Goal: Task Accomplishment & Management: Manage account settings

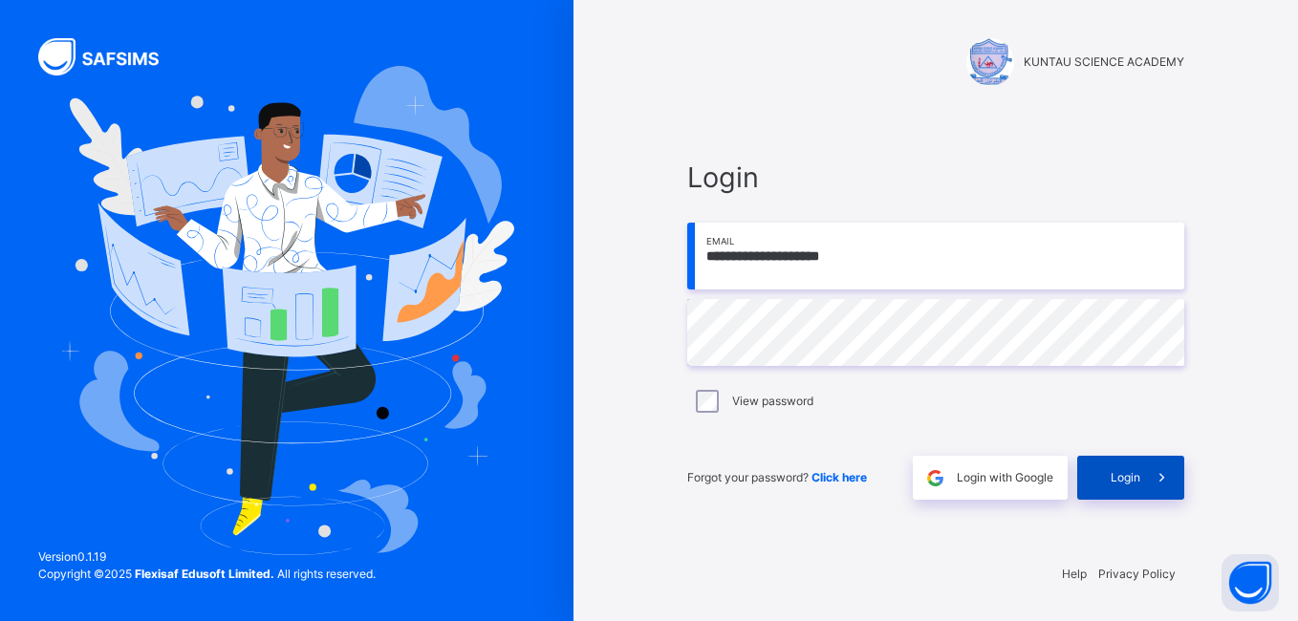
click at [1136, 475] on span "Login" at bounding box center [1125, 477] width 30 height 17
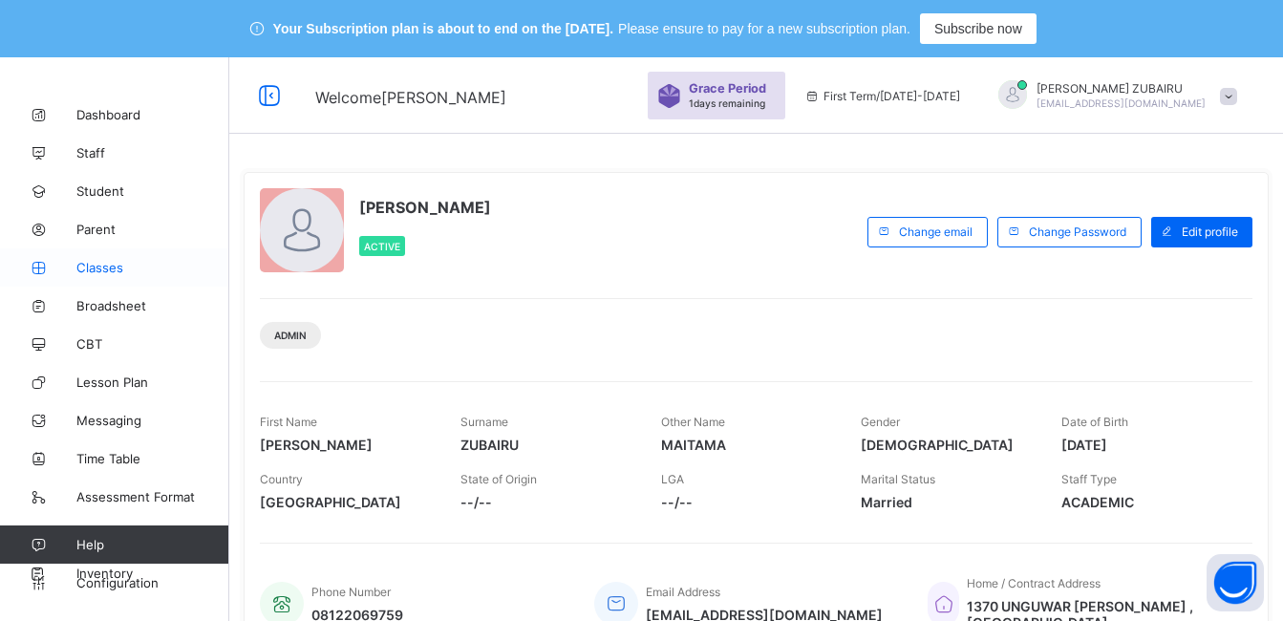
click at [87, 269] on span "Classes" at bounding box center [152, 267] width 153 height 15
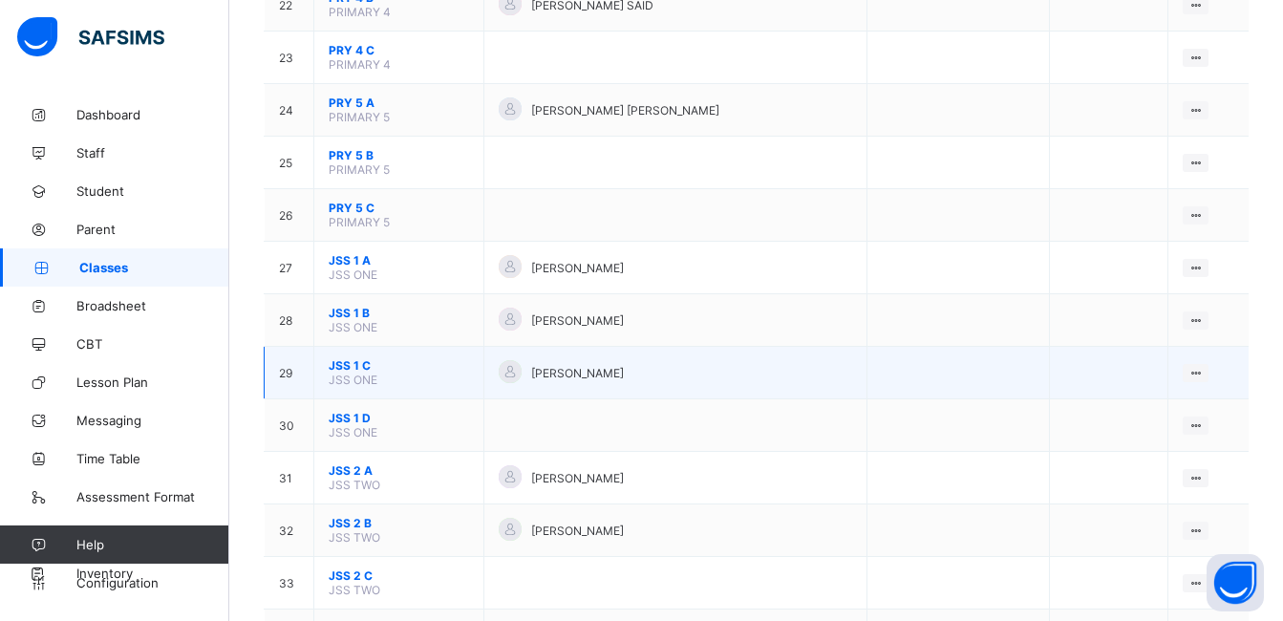
scroll to position [1433, 0]
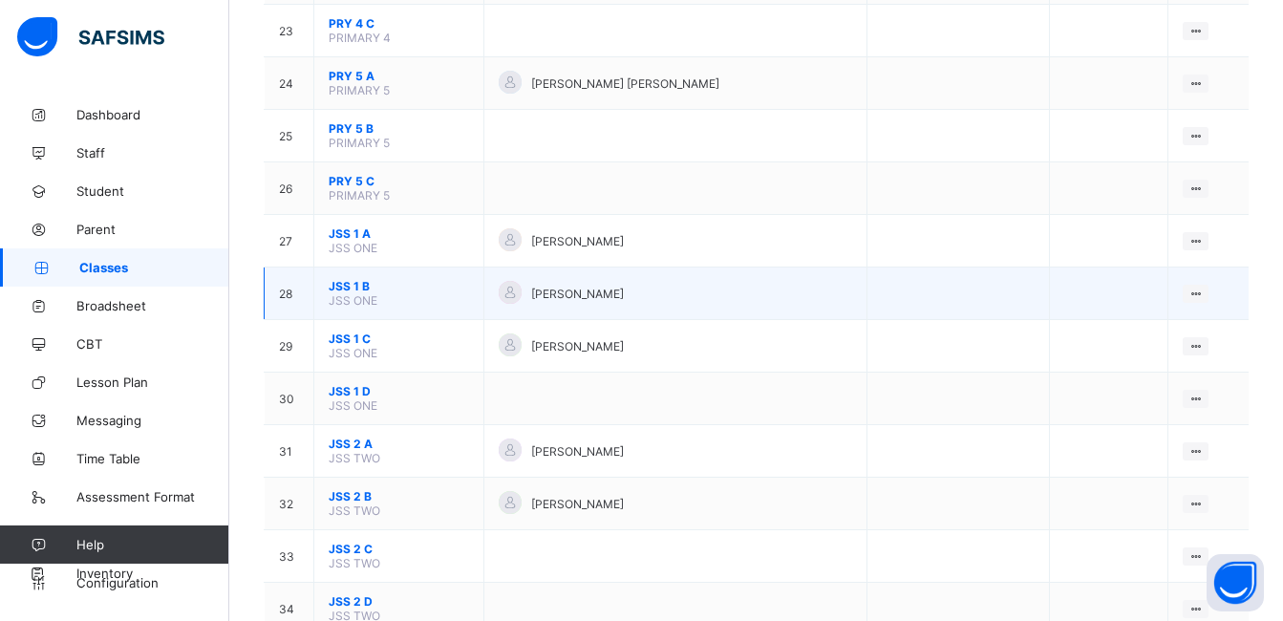
click at [343, 285] on span "JSS 1 B" at bounding box center [399, 286] width 140 height 14
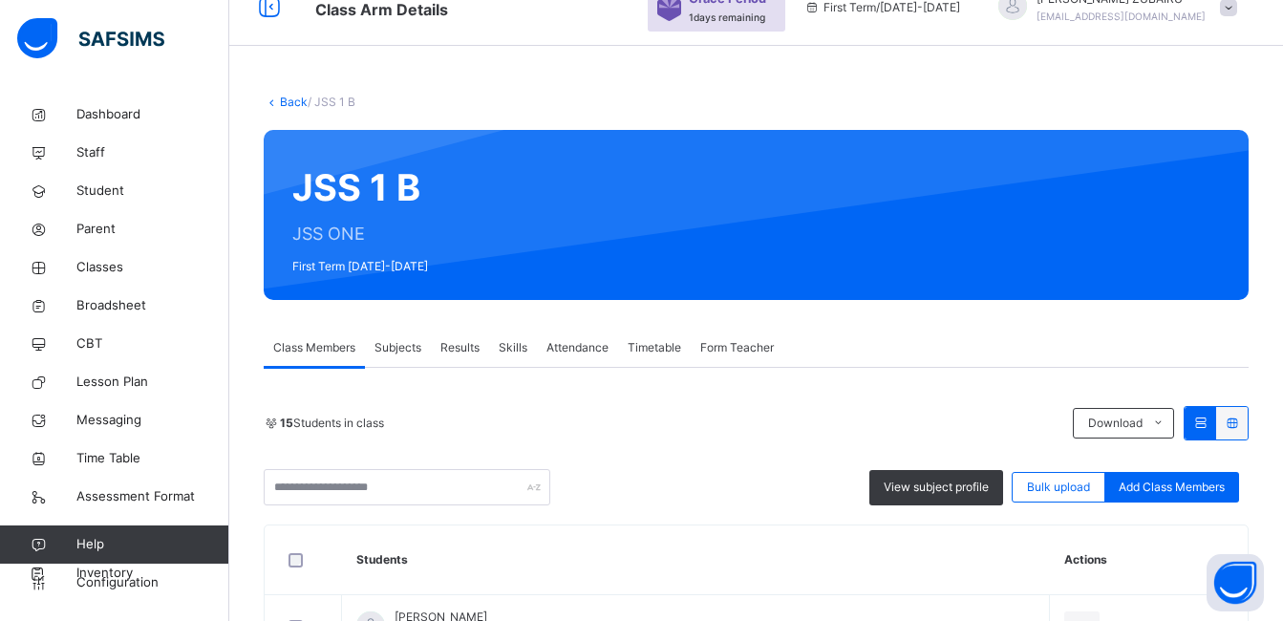
scroll to position [287, 0]
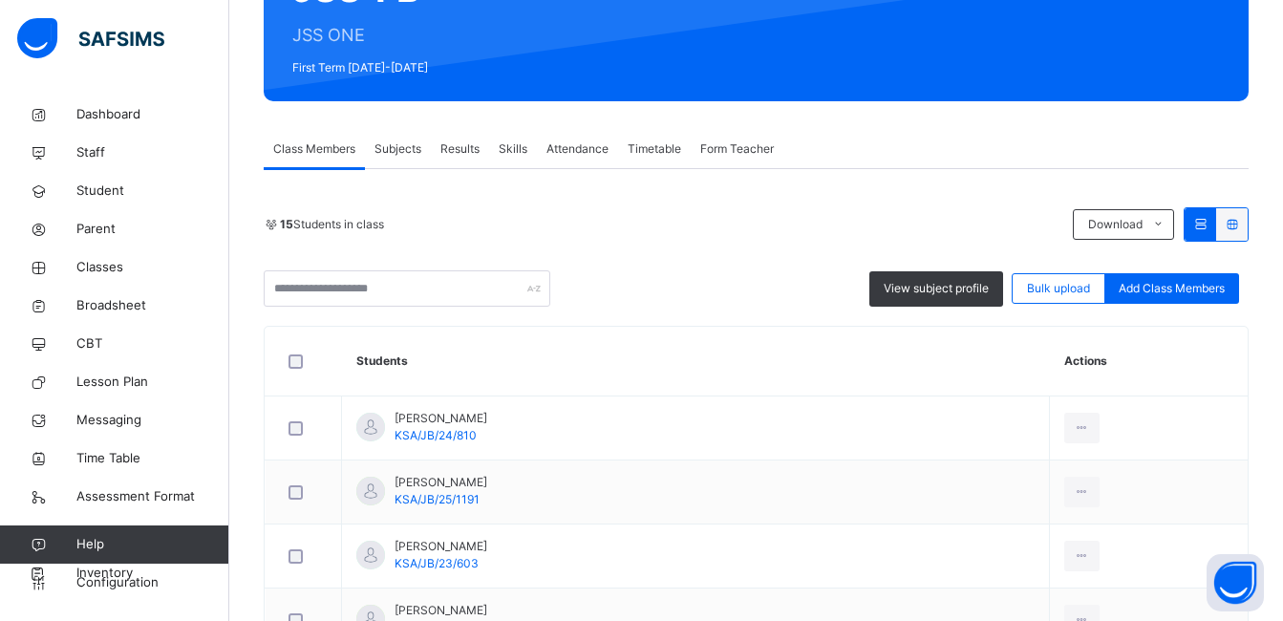
click at [401, 147] on span "Subjects" at bounding box center [398, 148] width 47 height 17
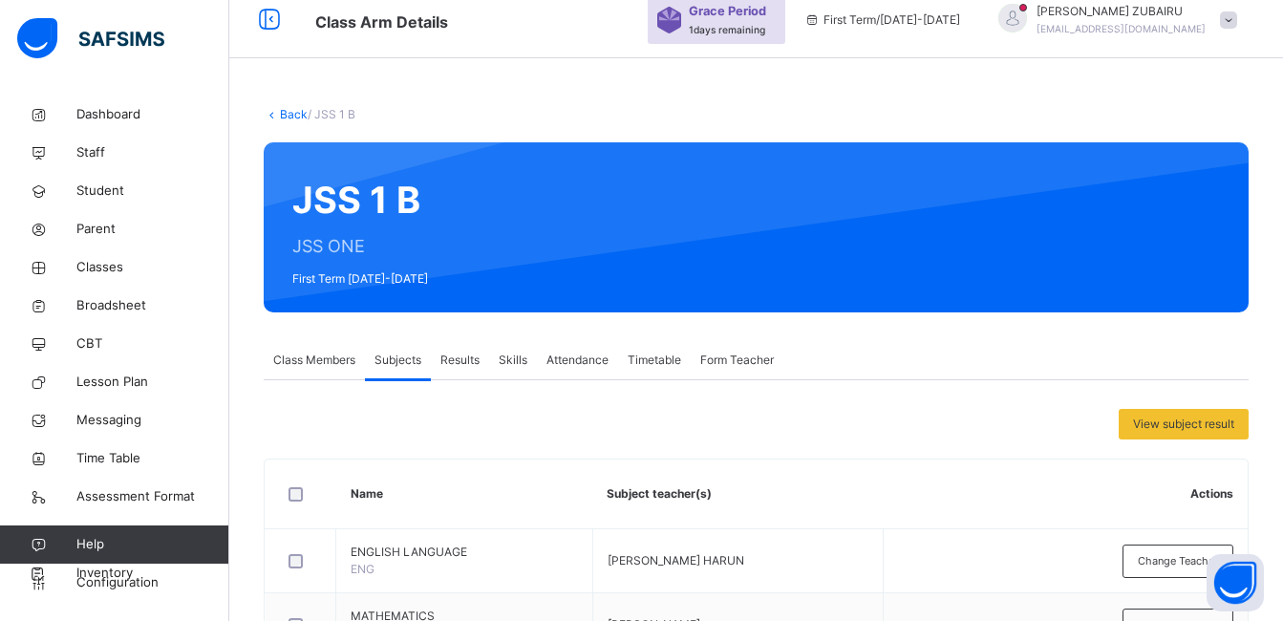
scroll to position [0, 0]
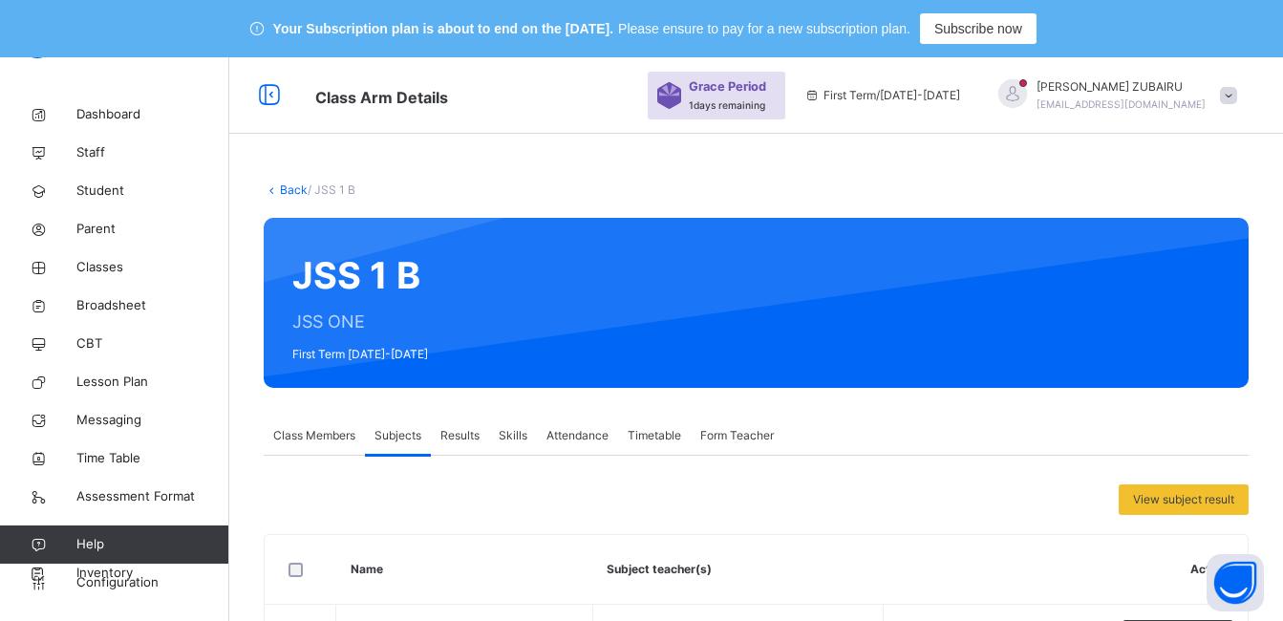
click at [296, 189] on link "Back" at bounding box center [294, 189] width 28 height 14
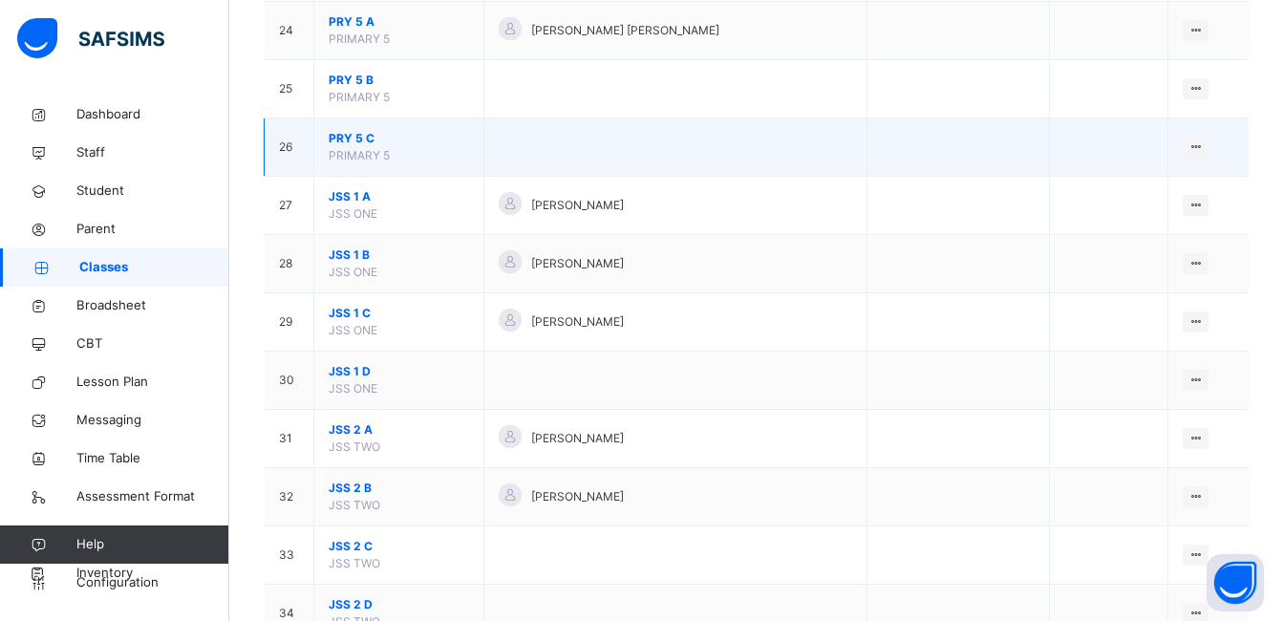
scroll to position [1624, 0]
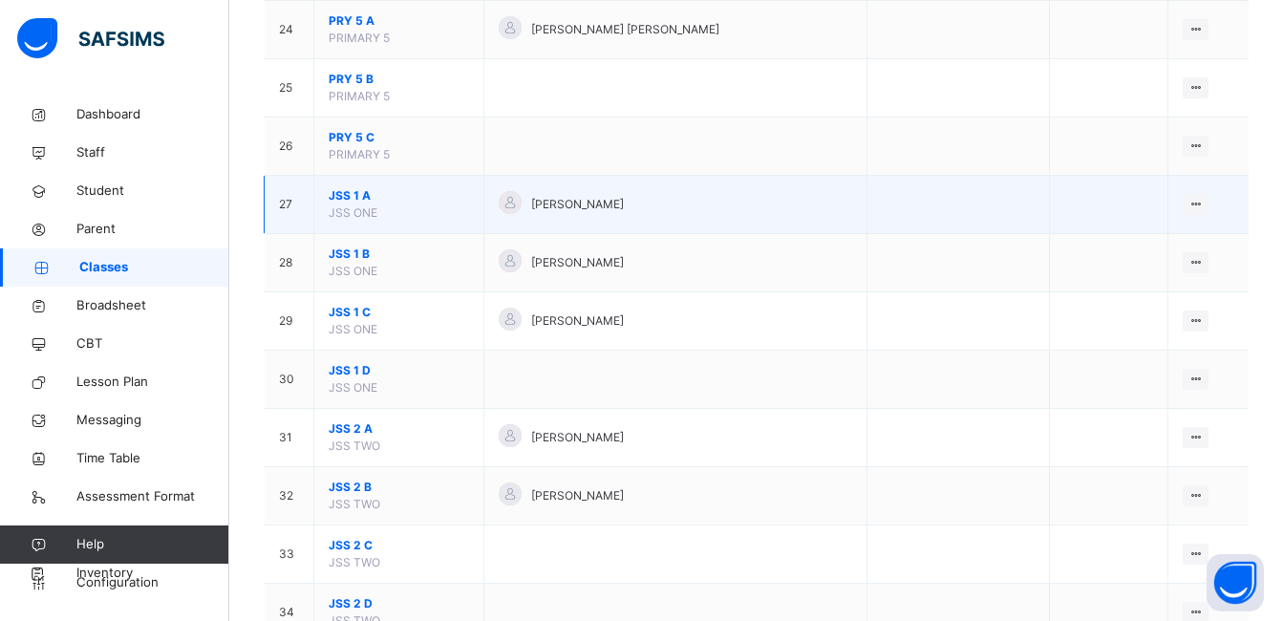
click at [350, 194] on span "JSS 1 A" at bounding box center [399, 195] width 140 height 17
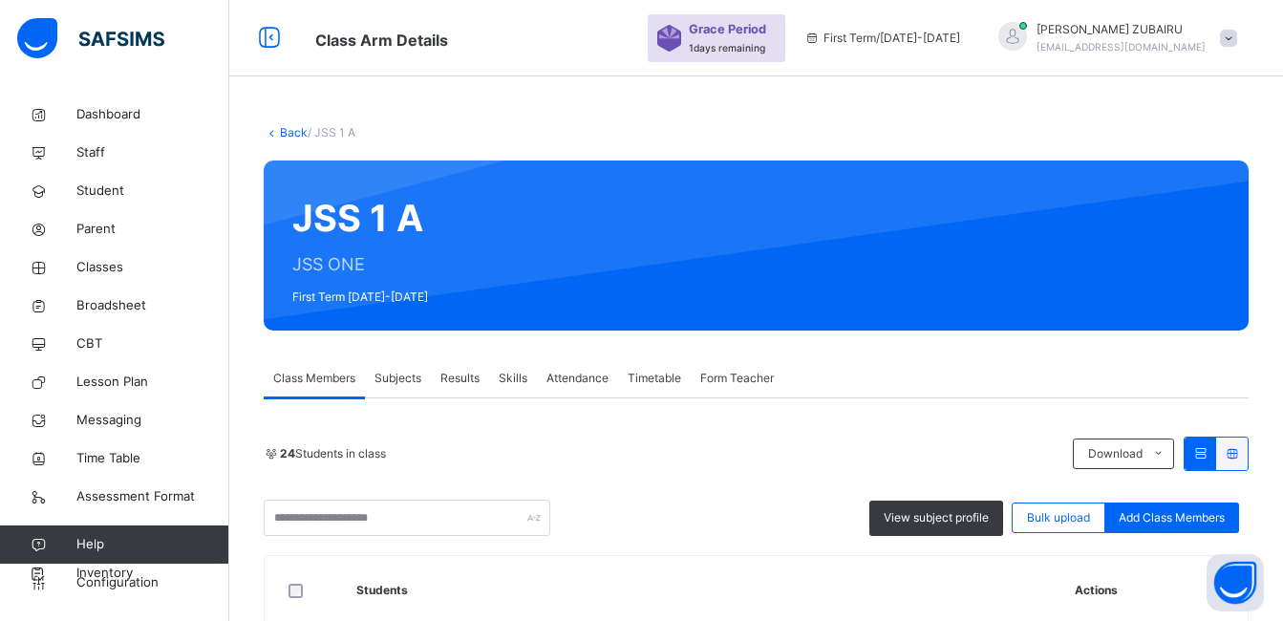
scroll to position [287, 0]
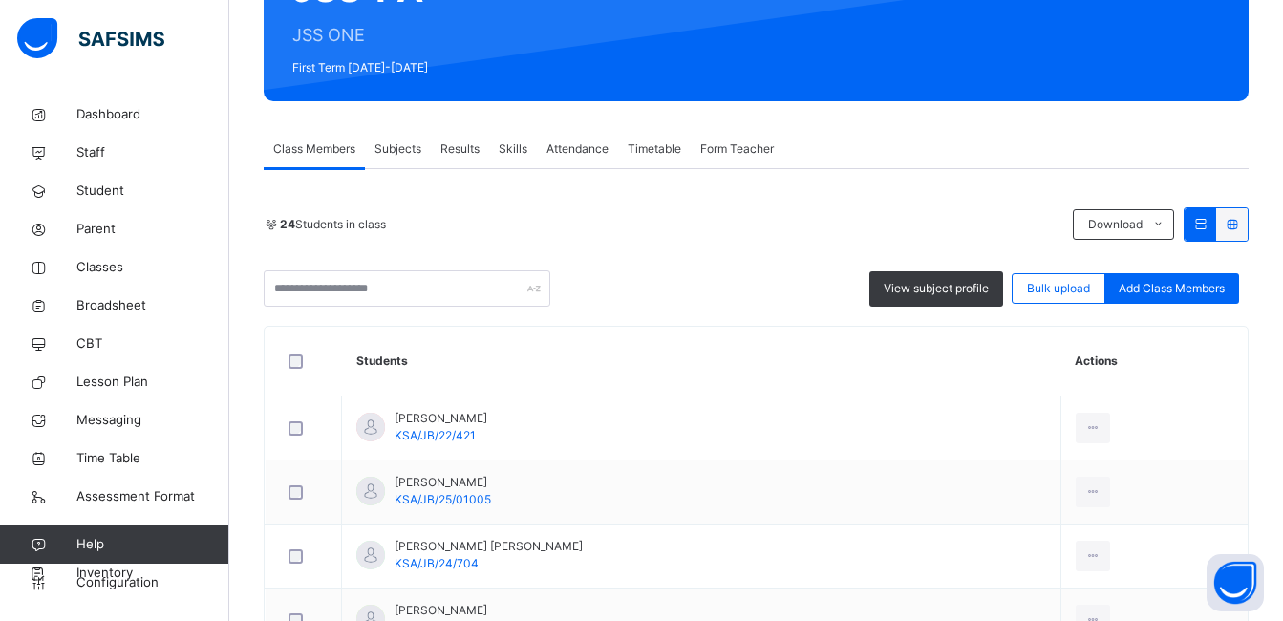
click at [394, 145] on span "Subjects" at bounding box center [398, 148] width 47 height 17
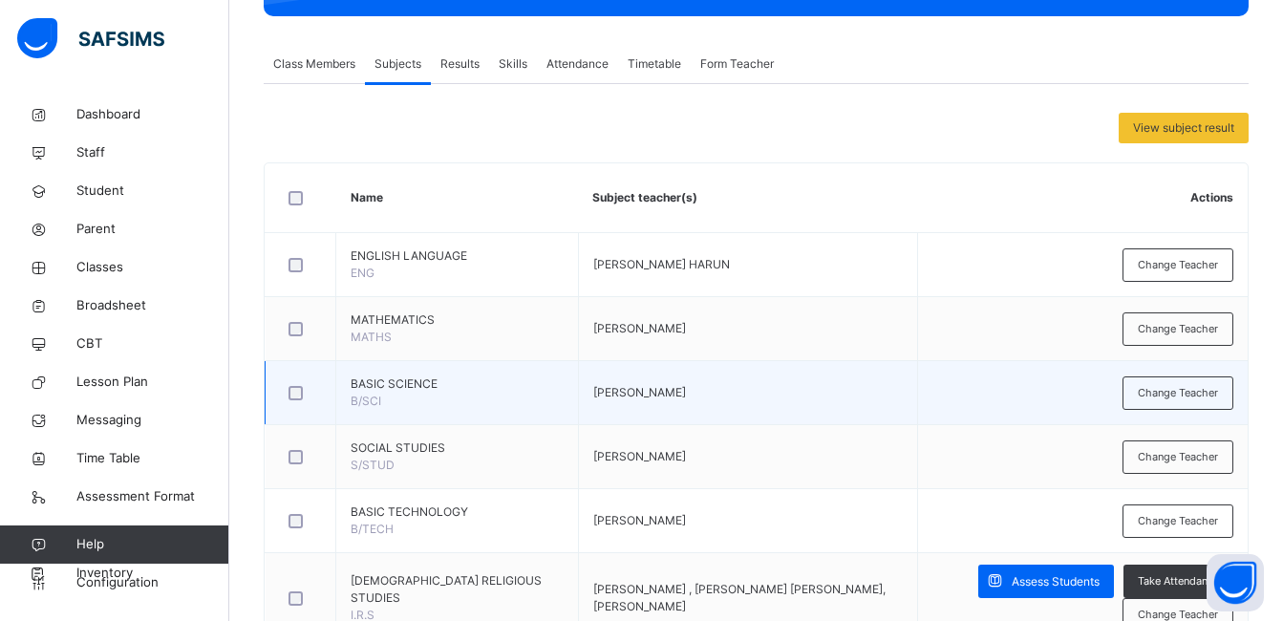
scroll to position [0, 0]
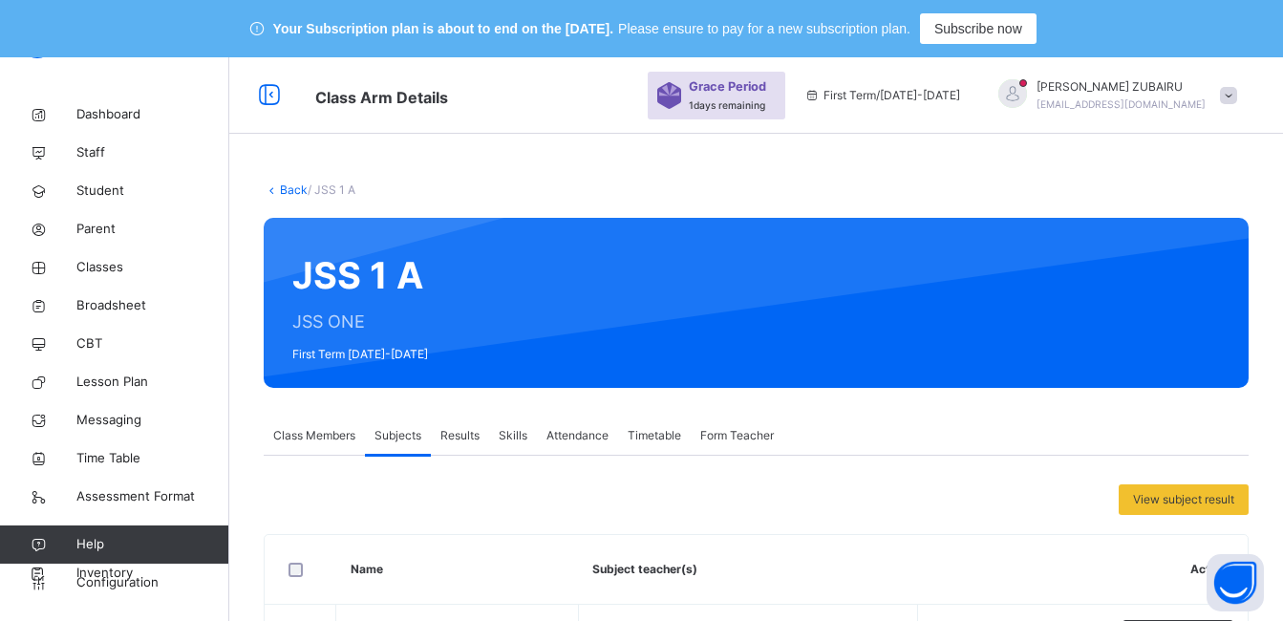
click at [294, 192] on link "Back" at bounding box center [294, 189] width 28 height 14
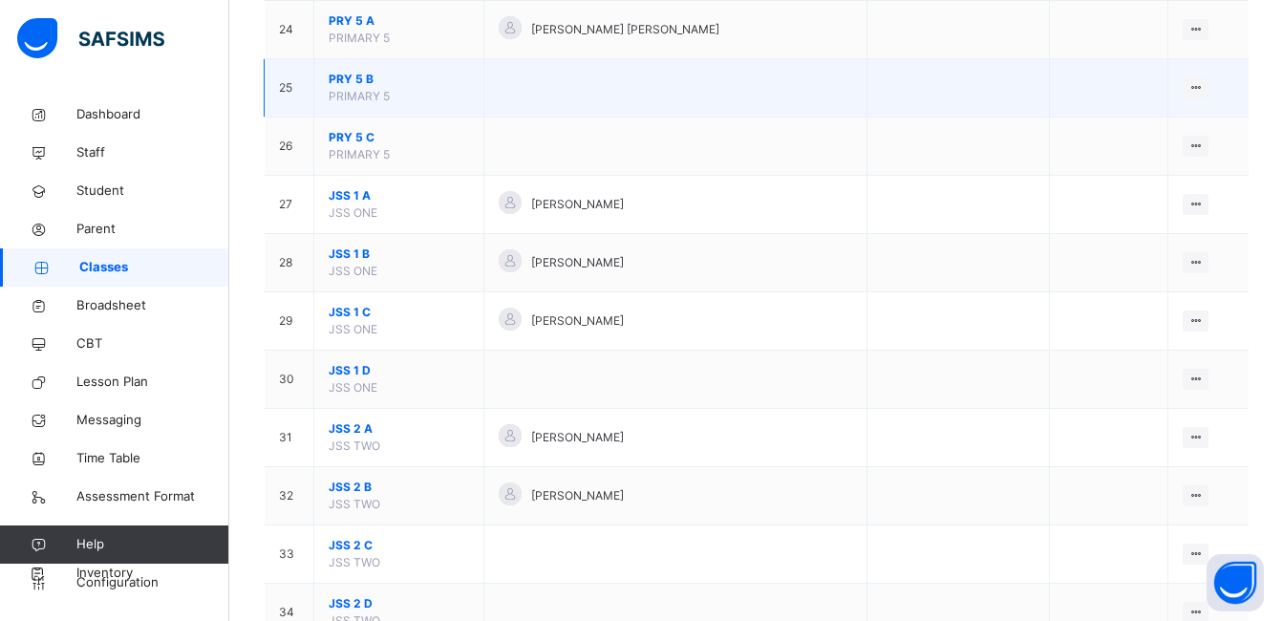
scroll to position [1815, 0]
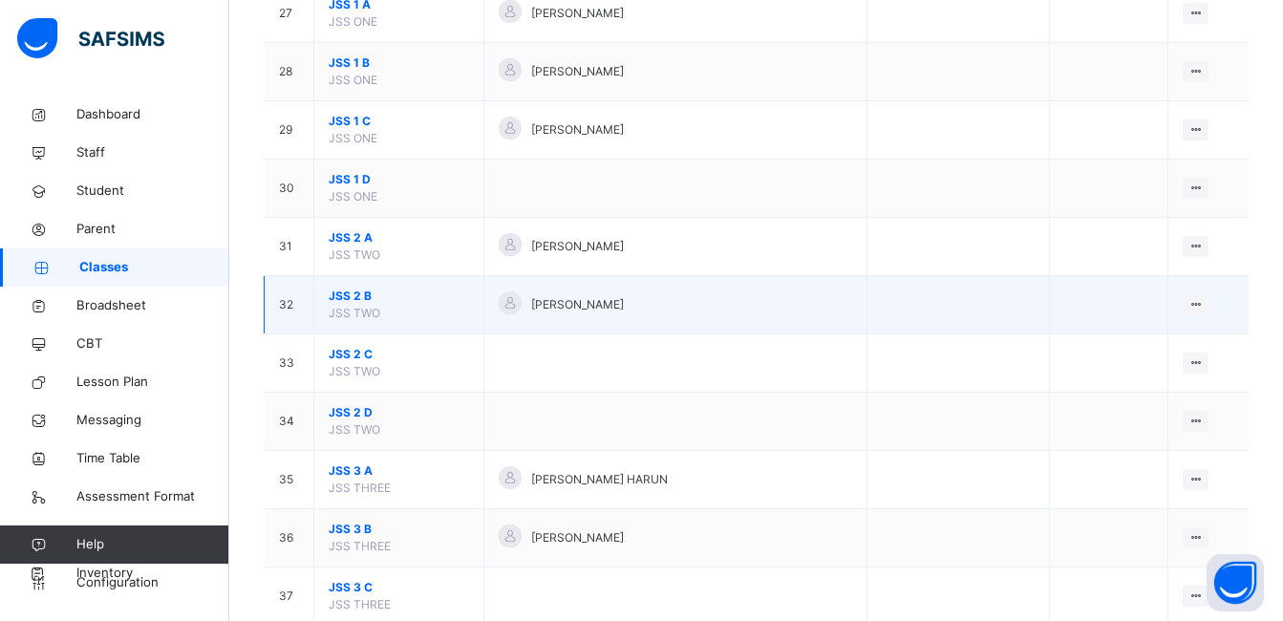
click at [342, 294] on span "JSS 2 B" at bounding box center [399, 296] width 140 height 17
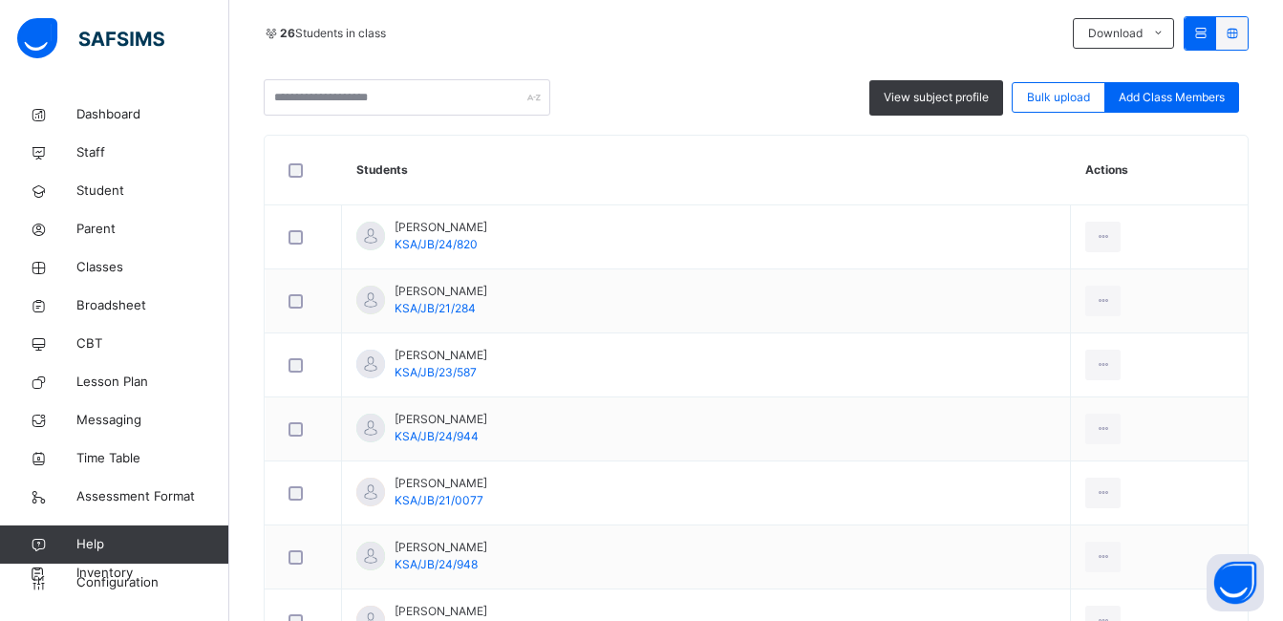
scroll to position [191, 0]
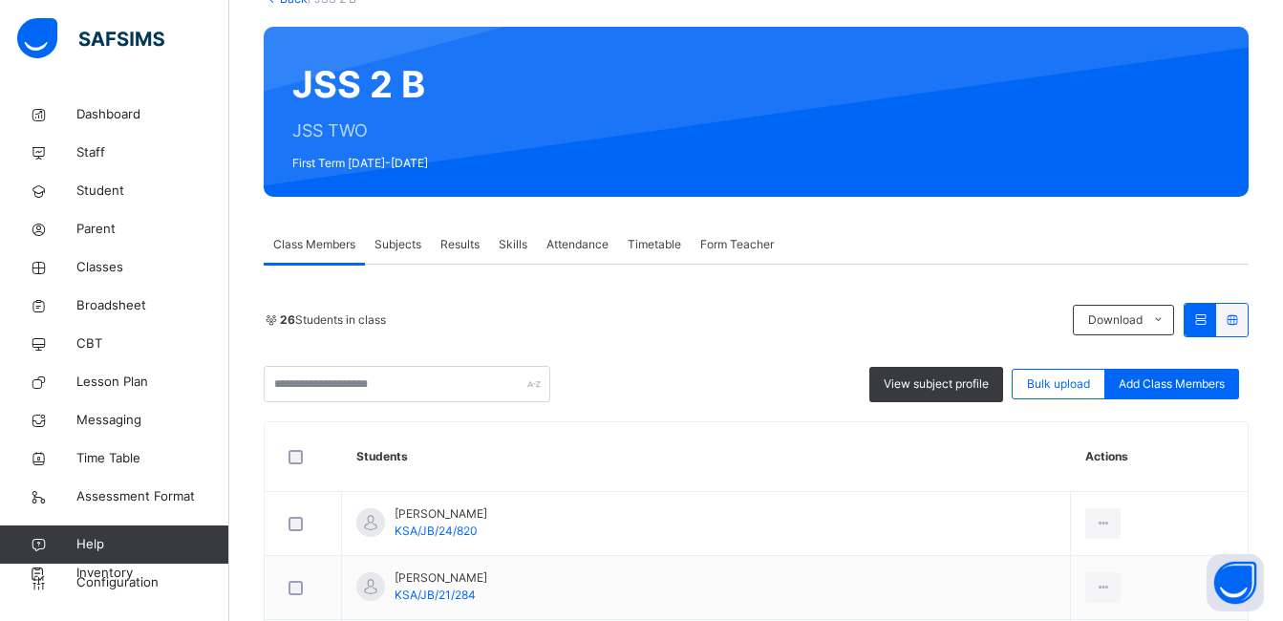
click at [397, 244] on span "Subjects" at bounding box center [398, 244] width 47 height 17
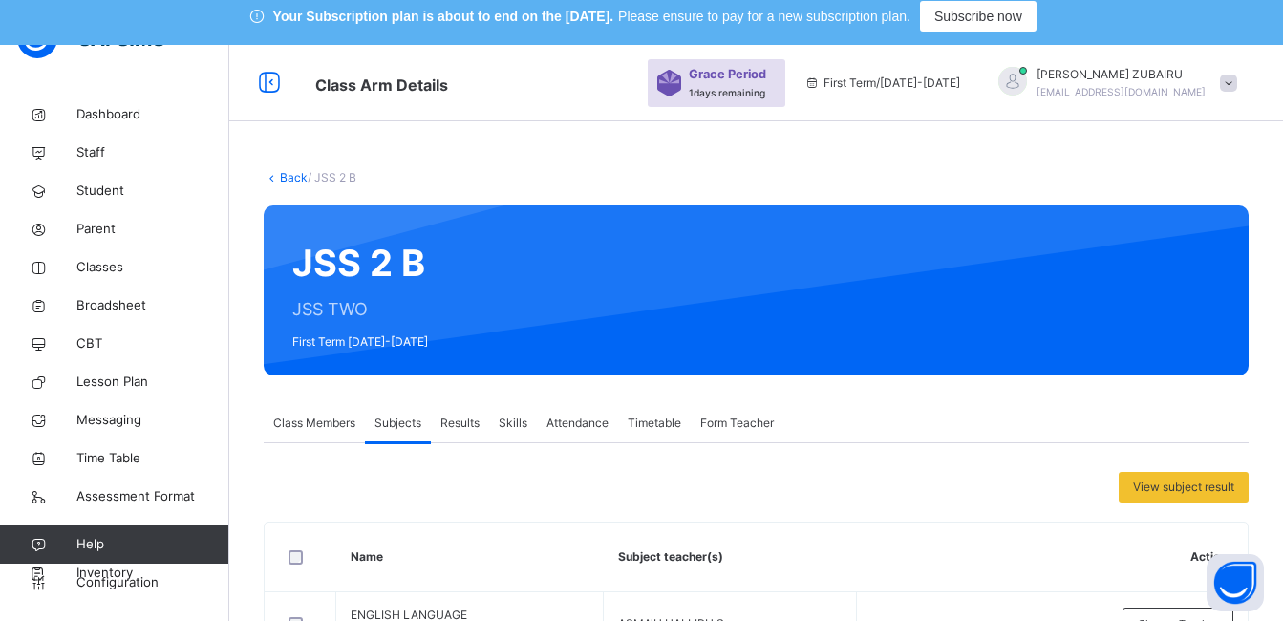
scroll to position [0, 0]
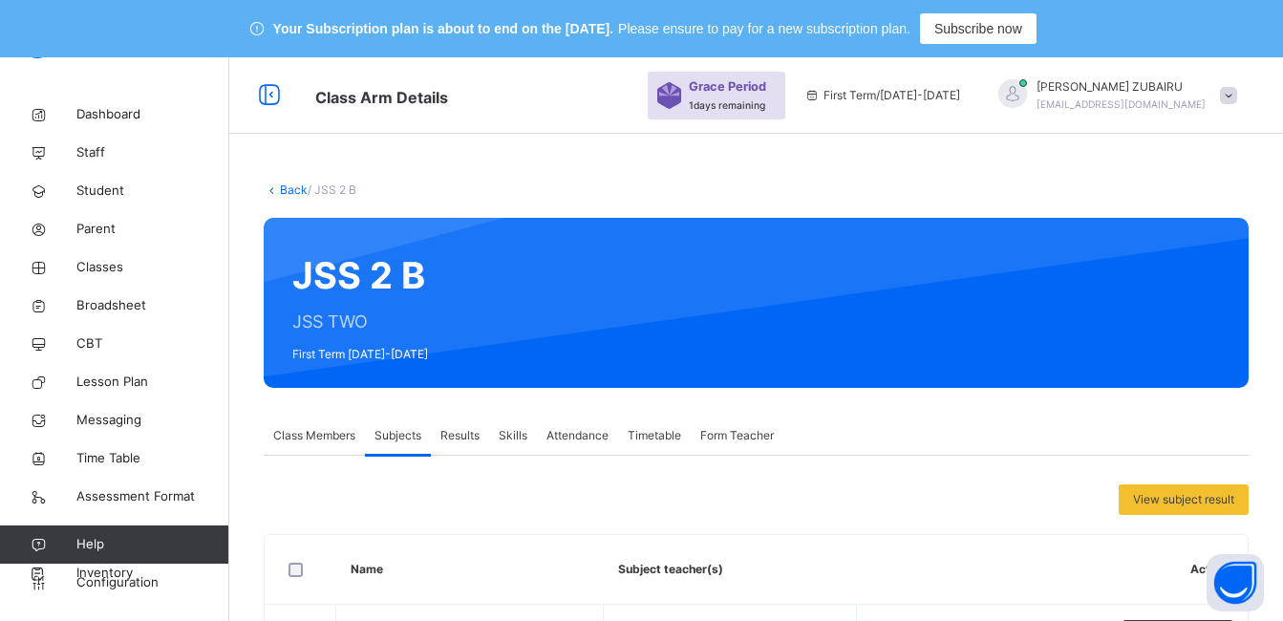
click at [290, 190] on link "Back" at bounding box center [294, 189] width 28 height 14
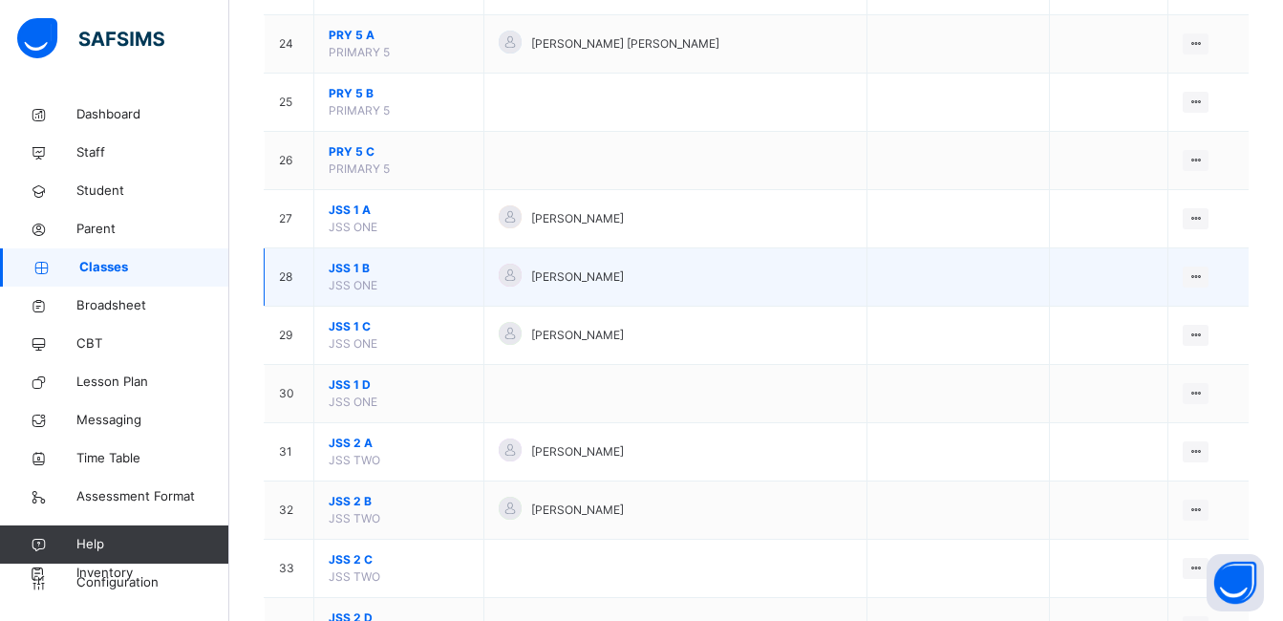
scroll to position [1815, 0]
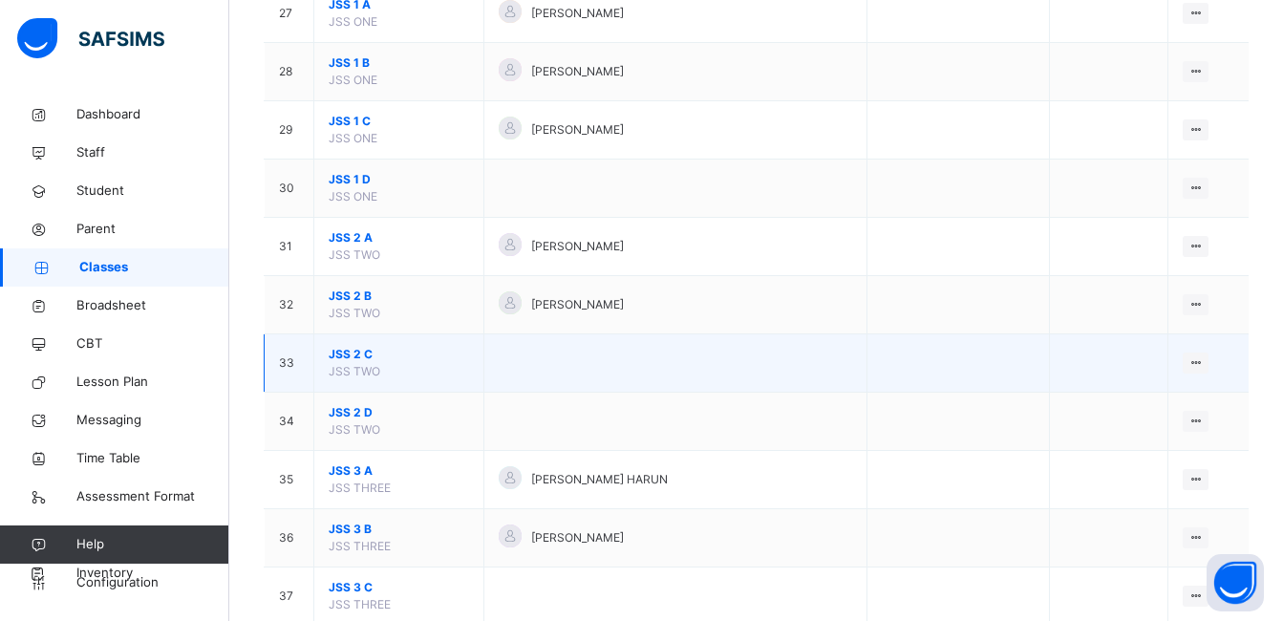
click at [336, 355] on span "JSS 2 C" at bounding box center [399, 354] width 140 height 17
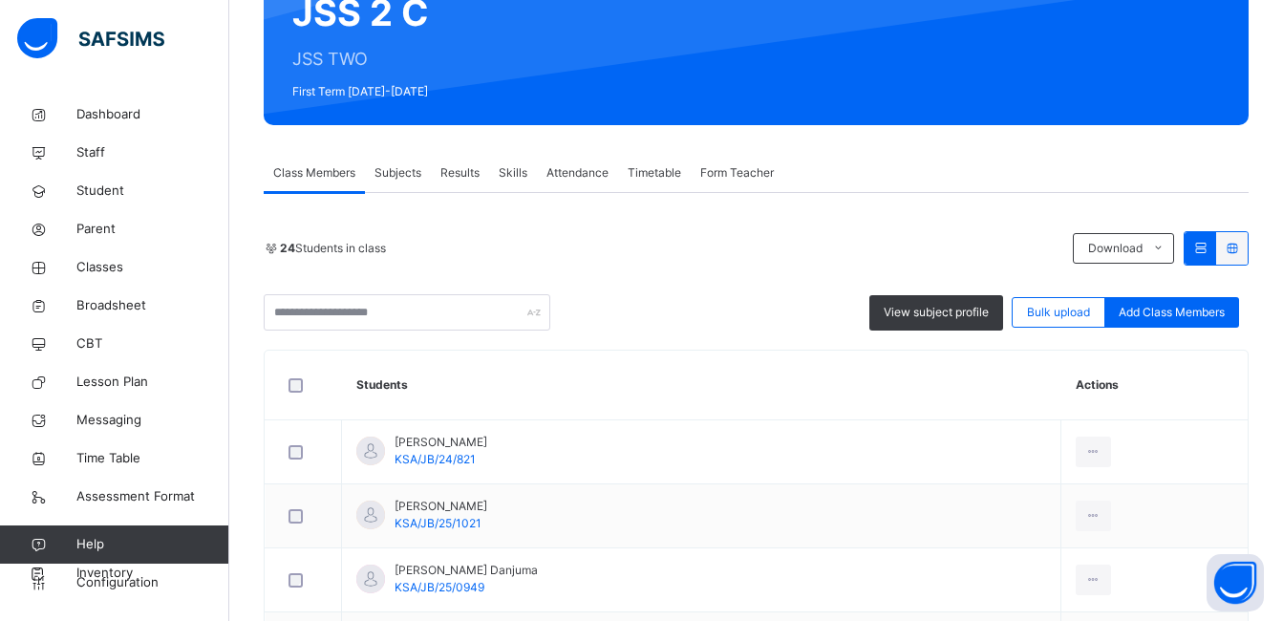
scroll to position [79, 0]
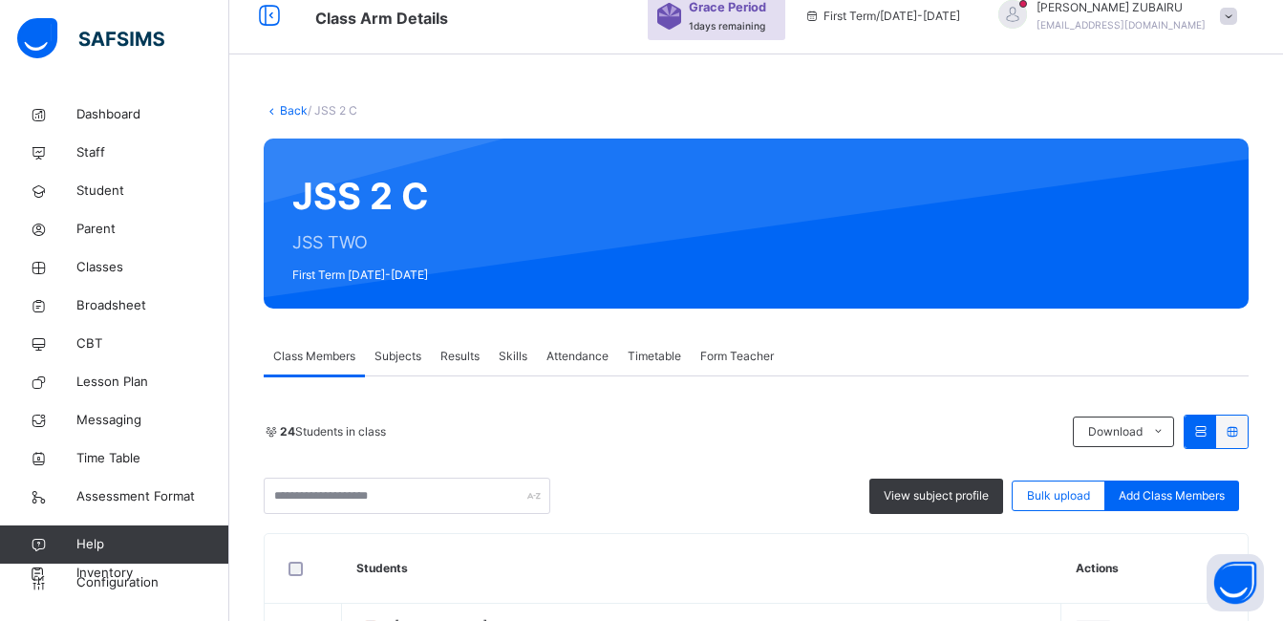
click at [397, 352] on span "Subjects" at bounding box center [398, 356] width 47 height 17
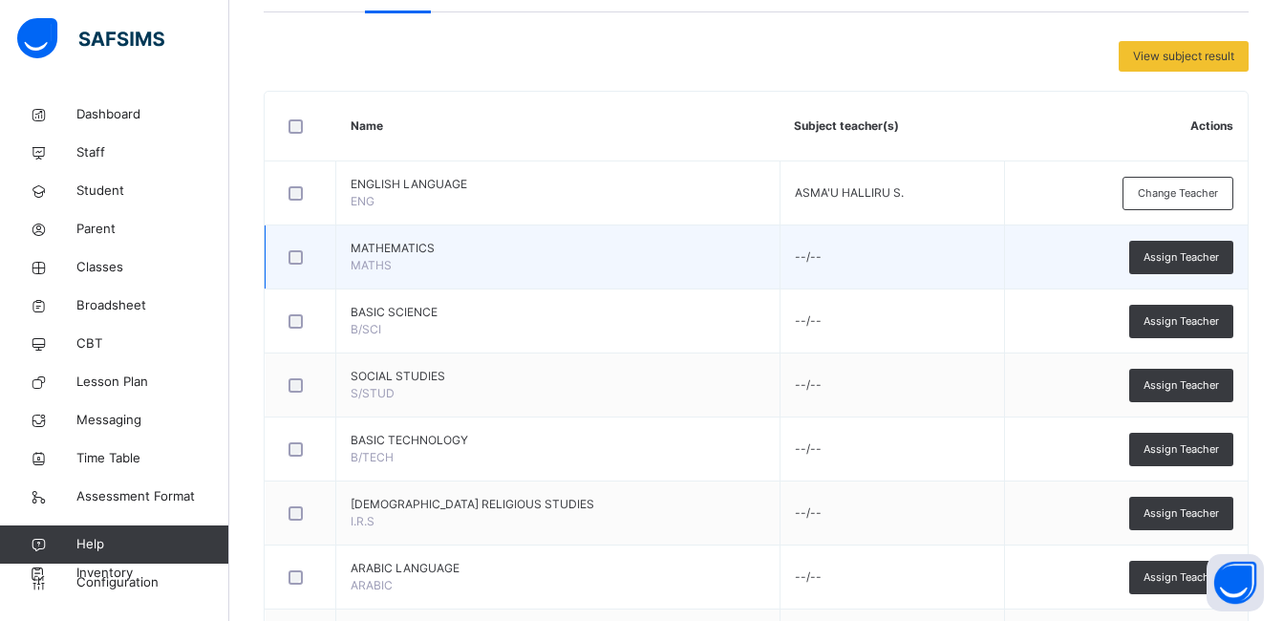
scroll to position [461, 0]
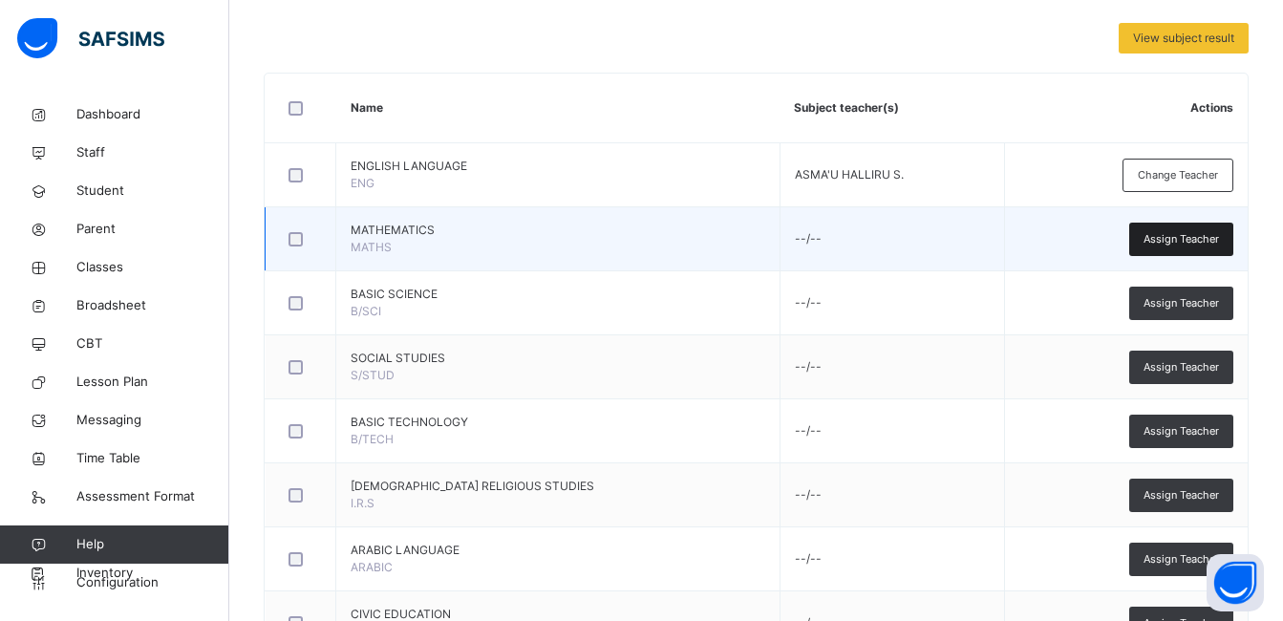
click at [1186, 243] on span "Assign Teacher" at bounding box center [1181, 239] width 75 height 16
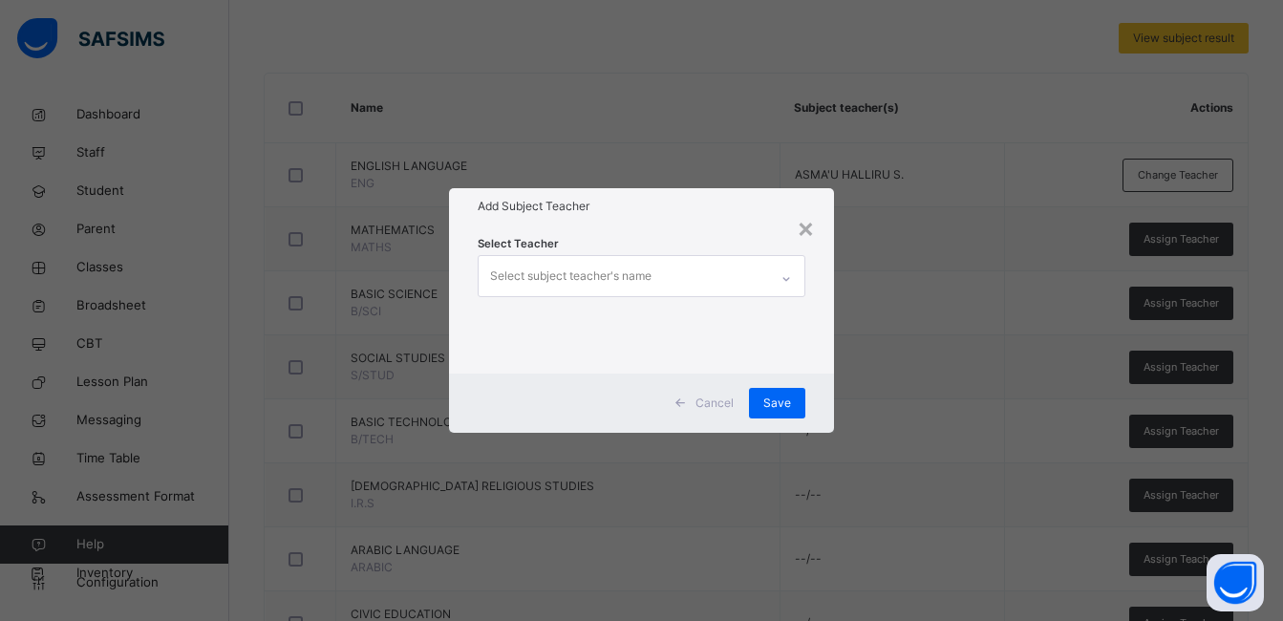
click at [706, 269] on div "Select subject teacher's name" at bounding box center [624, 276] width 290 height 40
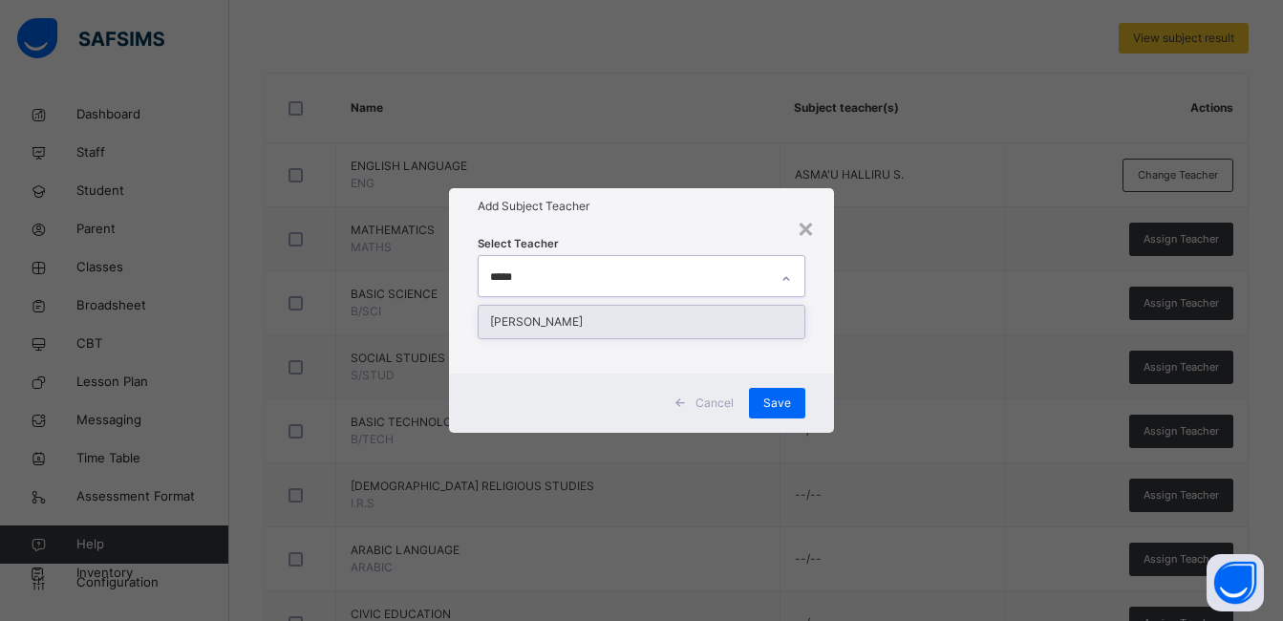
type input "******"
click at [594, 322] on div "HALIMATU LAWAL GAFAI" at bounding box center [642, 322] width 326 height 32
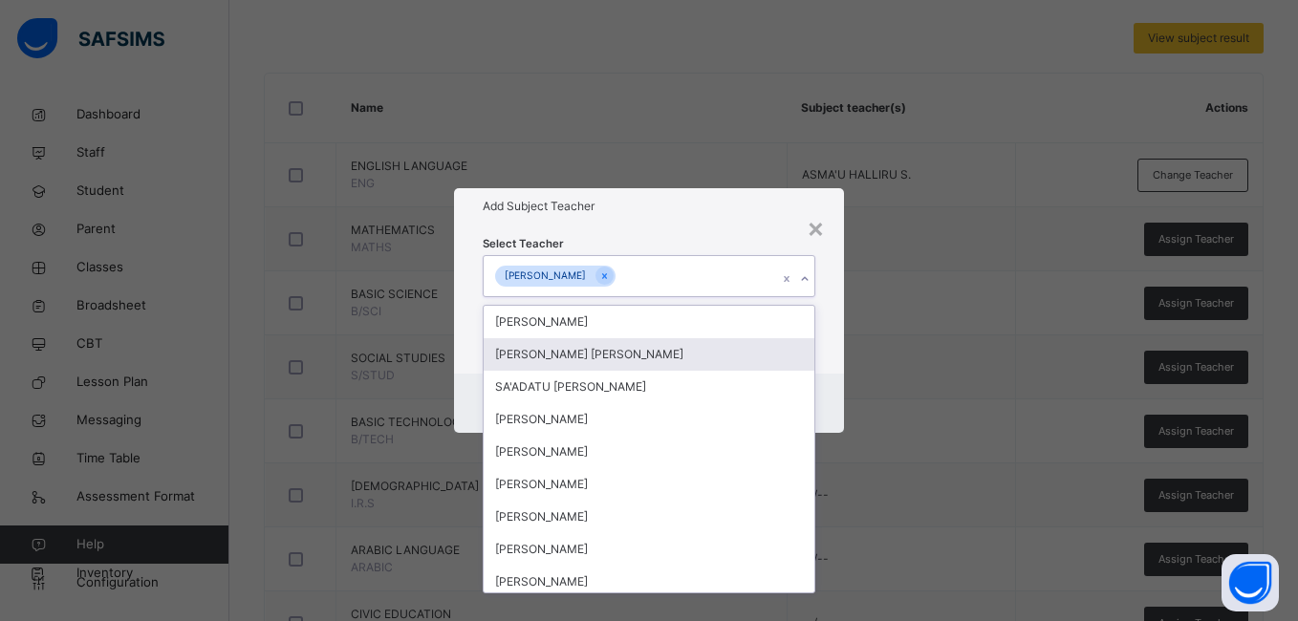
click at [836, 329] on div "Select Teacher option HALIMATU LAWAL GAFAI, selected. option ABDULLAHI ABDULLAH…" at bounding box center [648, 299] width 389 height 149
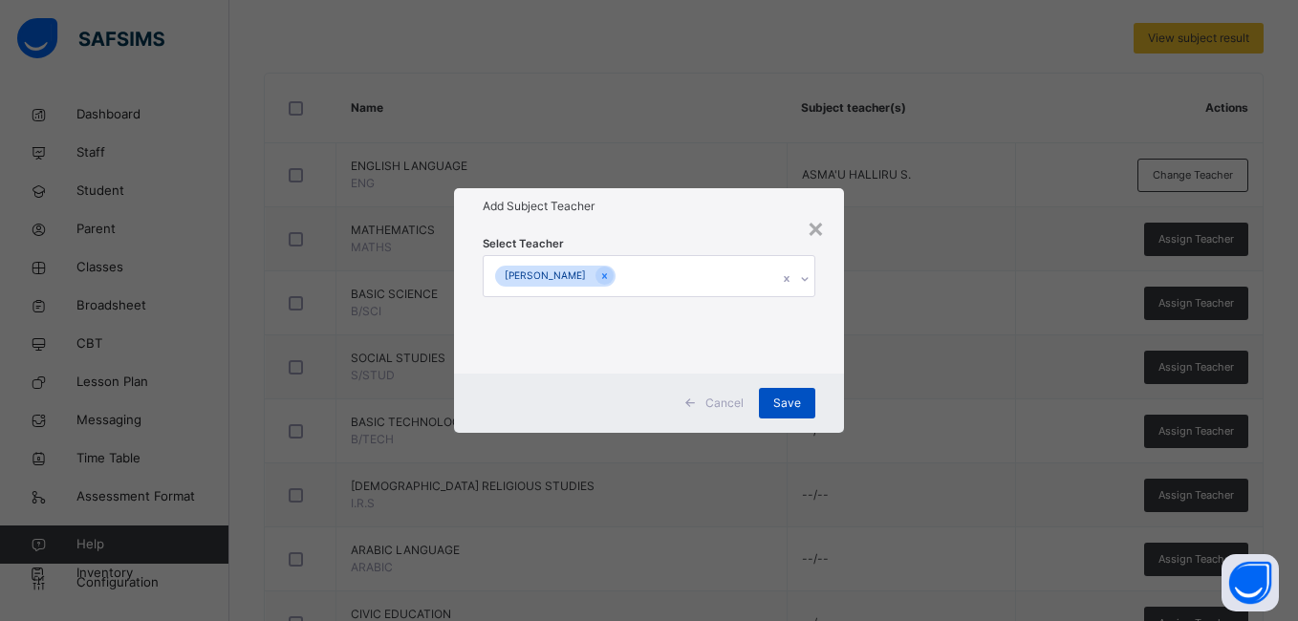
click at [778, 397] on span "Save" at bounding box center [787, 403] width 28 height 17
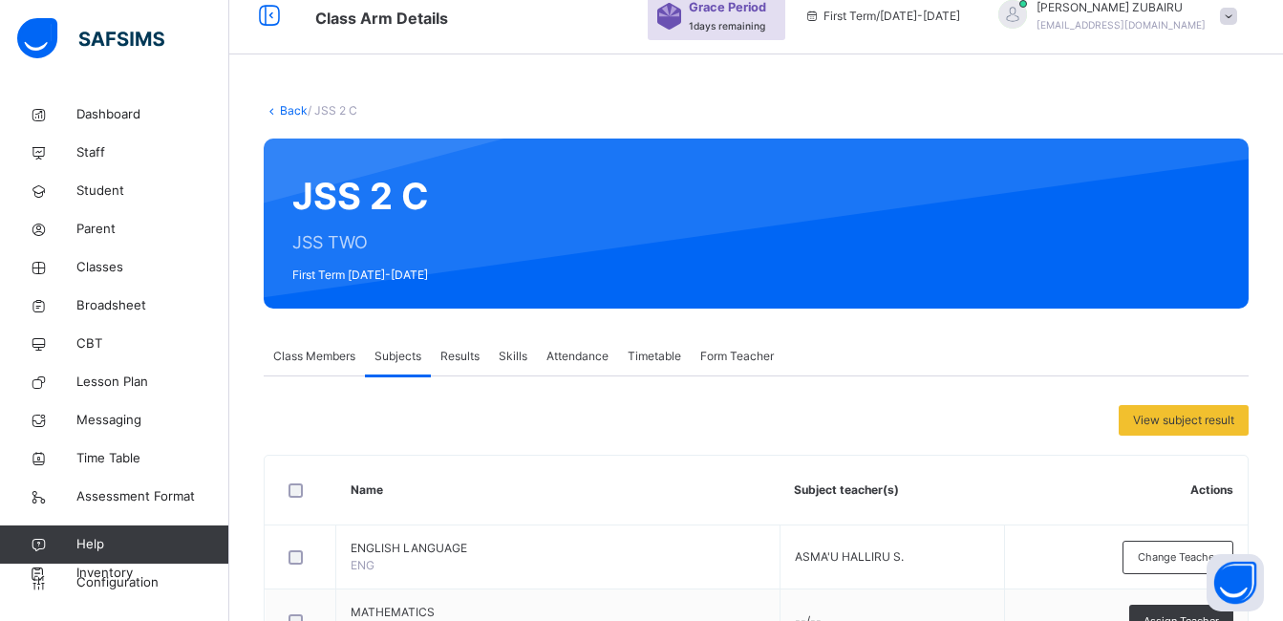
scroll to position [0, 0]
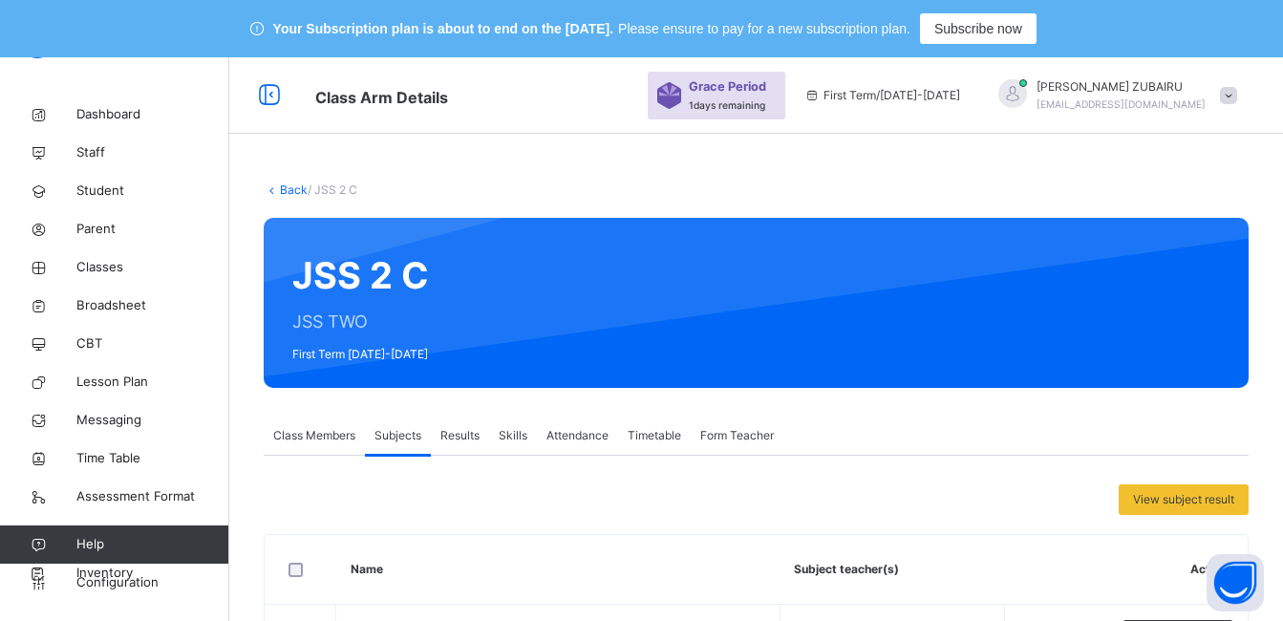
click at [281, 189] on link "Back" at bounding box center [294, 189] width 28 height 14
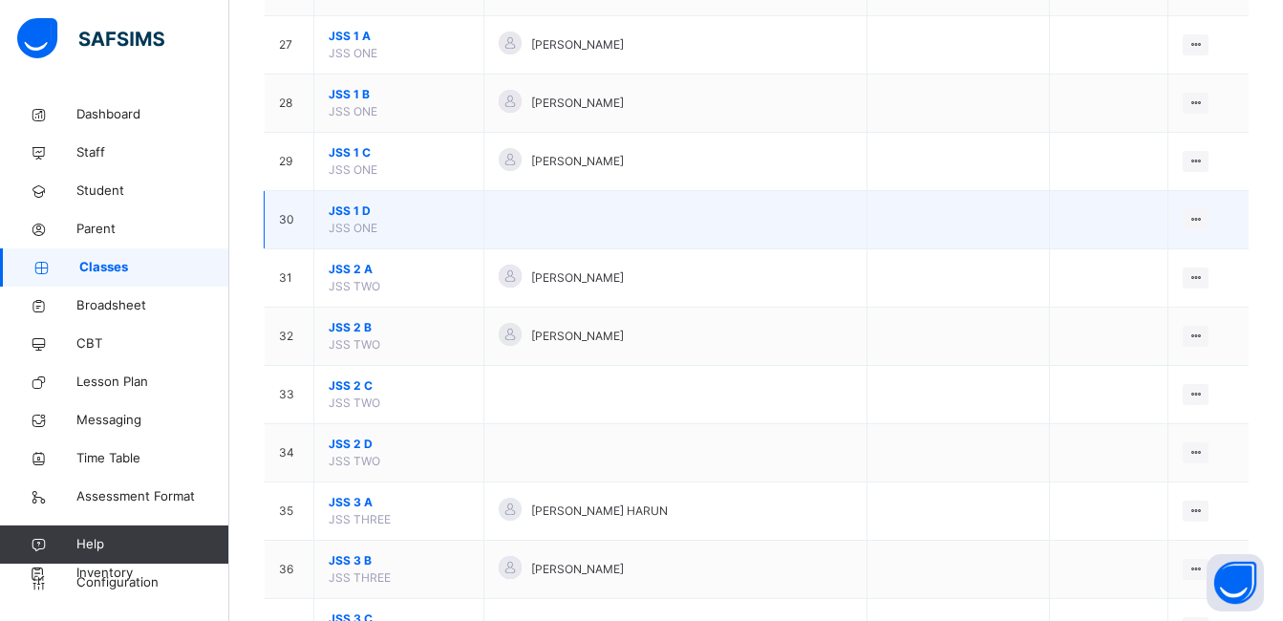
scroll to position [1815, 0]
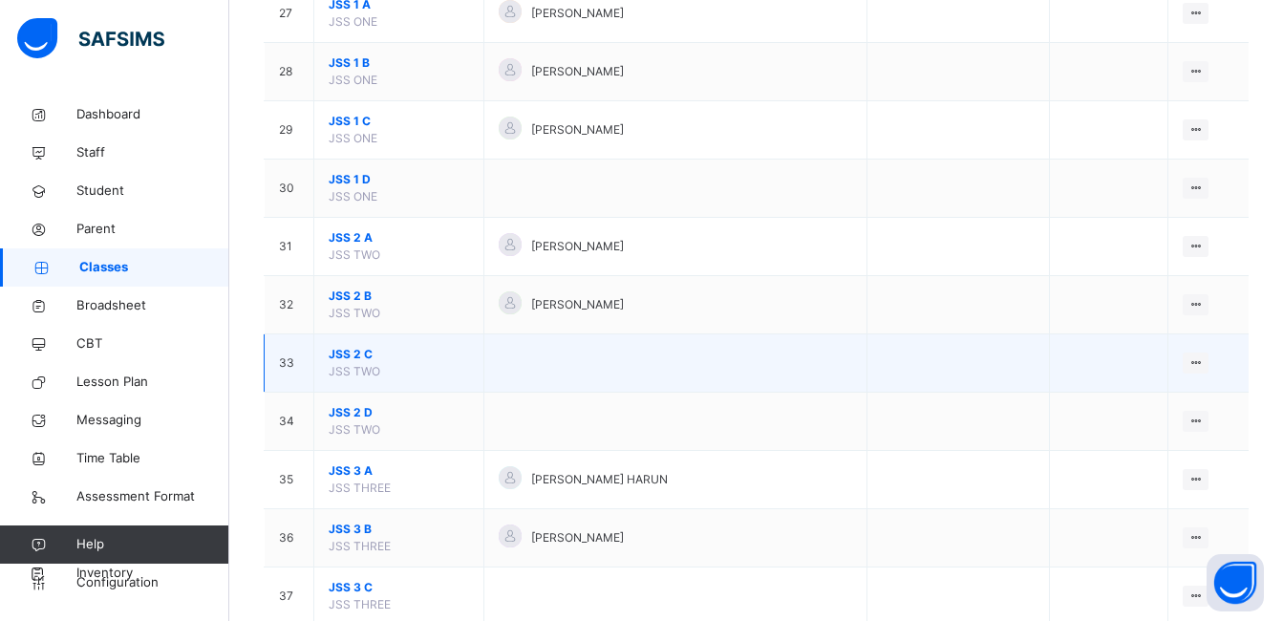
click at [361, 355] on span "JSS 2 C" at bounding box center [399, 354] width 140 height 17
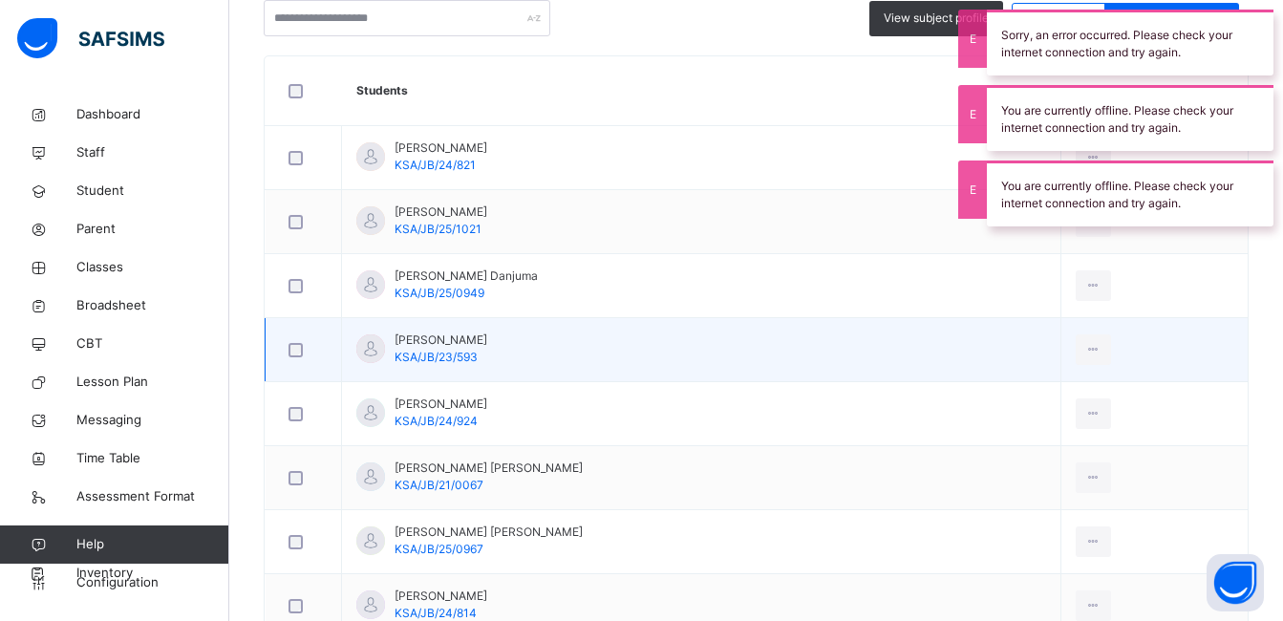
scroll to position [79, 0]
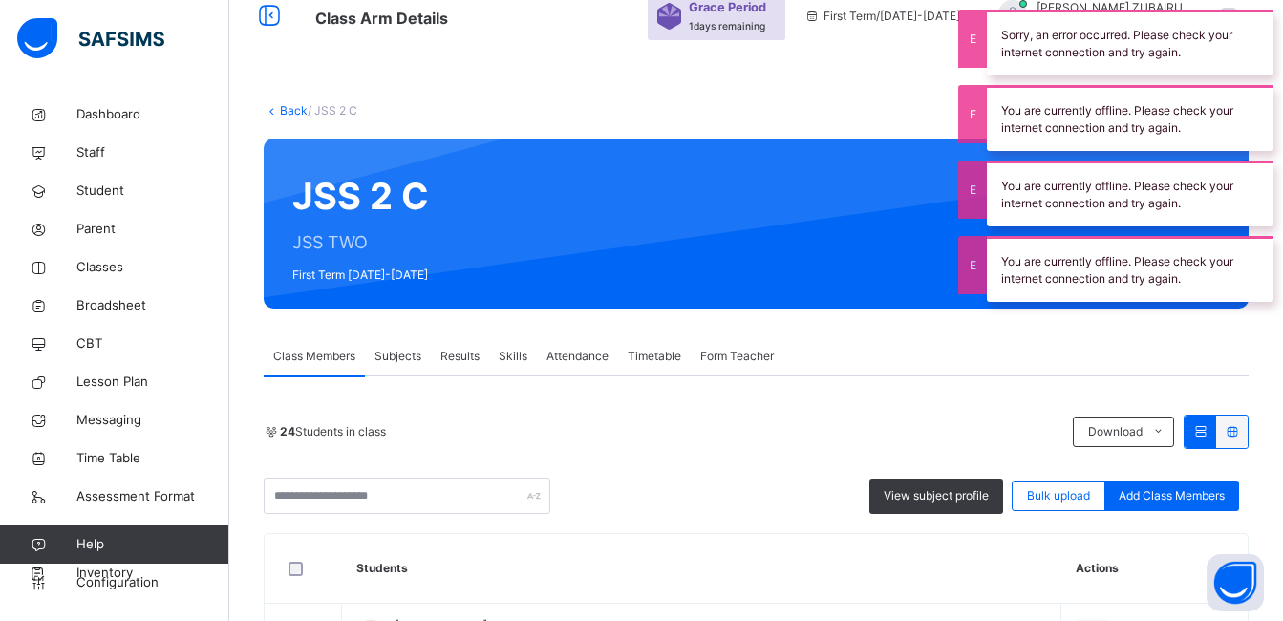
click at [398, 358] on span "Subjects" at bounding box center [398, 356] width 47 height 17
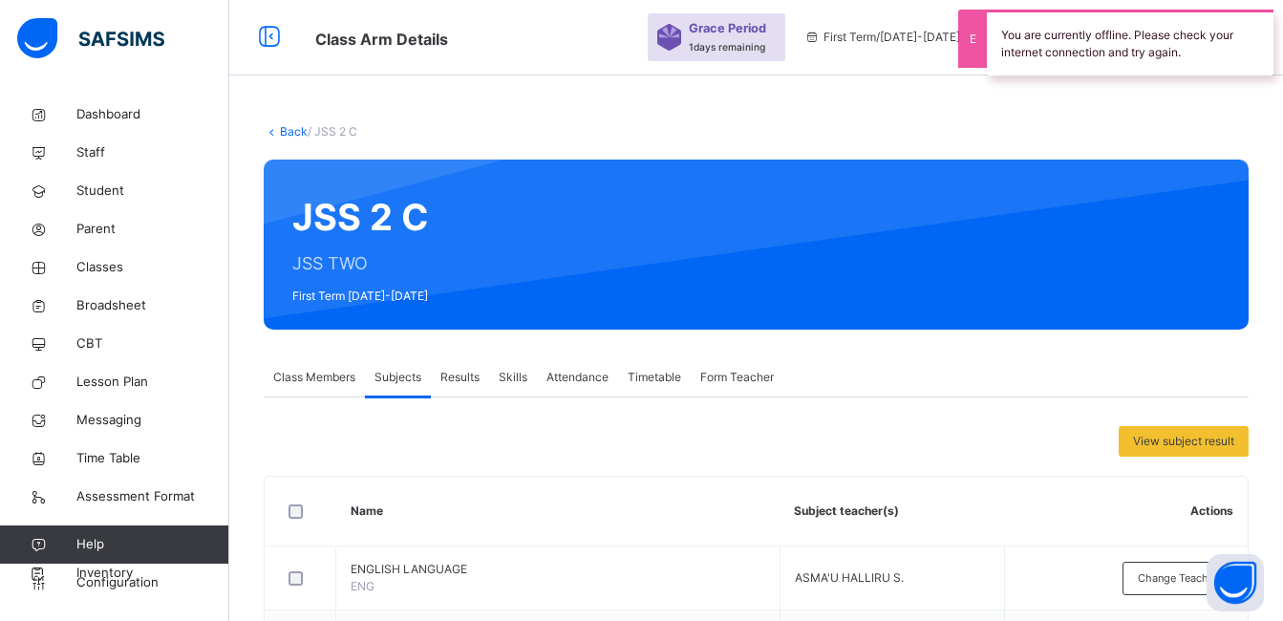
scroll to position [0, 0]
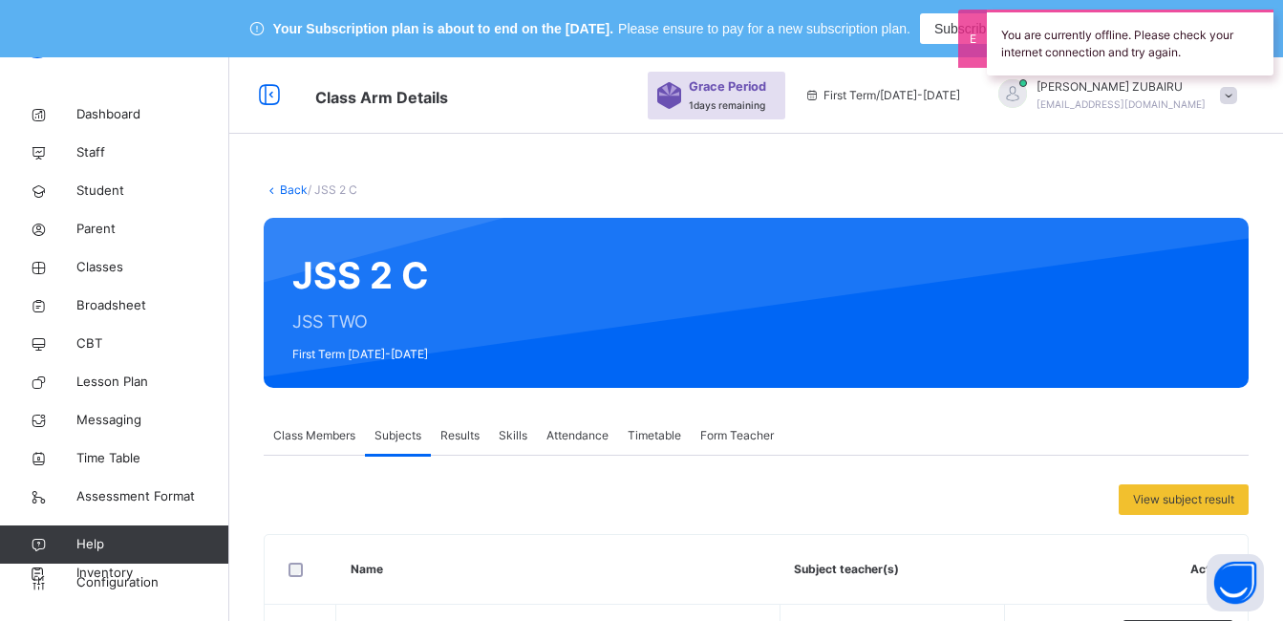
click at [286, 191] on link "Back" at bounding box center [294, 189] width 28 height 14
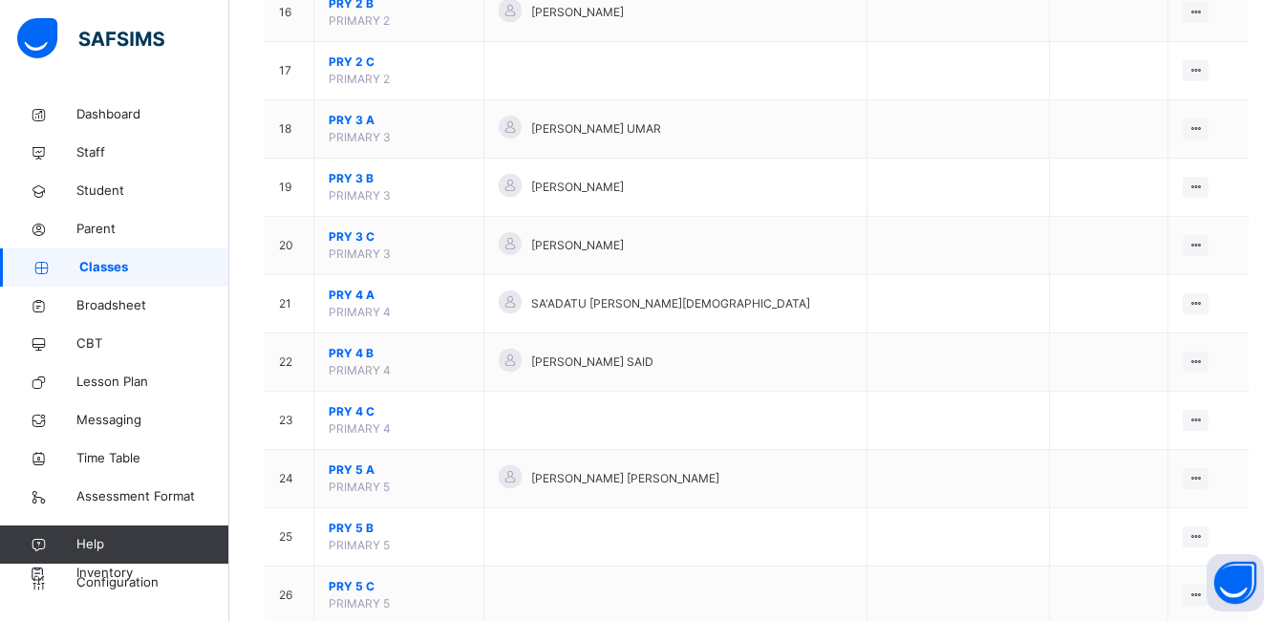
scroll to position [1242, 0]
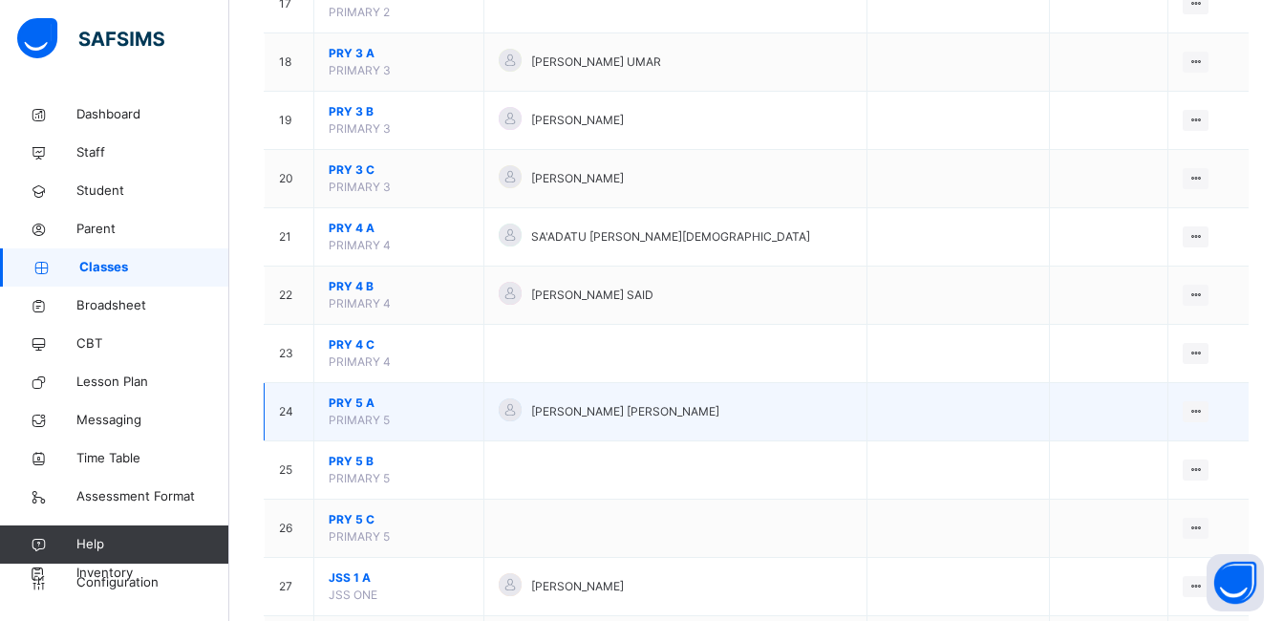
click at [348, 403] on span "PRY 5 A" at bounding box center [399, 403] width 140 height 17
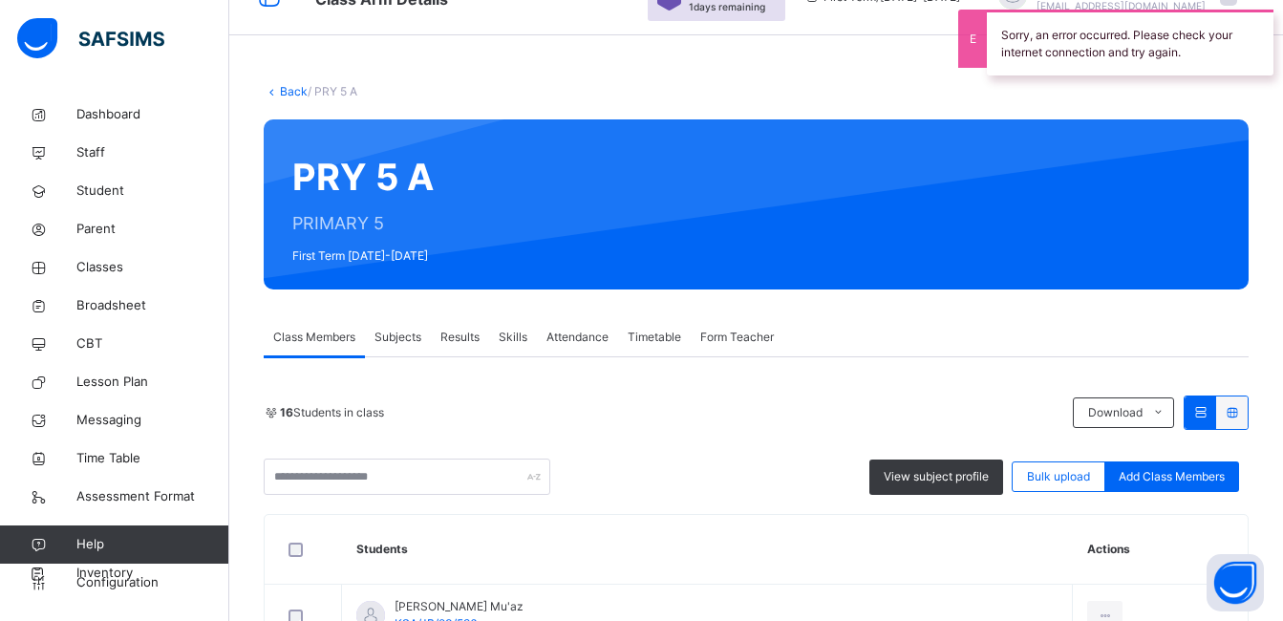
scroll to position [45, 0]
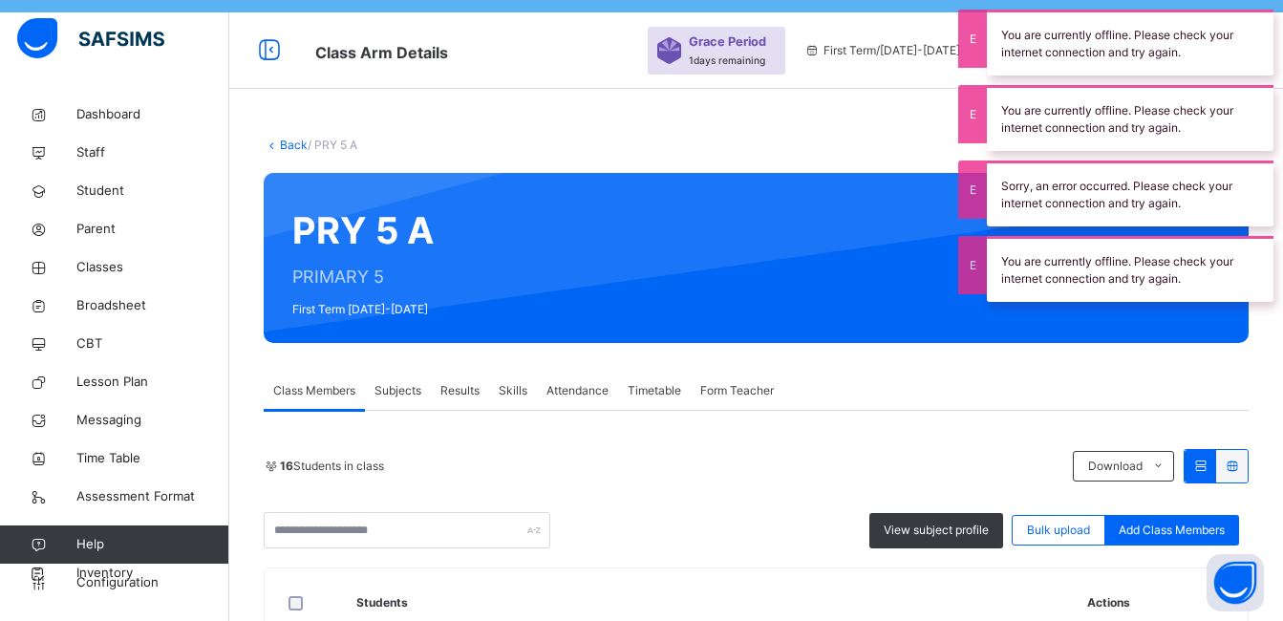
click at [403, 387] on span "Subjects" at bounding box center [398, 390] width 47 height 17
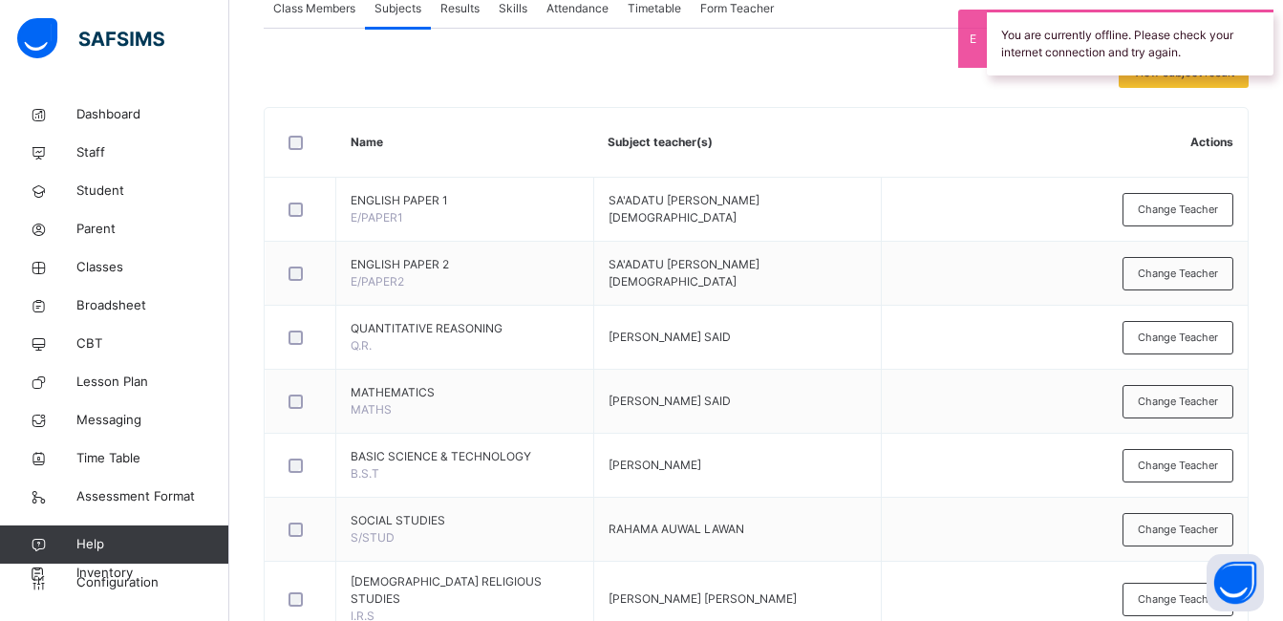
scroll to position [0, 0]
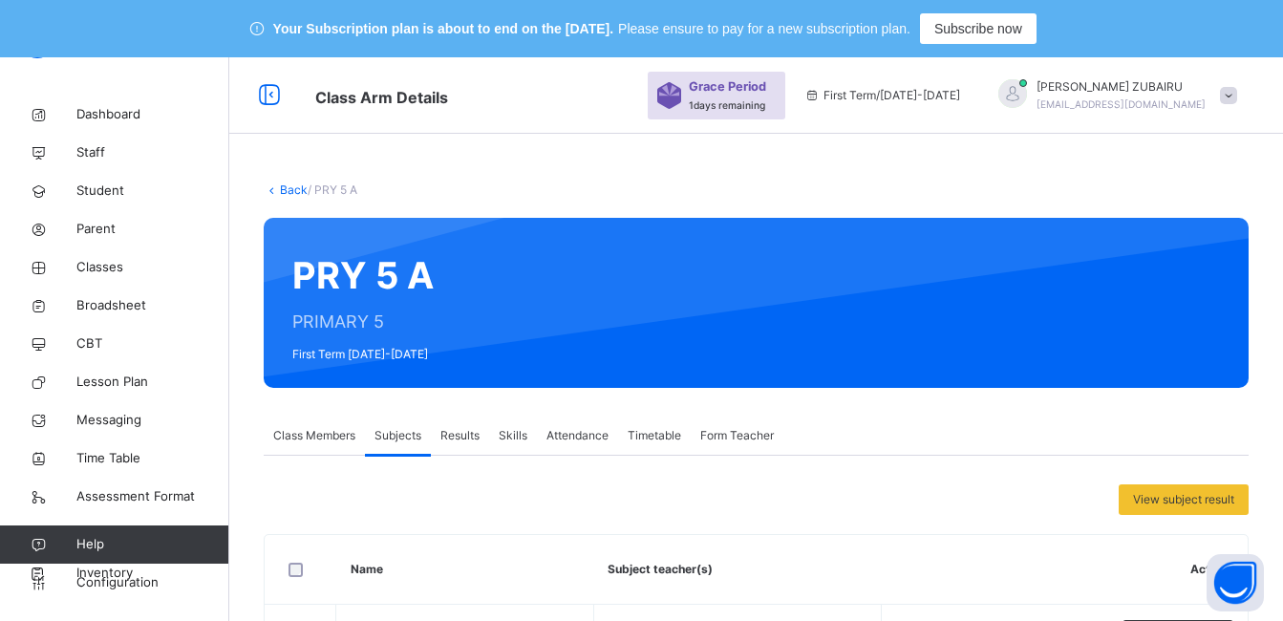
click at [294, 188] on link "Back" at bounding box center [294, 189] width 28 height 14
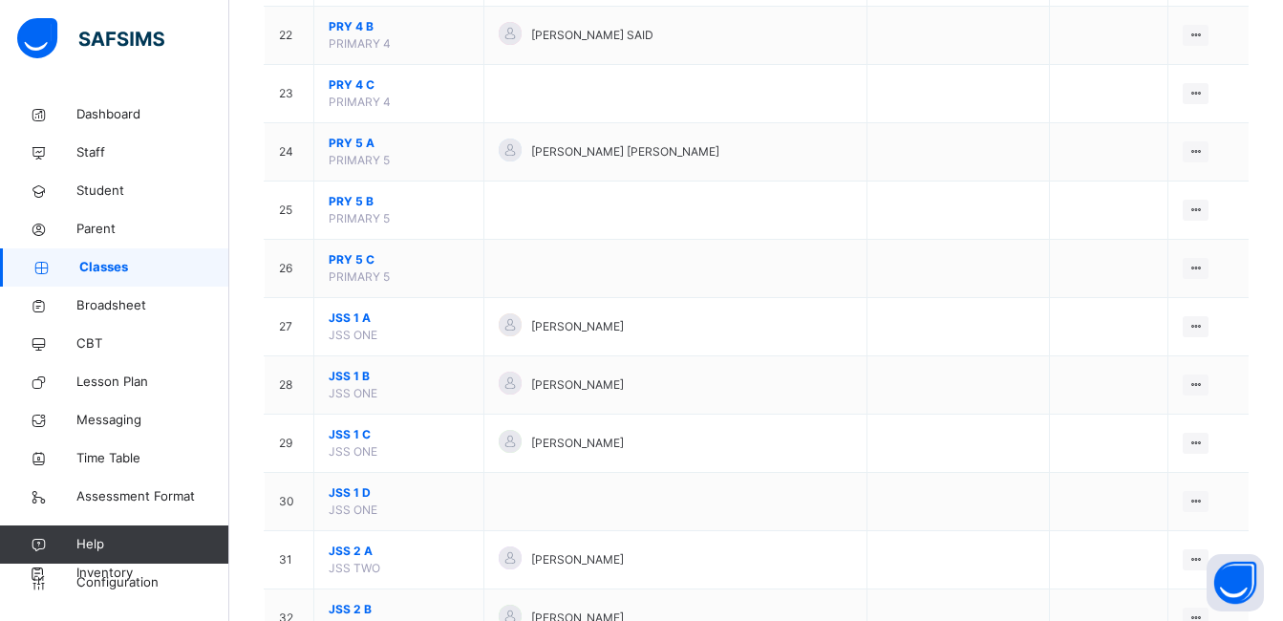
scroll to position [1529, 0]
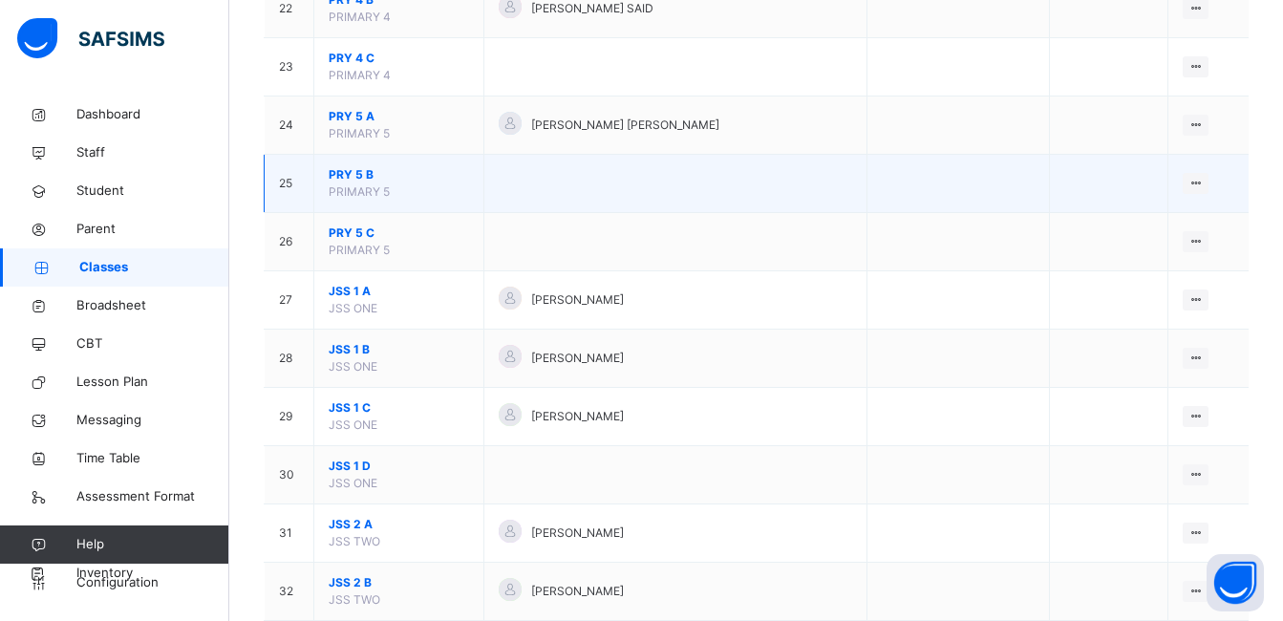
click at [346, 169] on span "PRY 5 B" at bounding box center [399, 174] width 140 height 17
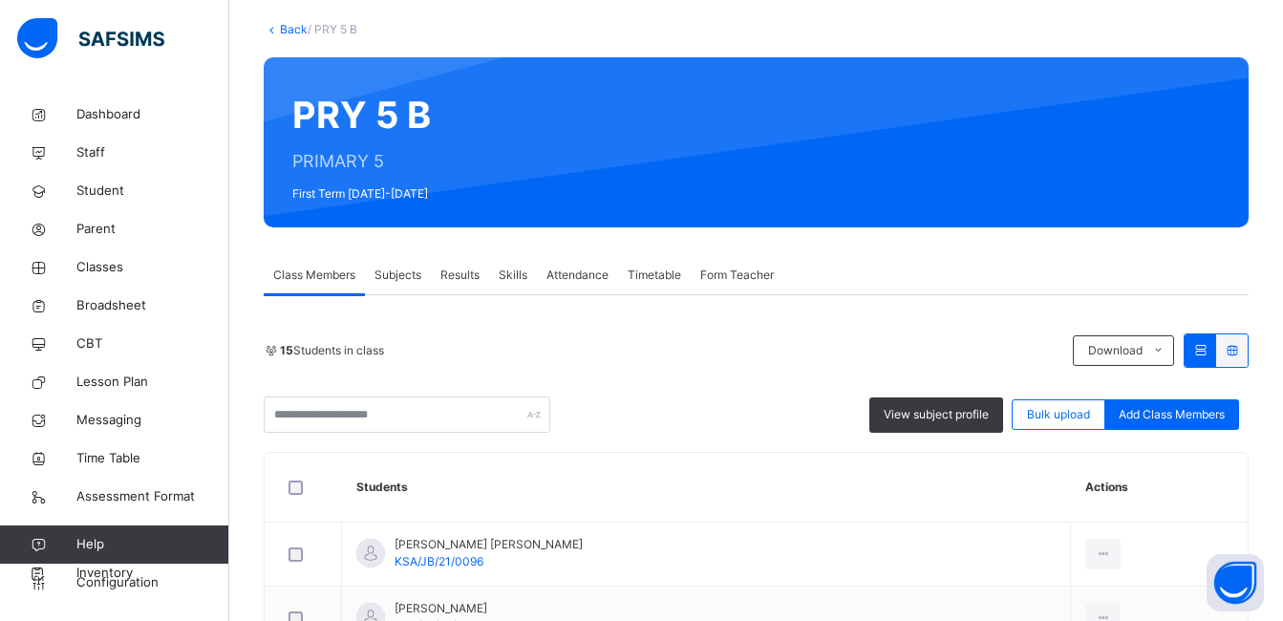
scroll to position [191, 0]
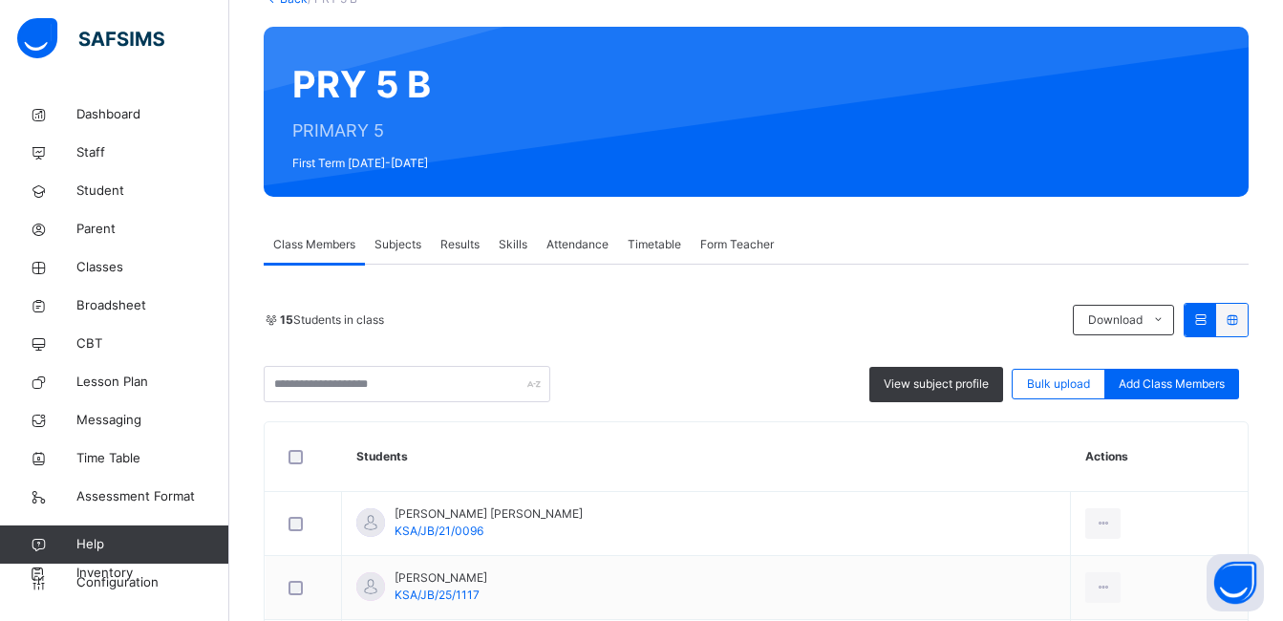
click at [403, 247] on span "Subjects" at bounding box center [398, 244] width 47 height 17
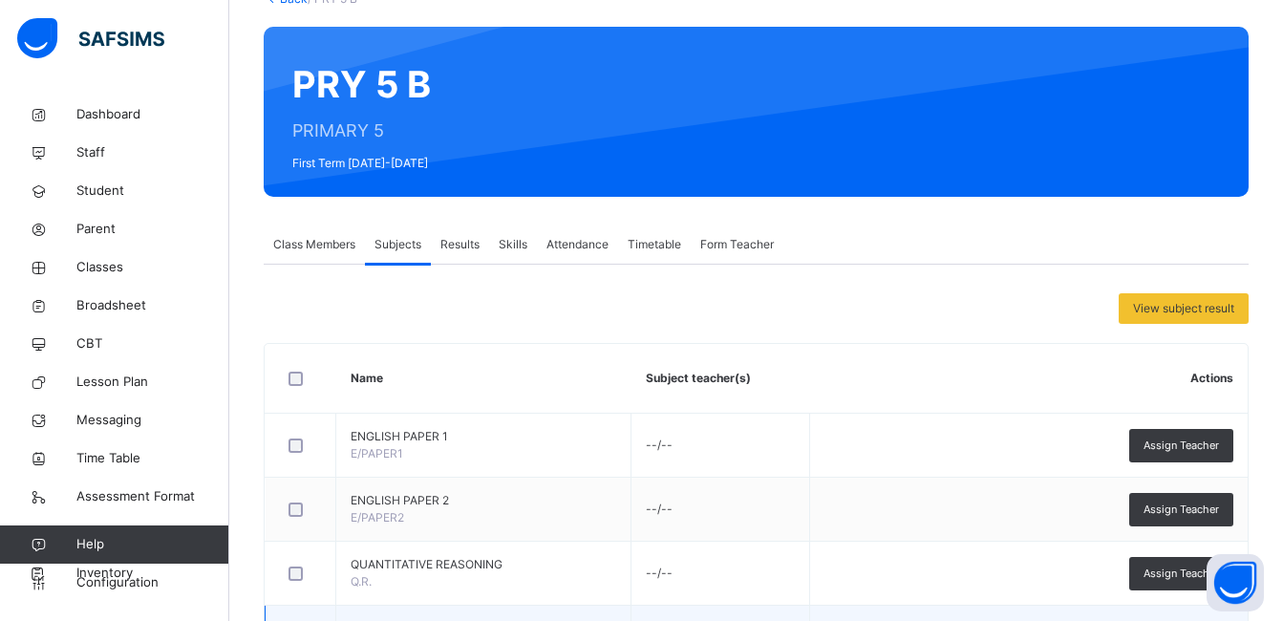
scroll to position [478, 0]
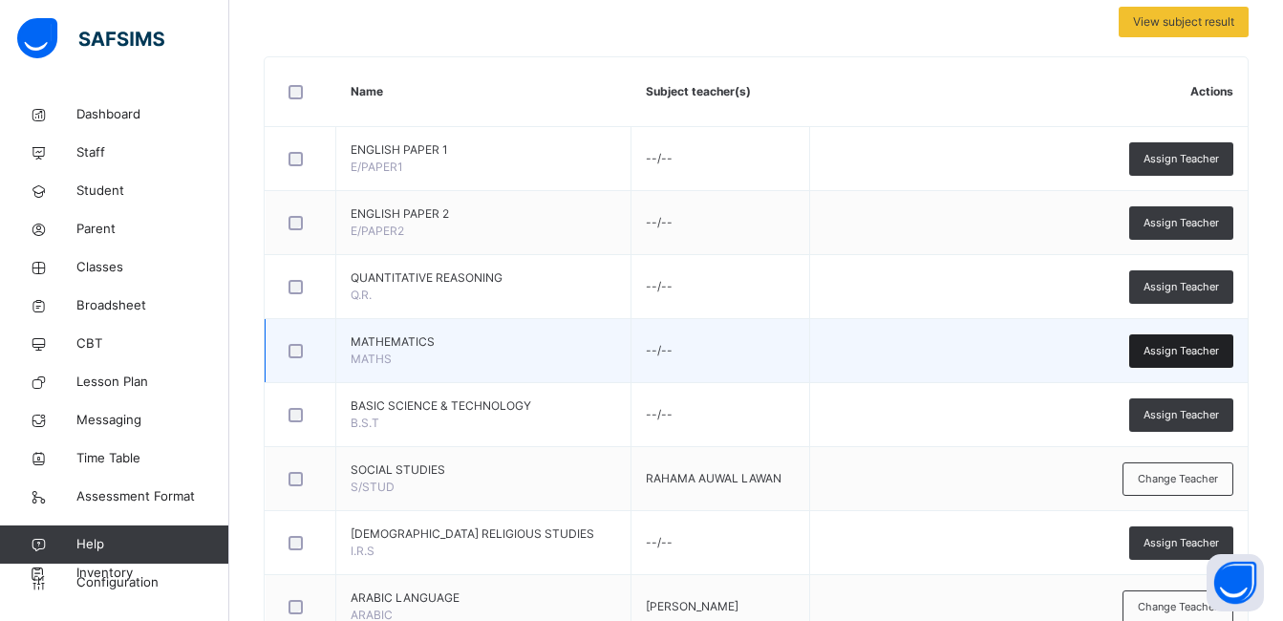
click at [1171, 348] on span "Assign Teacher" at bounding box center [1181, 351] width 75 height 16
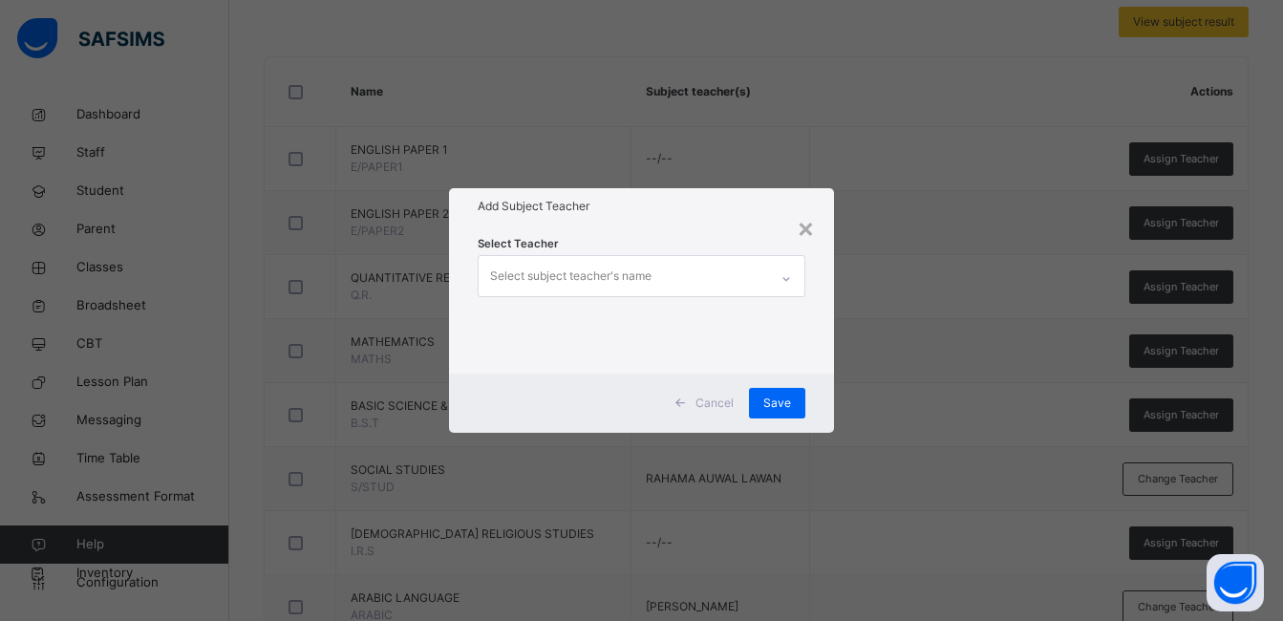
click at [782, 278] on div at bounding box center [786, 279] width 32 height 31
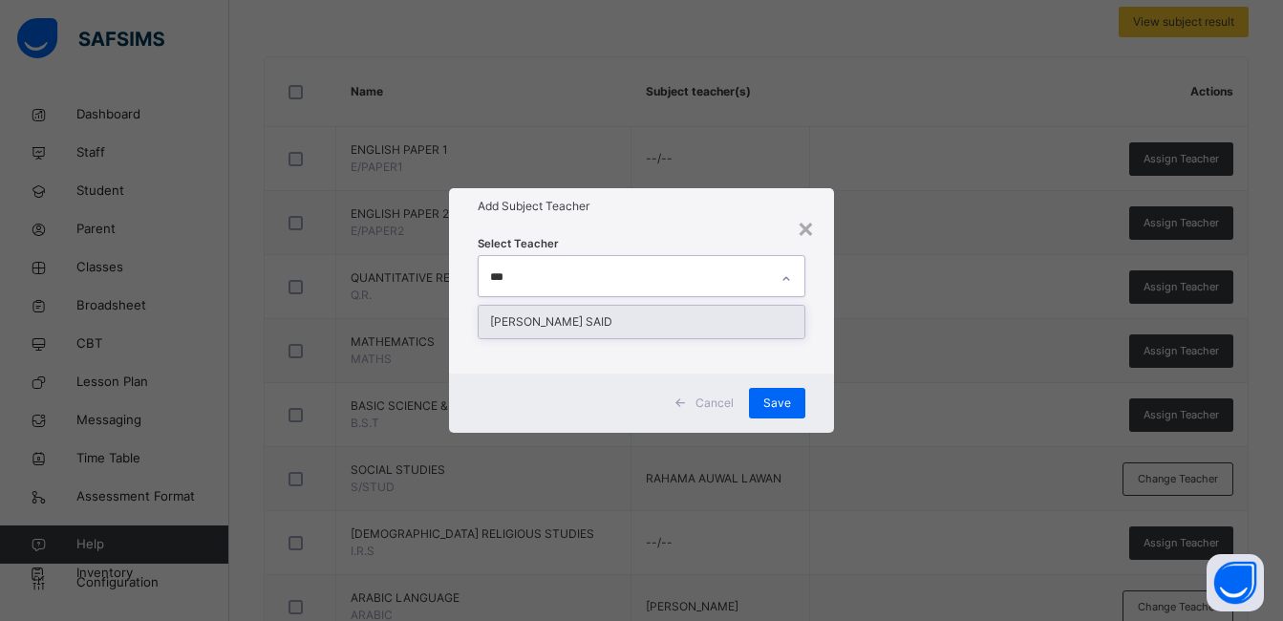
type input "****"
click at [599, 316] on div "[PERSON_NAME] SAID" at bounding box center [642, 322] width 326 height 32
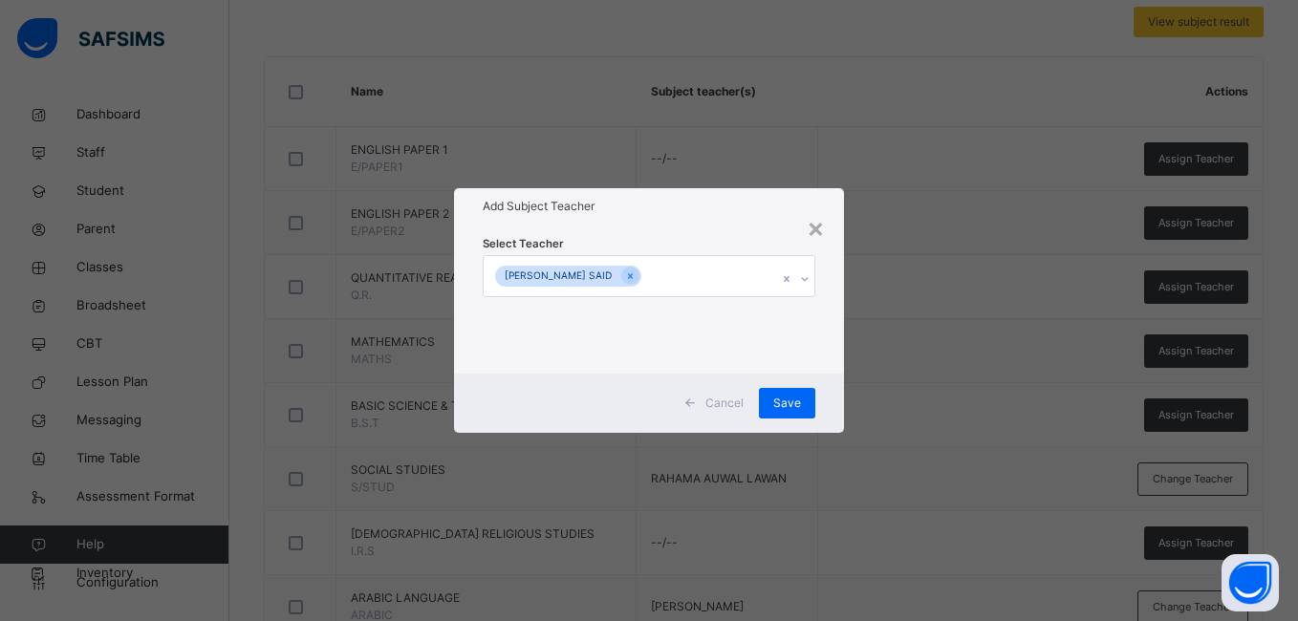
click at [833, 317] on div "Select Teacher RUKAYYA IBRAHIM SAID" at bounding box center [648, 299] width 389 height 149
click at [783, 395] on span "Save" at bounding box center [787, 403] width 28 height 17
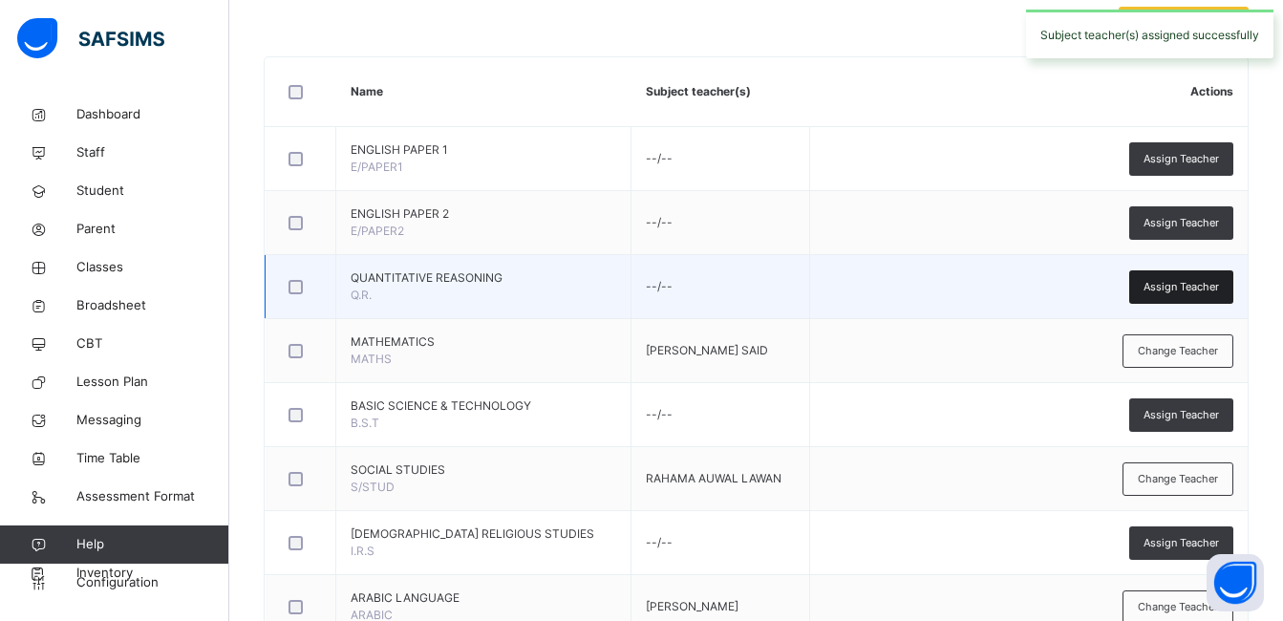
click at [1155, 290] on div "Assign Teacher" at bounding box center [1181, 286] width 104 height 33
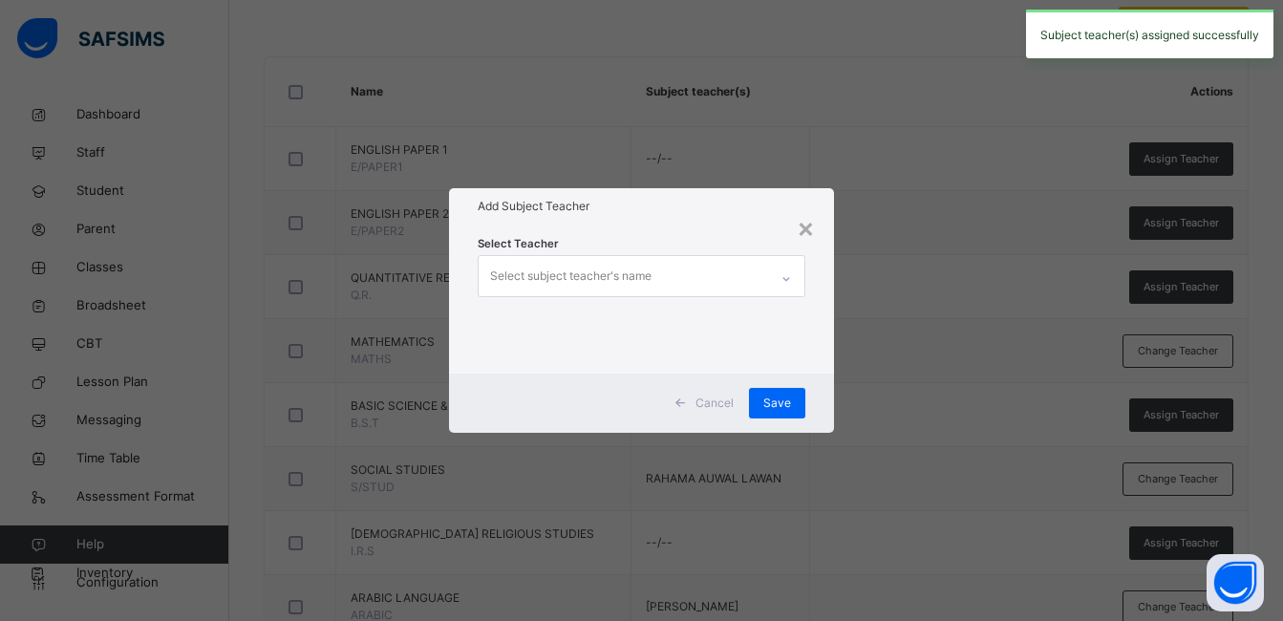
click at [744, 276] on div "Select subject teacher's name" at bounding box center [624, 276] width 290 height 40
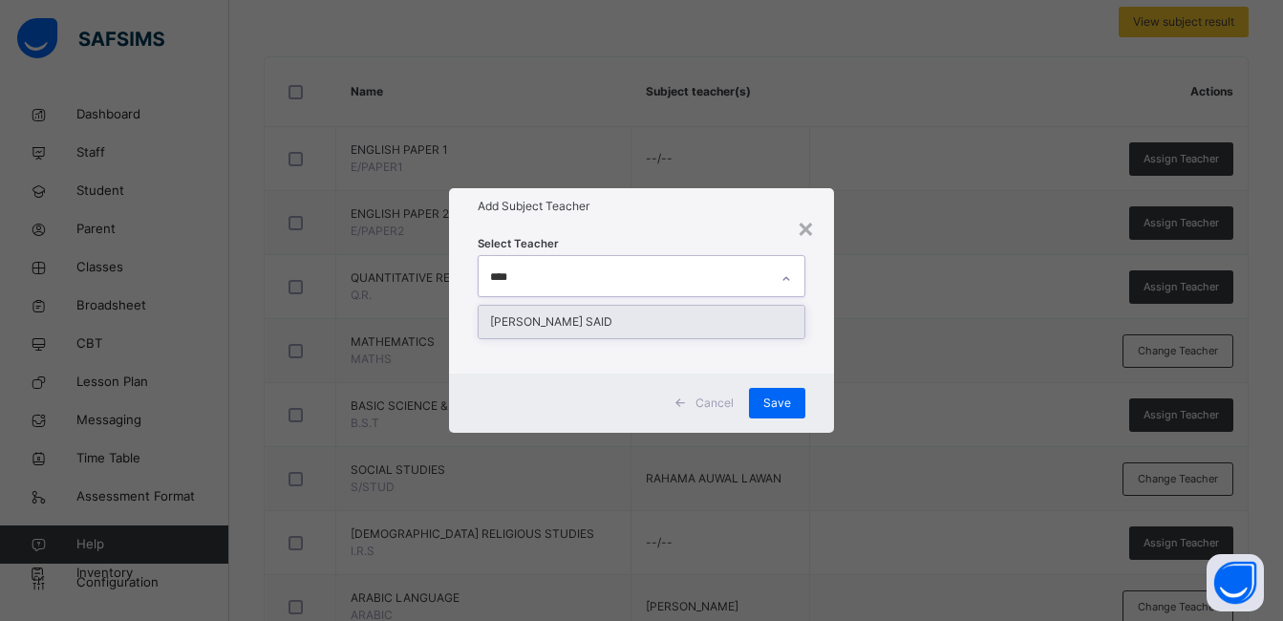
type input "*****"
click at [612, 320] on div "[PERSON_NAME] SAID" at bounding box center [642, 322] width 326 height 32
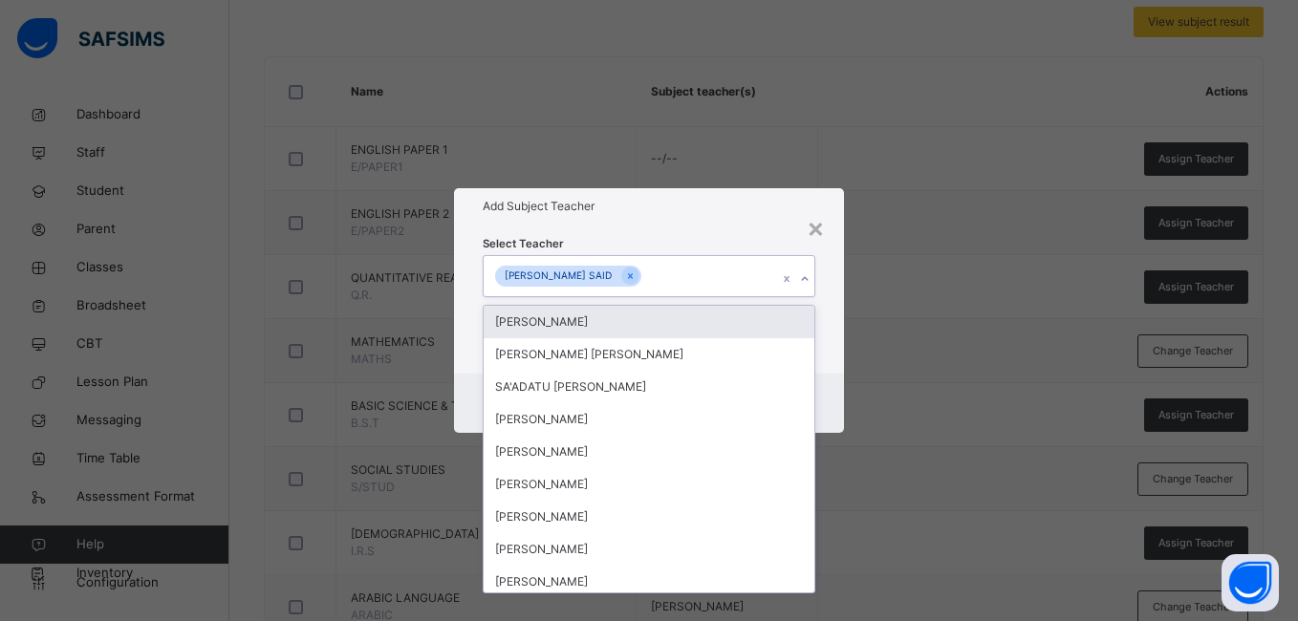
click at [830, 316] on div "Select Teacher option RUKAYYA IBRAHIM SAID, selected. option IDRIS BELLO IDRIS …" at bounding box center [648, 299] width 389 height 149
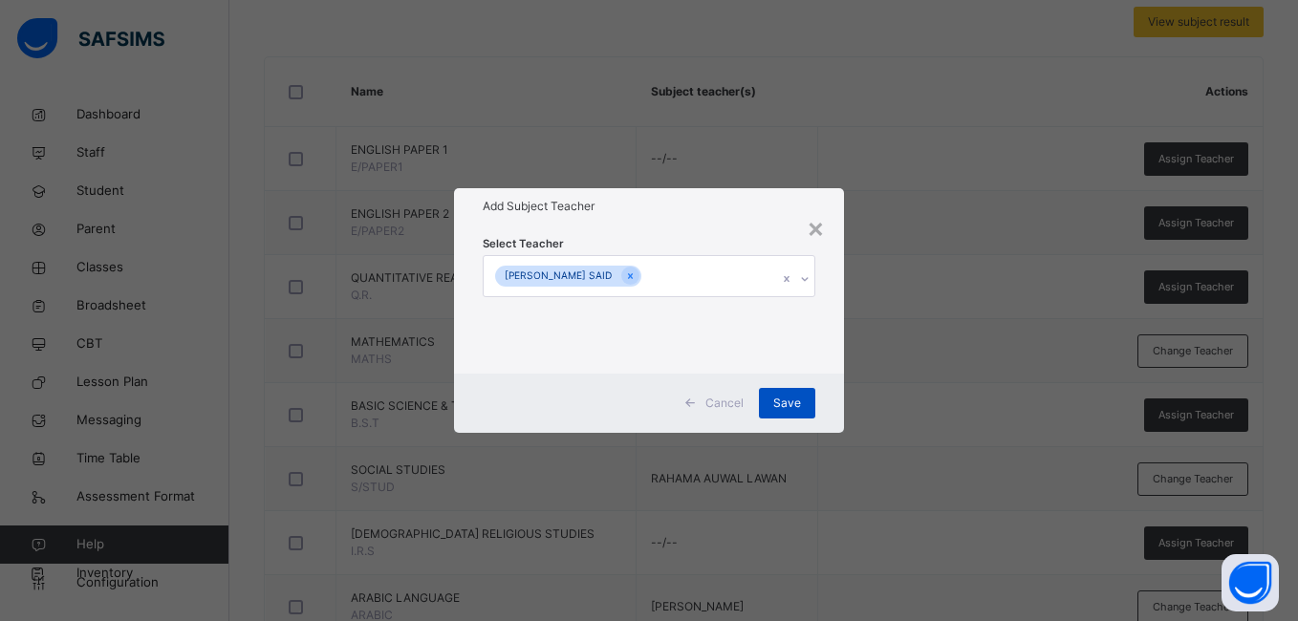
click at [787, 410] on span "Save" at bounding box center [787, 403] width 28 height 17
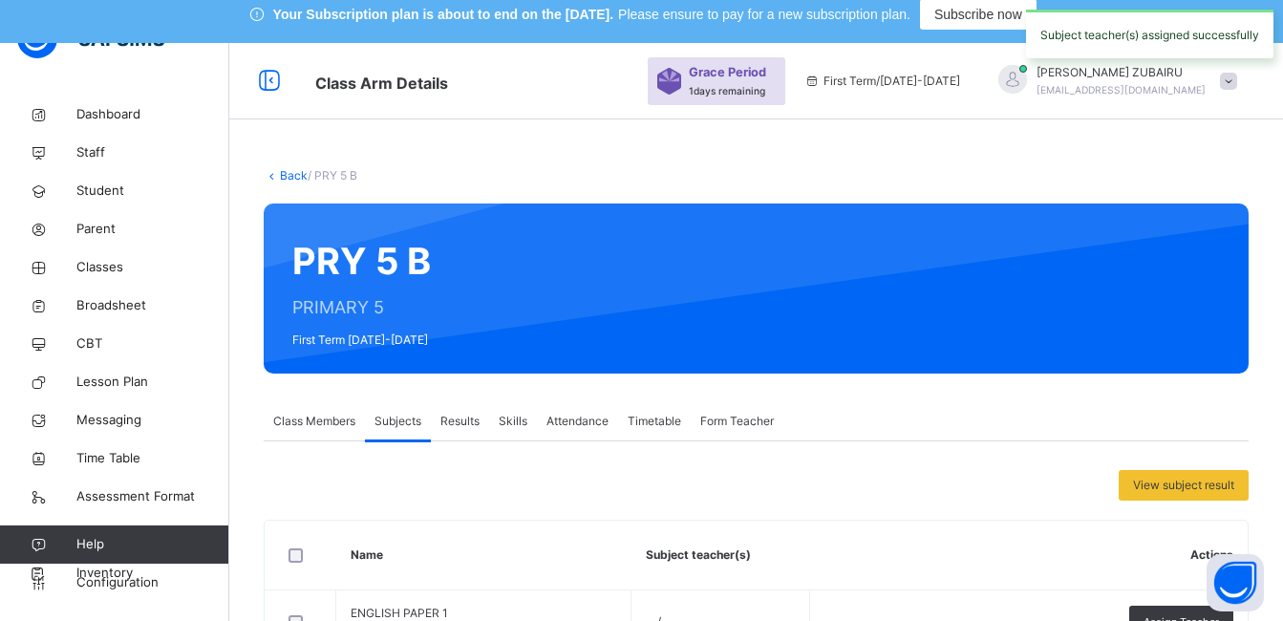
scroll to position [0, 0]
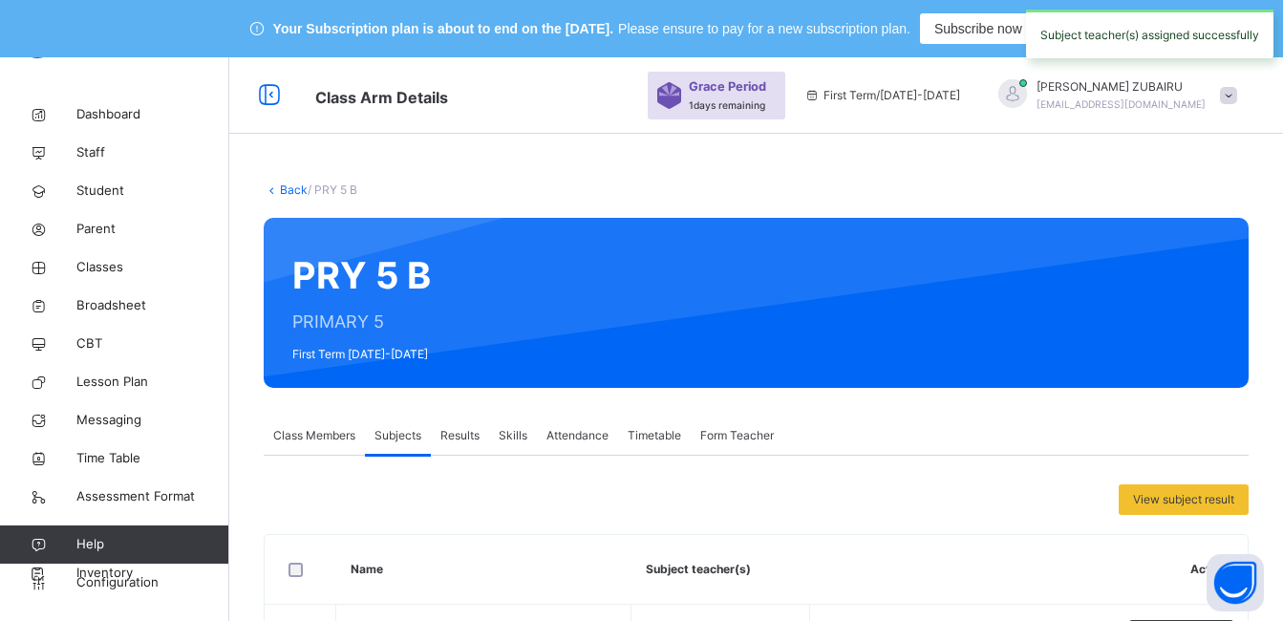
click at [285, 191] on link "Back" at bounding box center [294, 189] width 28 height 14
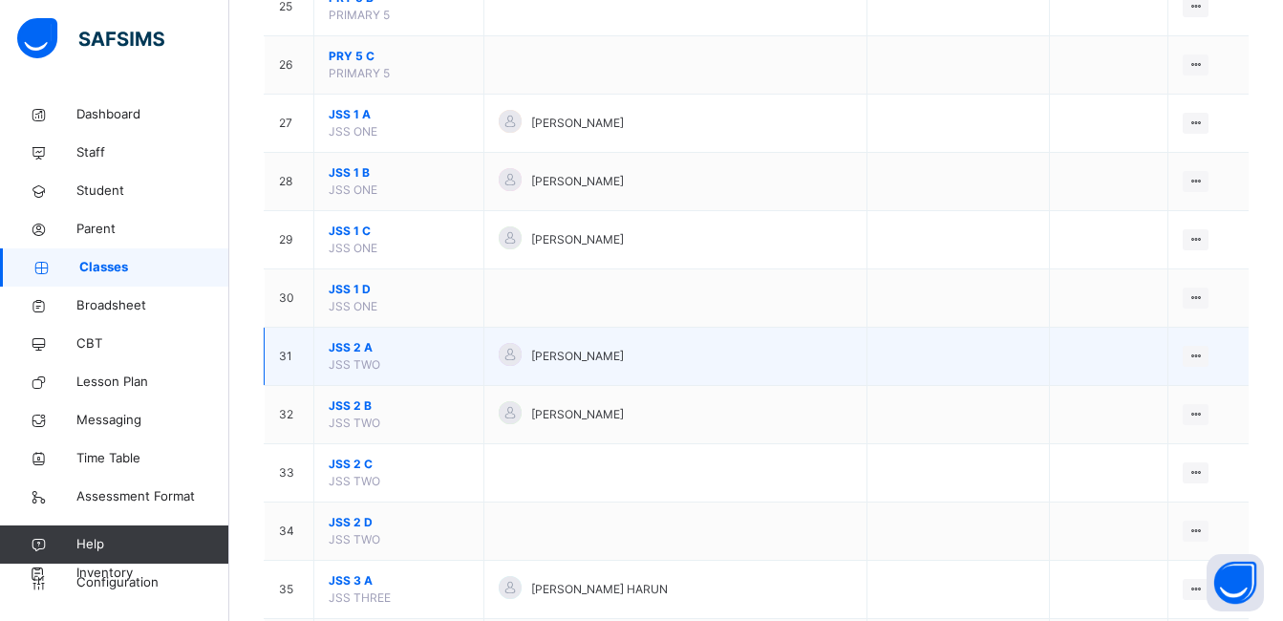
scroll to position [1529, 0]
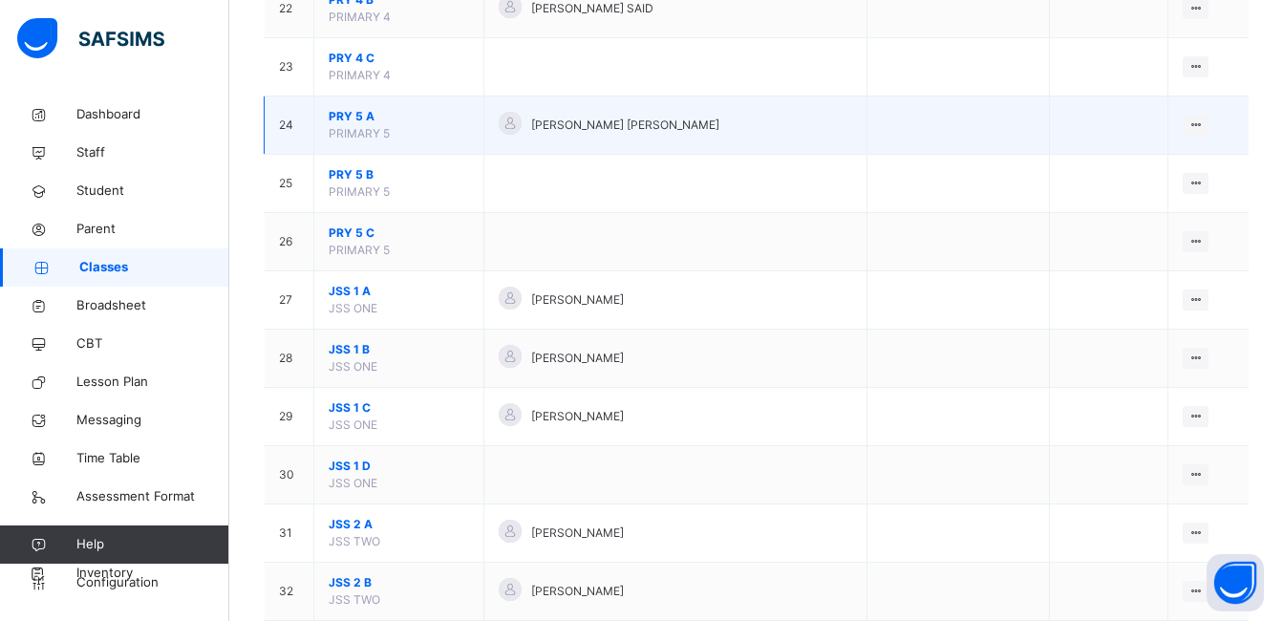
click at [352, 116] on span "PRY 5 A" at bounding box center [399, 116] width 140 height 17
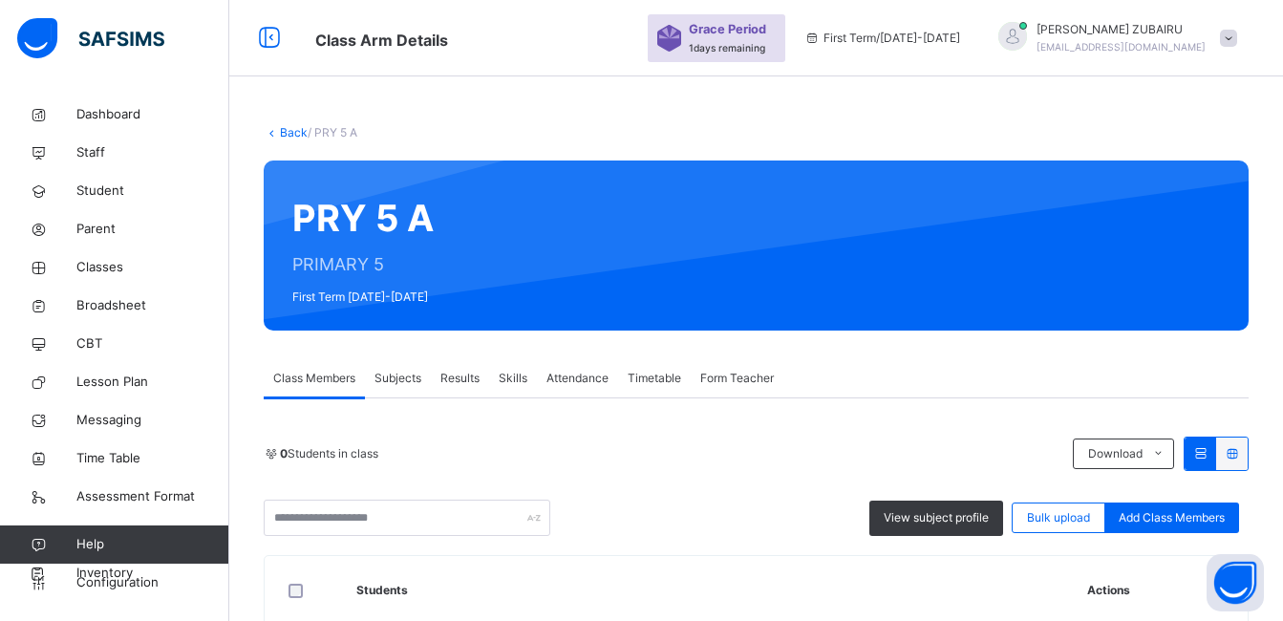
scroll to position [1191, 0]
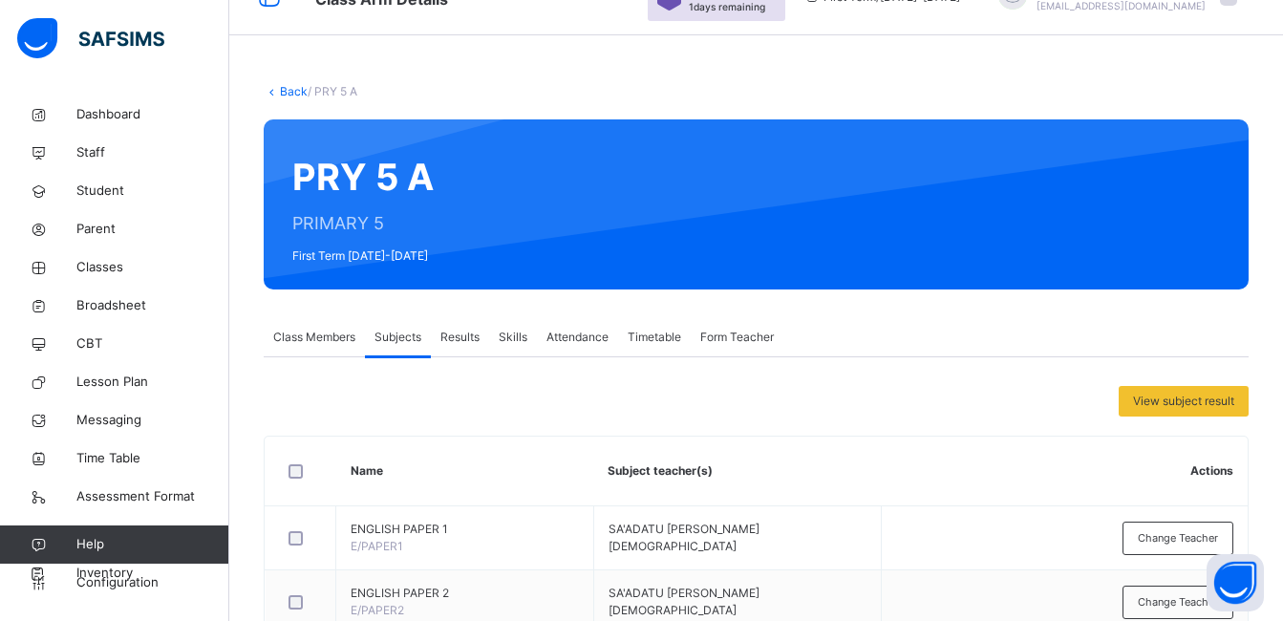
scroll to position [0, 0]
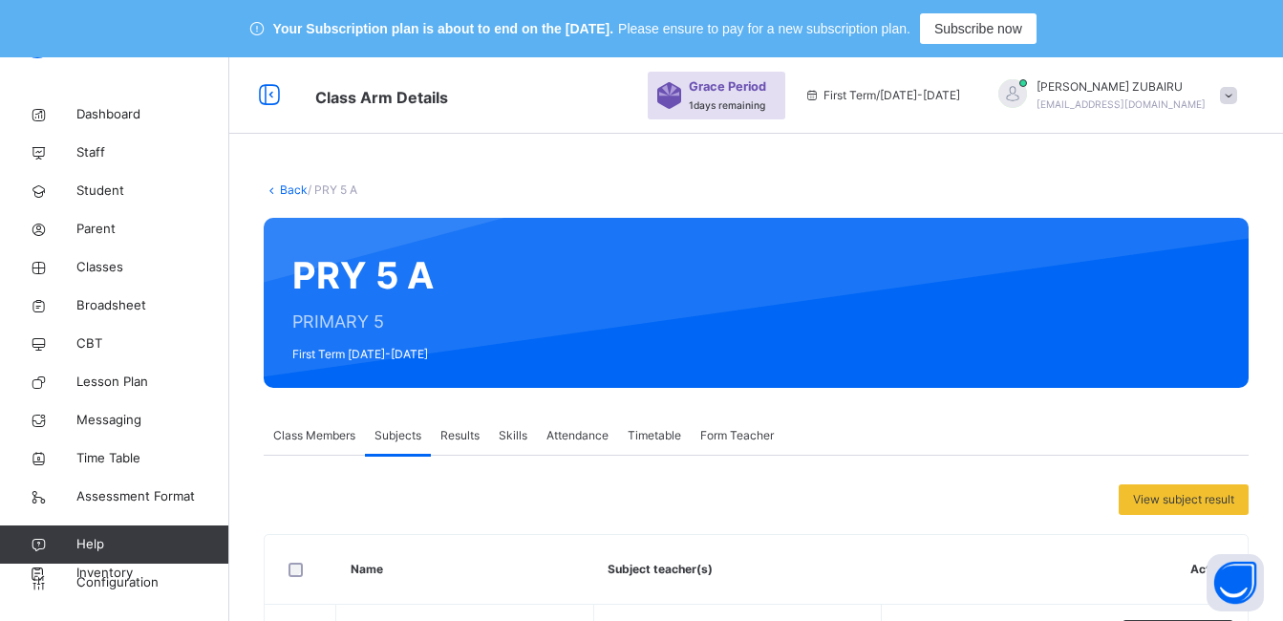
click at [285, 189] on link "Back" at bounding box center [294, 189] width 28 height 14
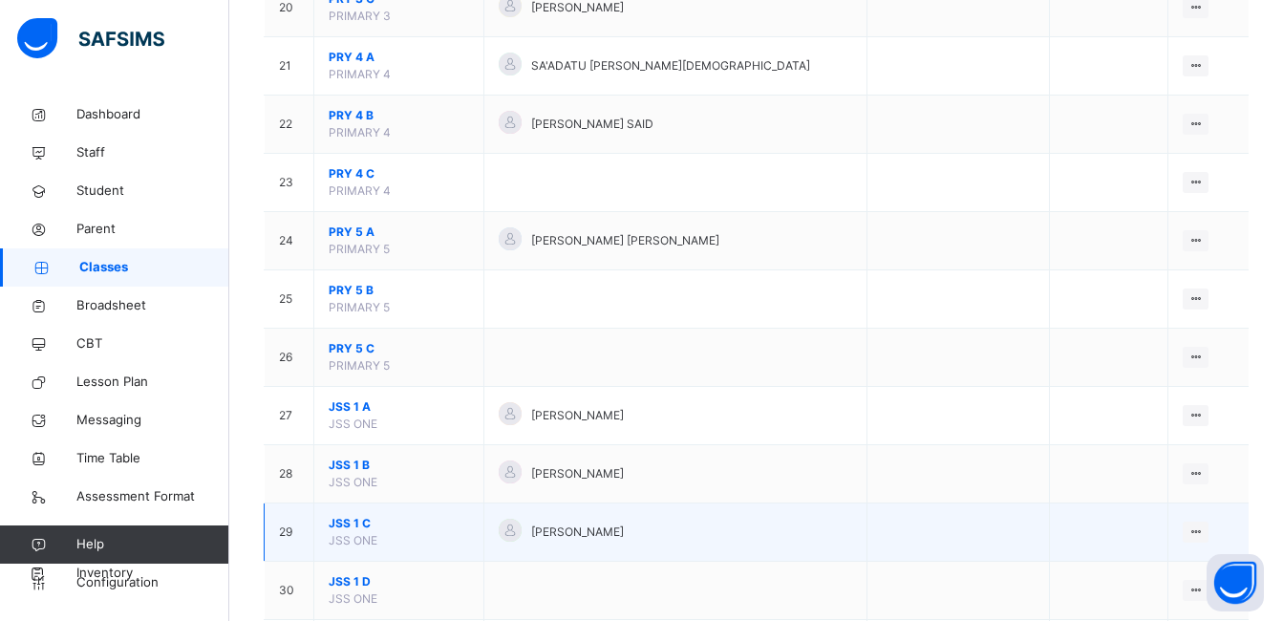
scroll to position [1720, 0]
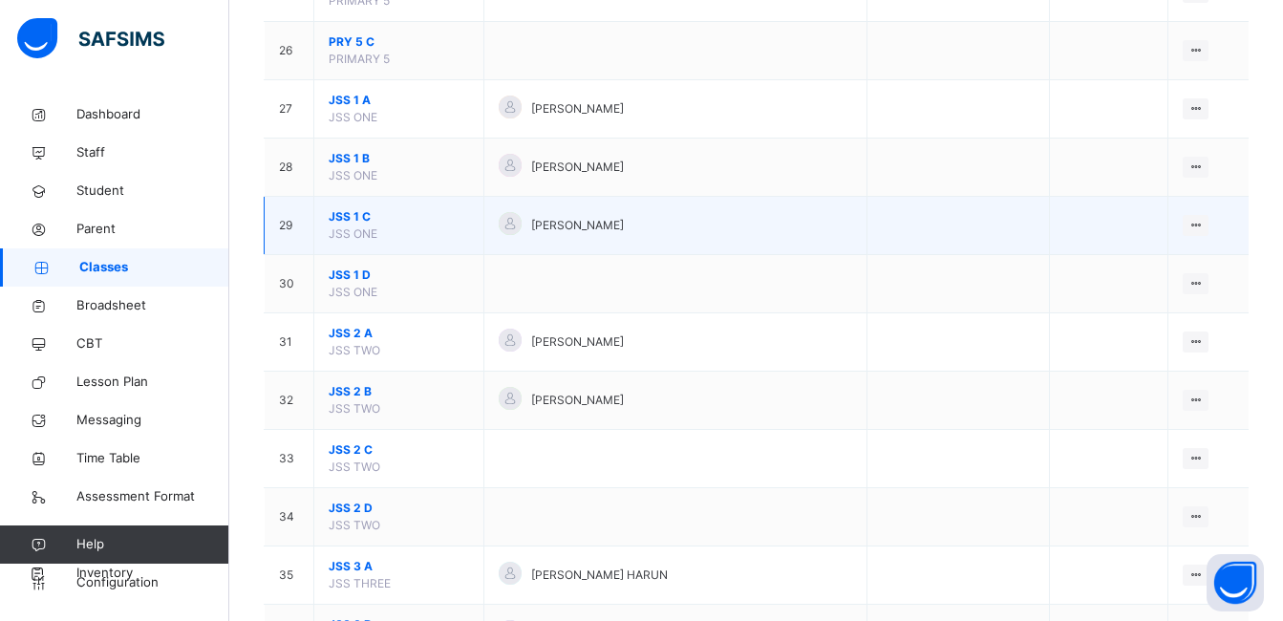
click at [346, 215] on span "JSS 1 C" at bounding box center [399, 216] width 140 height 17
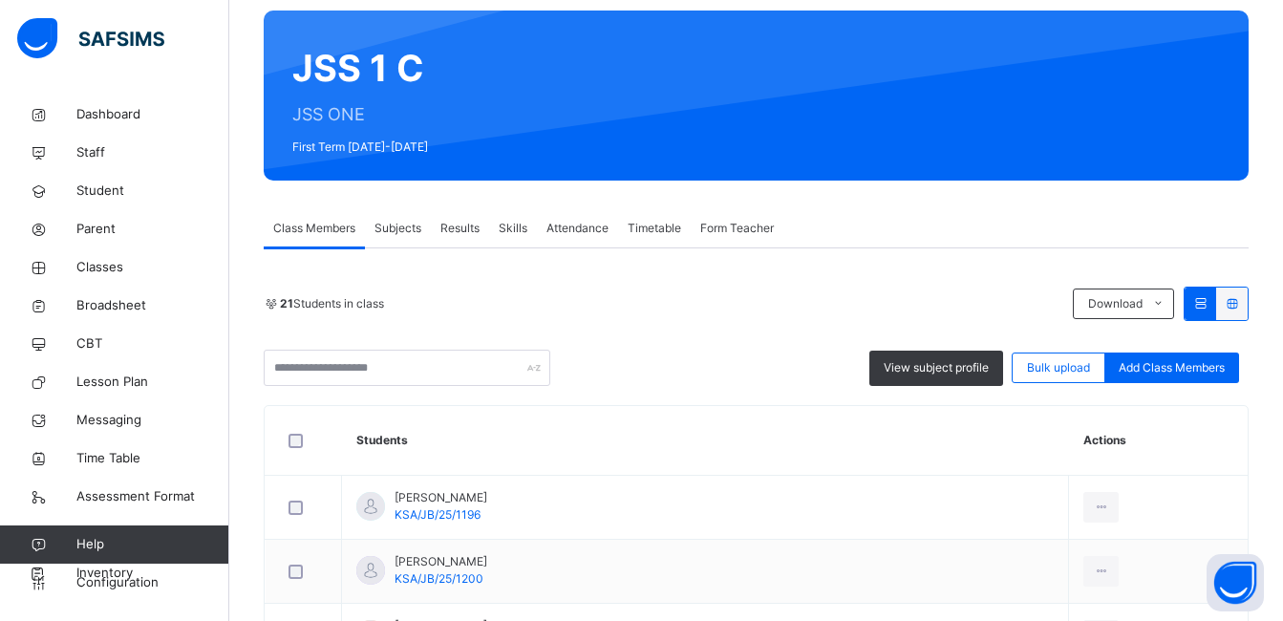
scroll to position [174, 0]
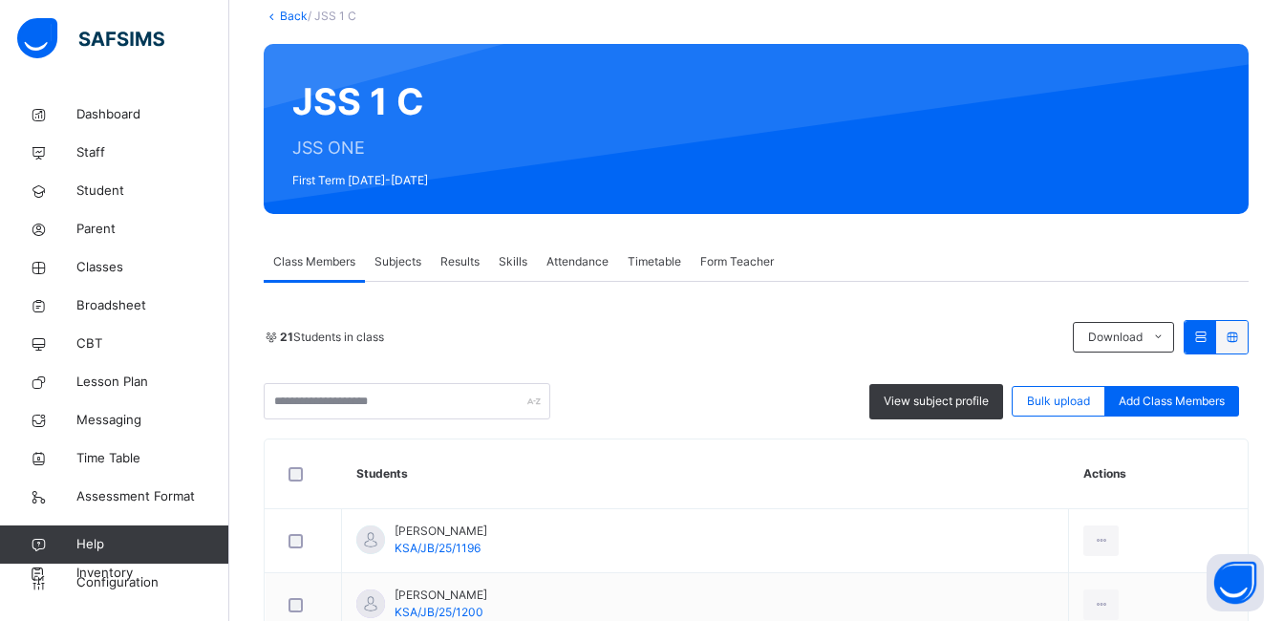
click at [411, 263] on span "Subjects" at bounding box center [398, 261] width 47 height 17
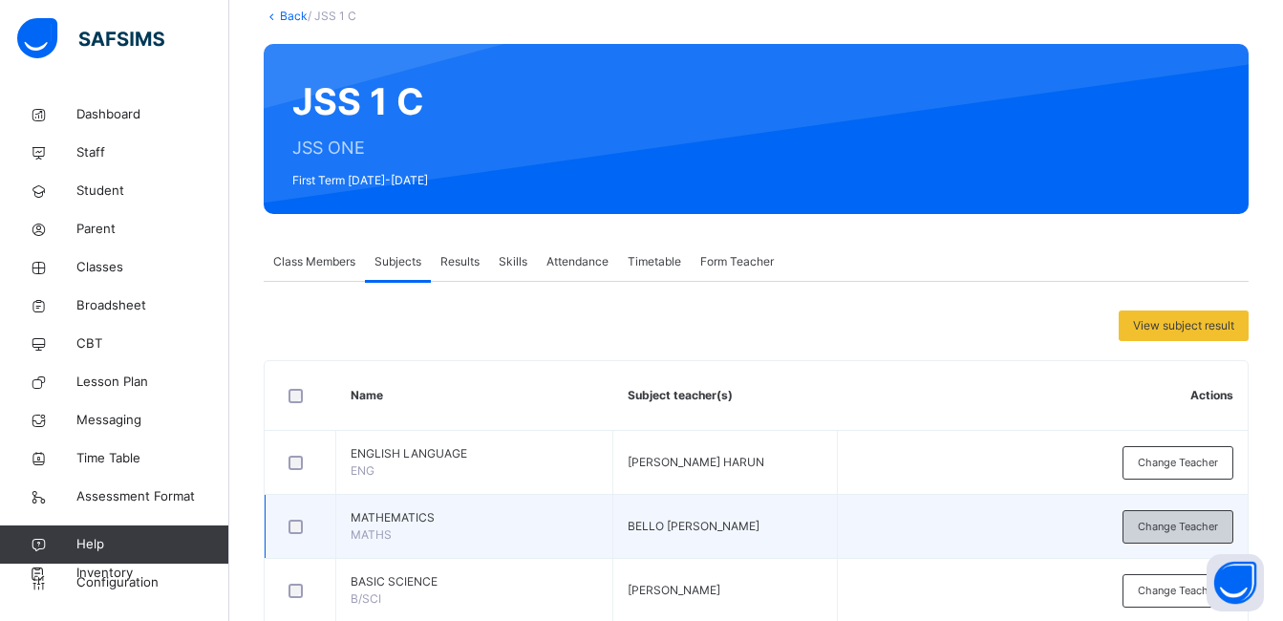
click at [1168, 519] on span "Change Teacher" at bounding box center [1178, 527] width 80 height 16
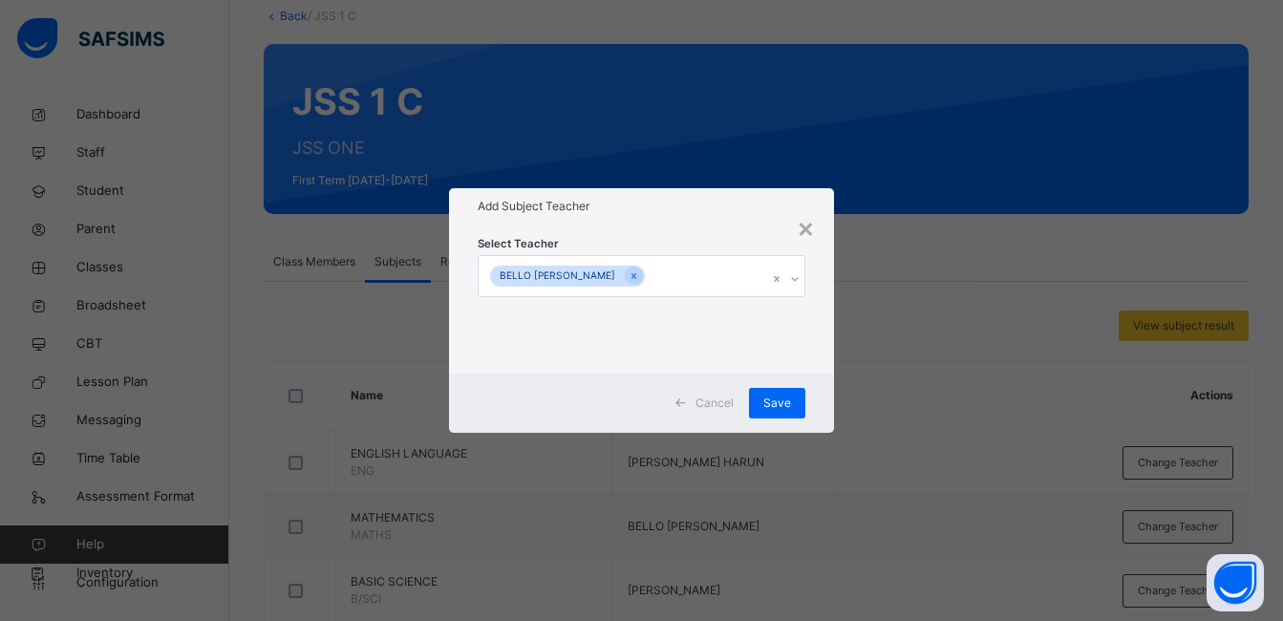
scroll to position [556, 0]
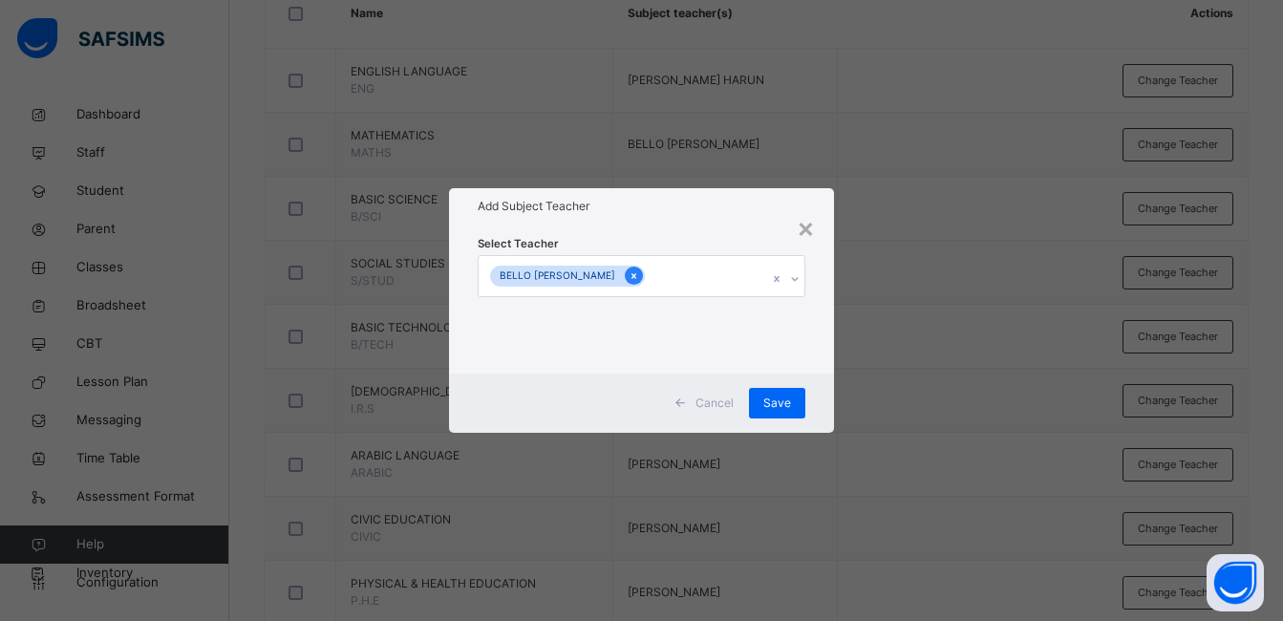
click at [629, 272] on icon at bounding box center [634, 275] width 11 height 13
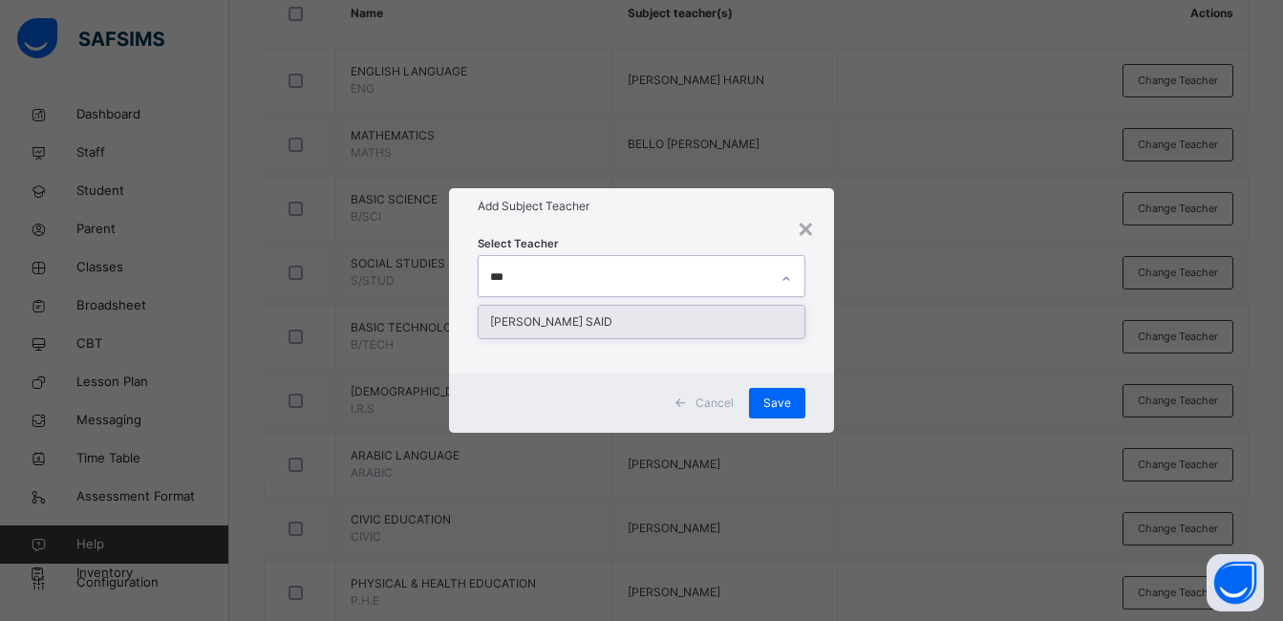
type input "****"
click at [605, 321] on div "[PERSON_NAME] SAID" at bounding box center [642, 322] width 326 height 32
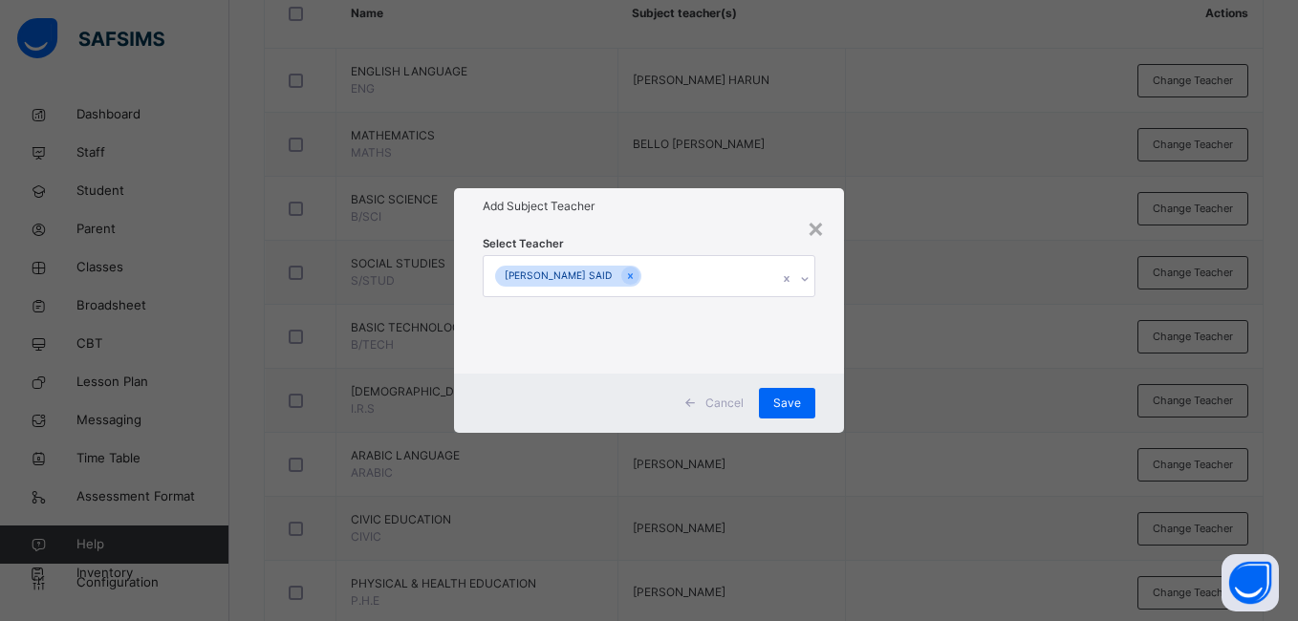
click at [828, 287] on div "Select Teacher RUKAYYA IBRAHIM SAID" at bounding box center [648, 299] width 389 height 149
click at [784, 404] on span "Save" at bounding box center [787, 403] width 28 height 17
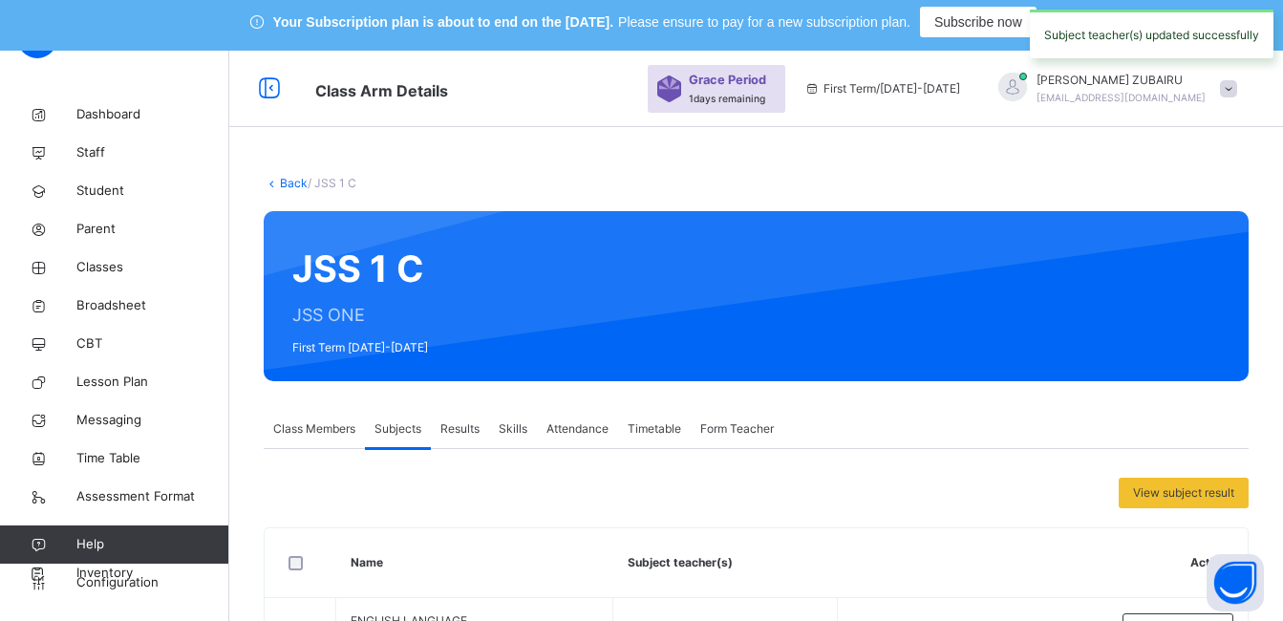
scroll to position [0, 0]
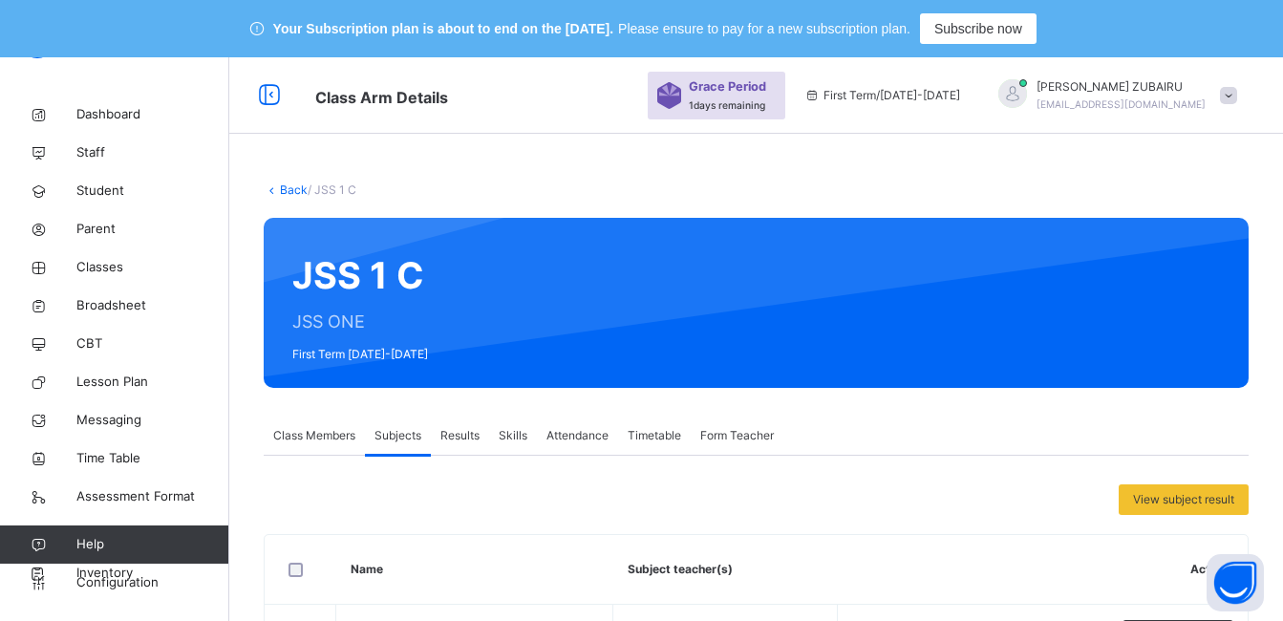
click at [284, 186] on link "Back" at bounding box center [294, 189] width 28 height 14
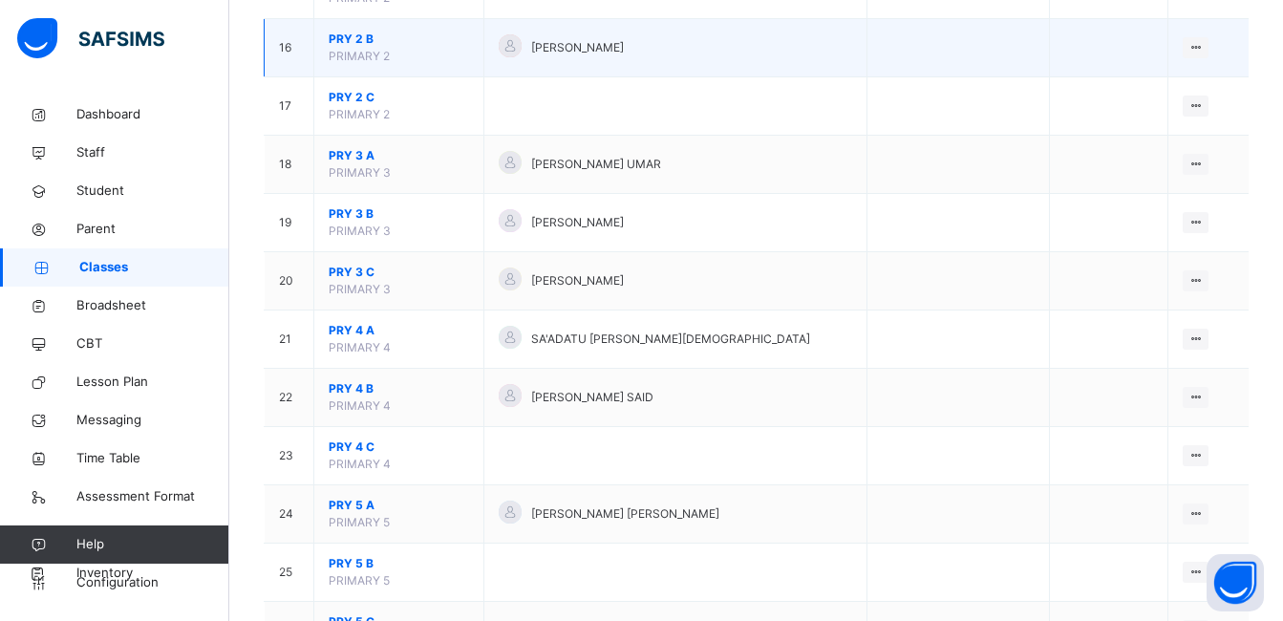
scroll to position [1147, 0]
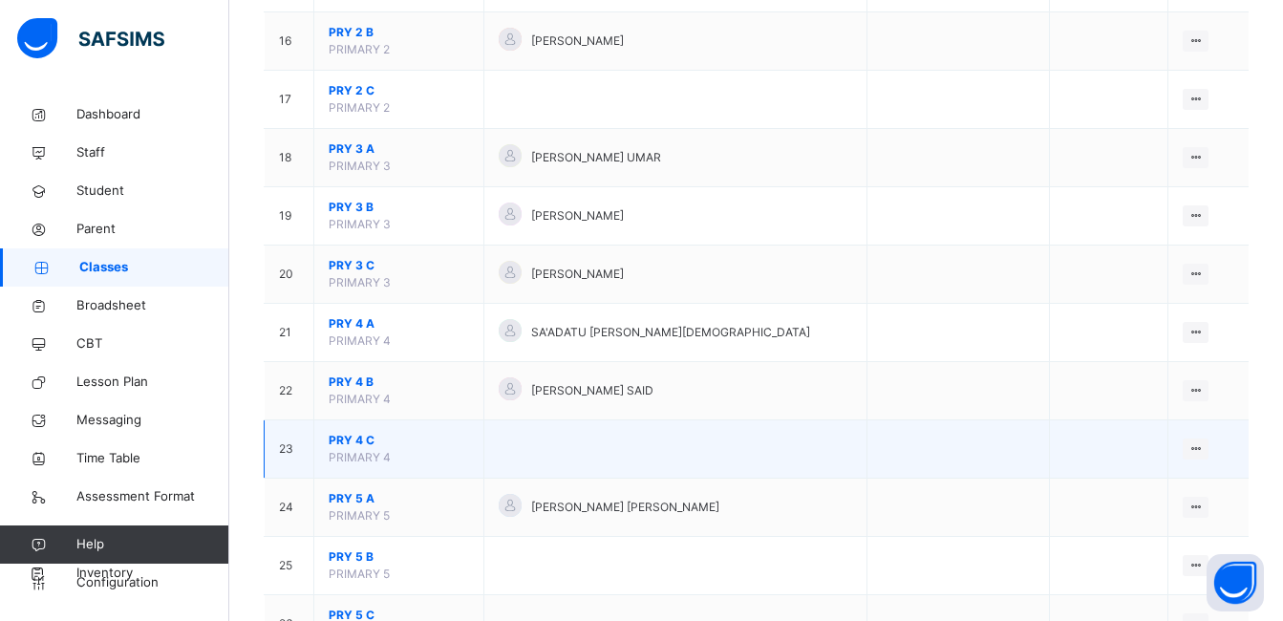
click at [357, 441] on span "PRY 4 C" at bounding box center [399, 440] width 140 height 17
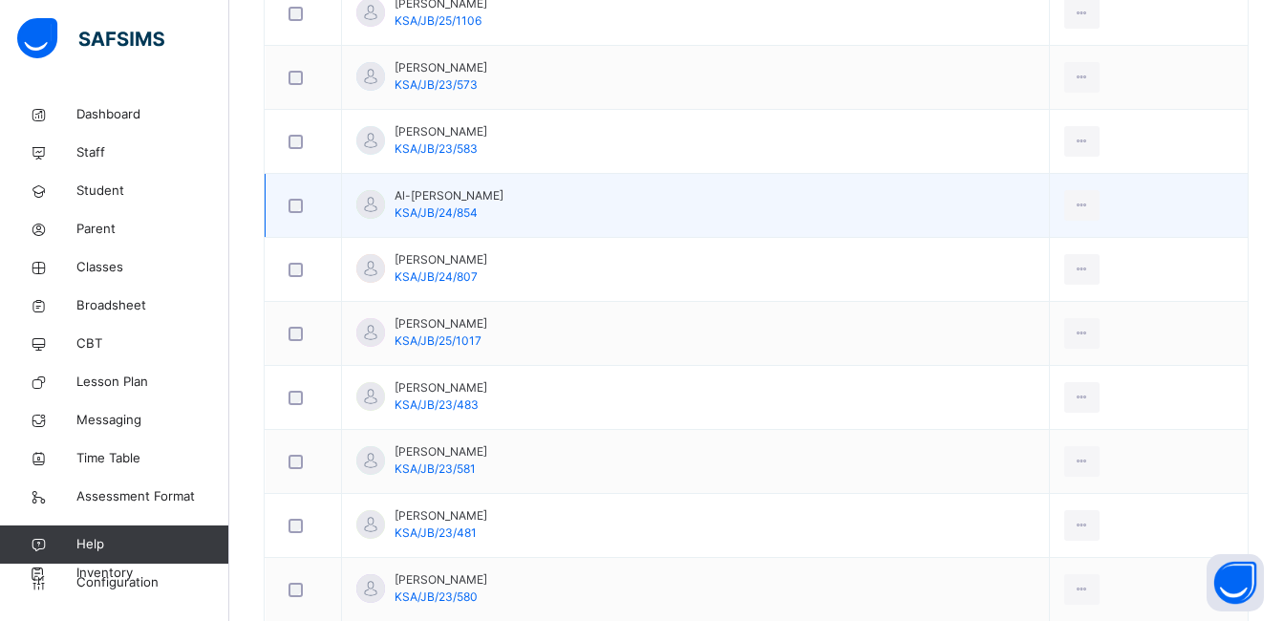
scroll to position [860, 0]
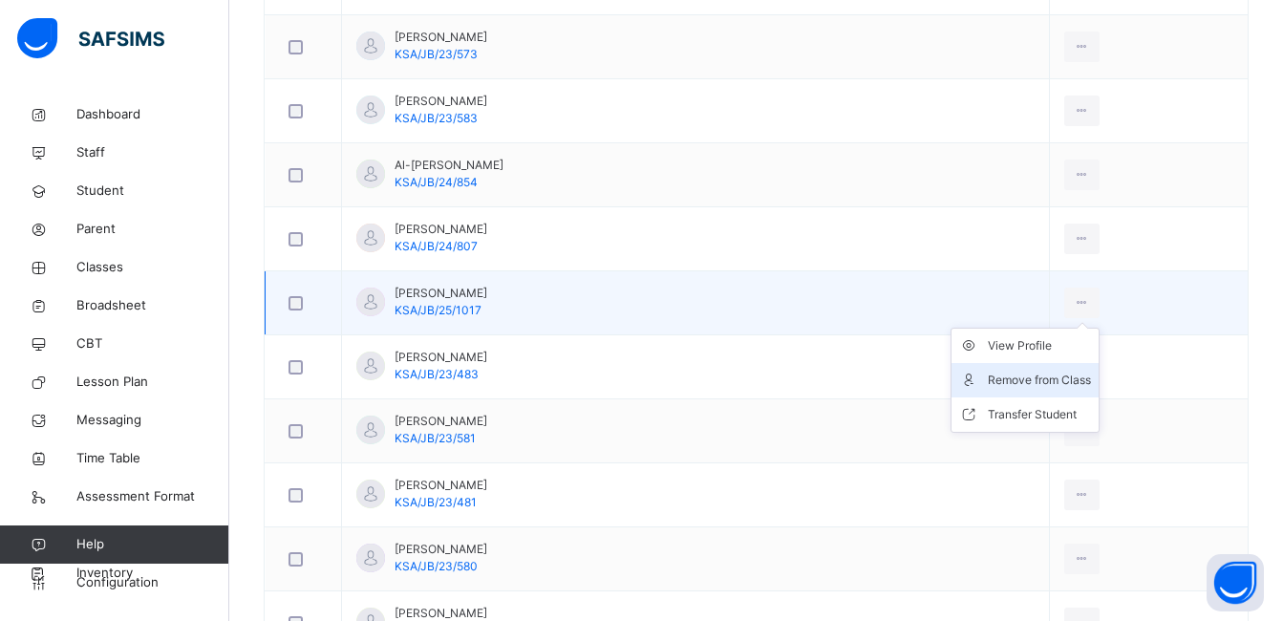
click at [1048, 378] on div "Remove from Class" at bounding box center [1039, 380] width 103 height 19
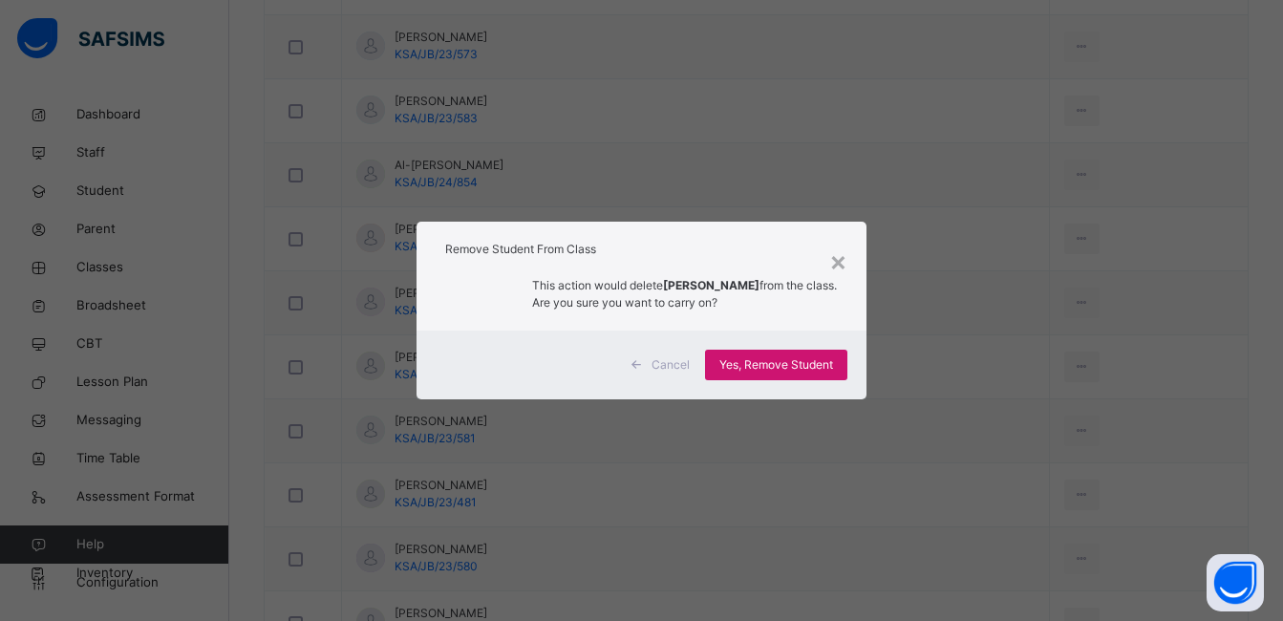
click at [778, 362] on span "Yes, Remove Student" at bounding box center [776, 364] width 114 height 17
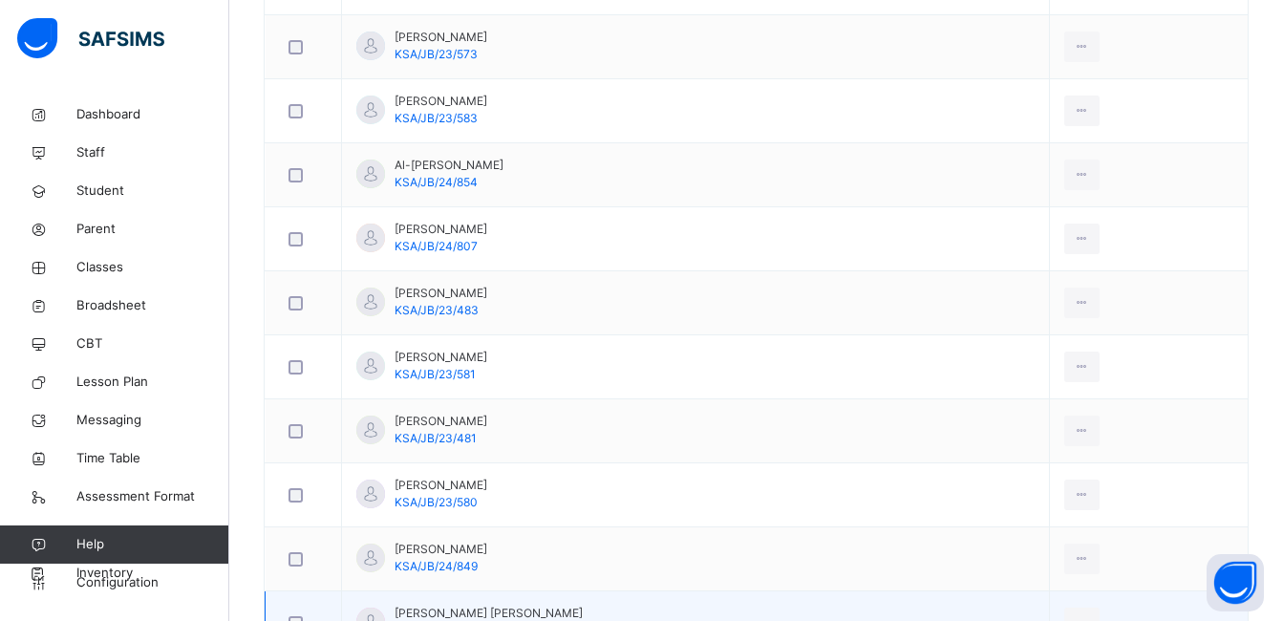
scroll to position [1338, 0]
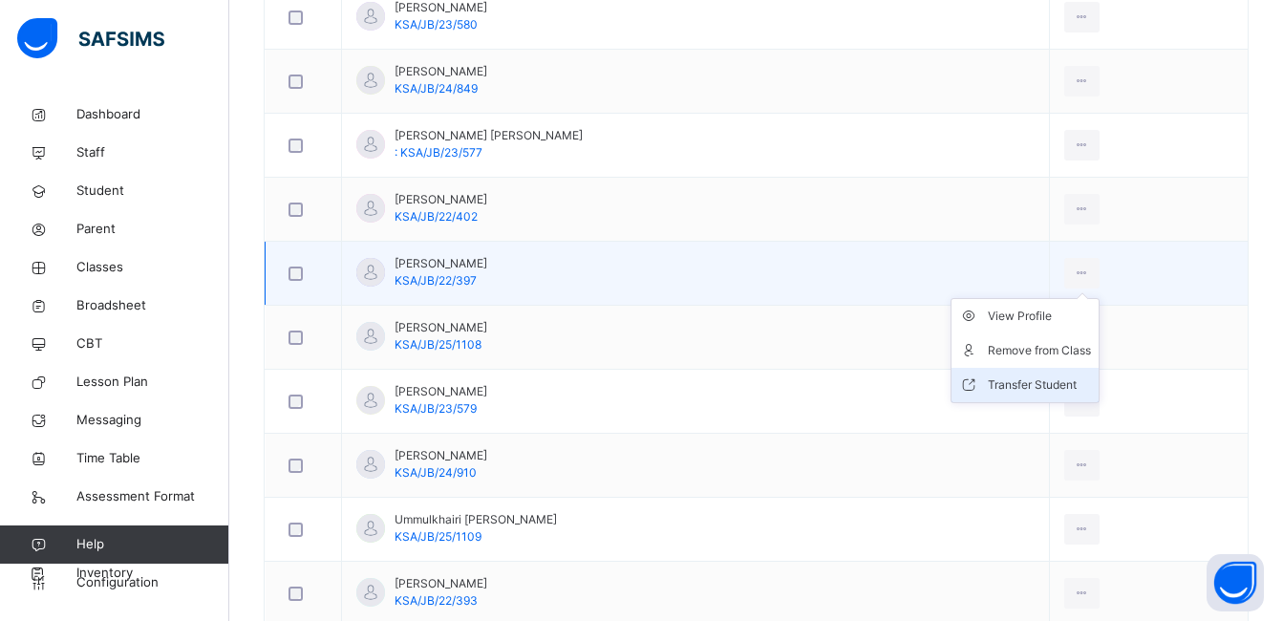
click at [1072, 385] on div "Transfer Student" at bounding box center [1039, 384] width 103 height 19
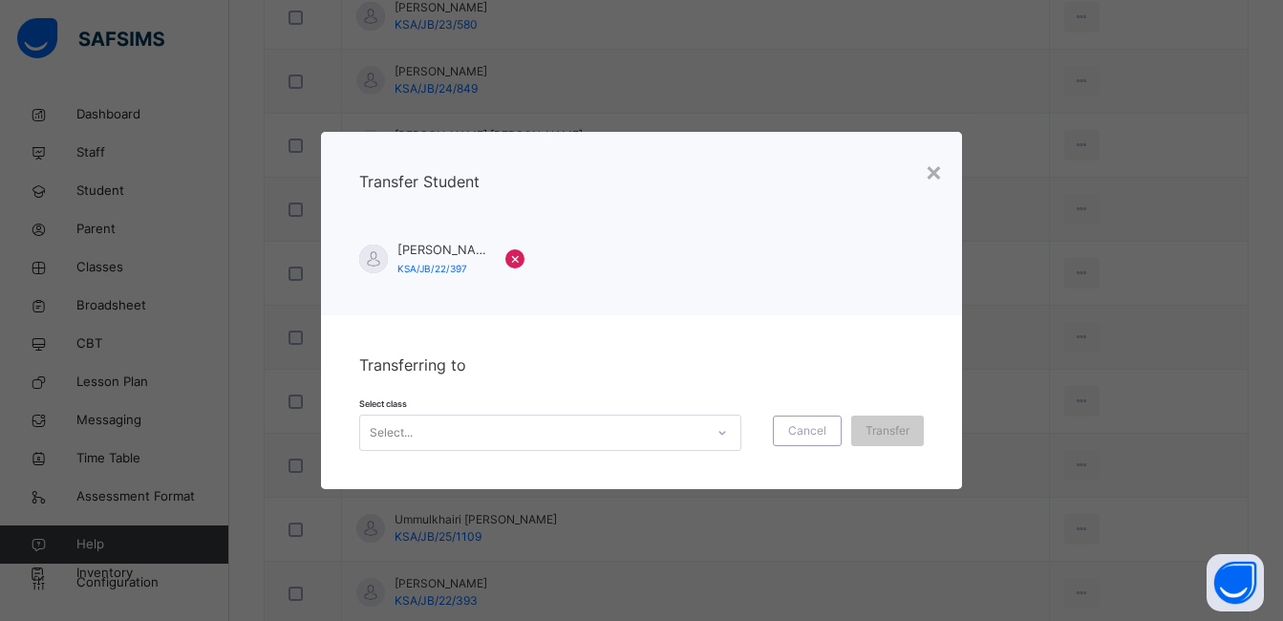
click at [722, 427] on icon at bounding box center [722, 432] width 11 height 19
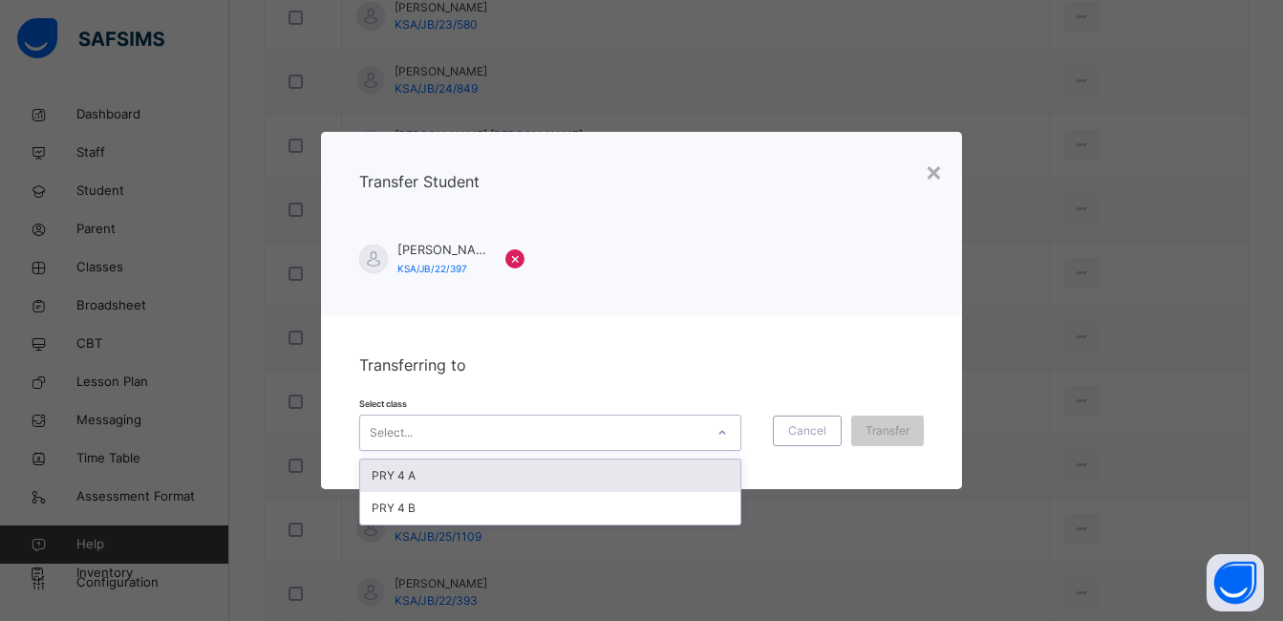
click at [590, 477] on div "PRY 4 A" at bounding box center [550, 476] width 380 height 32
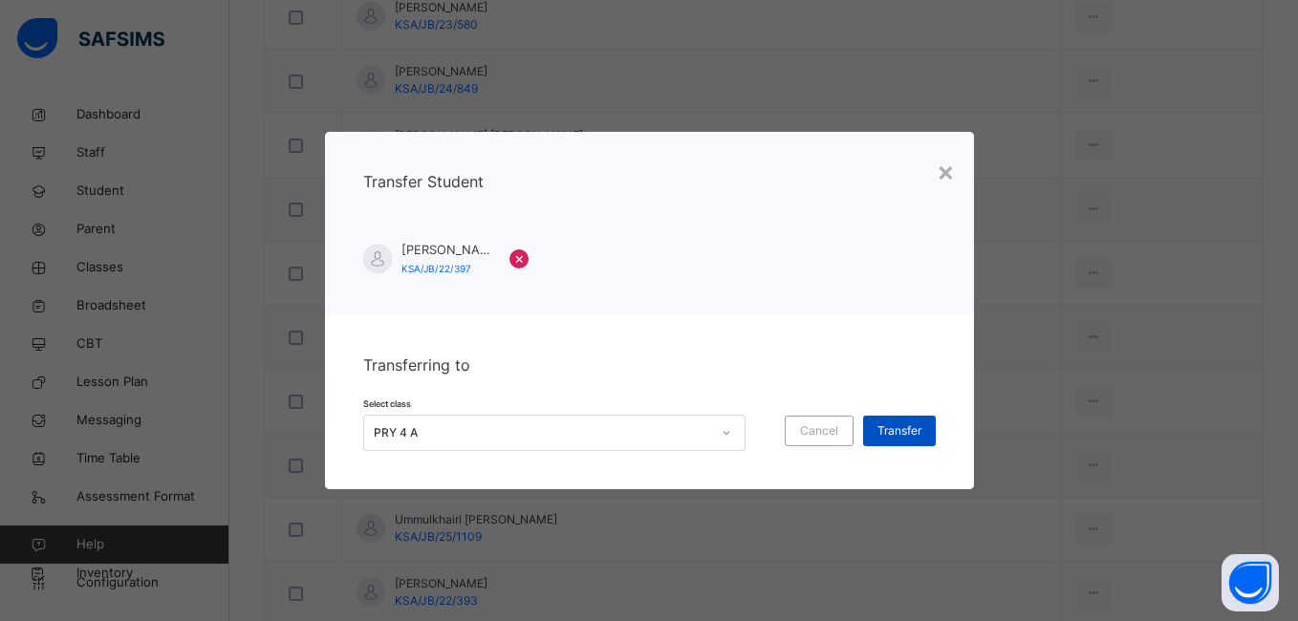
click at [884, 422] on span "Transfer" at bounding box center [899, 430] width 44 height 17
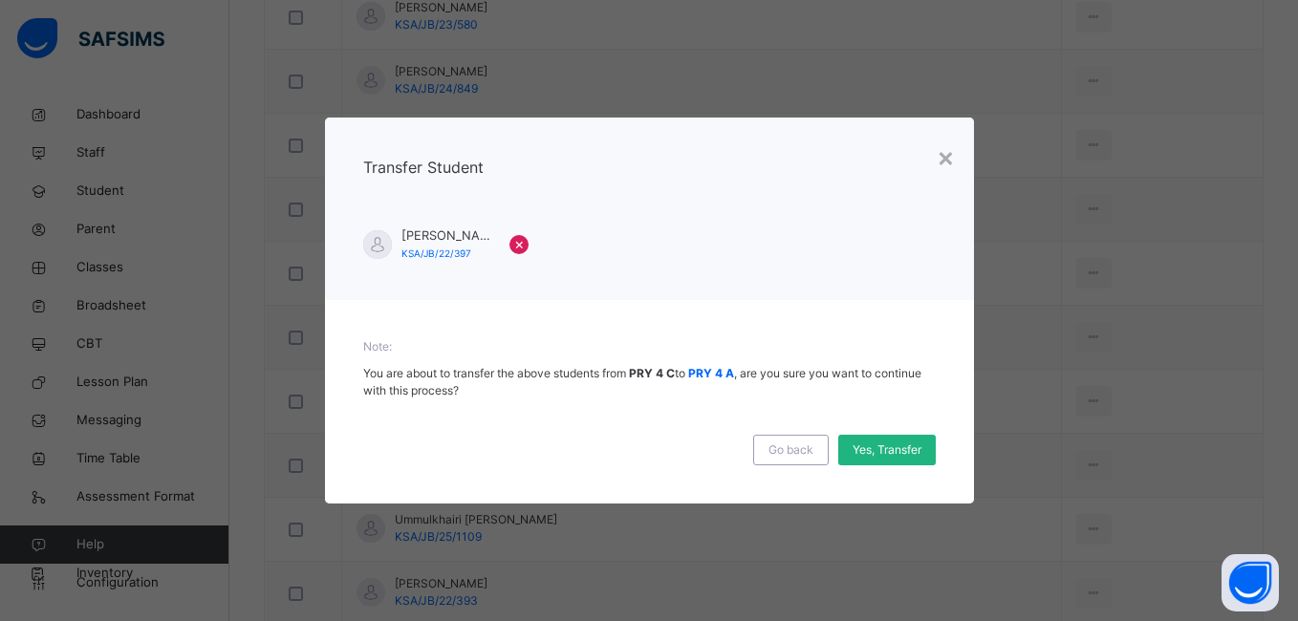
click at [876, 448] on span "Yes, Transfer" at bounding box center [886, 449] width 69 height 17
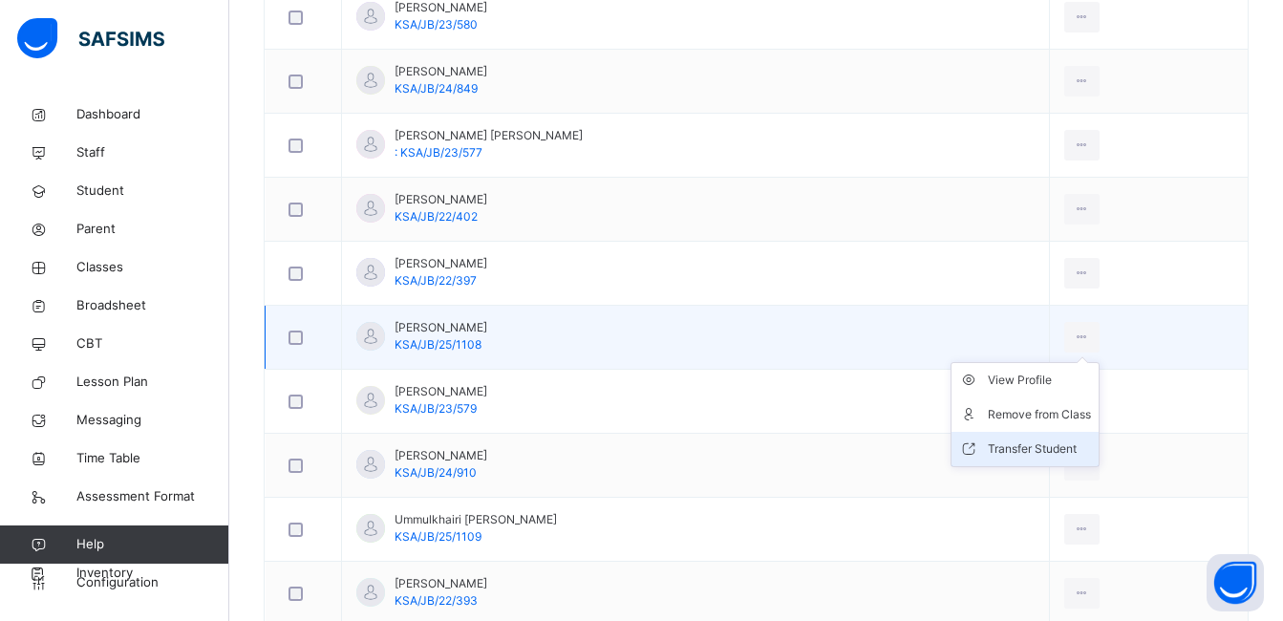
click at [1025, 447] on div "Transfer Student" at bounding box center [1039, 449] width 103 height 19
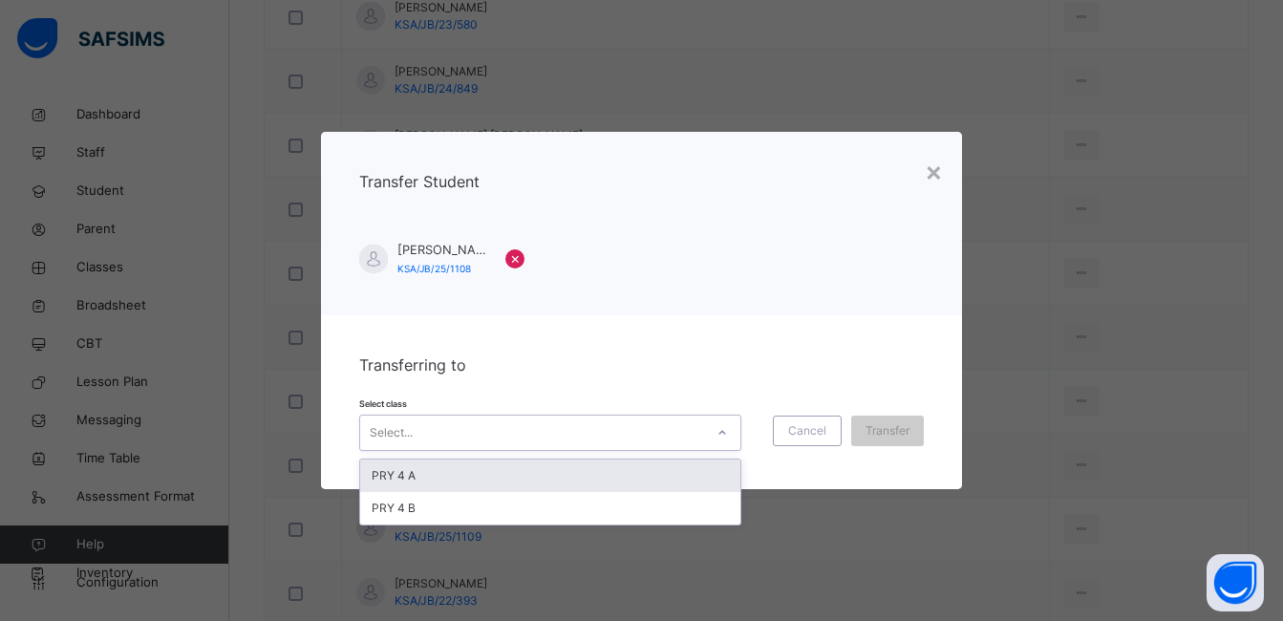
click at [720, 431] on icon at bounding box center [722, 432] width 11 height 19
click at [671, 481] on div "PRY 4 A" at bounding box center [550, 476] width 380 height 32
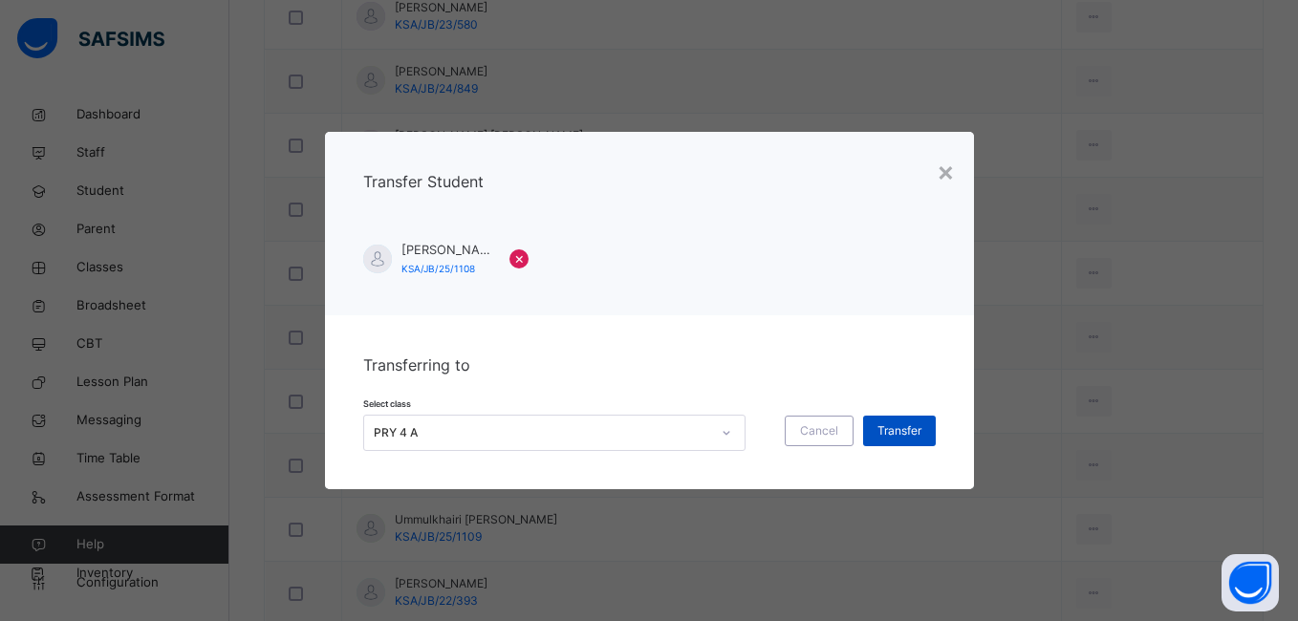
click at [896, 433] on span "Transfer" at bounding box center [899, 430] width 44 height 17
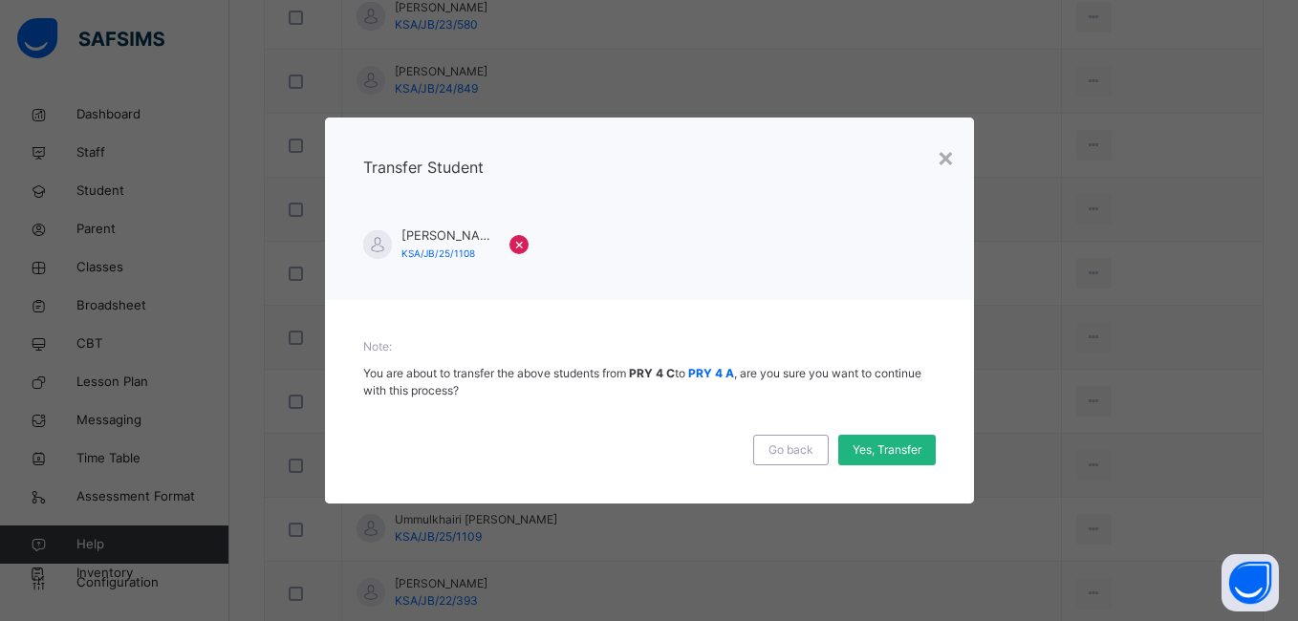
click at [874, 445] on span "Yes, Transfer" at bounding box center [886, 449] width 69 height 17
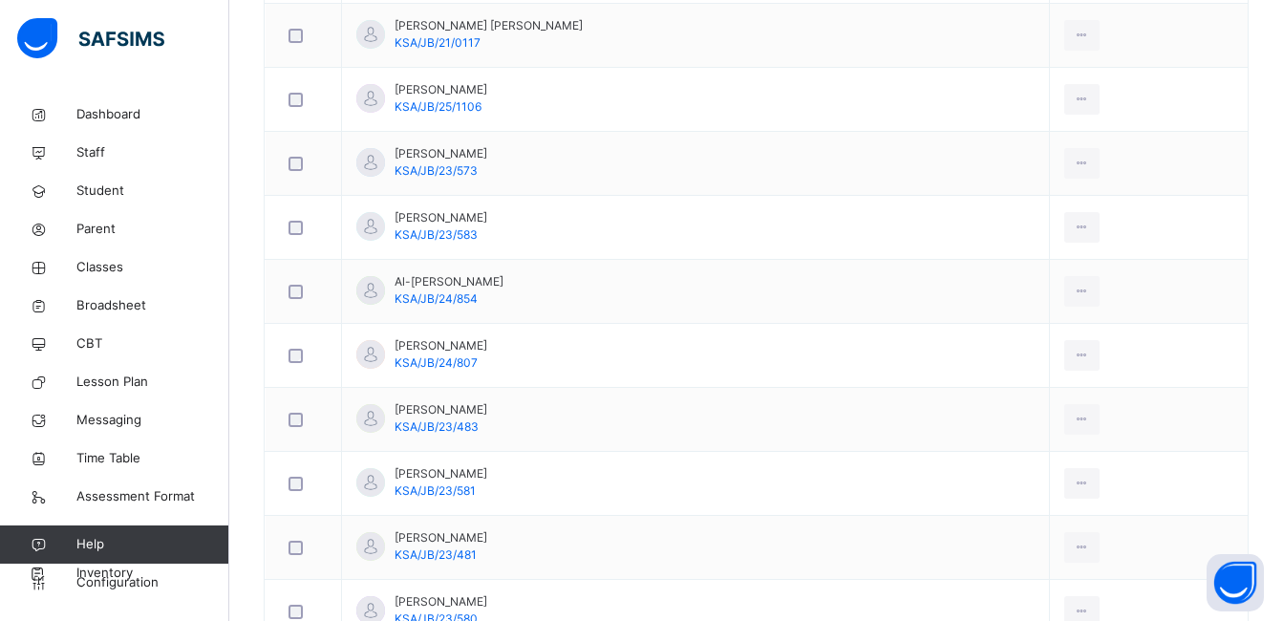
scroll to position [287, 0]
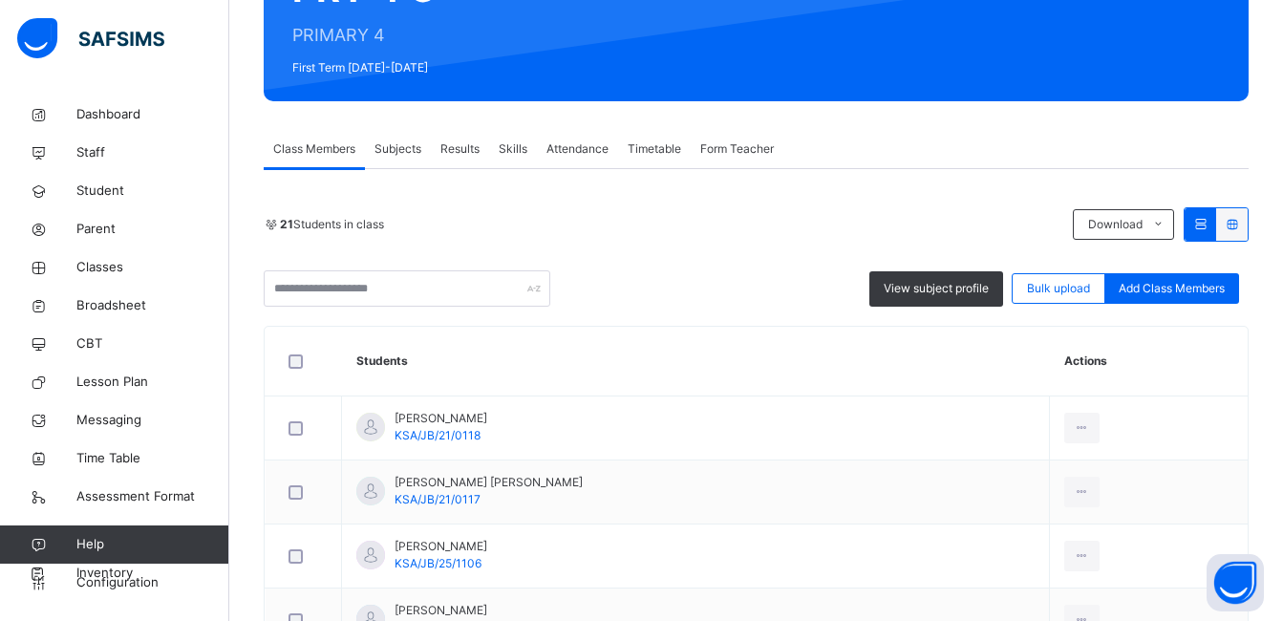
click at [409, 146] on span "Subjects" at bounding box center [398, 148] width 47 height 17
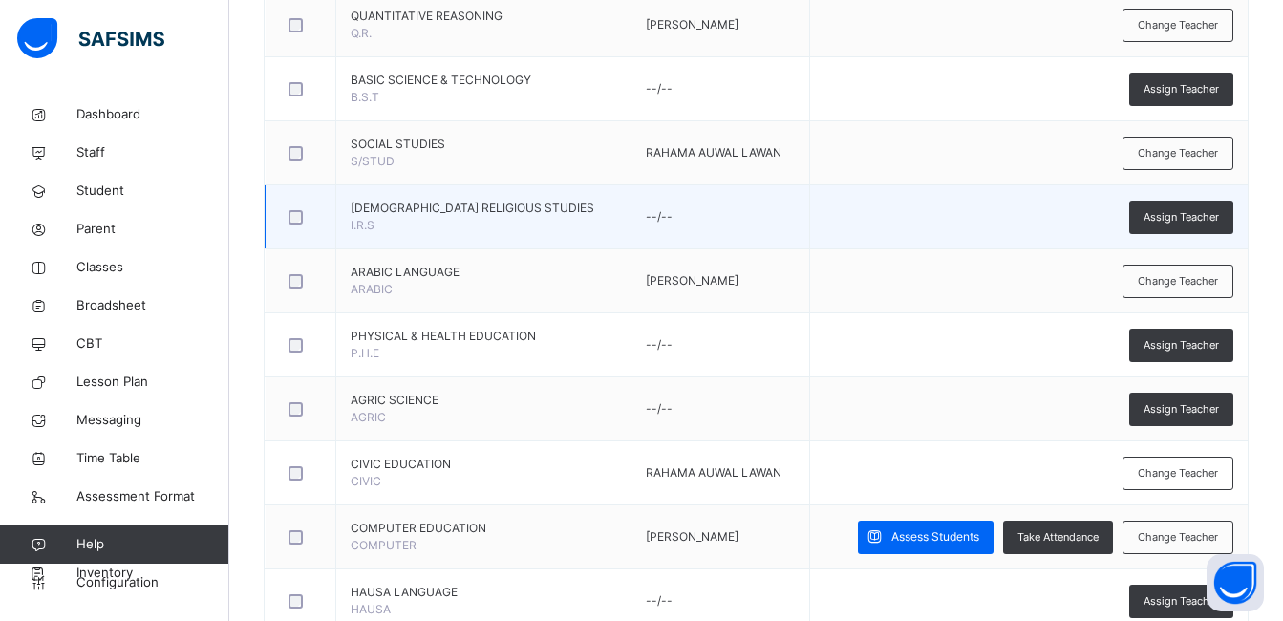
scroll to position [928, 0]
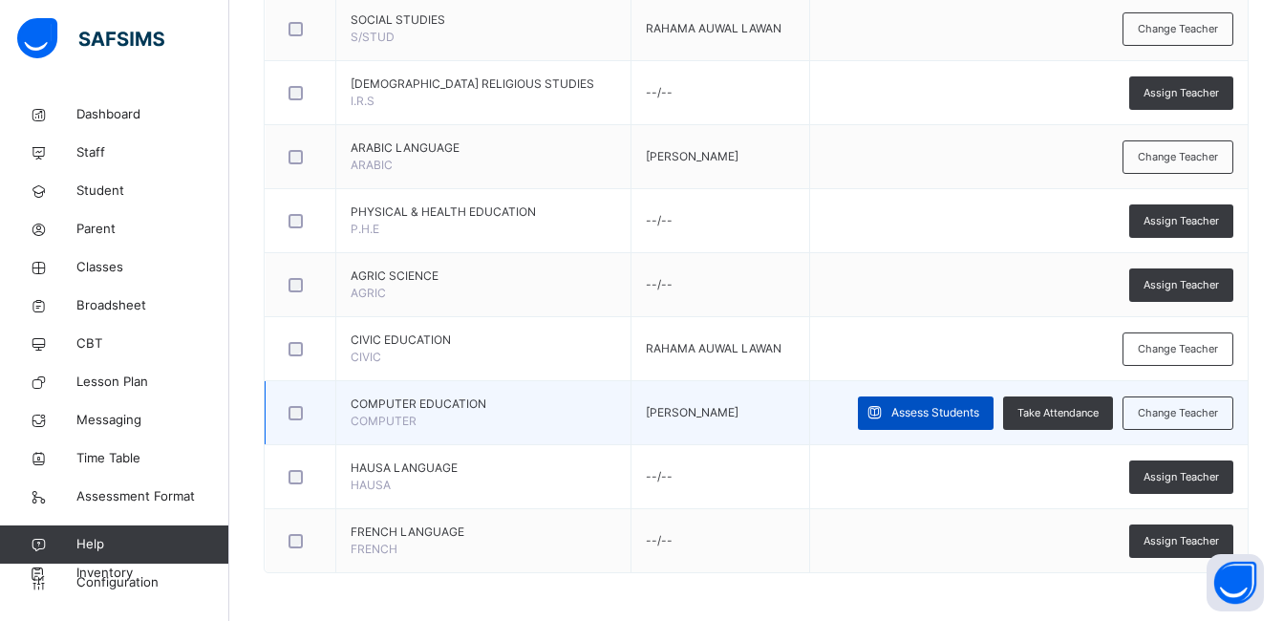
click at [952, 416] on span "Assess Students" at bounding box center [935, 412] width 88 height 17
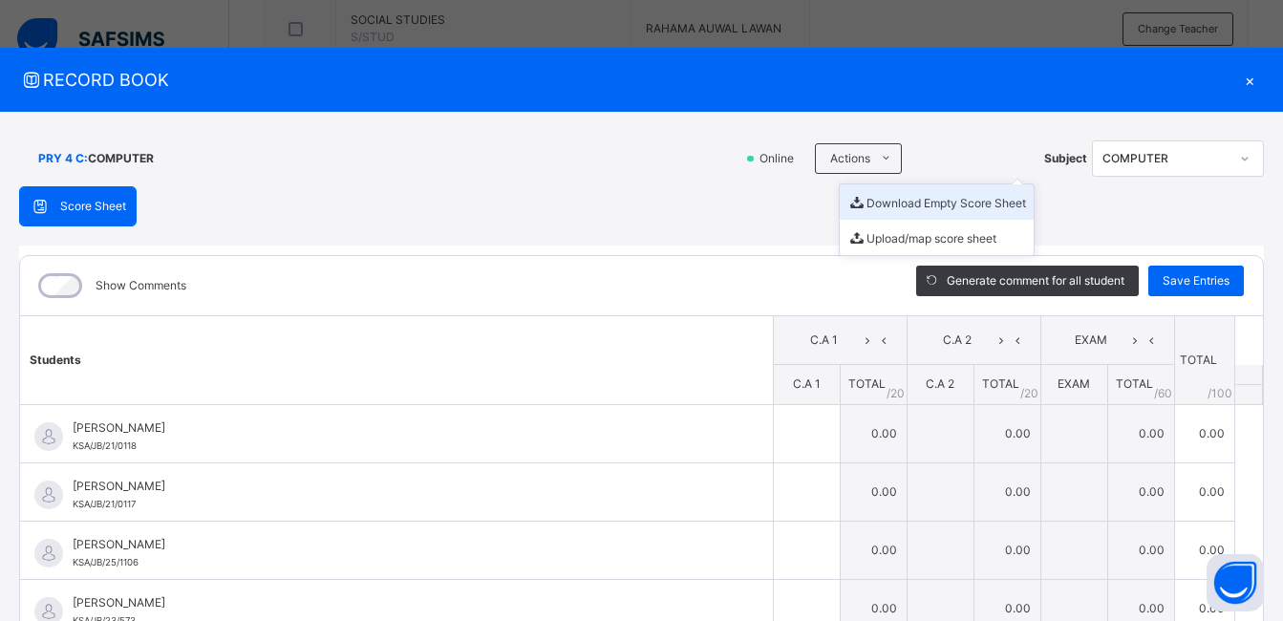
click at [879, 203] on li "Download Empty Score Sheet" at bounding box center [937, 201] width 194 height 35
click at [878, 204] on li "Download Empty Score Sheet" at bounding box center [937, 201] width 194 height 35
click at [1260, 23] on div "RECORD BOOK × PRY 4 C : COMPUTER Online Actions Download Empty Score Sheet Uplo…" at bounding box center [641, 310] width 1283 height 621
click at [1238, 76] on div "×" at bounding box center [1249, 80] width 29 height 26
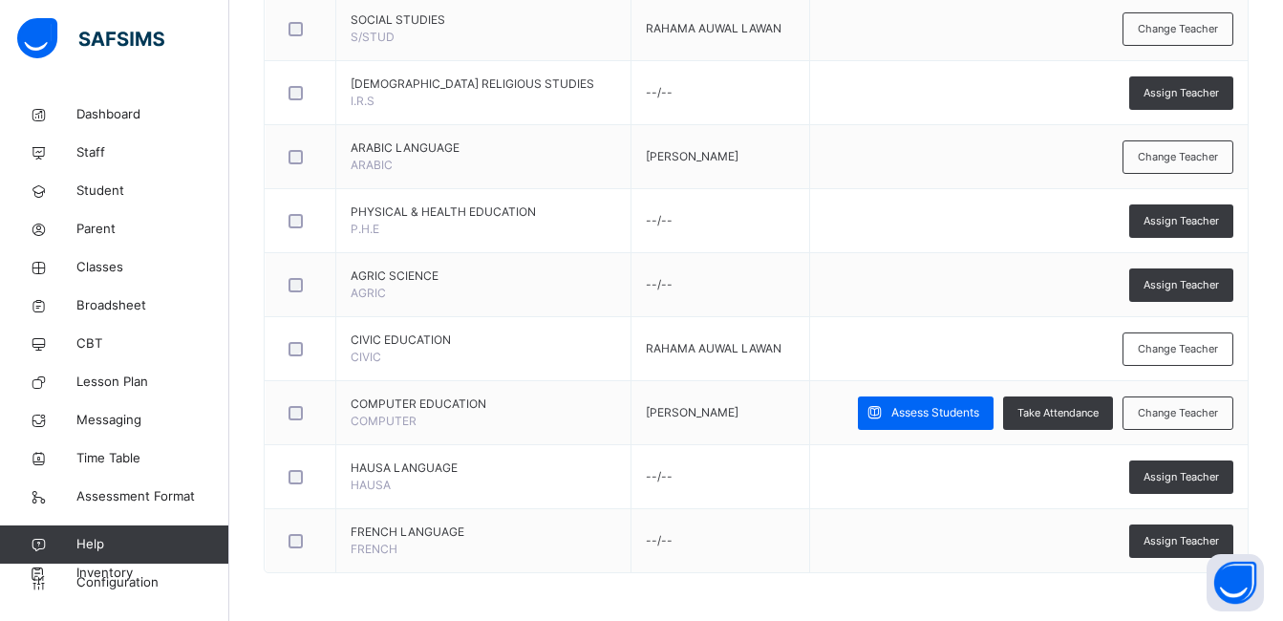
scroll to position [68, 0]
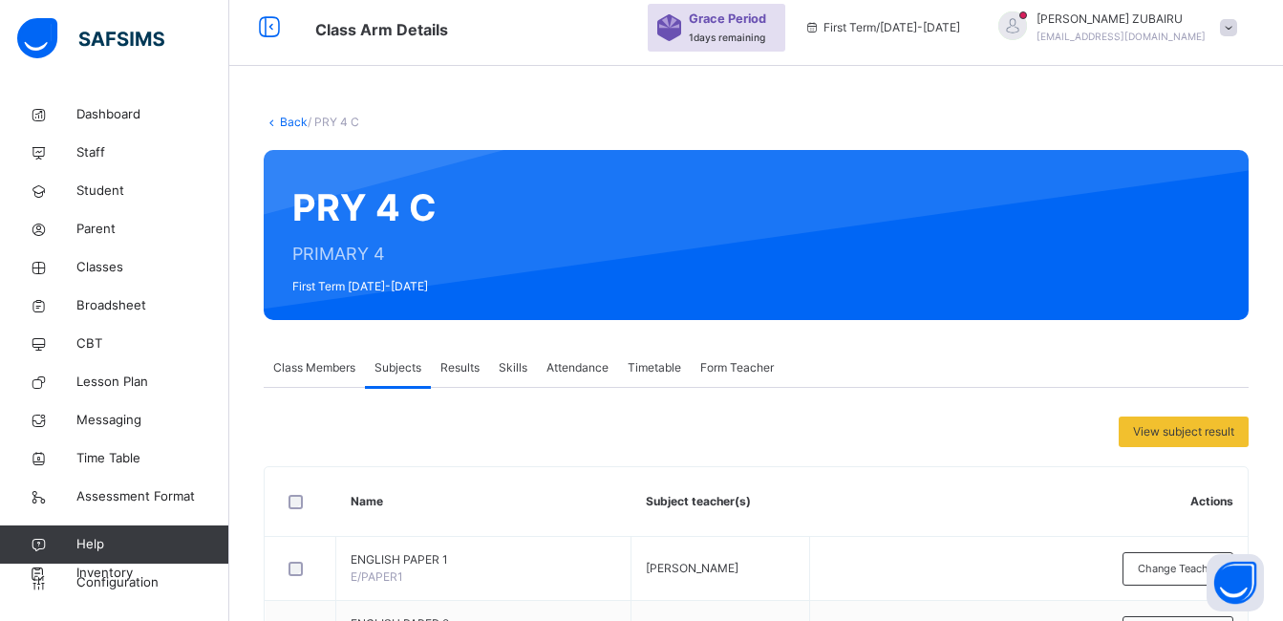
click at [290, 118] on link "Back" at bounding box center [294, 122] width 28 height 14
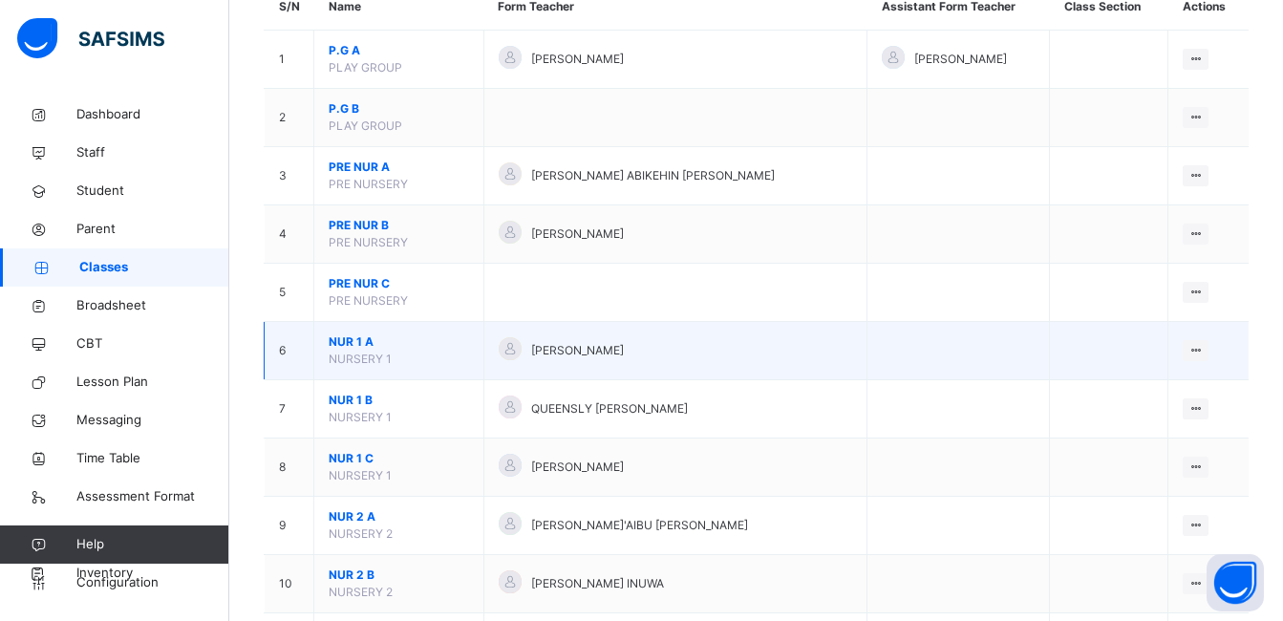
scroll to position [259, 0]
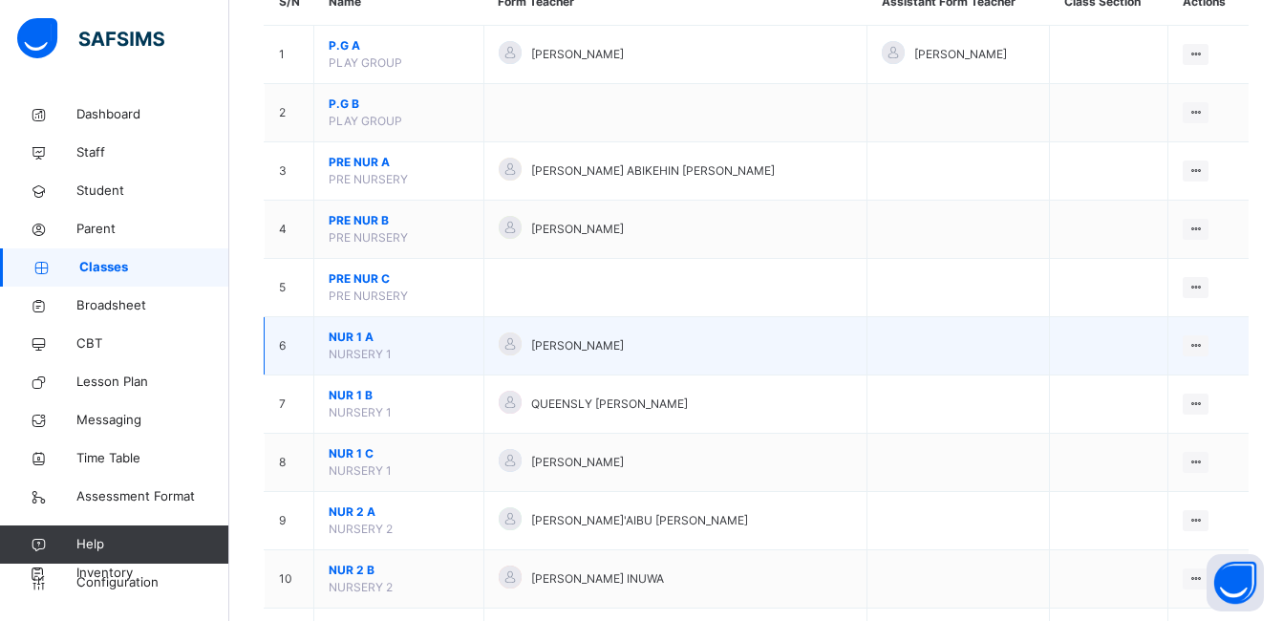
click at [344, 335] on span "NUR 1 A" at bounding box center [399, 337] width 140 height 17
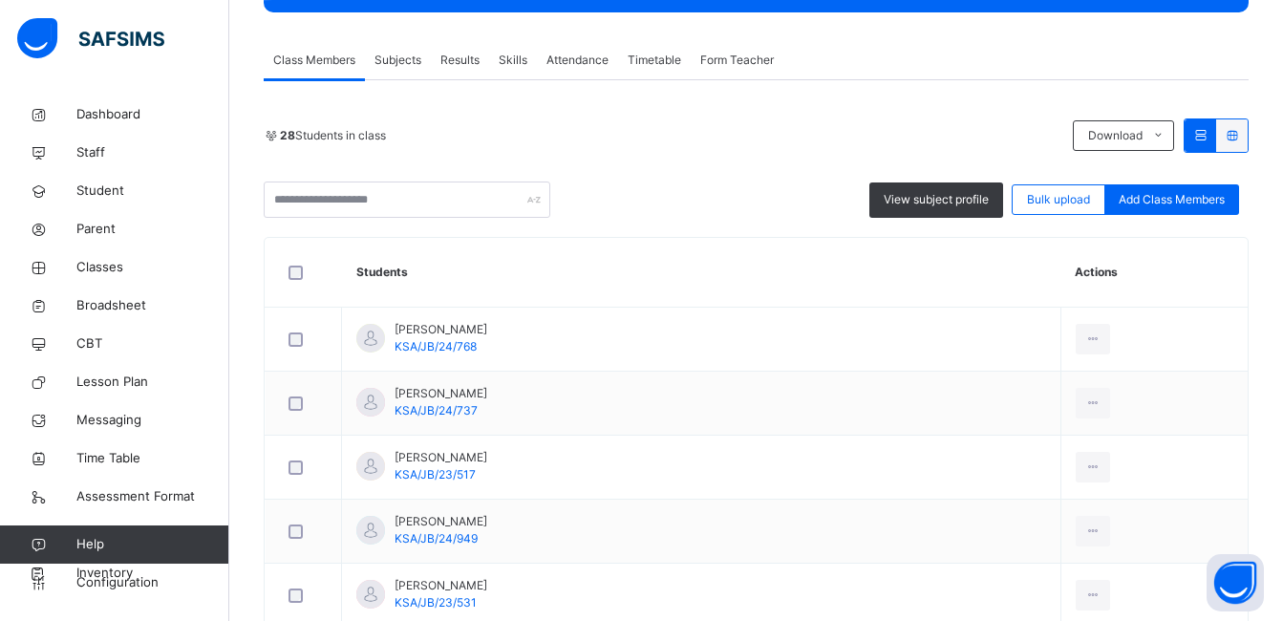
scroll to position [382, 0]
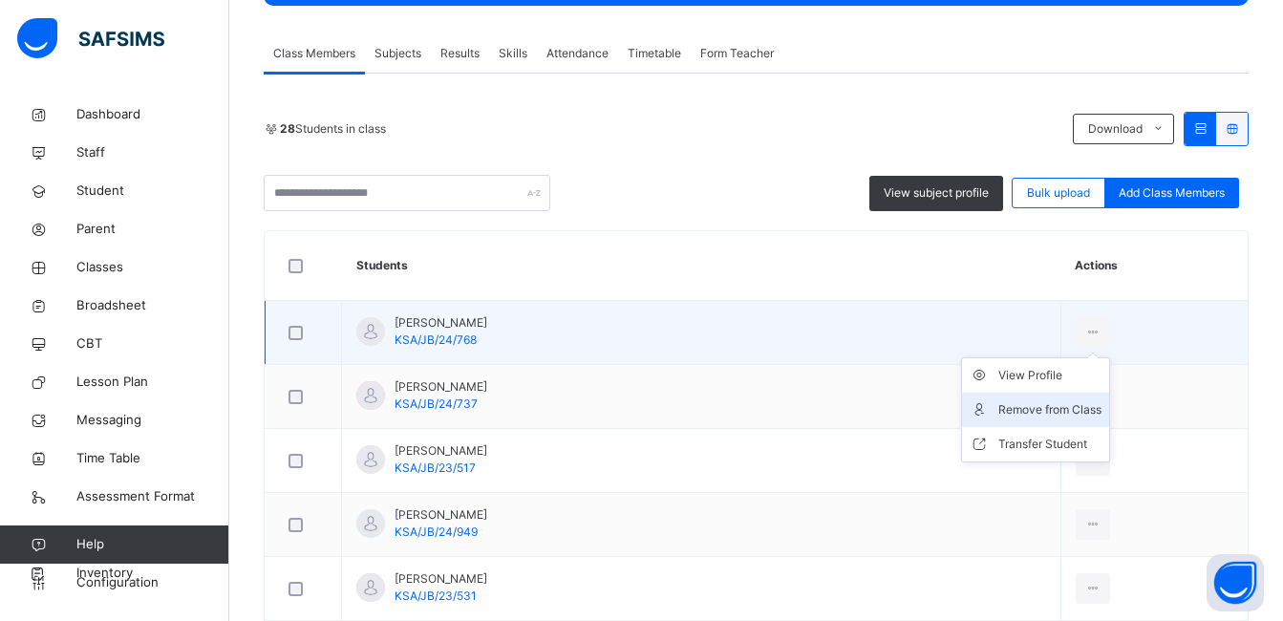
click at [1060, 407] on div "Remove from Class" at bounding box center [1049, 409] width 103 height 19
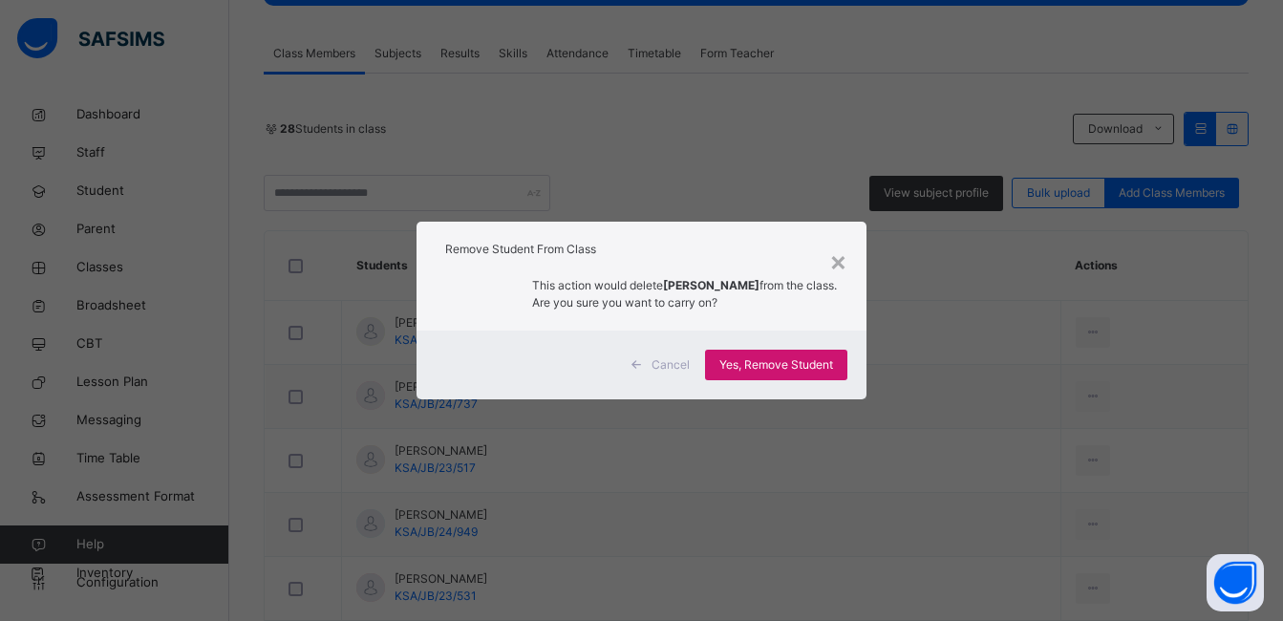
click at [811, 358] on span "Yes, Remove Student" at bounding box center [776, 364] width 114 height 17
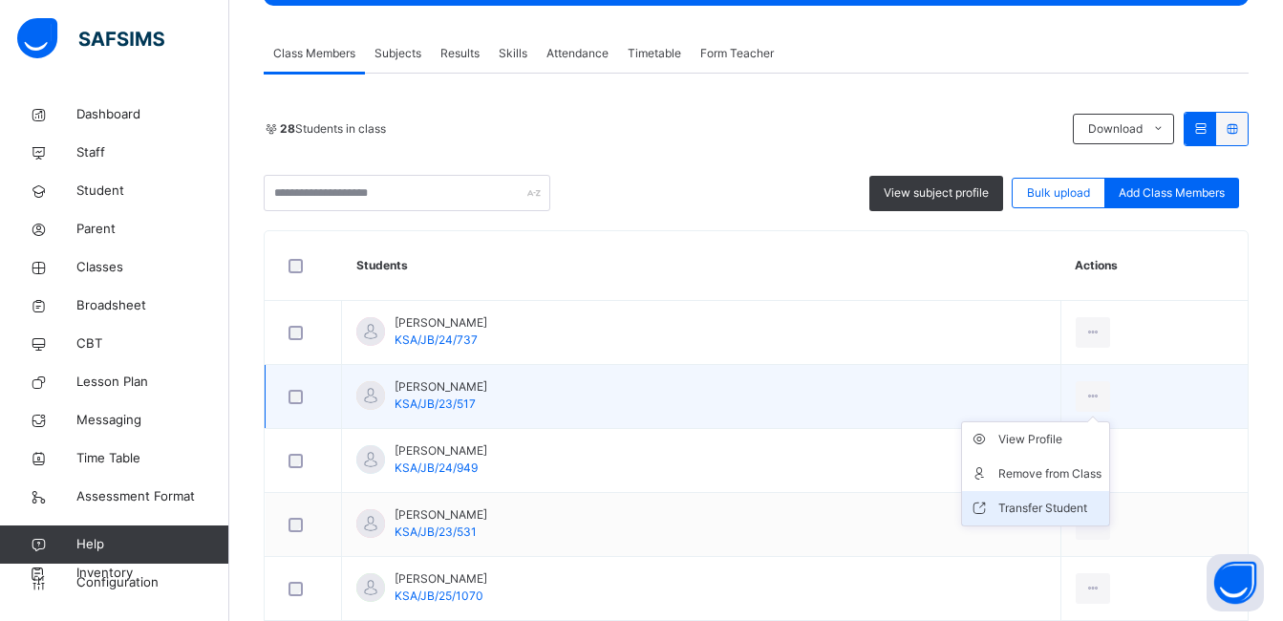
click at [1052, 504] on div "Transfer Student" at bounding box center [1049, 508] width 103 height 19
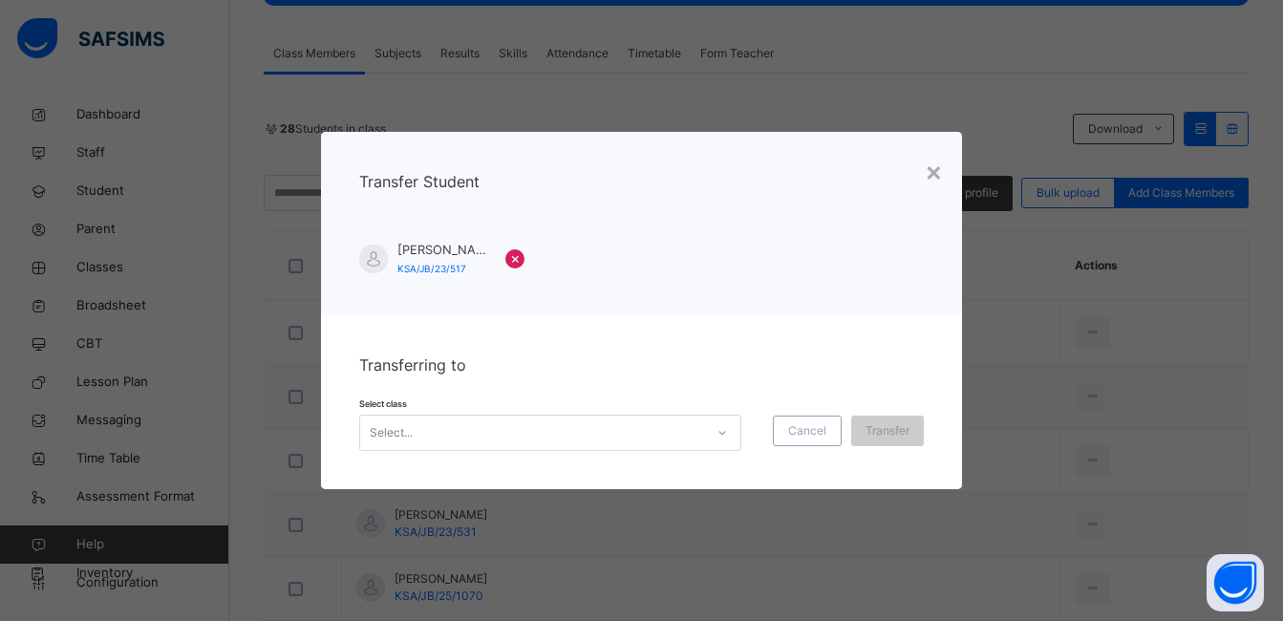
click at [718, 427] on icon at bounding box center [722, 432] width 11 height 19
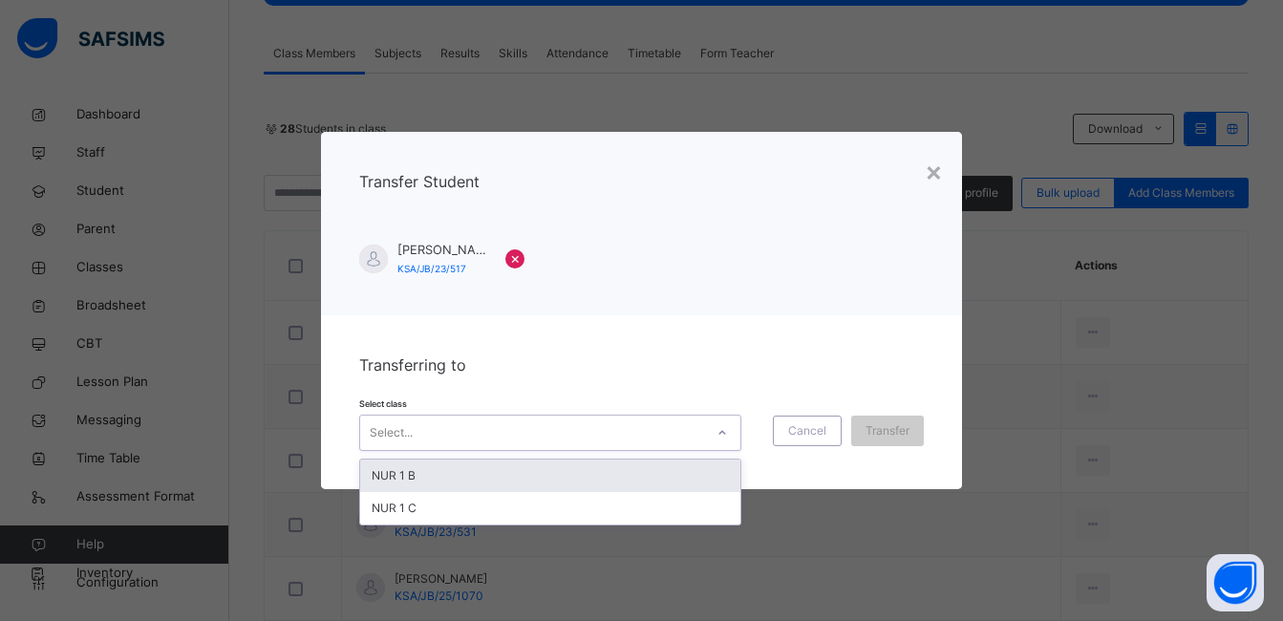
click at [689, 475] on div "NUR 1 B" at bounding box center [550, 476] width 380 height 32
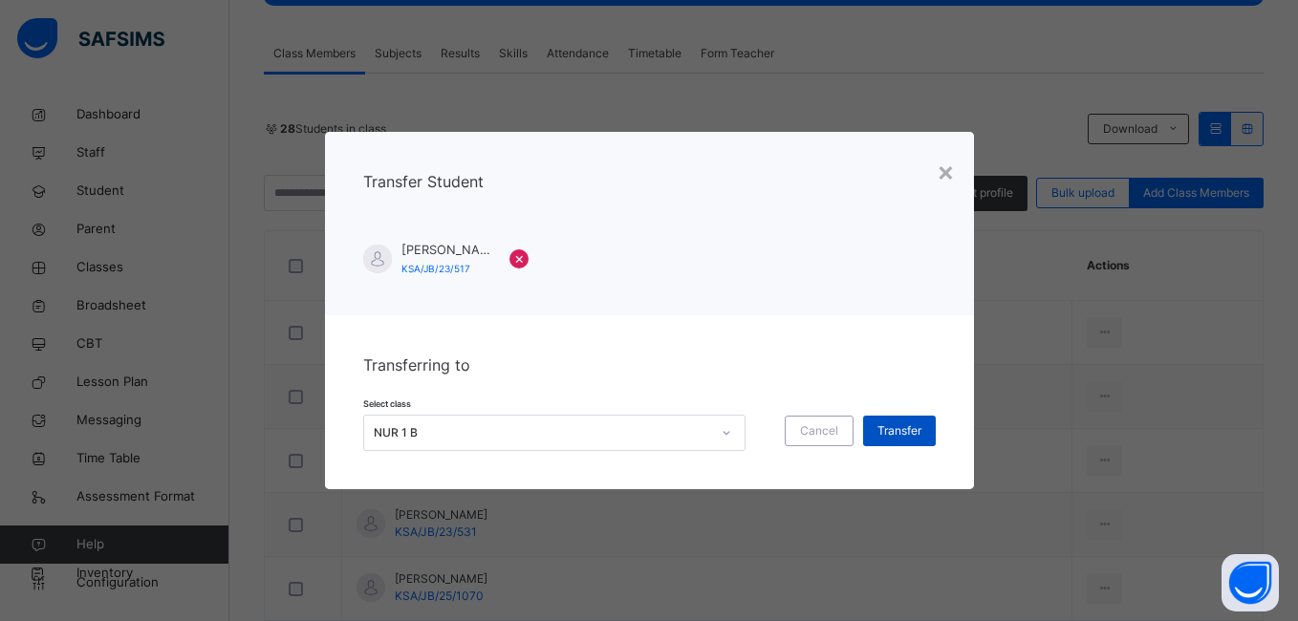
click at [892, 430] on span "Transfer" at bounding box center [899, 430] width 44 height 17
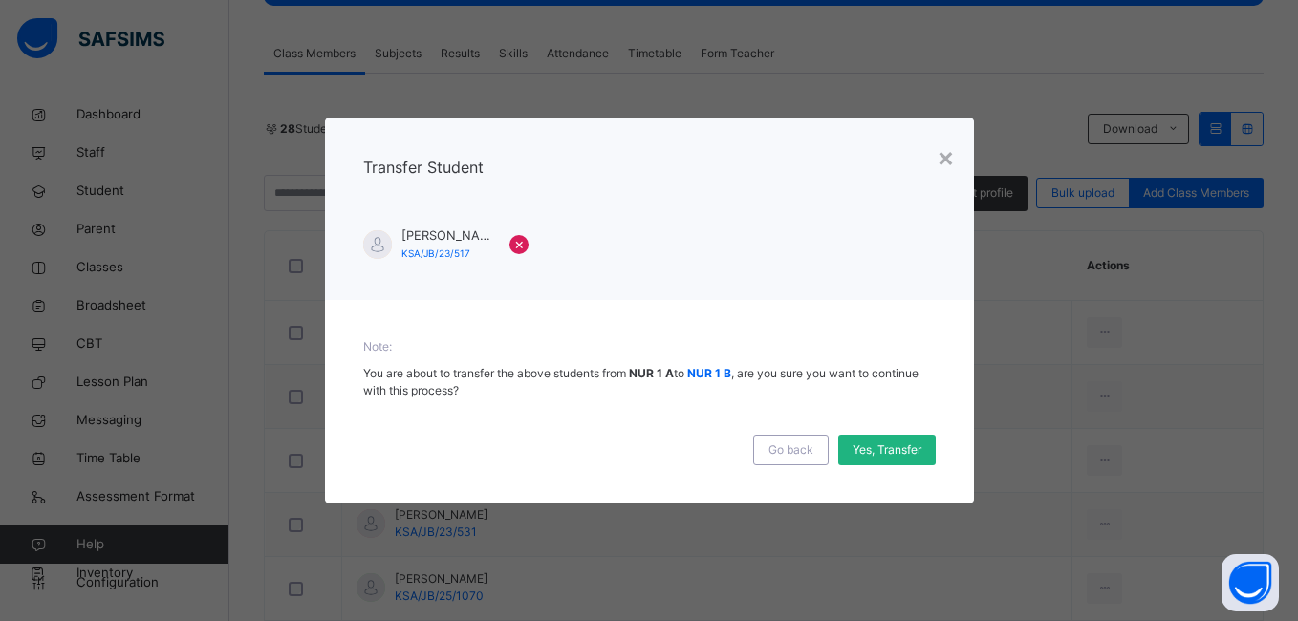
click at [884, 454] on span "Yes, Transfer" at bounding box center [886, 449] width 69 height 17
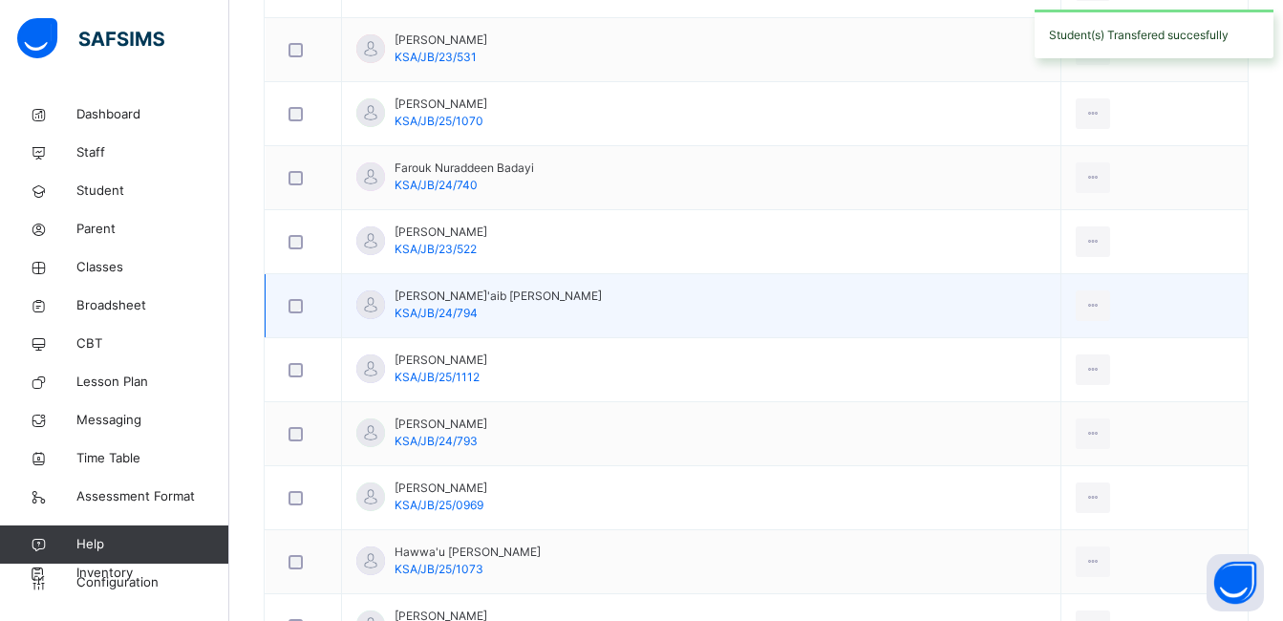
scroll to position [955, 0]
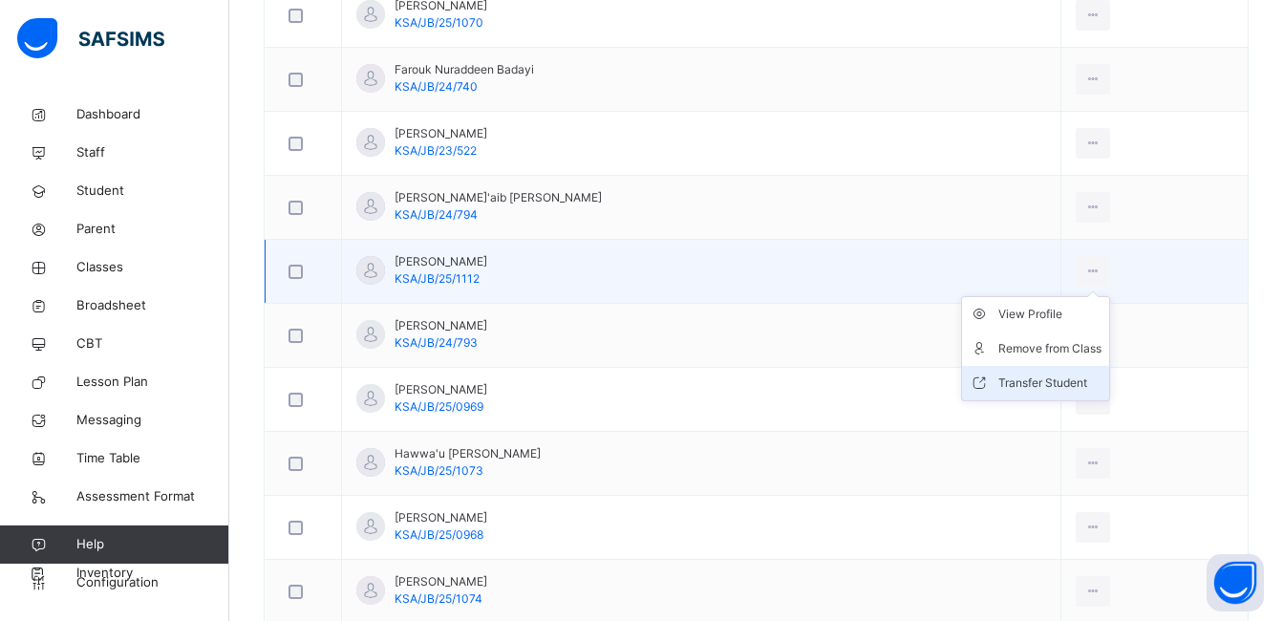
click at [1029, 373] on li "Transfer Student" at bounding box center [1035, 383] width 147 height 34
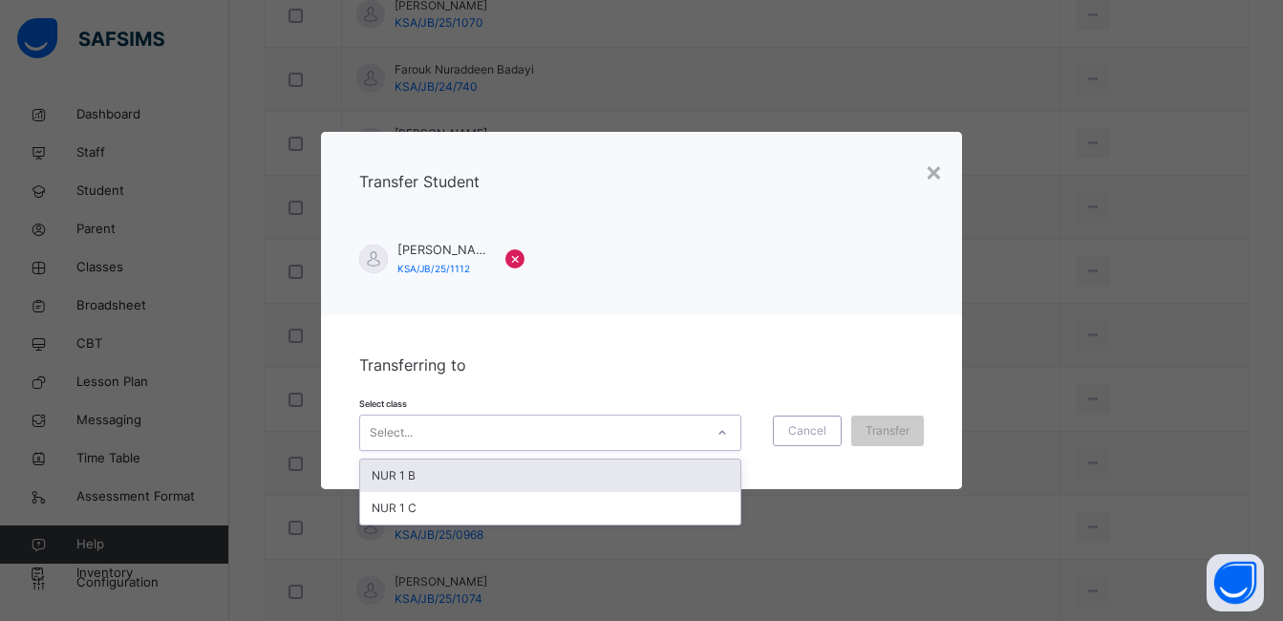
click at [723, 432] on icon at bounding box center [722, 432] width 11 height 19
click at [691, 473] on div "NUR 1 B" at bounding box center [550, 476] width 380 height 32
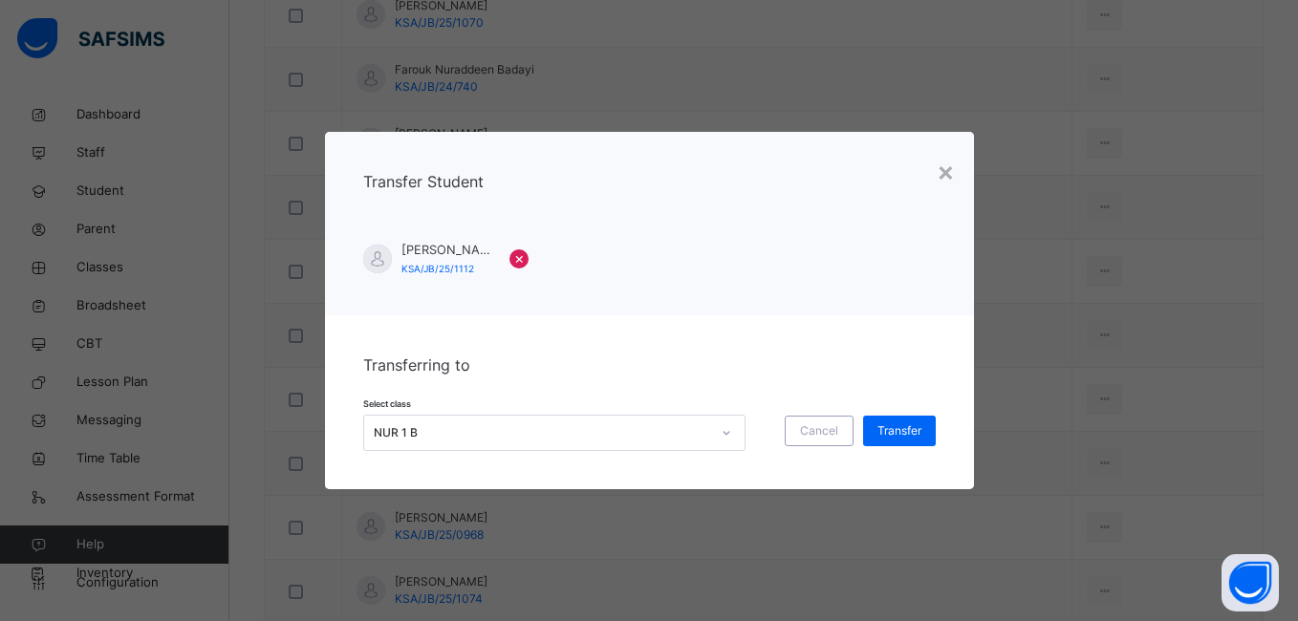
click at [683, 485] on div "Transferring to Select class NUR 1 B Cancel Transfer" at bounding box center [649, 402] width 649 height 174
click at [885, 431] on span "Transfer" at bounding box center [899, 430] width 44 height 17
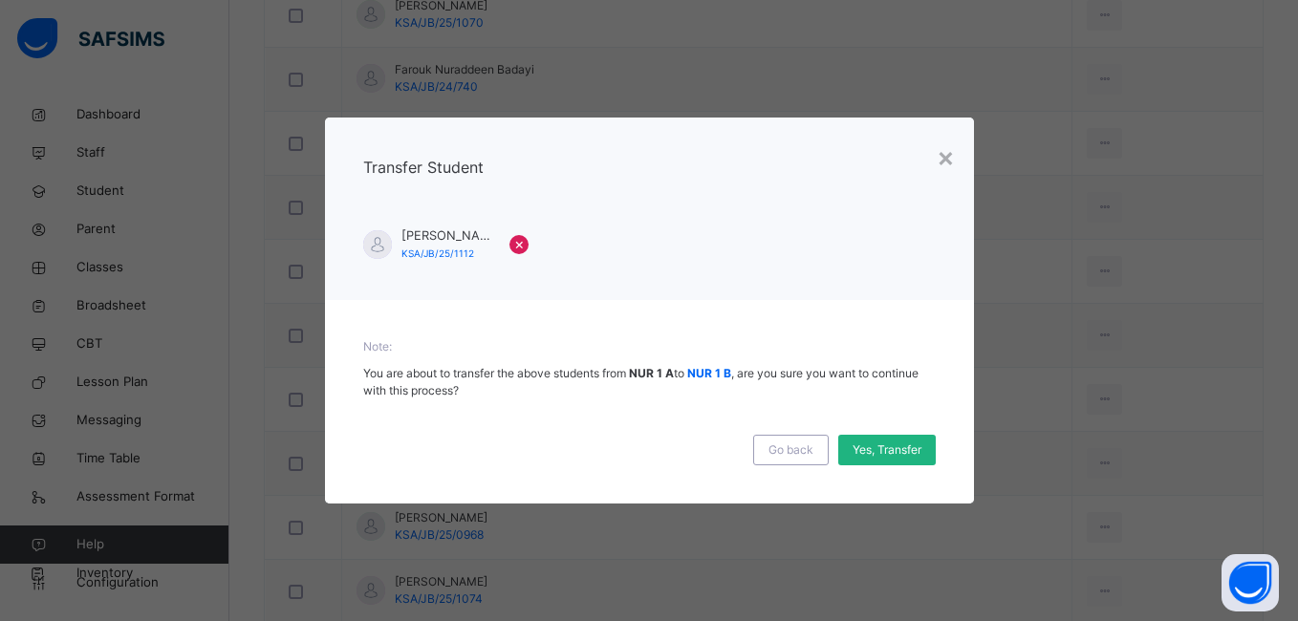
click at [872, 450] on span "Yes, Transfer" at bounding box center [886, 449] width 69 height 17
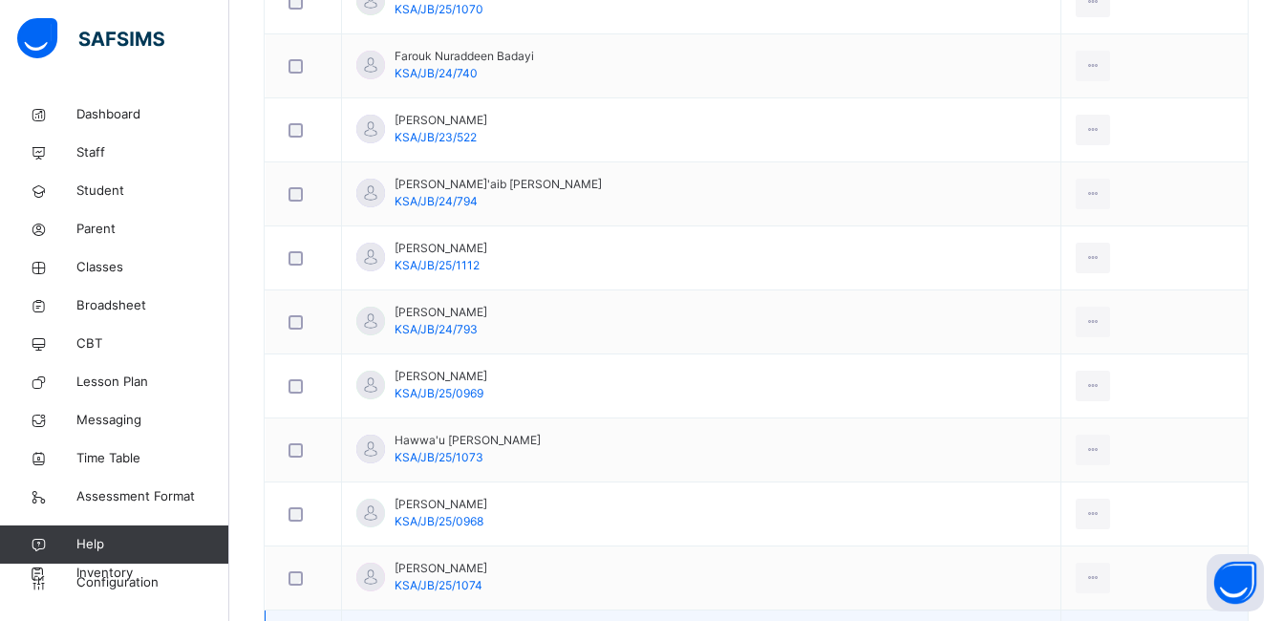
scroll to position [940, 0]
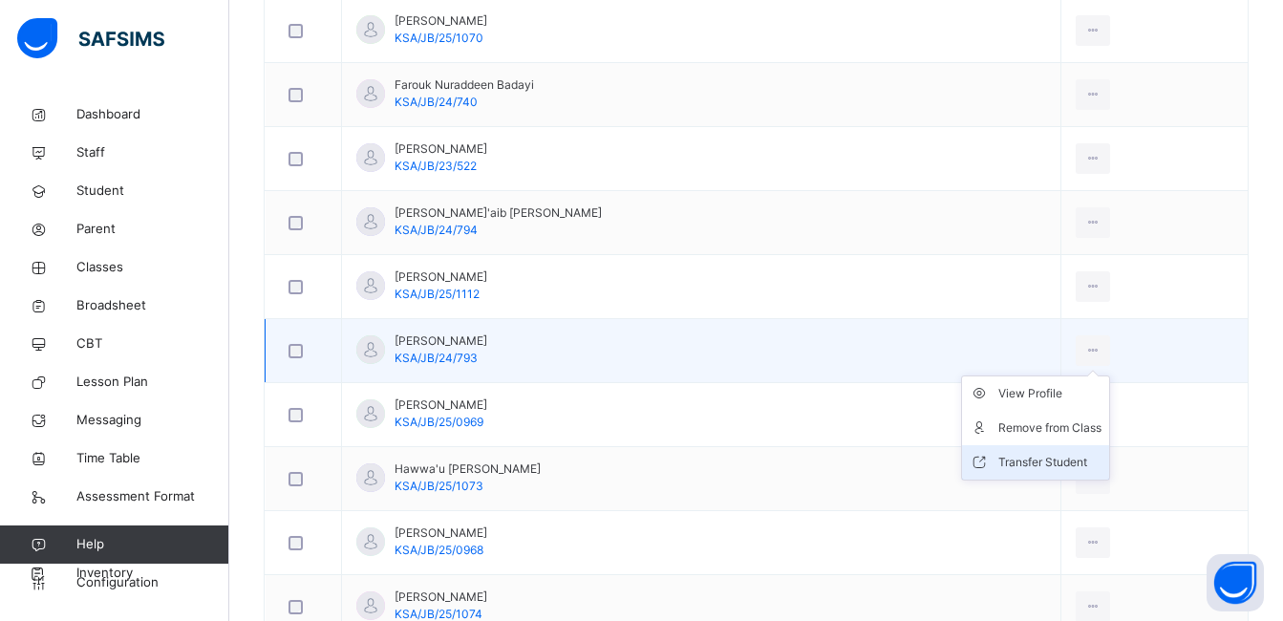
click at [1025, 461] on div "Transfer Student" at bounding box center [1049, 462] width 103 height 19
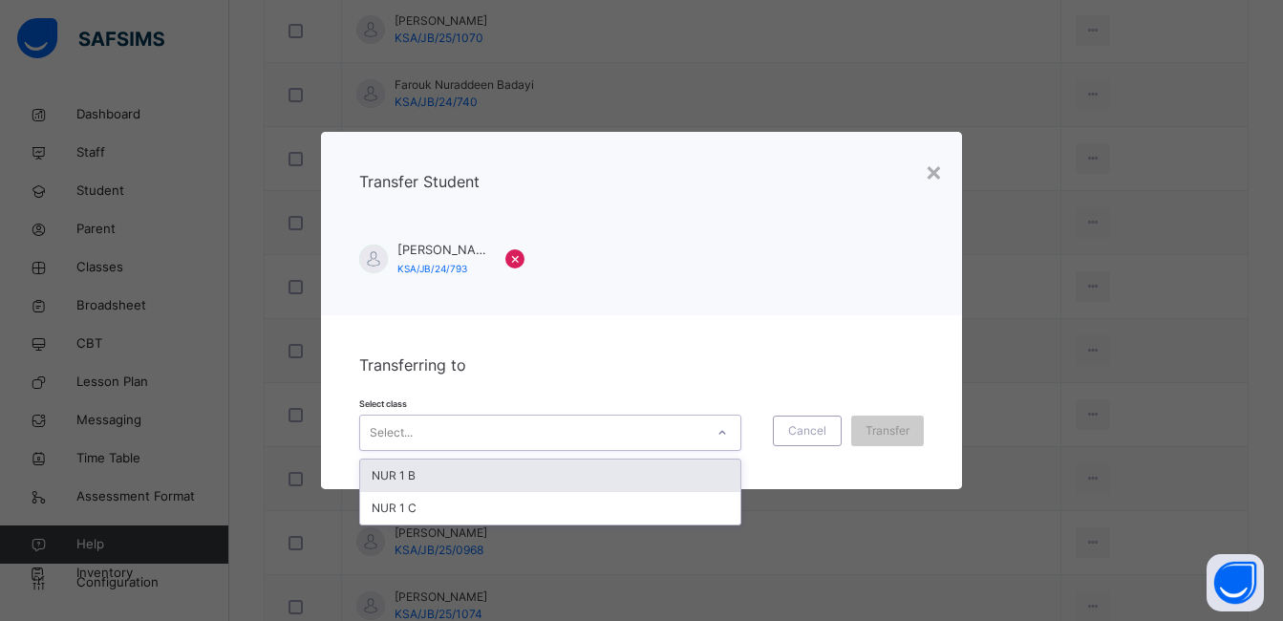
click at [718, 434] on icon at bounding box center [722, 432] width 11 height 19
click at [693, 473] on div "NUR 1 B" at bounding box center [550, 476] width 380 height 32
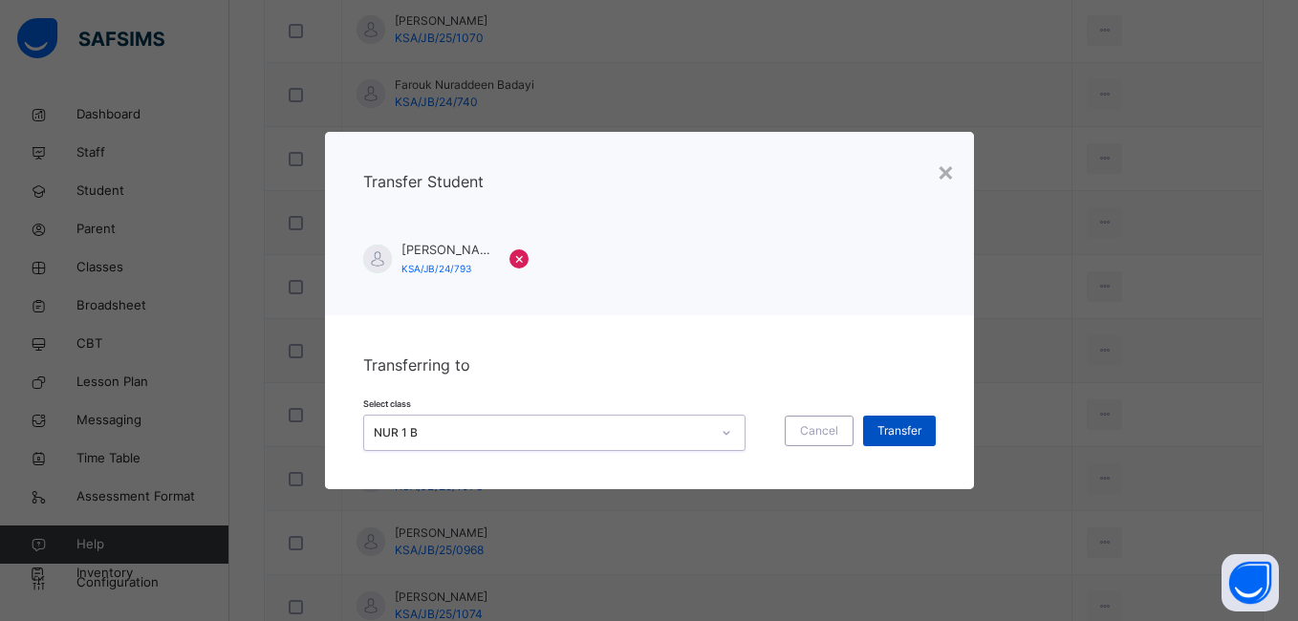
click at [881, 437] on span "Transfer" at bounding box center [899, 430] width 44 height 17
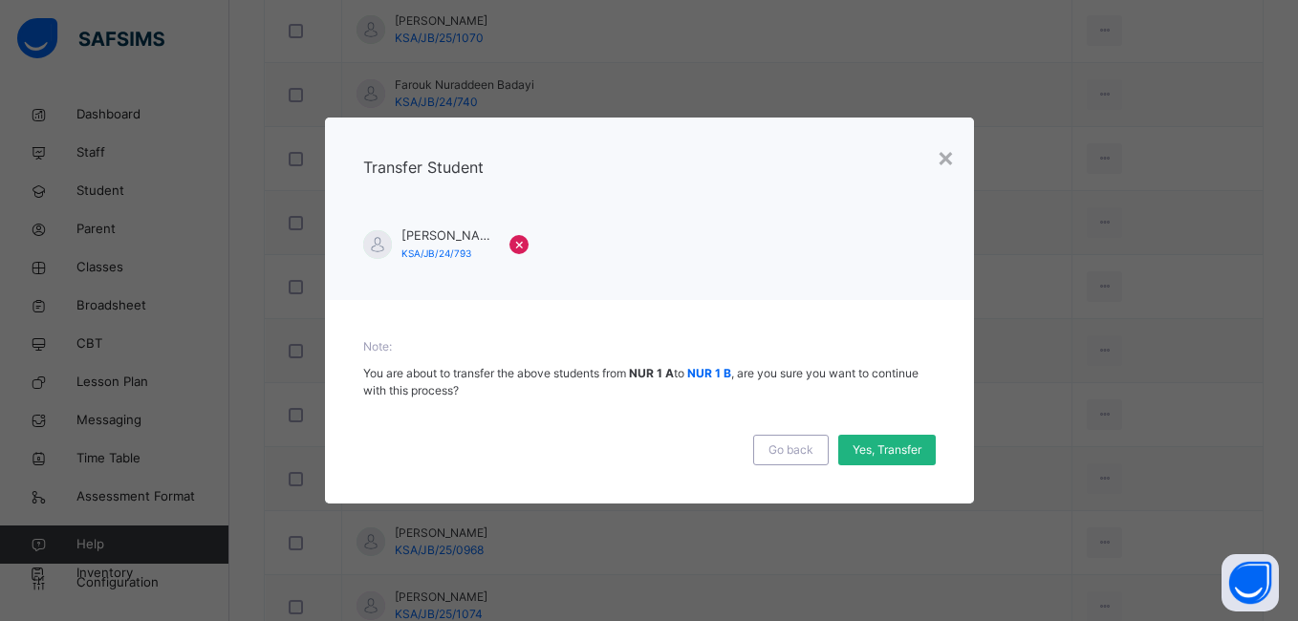
click at [874, 448] on span "Yes, Transfer" at bounding box center [886, 449] width 69 height 17
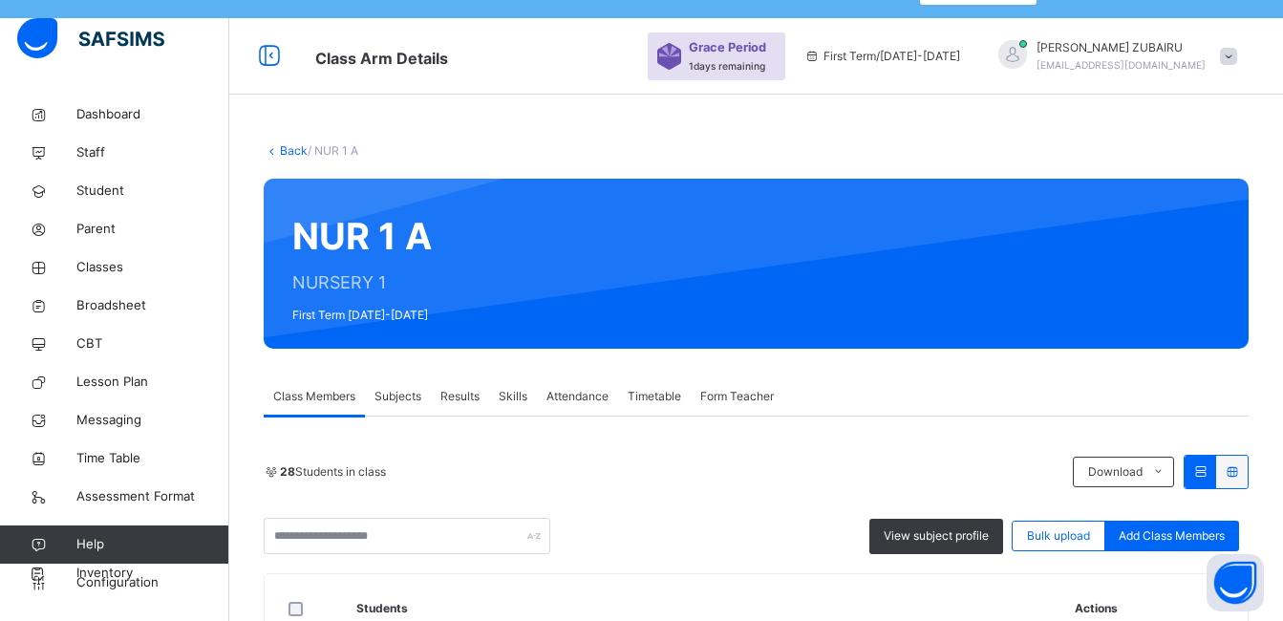
scroll to position [0, 0]
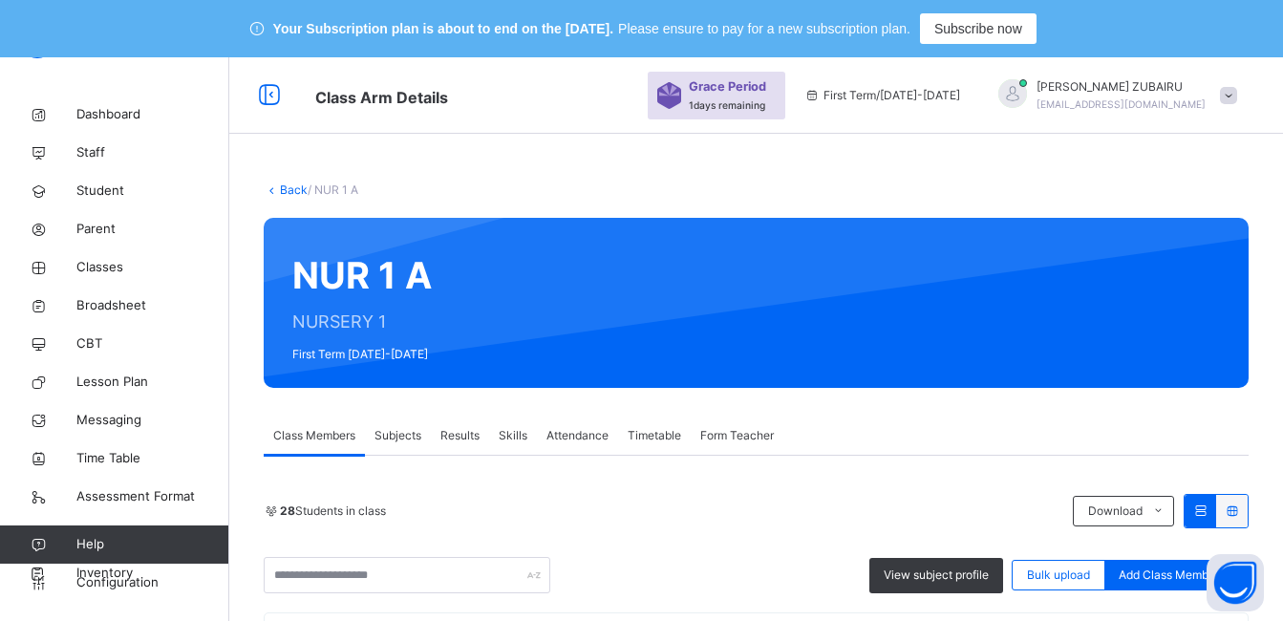
click at [287, 187] on link "Back" at bounding box center [294, 189] width 28 height 14
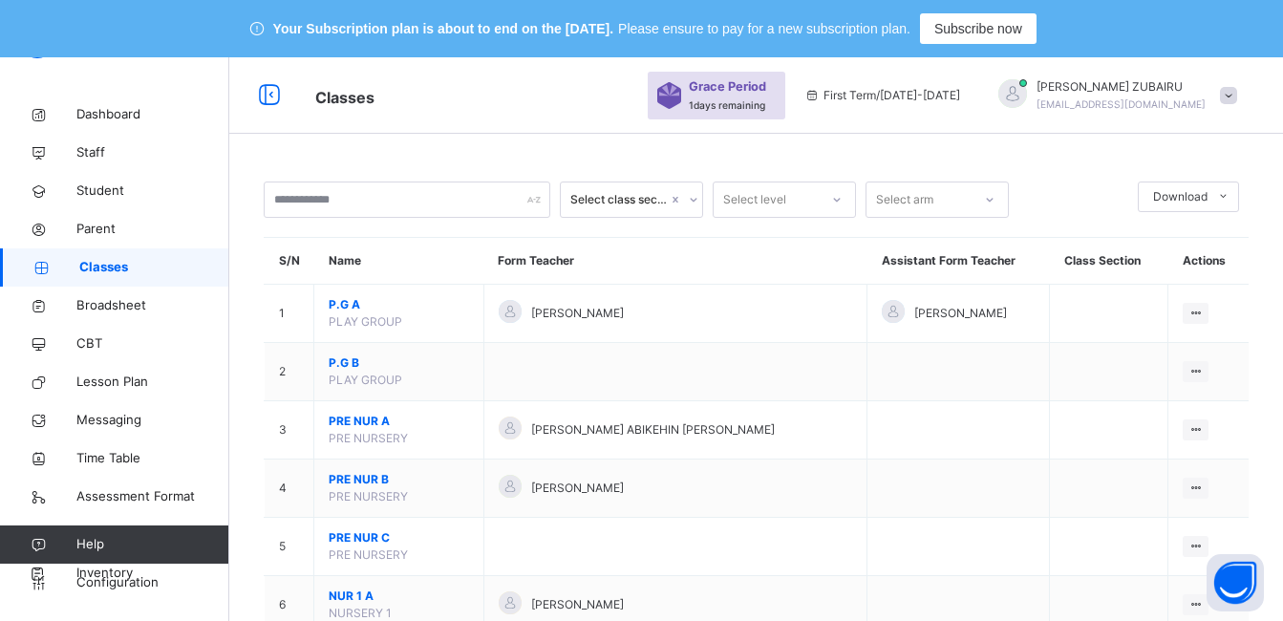
scroll to position [287, 0]
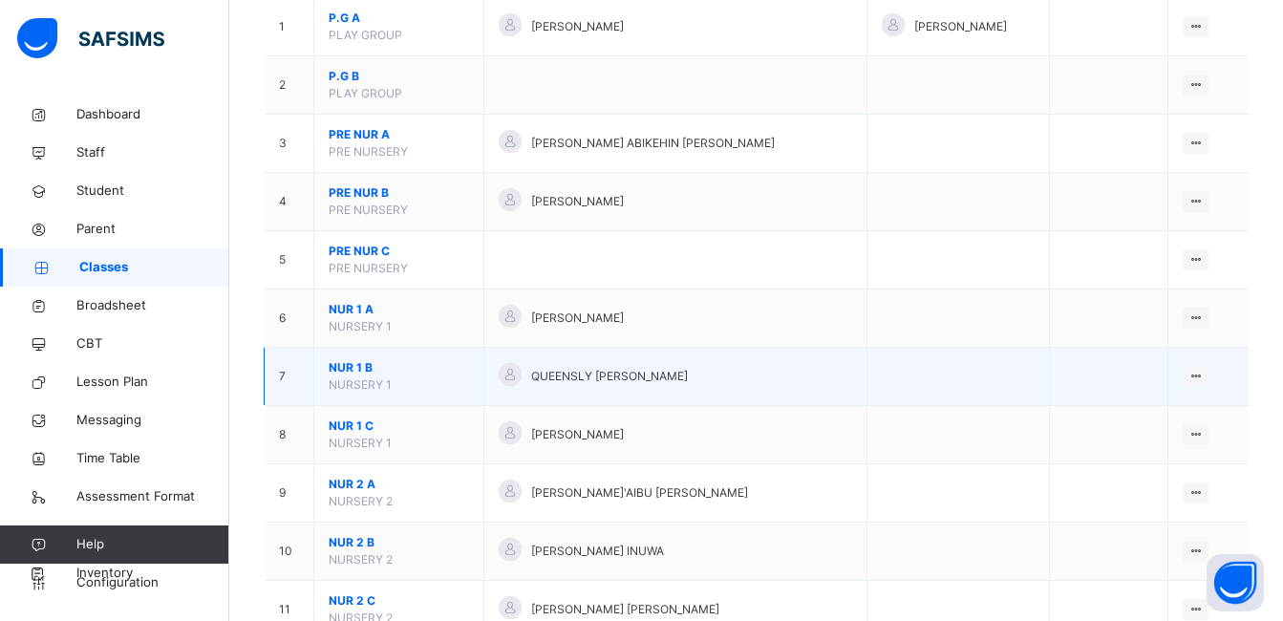
click at [365, 364] on span "NUR 1 B" at bounding box center [399, 367] width 140 height 17
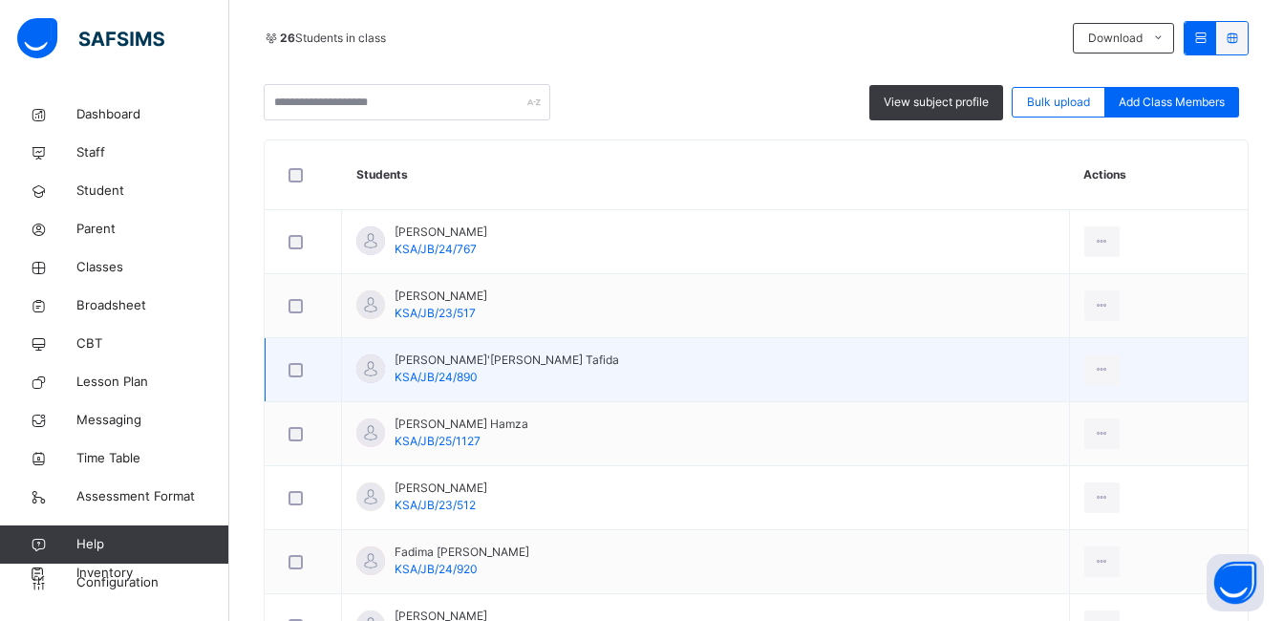
scroll to position [478, 0]
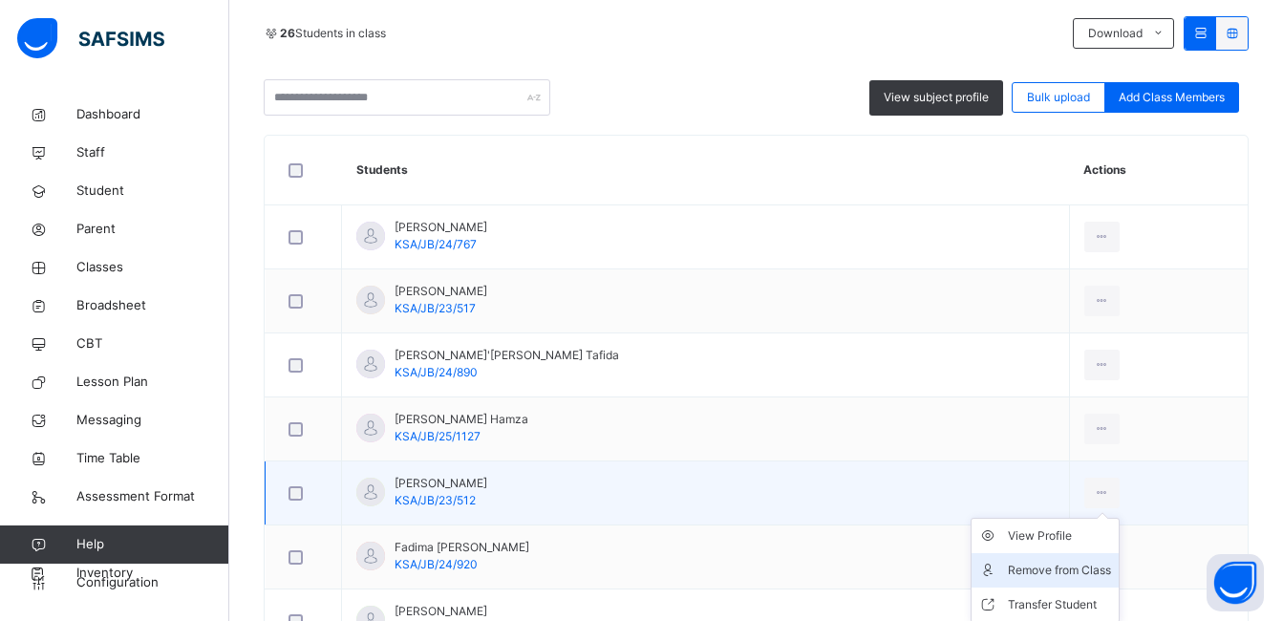
click at [1048, 570] on div "Remove from Class" at bounding box center [1059, 570] width 103 height 19
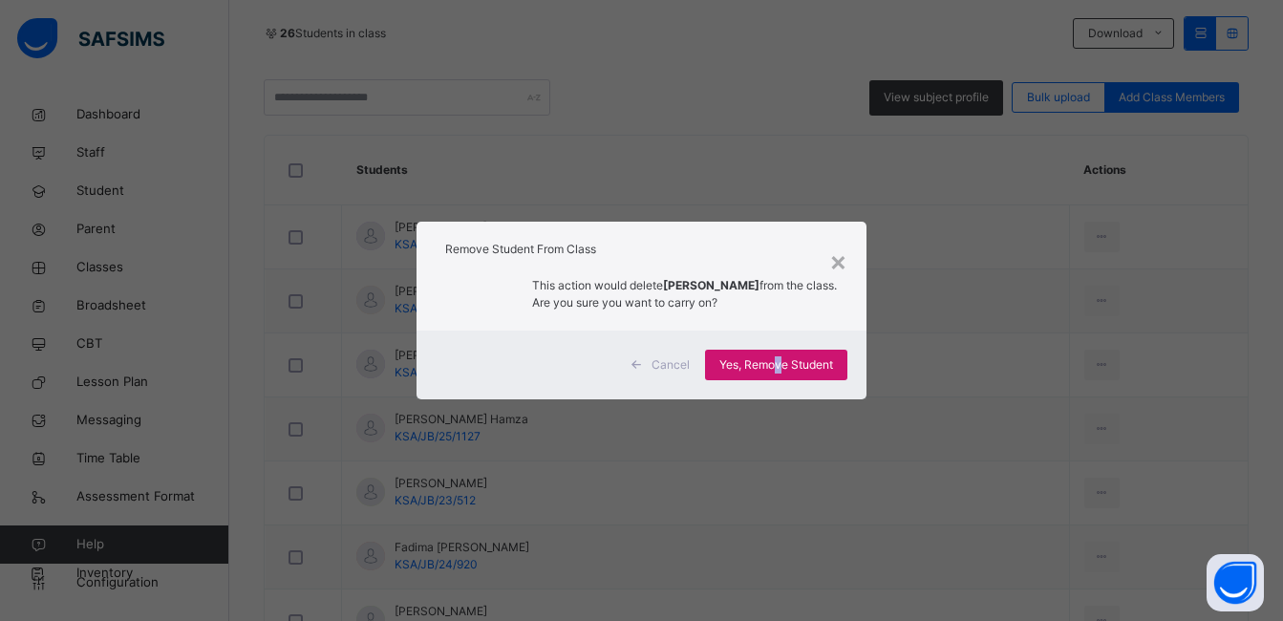
click at [780, 366] on span "Yes, Remove Student" at bounding box center [776, 364] width 114 height 17
click at [780, 366] on div "Yes, Remove Student" at bounding box center [776, 365] width 142 height 31
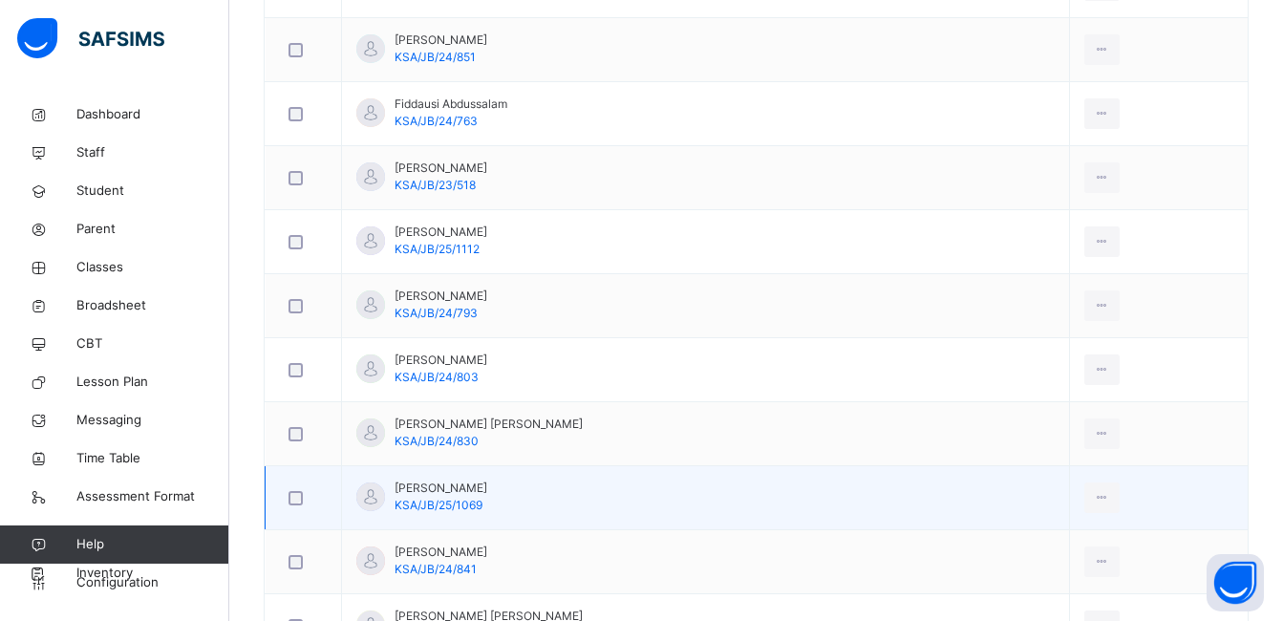
scroll to position [1147, 0]
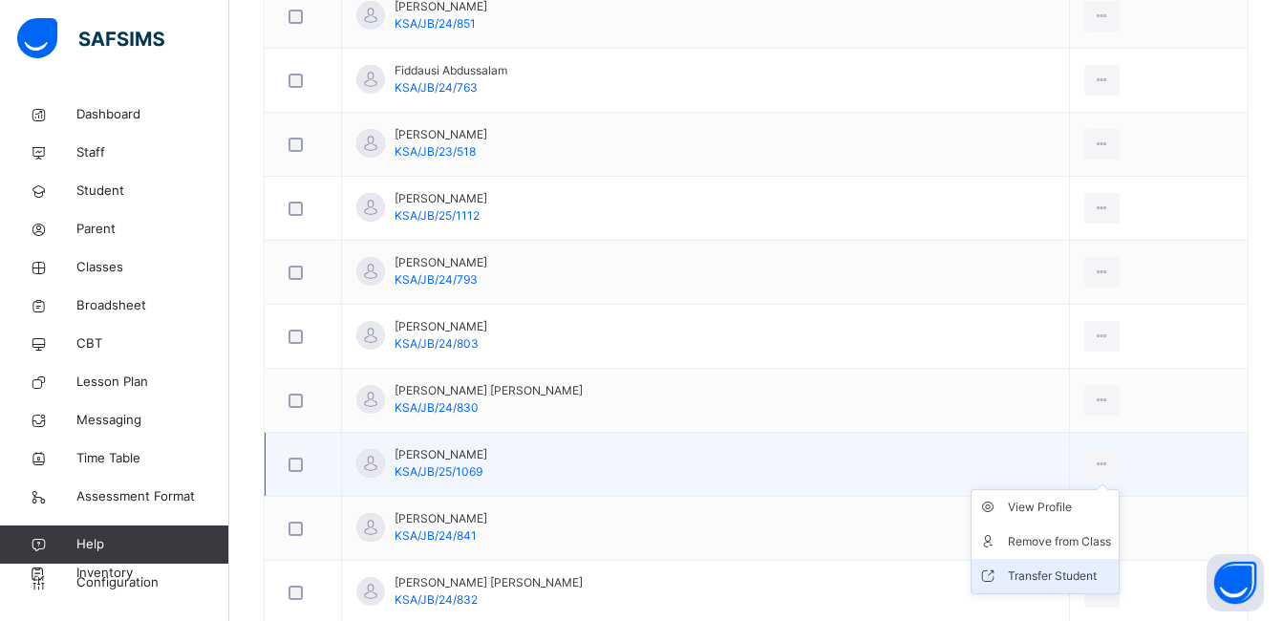
click at [1045, 571] on div "Transfer Student" at bounding box center [1059, 576] width 103 height 19
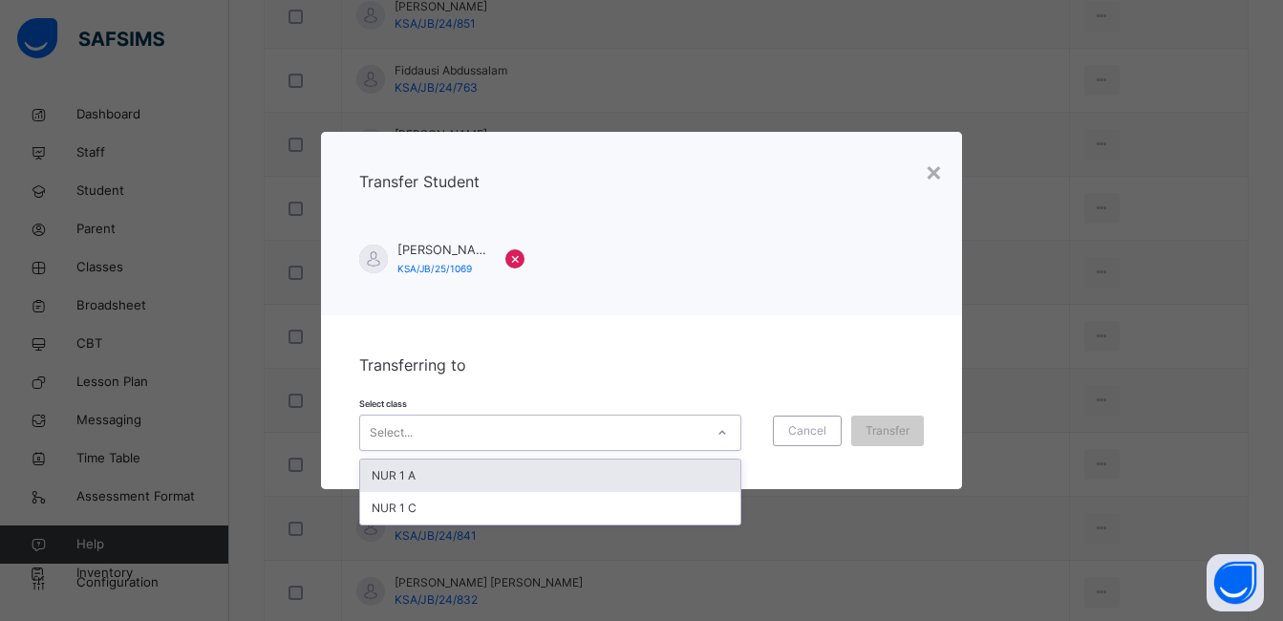
click at [718, 431] on icon at bounding box center [722, 432] width 11 height 19
click at [679, 467] on div "NUR 1 A" at bounding box center [550, 476] width 380 height 32
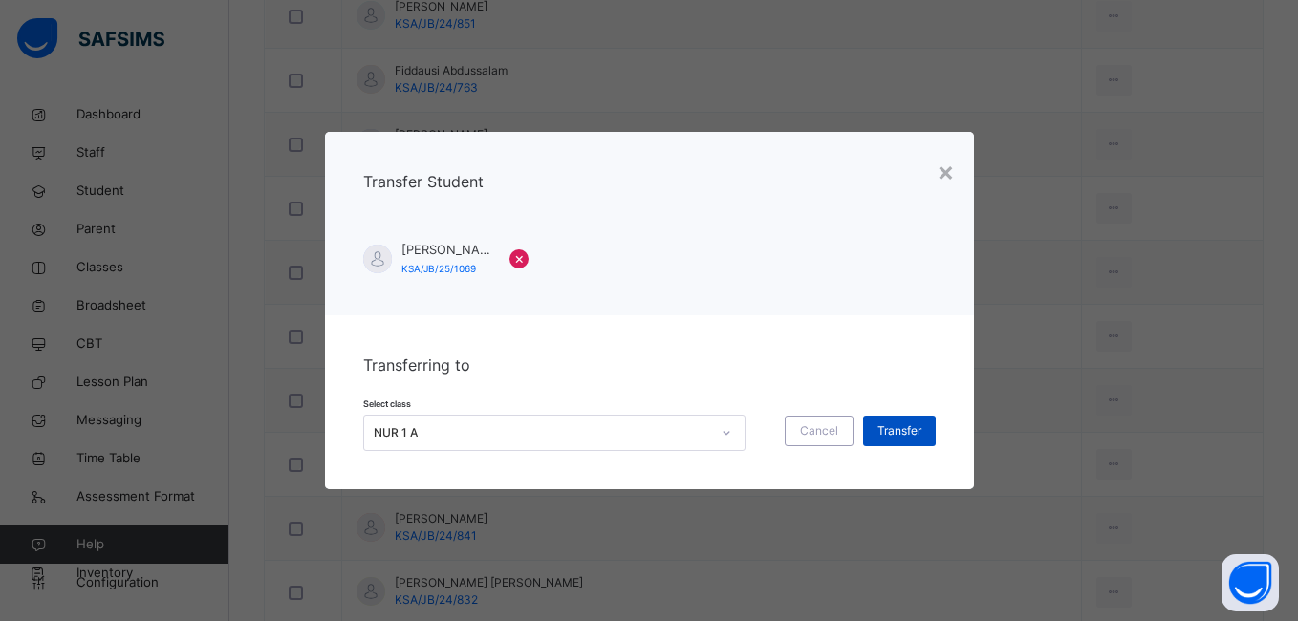
click at [898, 432] on span "Transfer" at bounding box center [899, 430] width 44 height 17
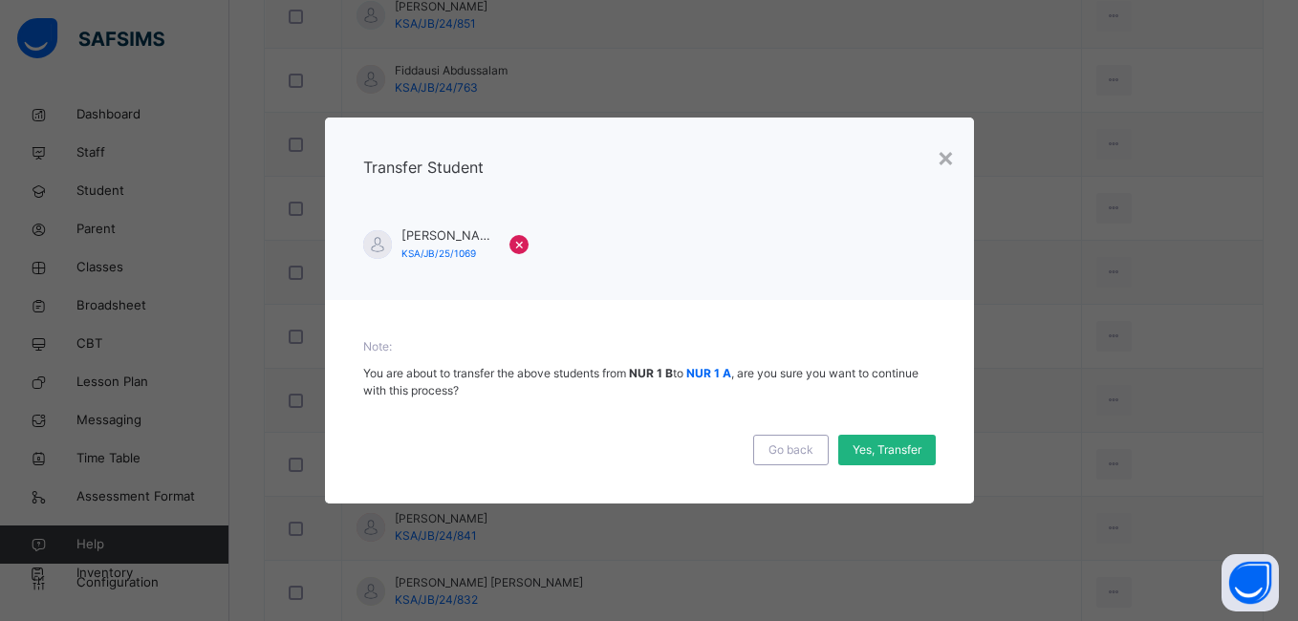
click at [899, 456] on span "Yes, Transfer" at bounding box center [886, 449] width 69 height 17
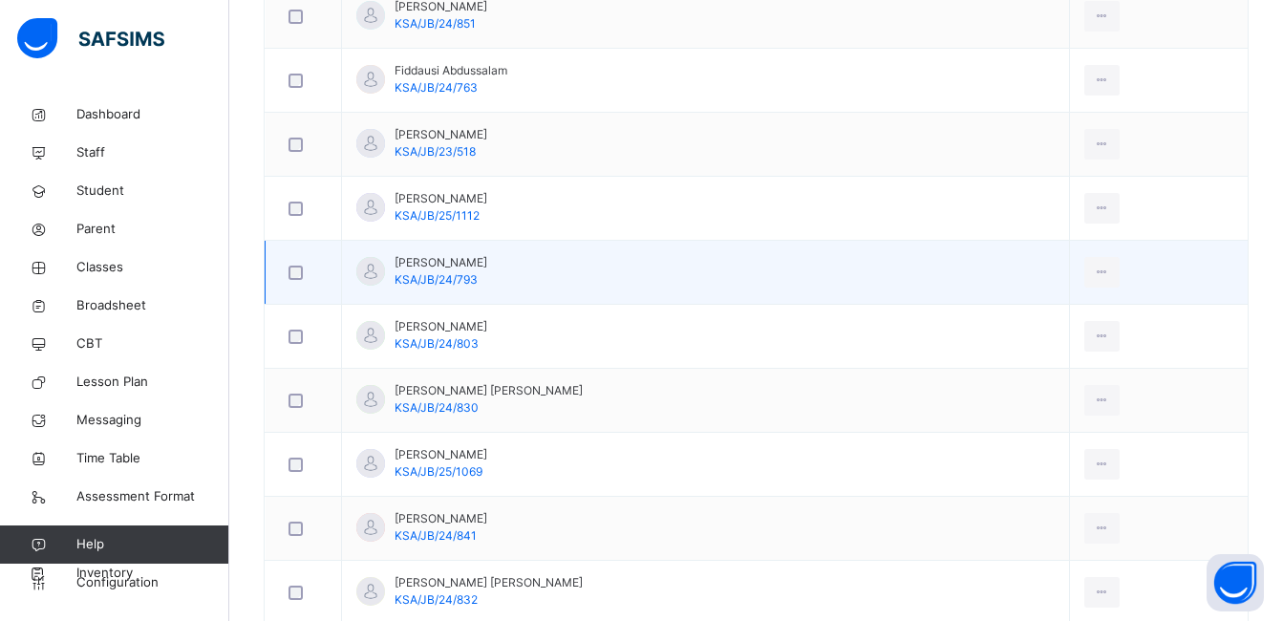
click at [339, 244] on td at bounding box center [304, 273] width 76 height 64
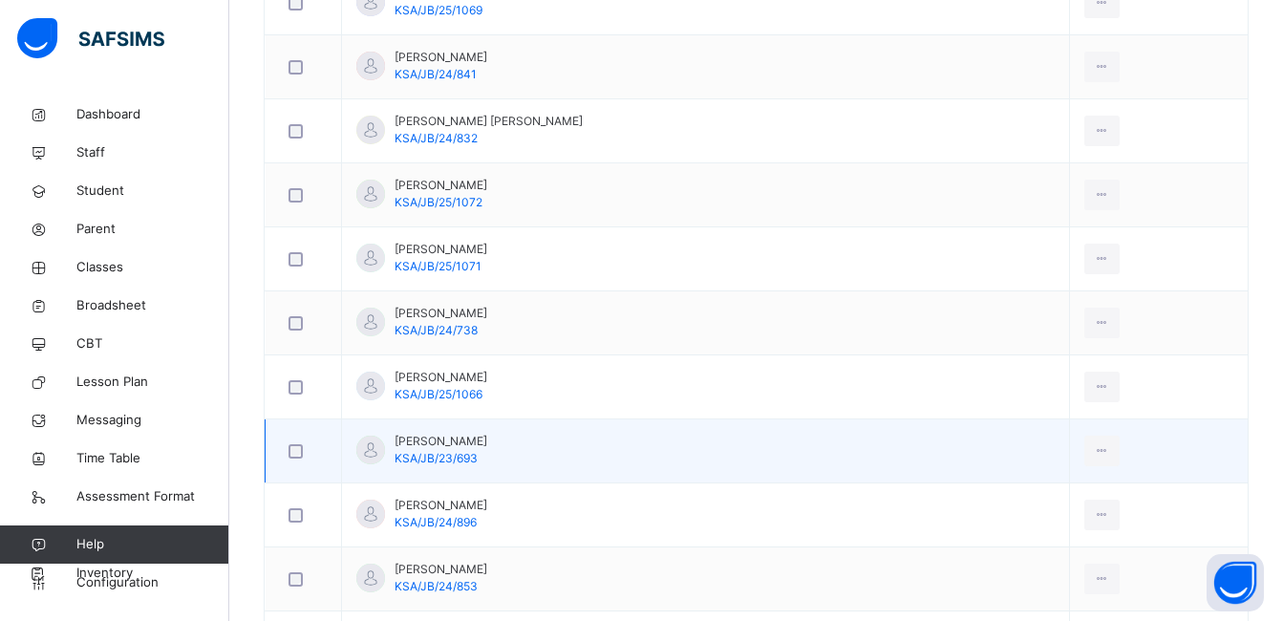
scroll to position [1624, 0]
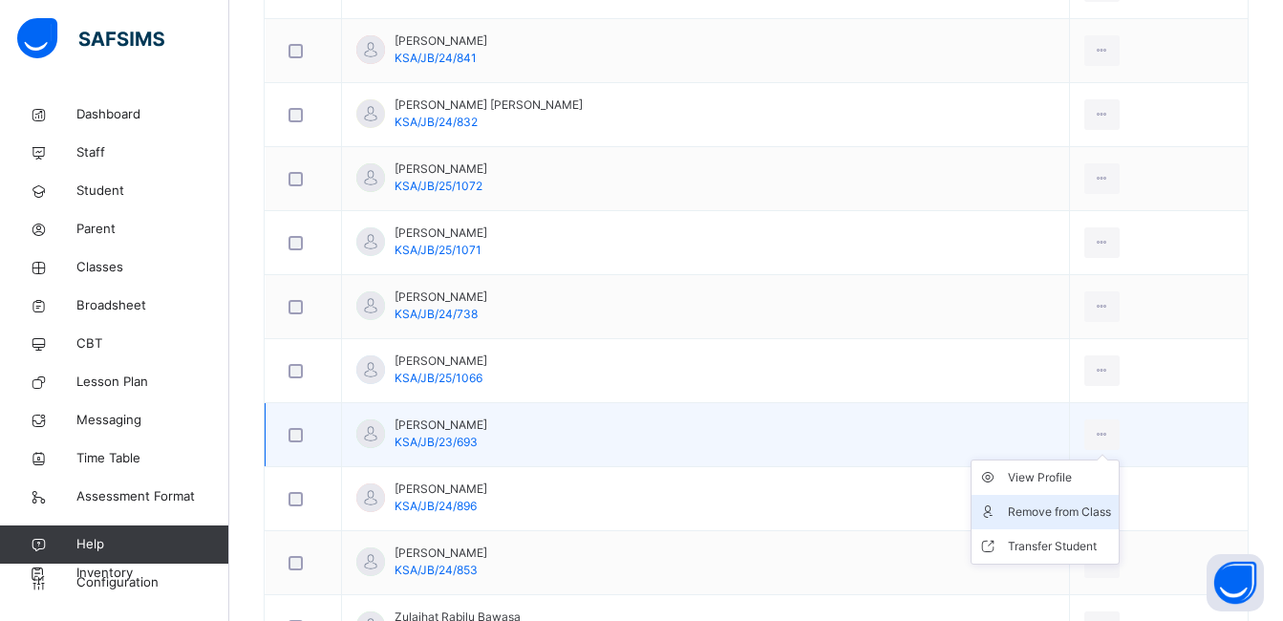
click at [1019, 520] on div "Remove from Class" at bounding box center [1059, 512] width 103 height 19
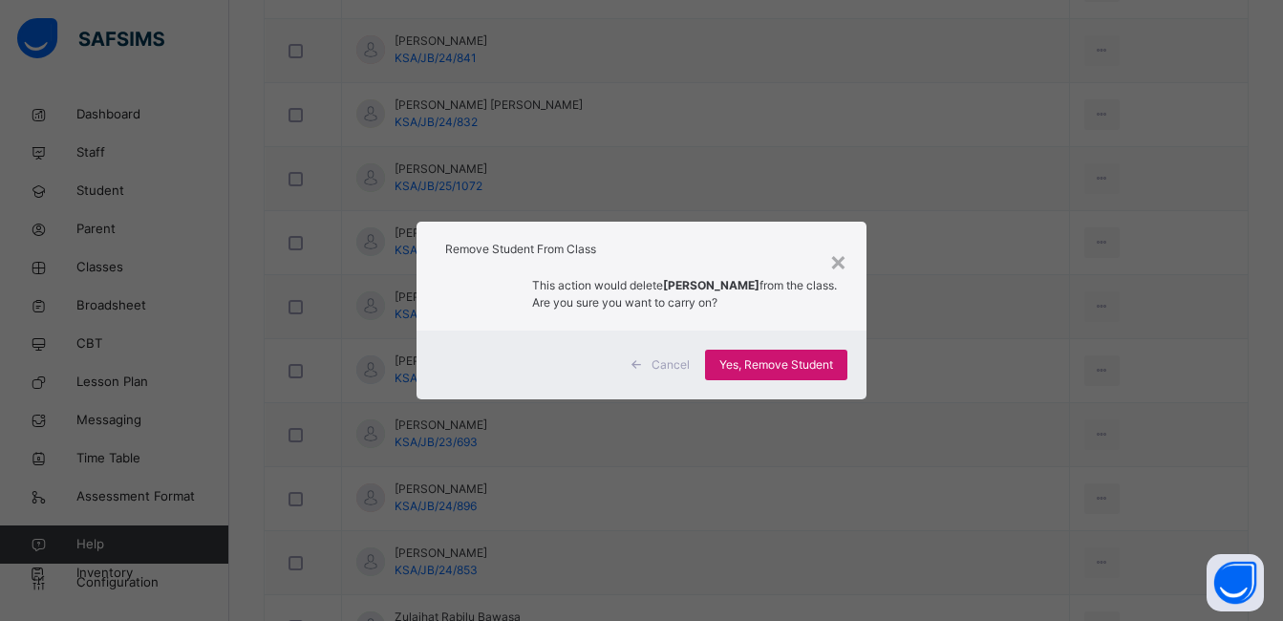
click at [786, 364] on span "Yes, Remove Student" at bounding box center [776, 364] width 114 height 17
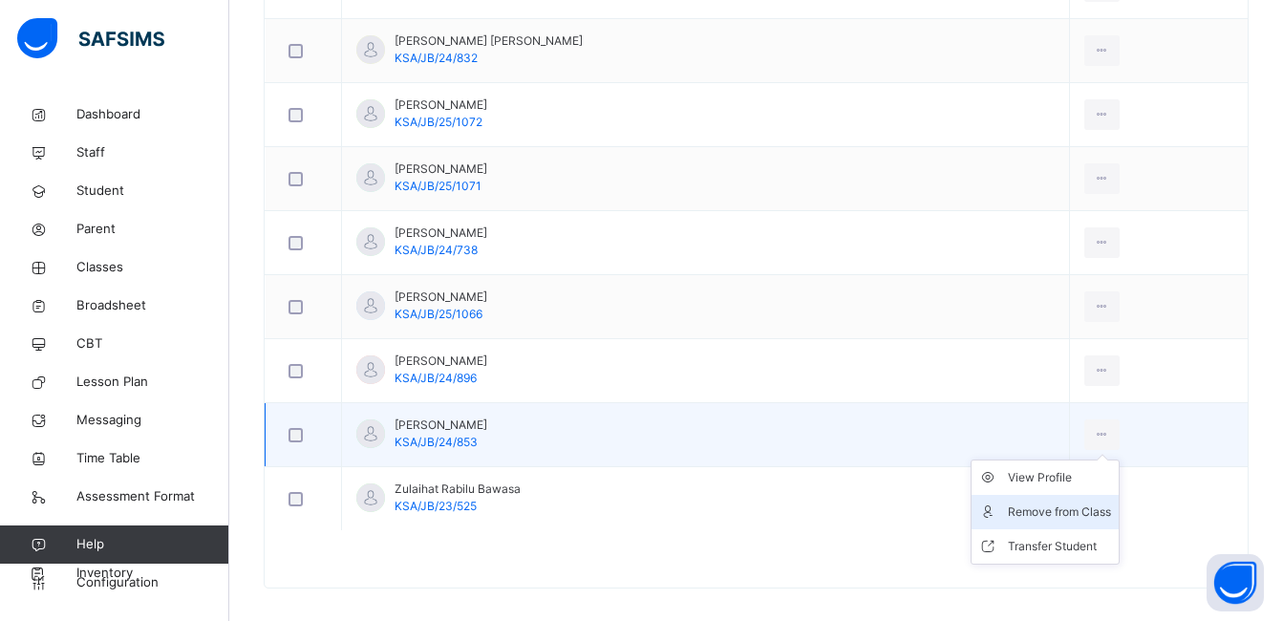
click at [1038, 512] on div "Remove from Class" at bounding box center [1059, 512] width 103 height 19
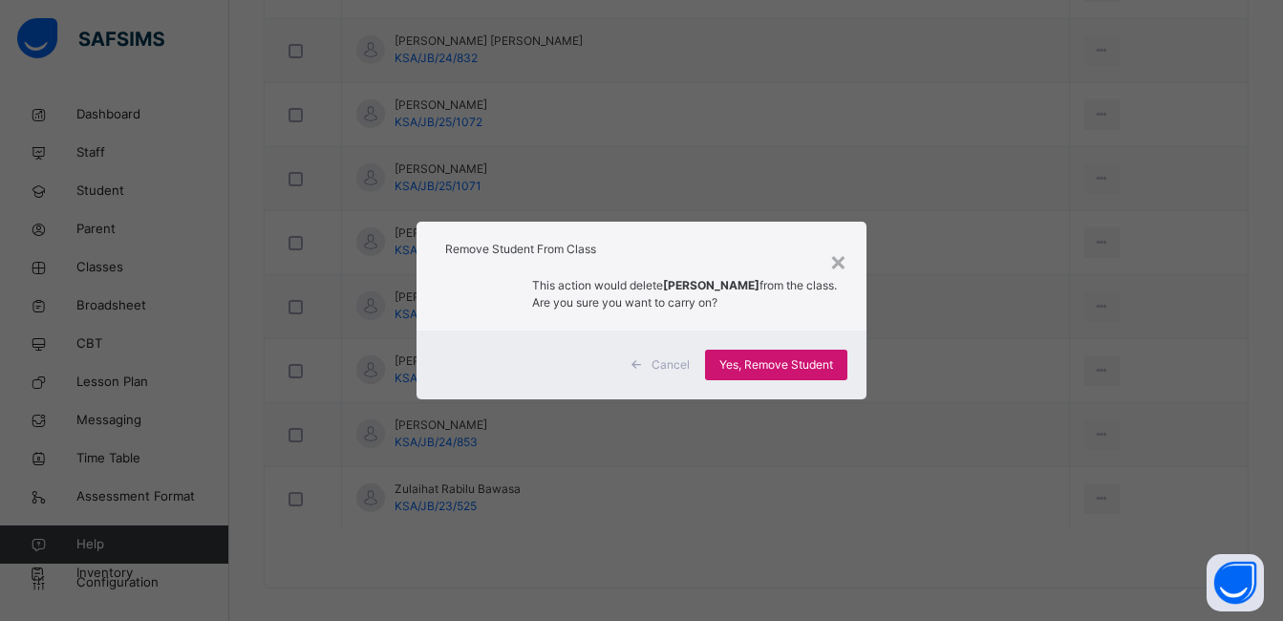
click at [748, 365] on span "Yes, Remove Student" at bounding box center [776, 364] width 114 height 17
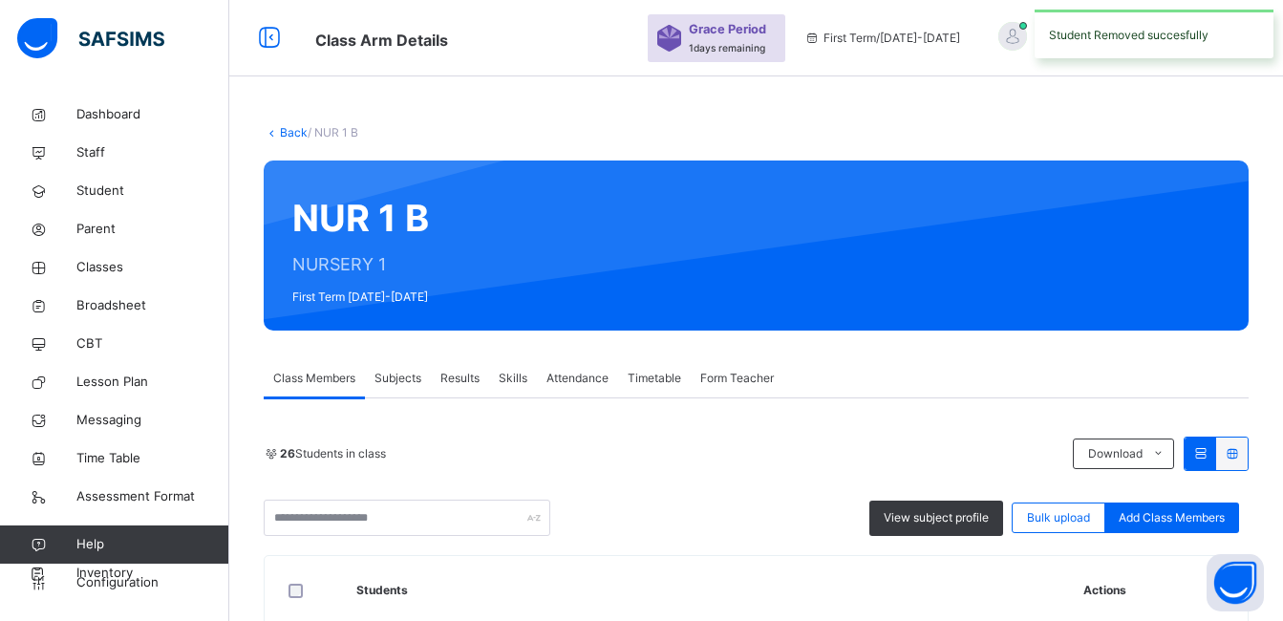
scroll to position [1576, 0]
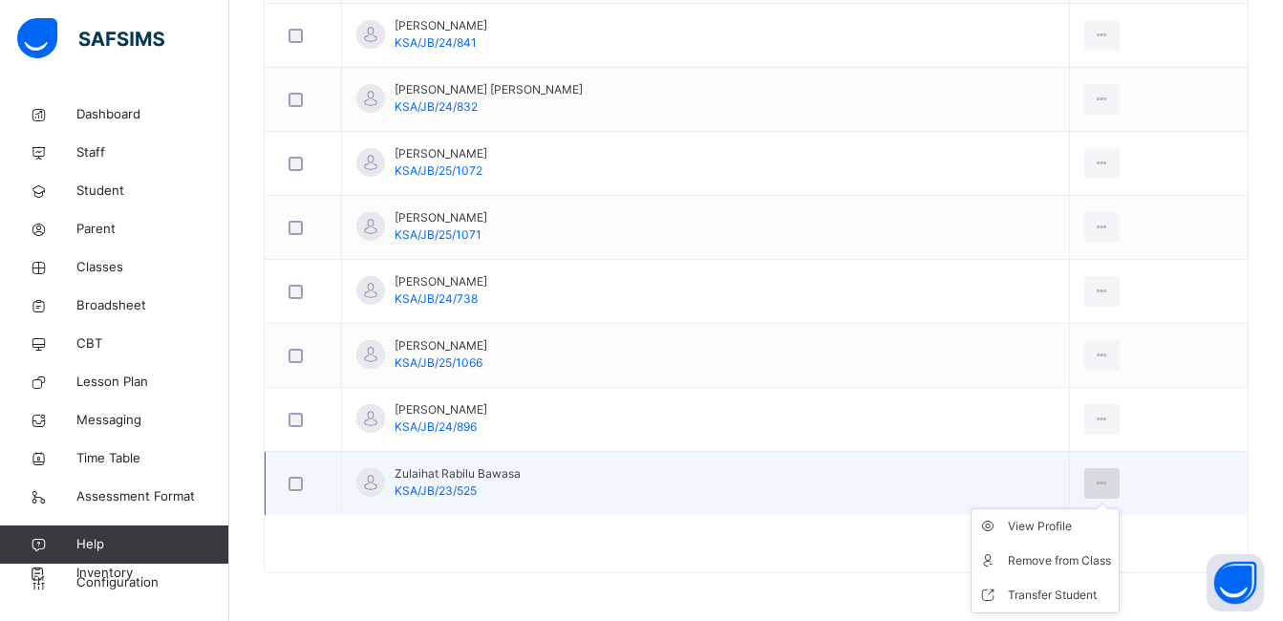
click at [1094, 484] on icon at bounding box center [1102, 483] width 16 height 17
click at [1021, 559] on div "Remove from Class" at bounding box center [1059, 560] width 103 height 19
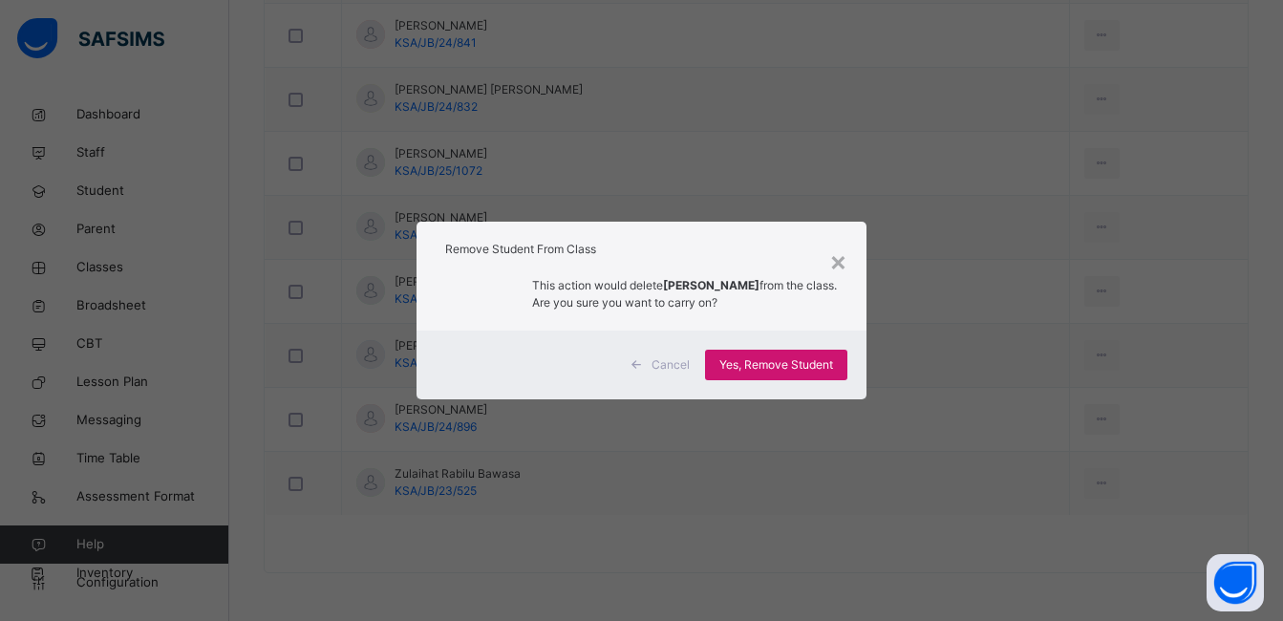
click at [826, 370] on span "Yes, Remove Student" at bounding box center [776, 364] width 114 height 17
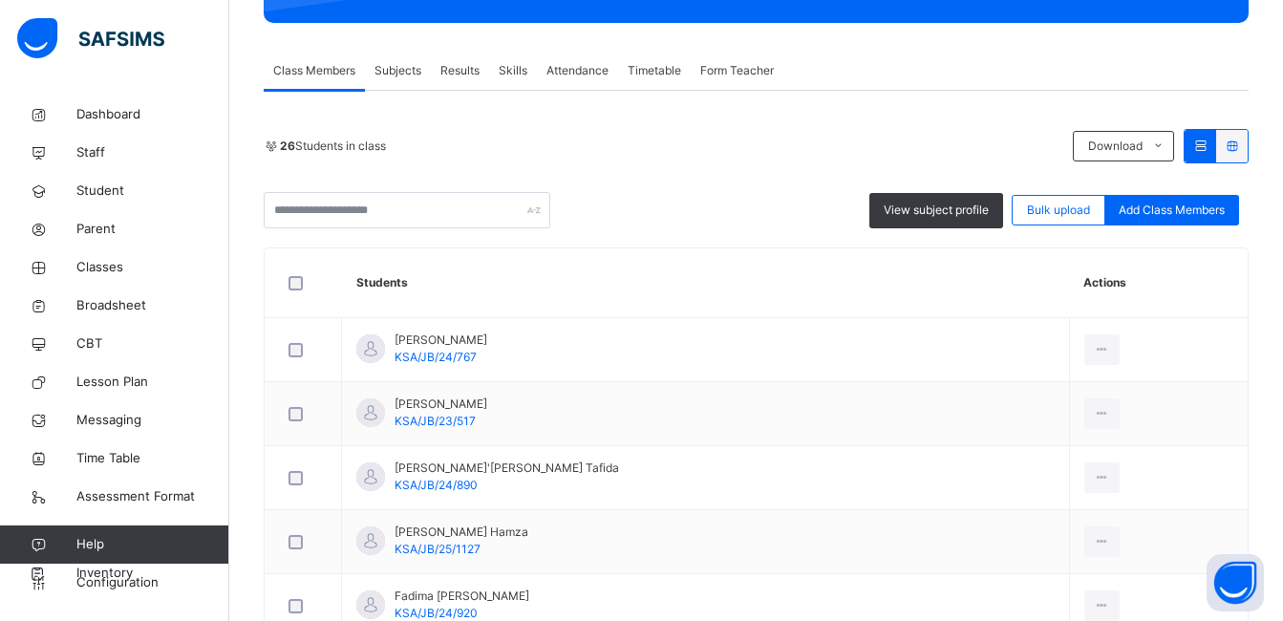
scroll to position [269, 0]
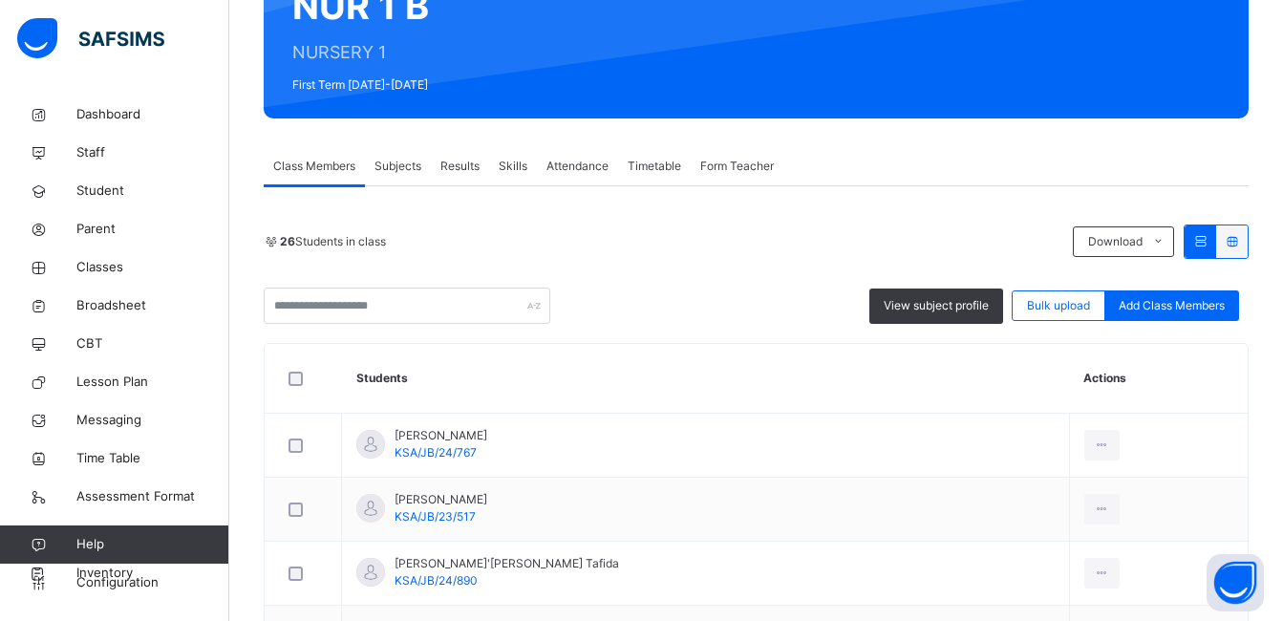
click at [754, 168] on span "Form Teacher" at bounding box center [737, 166] width 74 height 17
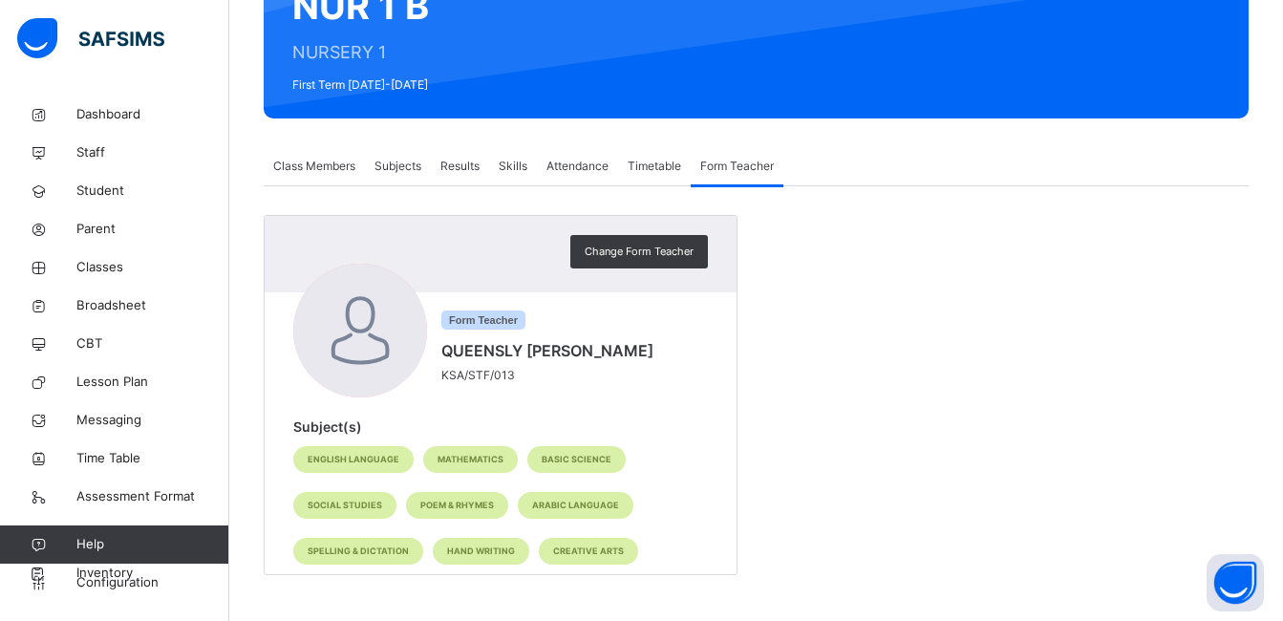
click at [567, 162] on span "Attendance" at bounding box center [578, 166] width 62 height 17
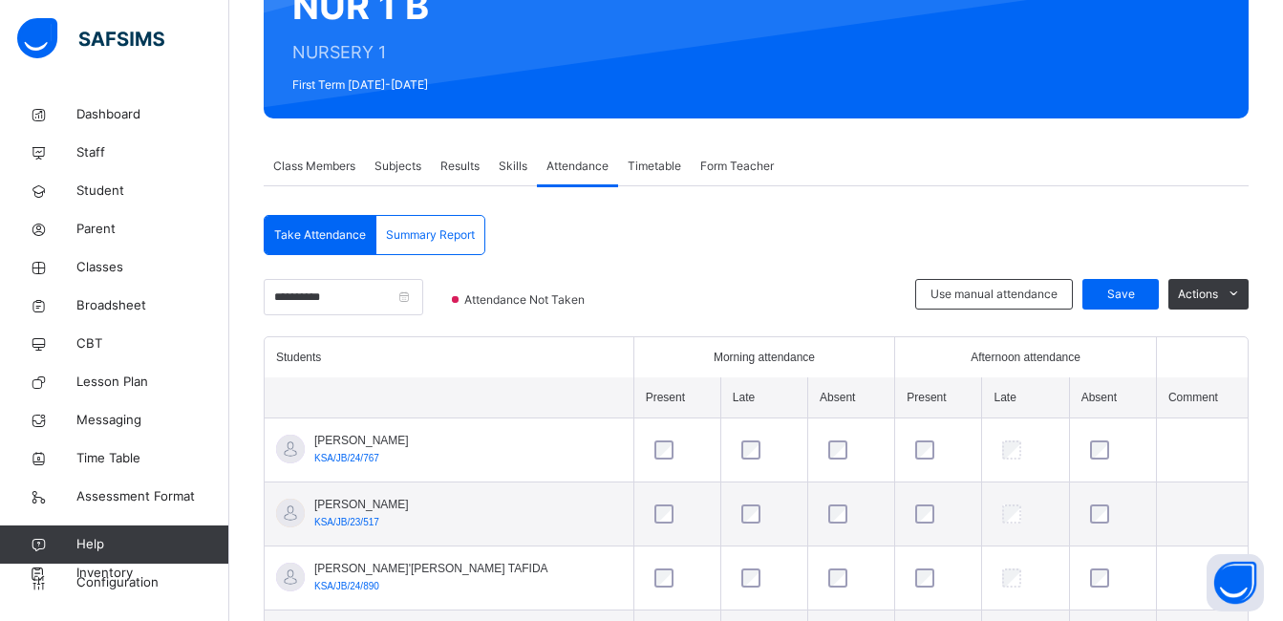
click at [469, 167] on span "Results" at bounding box center [459, 166] width 39 height 17
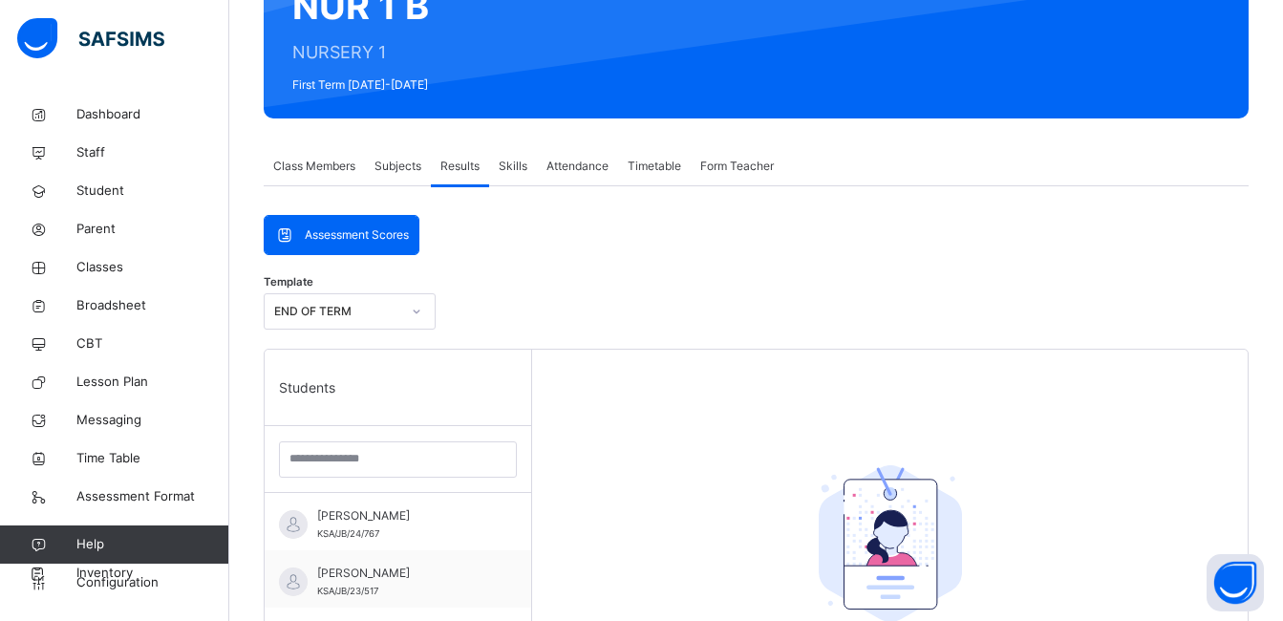
click at [394, 164] on span "Subjects" at bounding box center [398, 166] width 47 height 17
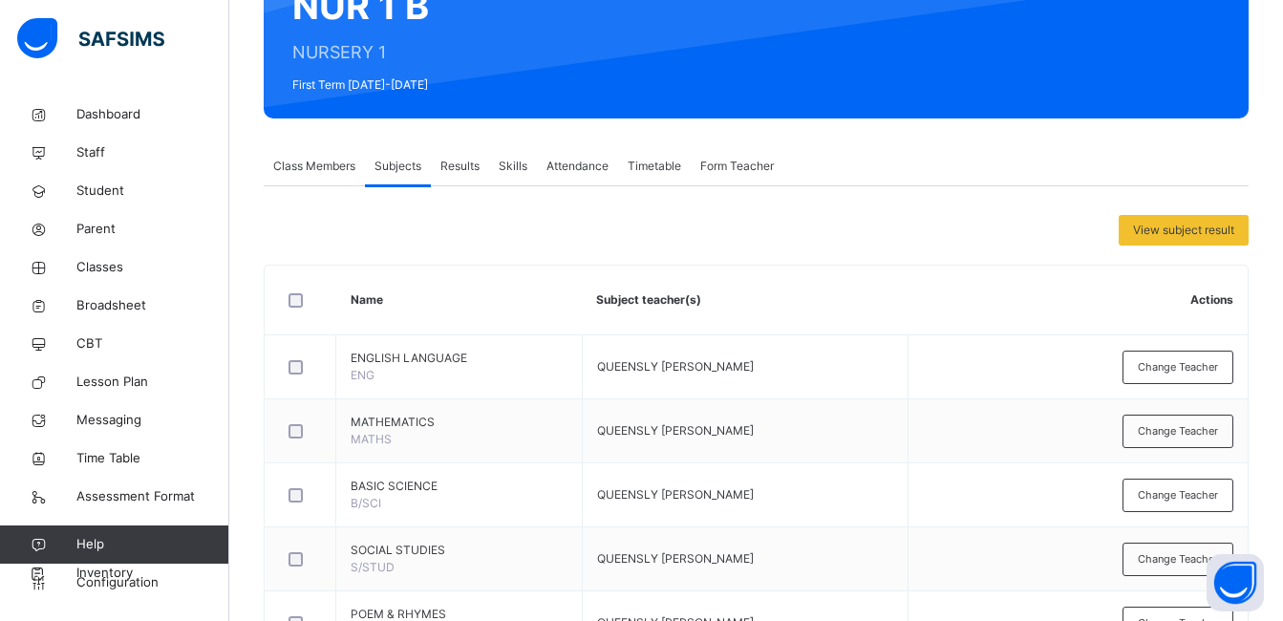
click at [313, 165] on span "Class Members" at bounding box center [314, 166] width 82 height 17
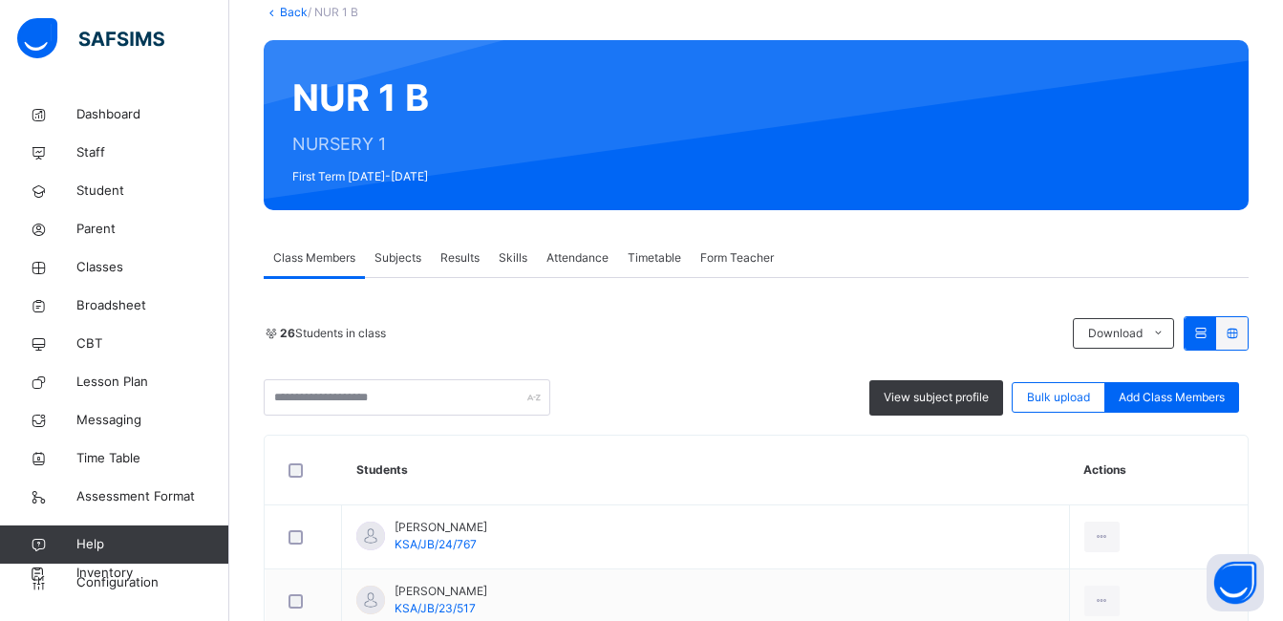
scroll to position [78, 0]
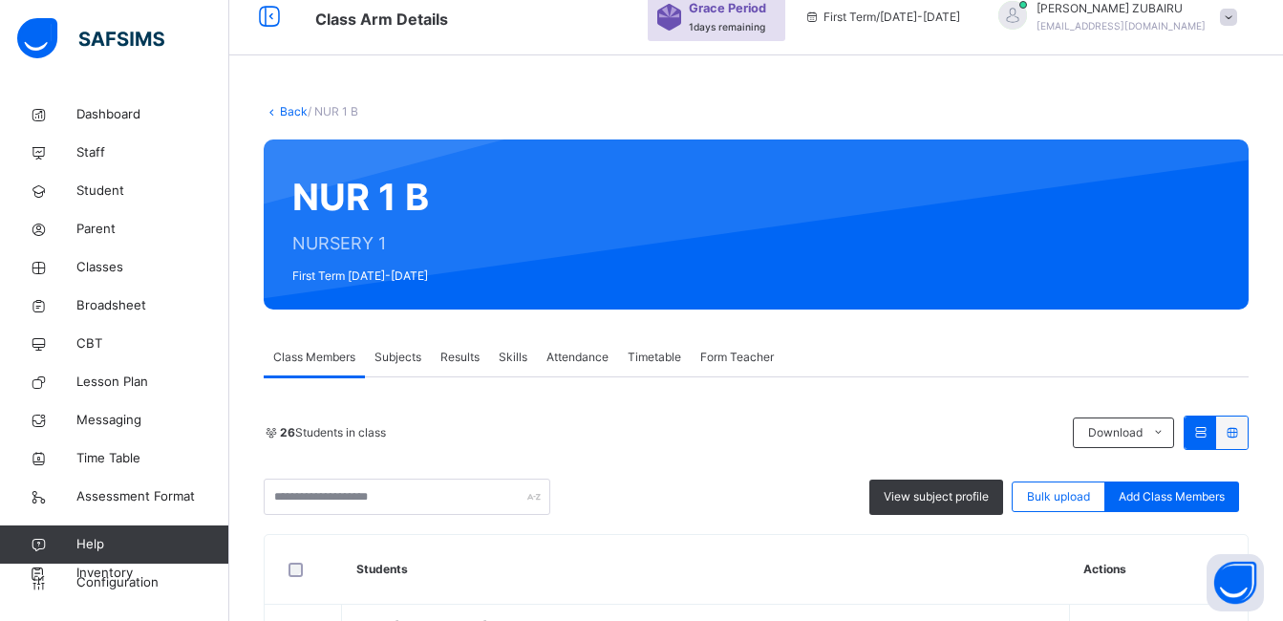
click at [297, 111] on link "Back" at bounding box center [294, 111] width 28 height 14
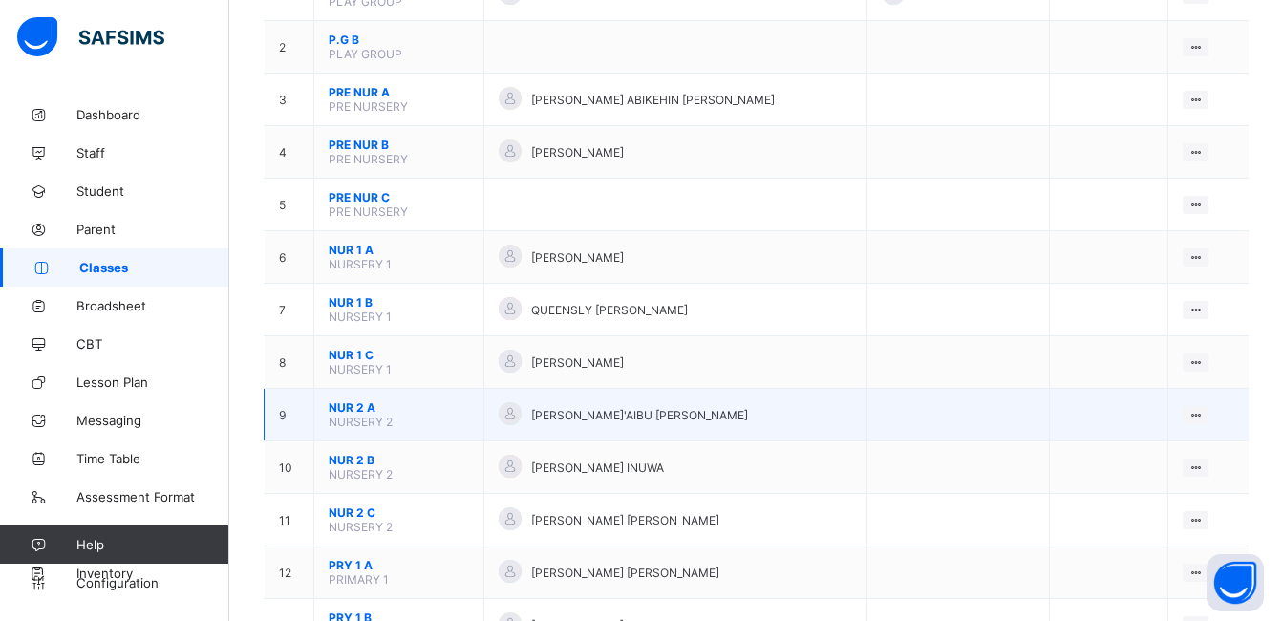
scroll to position [382, 0]
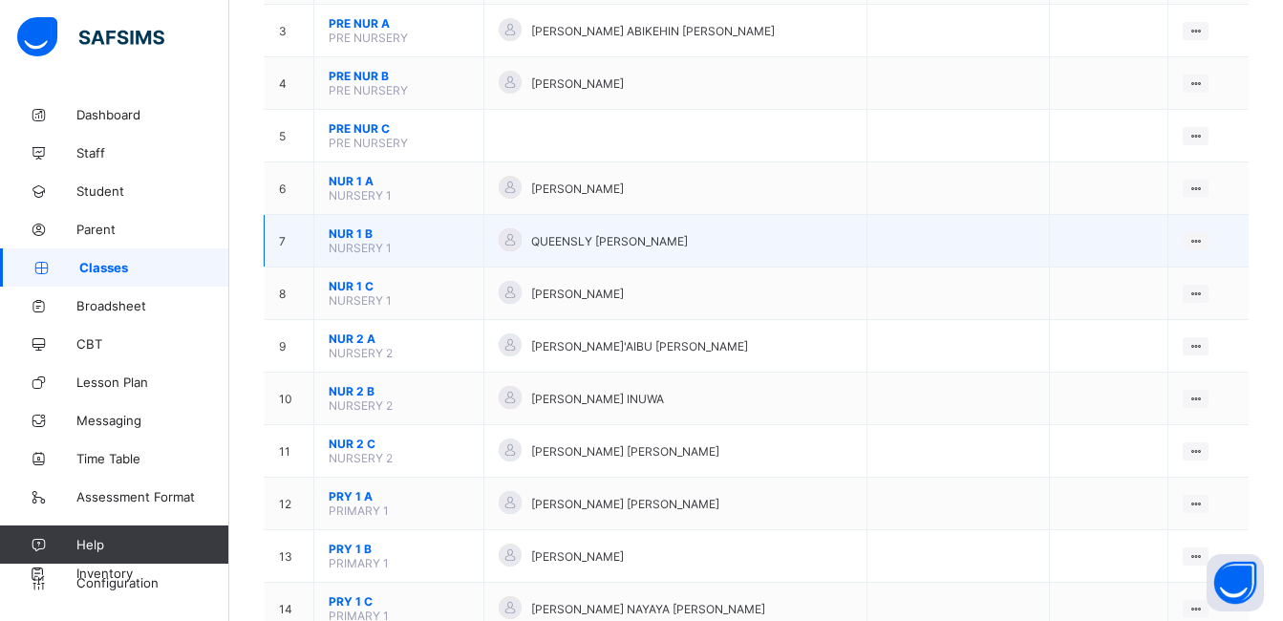
click at [363, 234] on span "NUR 1 B" at bounding box center [399, 233] width 140 height 14
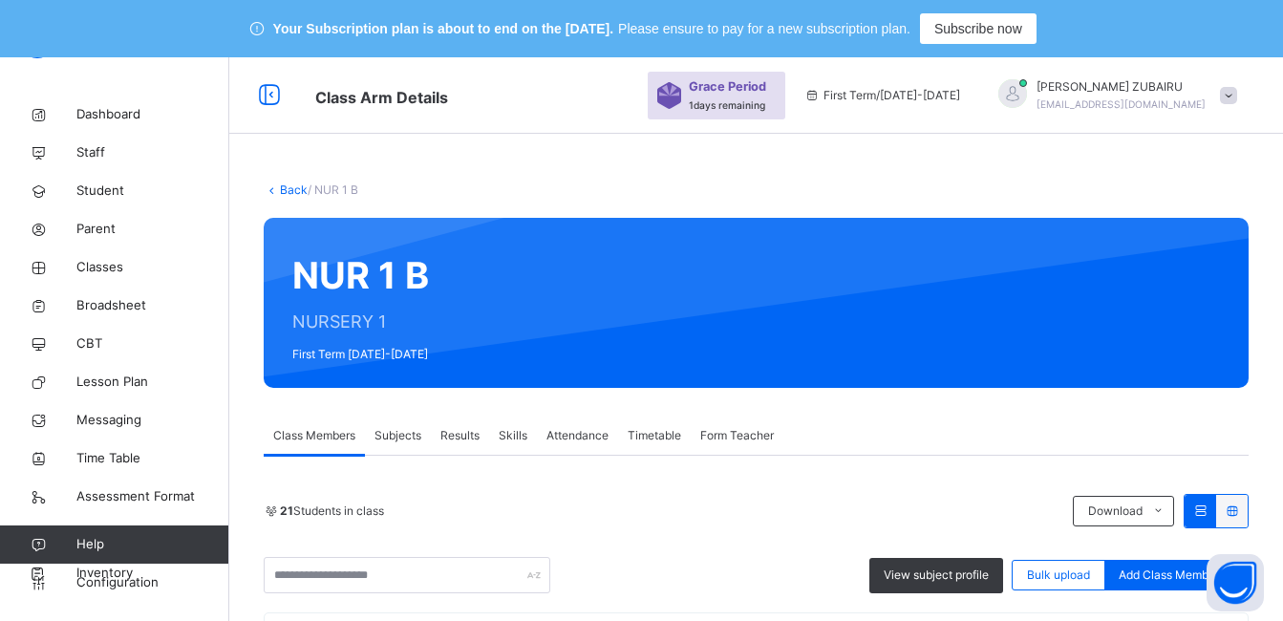
click at [293, 191] on link "Back" at bounding box center [294, 189] width 28 height 14
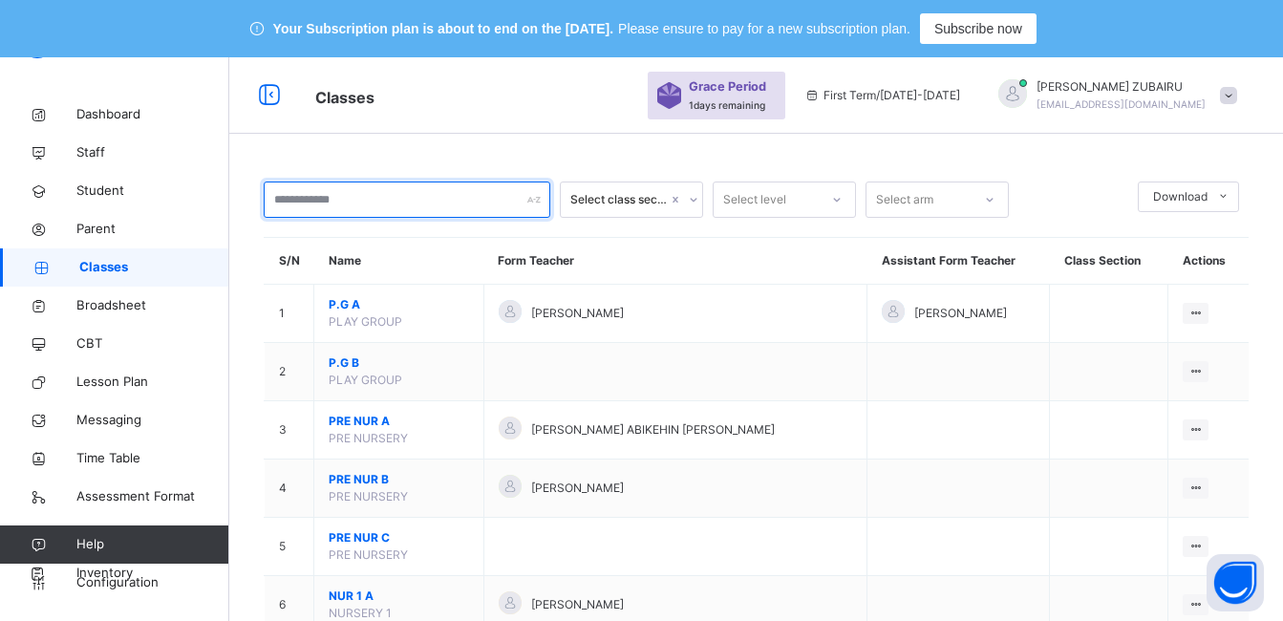
click at [392, 200] on input "text" at bounding box center [407, 200] width 287 height 36
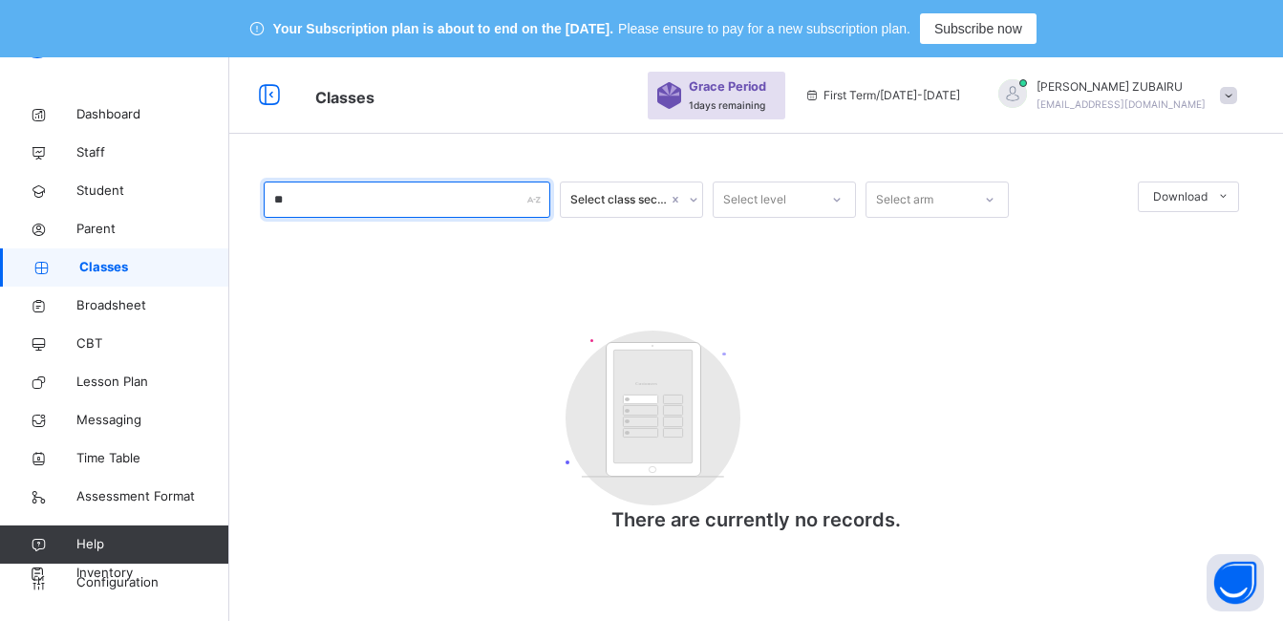
type input "*"
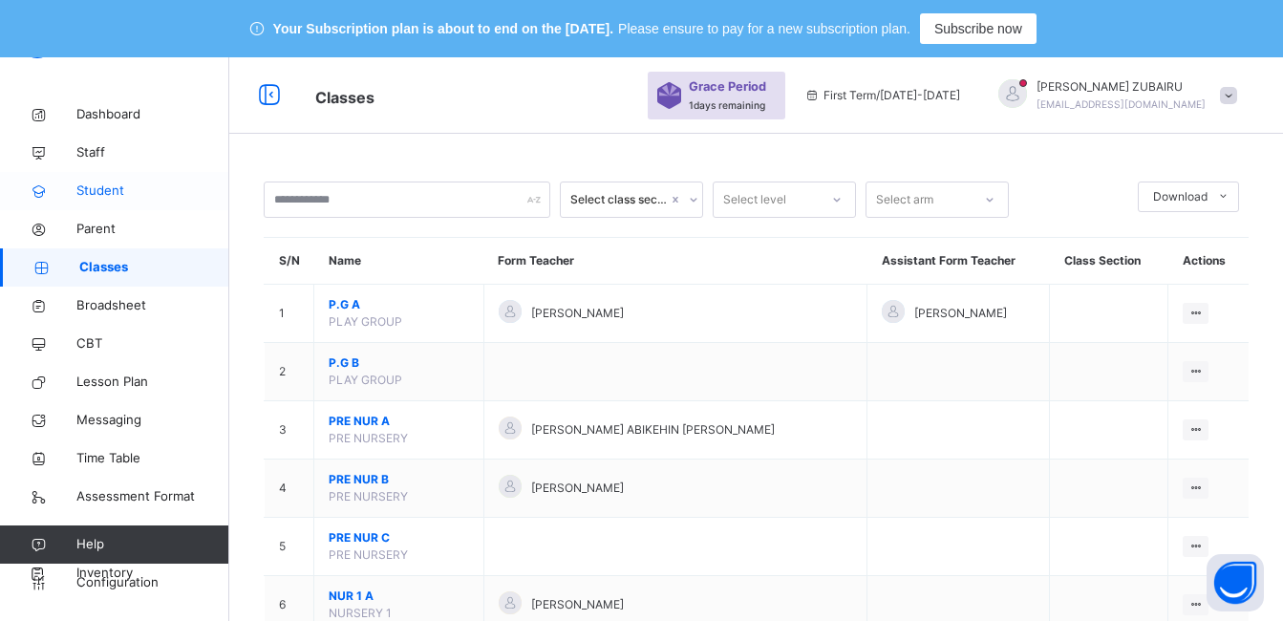
click at [106, 186] on span "Student" at bounding box center [152, 191] width 153 height 19
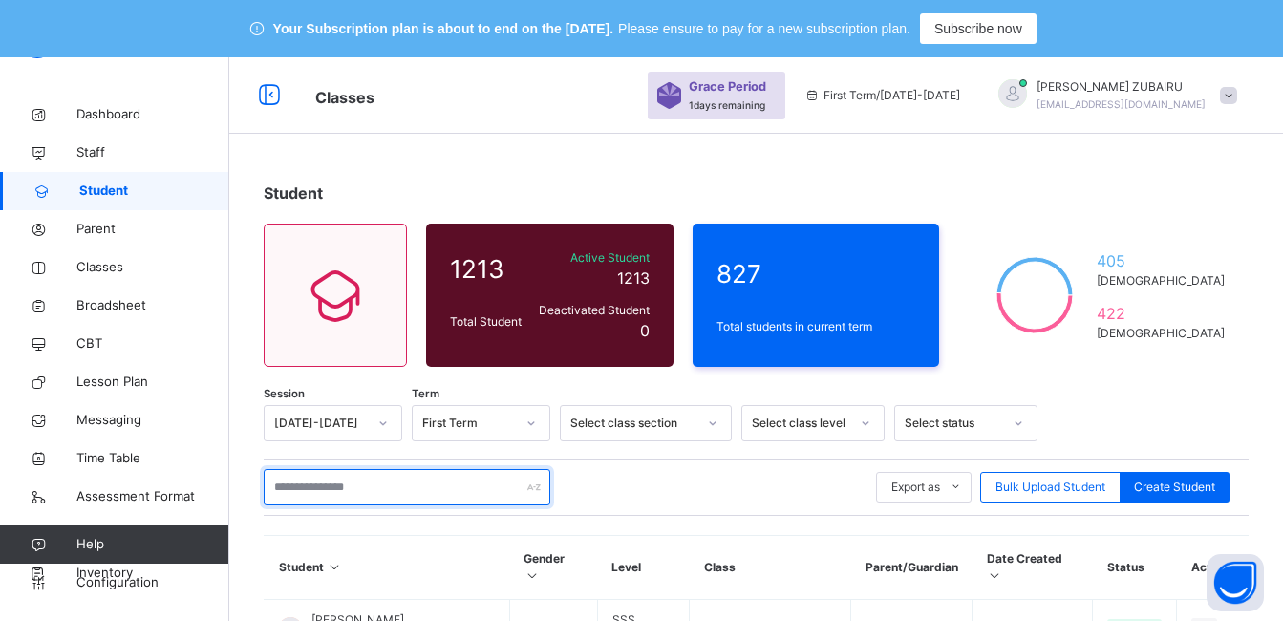
click at [410, 486] on input "text" at bounding box center [407, 487] width 287 height 36
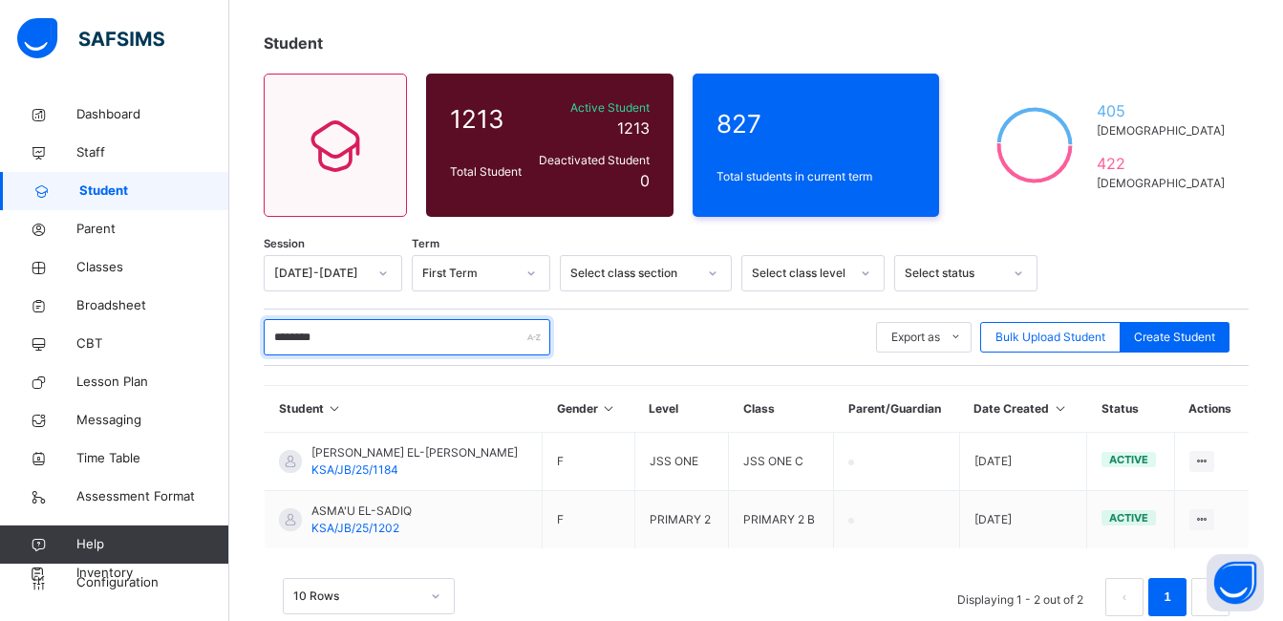
scroll to position [193, 0]
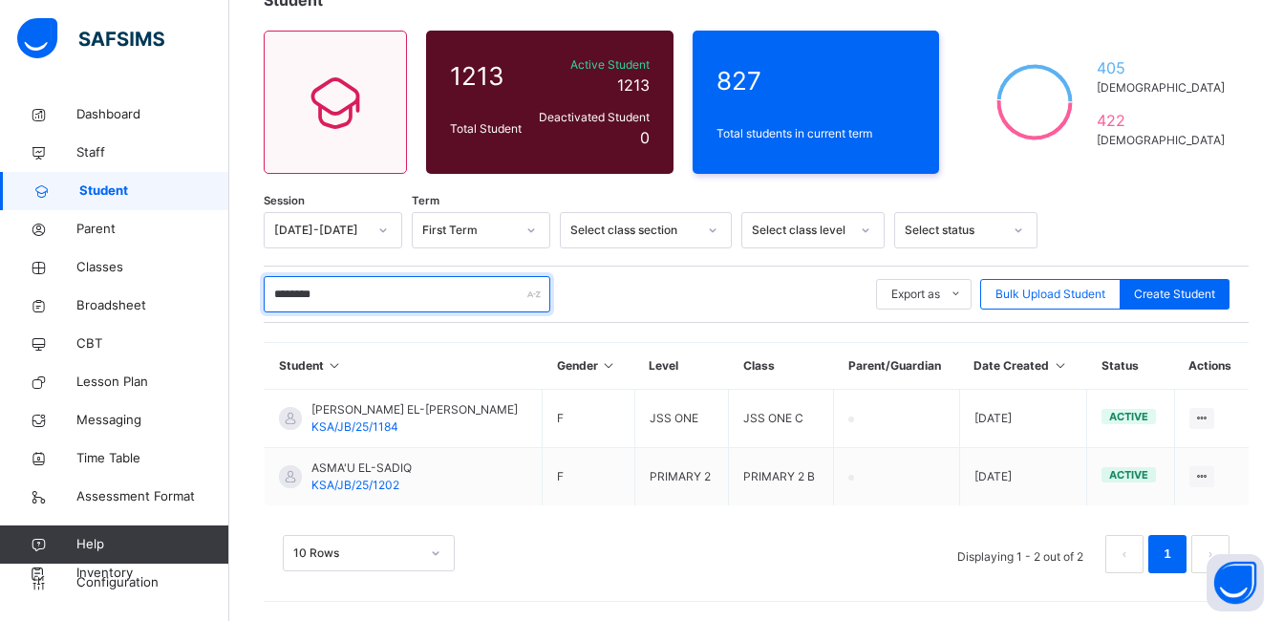
type input "********"
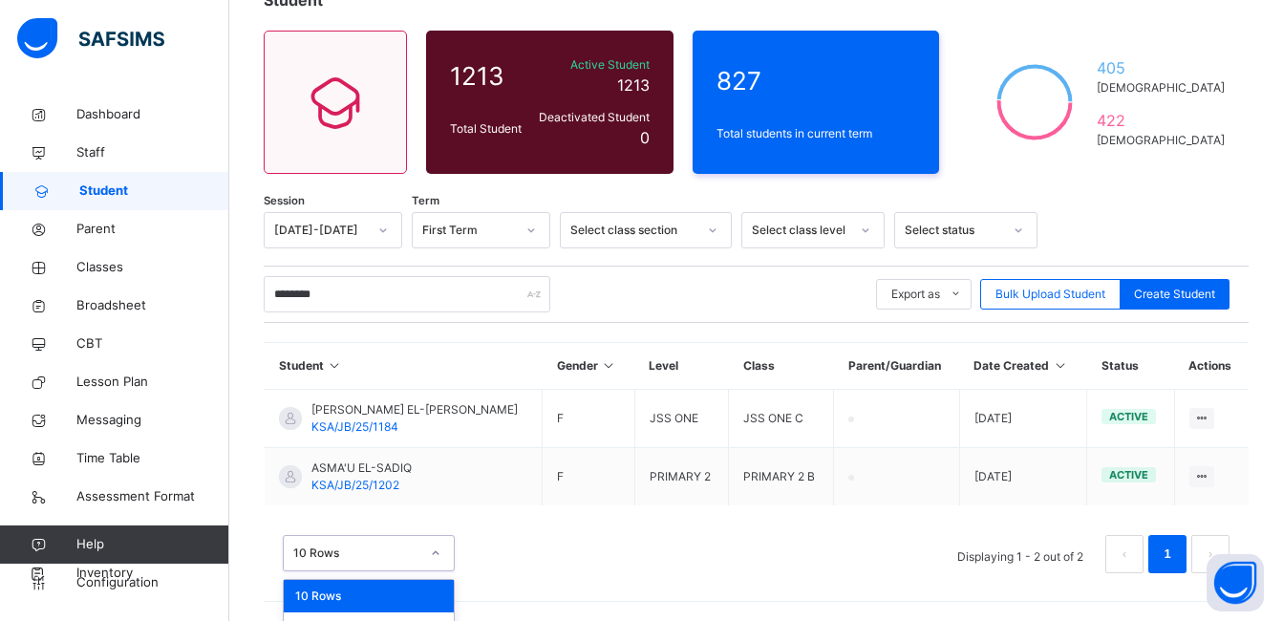
scroll to position [250, 0]
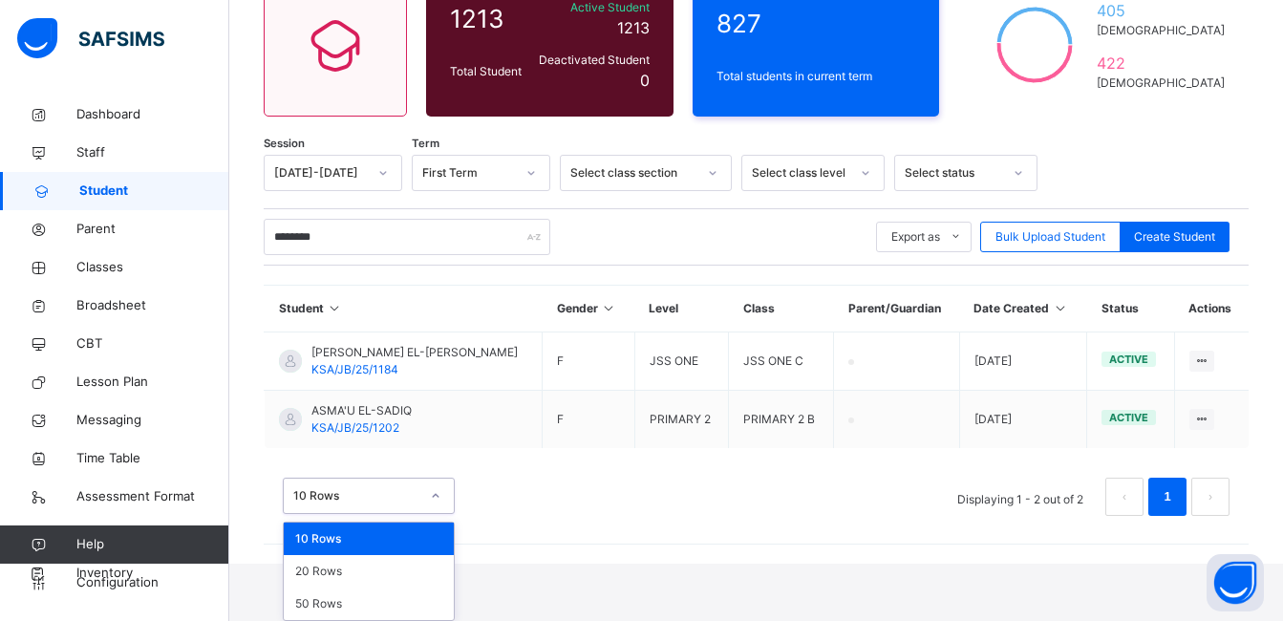
click at [442, 514] on div "option 10 Rows focused, 1 of 3. 3 results available. Use Up and Down to choose …" at bounding box center [369, 496] width 172 height 36
click at [402, 600] on div "50 Rows" at bounding box center [369, 604] width 170 height 32
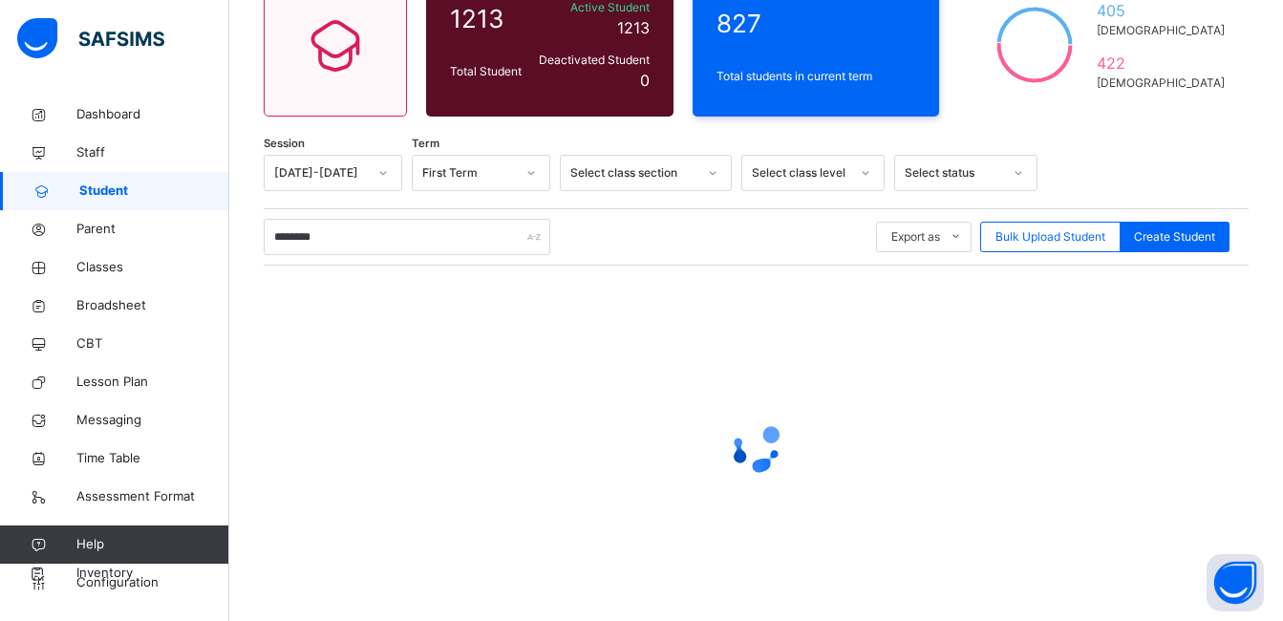
scroll to position [193, 0]
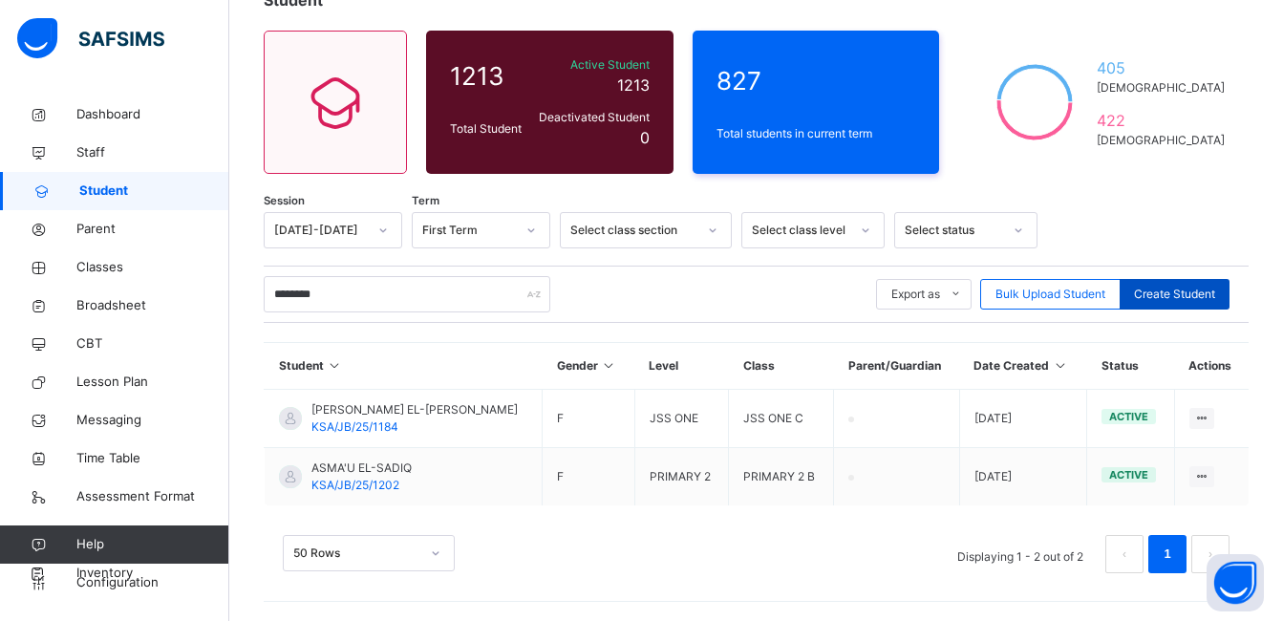
click at [1157, 290] on span "Create Student" at bounding box center [1174, 294] width 81 height 17
select select "**"
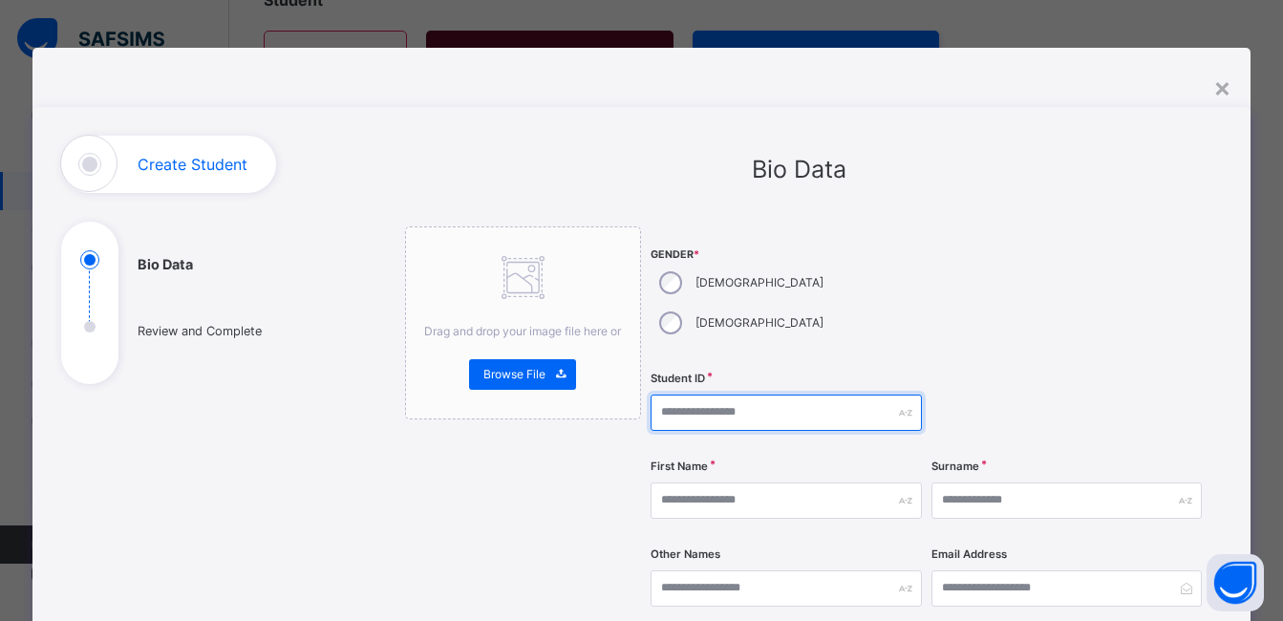
click at [711, 395] on input "text" at bounding box center [786, 413] width 270 height 36
type input "**********"
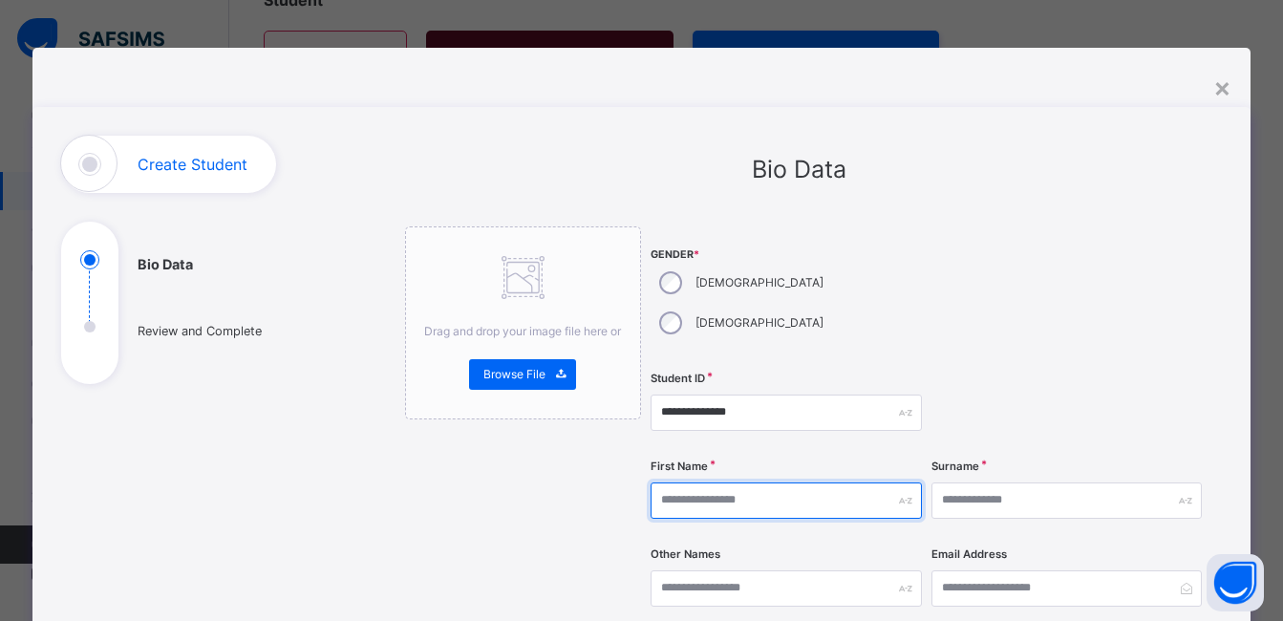
click at [815, 483] on input "text" at bounding box center [786, 501] width 270 height 36
type input "******"
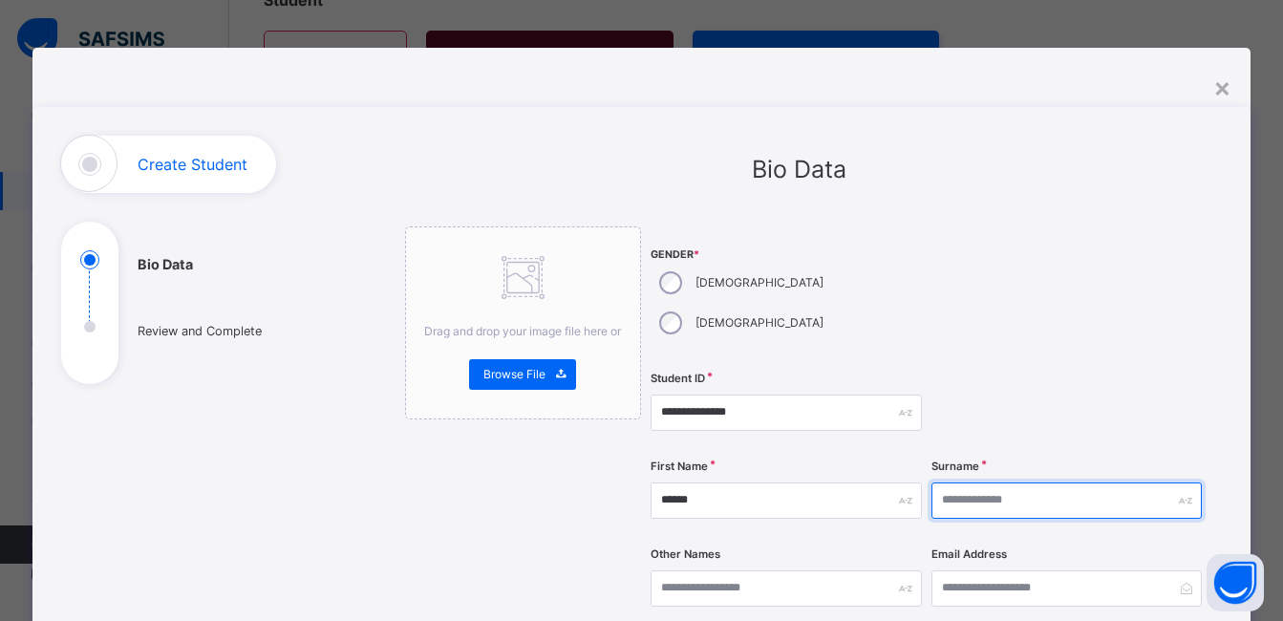
click at [969, 483] on input "text" at bounding box center [1067, 501] width 270 height 36
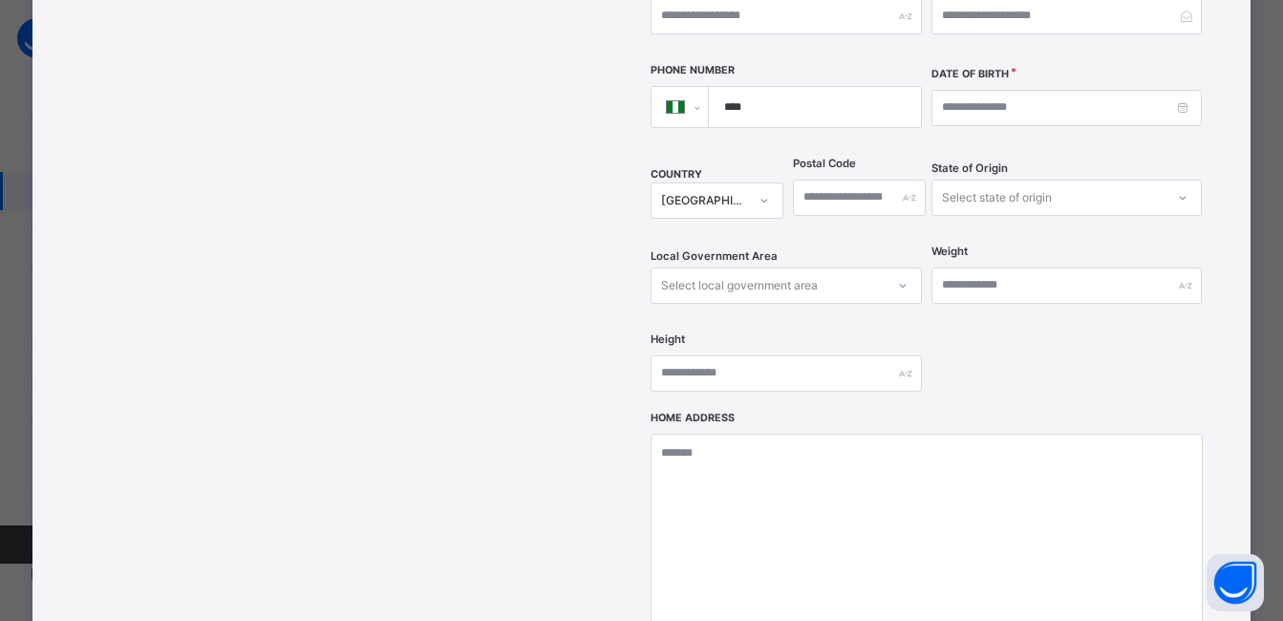
scroll to position [573, 0]
type input "********"
click at [996, 89] on input at bounding box center [1067, 107] width 270 height 36
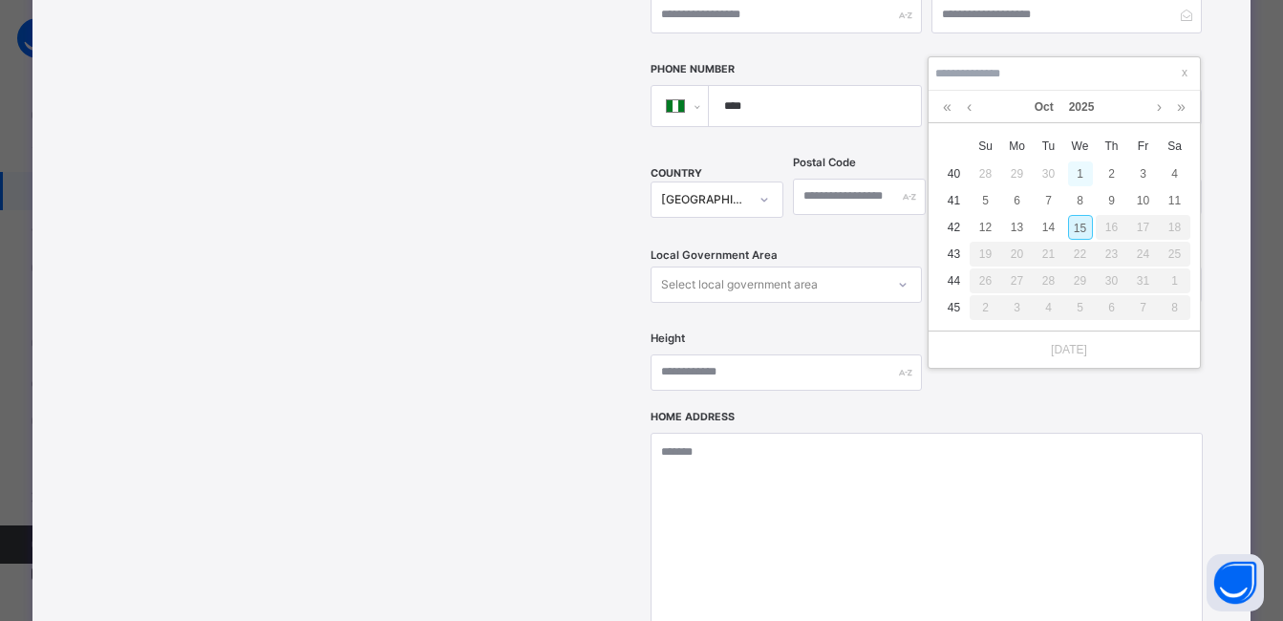
click at [1080, 169] on div "1" at bounding box center [1080, 173] width 25 height 25
type input "**********"
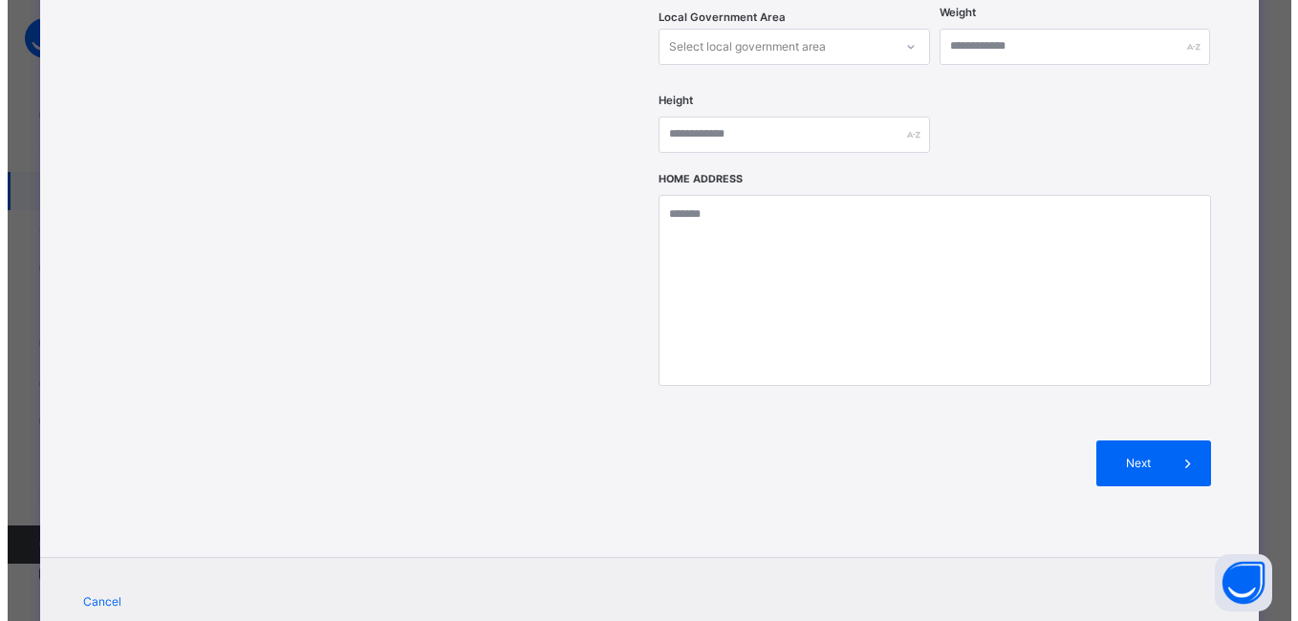
scroll to position [844, 0]
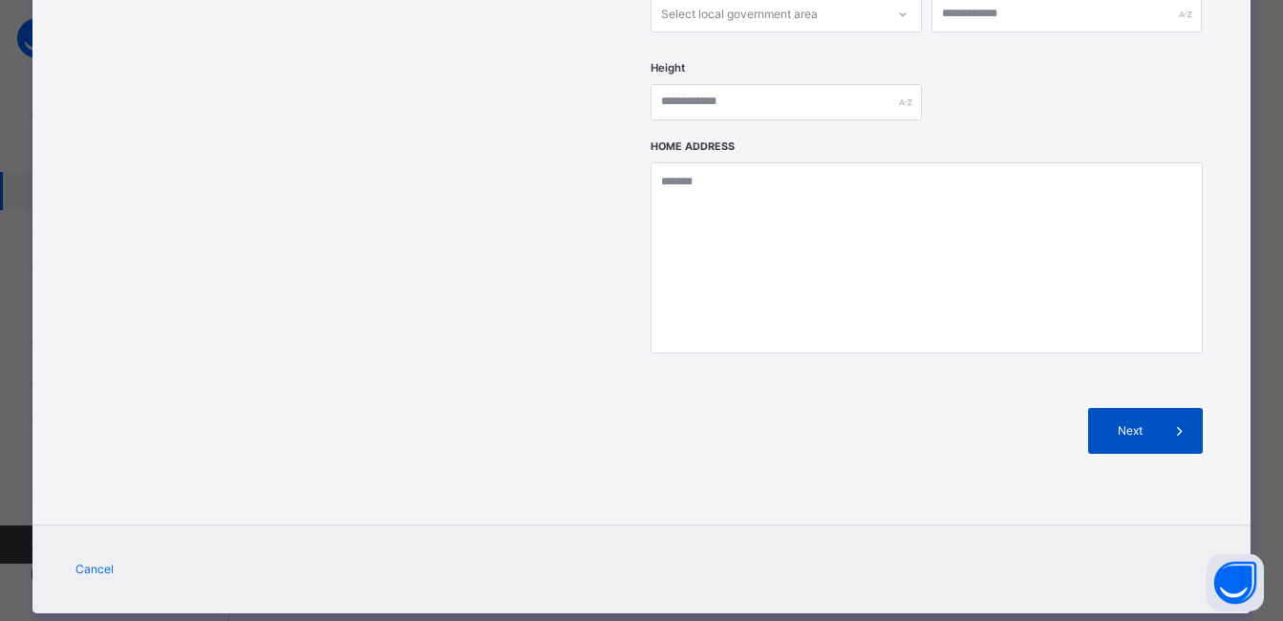
click at [1129, 422] on span "Next" at bounding box center [1130, 430] width 54 height 17
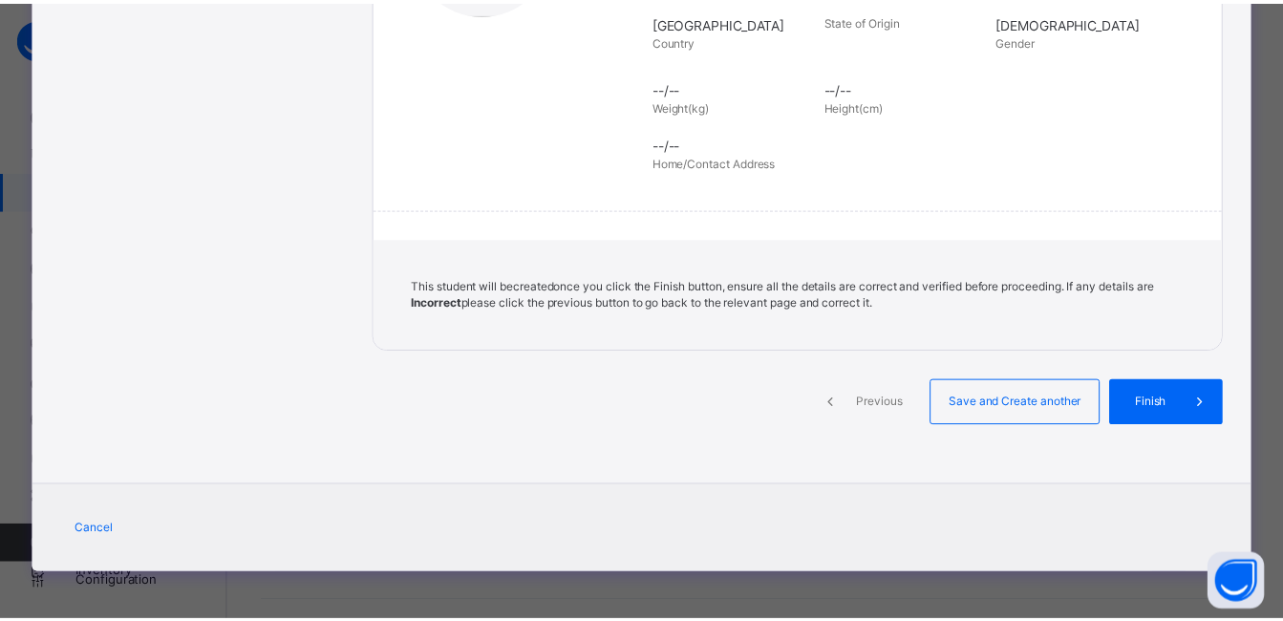
scroll to position [430, 0]
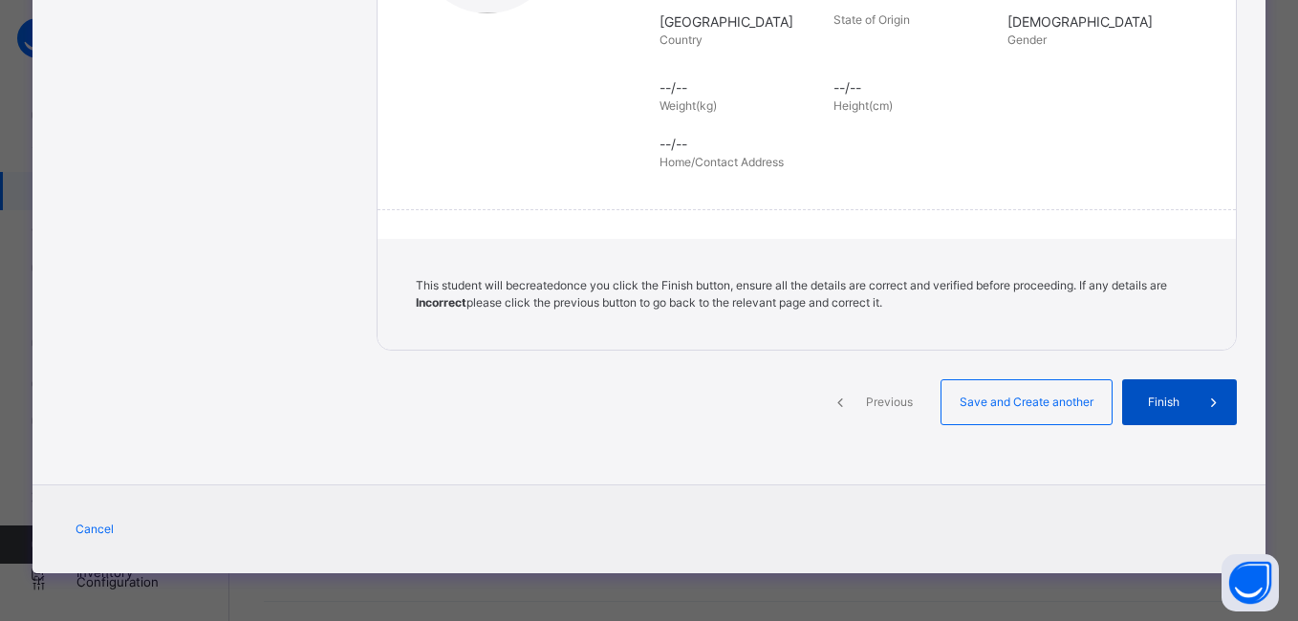
click at [1138, 402] on span "Finish" at bounding box center [1163, 402] width 54 height 17
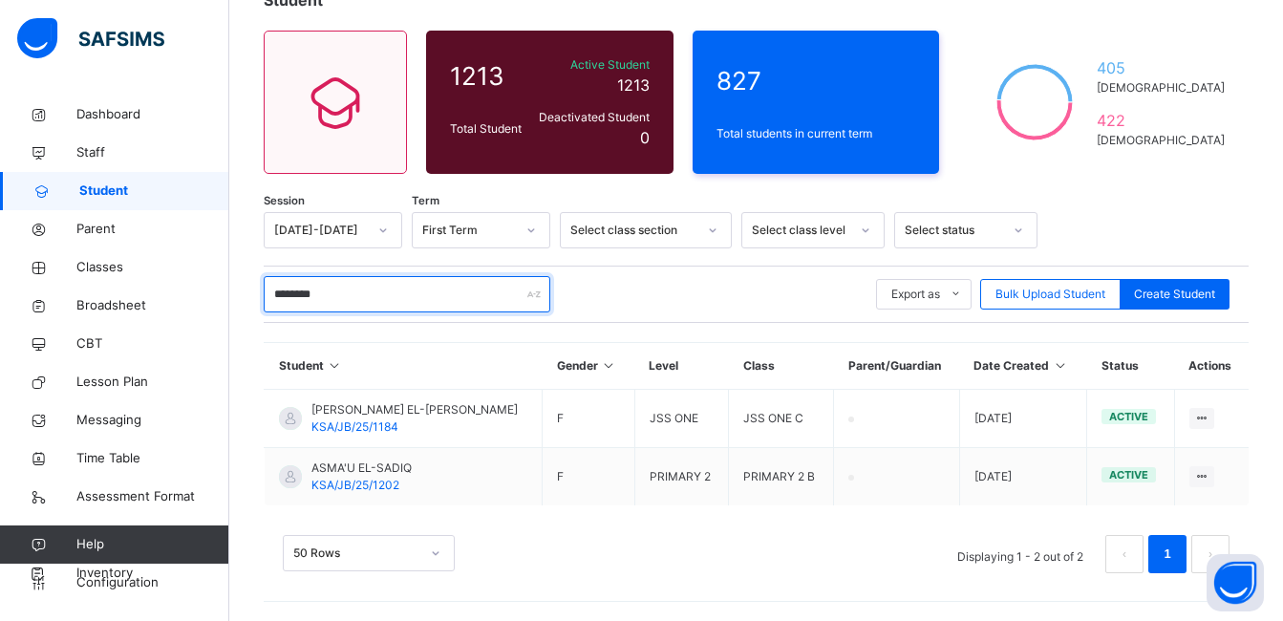
click at [480, 299] on input "********" at bounding box center [407, 294] width 287 height 36
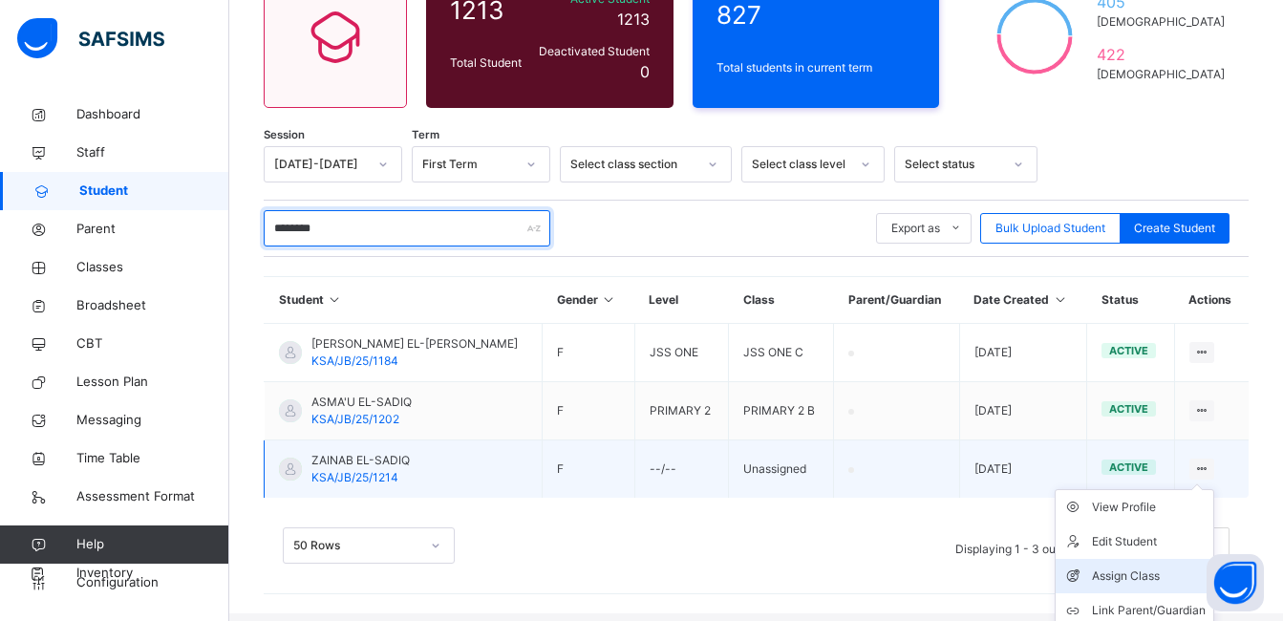
scroll to position [301, 0]
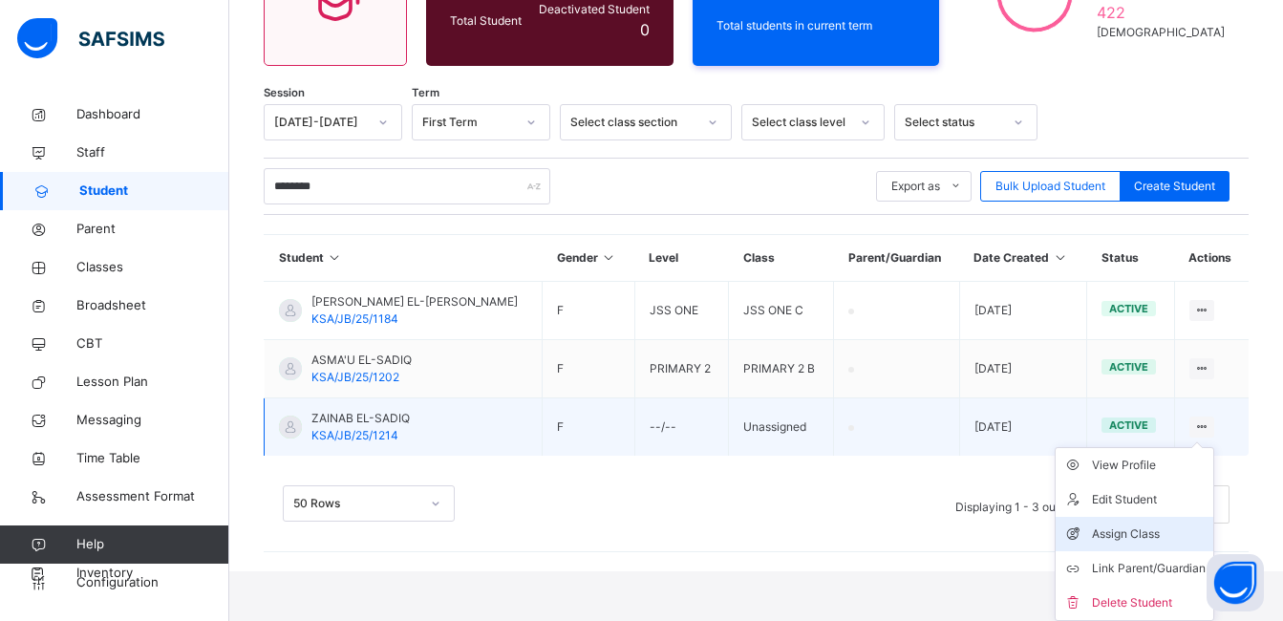
click at [1148, 532] on div "Assign Class" at bounding box center [1149, 534] width 114 height 19
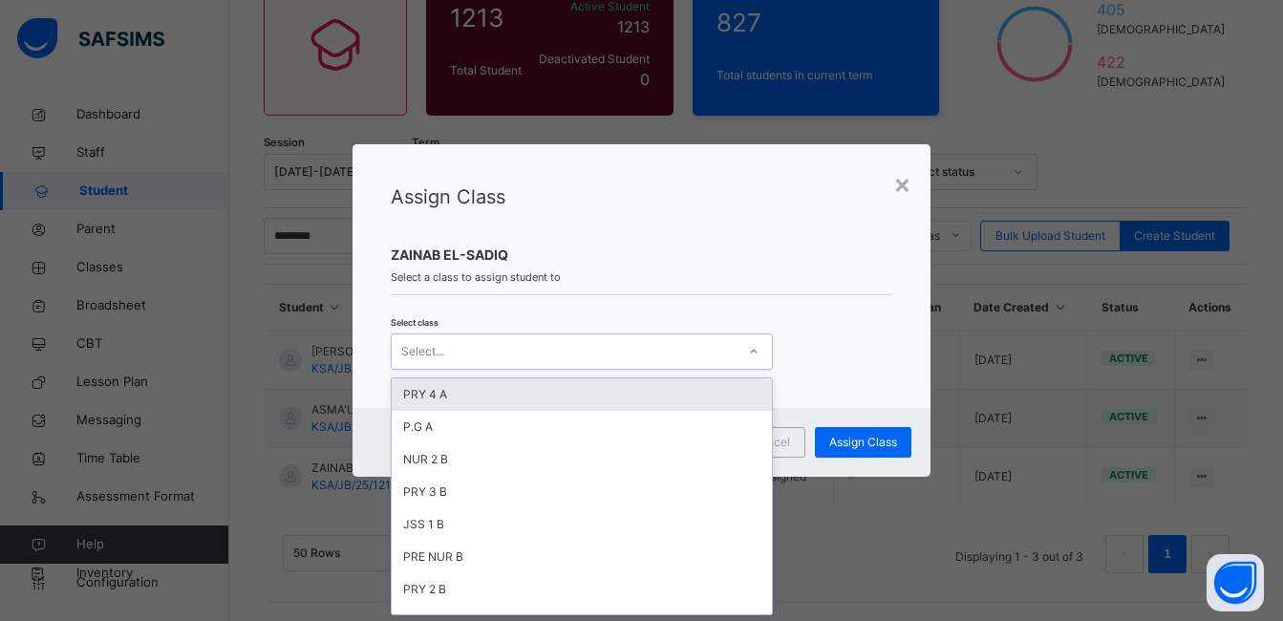
scroll to position [0, 0]
click at [749, 349] on icon at bounding box center [753, 351] width 11 height 19
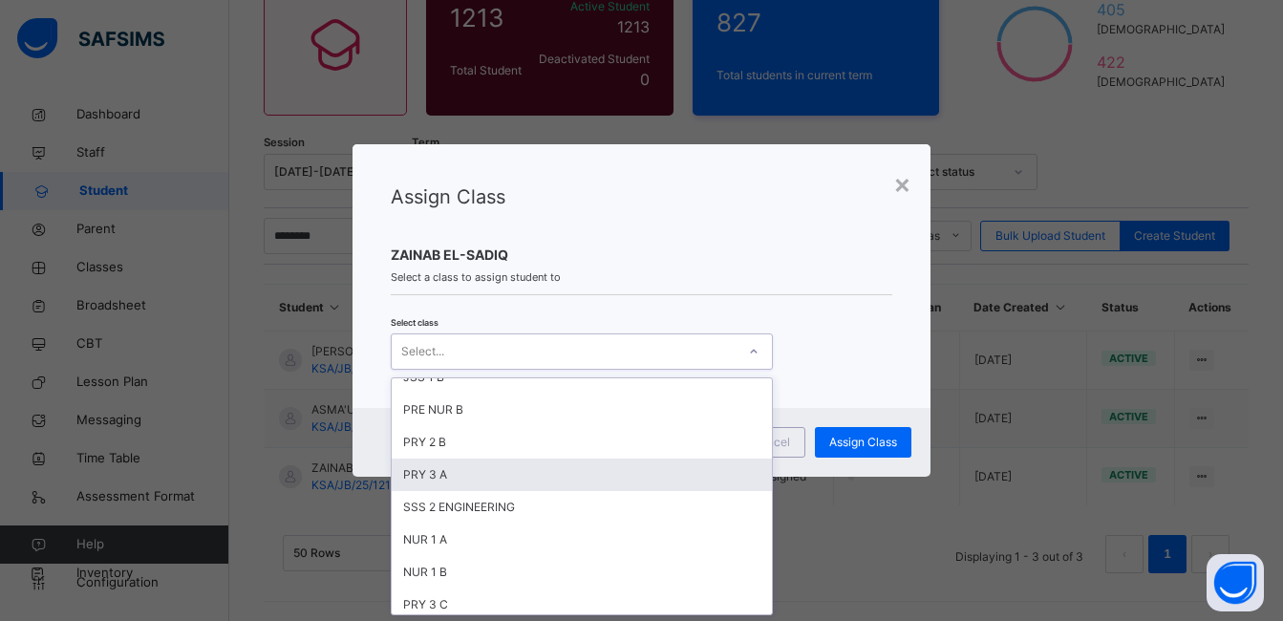
scroll to position [191, 0]
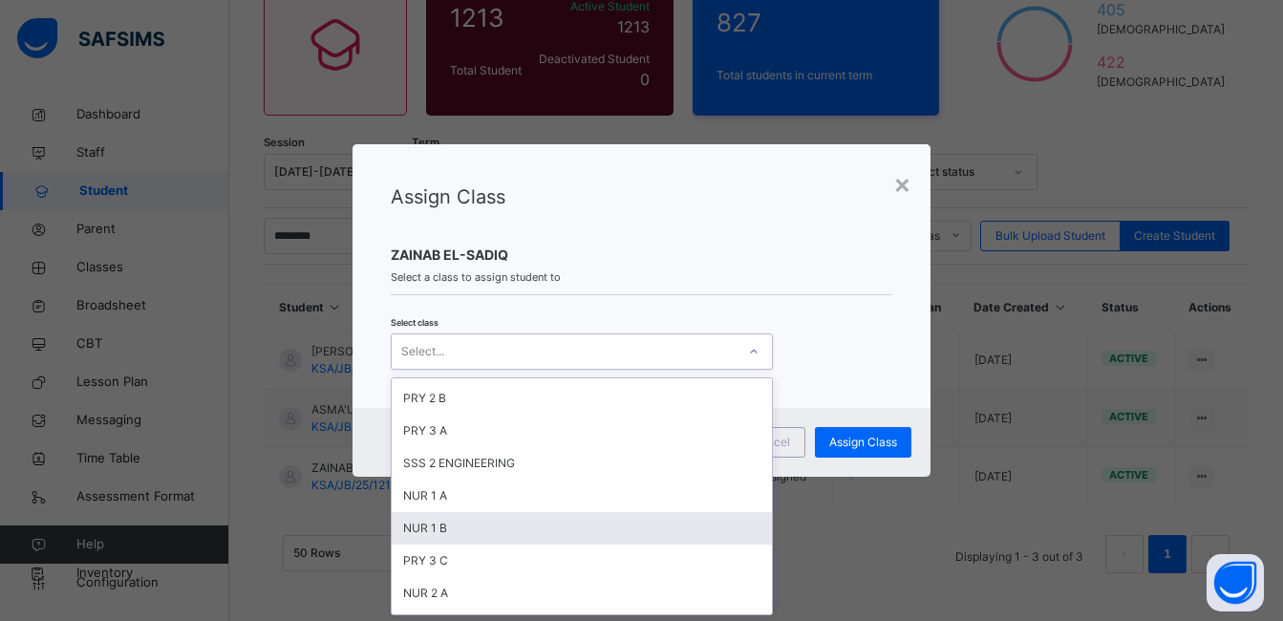
click at [580, 527] on div "NUR 1 B" at bounding box center [582, 528] width 380 height 32
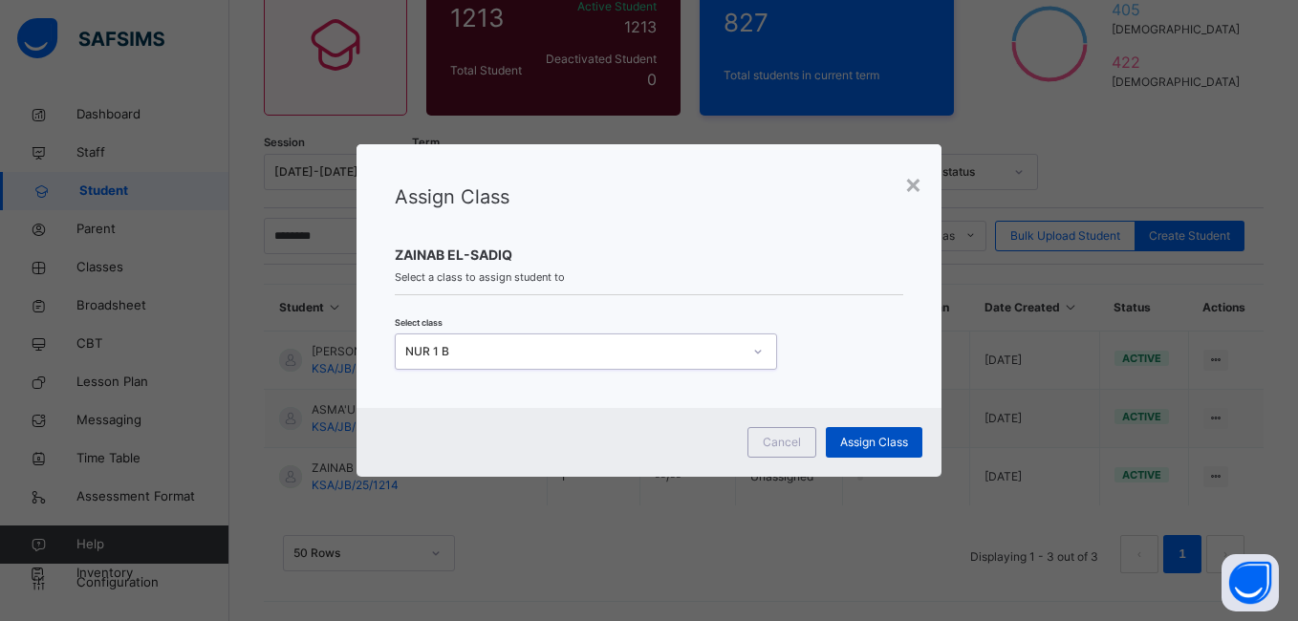
click at [869, 442] on span "Assign Class" at bounding box center [874, 442] width 68 height 17
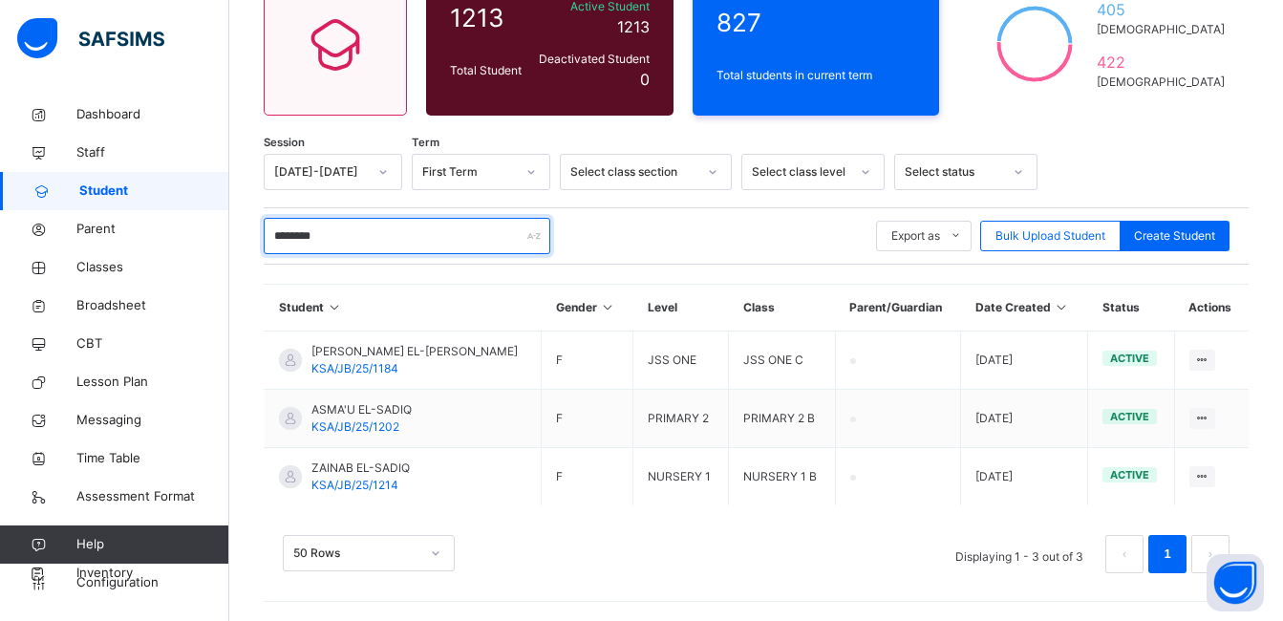
click at [395, 245] on input "********" at bounding box center [407, 236] width 287 height 36
click at [291, 235] on input "********" at bounding box center [407, 236] width 287 height 36
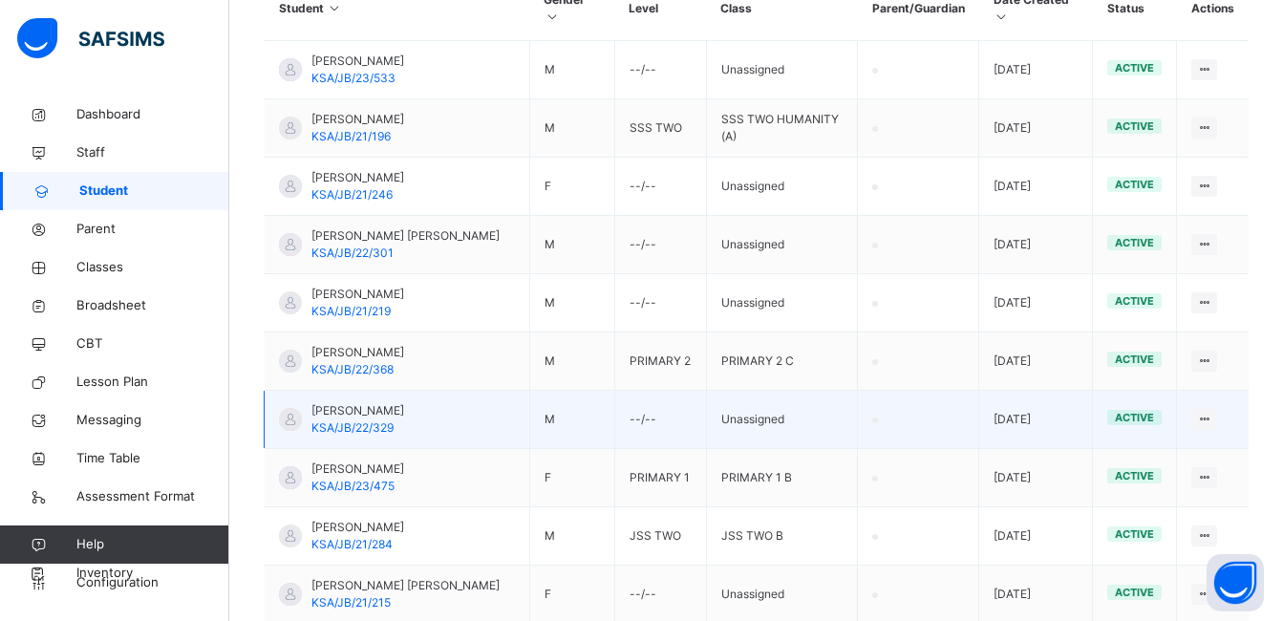
scroll to position [591, 0]
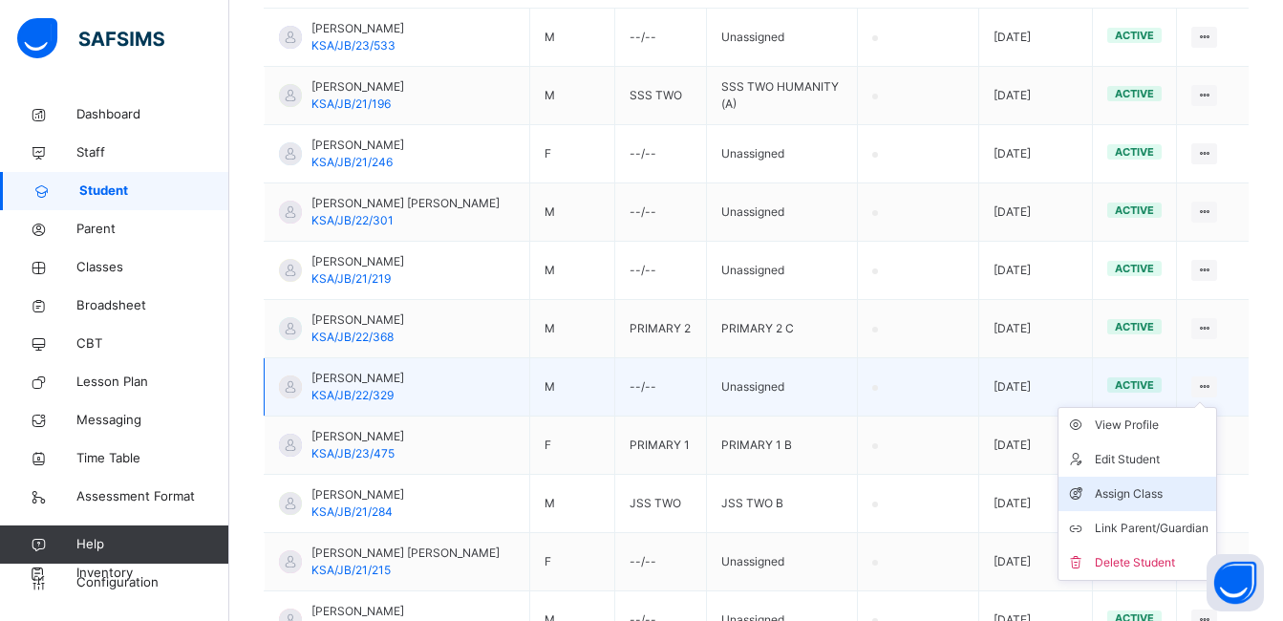
type input "********"
click at [1156, 504] on div "Assign Class" at bounding box center [1152, 493] width 114 height 19
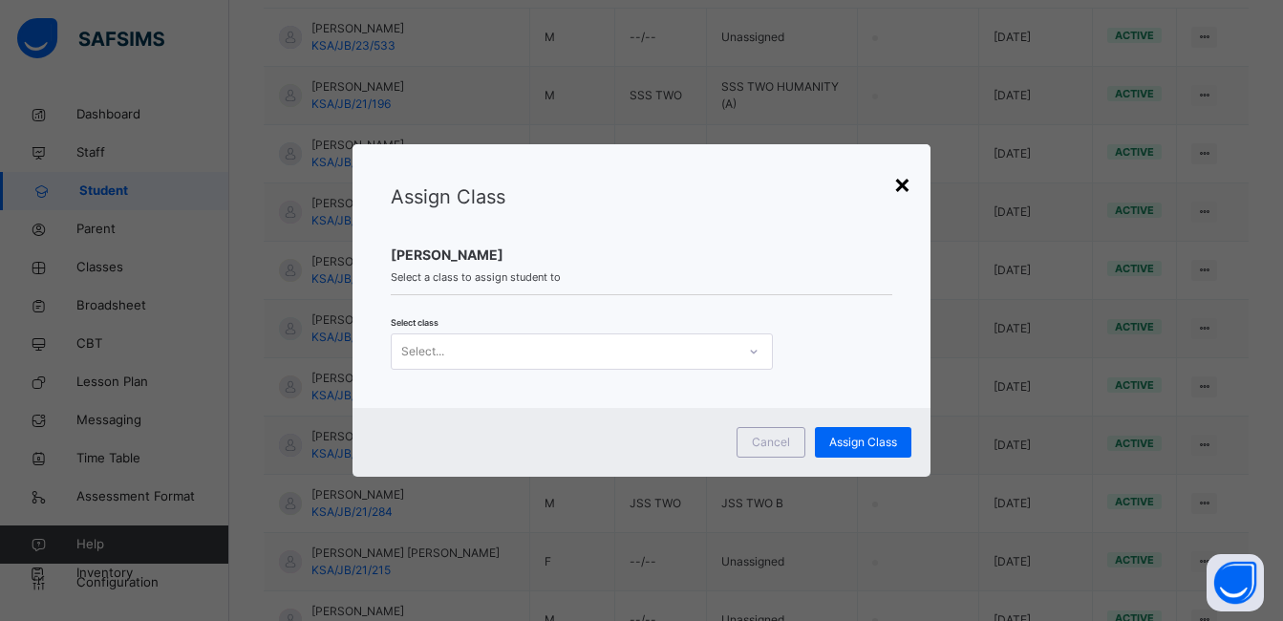
click at [906, 179] on div "×" at bounding box center [902, 183] width 18 height 40
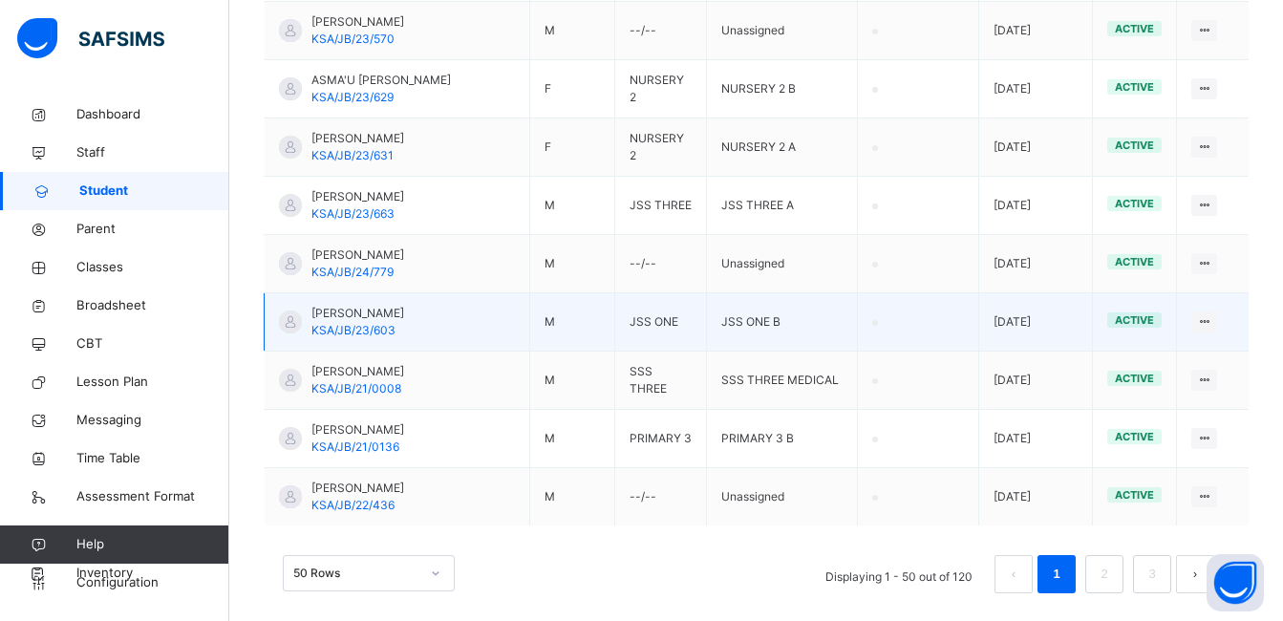
scroll to position [3042, 0]
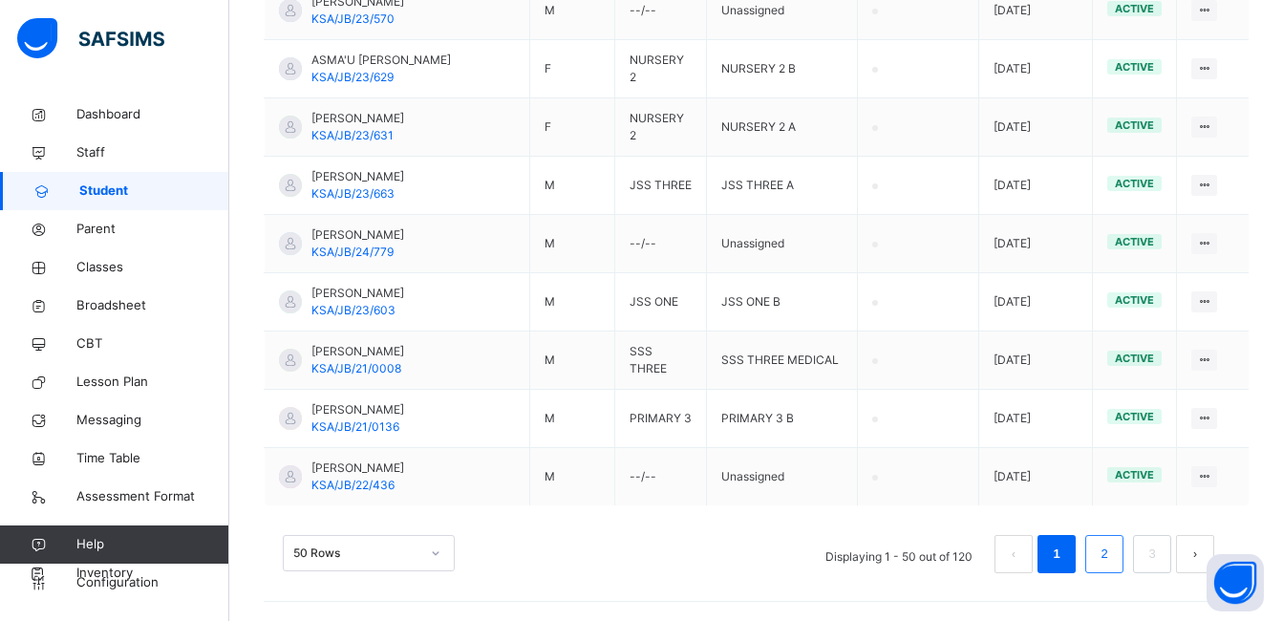
click at [1107, 555] on li "2" at bounding box center [1104, 554] width 38 height 38
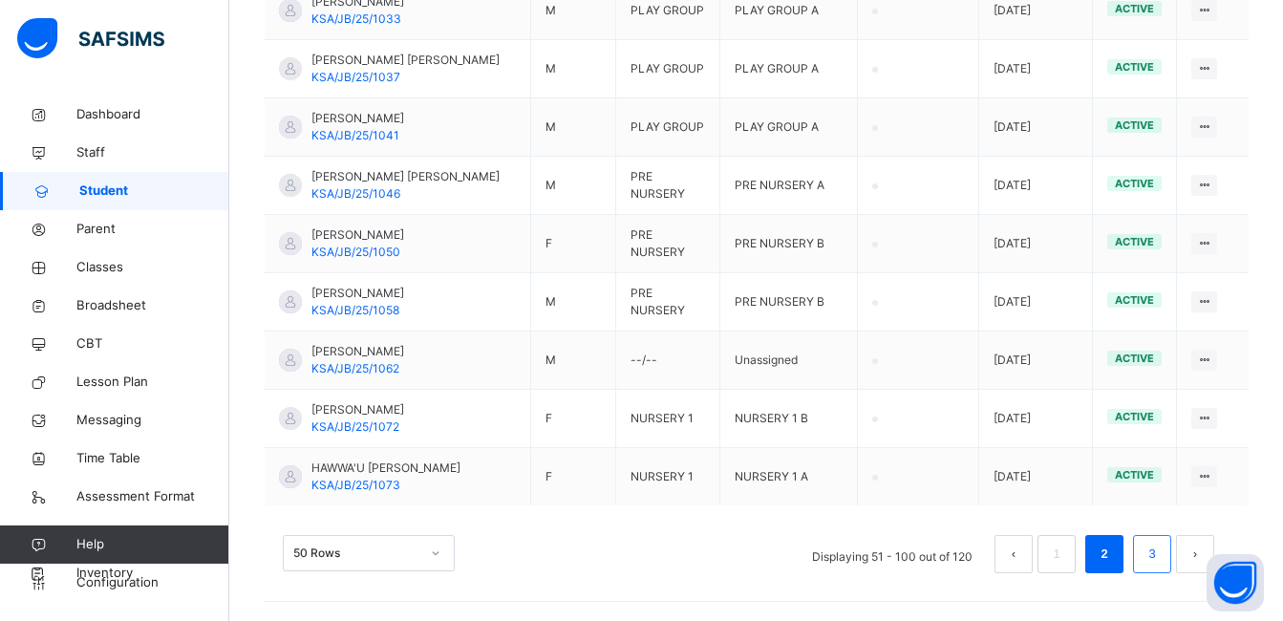
click at [1161, 550] on link "3" at bounding box center [1152, 554] width 18 height 25
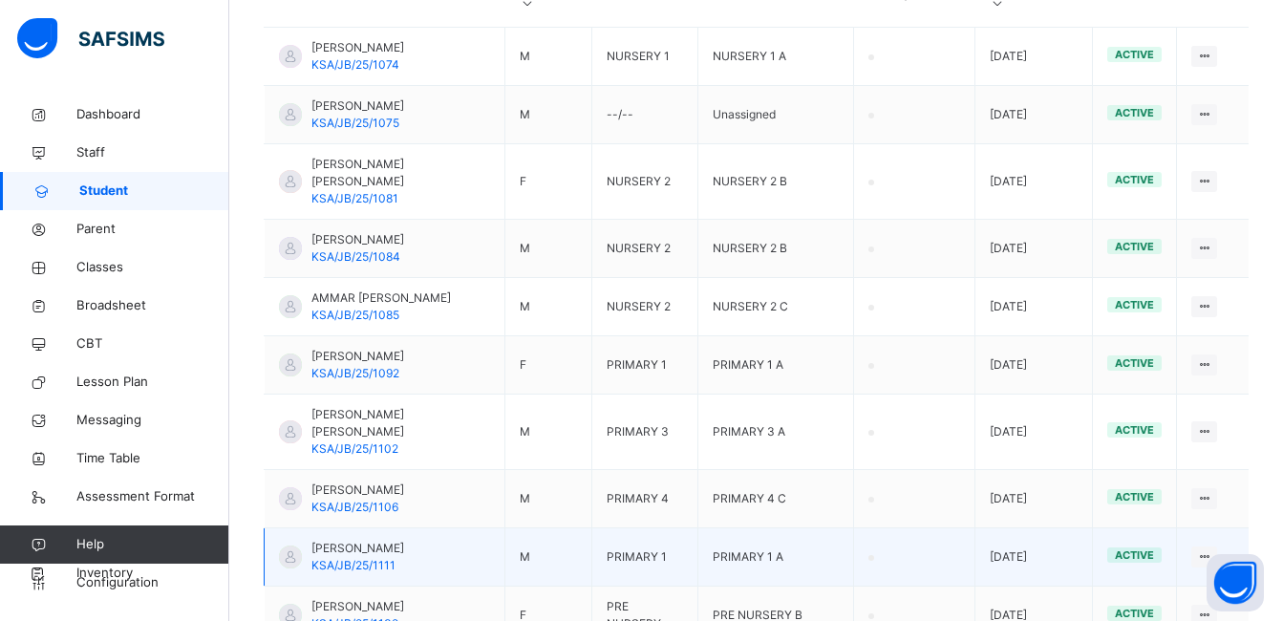
scroll to position [287, 0]
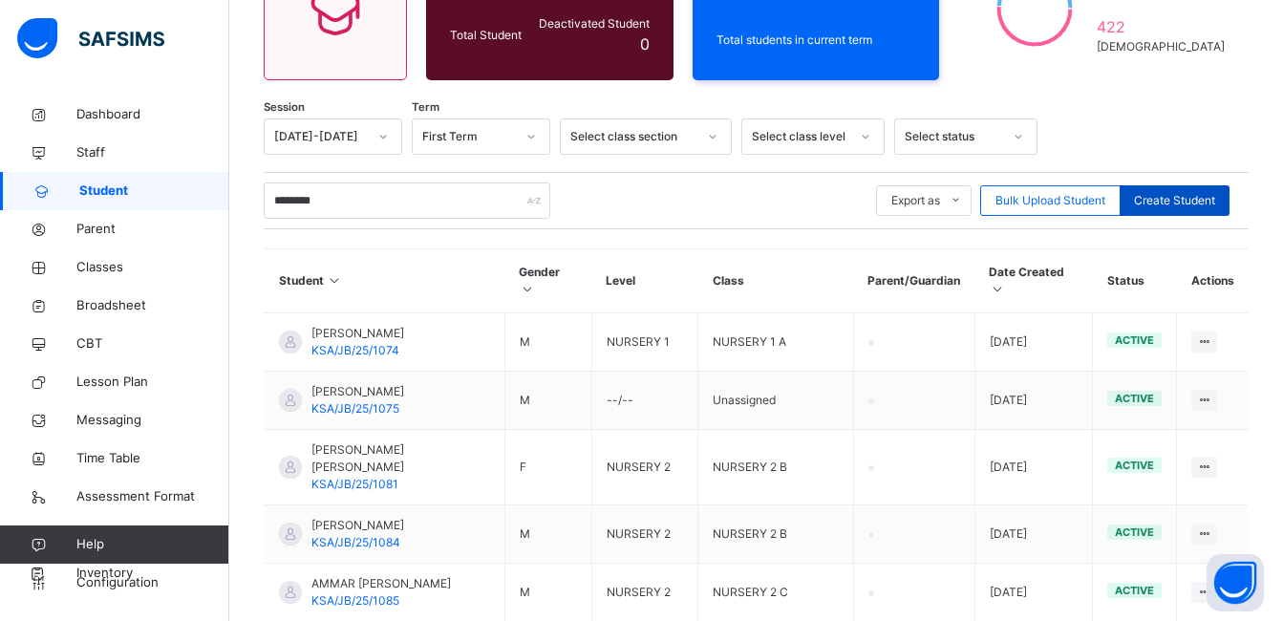
click at [1159, 197] on span "Create Student" at bounding box center [1174, 200] width 81 height 17
select select "**"
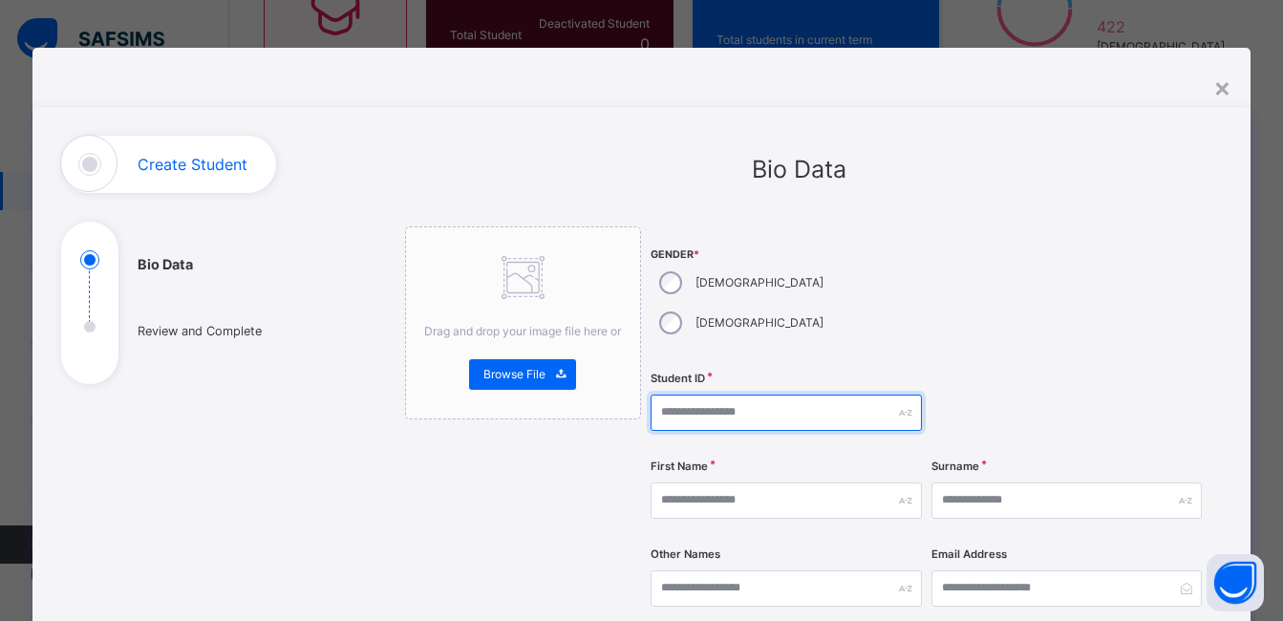
click at [723, 395] on input "text" at bounding box center [786, 413] width 270 height 36
type input "**********"
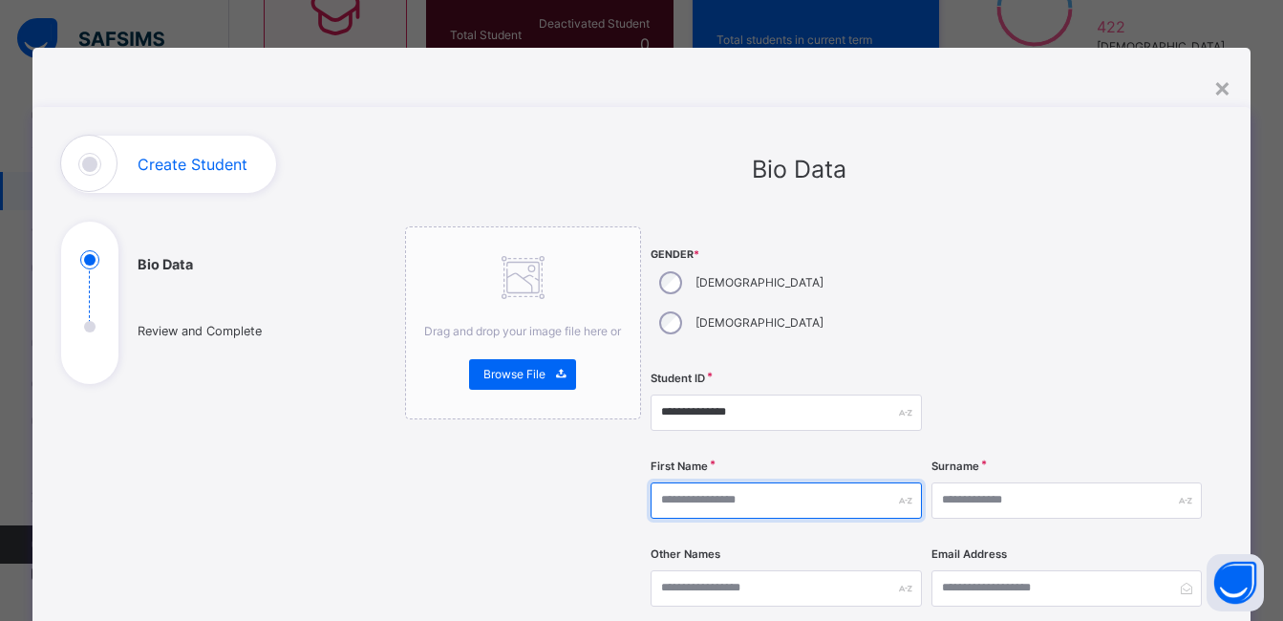
click at [777, 483] on input "text" at bounding box center [786, 501] width 270 height 36
type input "********"
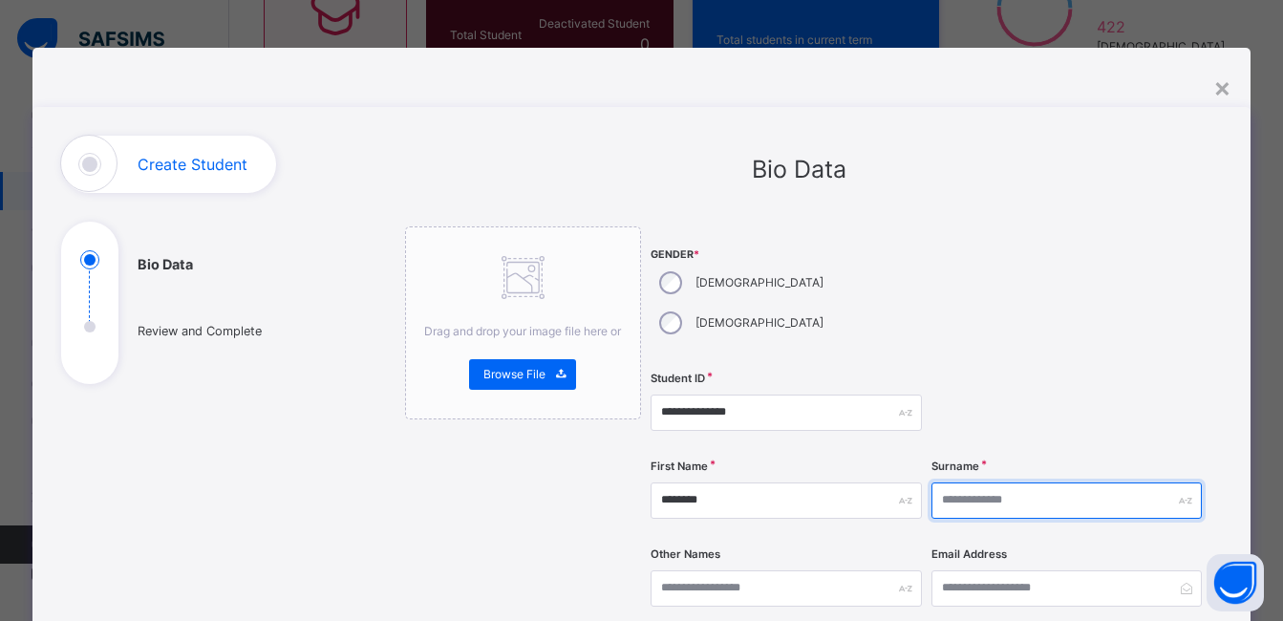
click at [1025, 483] on input "text" at bounding box center [1067, 501] width 270 height 36
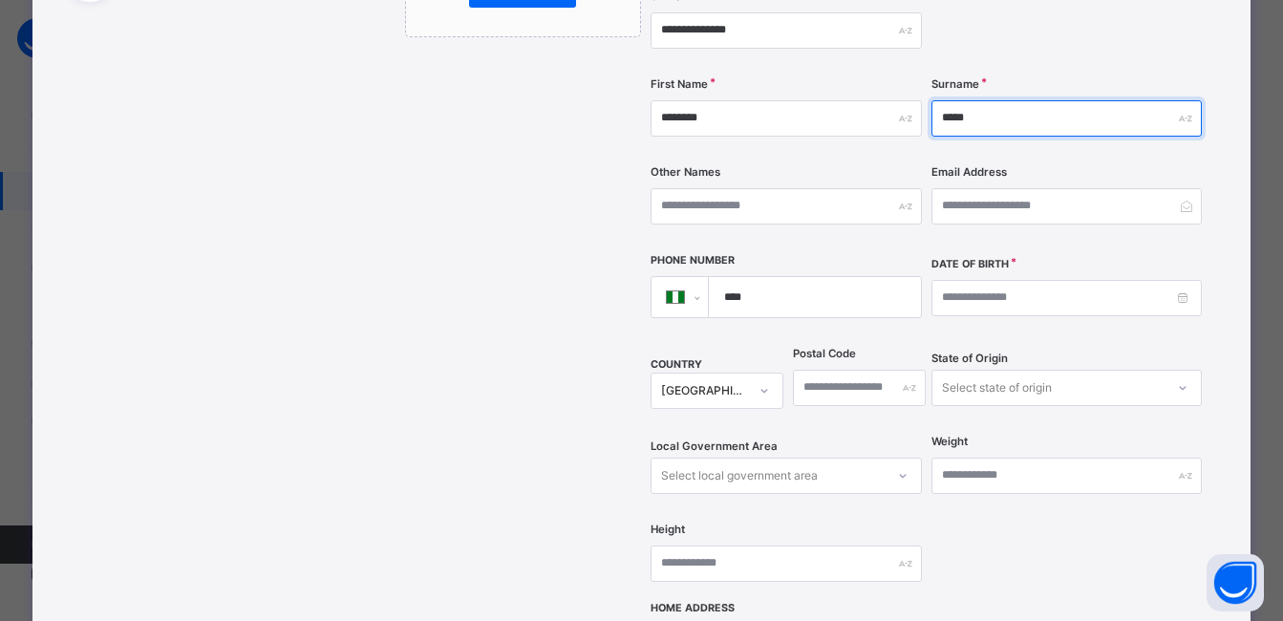
type input "*****"
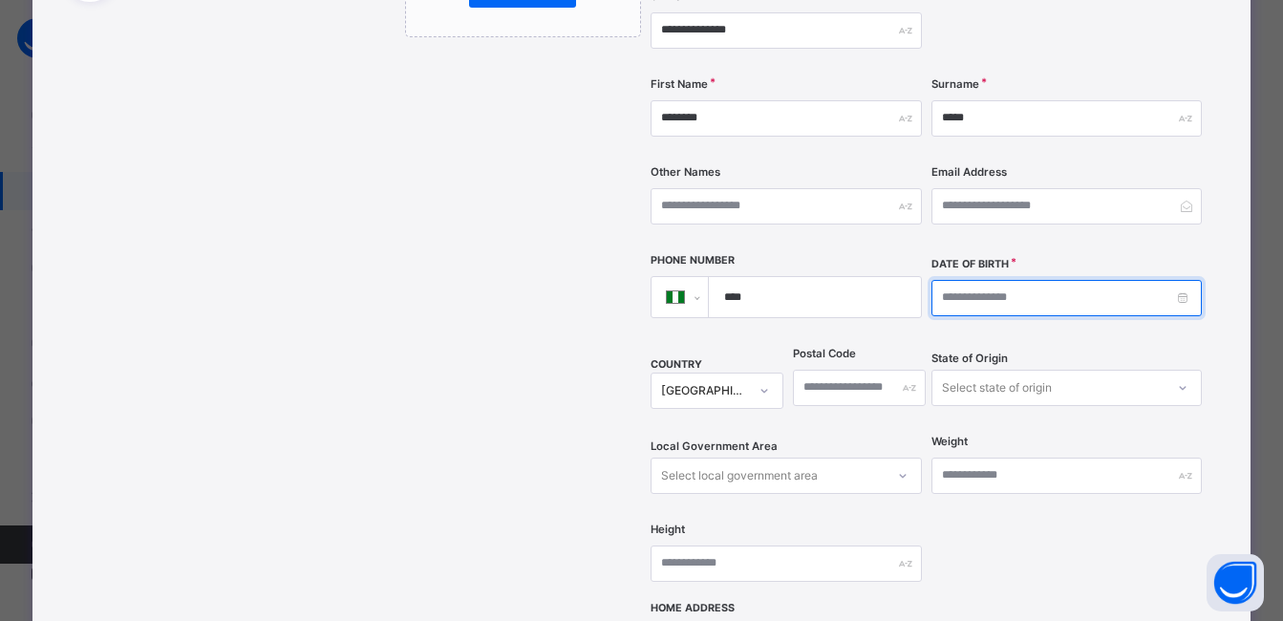
click at [1006, 280] on input at bounding box center [1067, 298] width 270 height 36
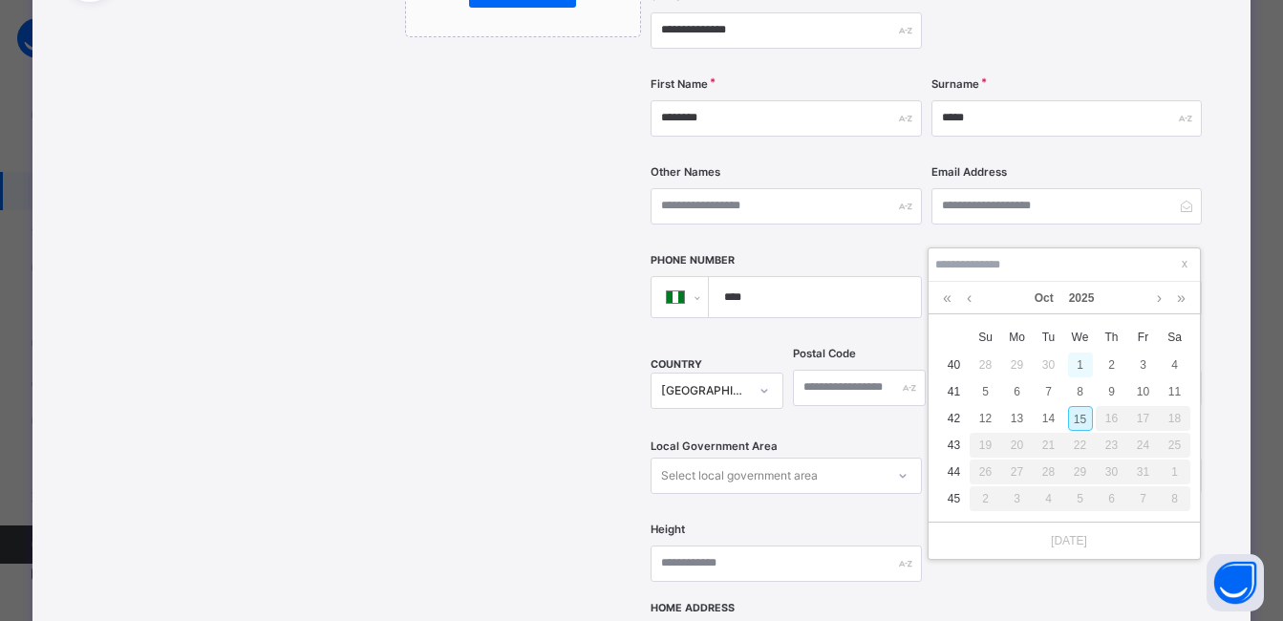
click at [1077, 365] on div "1" at bounding box center [1080, 365] width 25 height 25
type input "**********"
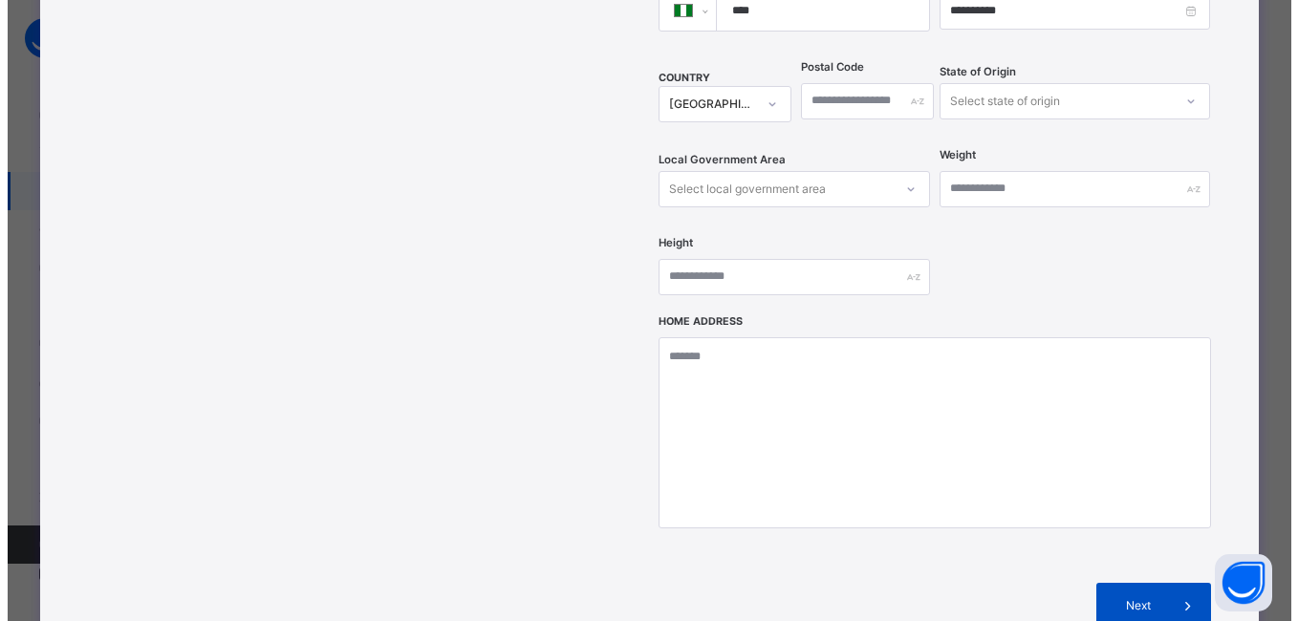
scroll to position [844, 0]
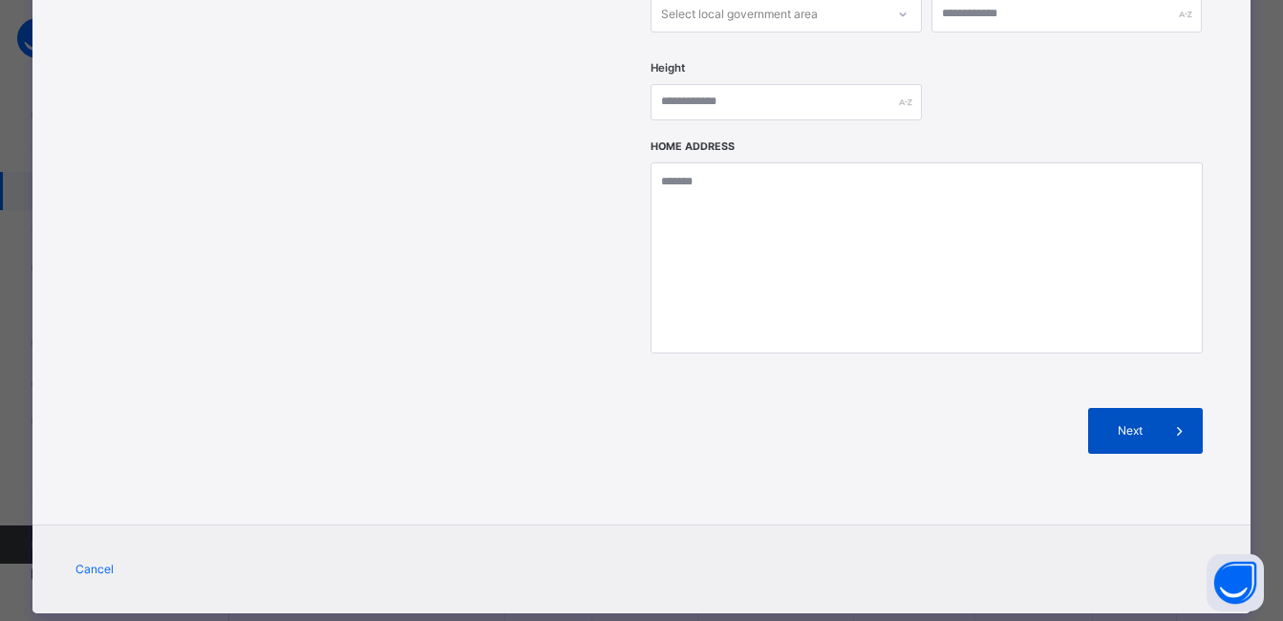
click at [1114, 422] on span "Next" at bounding box center [1130, 430] width 54 height 17
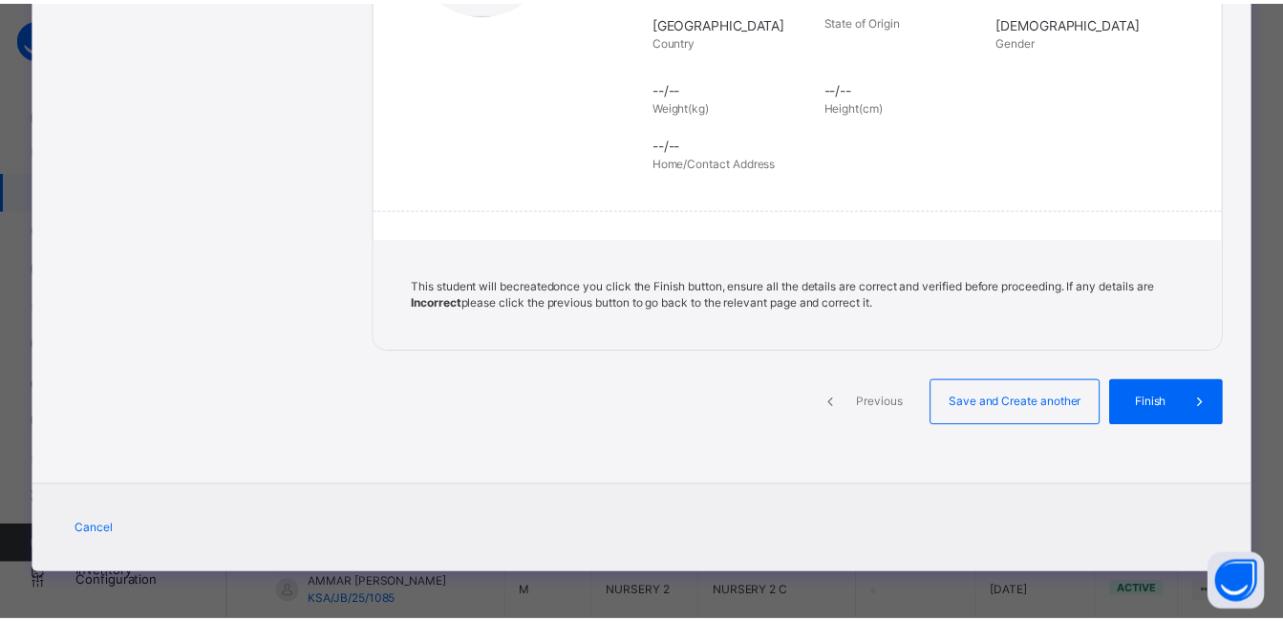
scroll to position [430, 0]
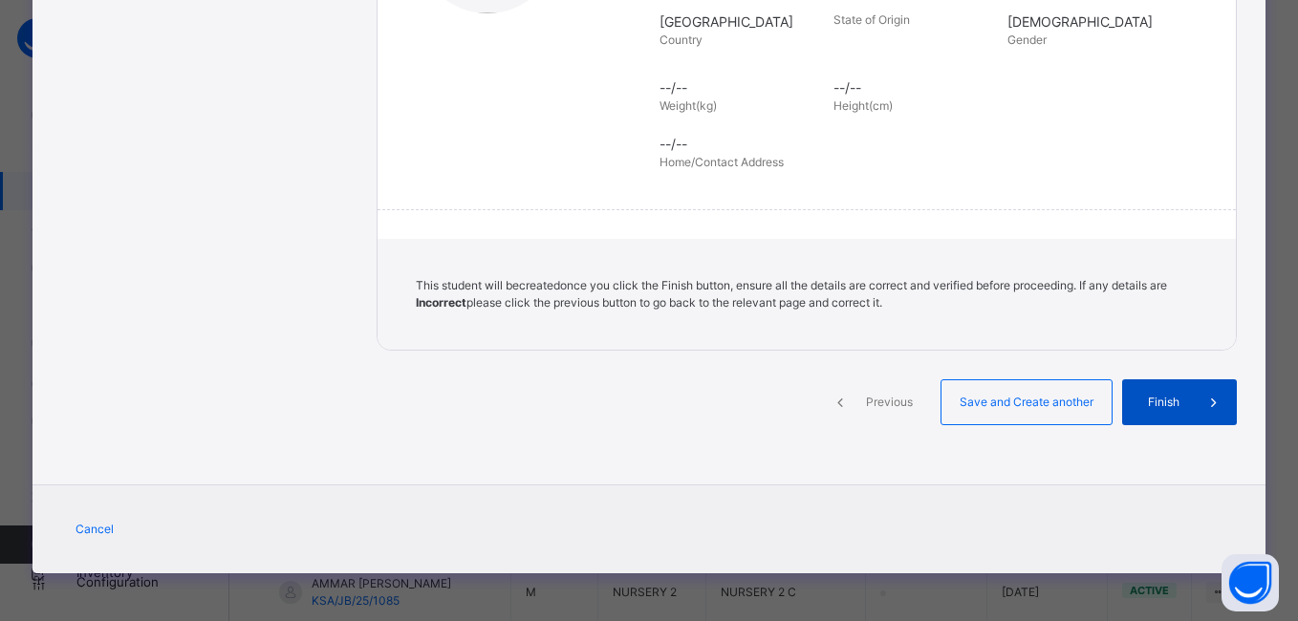
click at [1144, 402] on span "Finish" at bounding box center [1163, 402] width 54 height 17
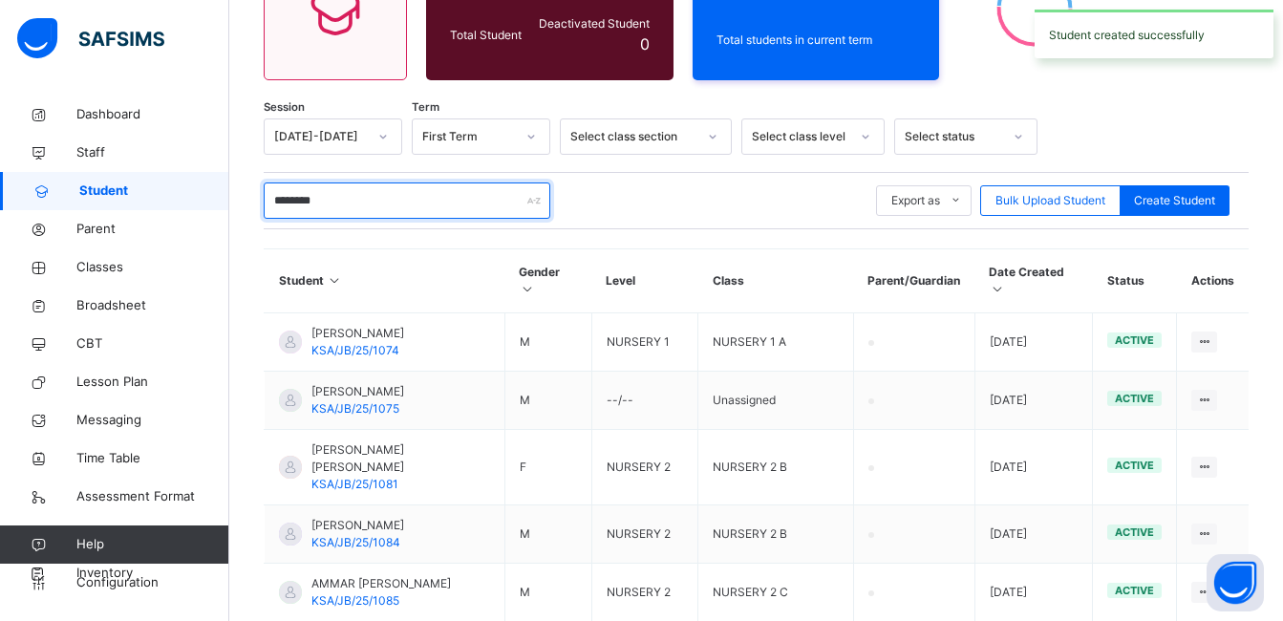
click at [400, 194] on input "********" at bounding box center [407, 200] width 287 height 36
type input "*"
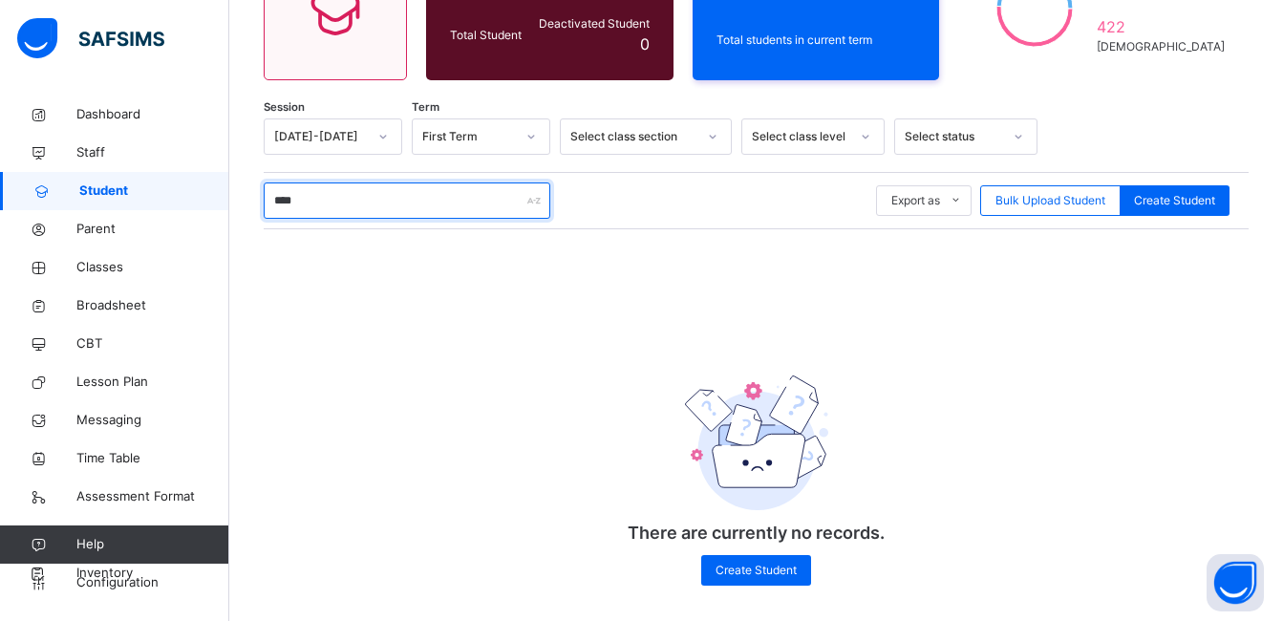
type input "****"
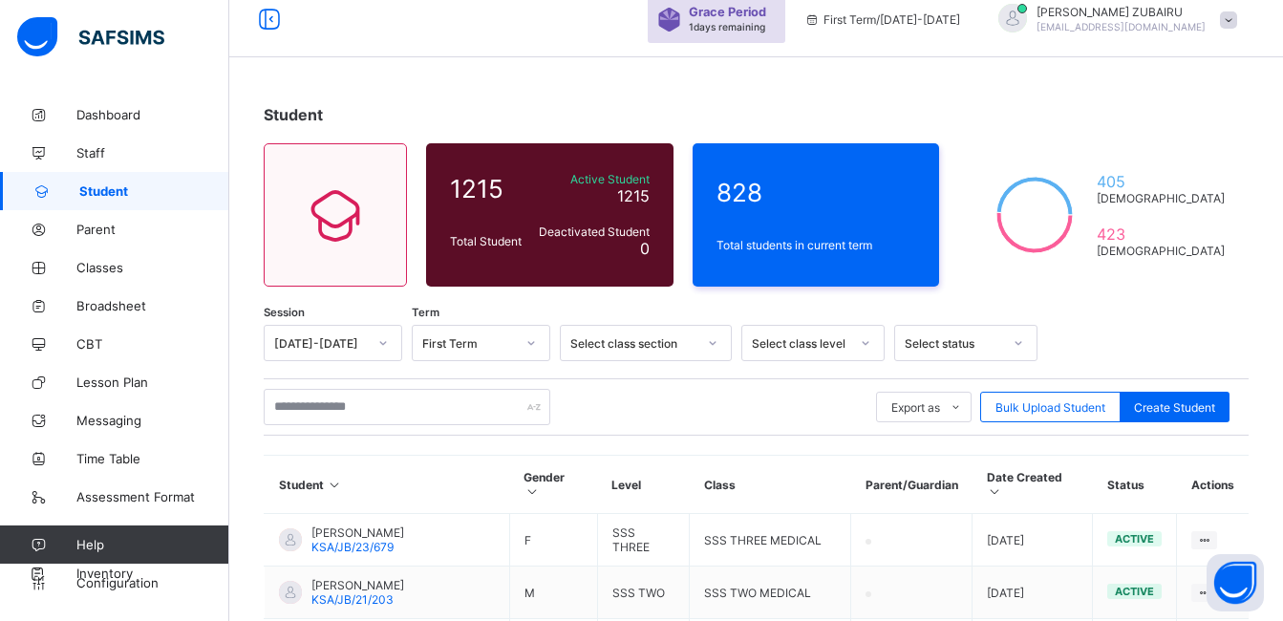
scroll to position [287, 0]
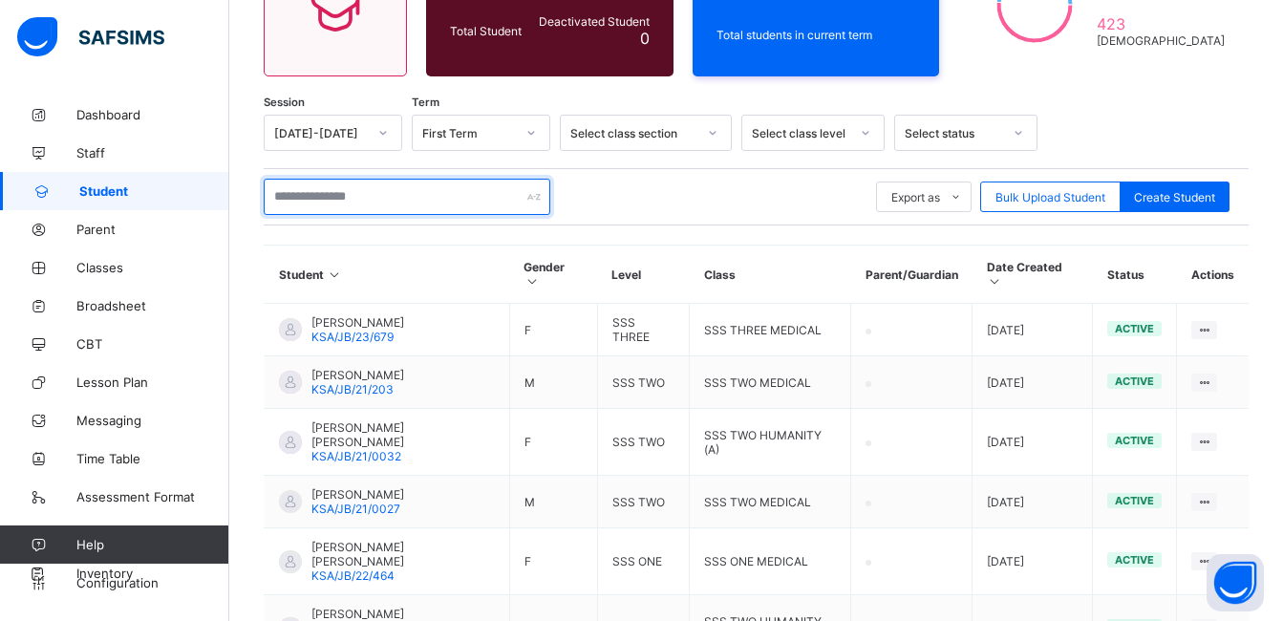
click at [381, 202] on input "text" at bounding box center [407, 197] width 287 height 36
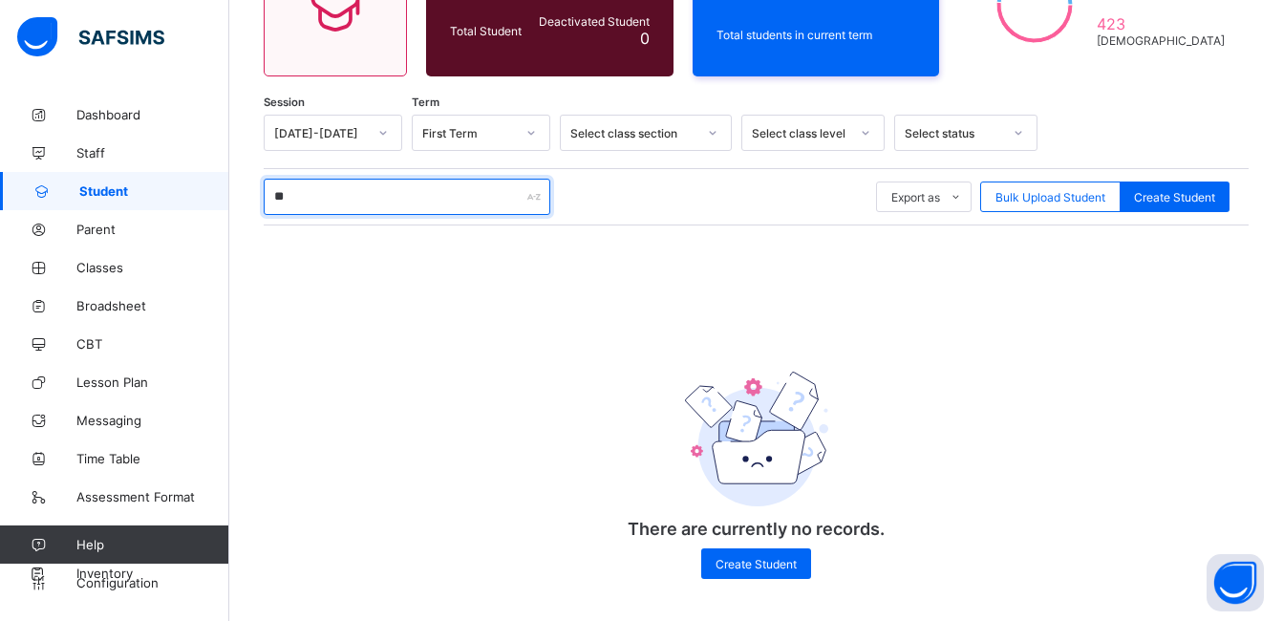
type input "*"
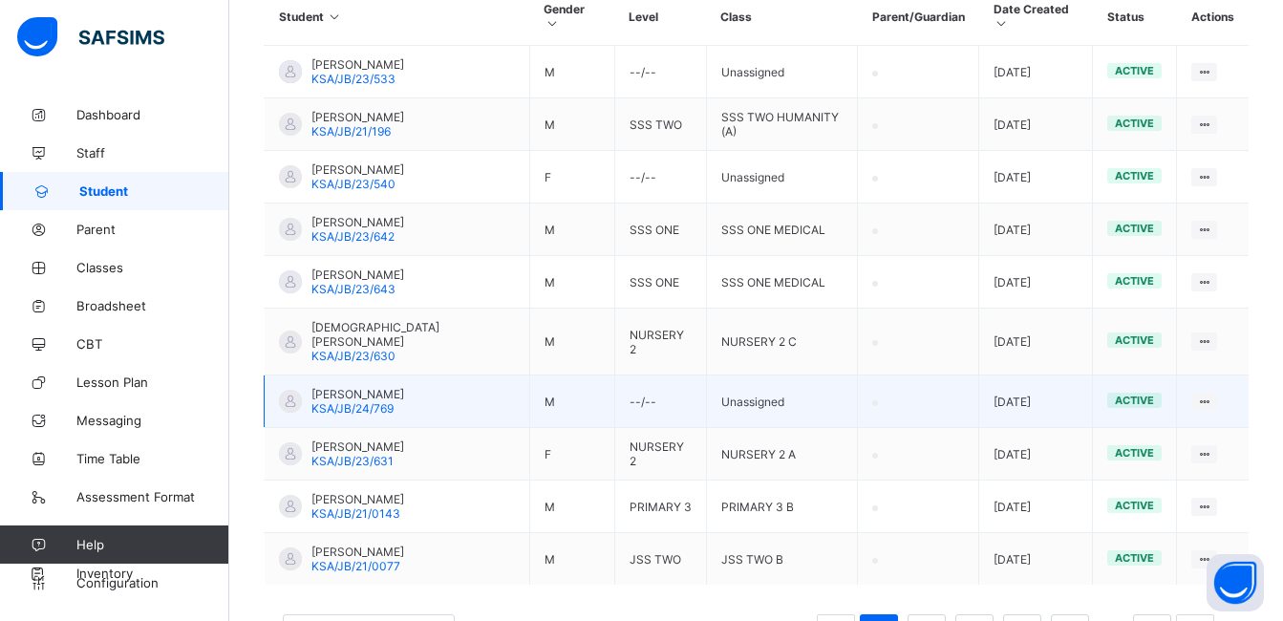
scroll to position [624, 0]
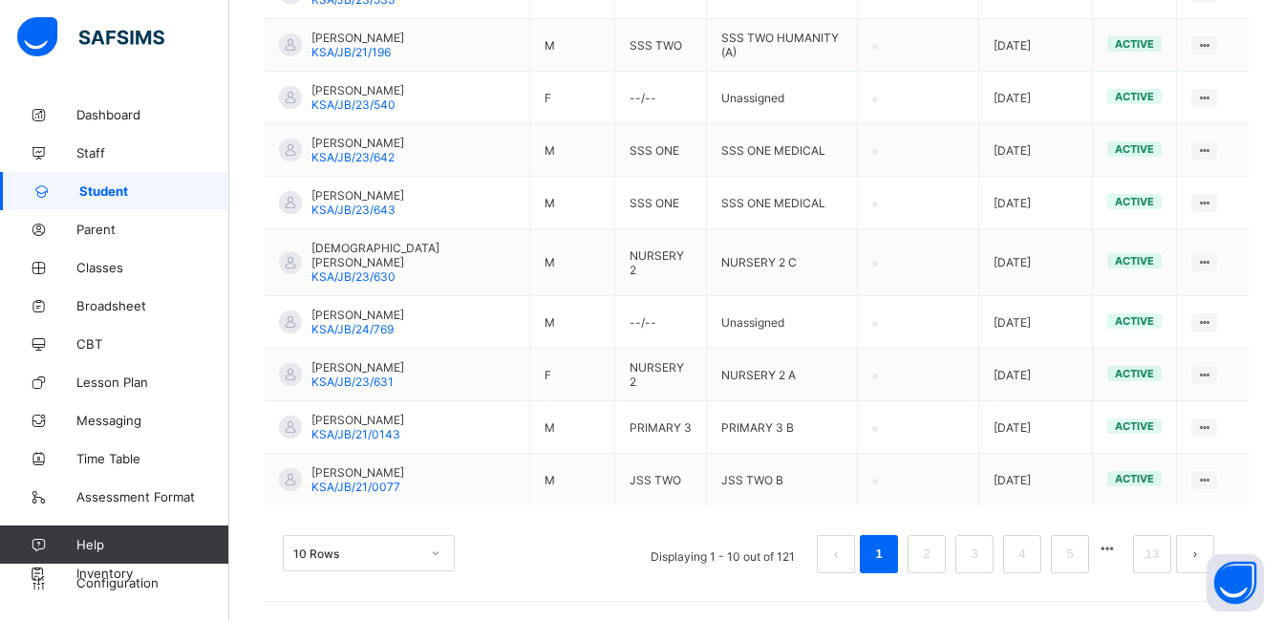
type input "********"
click at [428, 547] on div "10 Rows" at bounding box center [369, 553] width 172 height 36
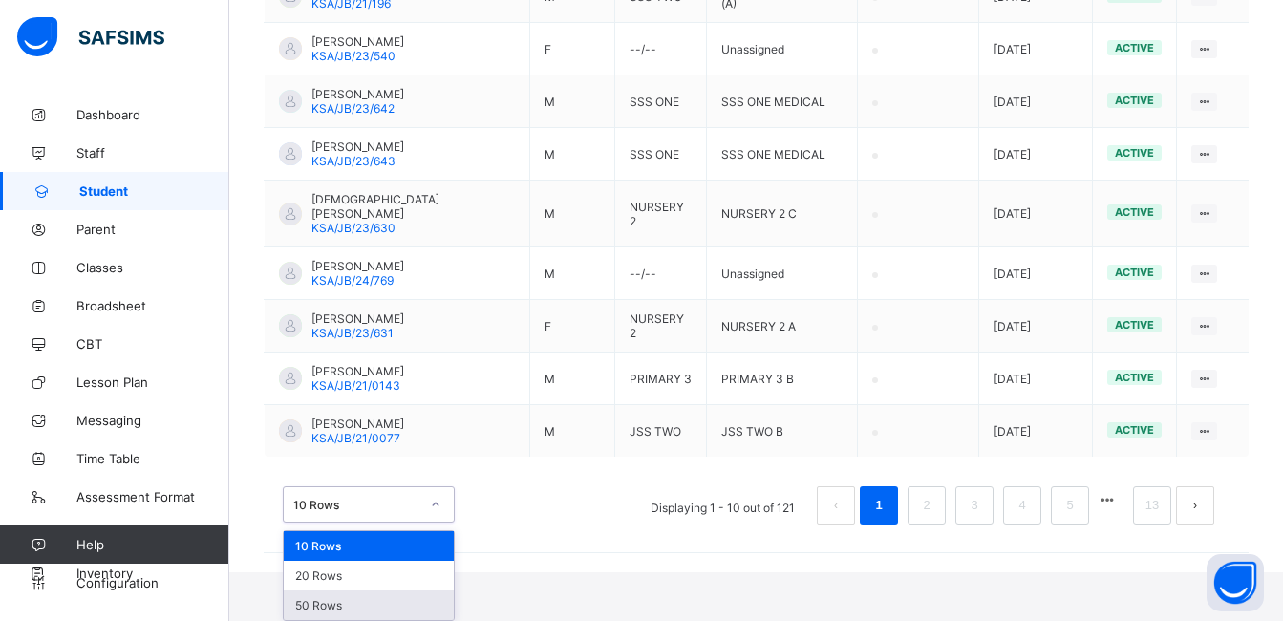
click at [375, 600] on div "50 Rows" at bounding box center [369, 605] width 170 height 30
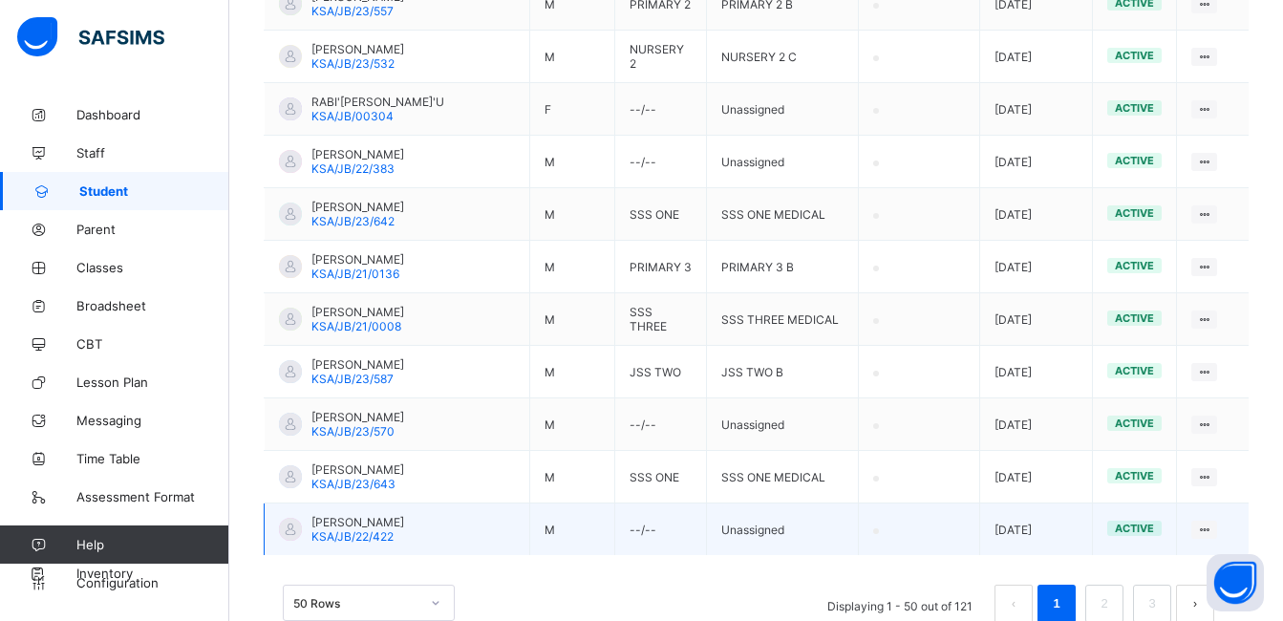
scroll to position [2740, 0]
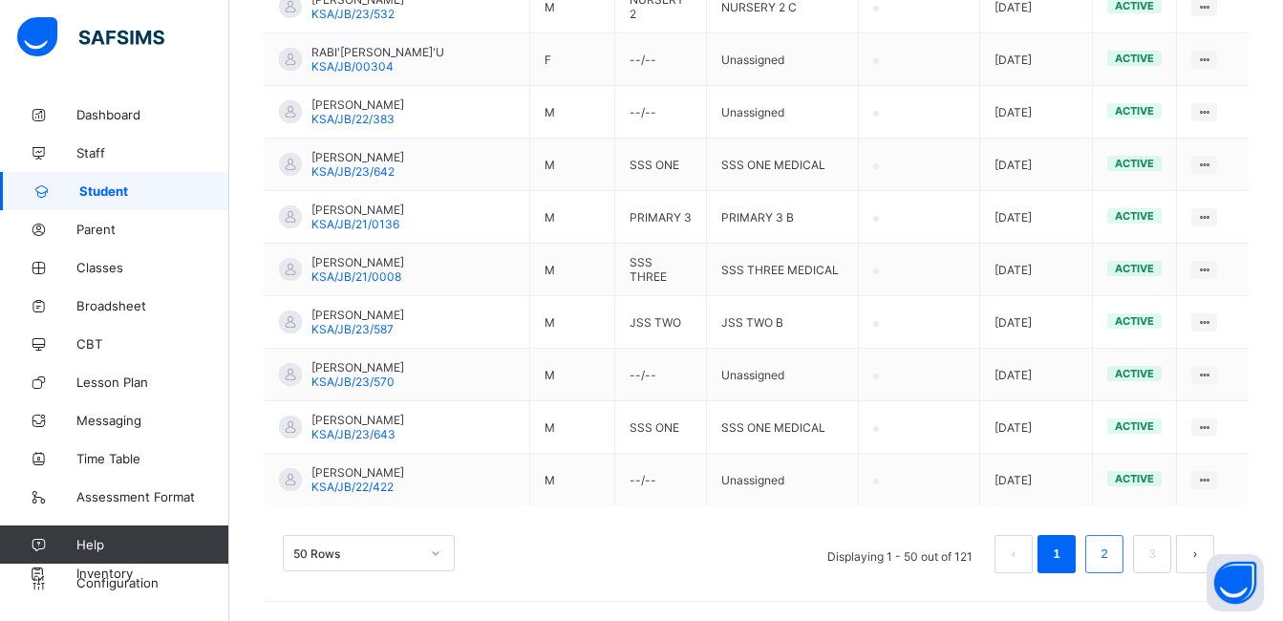
click at [1113, 553] on link "2" at bounding box center [1104, 554] width 18 height 25
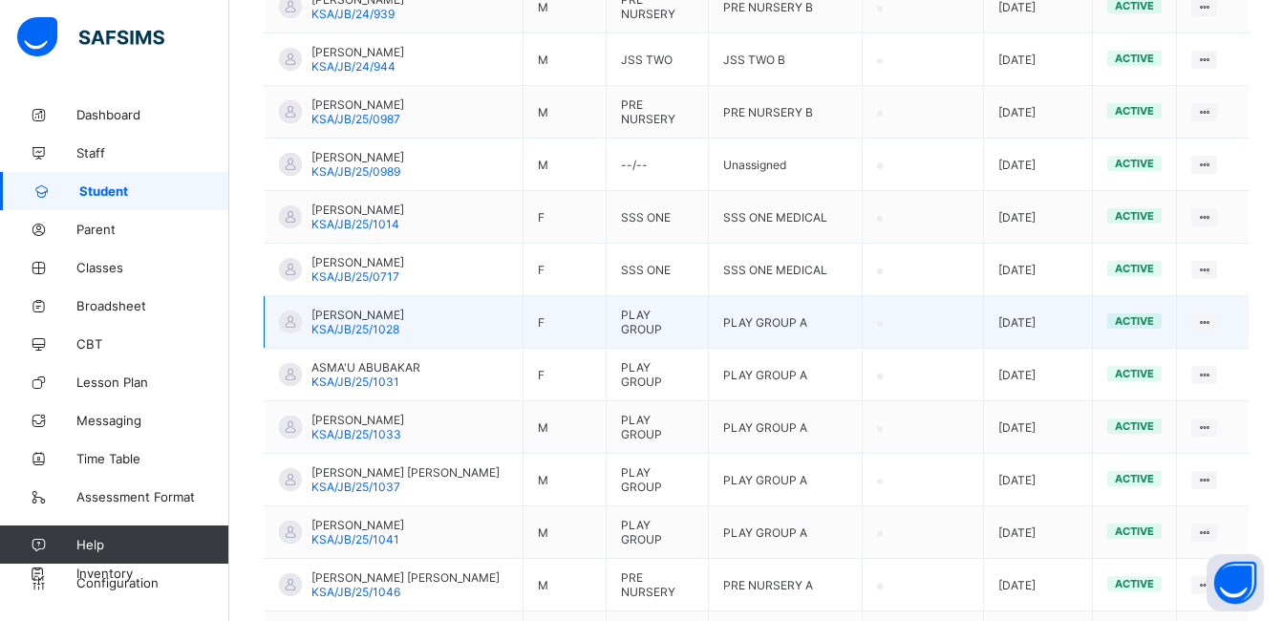
scroll to position [2769, 0]
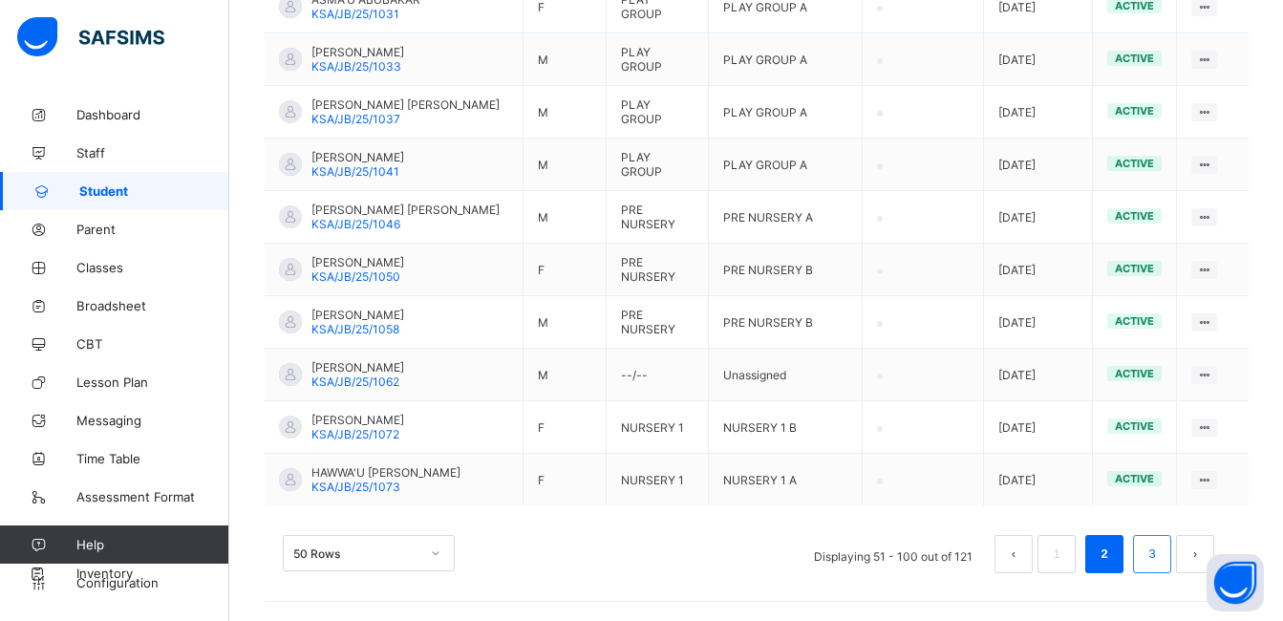
click at [1161, 561] on link "3" at bounding box center [1152, 554] width 18 height 25
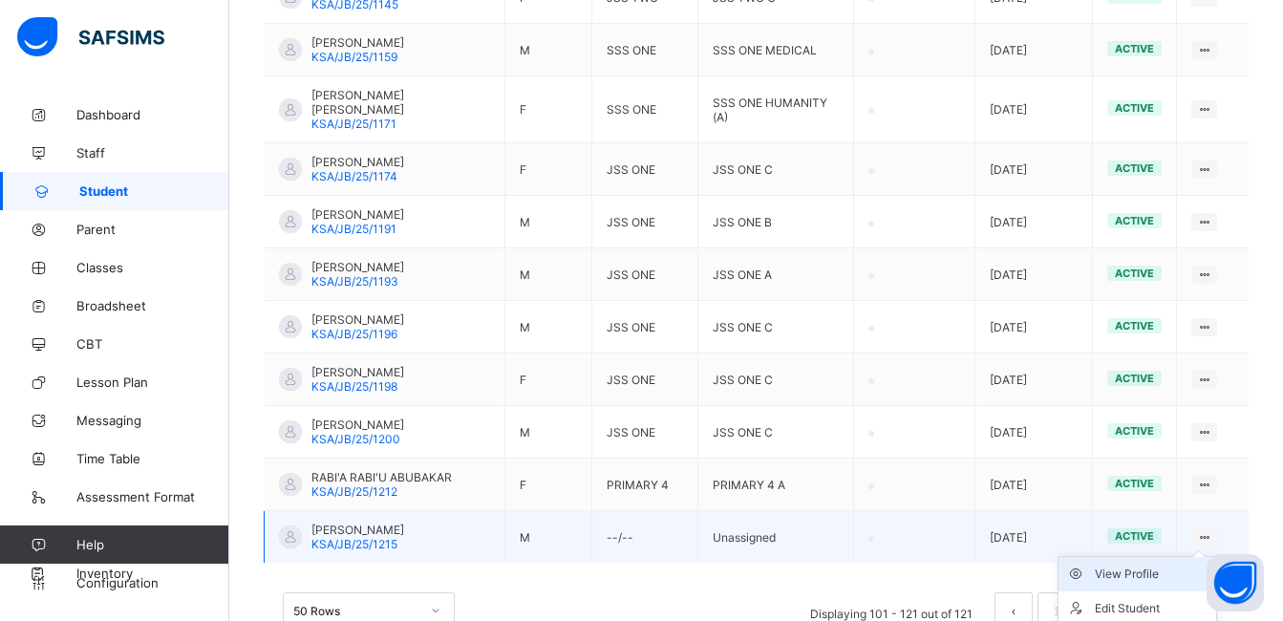
scroll to position [1225, 0]
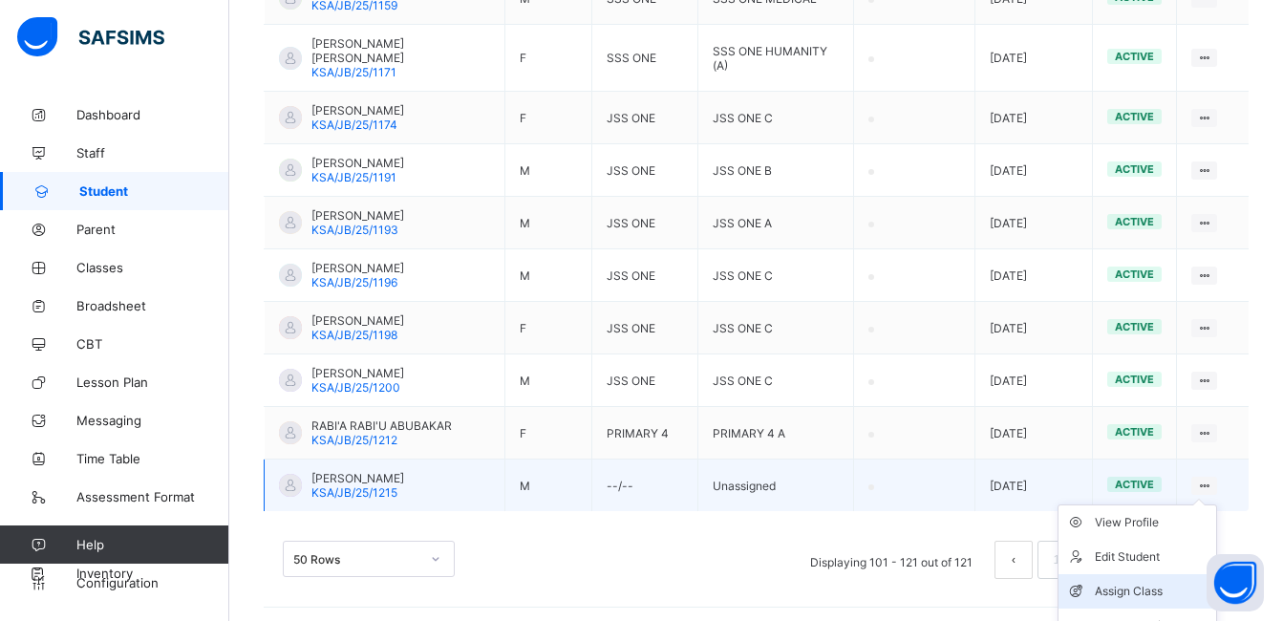
click at [1162, 582] on div "Assign Class" at bounding box center [1152, 591] width 114 height 19
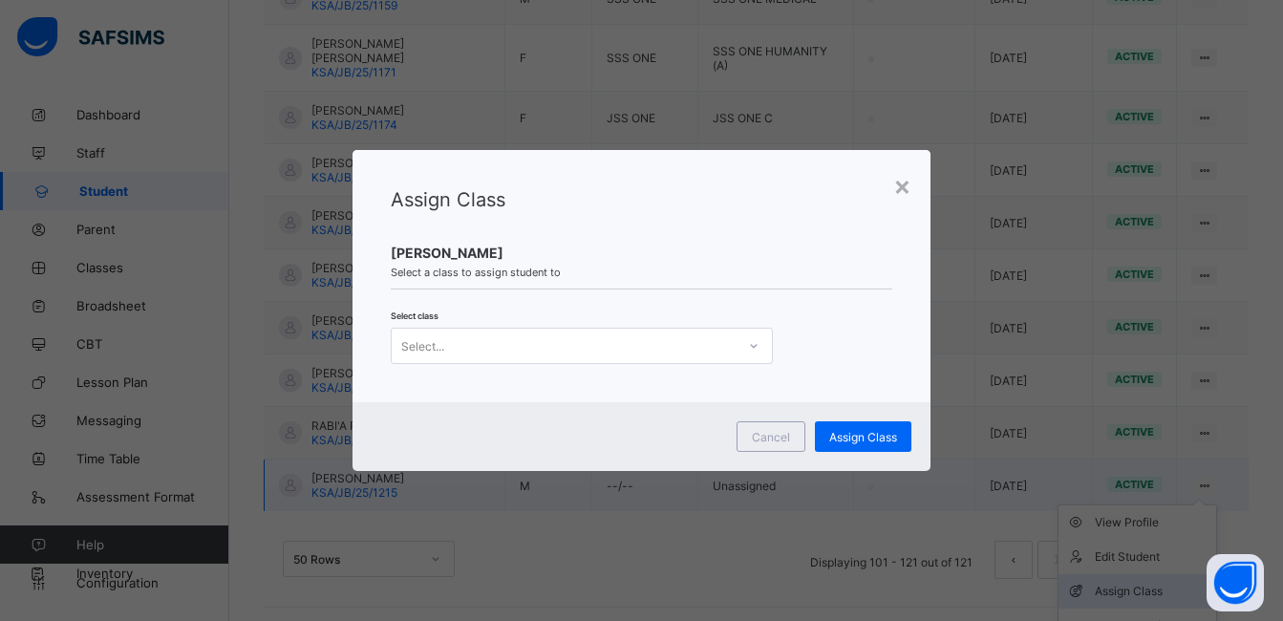
scroll to position [1173, 0]
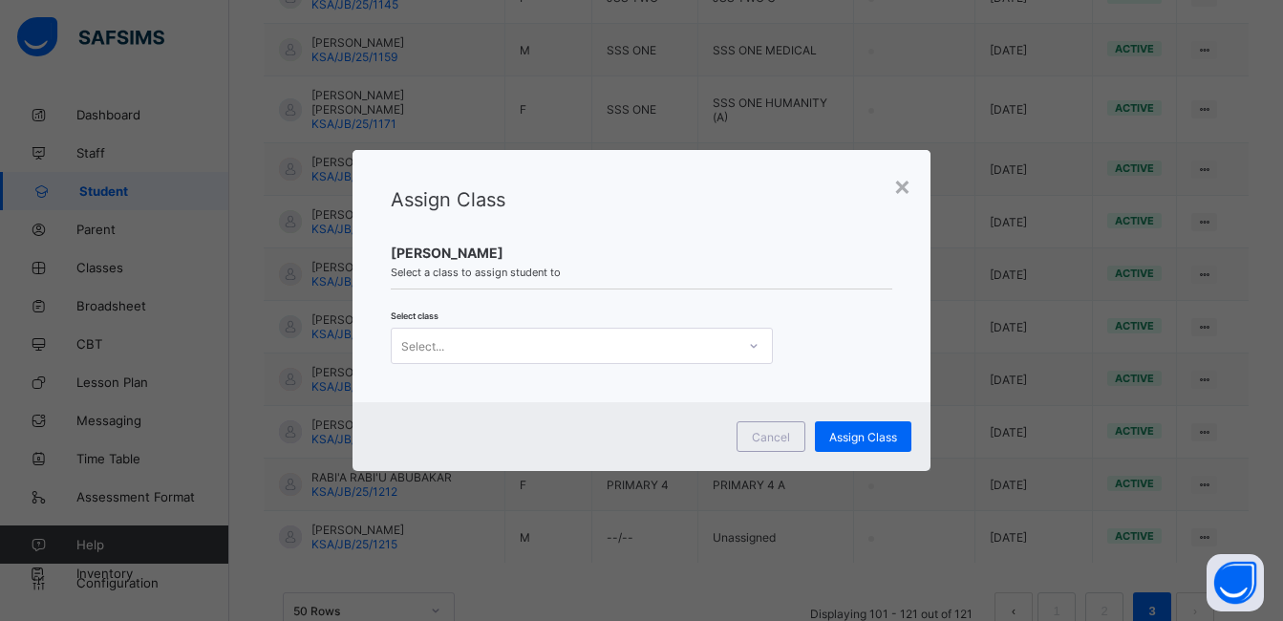
click at [750, 342] on icon at bounding box center [753, 345] width 11 height 19
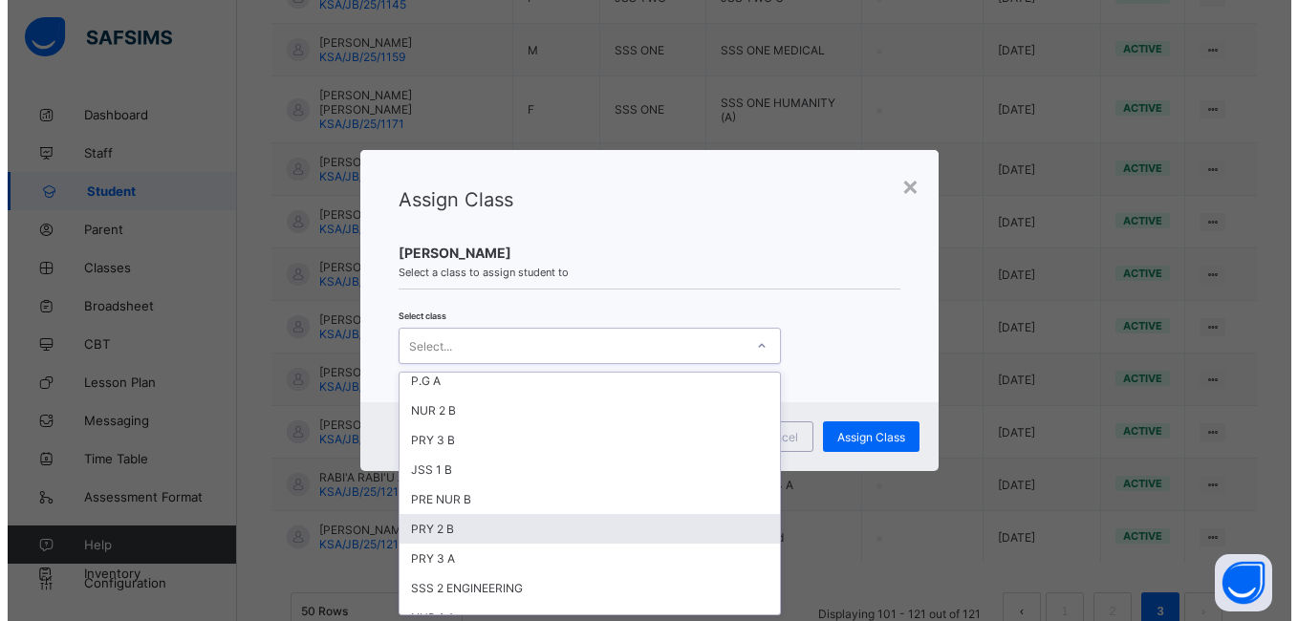
scroll to position [191, 0]
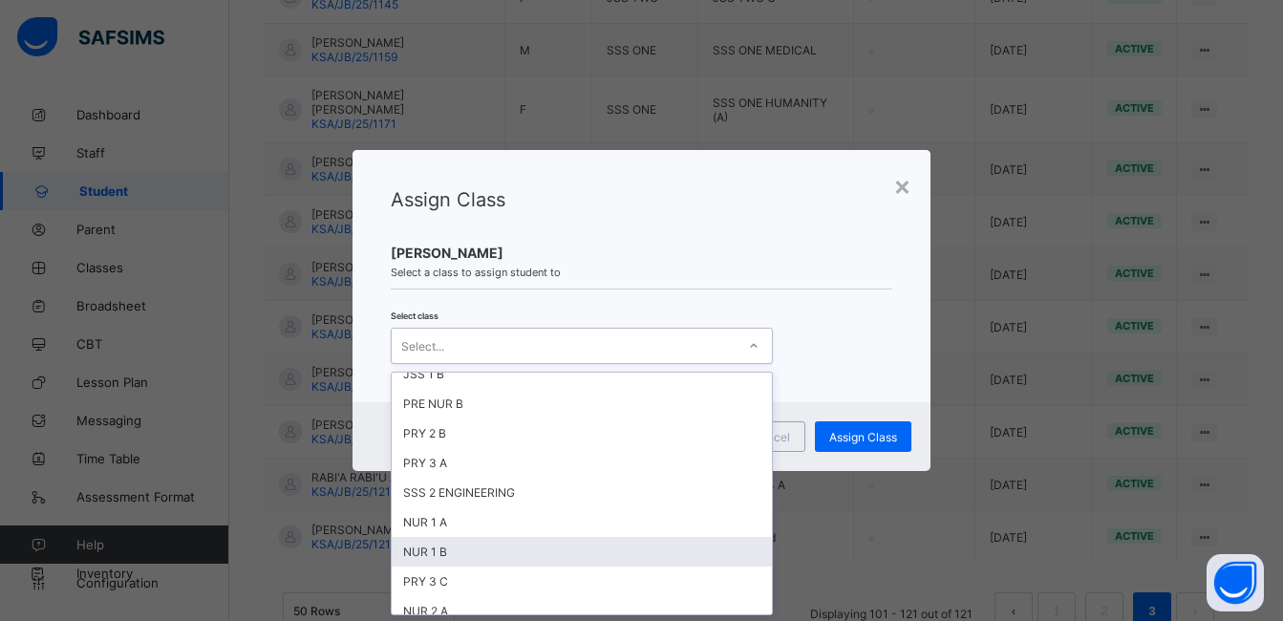
click at [526, 542] on div "NUR 1 B" at bounding box center [582, 552] width 380 height 30
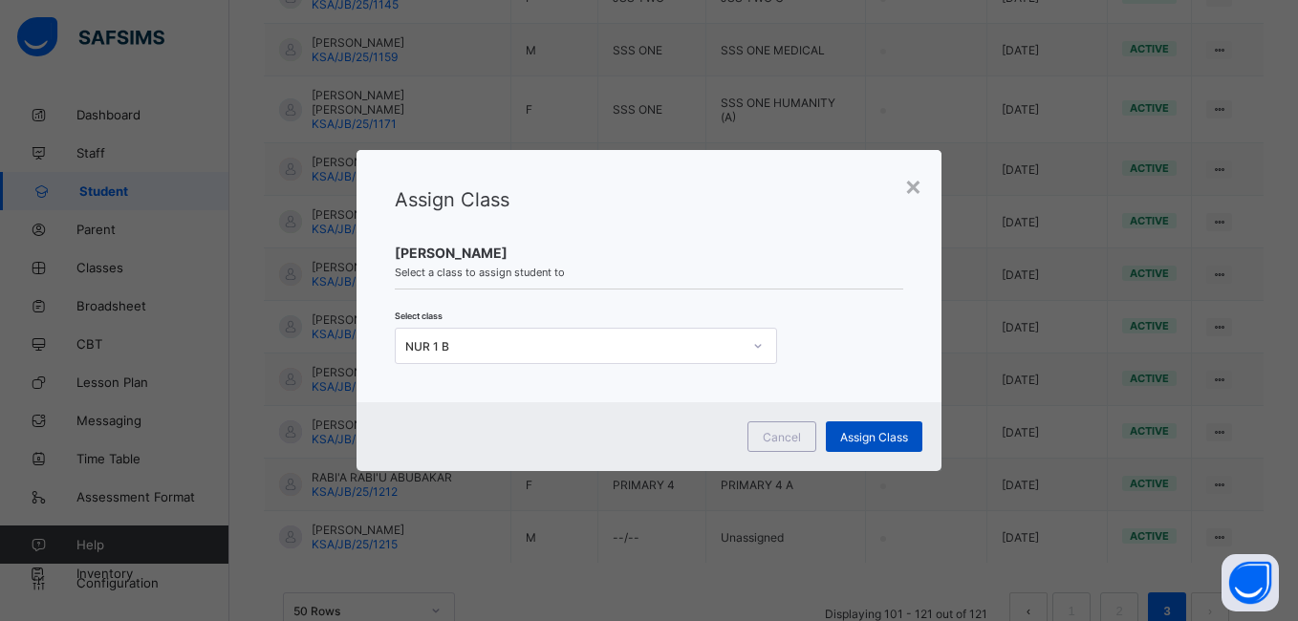
click at [867, 441] on span "Assign Class" at bounding box center [874, 437] width 68 height 14
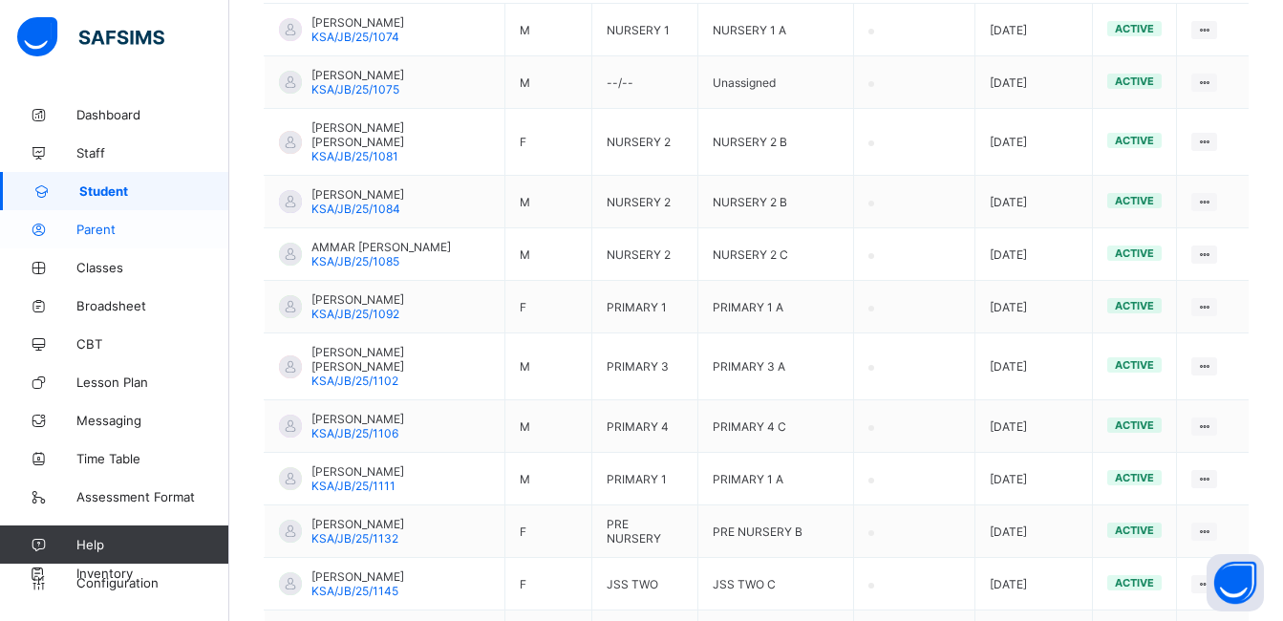
scroll to position [409, 0]
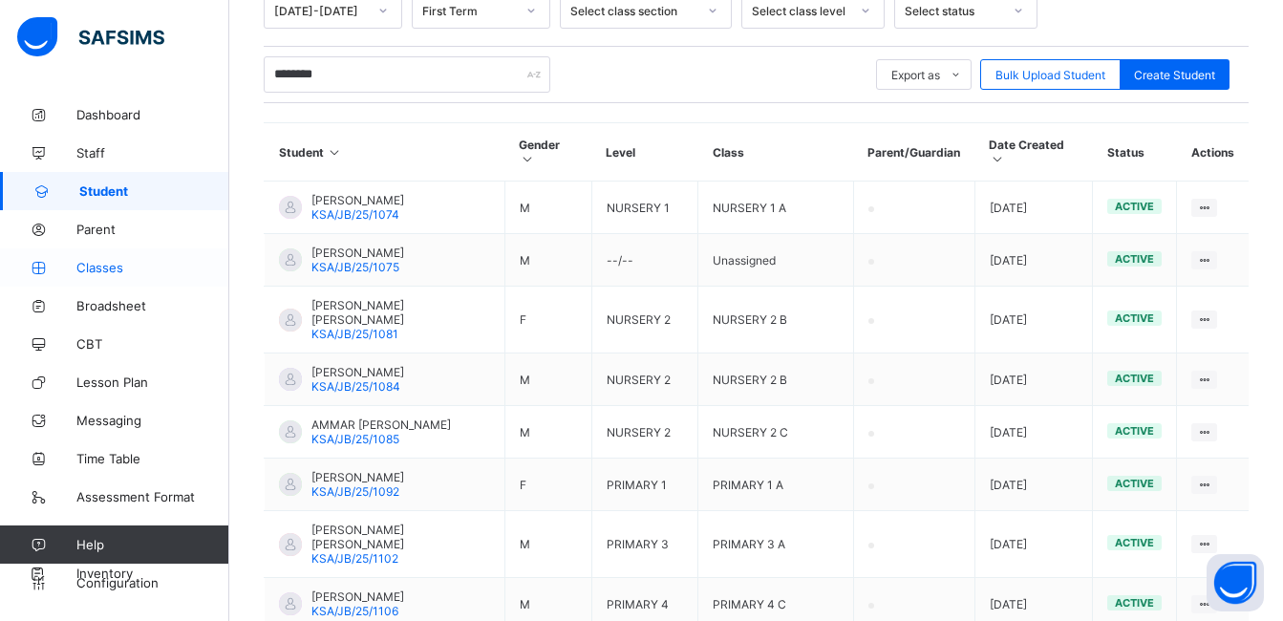
click at [94, 266] on span "Classes" at bounding box center [152, 267] width 153 height 15
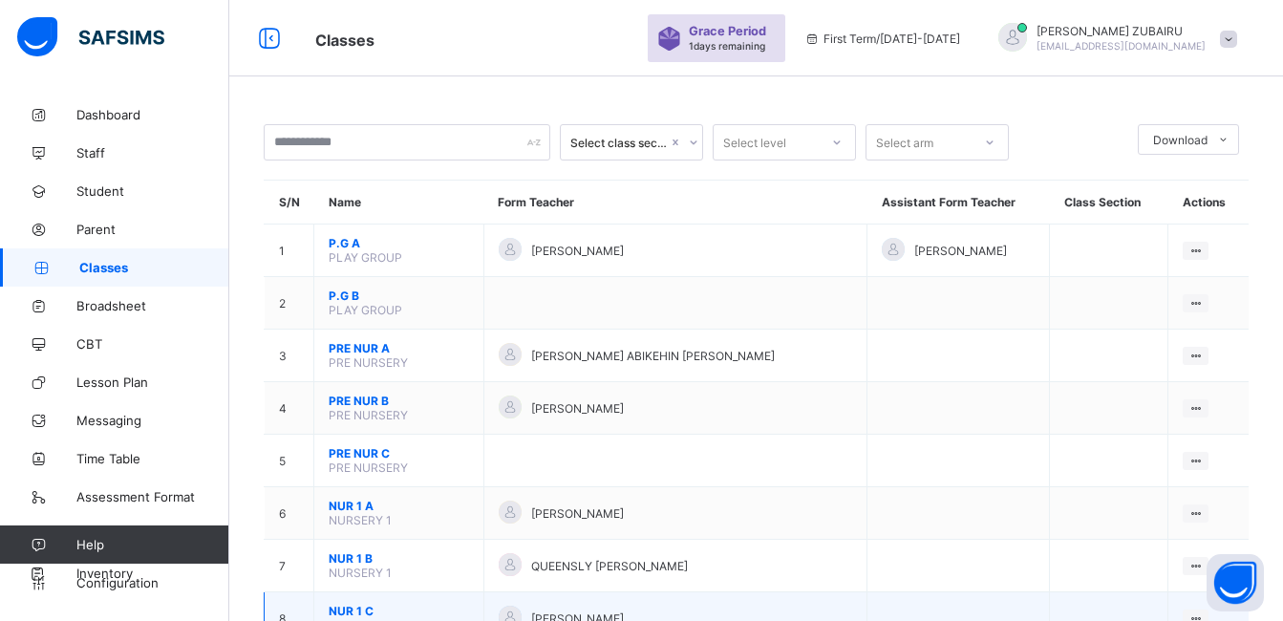
scroll to position [409, 0]
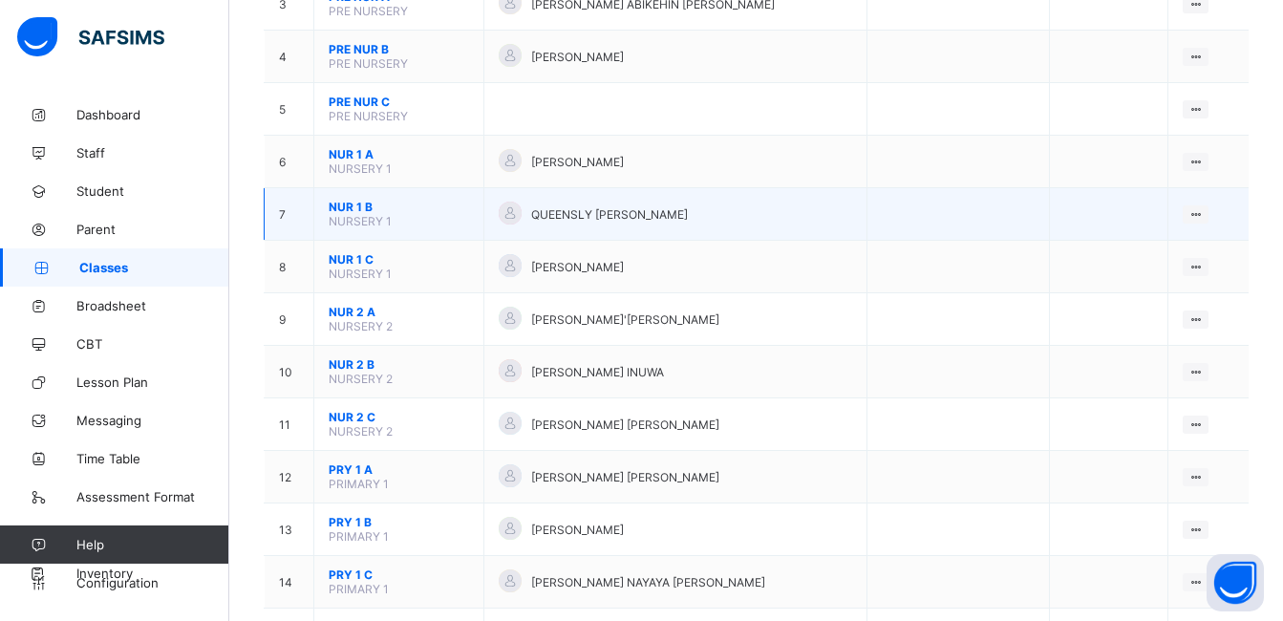
click at [344, 208] on span "NUR 1 B" at bounding box center [399, 207] width 140 height 14
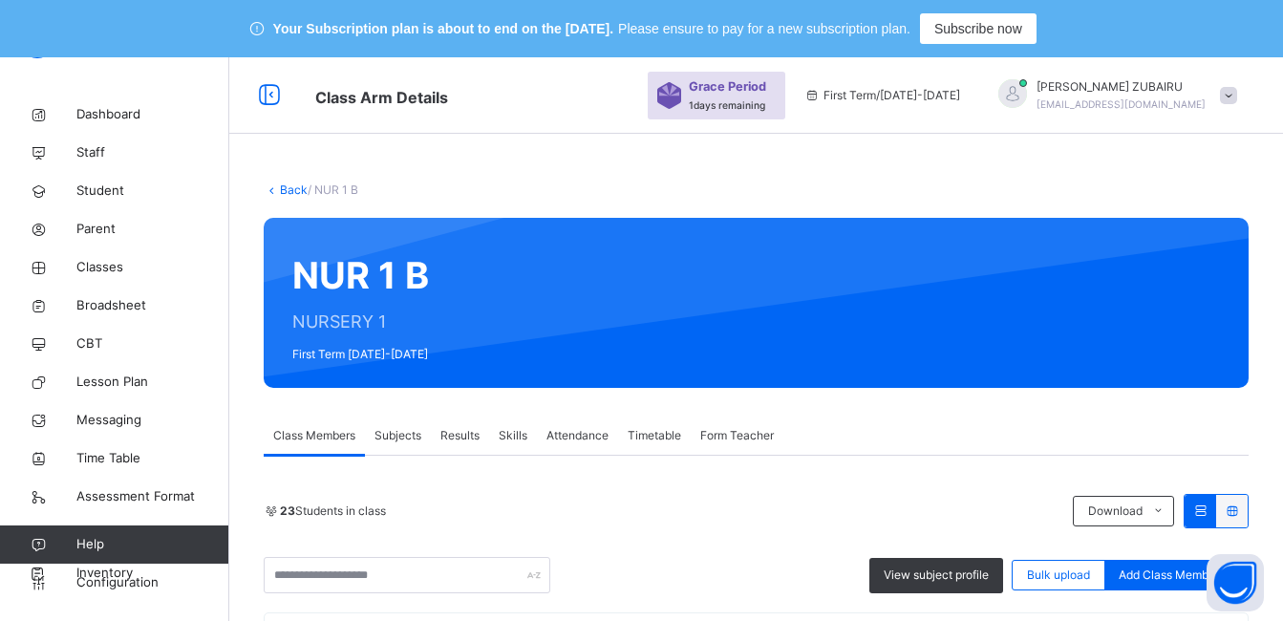
click at [418, 434] on span "Subjects" at bounding box center [398, 435] width 47 height 17
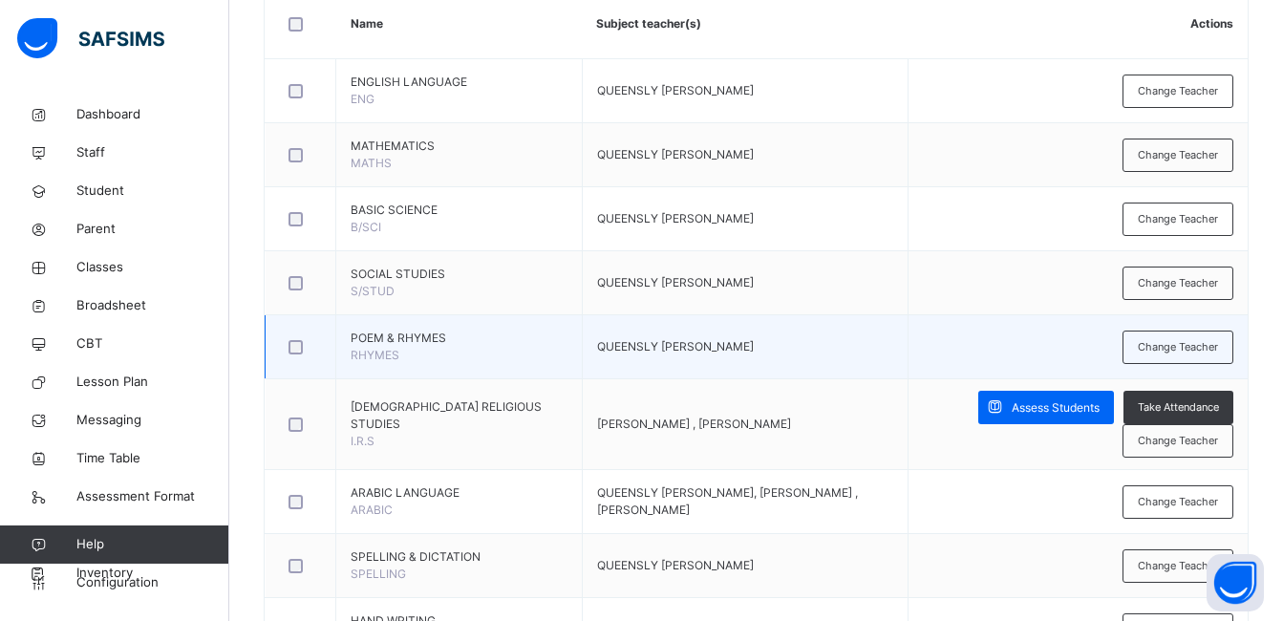
scroll to position [573, 0]
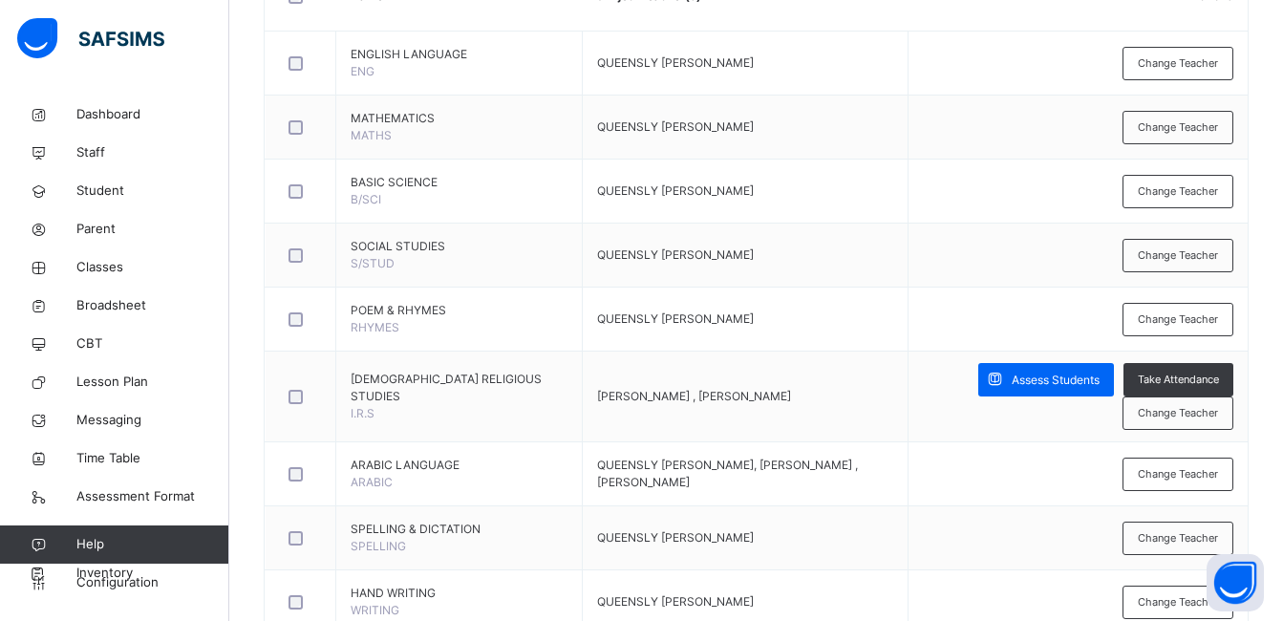
click at [1037, 380] on span "Assess Students" at bounding box center [1056, 380] width 88 height 17
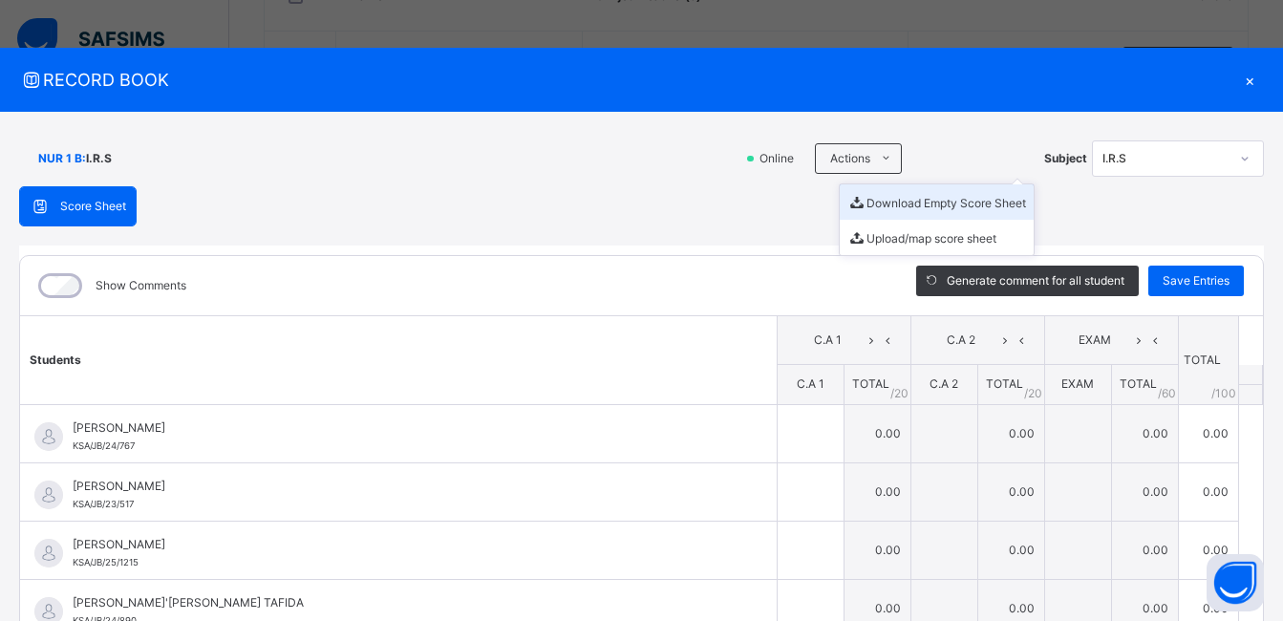
click at [874, 201] on li "Download Empty Score Sheet" at bounding box center [937, 201] width 194 height 35
click at [655, 97] on div "RECORD BOOK ×" at bounding box center [641, 80] width 1283 height 64
click at [1238, 80] on div "×" at bounding box center [1249, 80] width 29 height 26
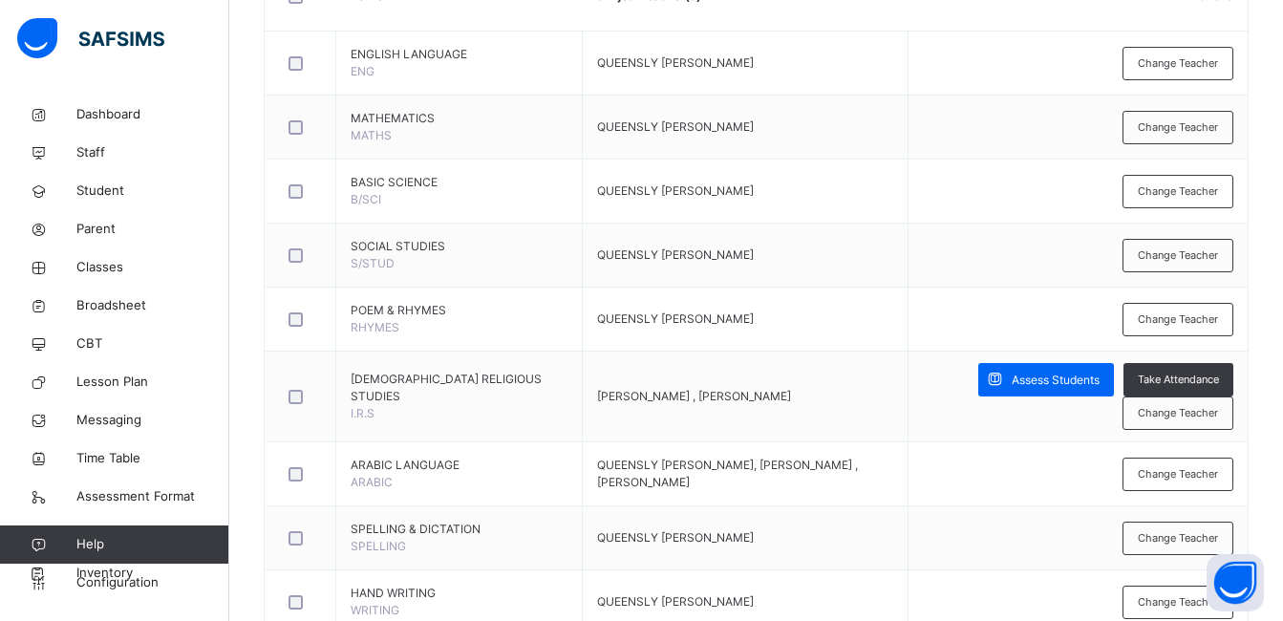
scroll to position [0, 0]
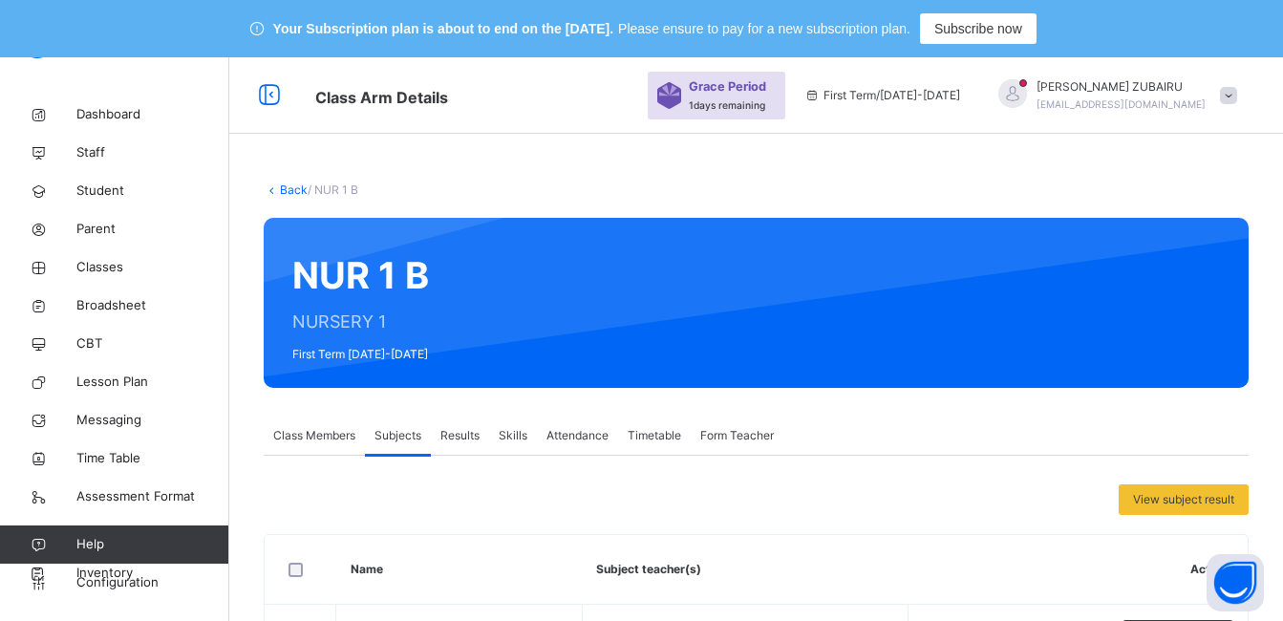
click at [288, 189] on link "Back" at bounding box center [294, 189] width 28 height 14
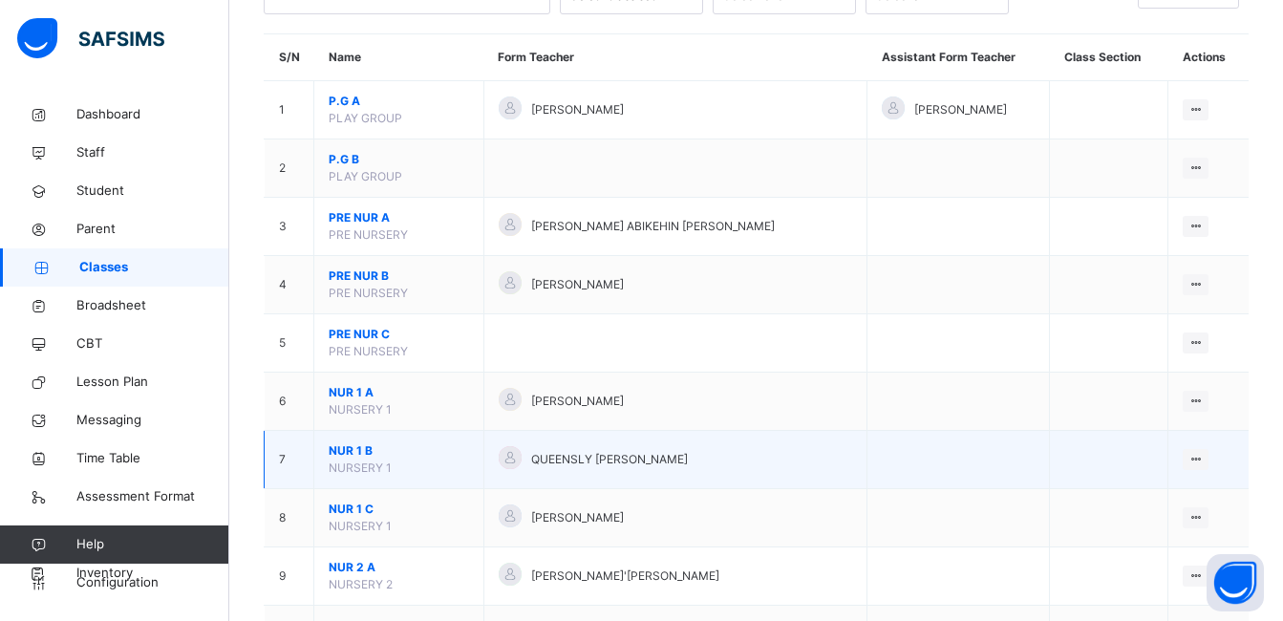
scroll to position [344, 0]
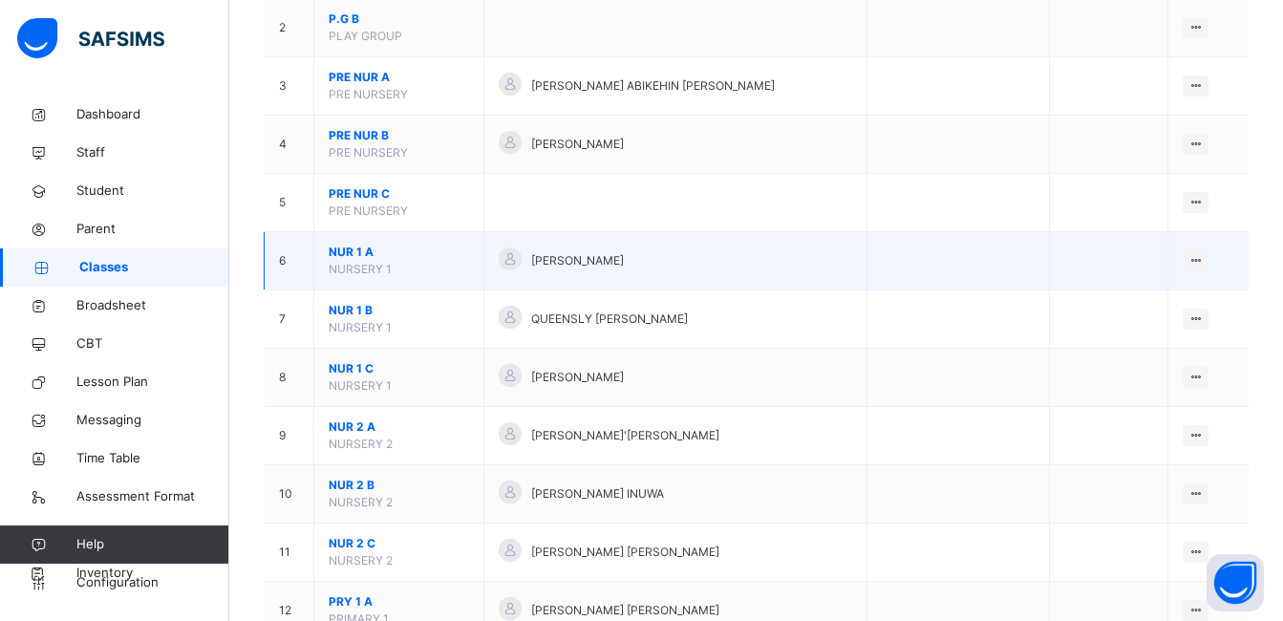
click at [345, 250] on span "NUR 1 A" at bounding box center [399, 252] width 140 height 17
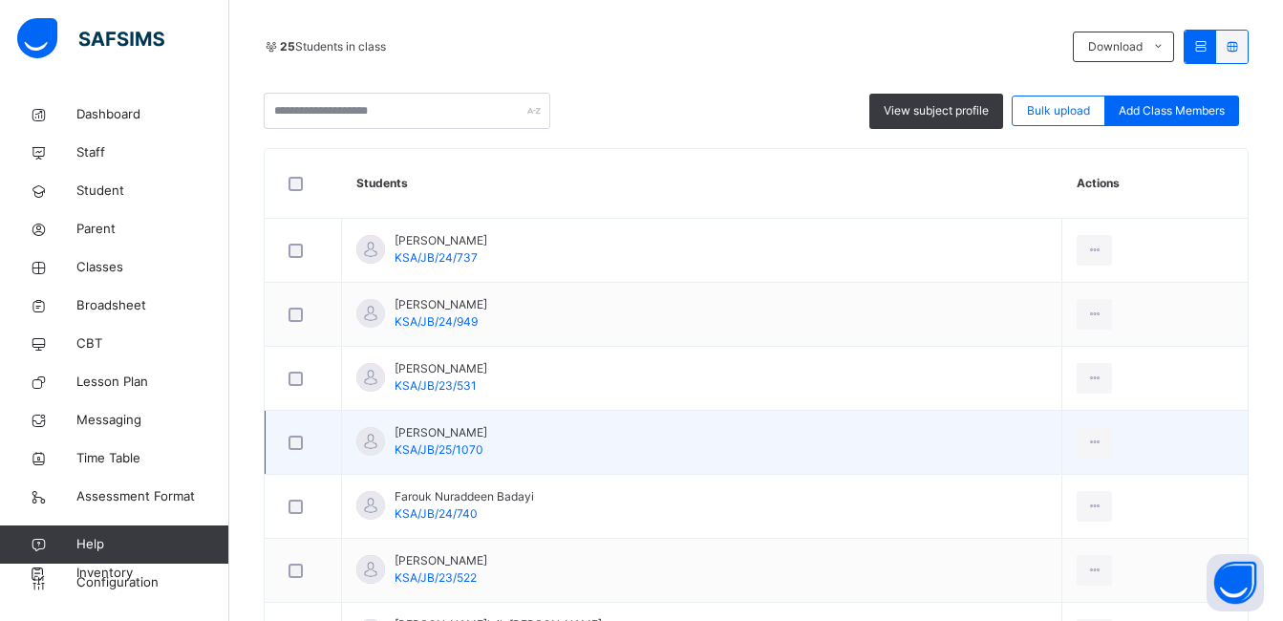
scroll to position [535, 0]
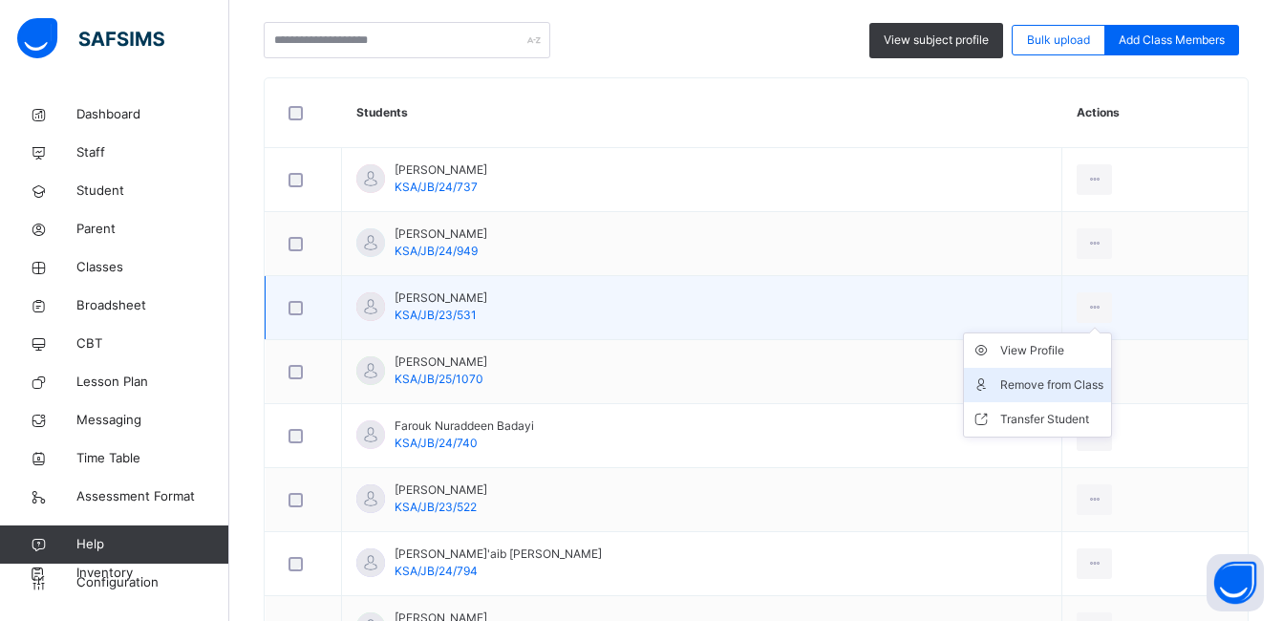
click at [1040, 389] on div "Remove from Class" at bounding box center [1051, 384] width 103 height 19
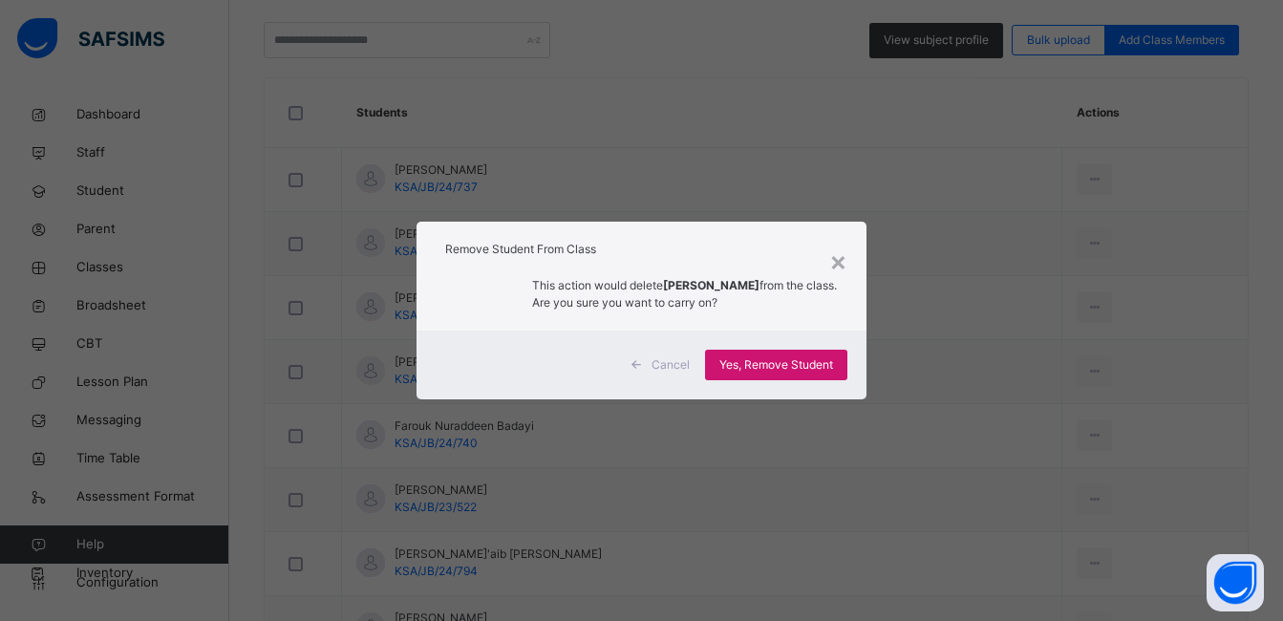
click at [768, 362] on span "Yes, Remove Student" at bounding box center [776, 364] width 114 height 17
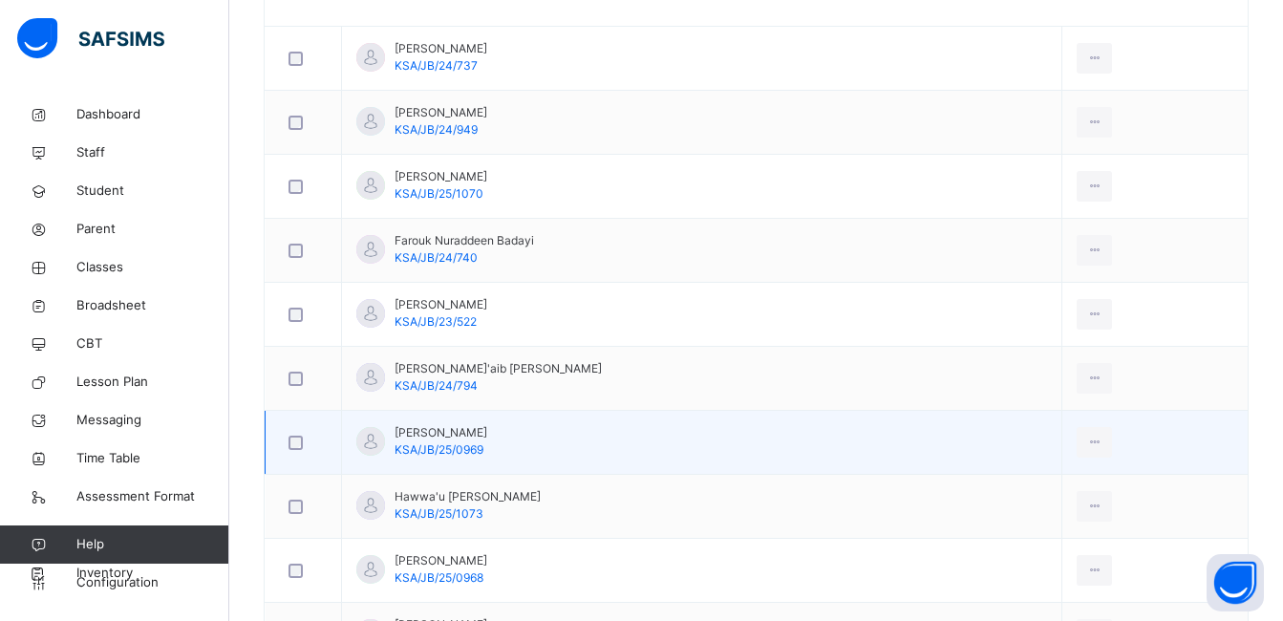
scroll to position [726, 0]
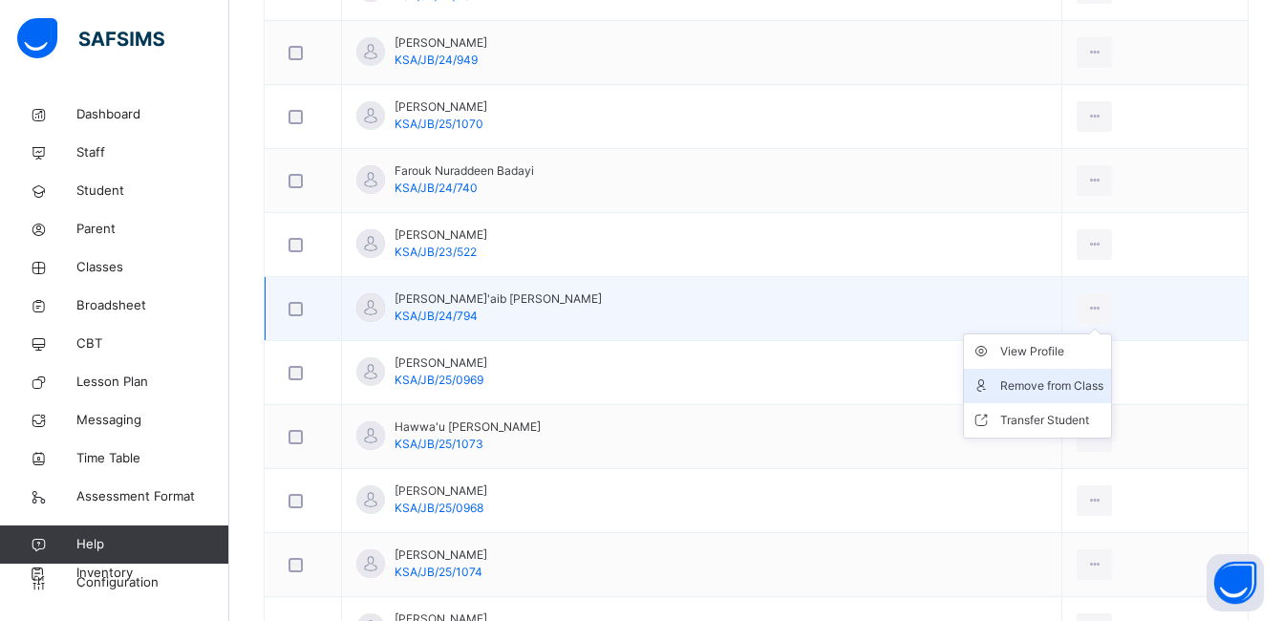
click at [1064, 381] on div "Remove from Class" at bounding box center [1051, 385] width 103 height 19
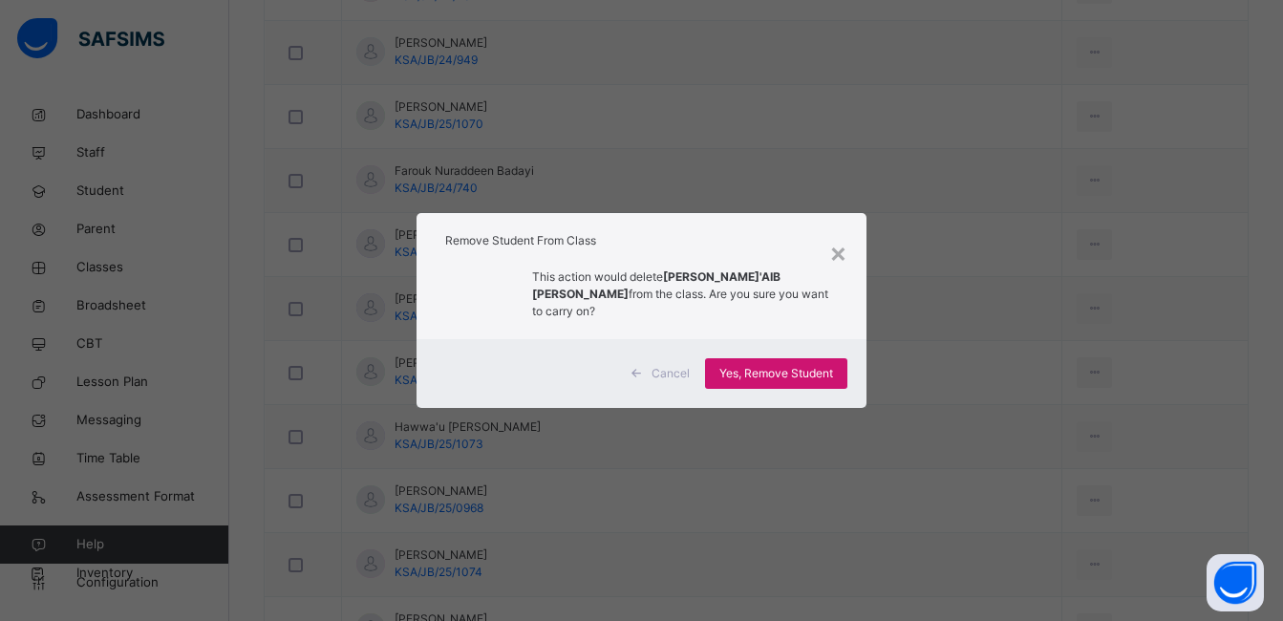
click at [810, 365] on span "Yes, Remove Student" at bounding box center [776, 373] width 114 height 17
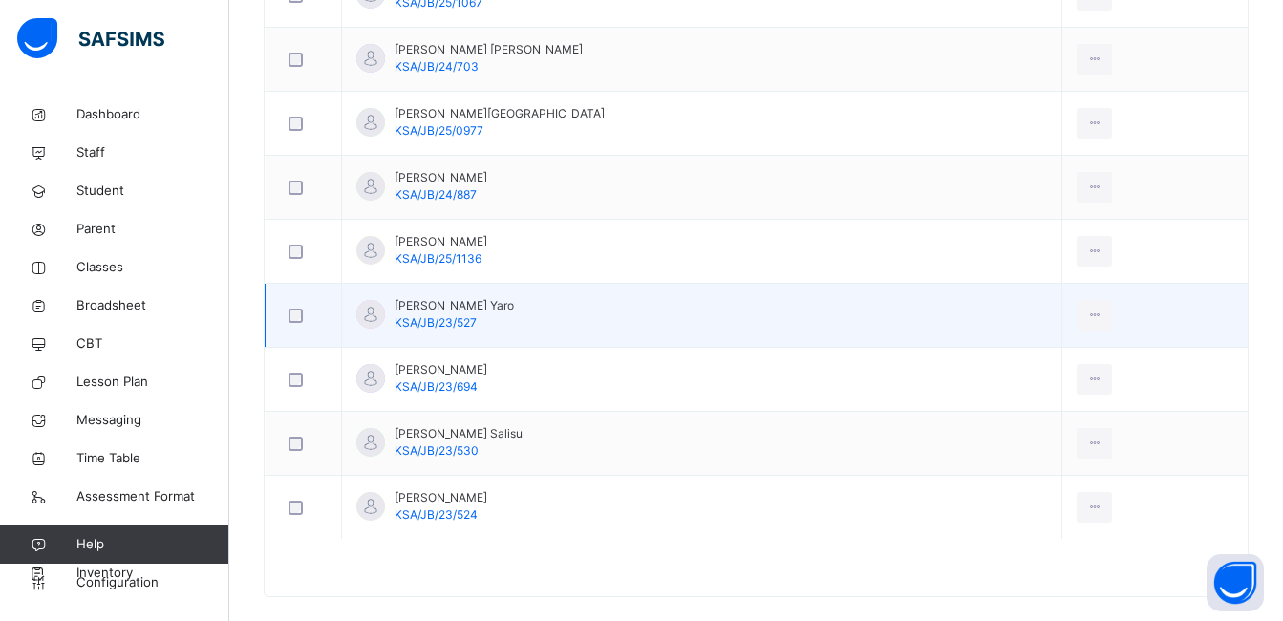
scroll to position [1640, 0]
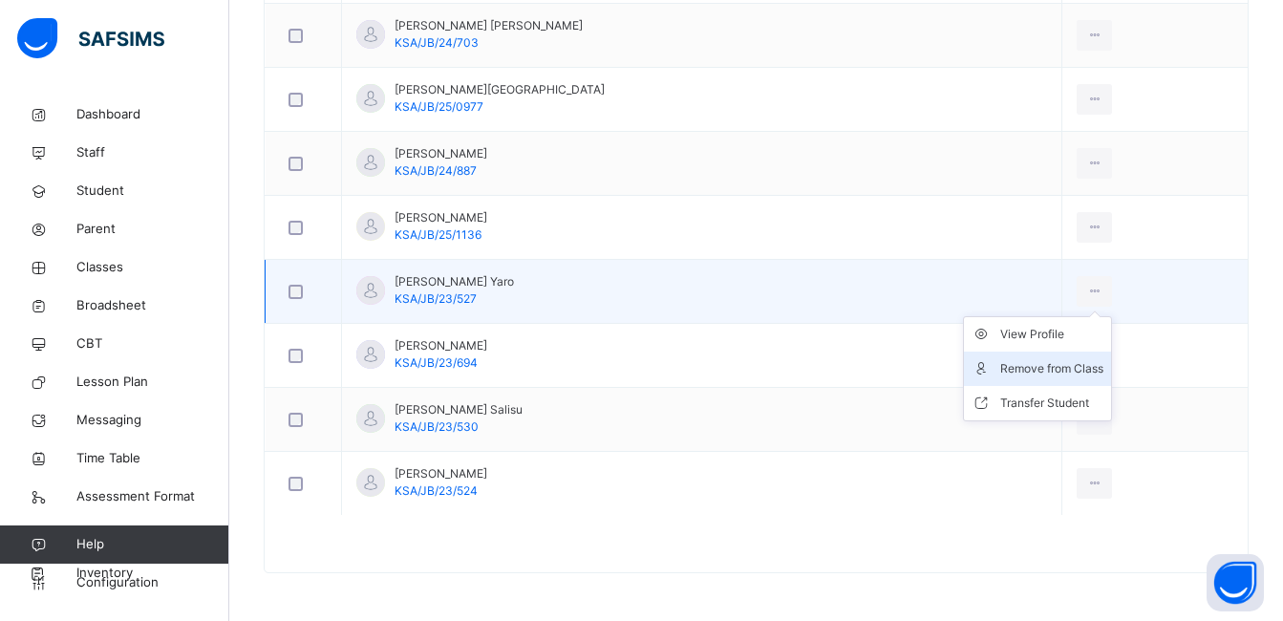
click at [1039, 372] on div "Remove from Class" at bounding box center [1051, 368] width 103 height 19
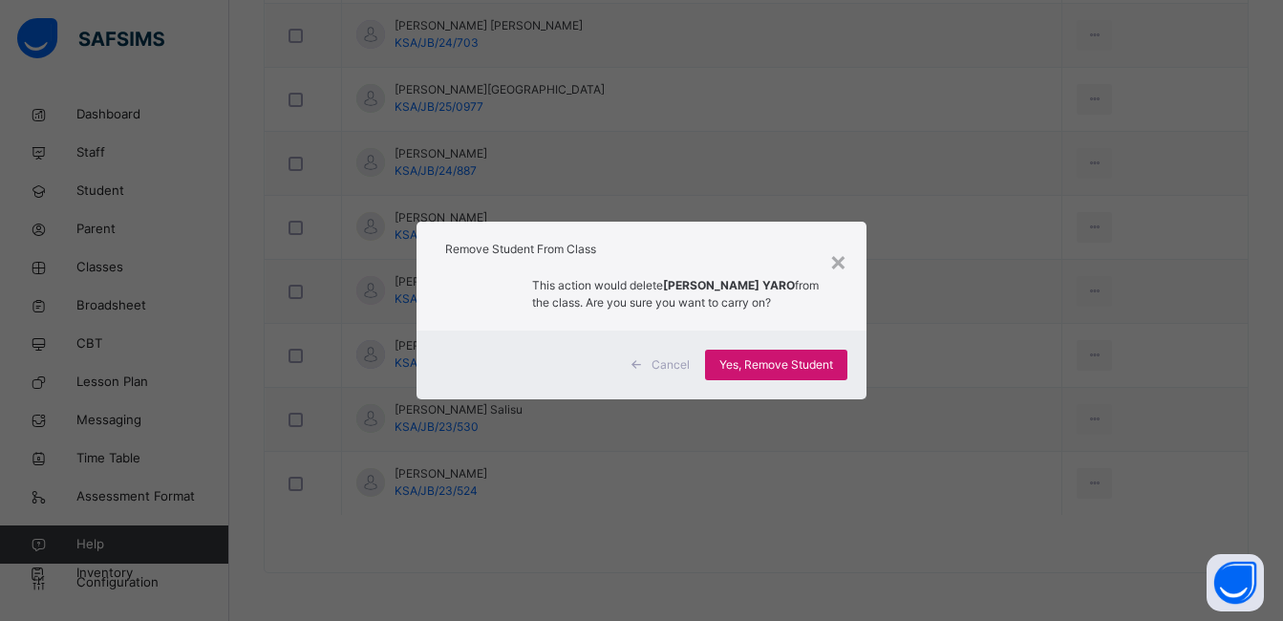
click at [768, 363] on span "Yes, Remove Student" at bounding box center [776, 364] width 114 height 17
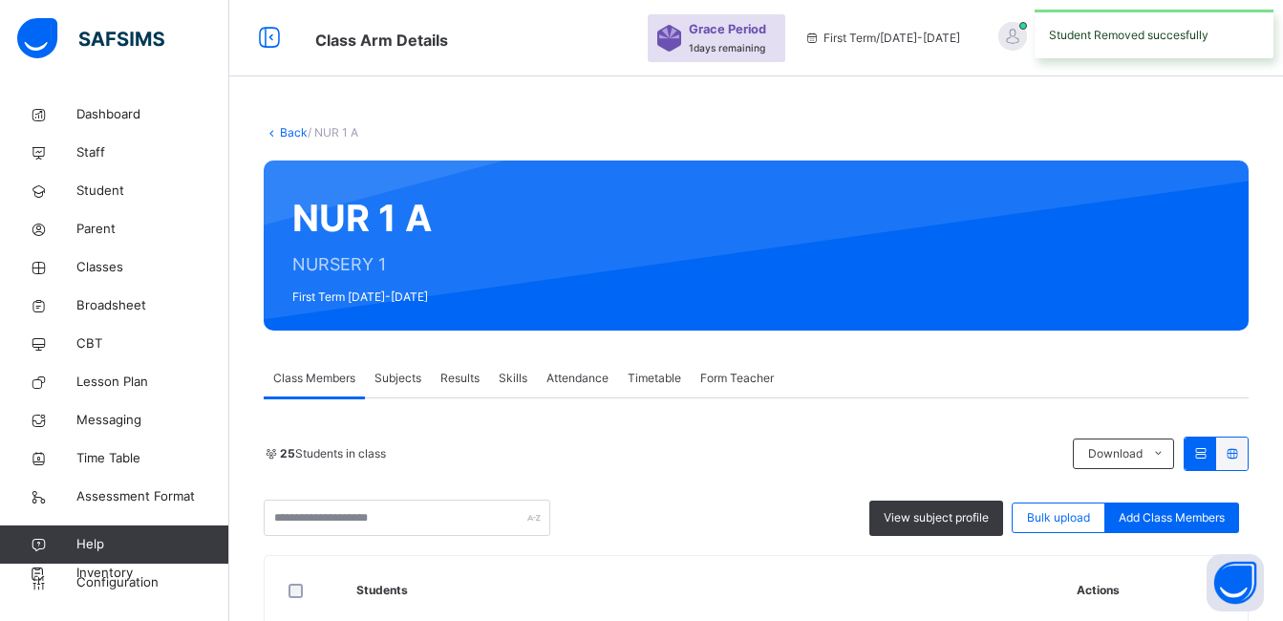
scroll to position [1576, 0]
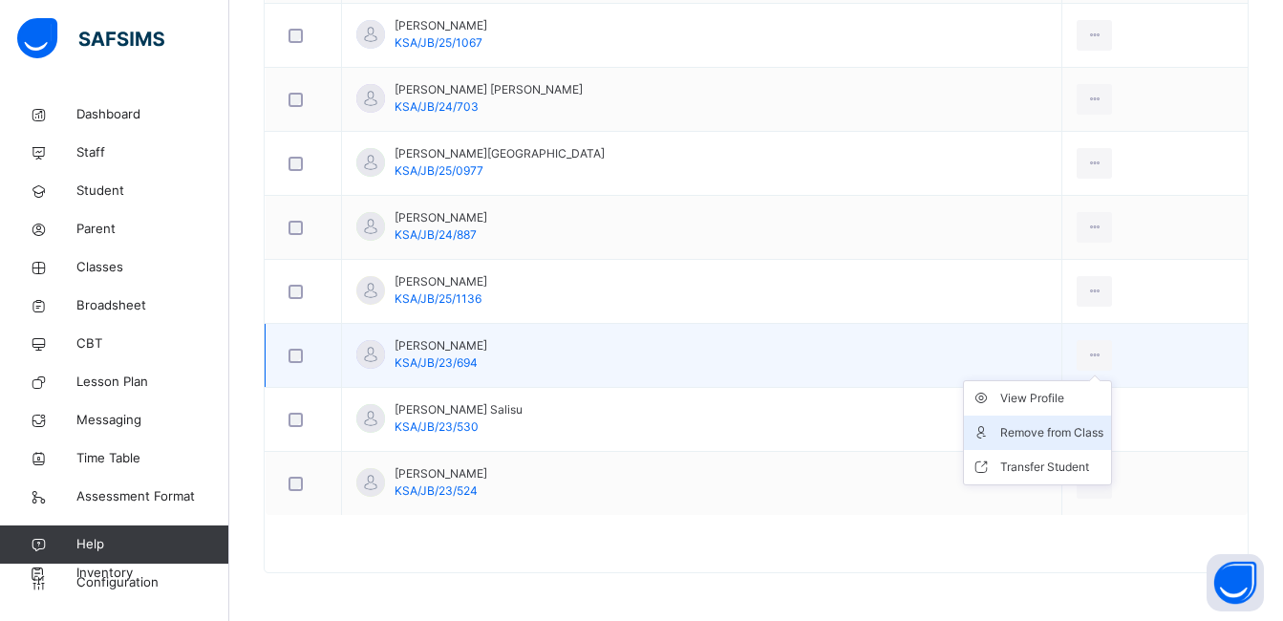
click at [1035, 434] on div "Remove from Class" at bounding box center [1051, 432] width 103 height 19
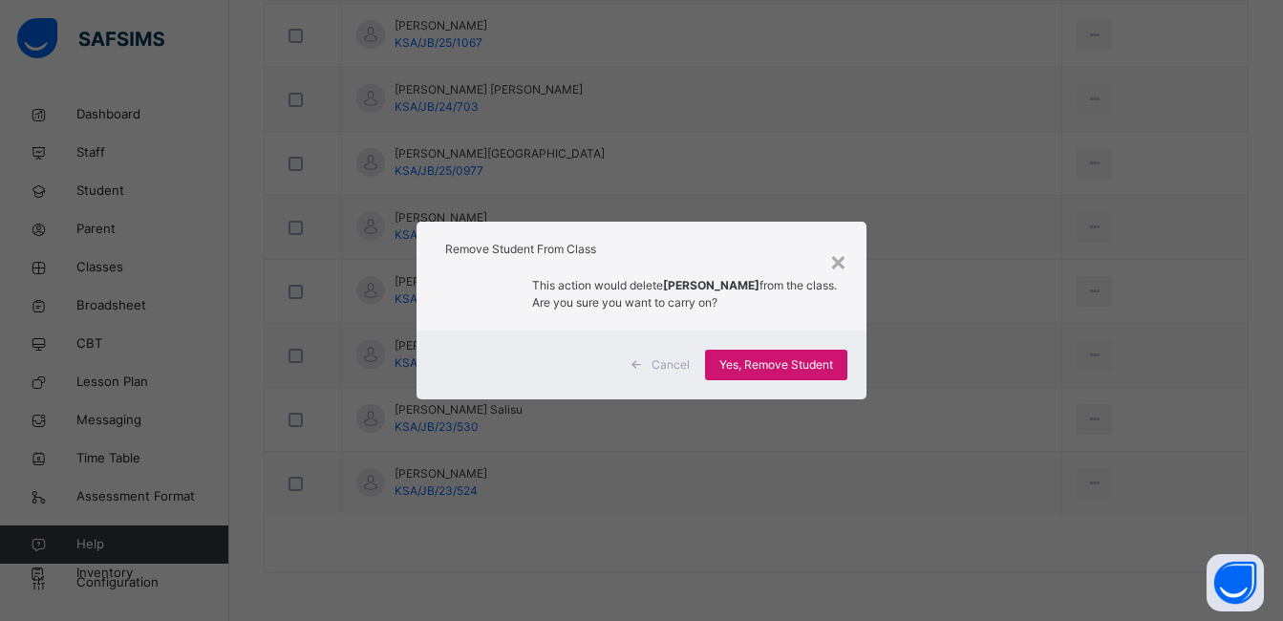
click at [773, 365] on span "Yes, Remove Student" at bounding box center [776, 364] width 114 height 17
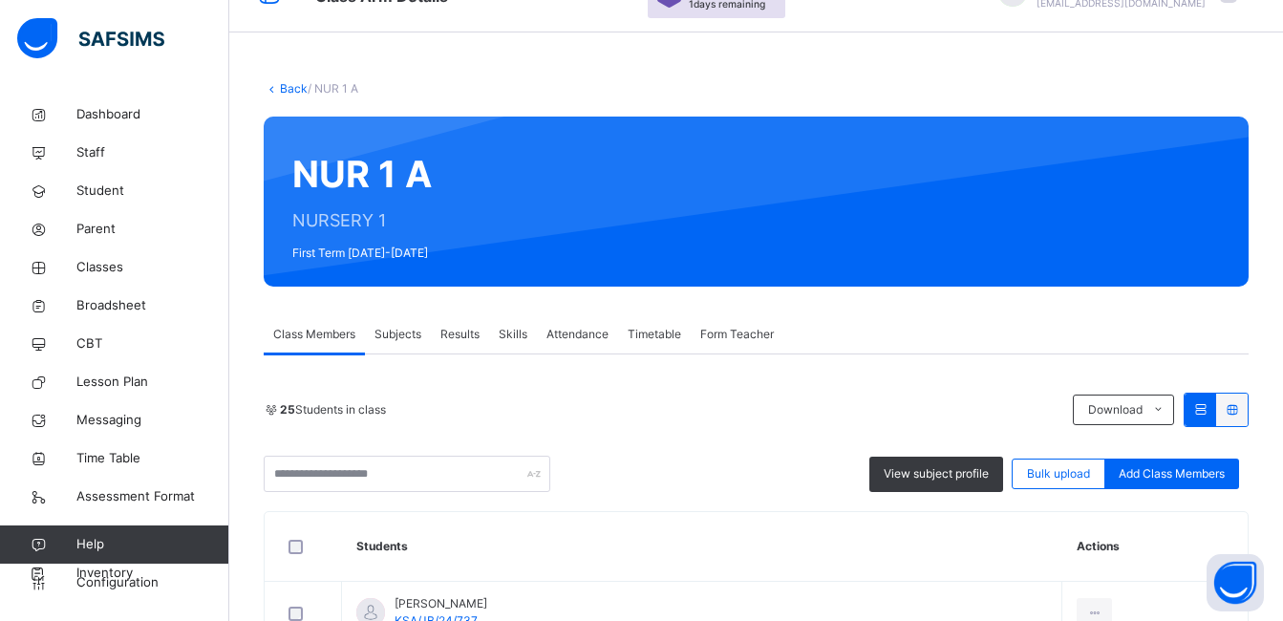
scroll to position [0, 0]
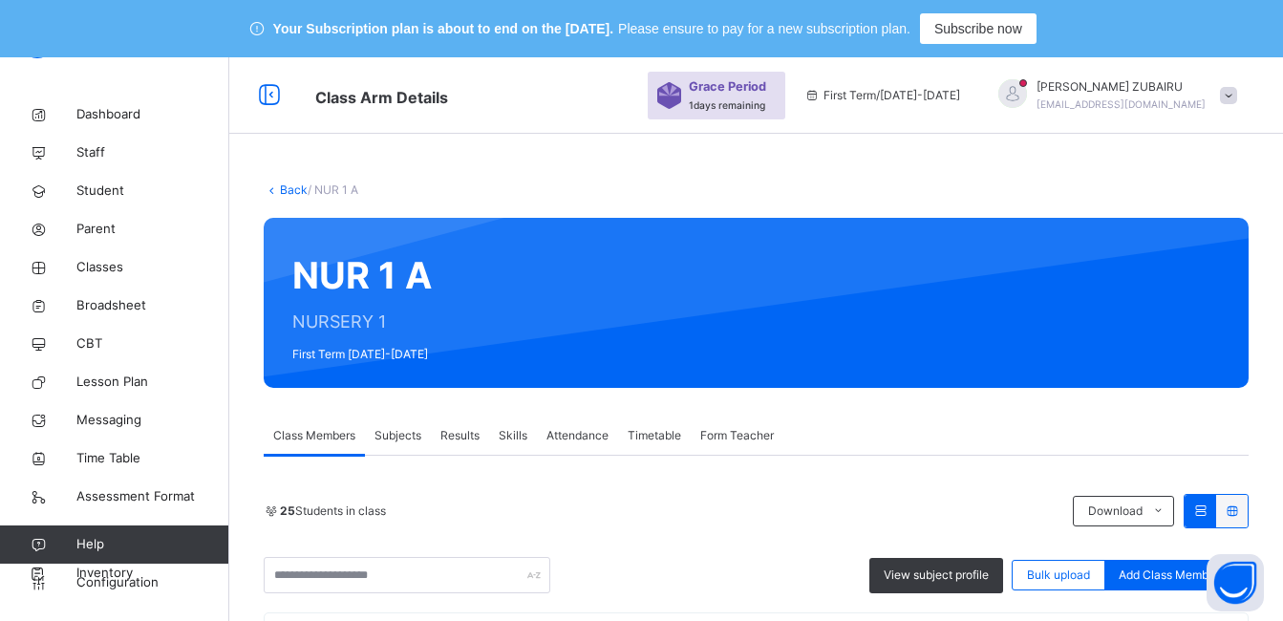
click at [288, 190] on link "Back" at bounding box center [294, 189] width 28 height 14
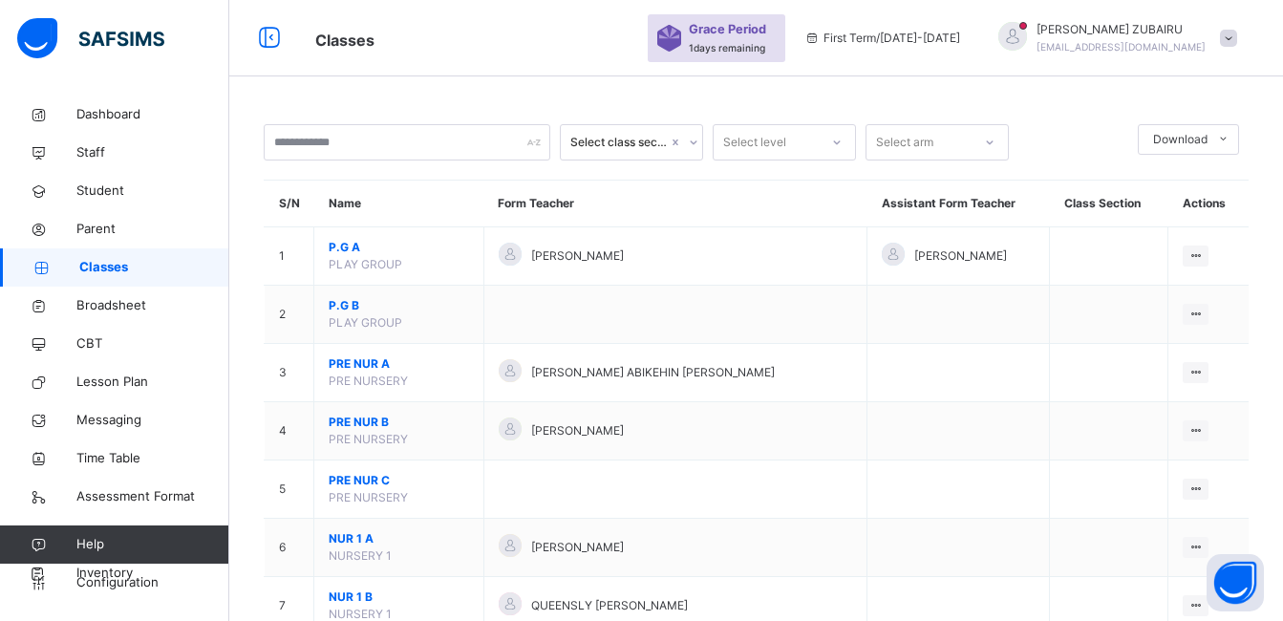
scroll to position [344, 0]
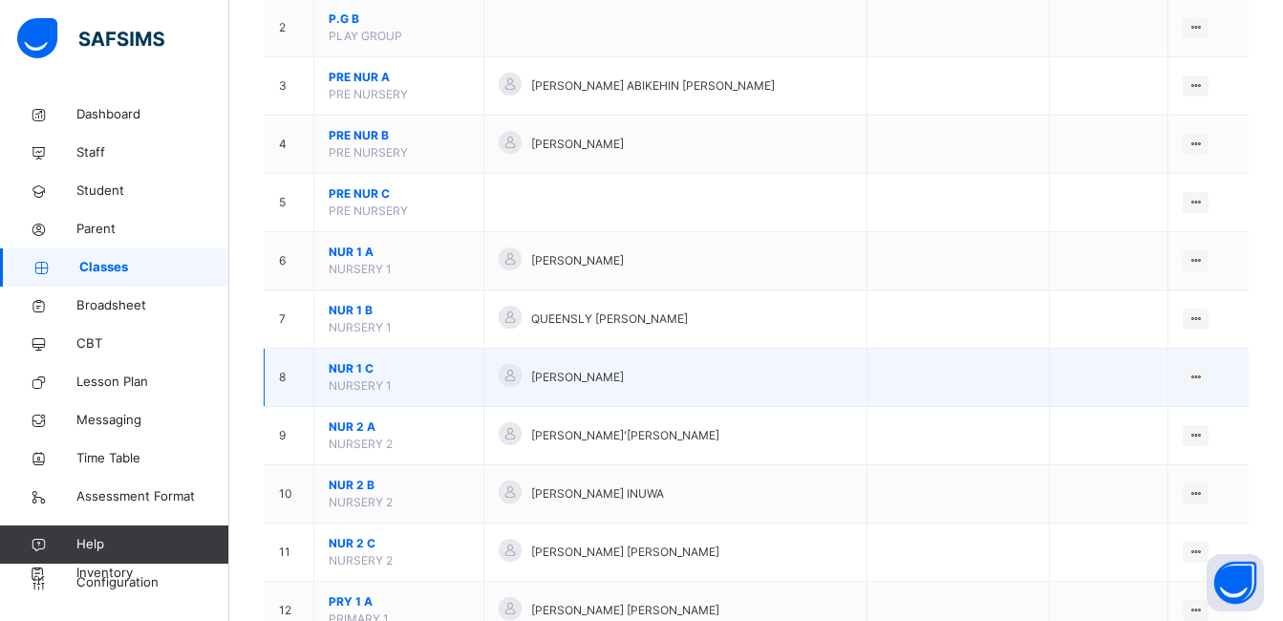
click at [342, 367] on span "NUR 1 C" at bounding box center [399, 368] width 140 height 17
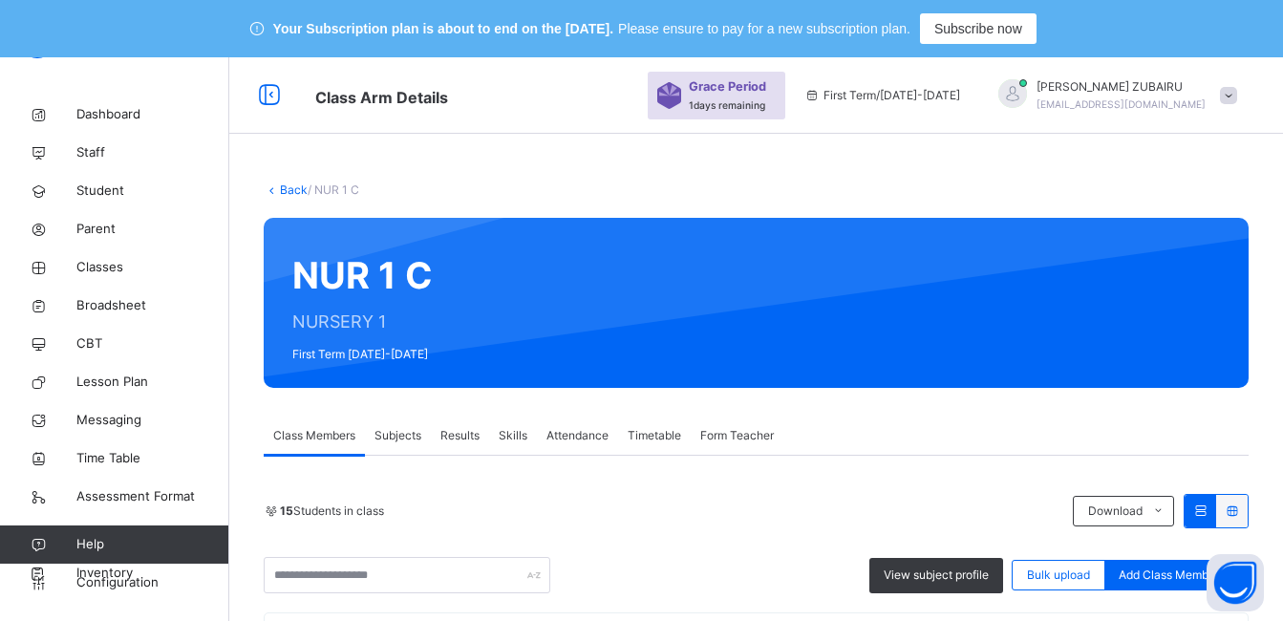
click at [287, 191] on link "Back" at bounding box center [294, 189] width 28 height 14
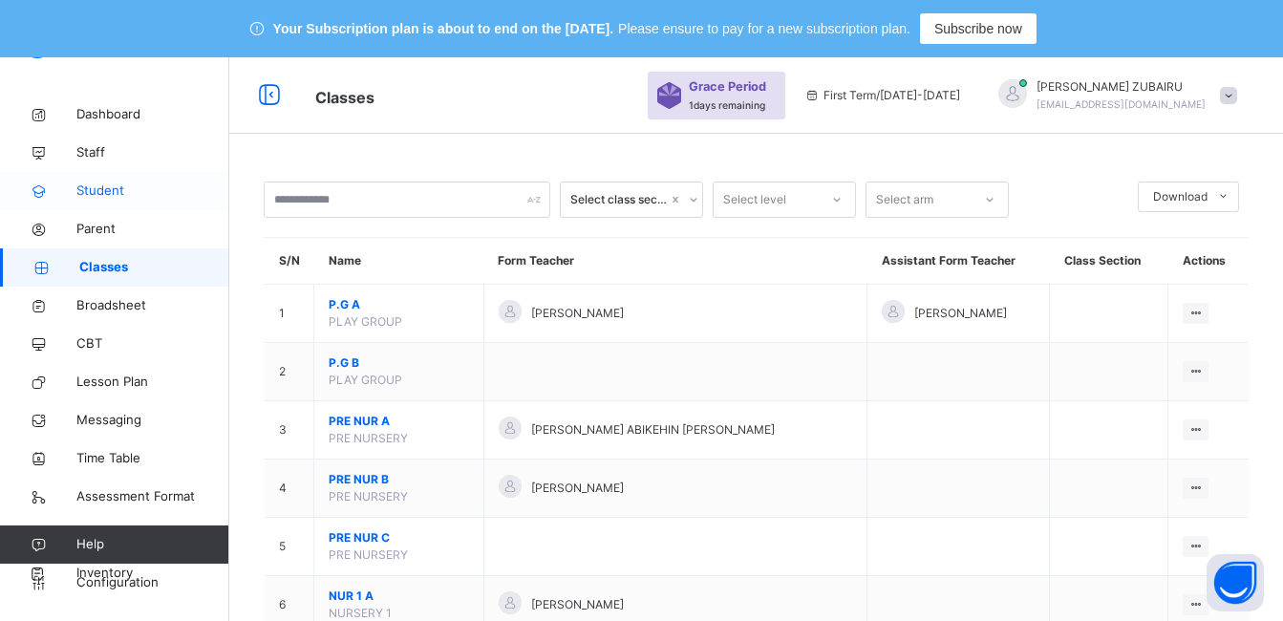
click at [116, 188] on span "Student" at bounding box center [152, 191] width 153 height 19
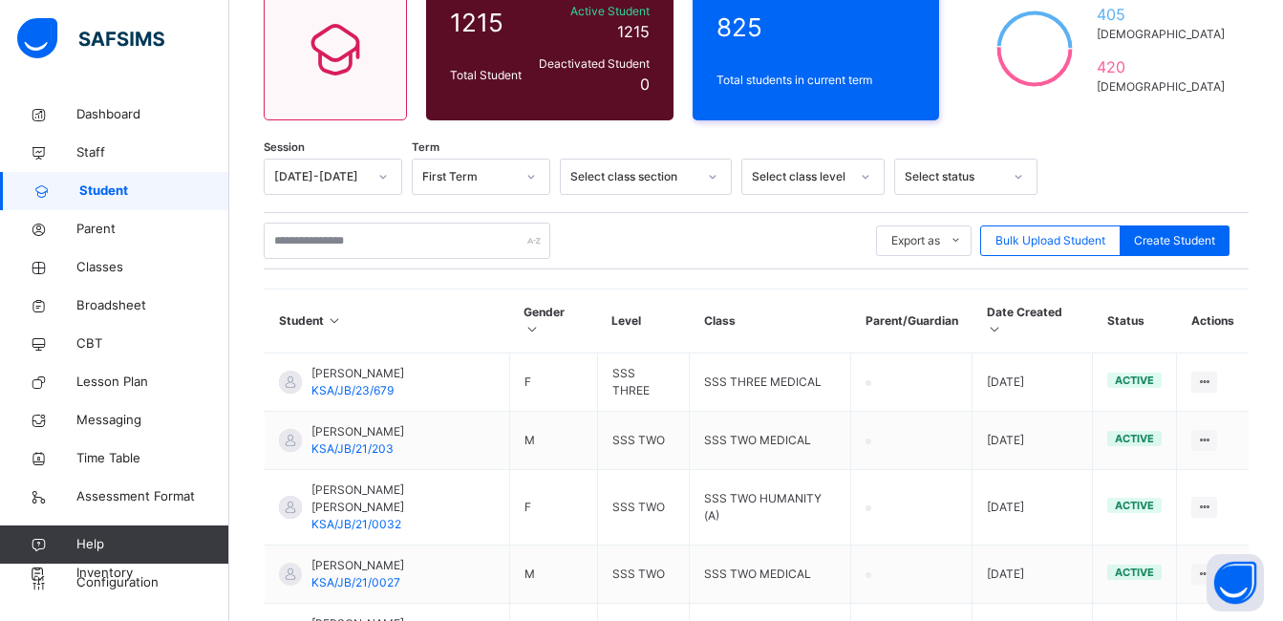
scroll to position [287, 0]
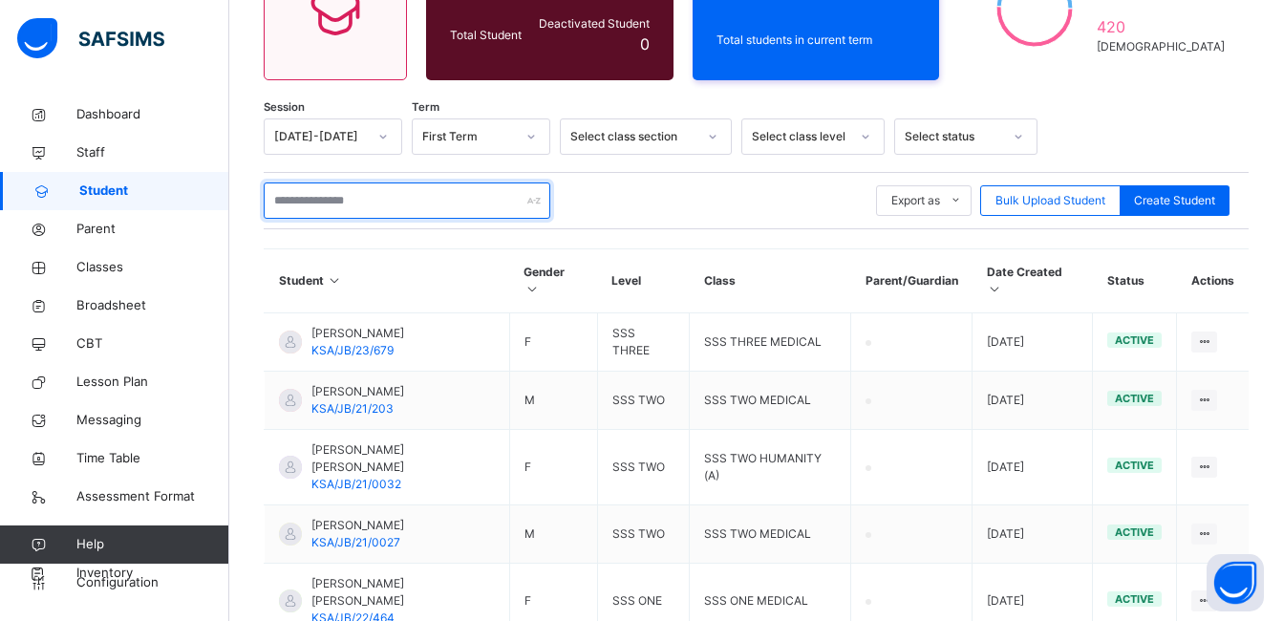
click at [354, 205] on input "text" at bounding box center [407, 200] width 287 height 36
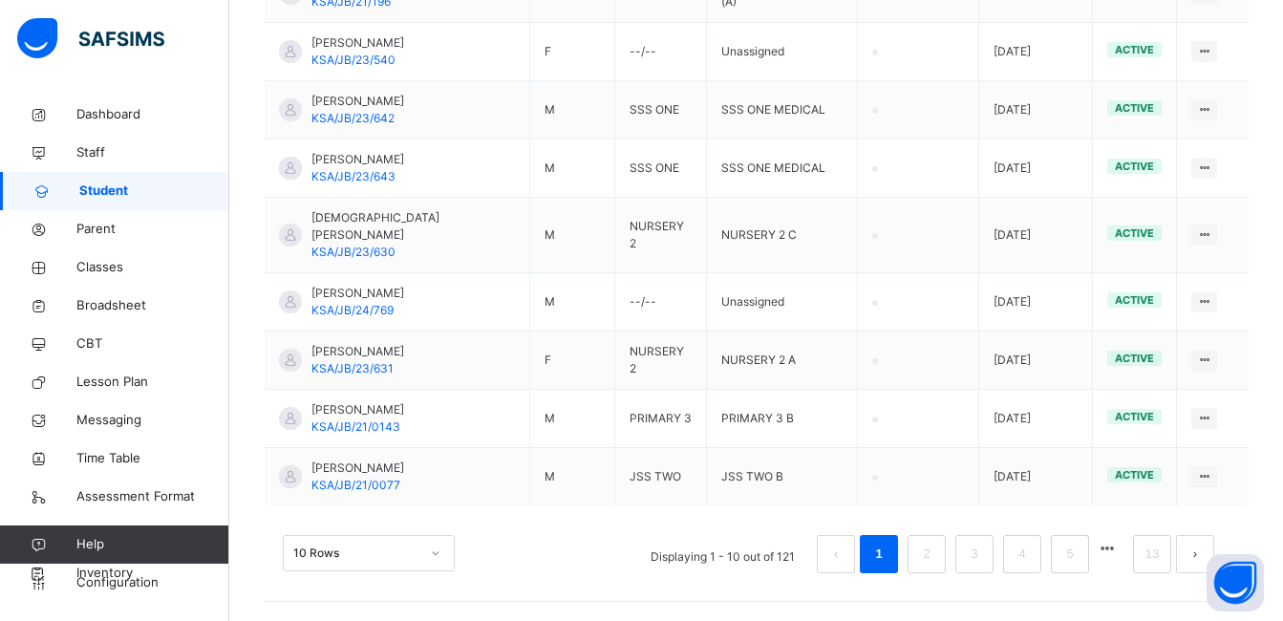
scroll to position [751, 0]
click at [432, 545] on div "10 Rows" at bounding box center [369, 553] width 172 height 36
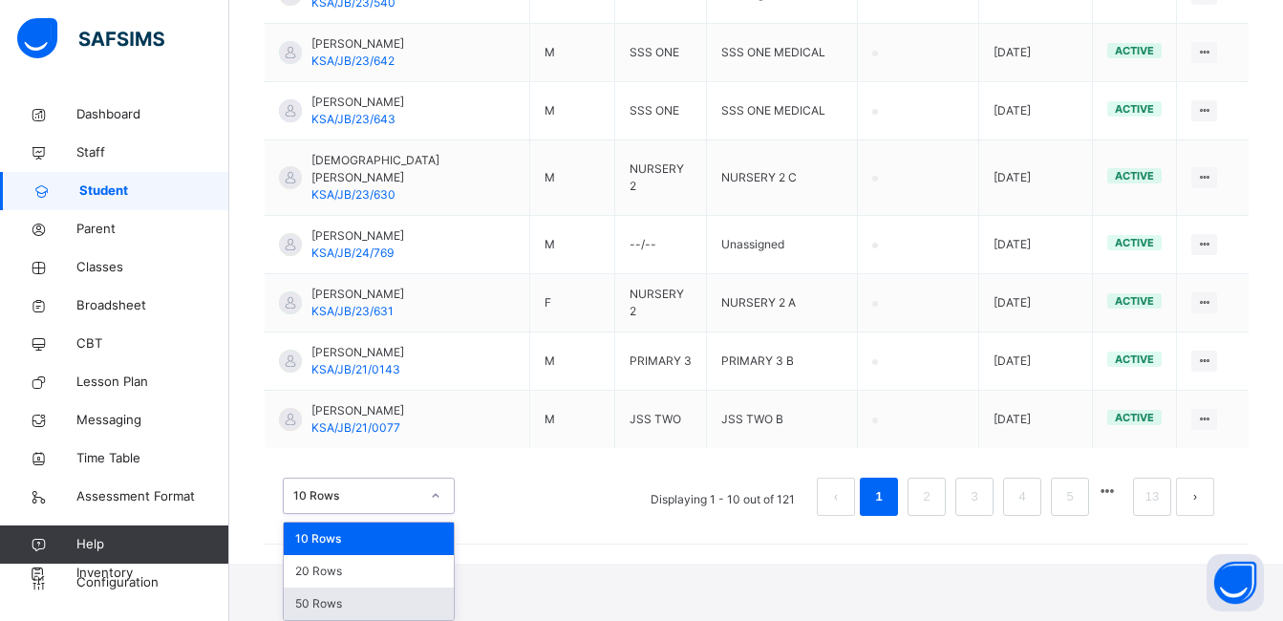
click at [394, 601] on div "50 Rows" at bounding box center [369, 604] width 170 height 32
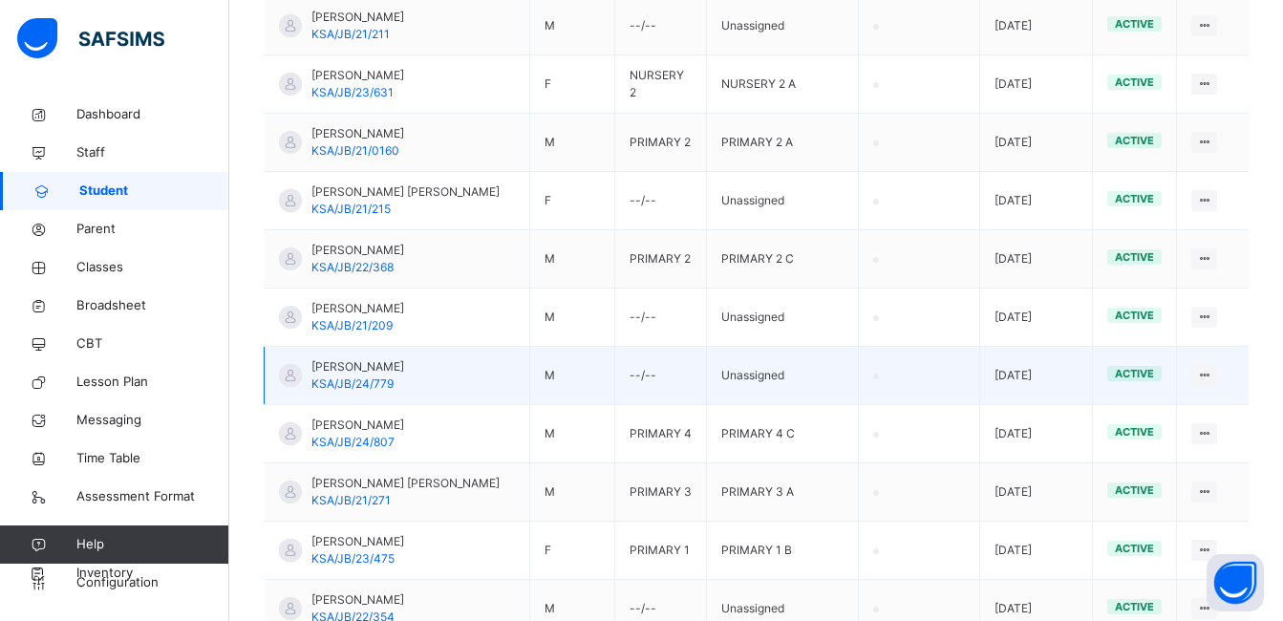
scroll to position [1362, 0]
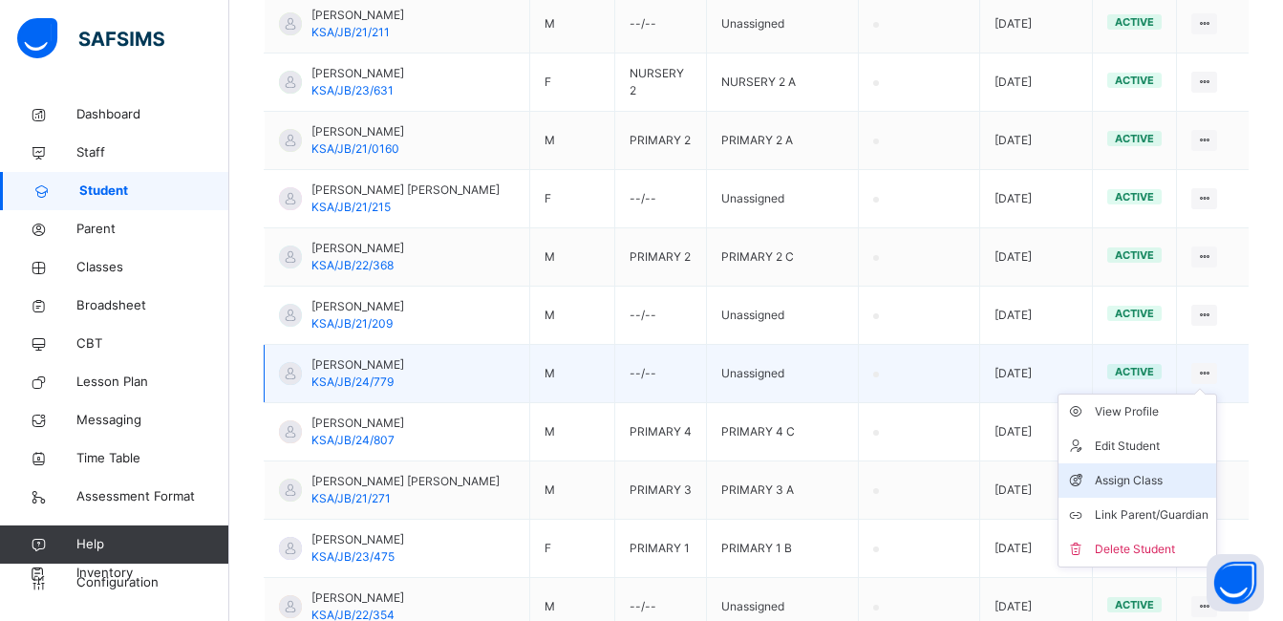
click at [1142, 490] on div "Assign Class" at bounding box center [1152, 480] width 114 height 19
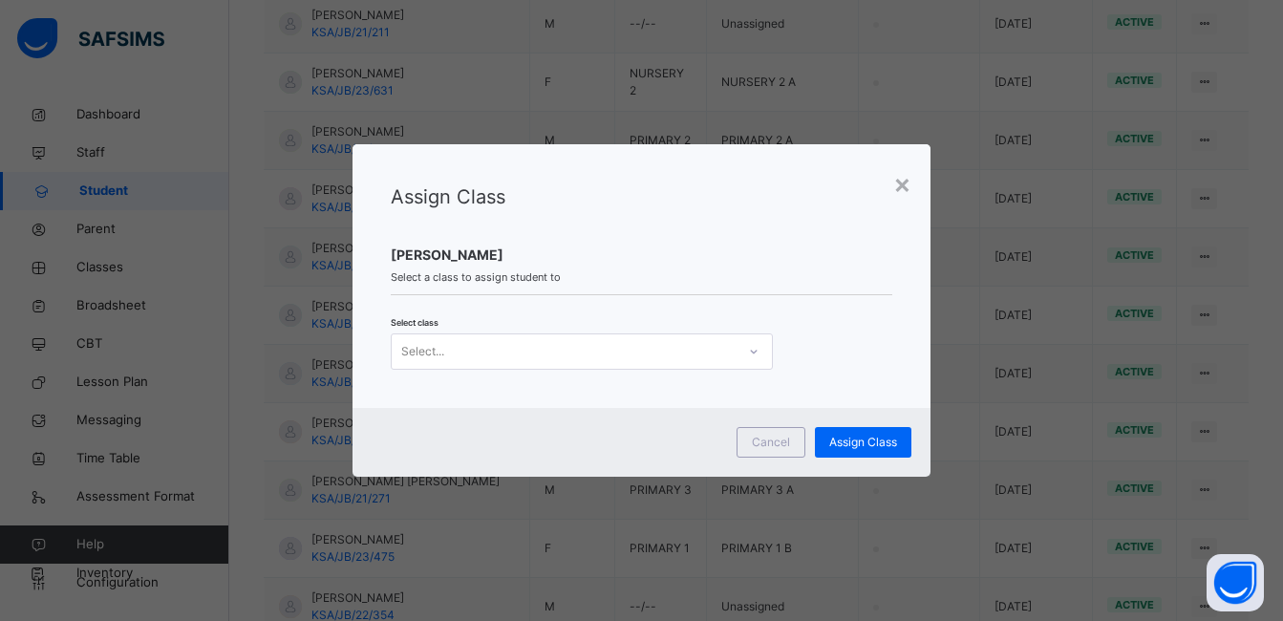
click at [692, 349] on div "Select..." at bounding box center [564, 352] width 344 height 30
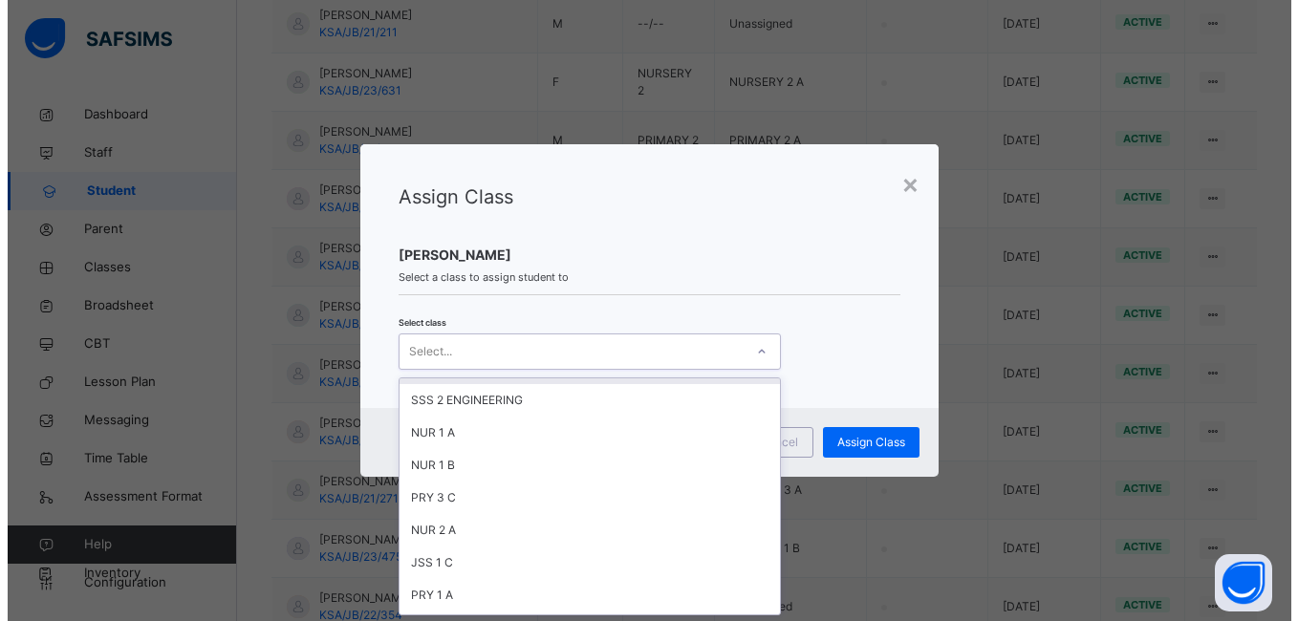
scroll to position [287, 0]
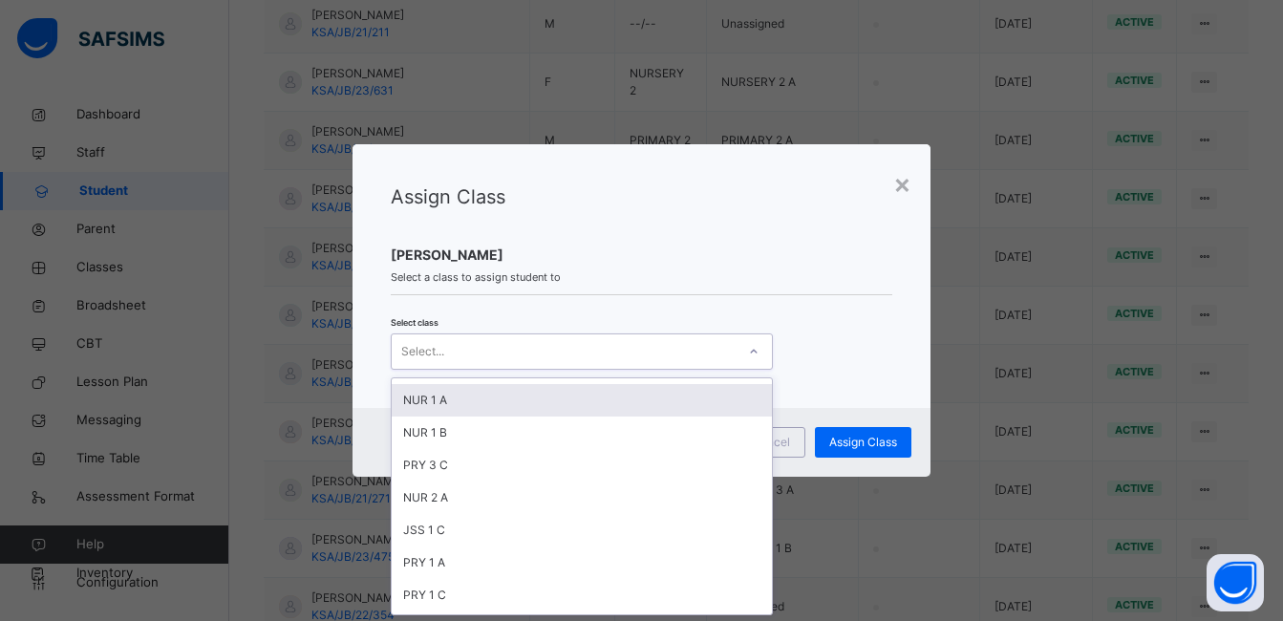
click at [462, 399] on div "NUR 1 A" at bounding box center [582, 400] width 380 height 32
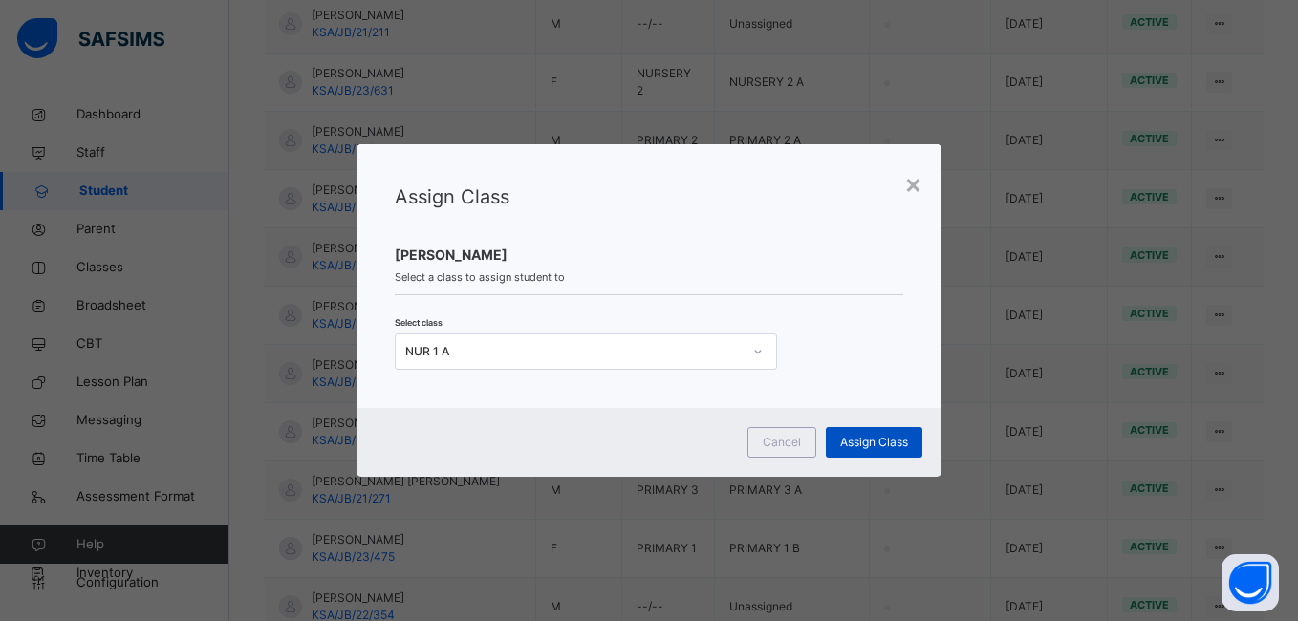
click at [860, 446] on span "Assign Class" at bounding box center [874, 442] width 68 height 17
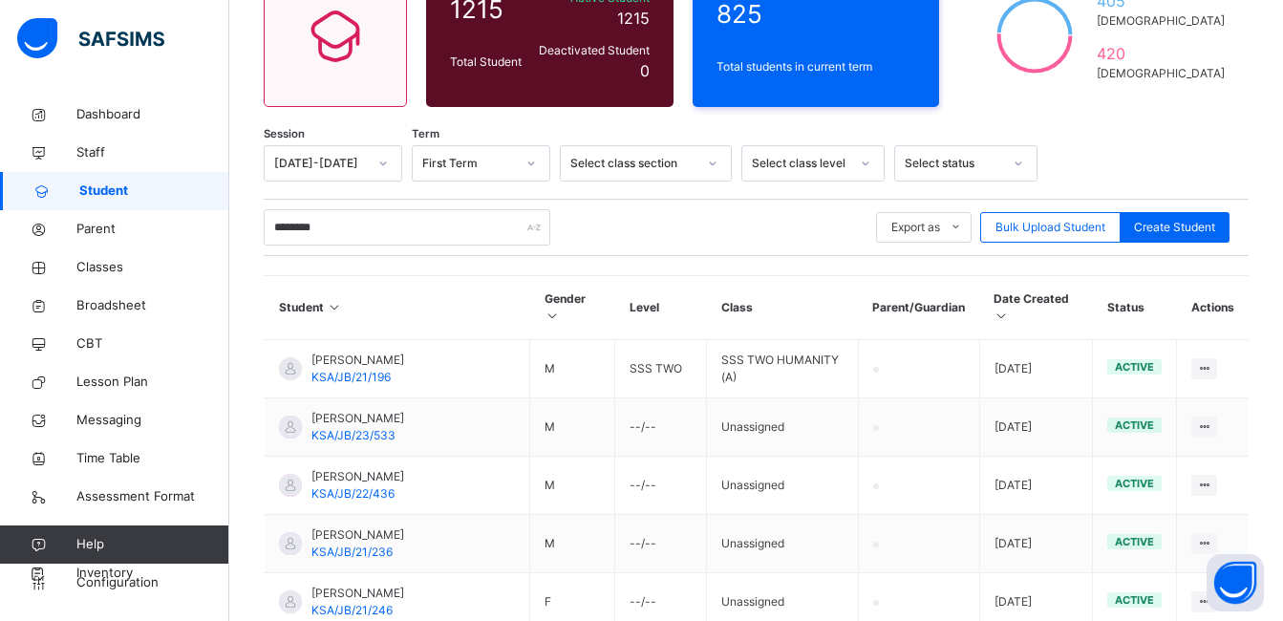
scroll to position [216, 0]
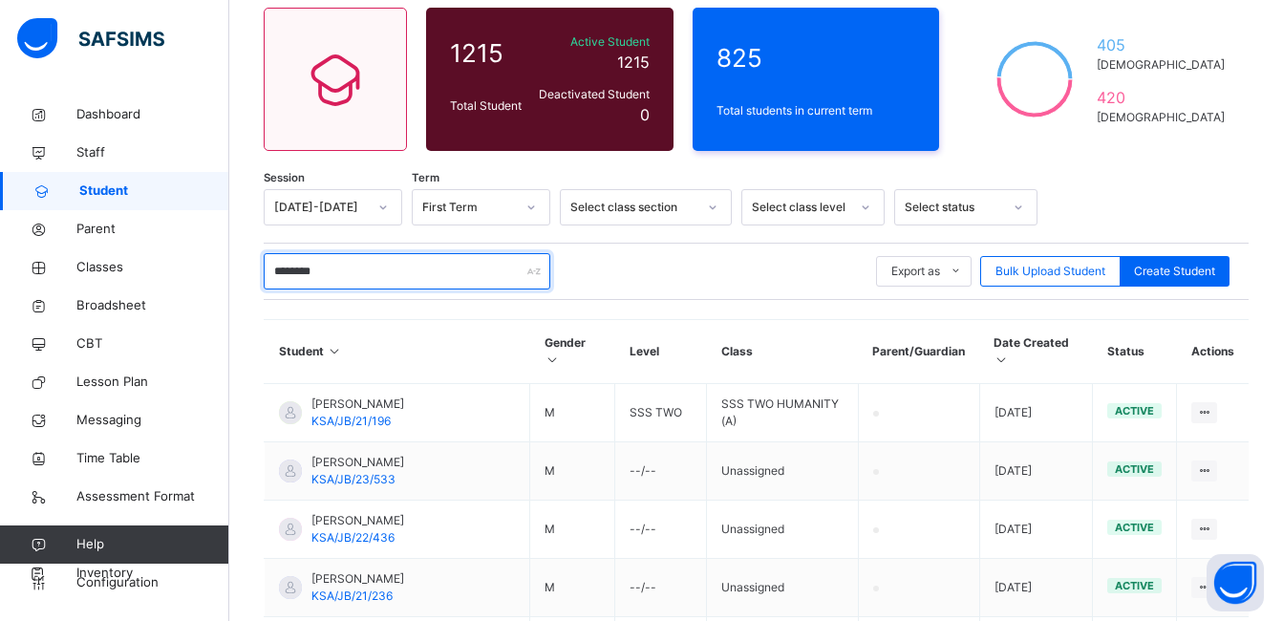
click at [383, 269] on input "********" at bounding box center [407, 271] width 287 height 36
type input "*"
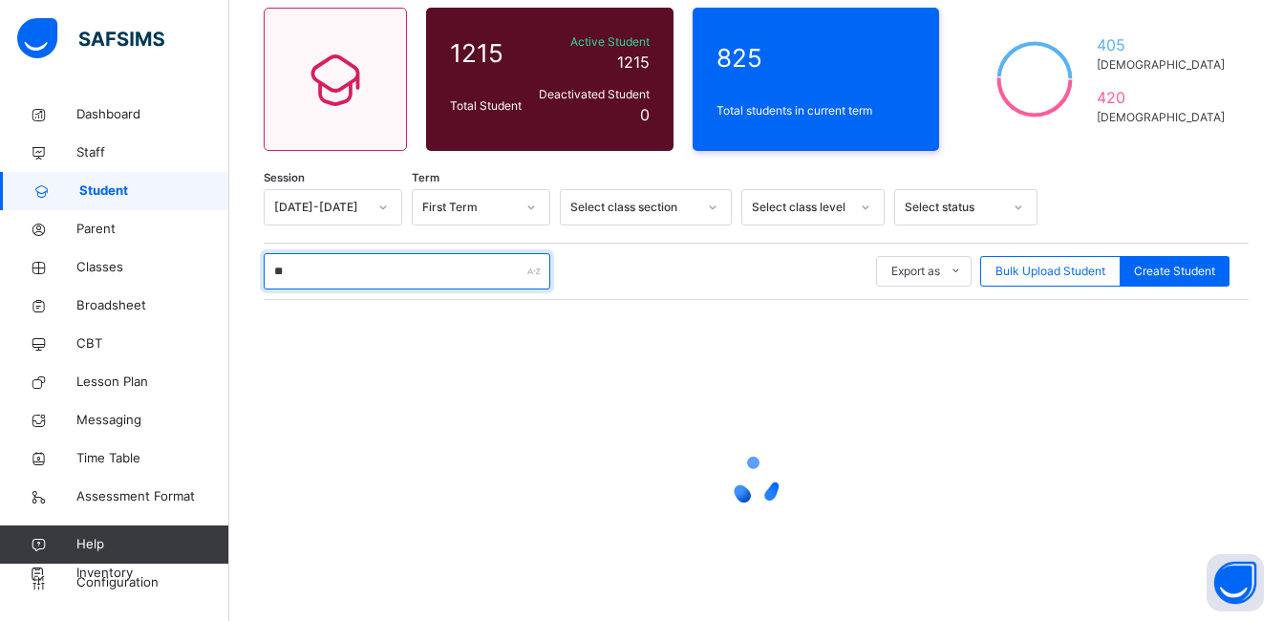
type input "*"
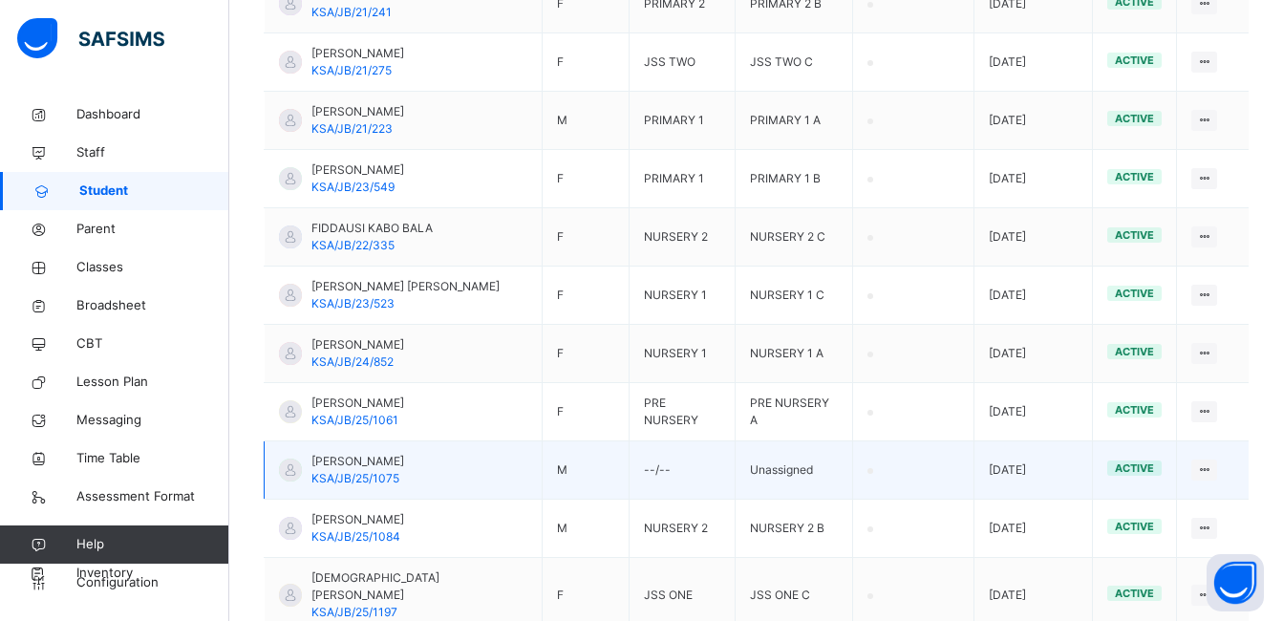
scroll to position [1359, 0]
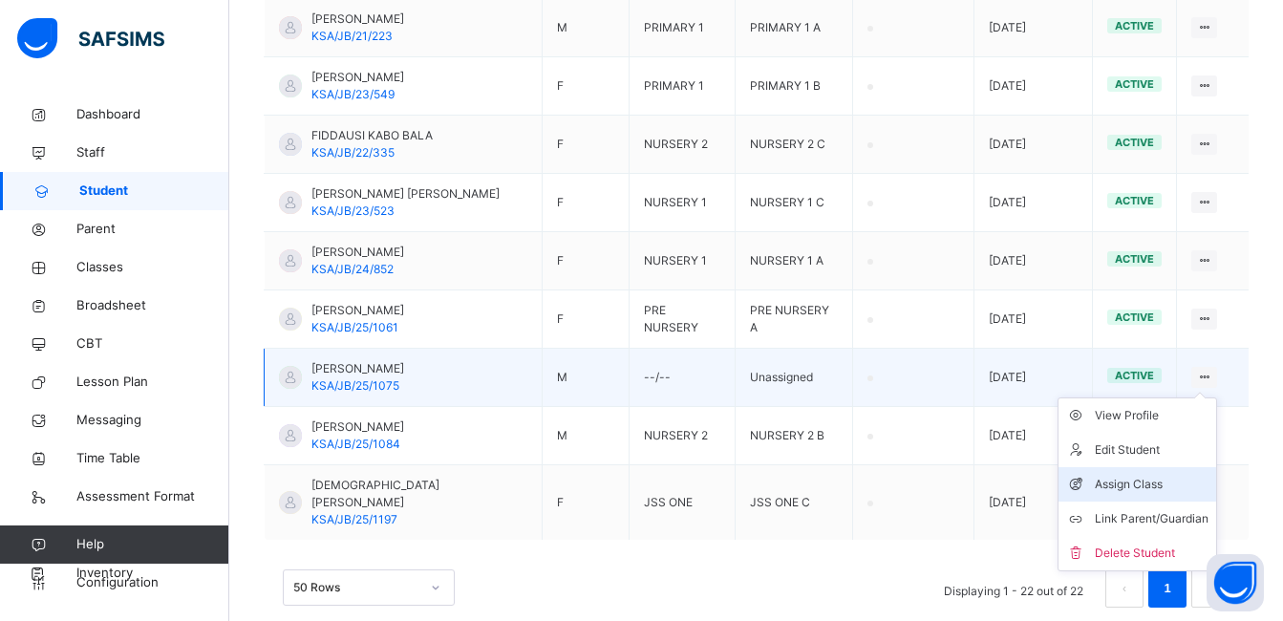
click at [1153, 475] on div "Assign Class" at bounding box center [1152, 484] width 114 height 19
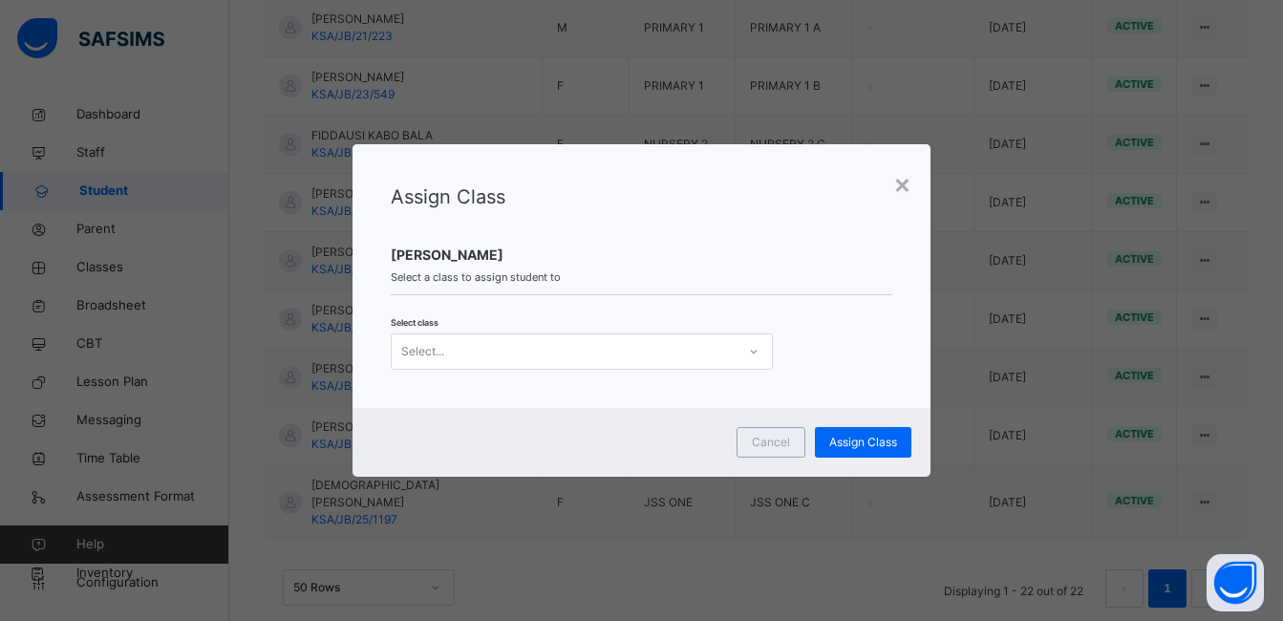
click at [748, 354] on icon at bounding box center [753, 351] width 11 height 19
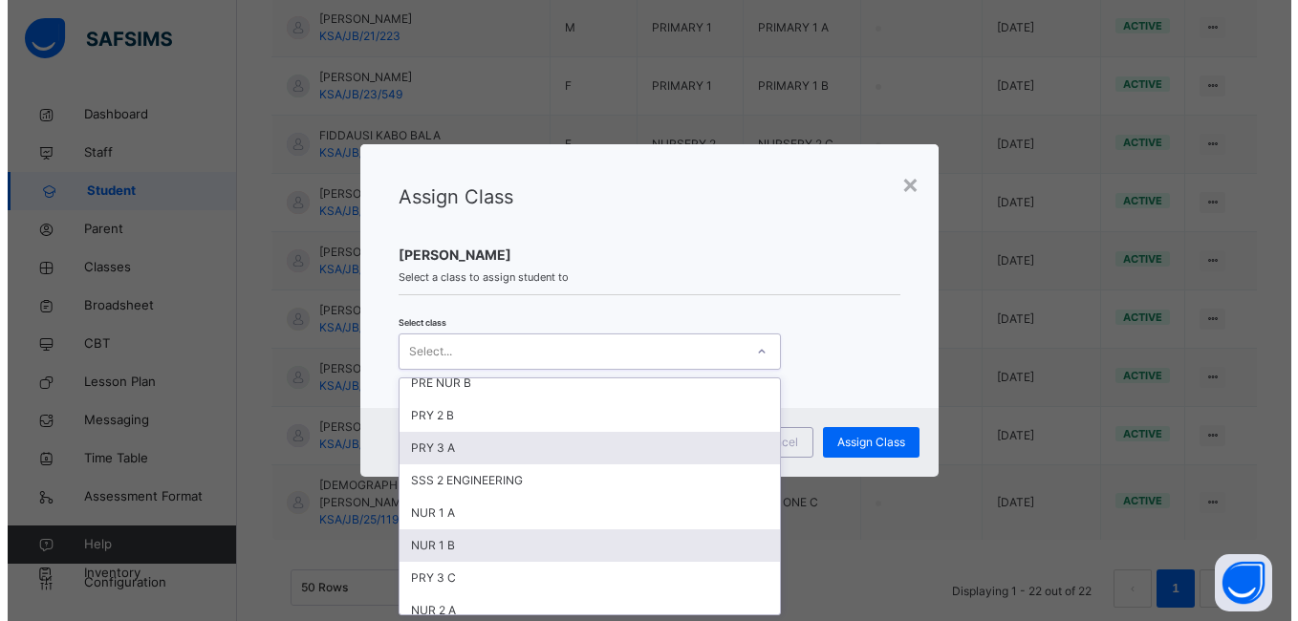
scroll to position [191, 0]
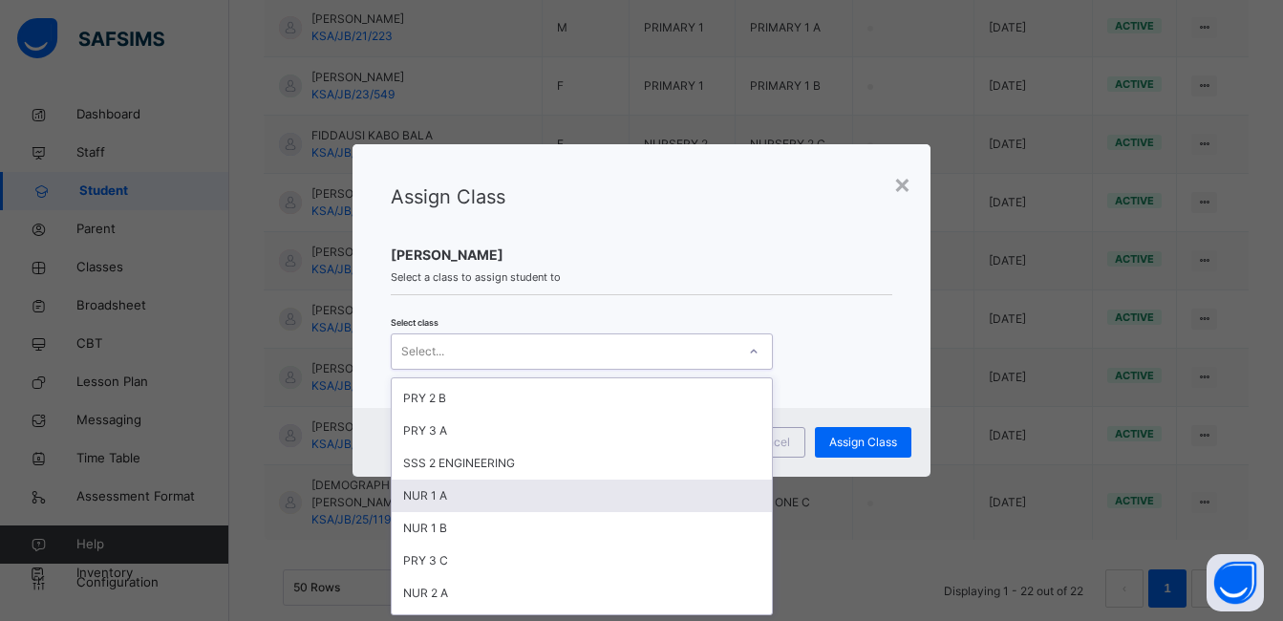
click at [446, 499] on div "NUR 1 A" at bounding box center [582, 496] width 380 height 32
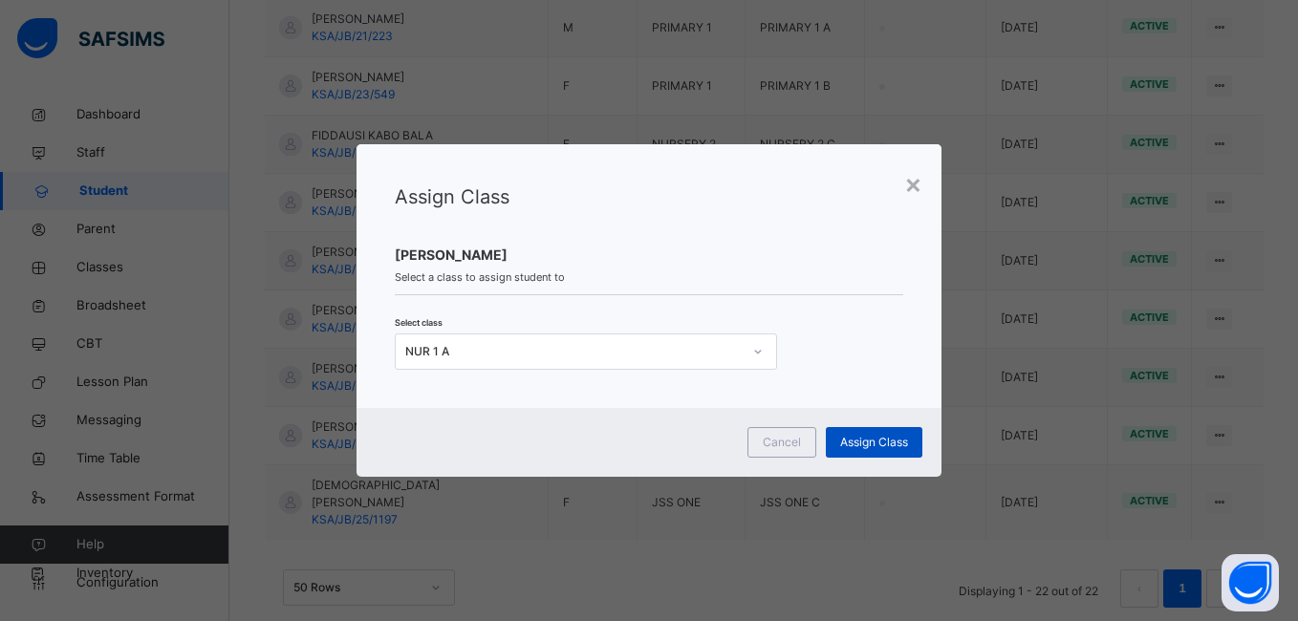
click at [852, 442] on span "Assign Class" at bounding box center [874, 442] width 68 height 17
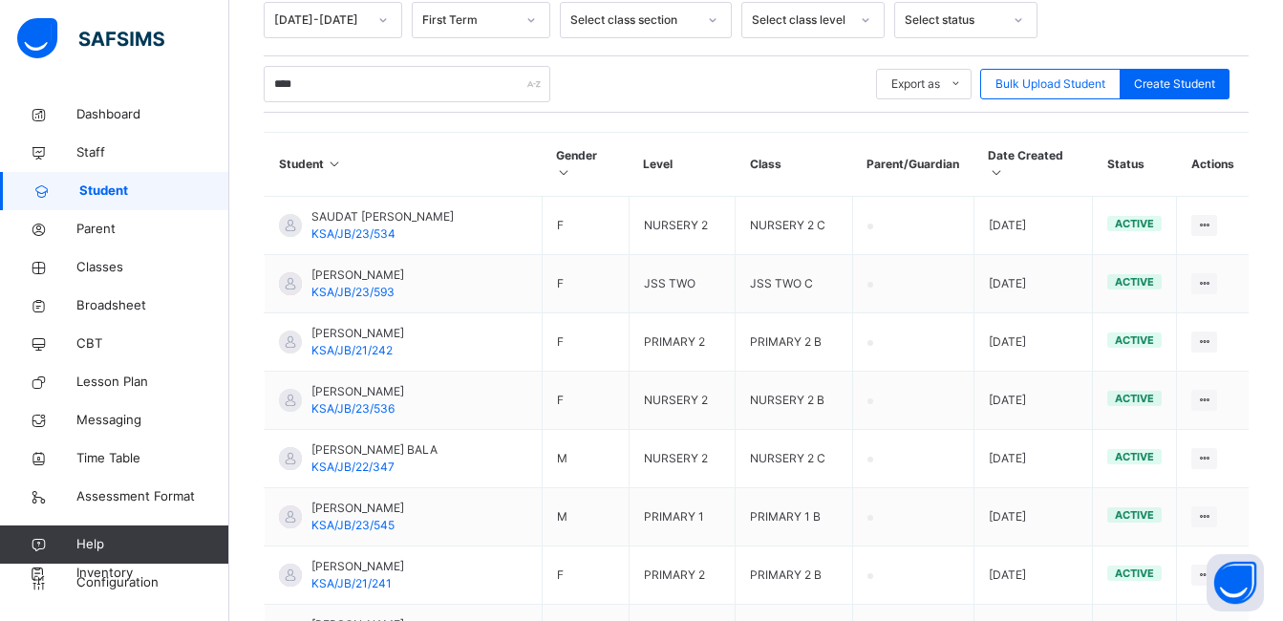
scroll to position [117, 0]
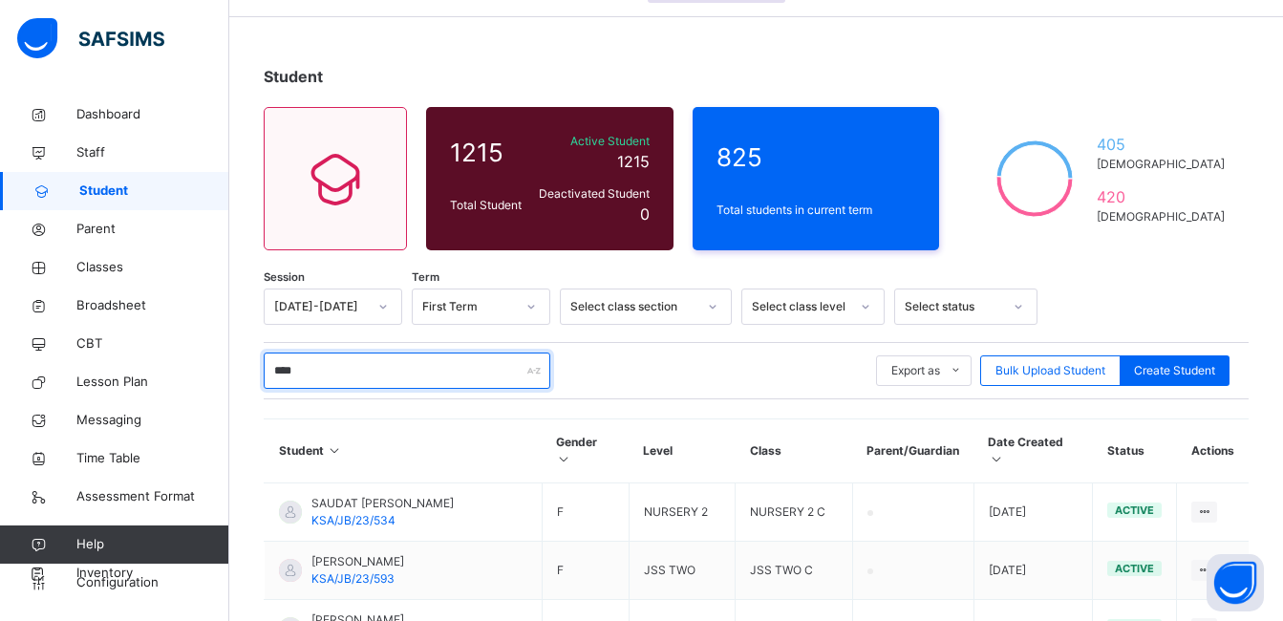
click at [338, 378] on input "****" at bounding box center [407, 371] width 287 height 36
type input "*"
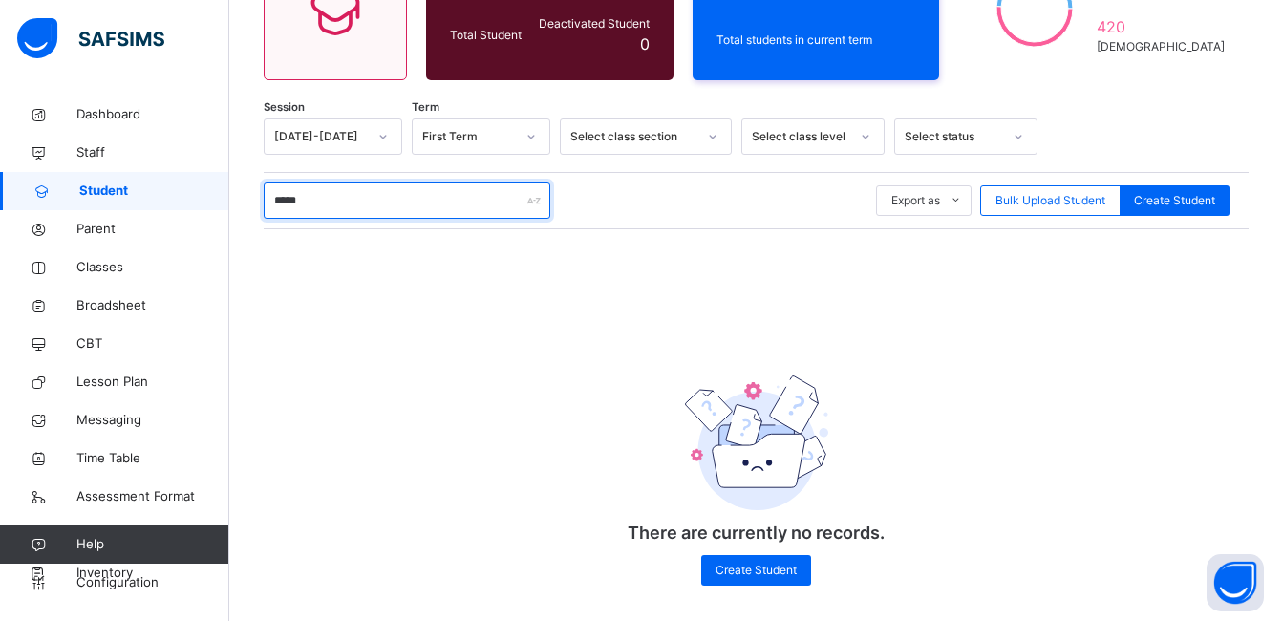
scroll to position [301, 0]
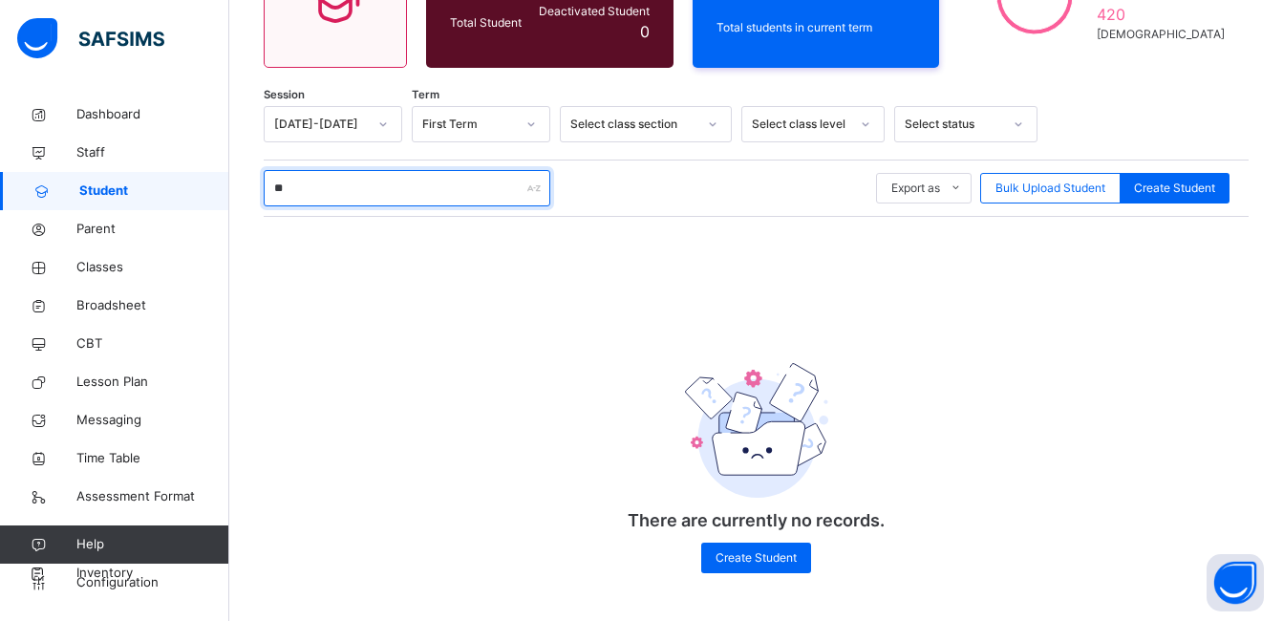
type input "*"
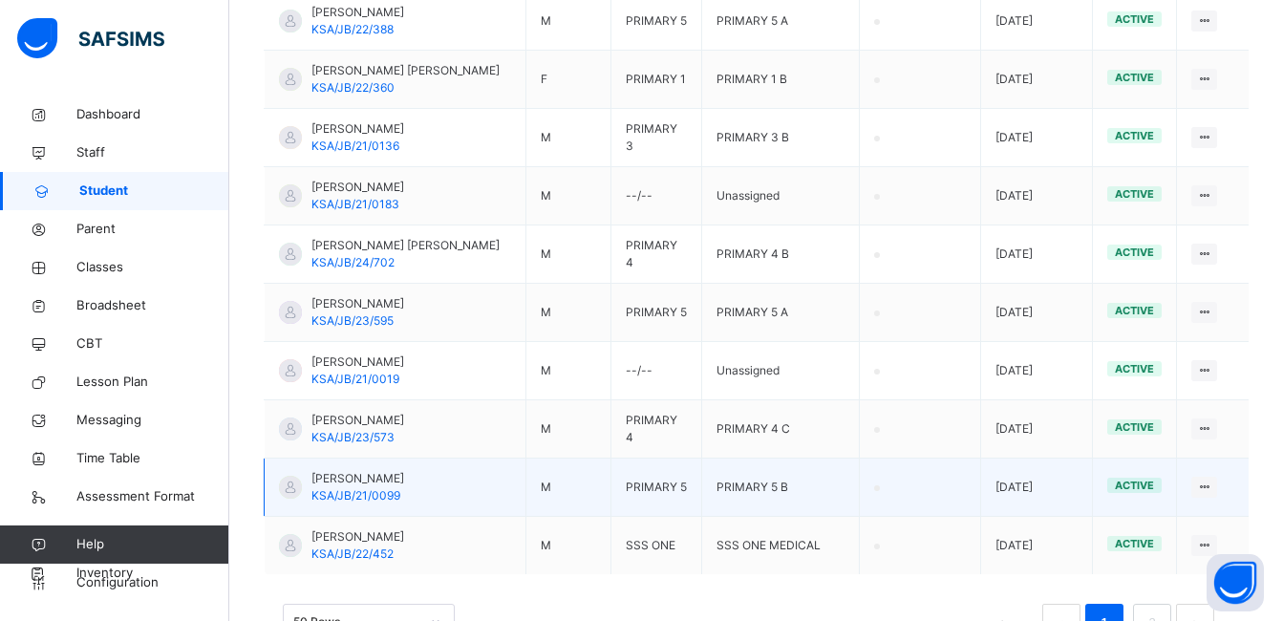
scroll to position [3025, 0]
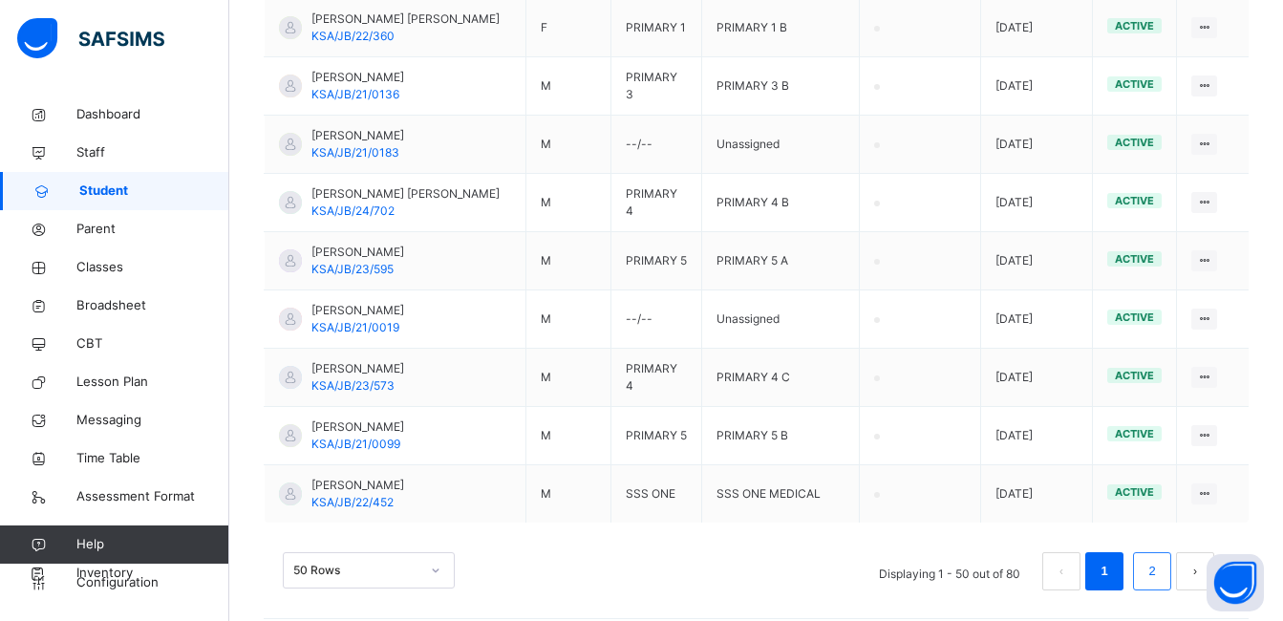
type input "*****"
click at [1161, 559] on link "2" at bounding box center [1152, 571] width 18 height 25
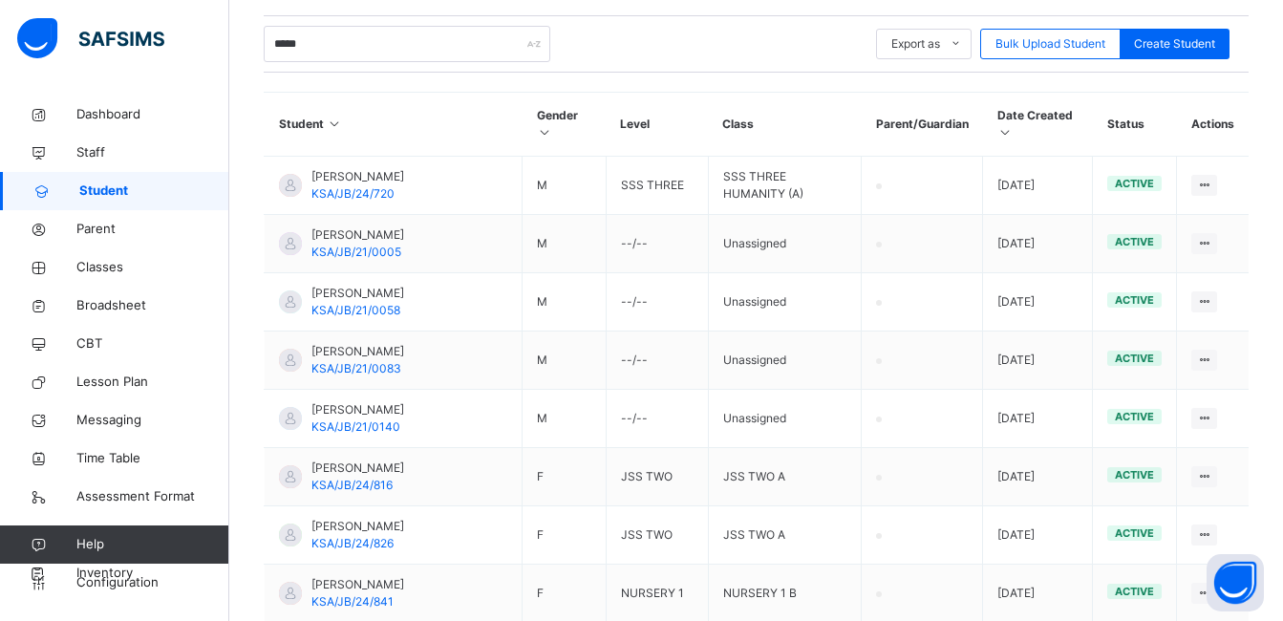
scroll to position [252, 0]
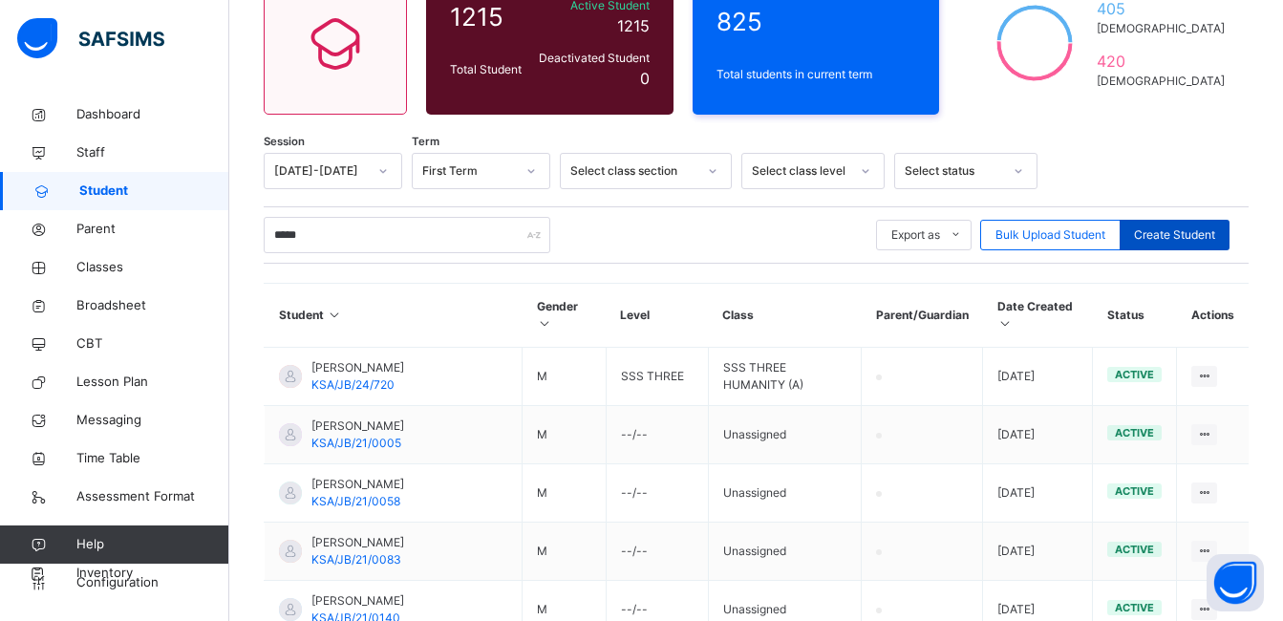
click at [1149, 235] on span "Create Student" at bounding box center [1174, 234] width 81 height 17
select select "**"
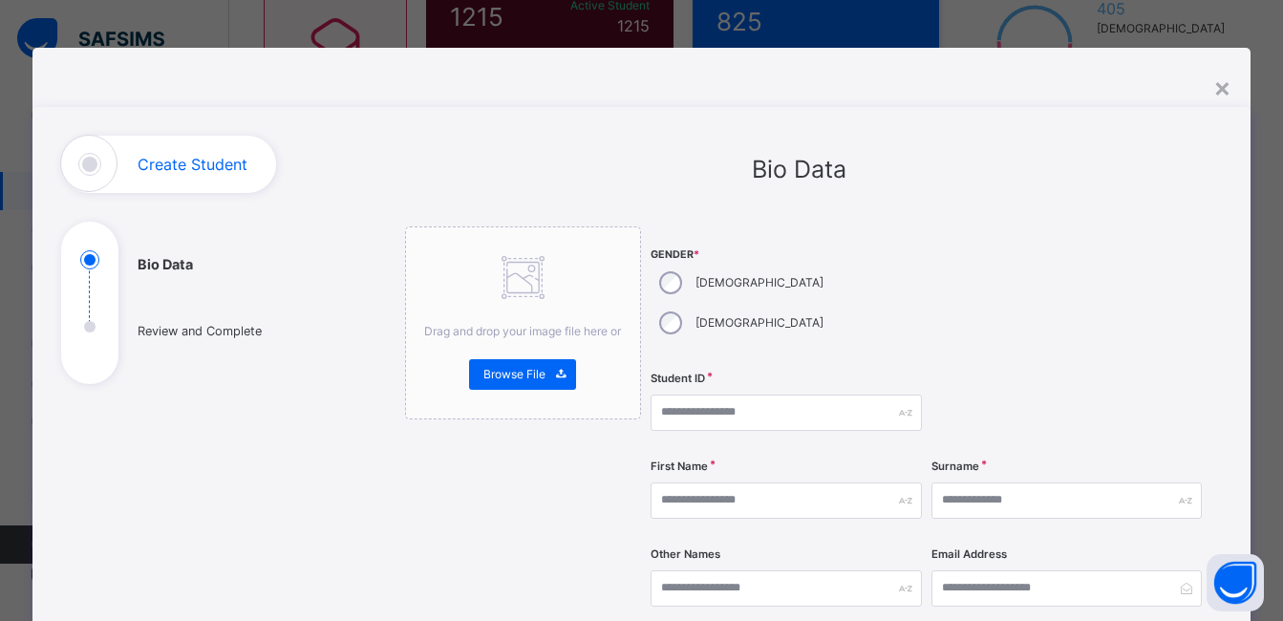
click at [752, 303] on div "Female" at bounding box center [740, 323] width 178 height 40
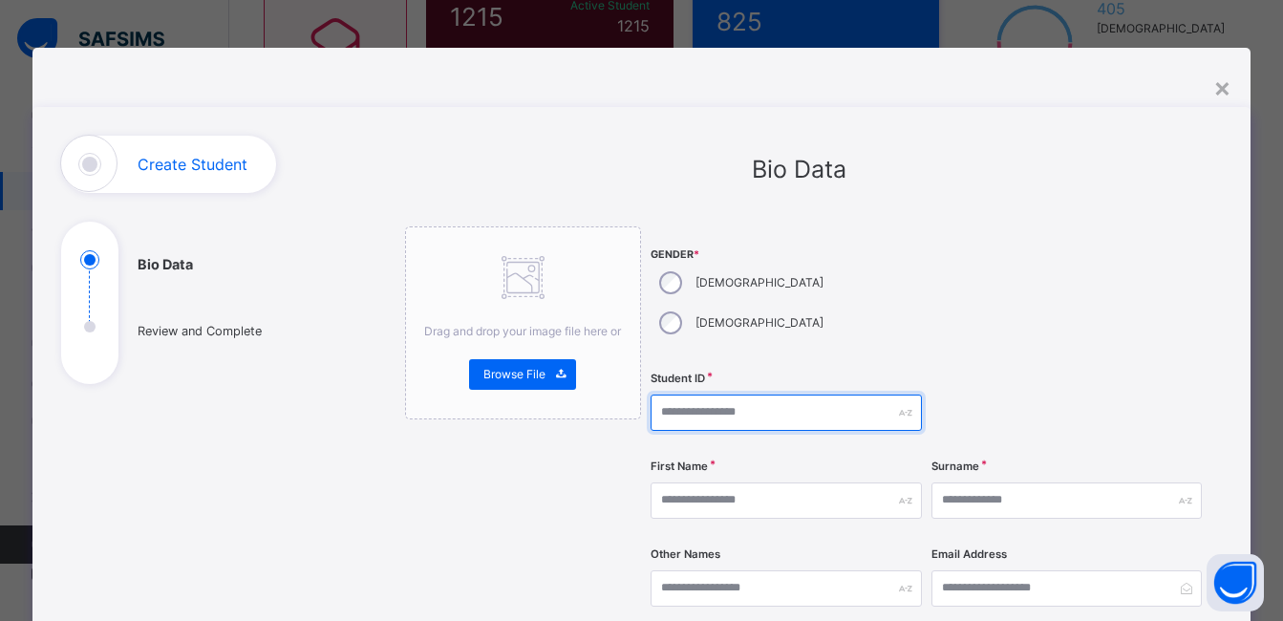
click at [760, 395] on input "text" at bounding box center [786, 413] width 270 height 36
type input "**********"
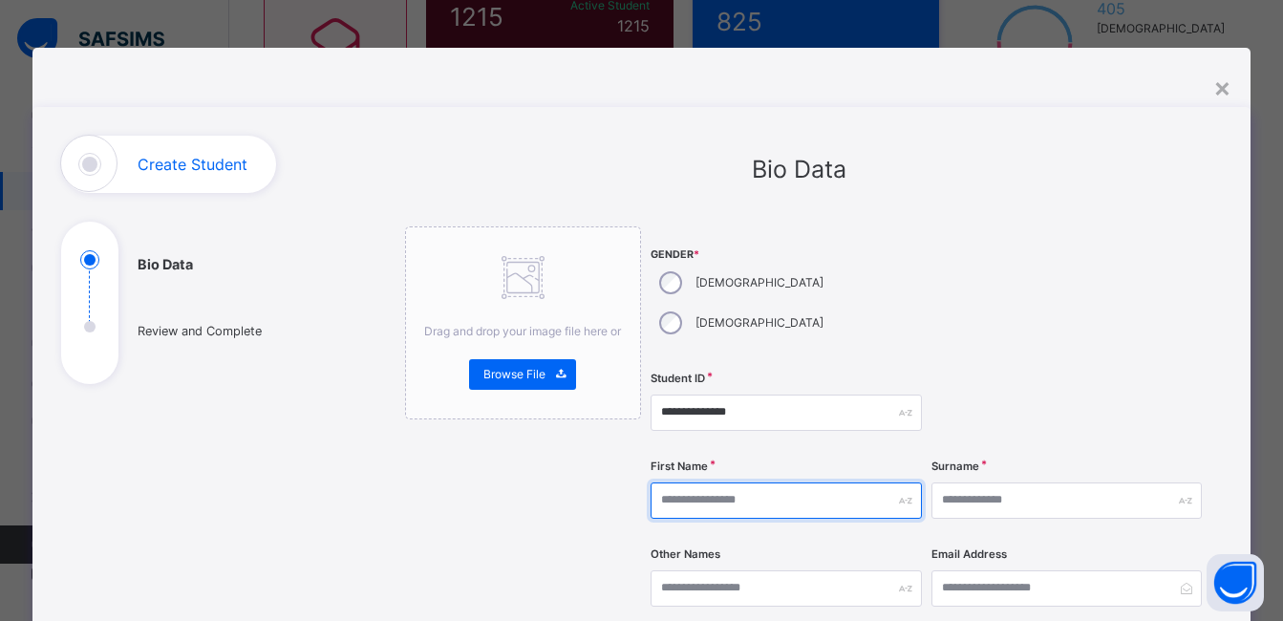
click at [742, 483] on input "text" at bounding box center [786, 501] width 270 height 36
type input "******"
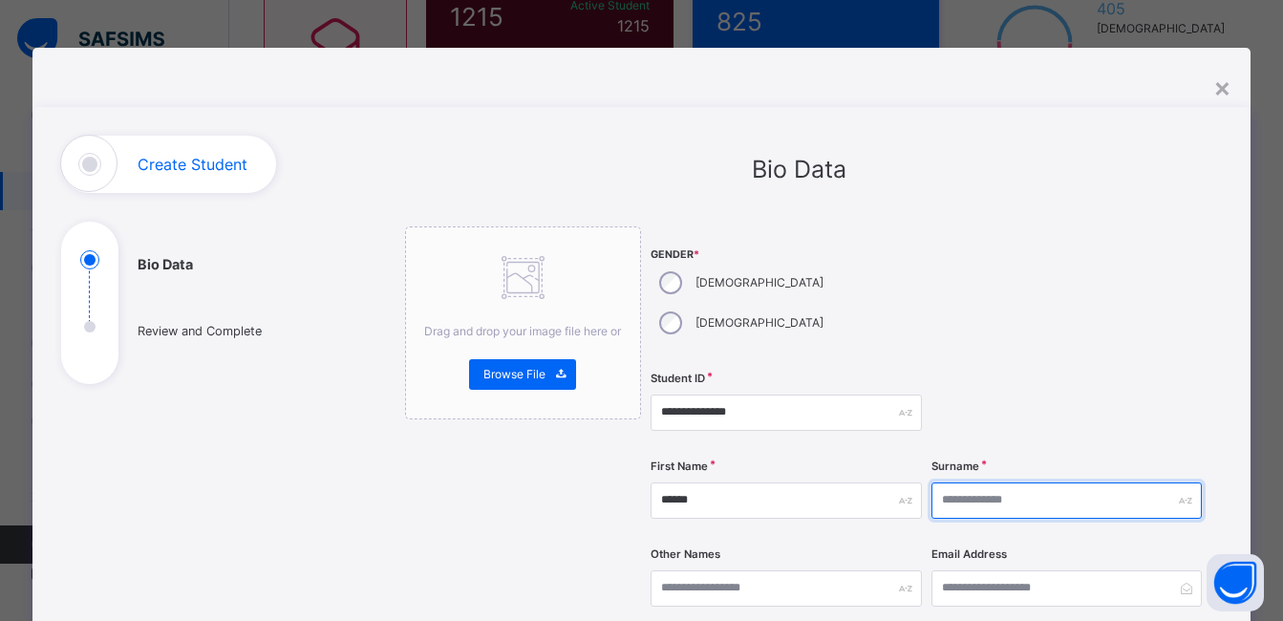
click at [978, 483] on input "text" at bounding box center [1067, 501] width 270 height 36
type input "******"
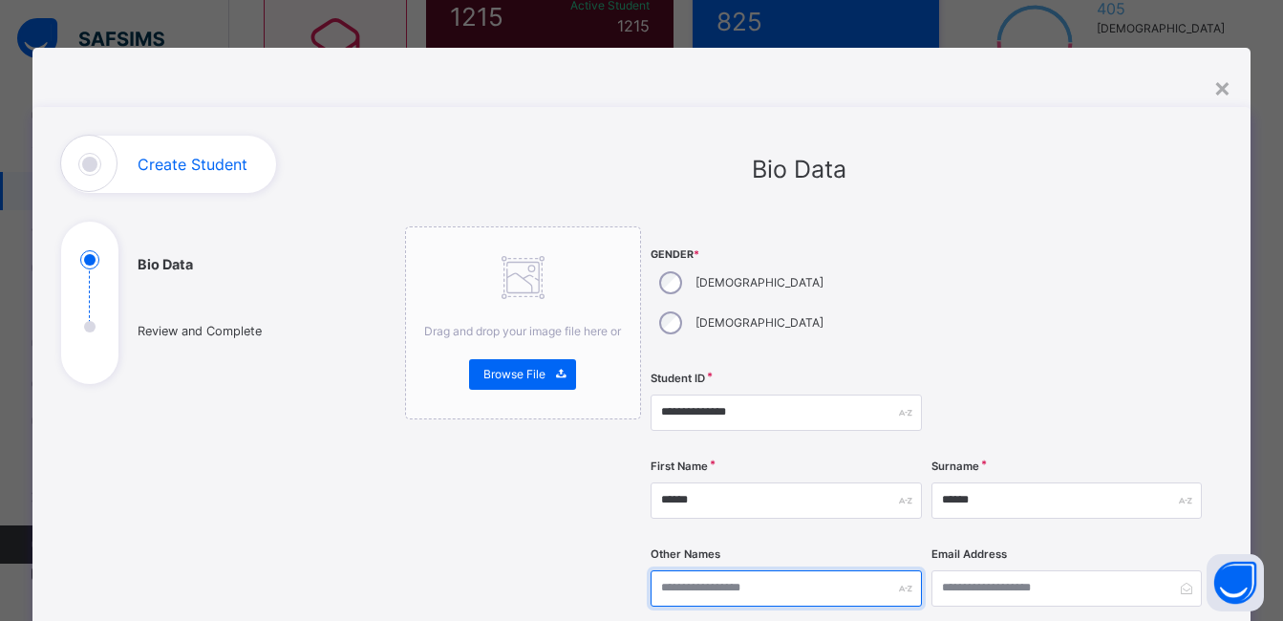
click at [758, 570] on input "text" at bounding box center [786, 588] width 270 height 36
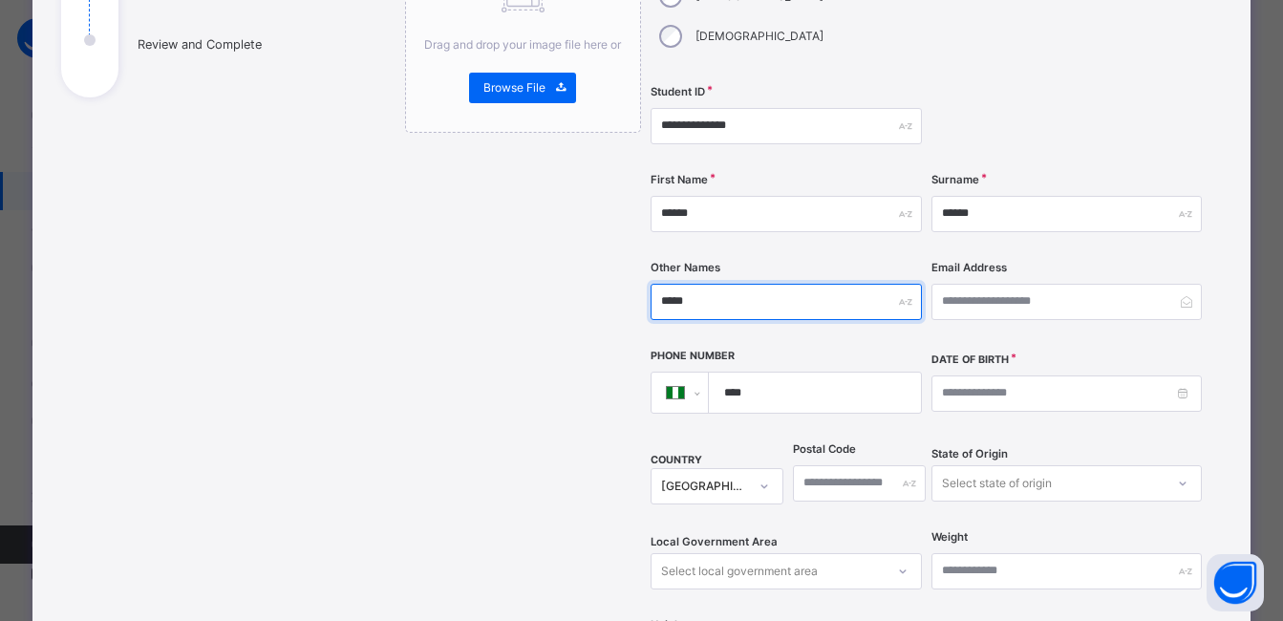
type input "*****"
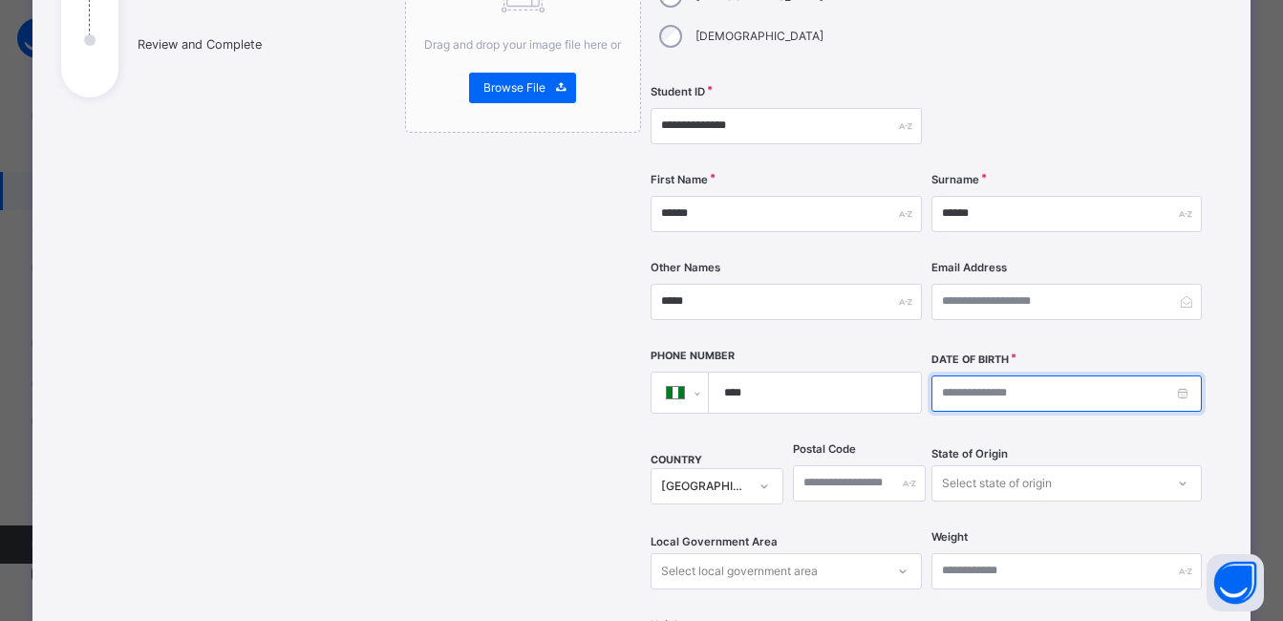
click at [962, 375] on input at bounding box center [1067, 393] width 270 height 36
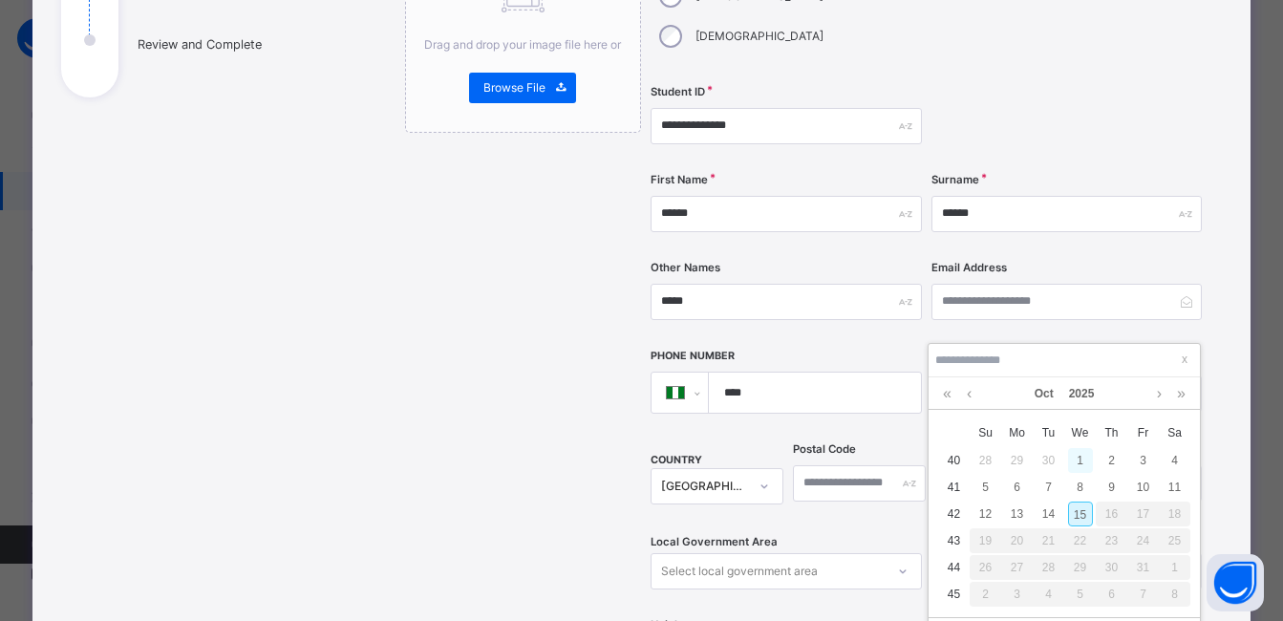
click at [1080, 455] on div "1" at bounding box center [1080, 460] width 25 height 25
type input "**********"
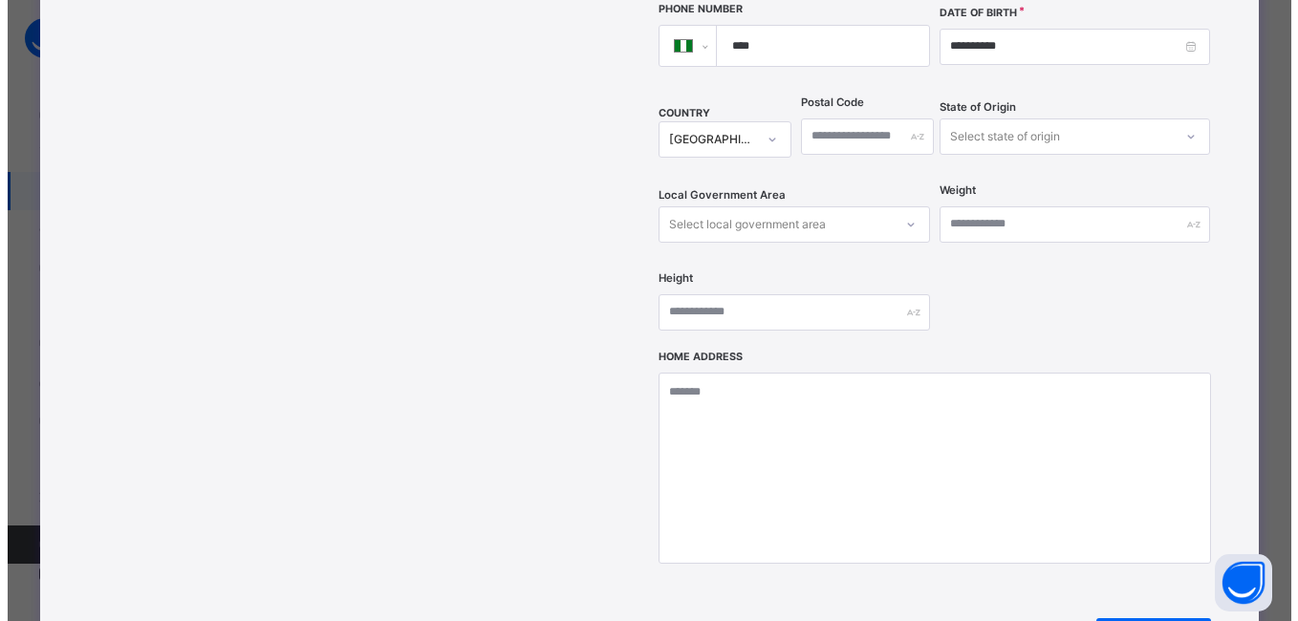
scroll to position [669, 0]
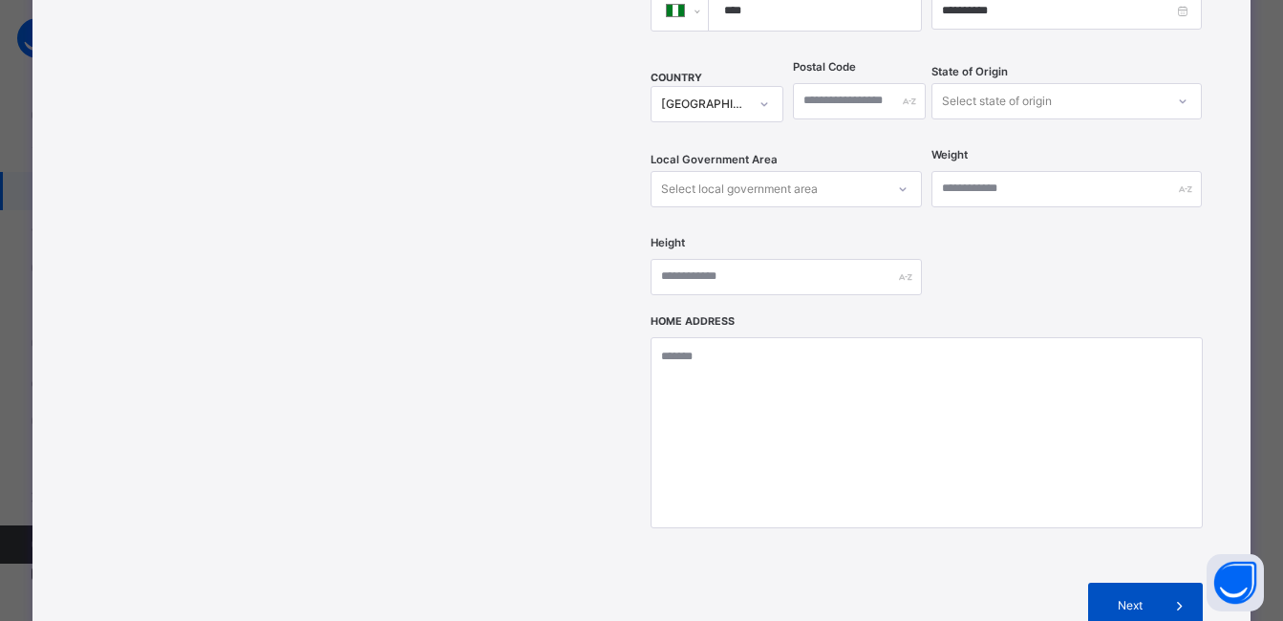
click at [1137, 597] on span "Next" at bounding box center [1130, 605] width 54 height 17
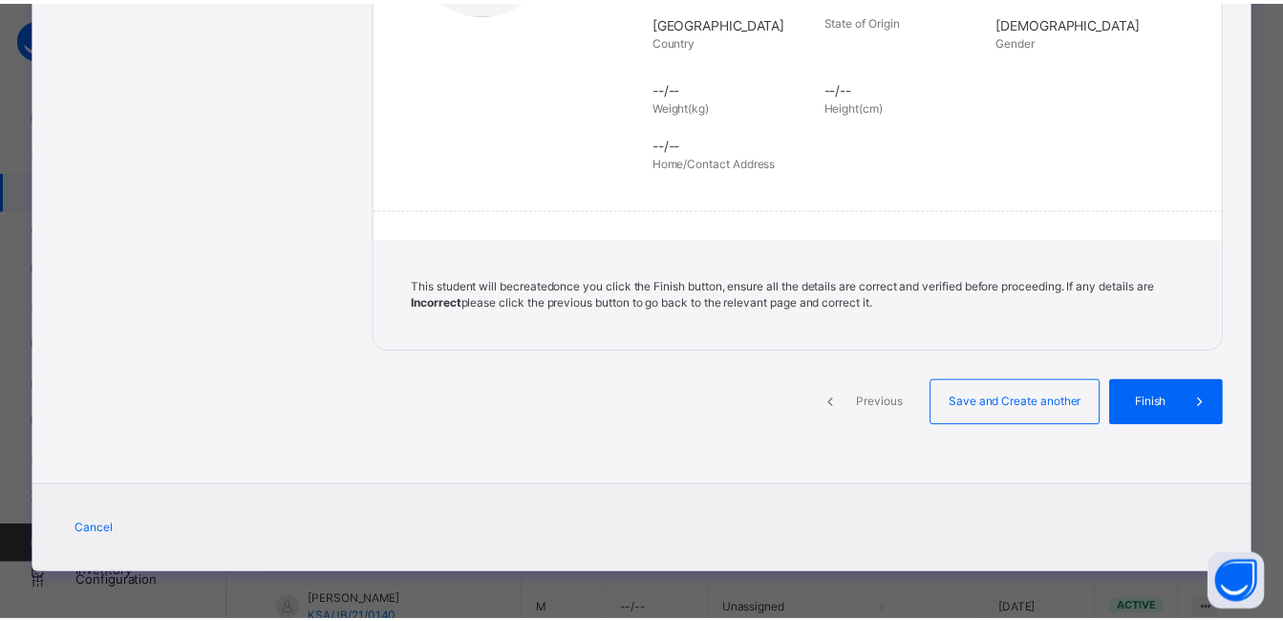
scroll to position [430, 0]
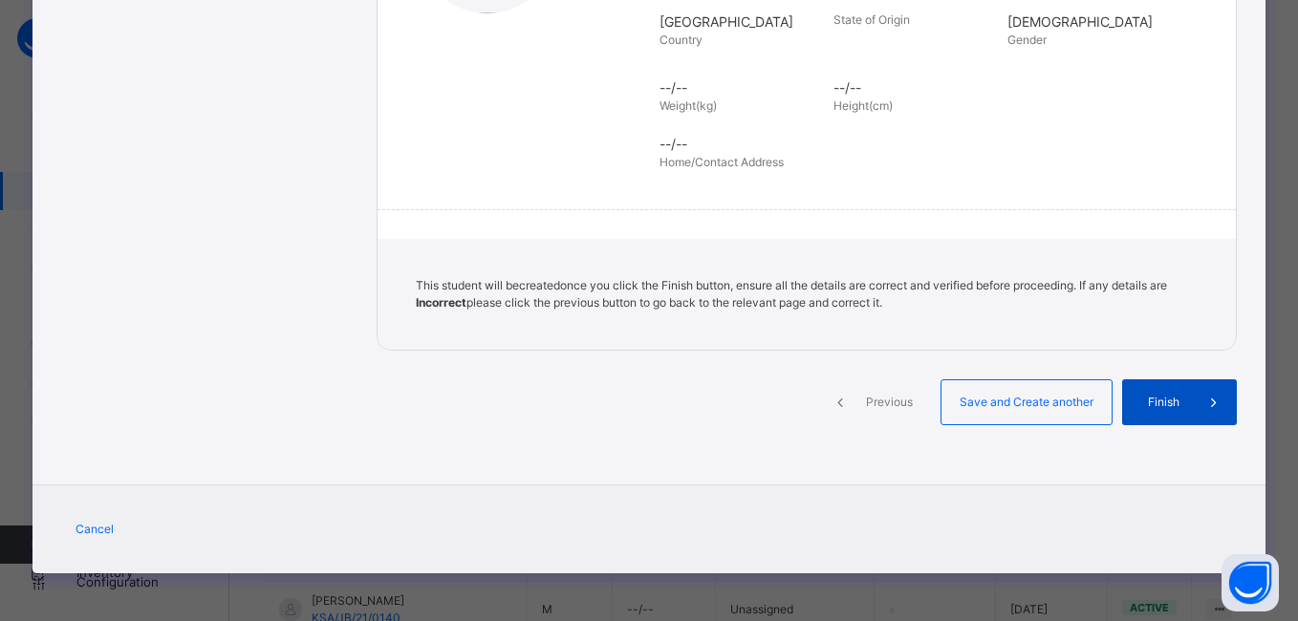
click at [1148, 407] on span "Finish" at bounding box center [1163, 402] width 54 height 17
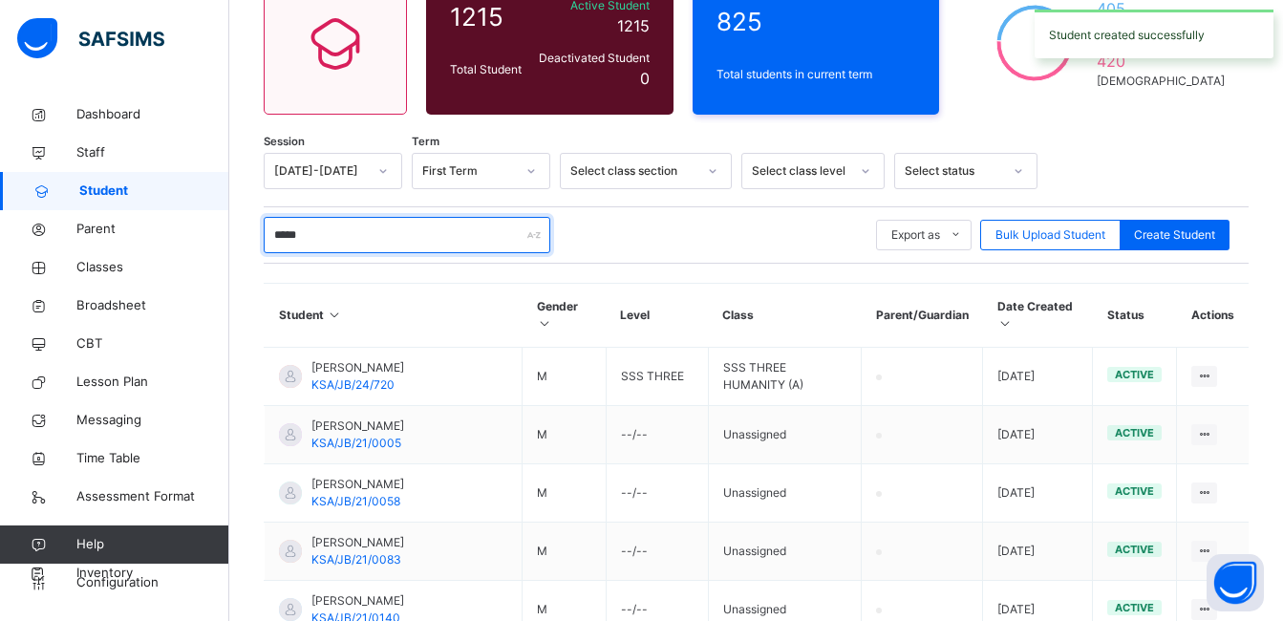
click at [360, 233] on input "*****" at bounding box center [407, 235] width 287 height 36
type input "*"
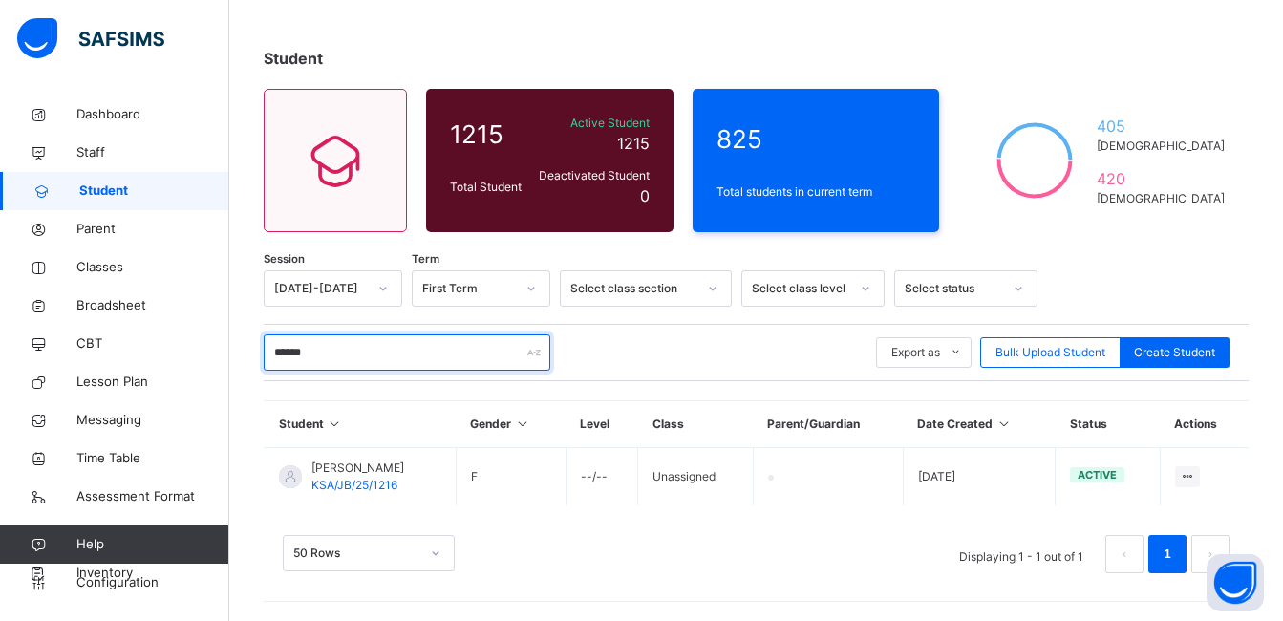
scroll to position [135, 0]
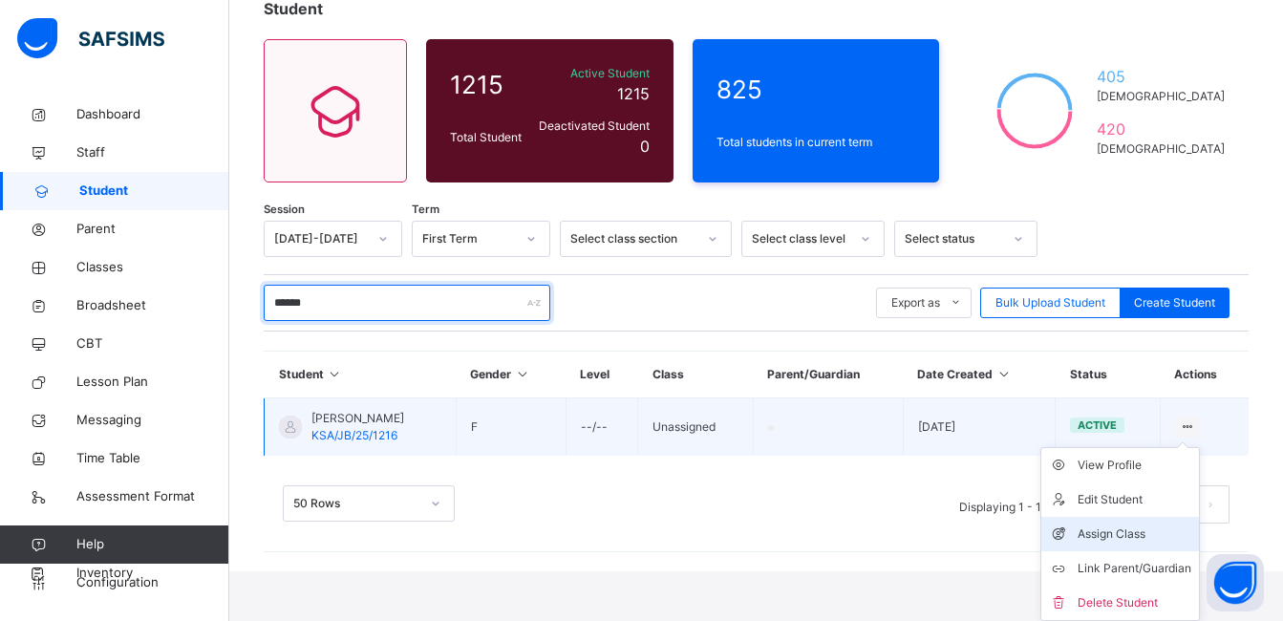
type input "******"
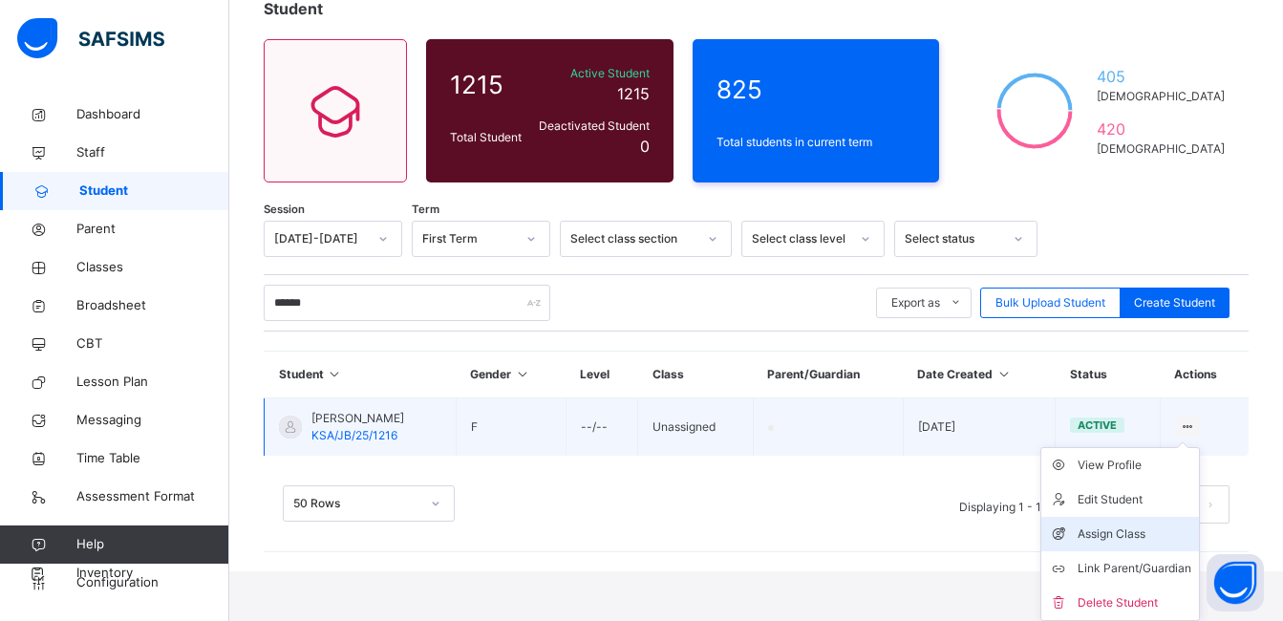
click at [1148, 532] on div "Assign Class" at bounding box center [1135, 534] width 114 height 19
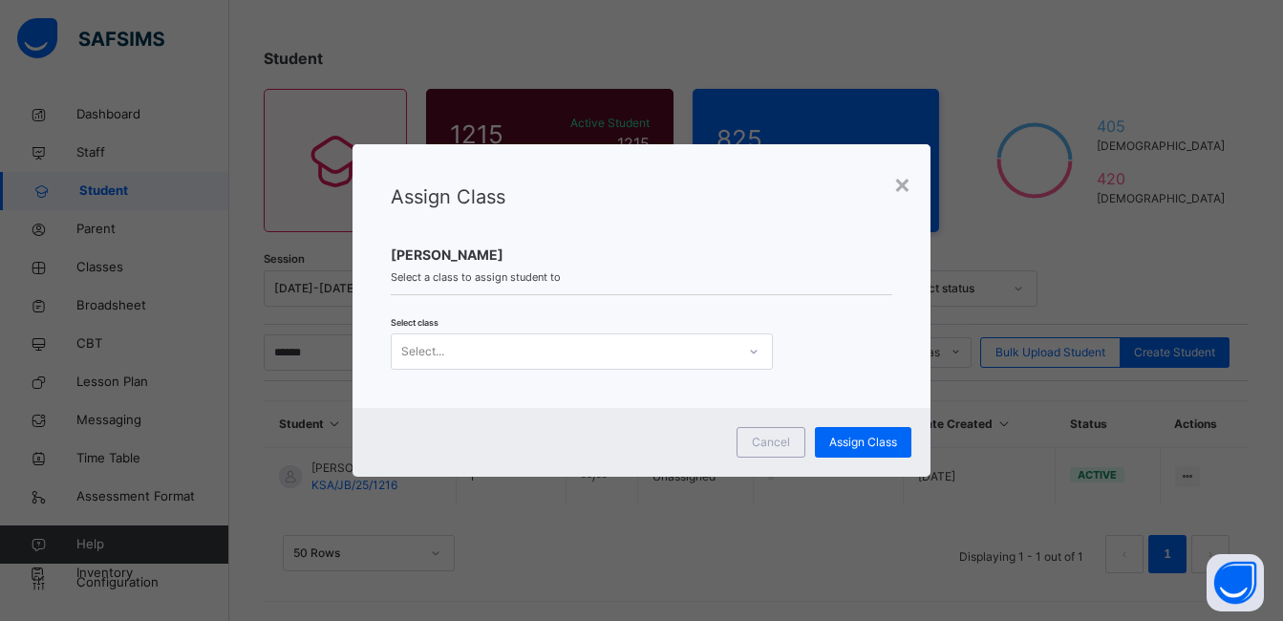
click at [748, 354] on icon at bounding box center [753, 351] width 11 height 19
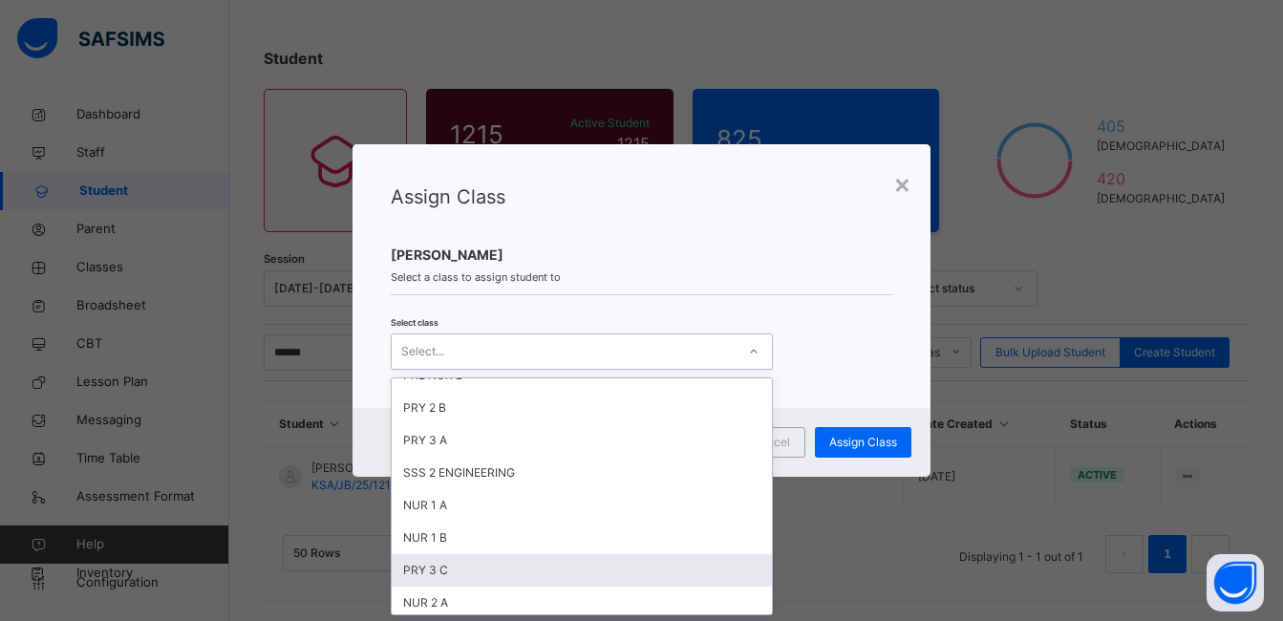
scroll to position [191, 0]
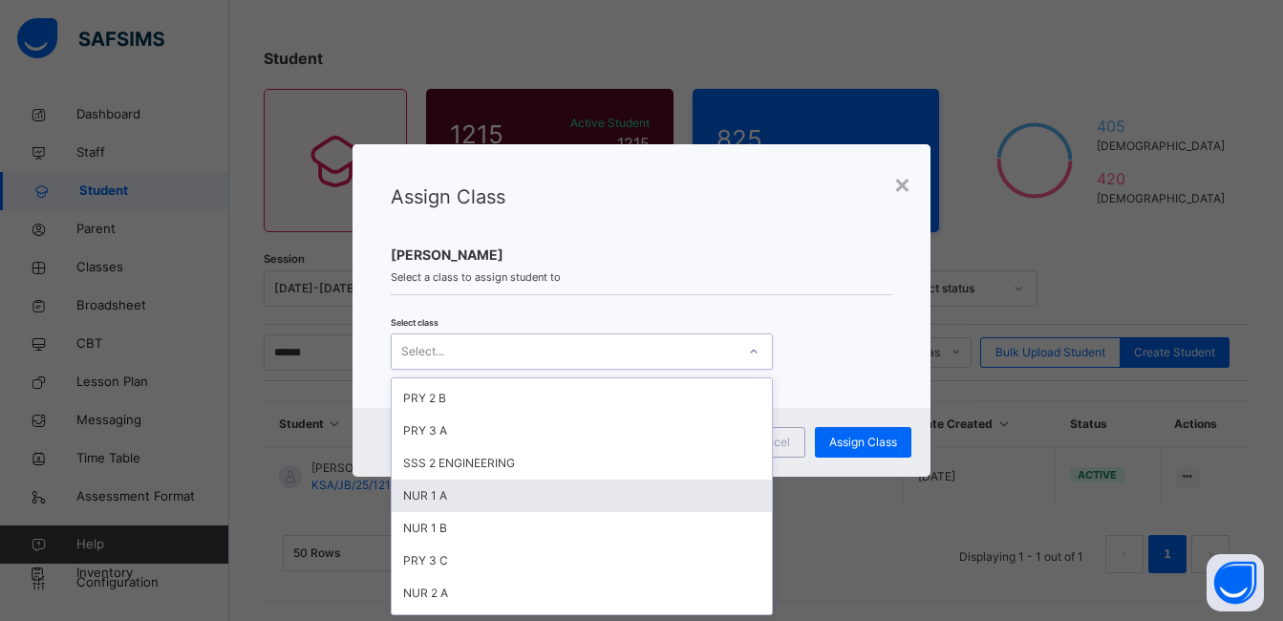
click at [465, 496] on div "NUR 1 A" at bounding box center [582, 496] width 380 height 32
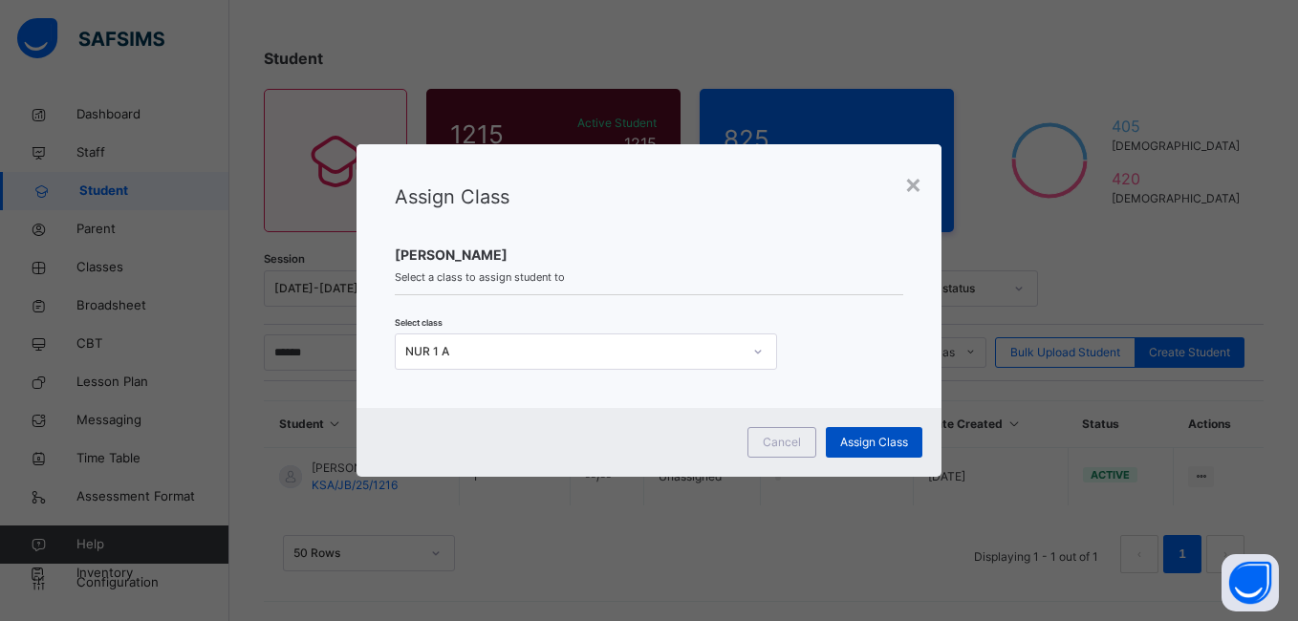
click at [848, 442] on span "Assign Class" at bounding box center [874, 442] width 68 height 17
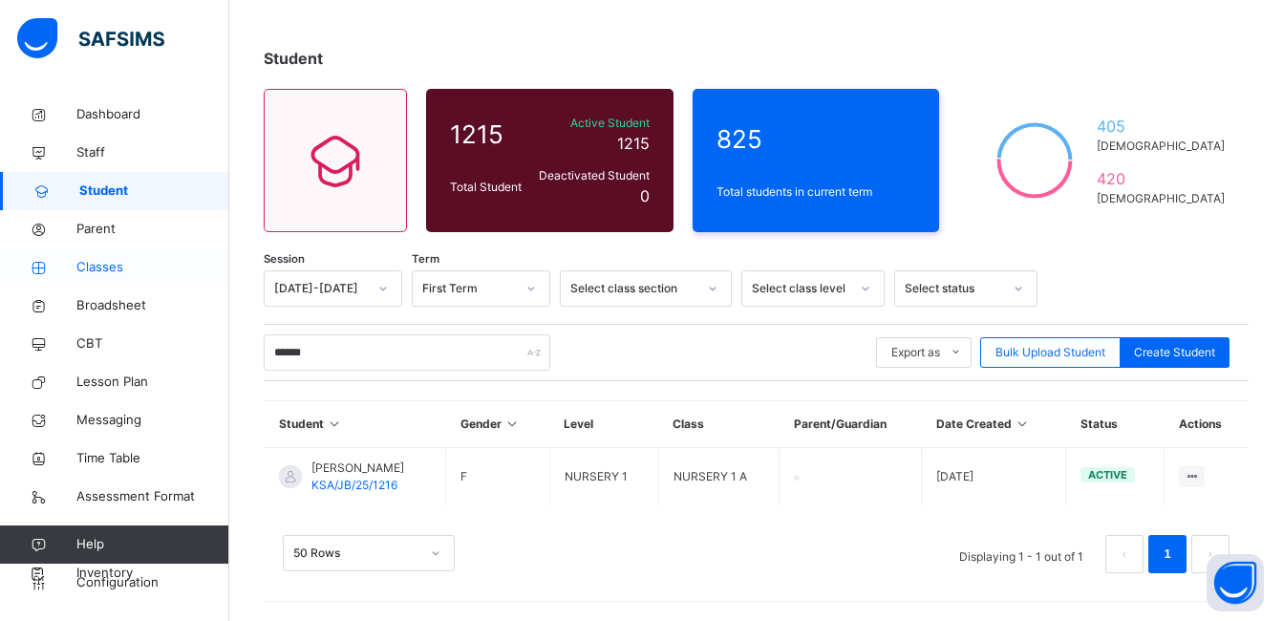
click at [90, 267] on span "Classes" at bounding box center [152, 267] width 153 height 19
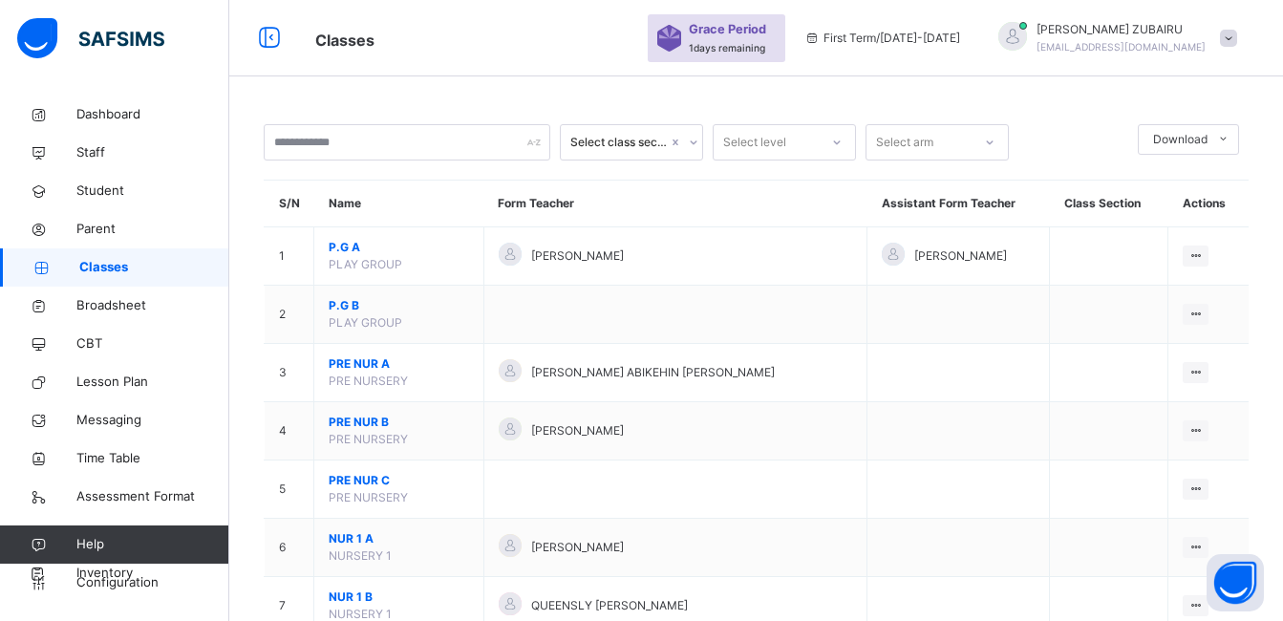
scroll to position [135, 0]
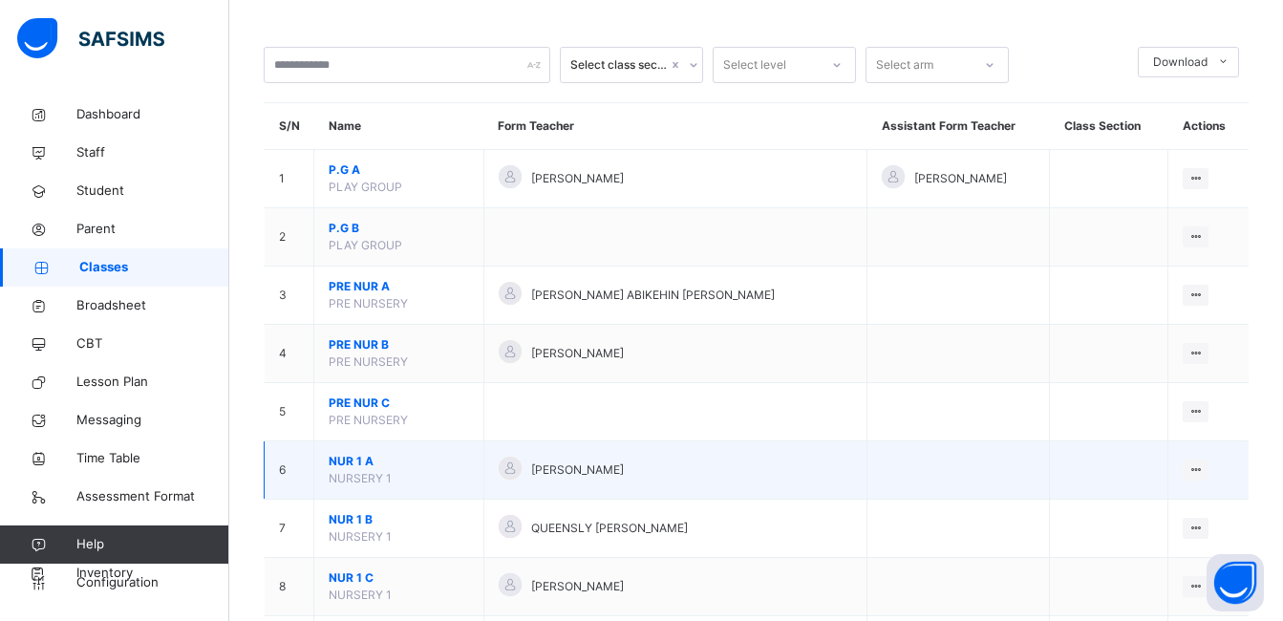
click at [358, 464] on span "NUR 1 A" at bounding box center [399, 461] width 140 height 17
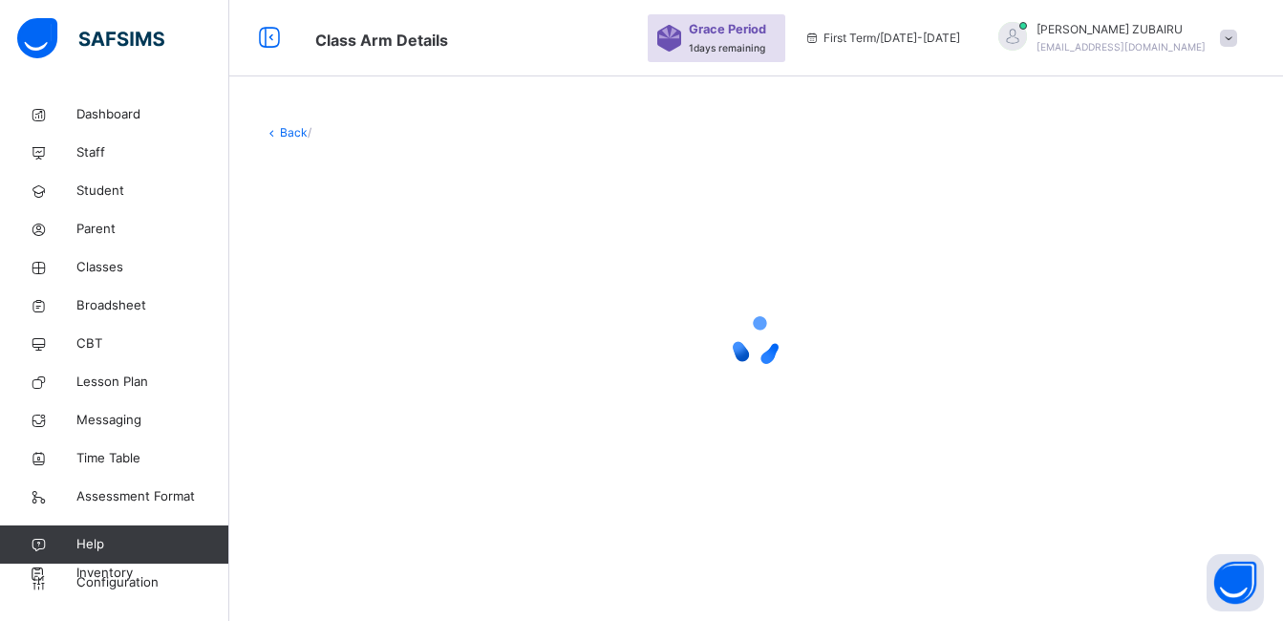
scroll to position [135, 0]
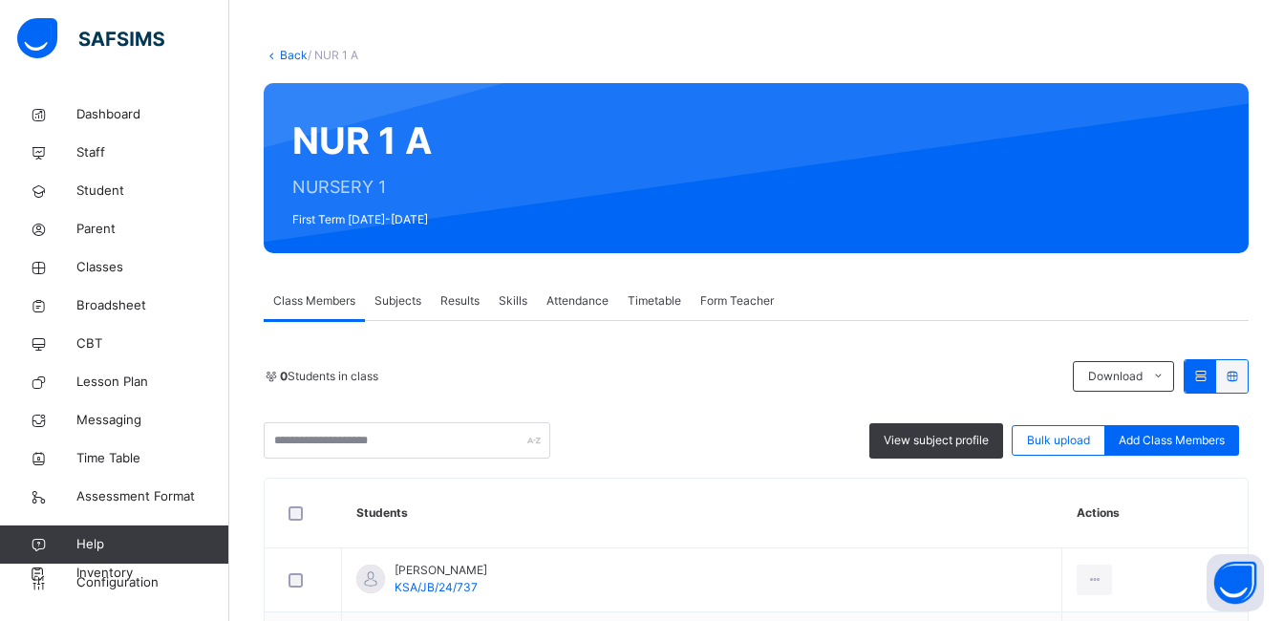
click at [409, 301] on span "Subjects" at bounding box center [398, 300] width 47 height 17
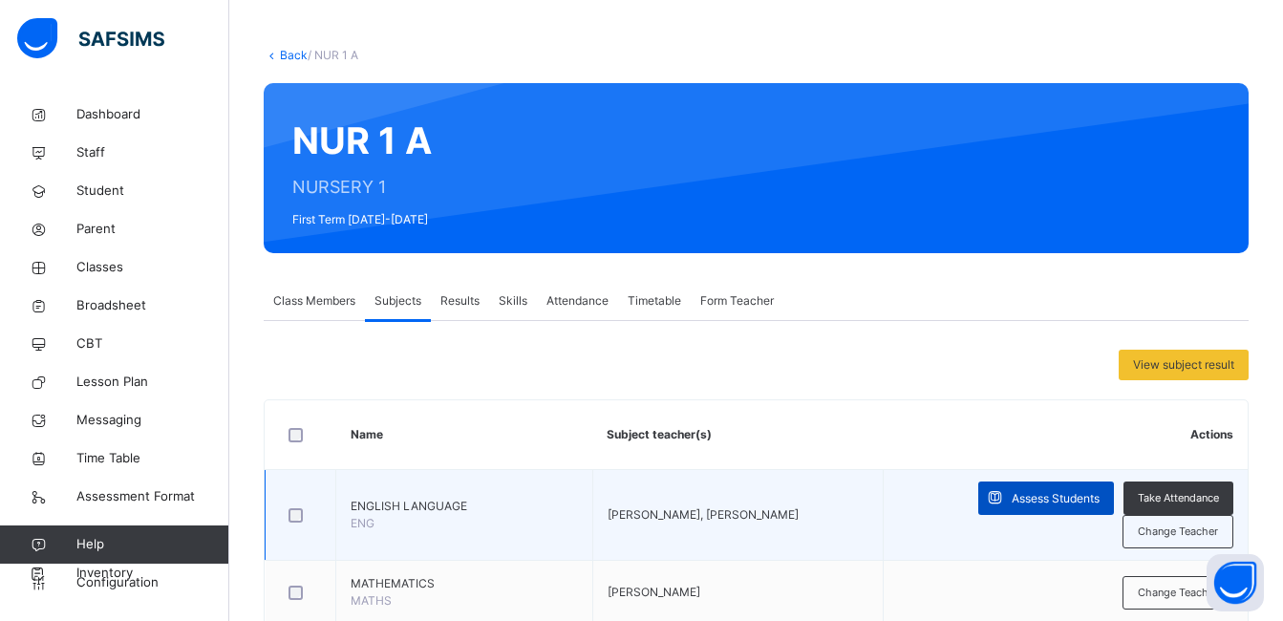
click at [1065, 490] on span "Assess Students" at bounding box center [1056, 498] width 88 height 17
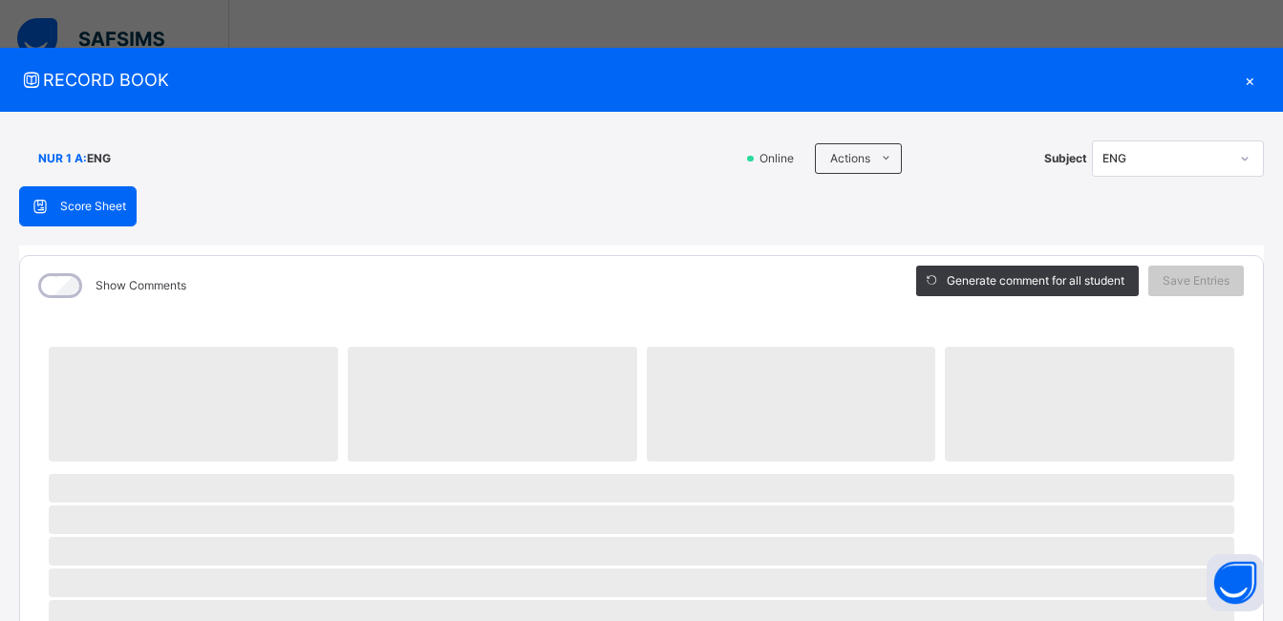
scroll to position [612, 0]
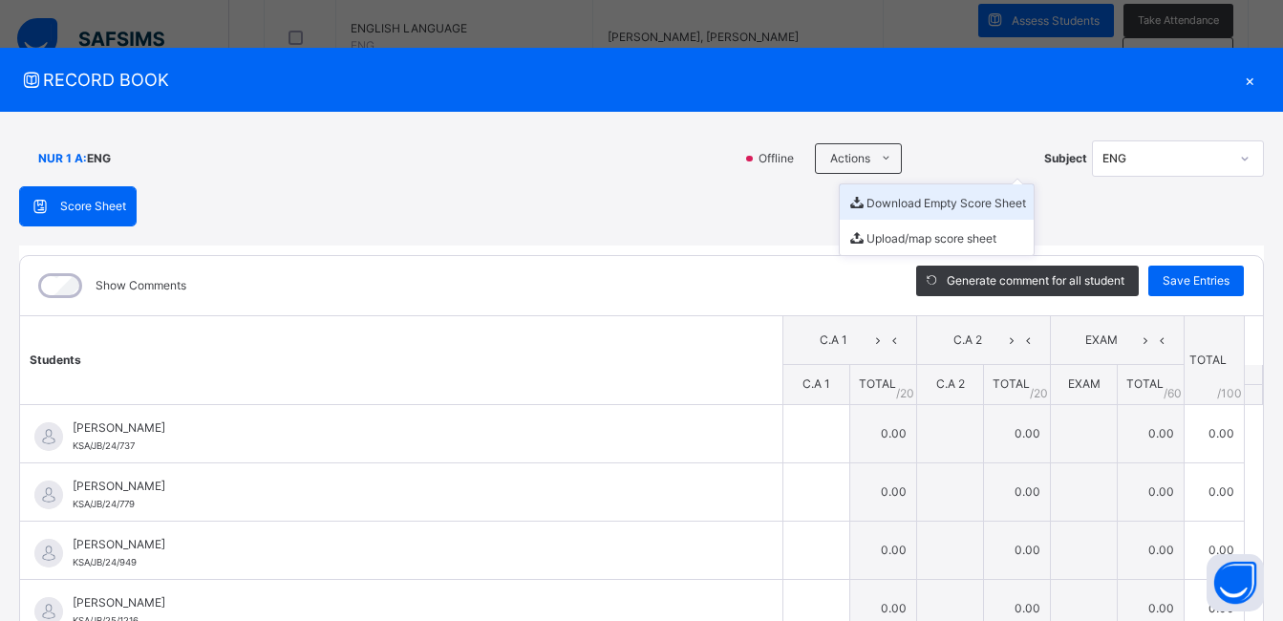
click at [862, 199] on li "Download Empty Score Sheet" at bounding box center [937, 201] width 194 height 35
drag, startPoint x: 716, startPoint y: 83, endPoint x: 803, endPoint y: 94, distance: 87.6
click at [717, 83] on span "RECORD BOOK" at bounding box center [627, 80] width 1216 height 26
click at [1241, 77] on div "×" at bounding box center [1249, 80] width 29 height 26
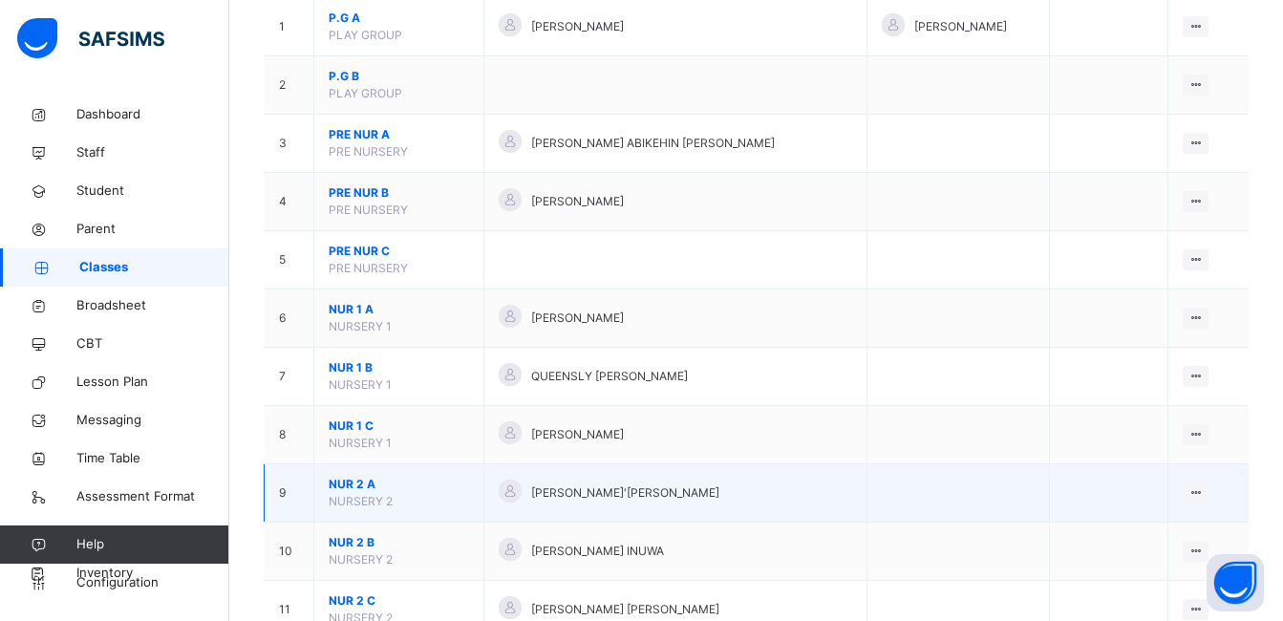
scroll to position [478, 0]
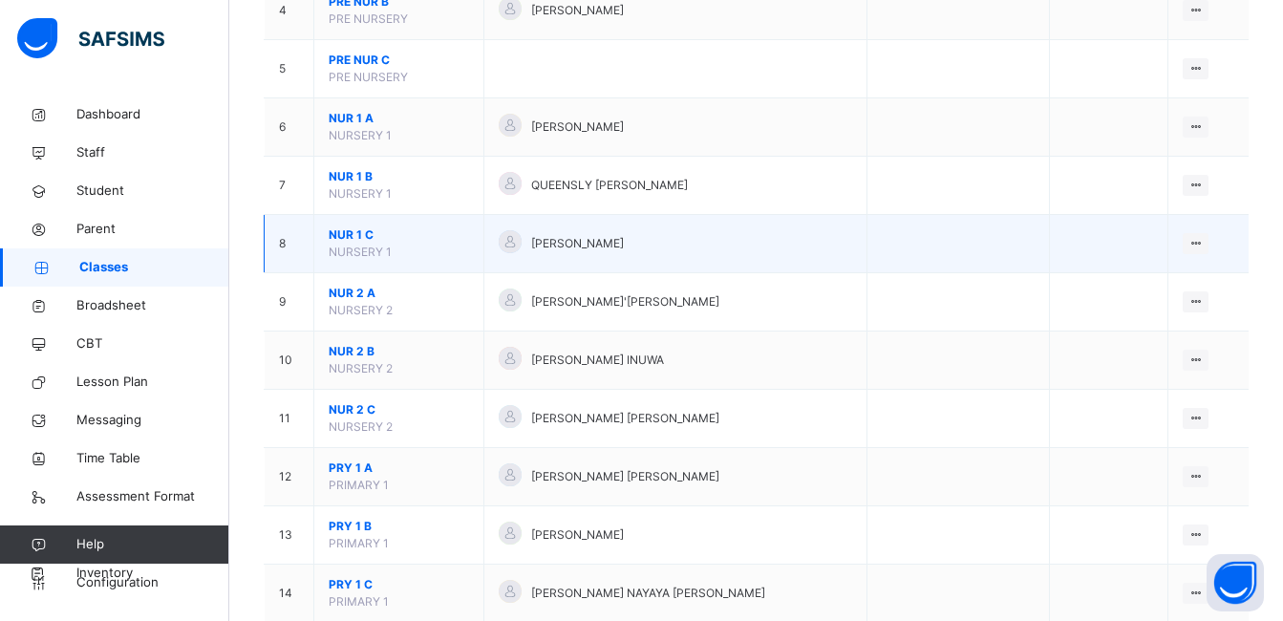
click at [359, 236] on span "NUR 1 C" at bounding box center [399, 234] width 140 height 17
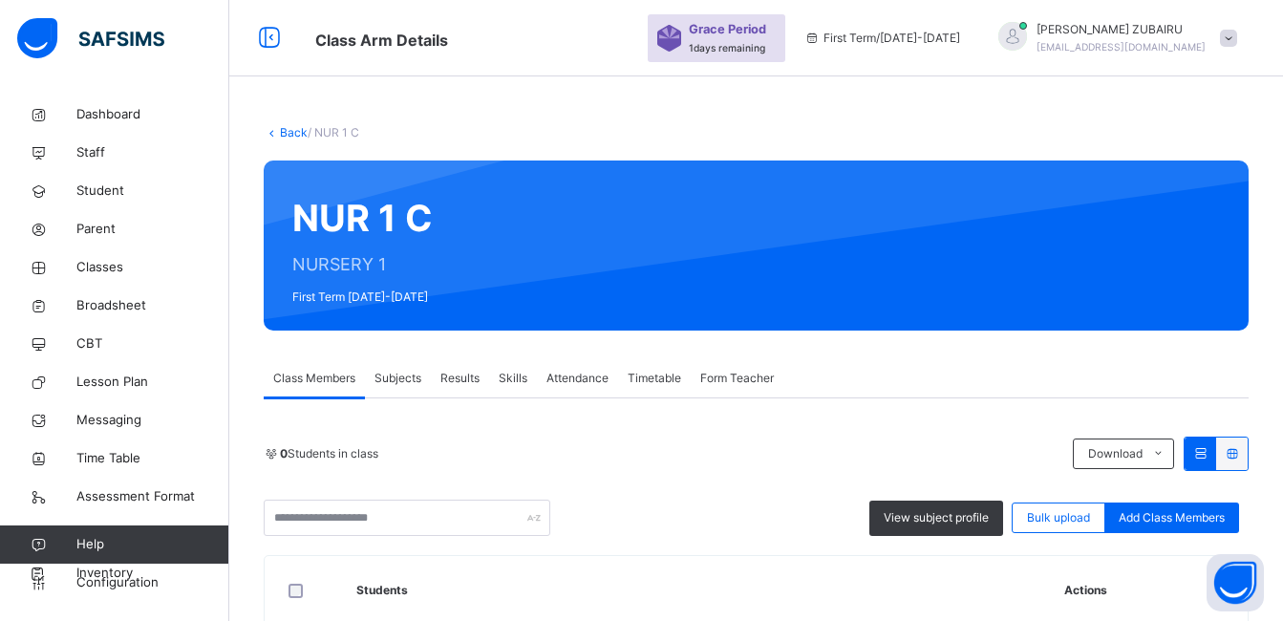
scroll to position [478, 0]
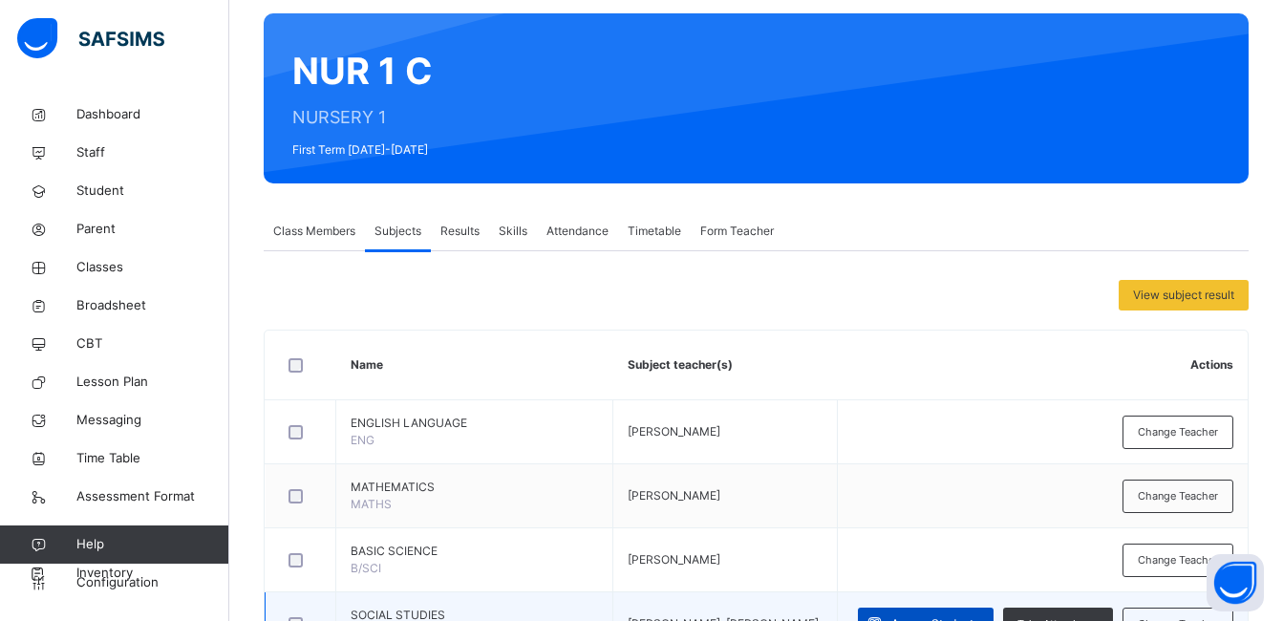
scroll to position [669, 0]
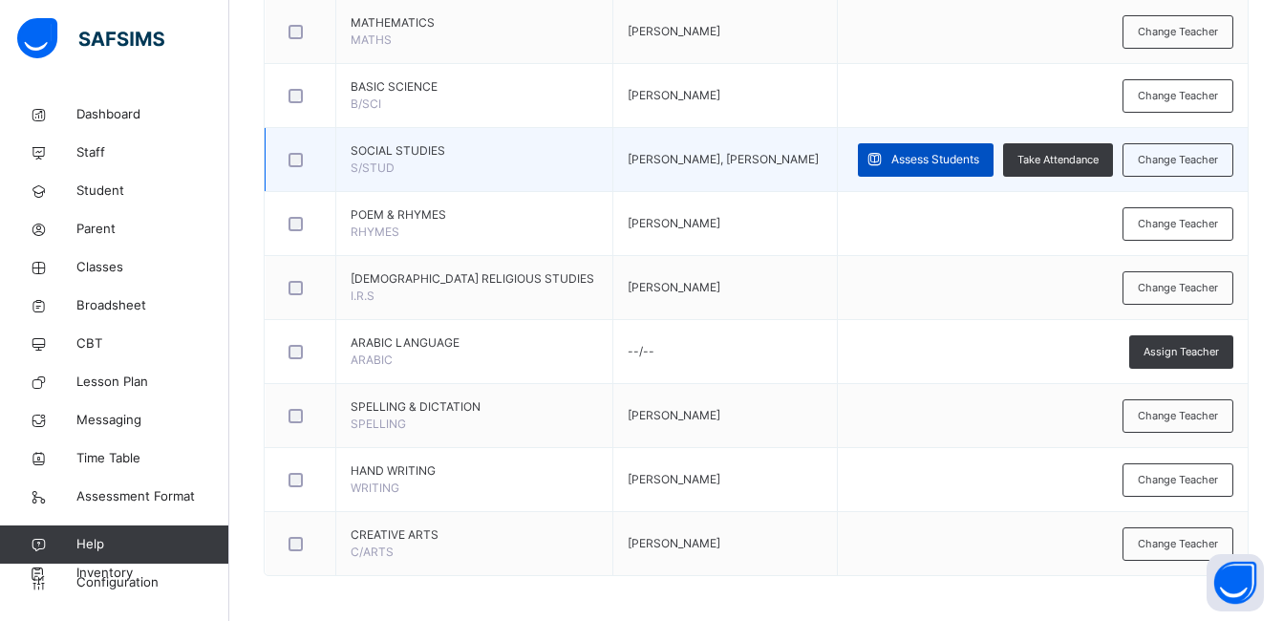
click at [979, 153] on span "Assess Students" at bounding box center [935, 159] width 88 height 17
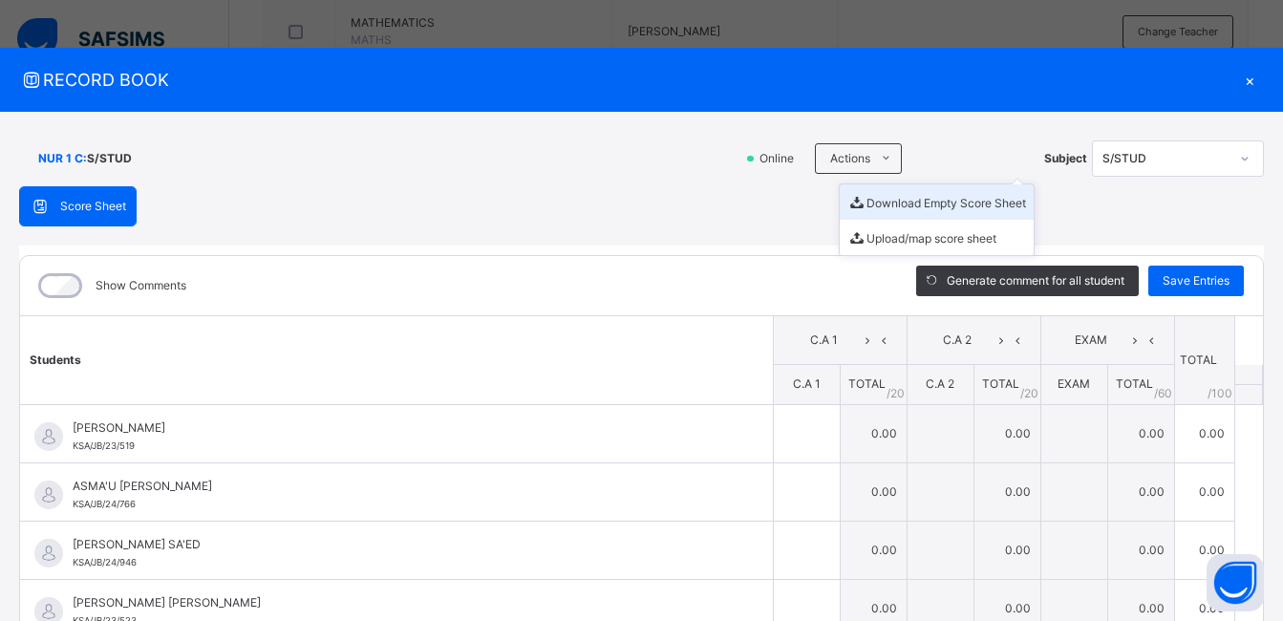
click at [873, 196] on li "Download Empty Score Sheet" at bounding box center [937, 201] width 194 height 35
click at [686, 91] on span "RECORD BOOK" at bounding box center [627, 80] width 1216 height 26
click at [1235, 78] on div "×" at bounding box center [1249, 80] width 29 height 26
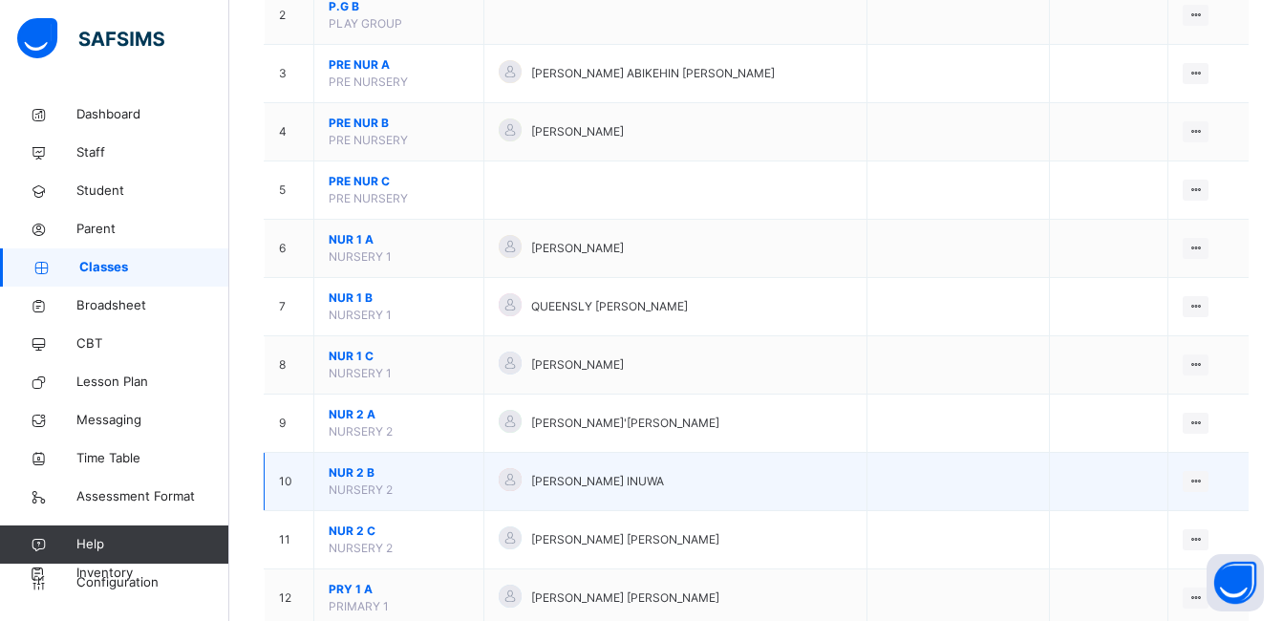
scroll to position [478, 0]
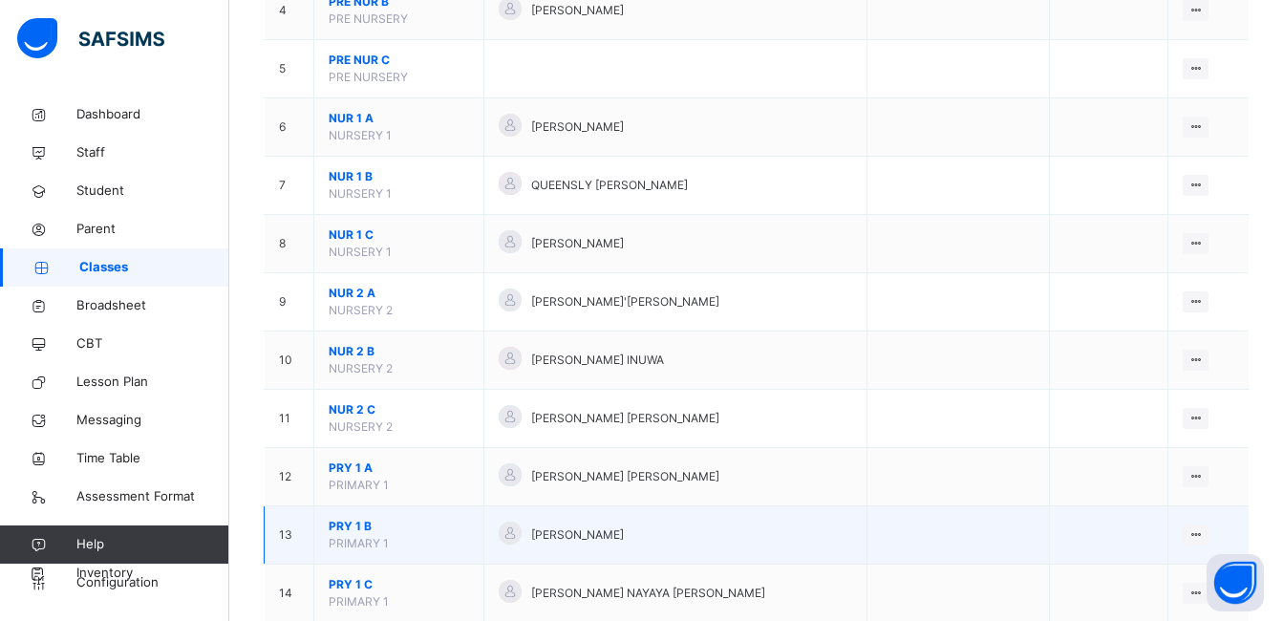
click at [360, 525] on span "PRY 1 B" at bounding box center [399, 526] width 140 height 17
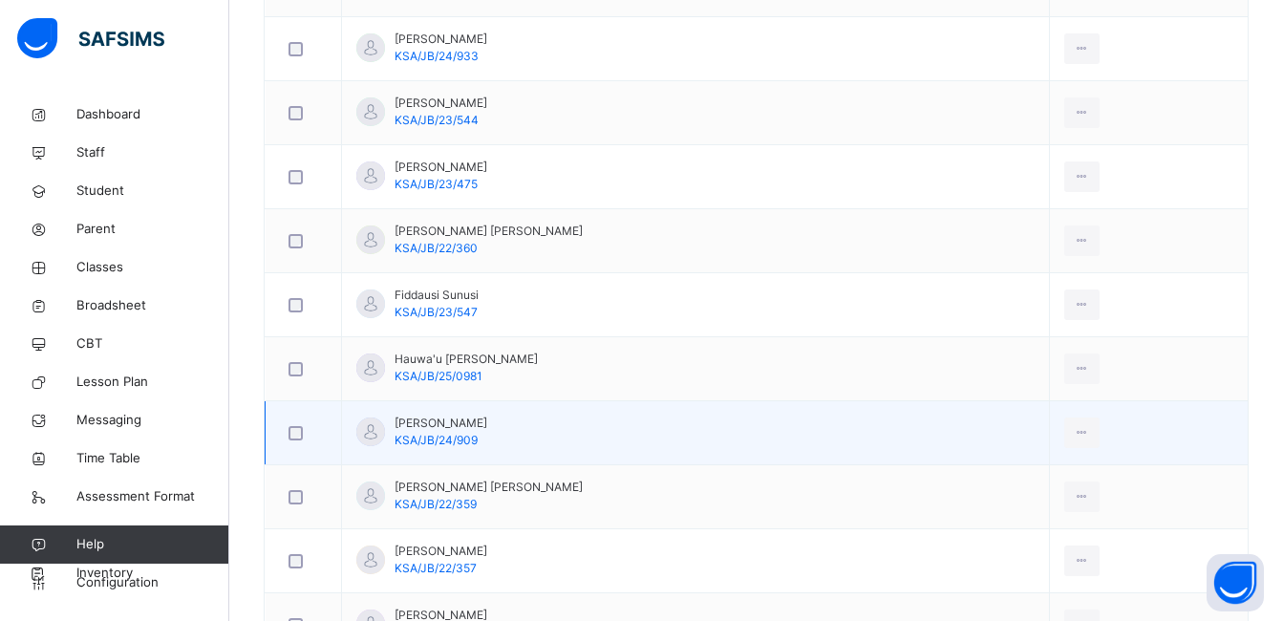
scroll to position [1051, 0]
click at [1019, 504] on div "Remove from Class" at bounding box center [1039, 509] width 103 height 19
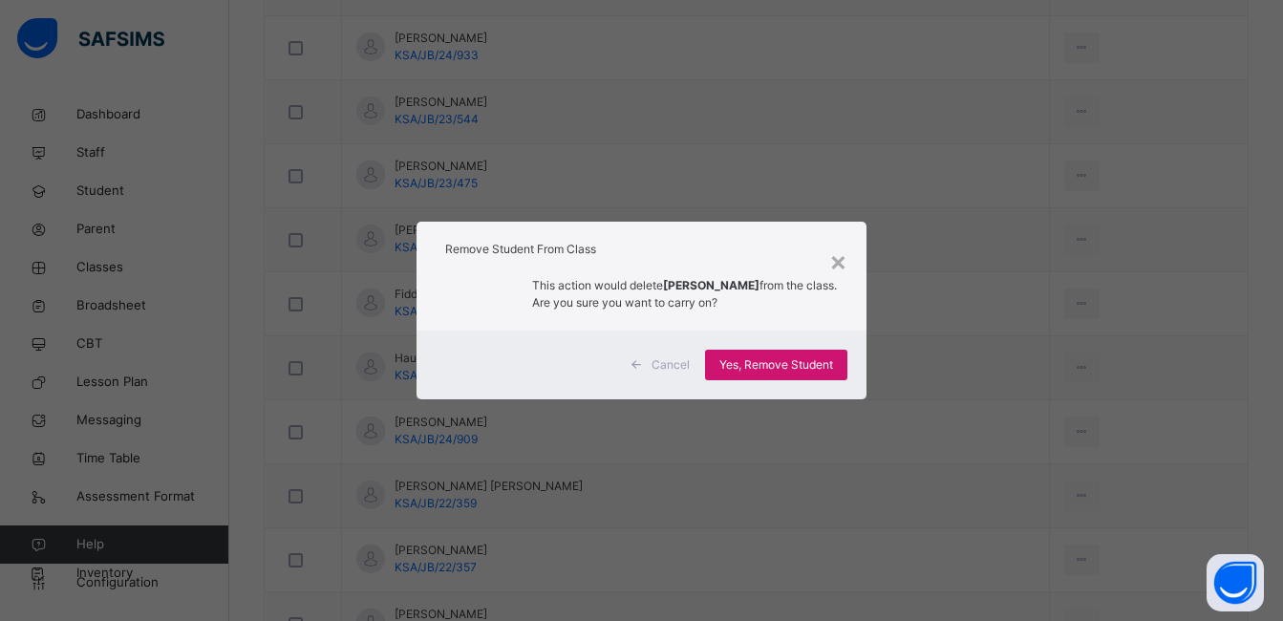
click at [791, 367] on span "Yes, Remove Student" at bounding box center [776, 364] width 114 height 17
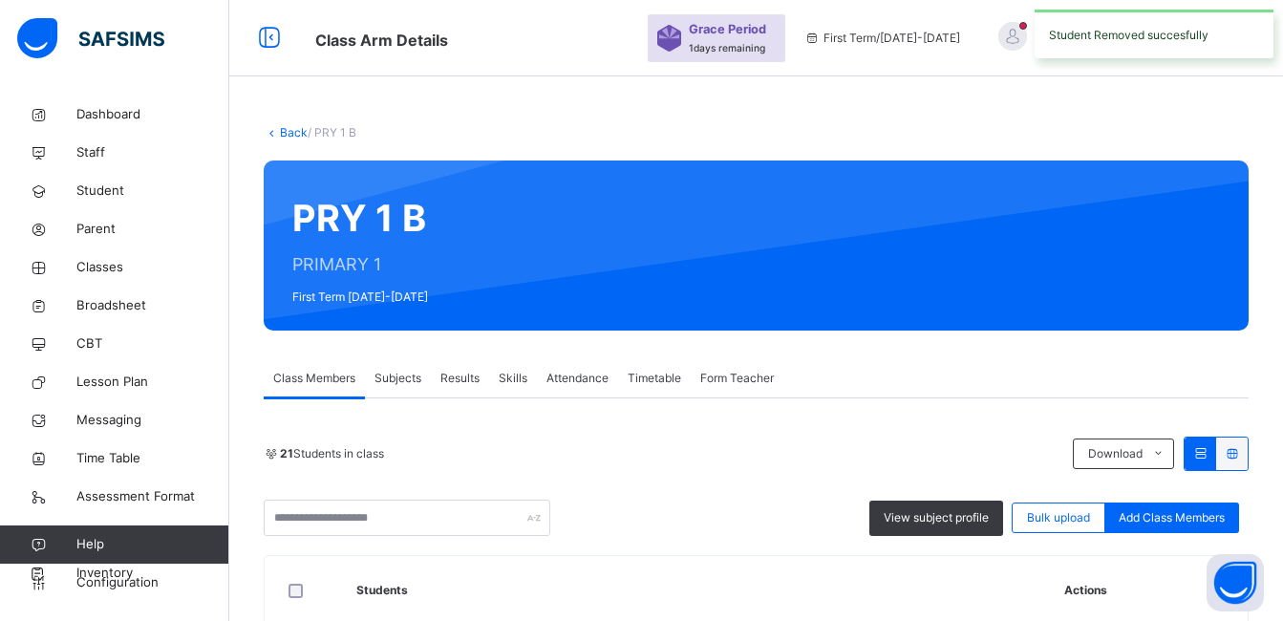
scroll to position [287, 0]
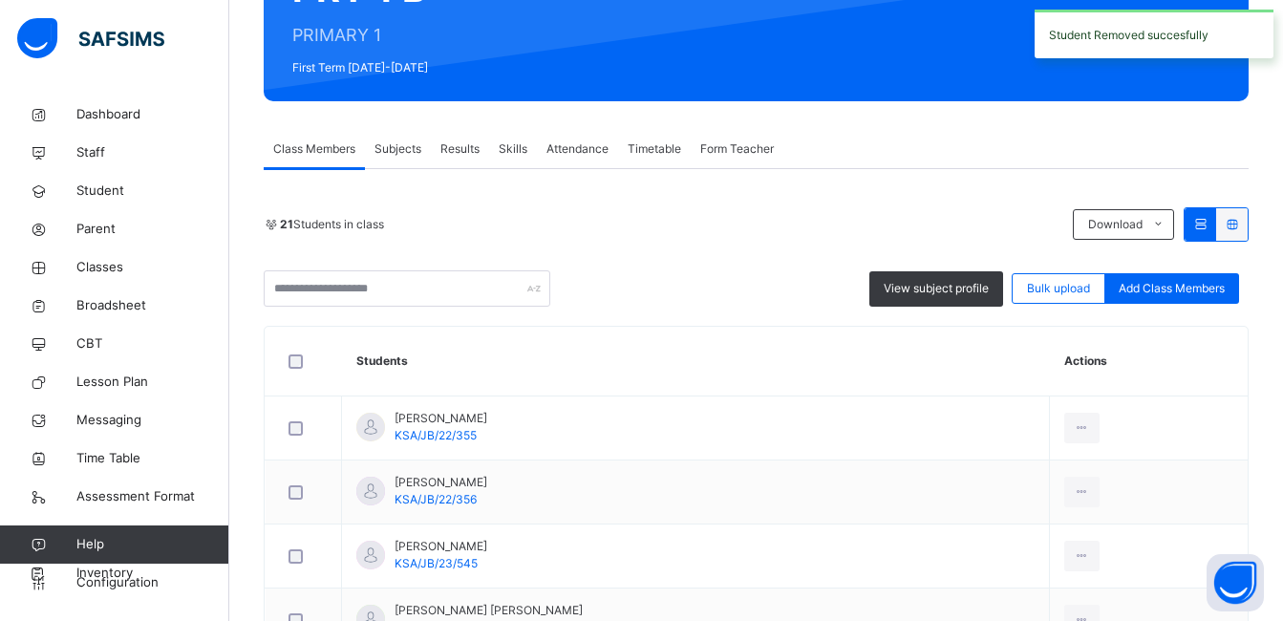
click at [391, 149] on span "Subjects" at bounding box center [398, 148] width 47 height 17
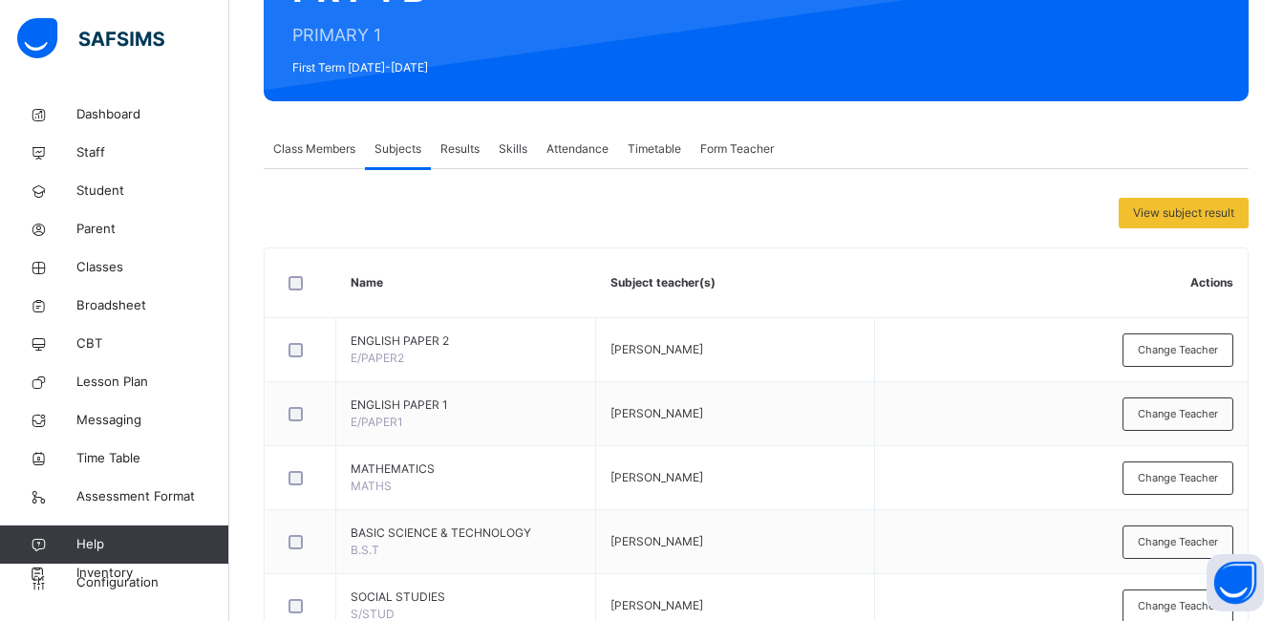
click at [1048, 339] on td "Change Teacher" at bounding box center [1061, 350] width 373 height 64
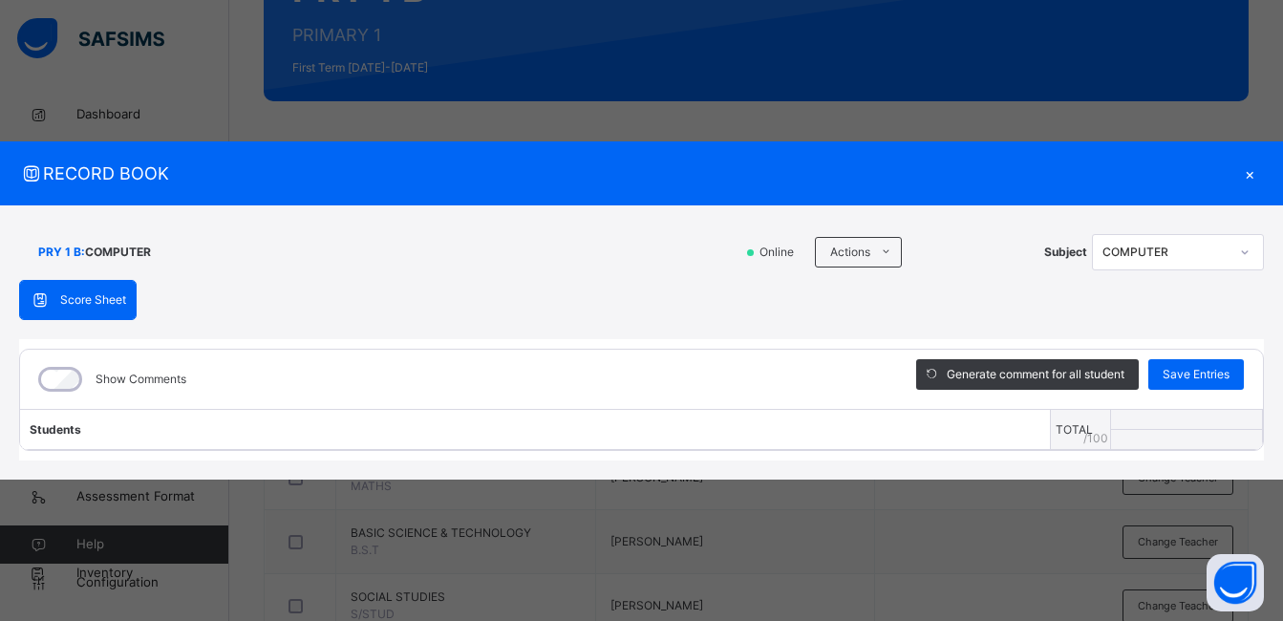
scroll to position [955, 0]
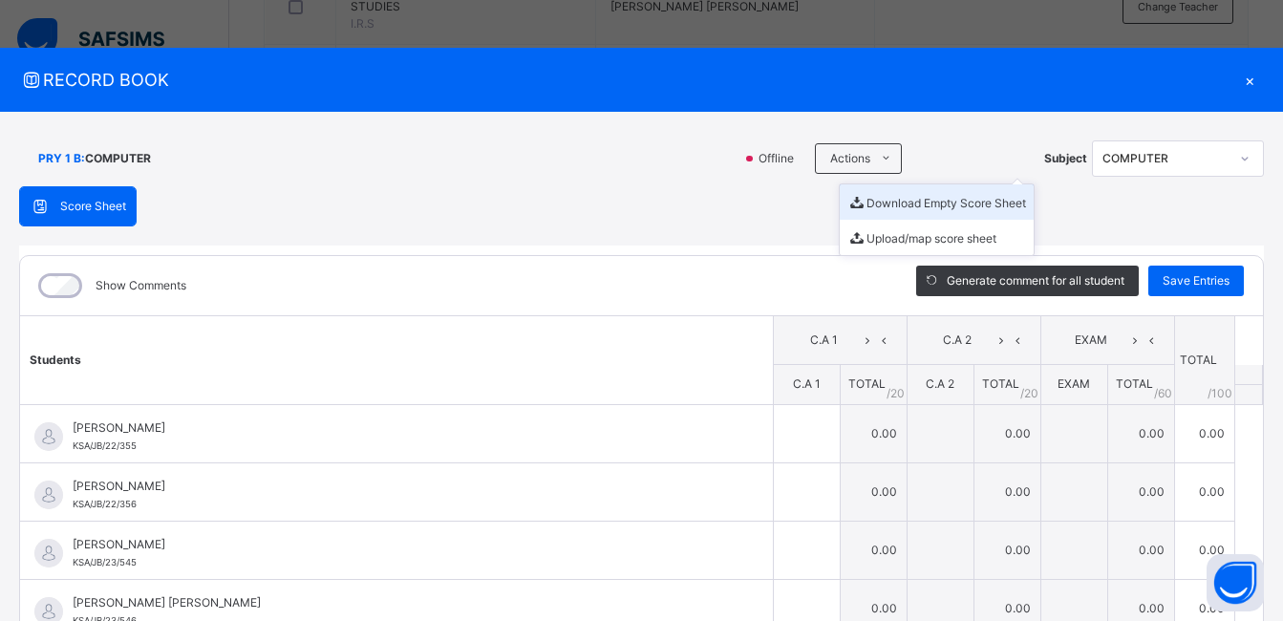
click at [890, 197] on li "Download Empty Score Sheet" at bounding box center [937, 201] width 194 height 35
click at [591, 128] on div "PRY 1 B : COMPUTER Online Actions Download Empty Score Sheet Upload/map score s…" at bounding box center [641, 467] width 1283 height 711
click at [1239, 79] on div "×" at bounding box center [1249, 80] width 29 height 26
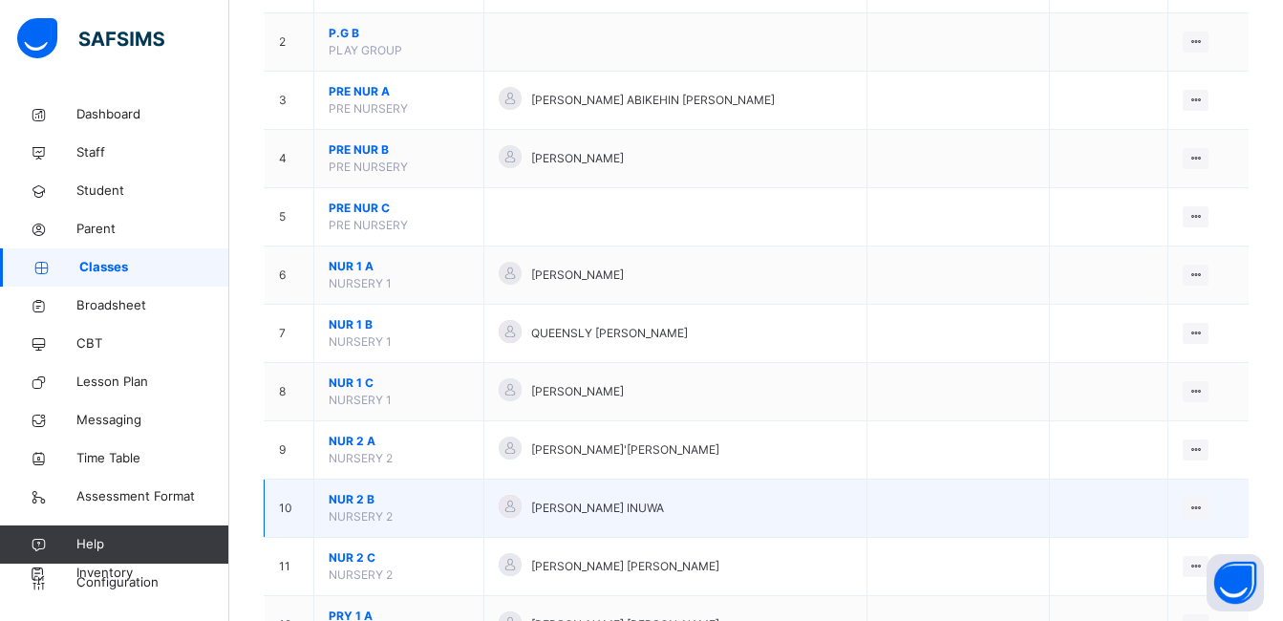
scroll to position [382, 0]
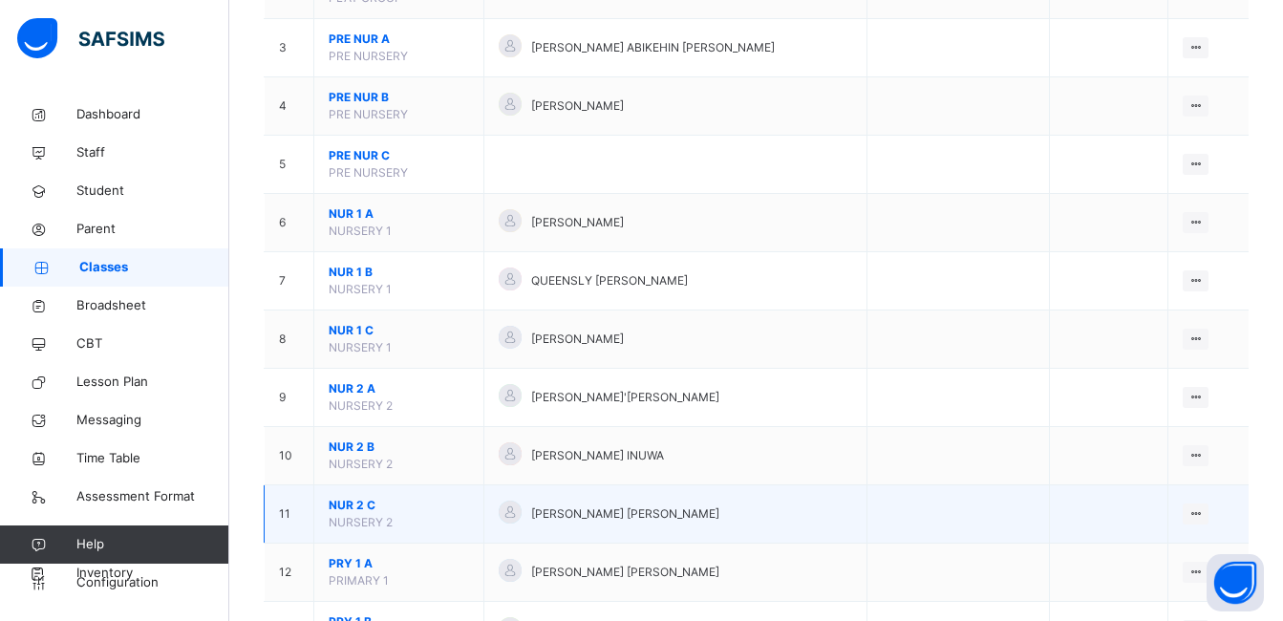
click at [356, 504] on span "NUR 2 C" at bounding box center [399, 505] width 140 height 17
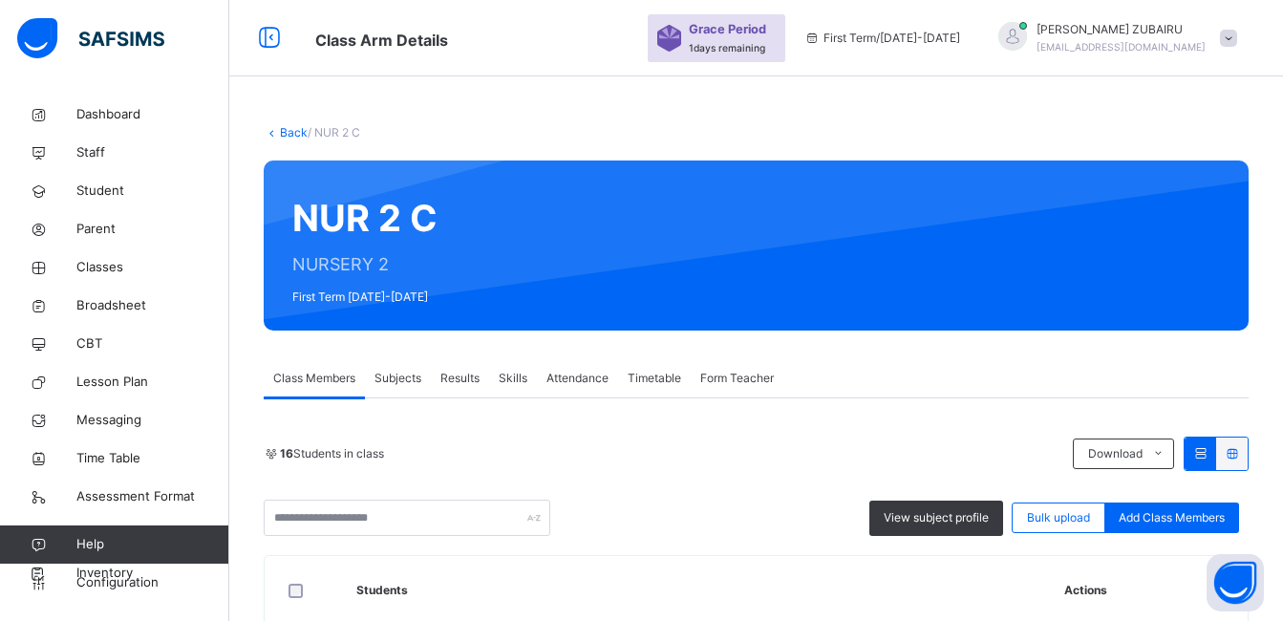
scroll to position [382, 0]
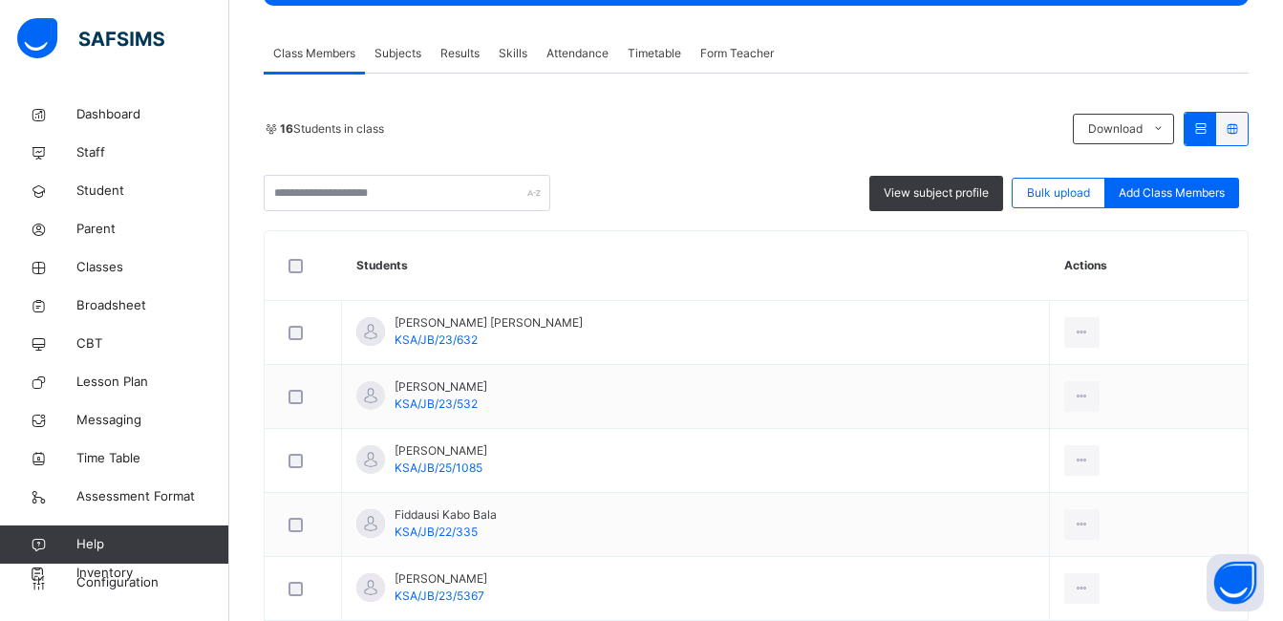
click at [398, 52] on span "Subjects" at bounding box center [398, 53] width 47 height 17
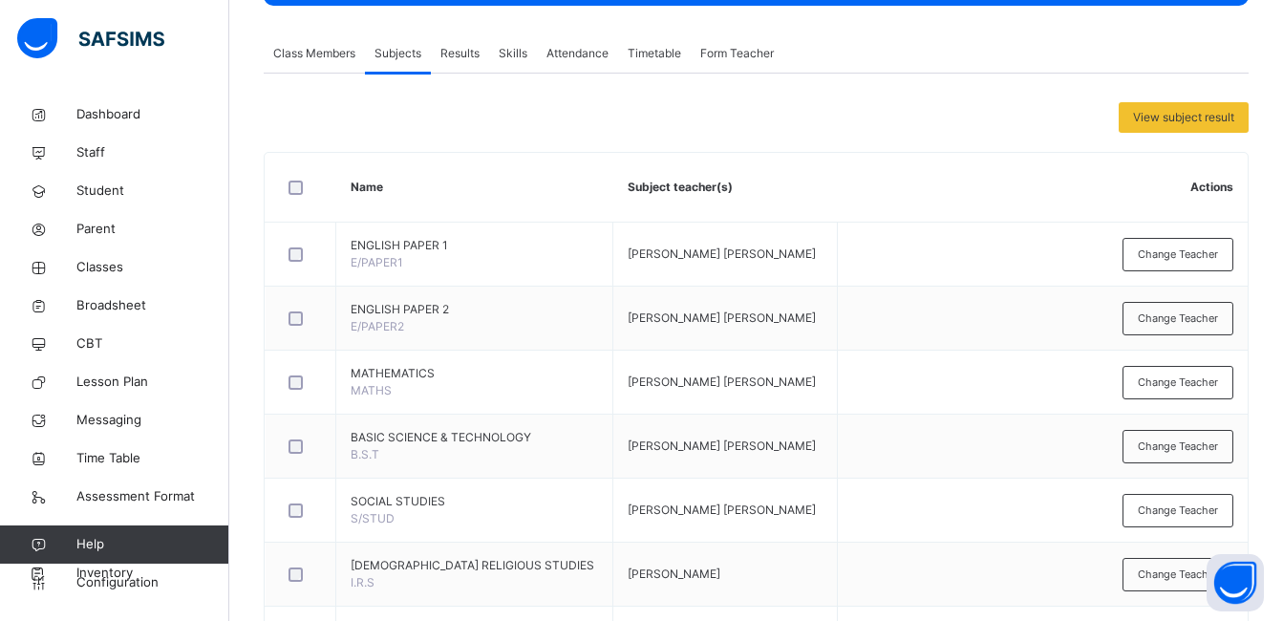
scroll to position [843, 0]
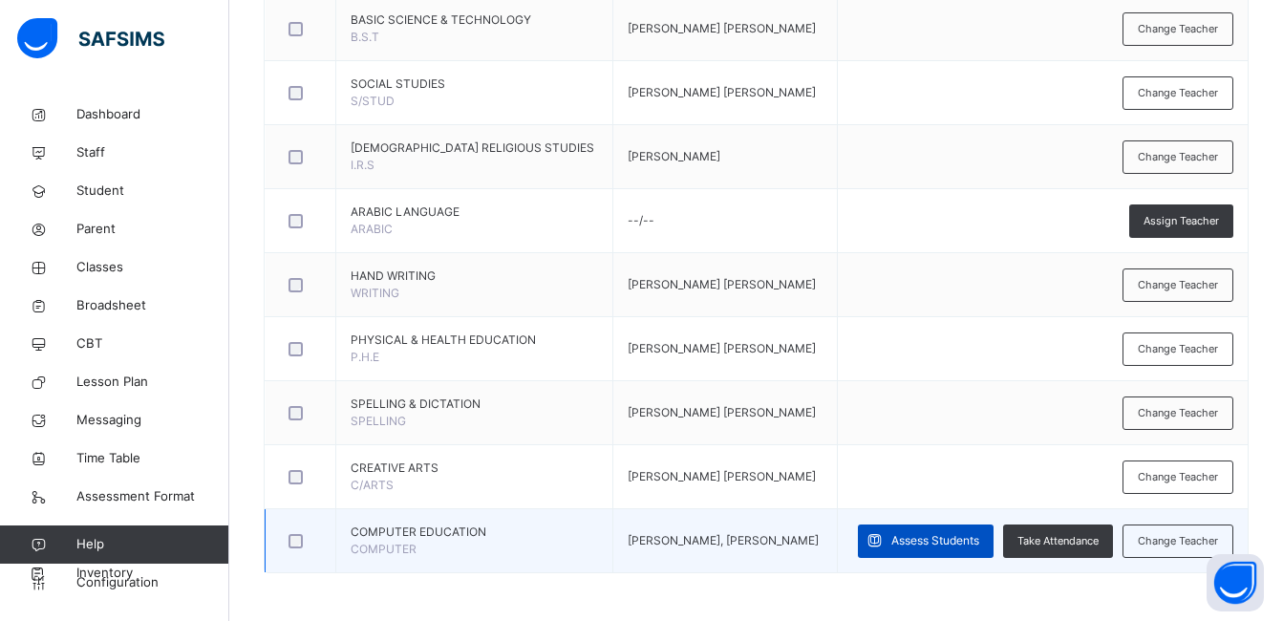
click at [979, 532] on span "Assess Students" at bounding box center [935, 540] width 88 height 17
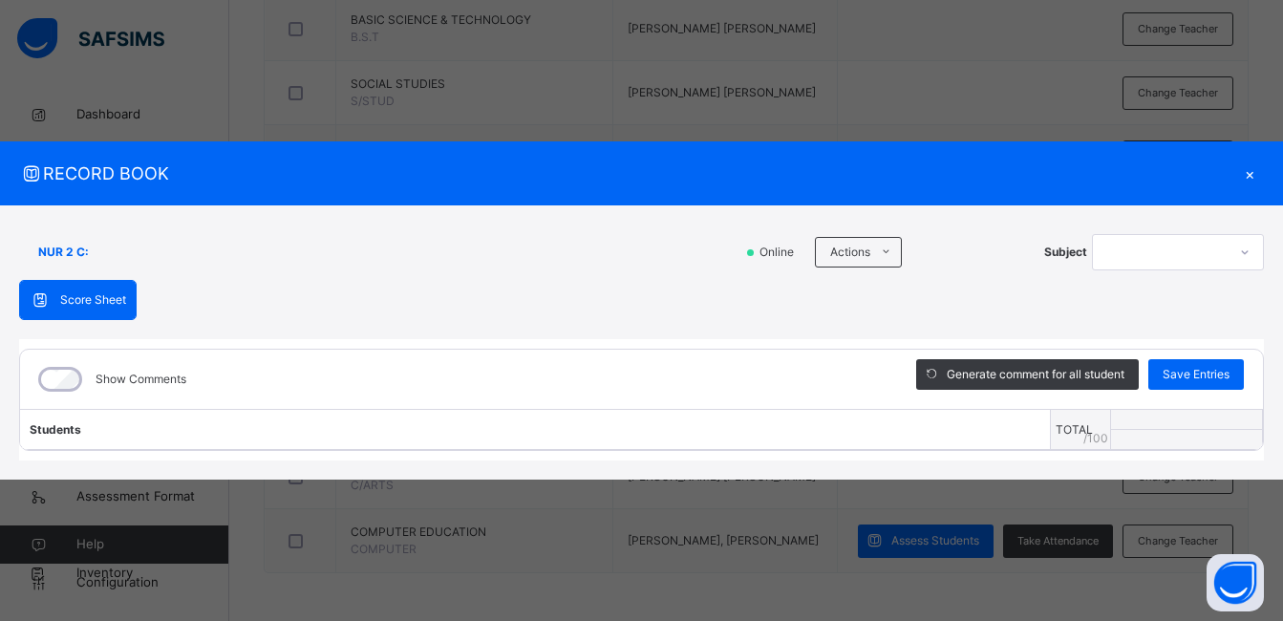
scroll to position [849, 0]
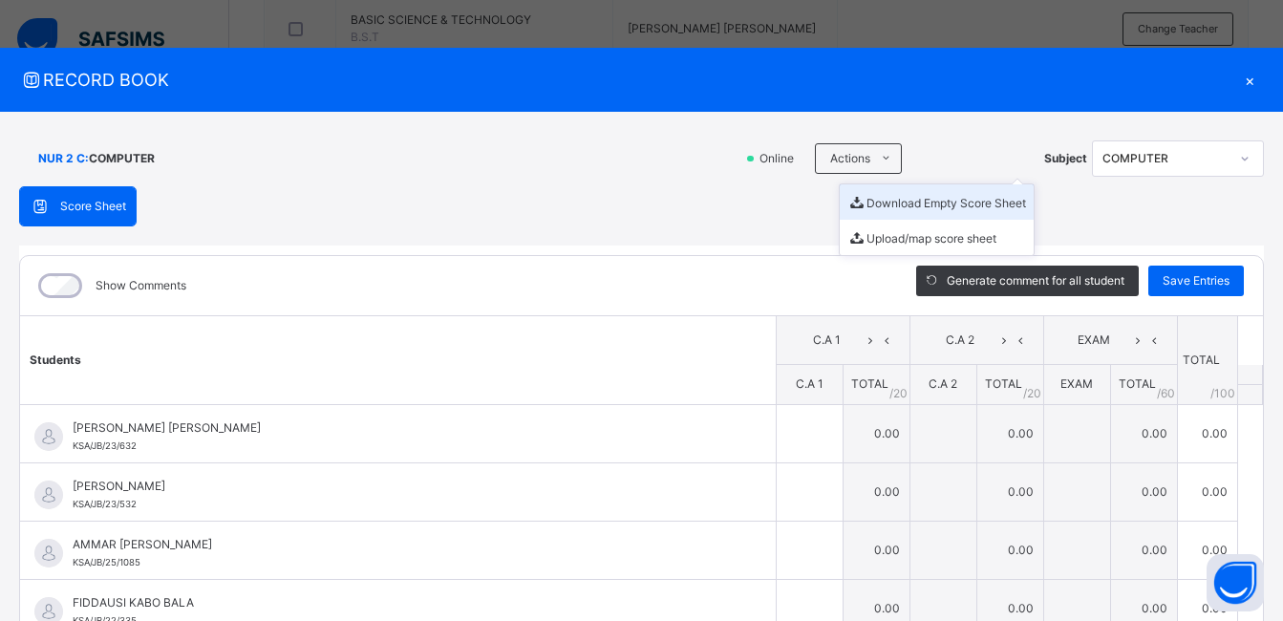
click at [877, 204] on li "Download Empty Score Sheet" at bounding box center [937, 201] width 194 height 35
click at [592, 97] on div "RECORD BOOK ×" at bounding box center [641, 80] width 1283 height 64
click at [1237, 78] on div "×" at bounding box center [1249, 80] width 29 height 26
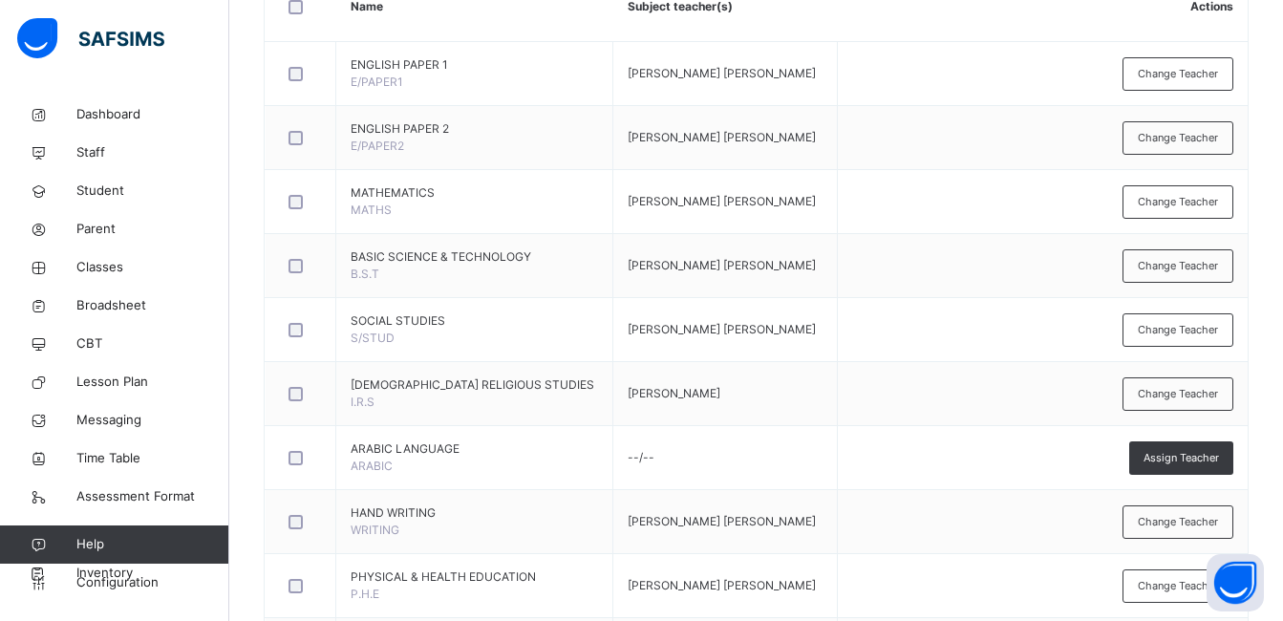
scroll to position [0, 0]
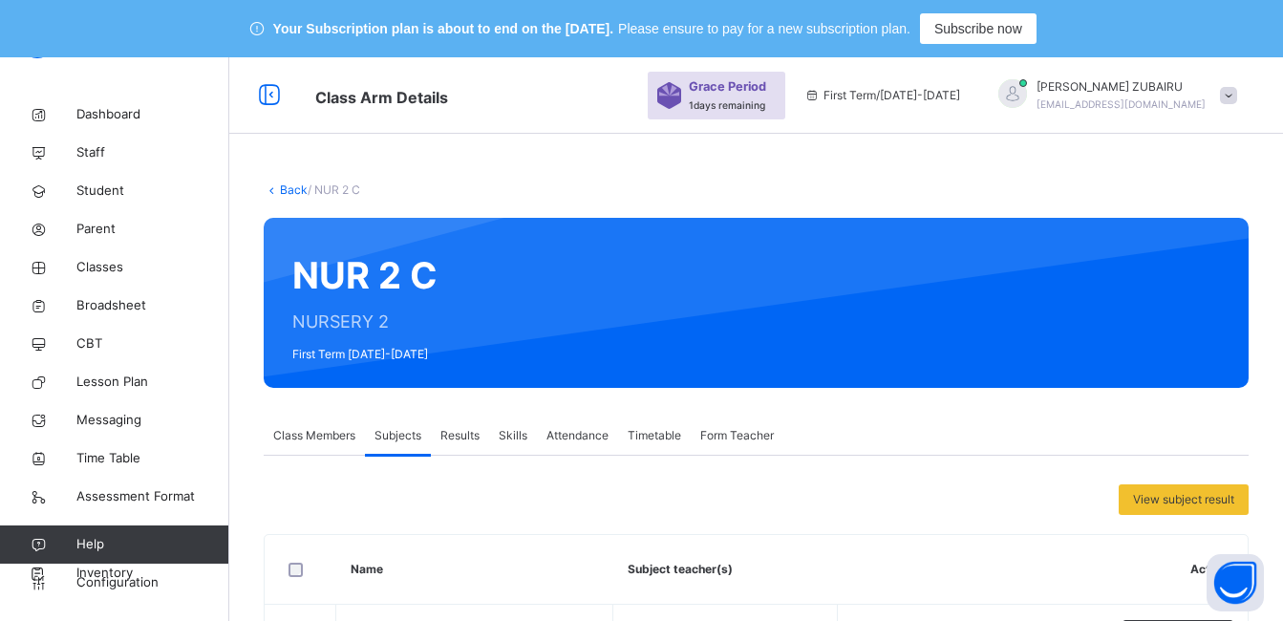
click at [291, 190] on link "Back" at bounding box center [294, 189] width 28 height 14
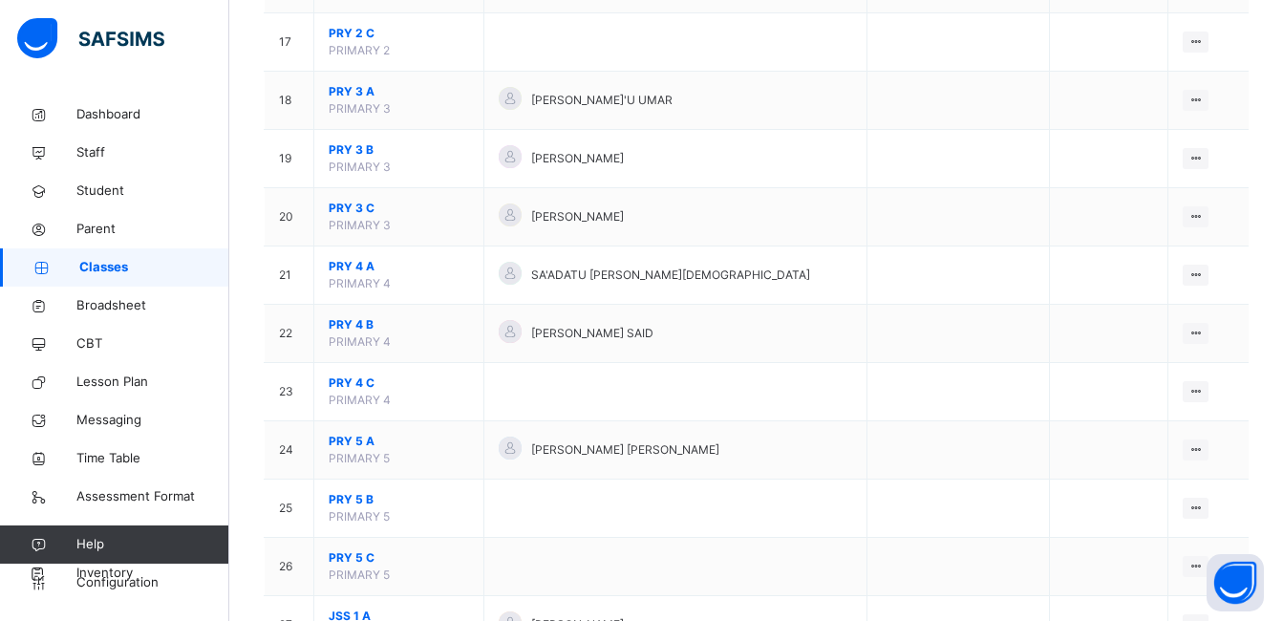
scroll to position [1491, 0]
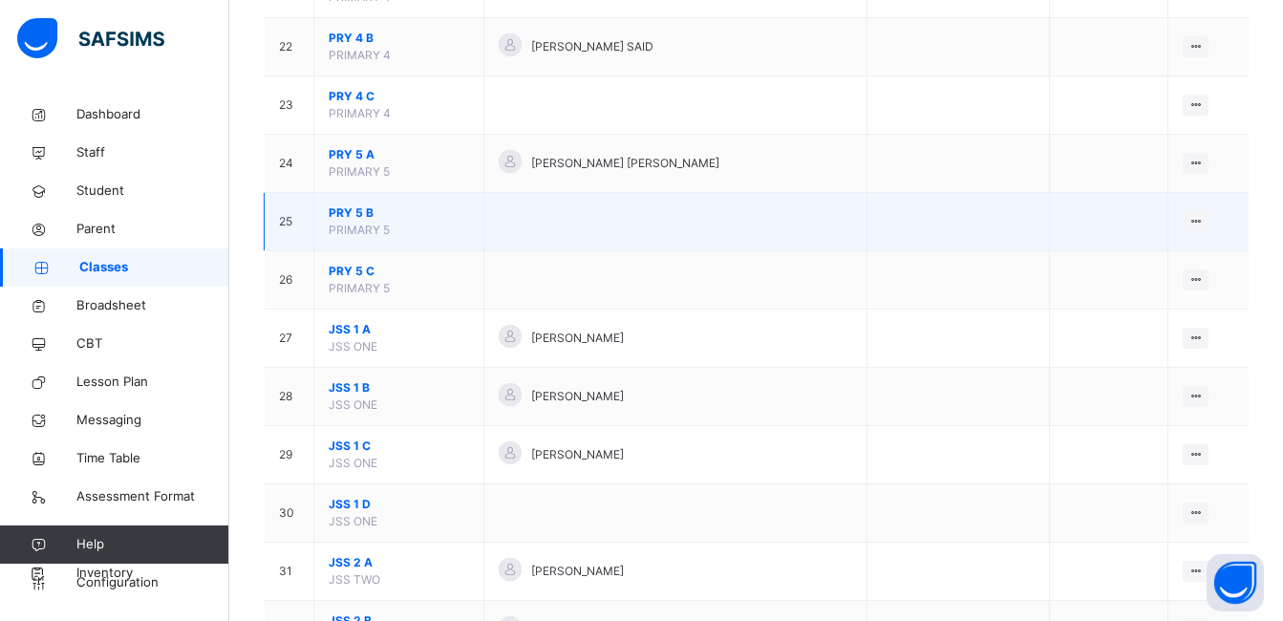
click at [356, 210] on span "PRY 5 B" at bounding box center [399, 212] width 140 height 17
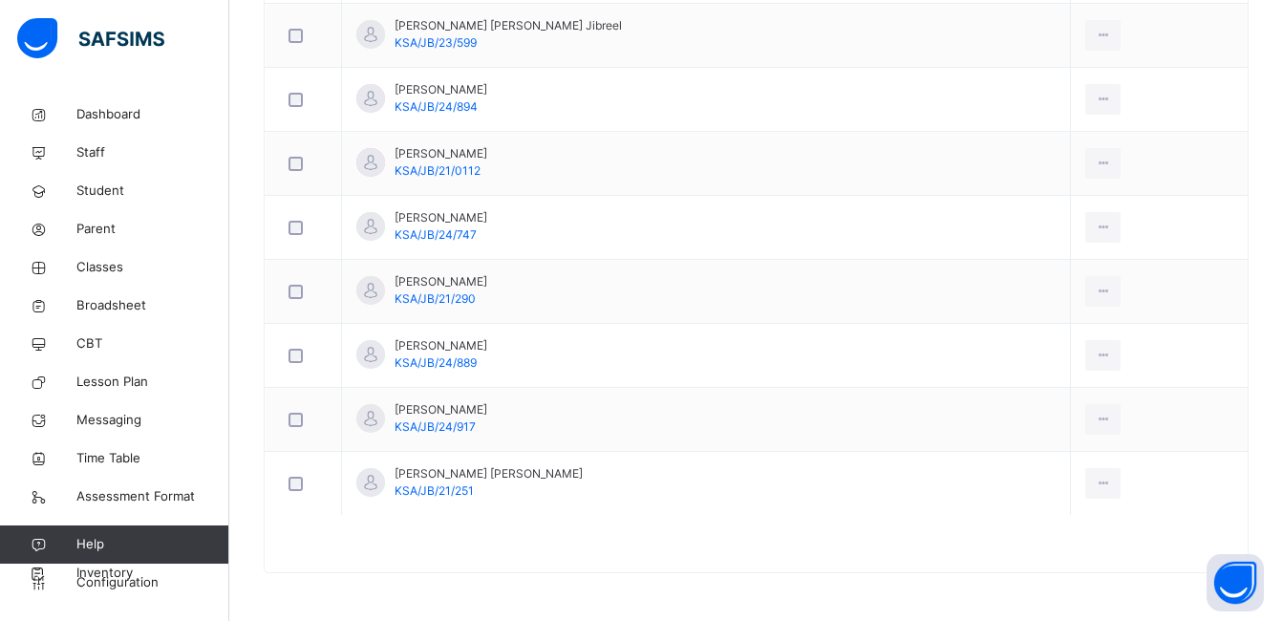
scroll to position [363, 0]
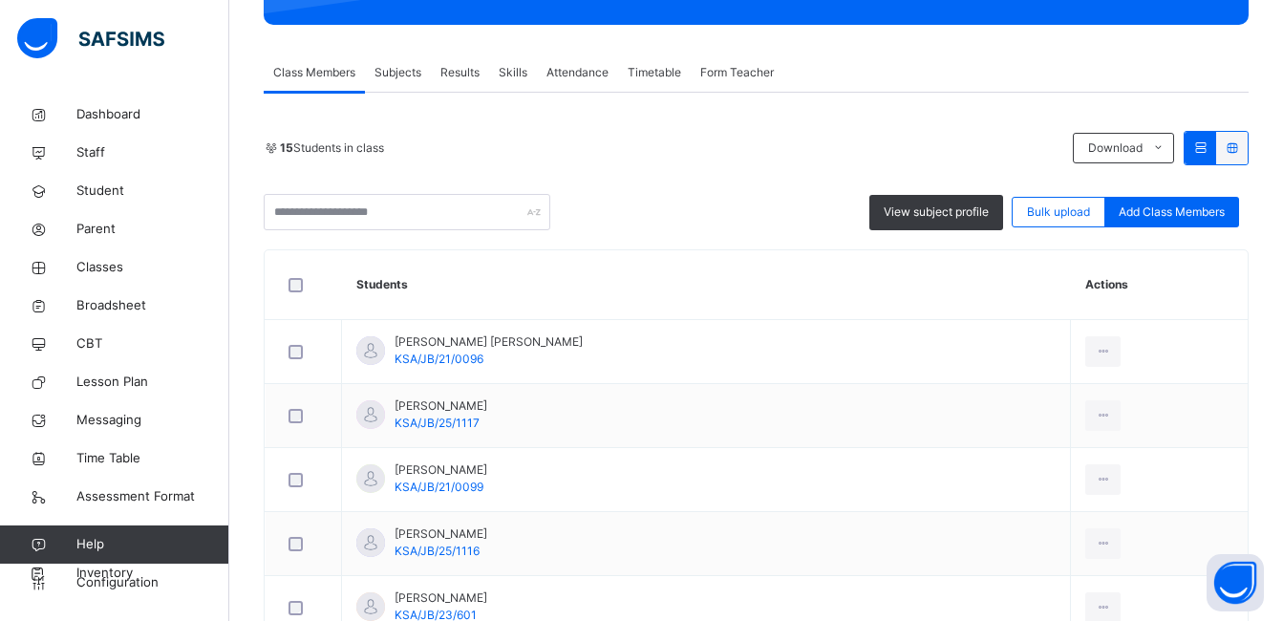
click at [400, 71] on span "Subjects" at bounding box center [398, 72] width 47 height 17
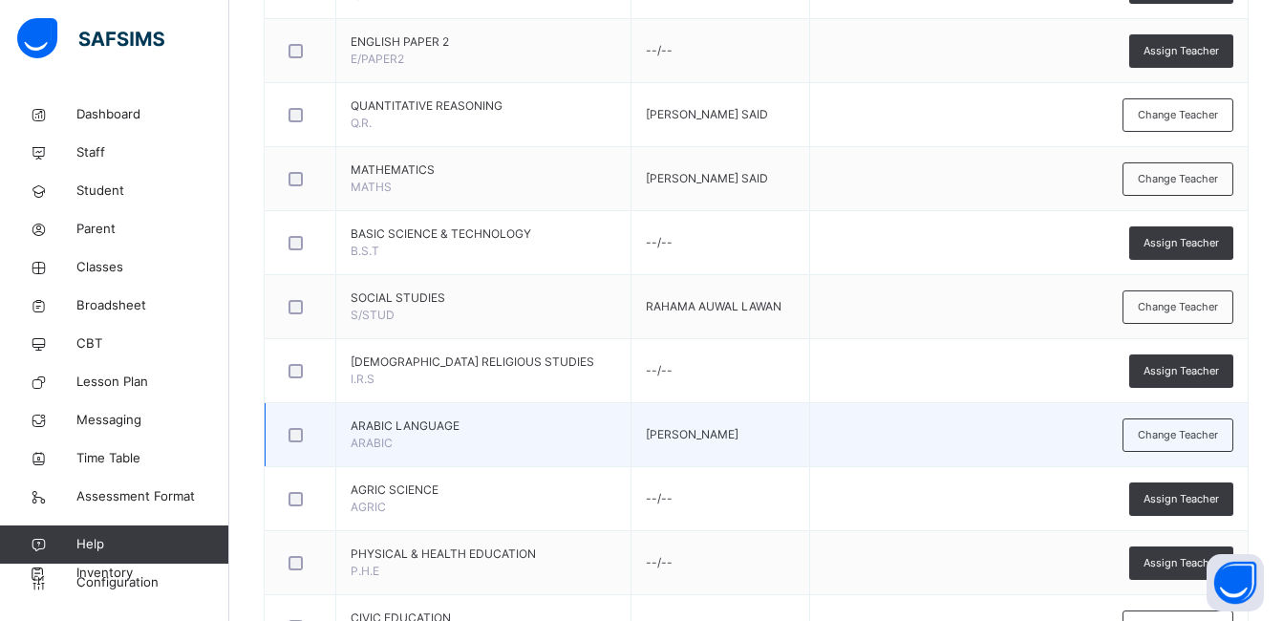
scroll to position [841, 0]
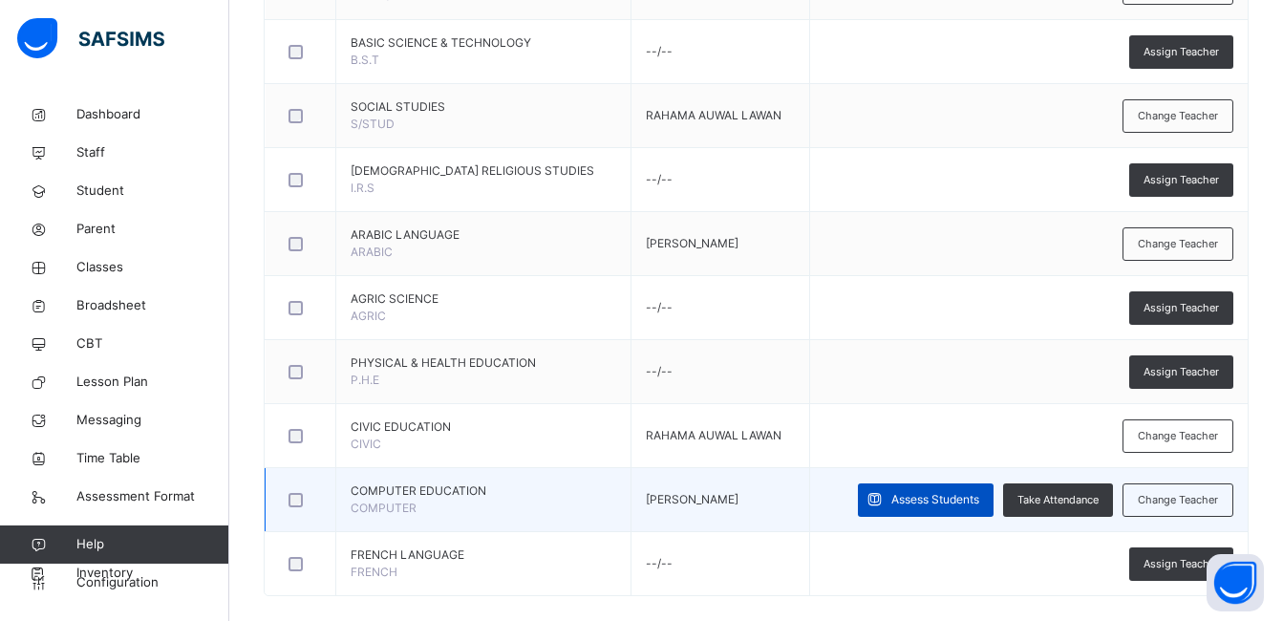
click at [940, 504] on span "Assess Students" at bounding box center [935, 499] width 88 height 17
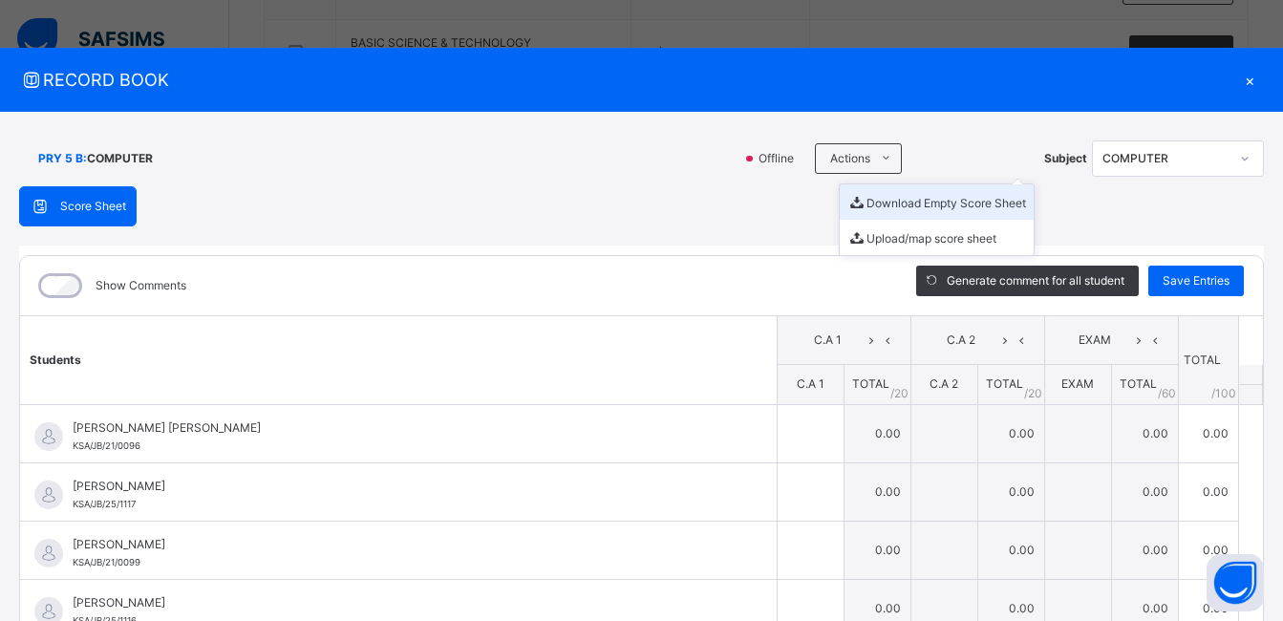
click at [854, 199] on li "Download Empty Score Sheet" at bounding box center [937, 201] width 194 height 35
click at [599, 79] on span "RECORD BOOK" at bounding box center [627, 80] width 1216 height 26
click at [1240, 78] on div "×" at bounding box center [1249, 80] width 29 height 26
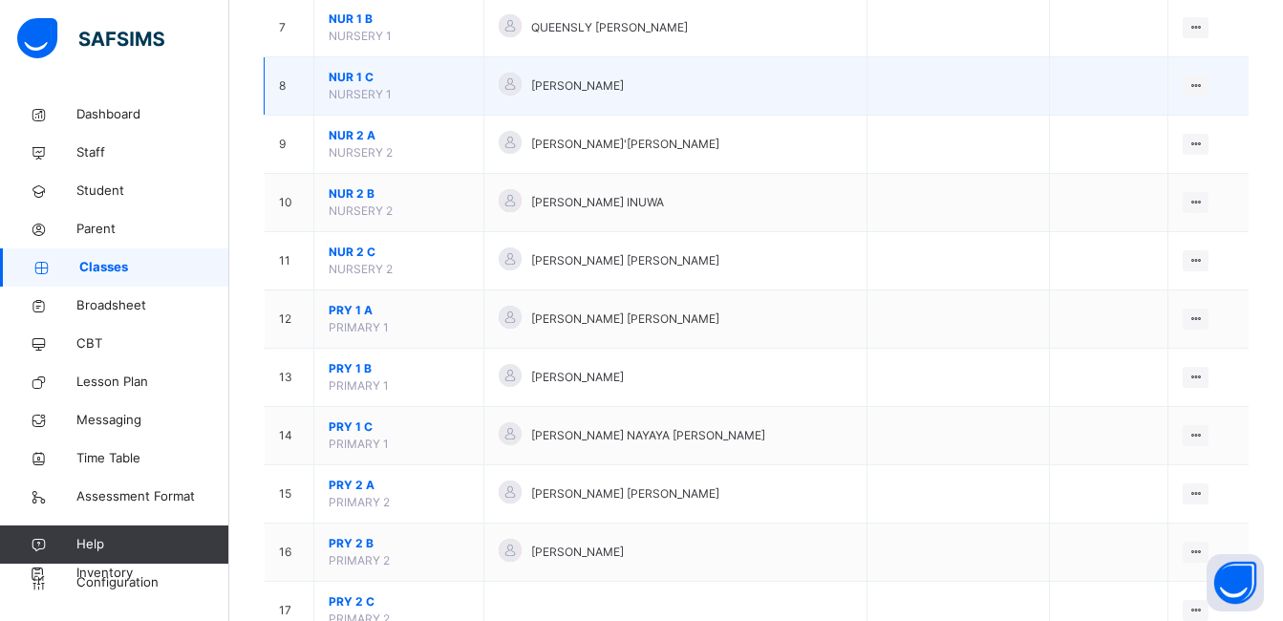
scroll to position [669, 0]
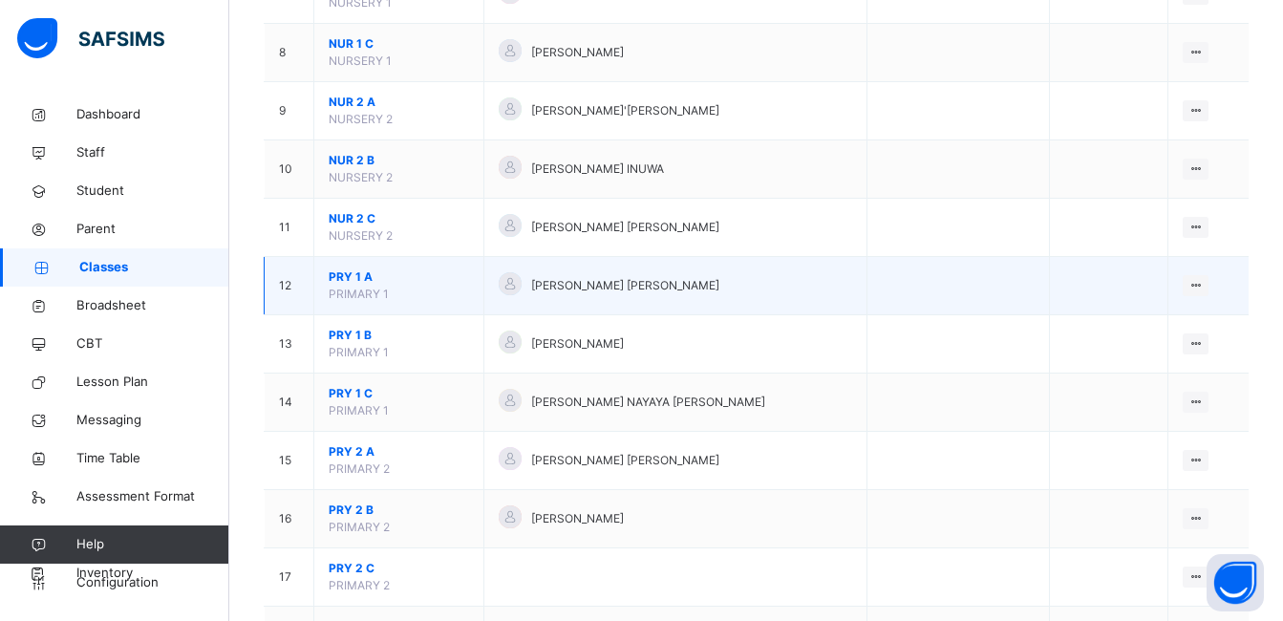
click at [347, 277] on span "PRY 1 A" at bounding box center [399, 276] width 140 height 17
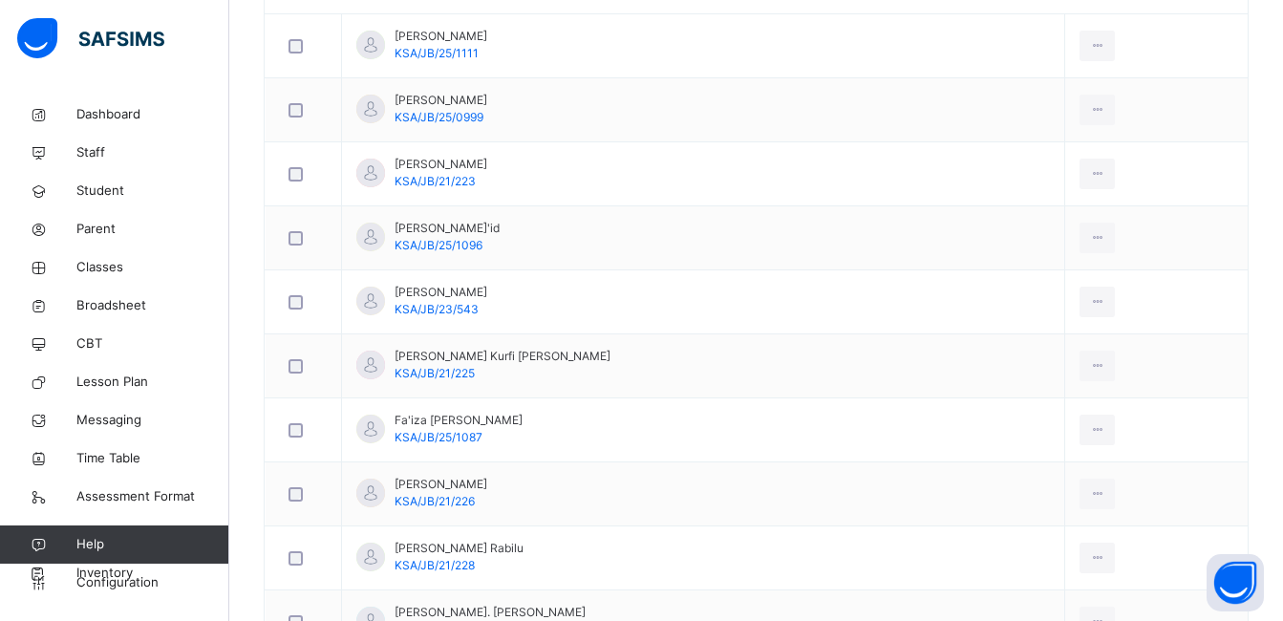
scroll to position [1512, 0]
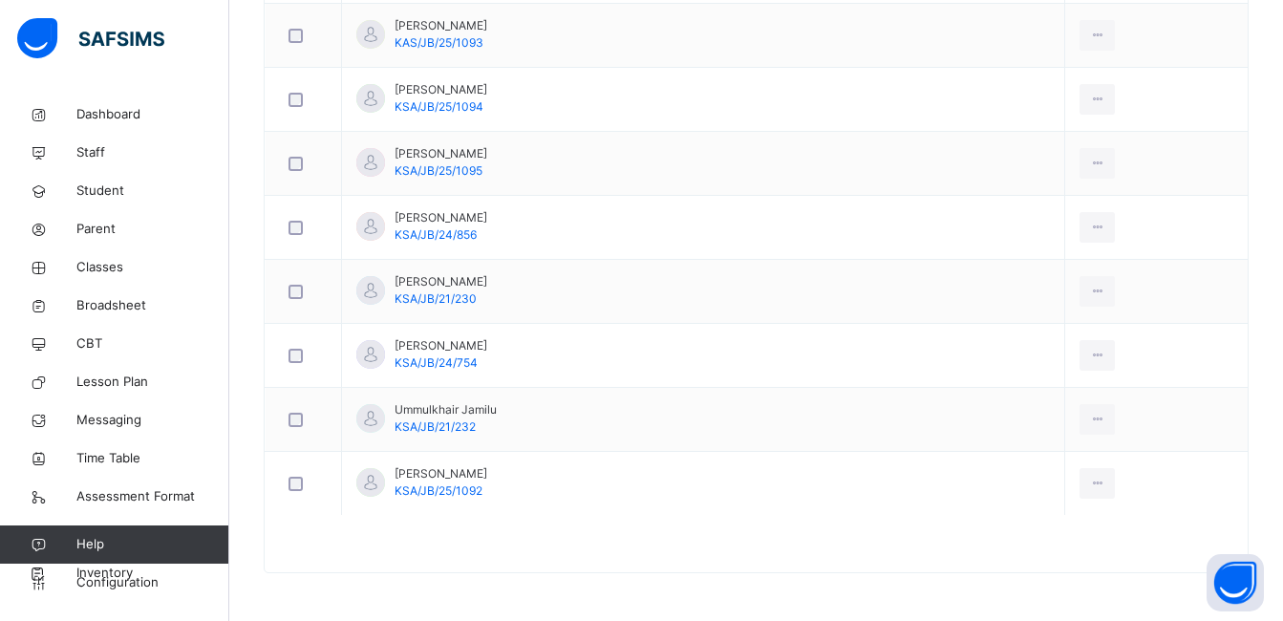
click at [0, 0] on div "Remove from Class" at bounding box center [0, 0] width 0 height 0
click at [0, 0] on span "Yes, Remove Student" at bounding box center [0, 0] width 0 height 0
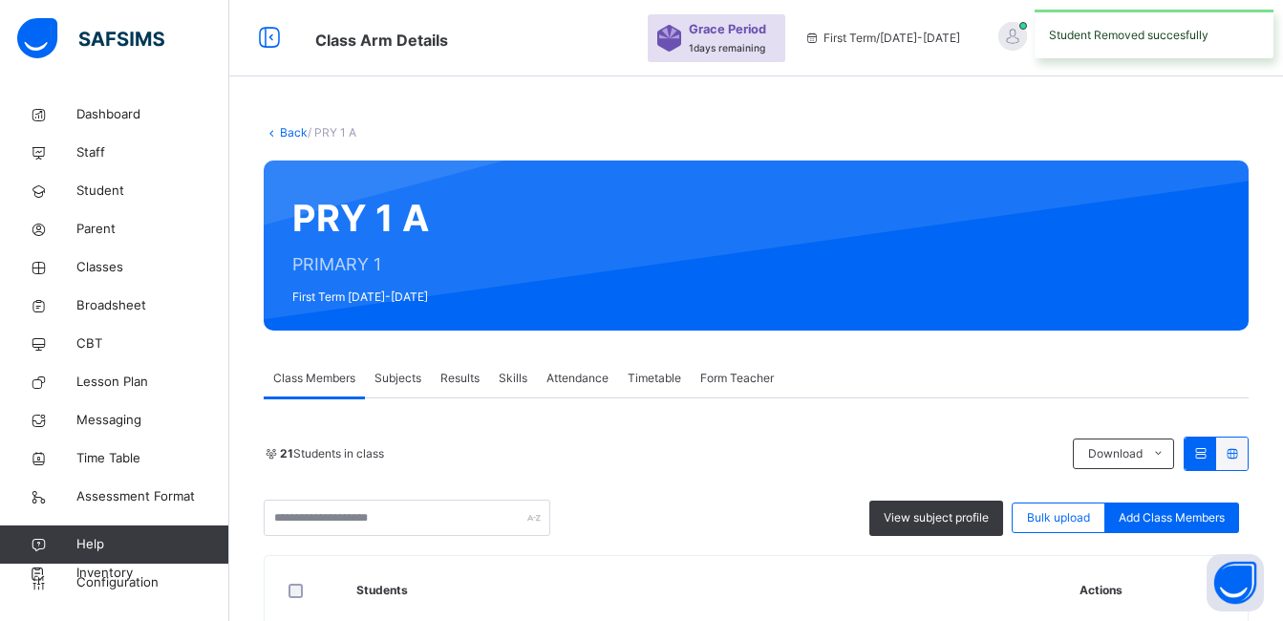
scroll to position [277, 0]
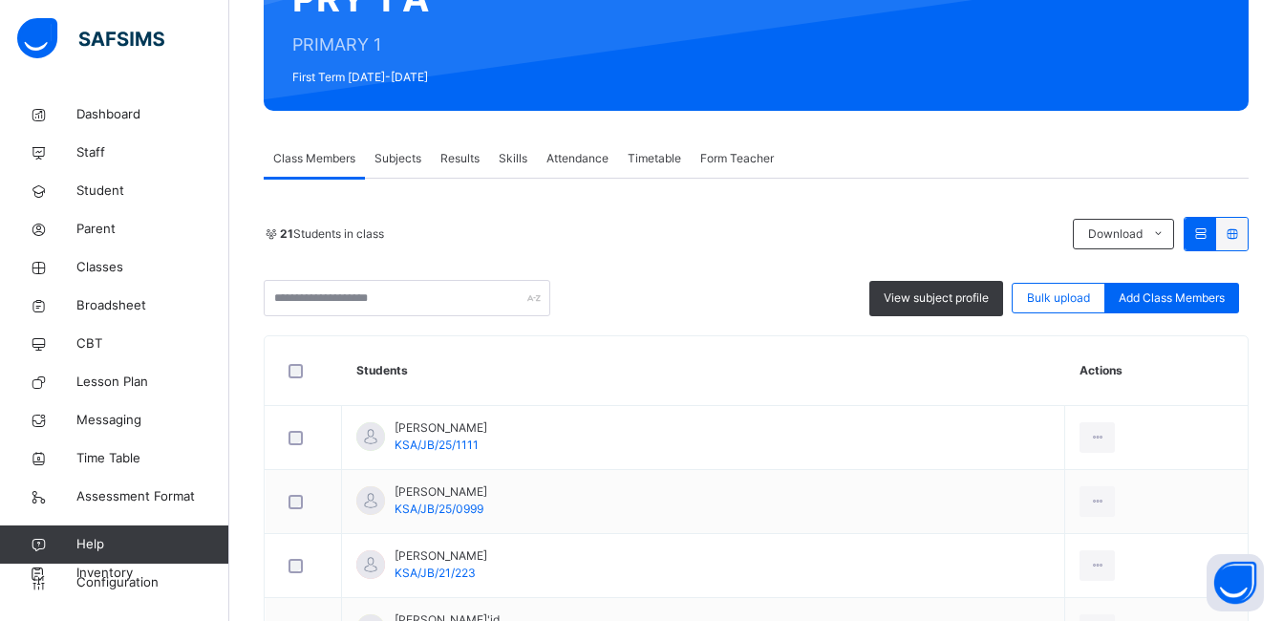
click at [410, 167] on span "Subjects" at bounding box center [398, 158] width 47 height 17
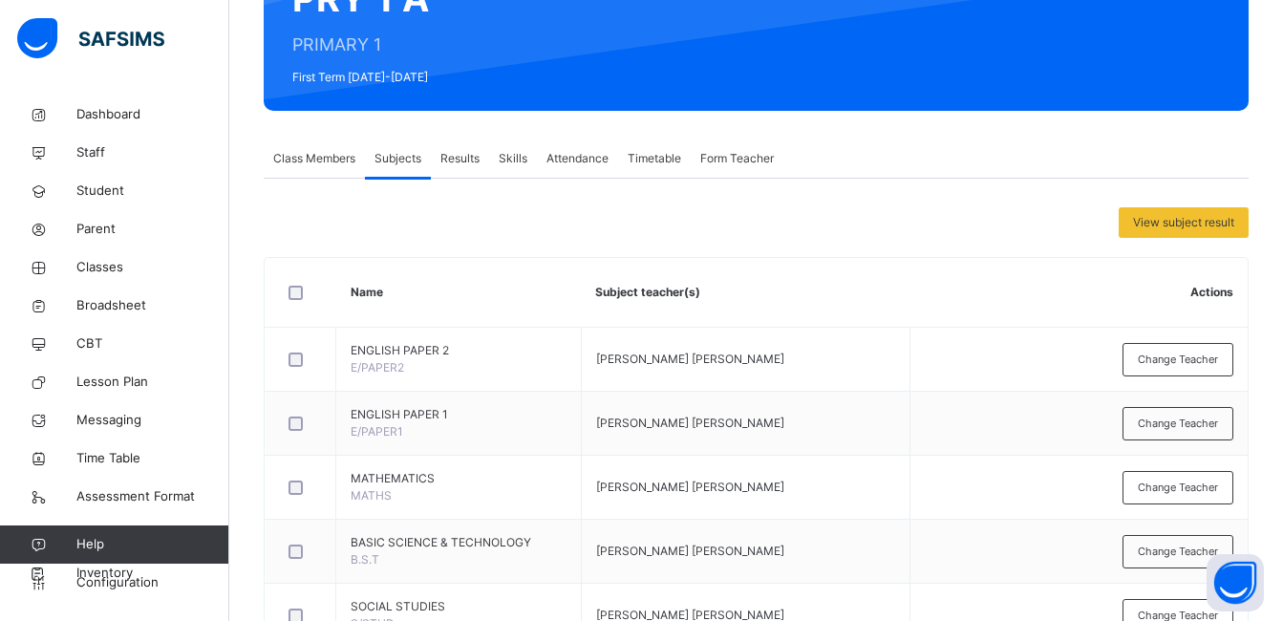
drag, startPoint x: 412, startPoint y: 414, endPoint x: 588, endPoint y: 382, distance: 178.6
click at [387, 167] on span "Subjects" at bounding box center [398, 158] width 47 height 17
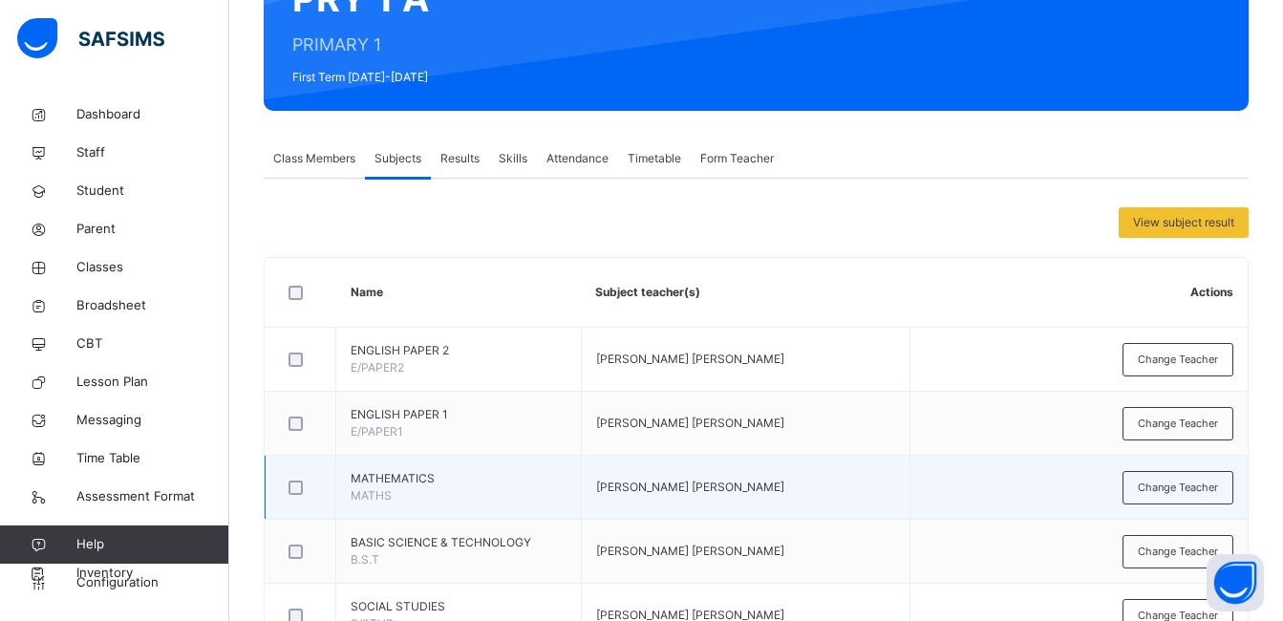
scroll to position [397, 0]
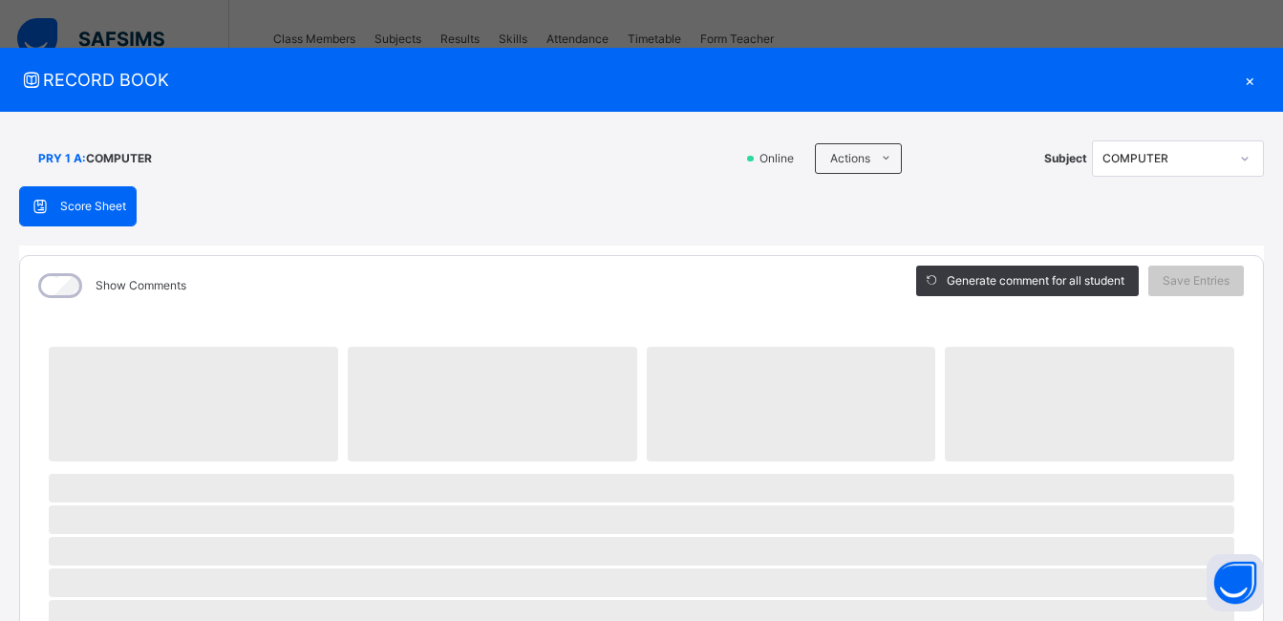
scroll to position [970, 0]
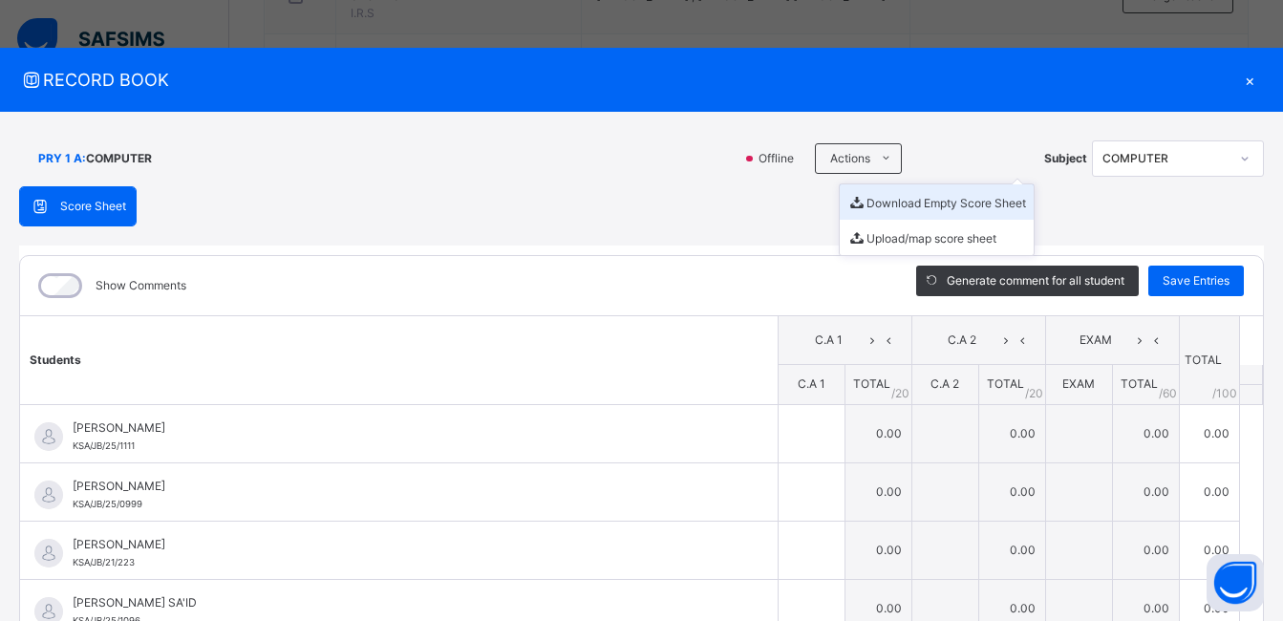
click at [906, 202] on li "Download Empty Score Sheet" at bounding box center [937, 201] width 194 height 35
click at [676, 91] on span "RECORD BOOK" at bounding box center [627, 80] width 1216 height 26
click at [1241, 79] on div "×" at bounding box center [1249, 80] width 29 height 26
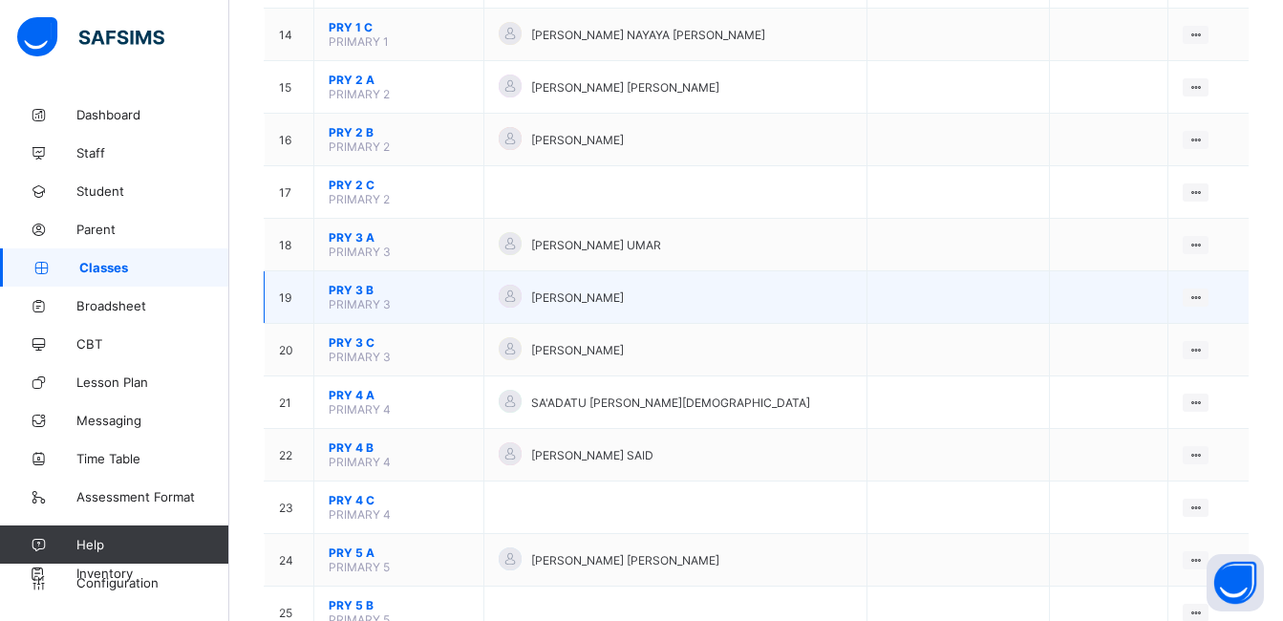
scroll to position [955, 0]
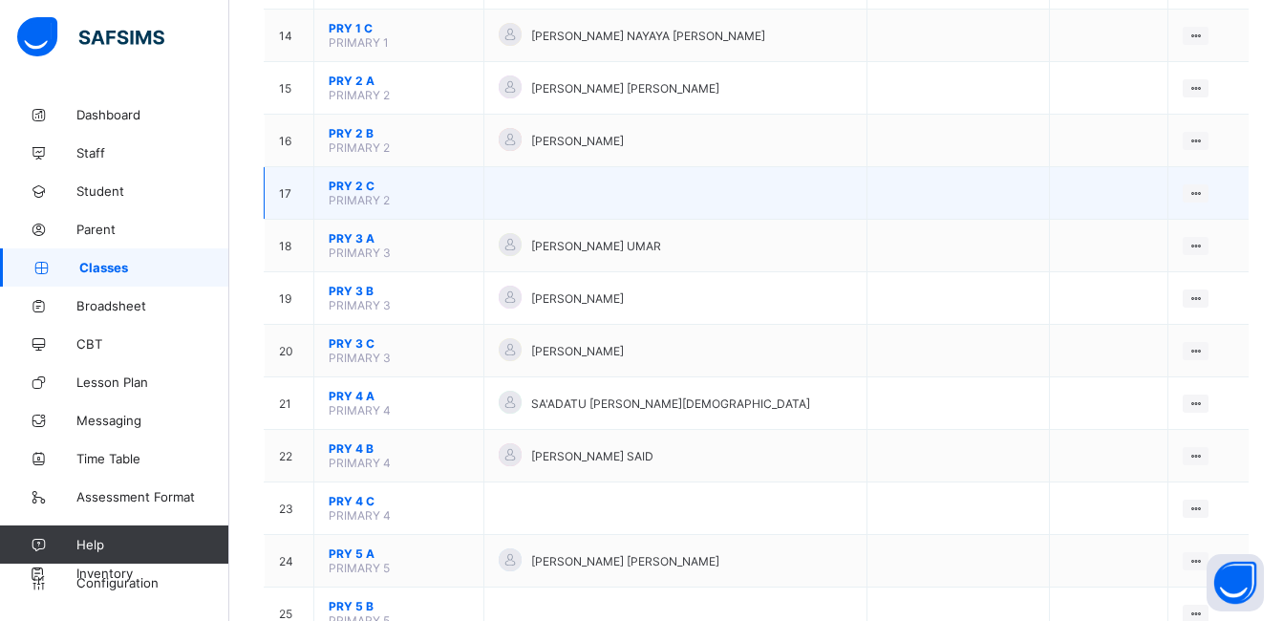
click at [357, 188] on span "PRY 2 C" at bounding box center [399, 186] width 140 height 14
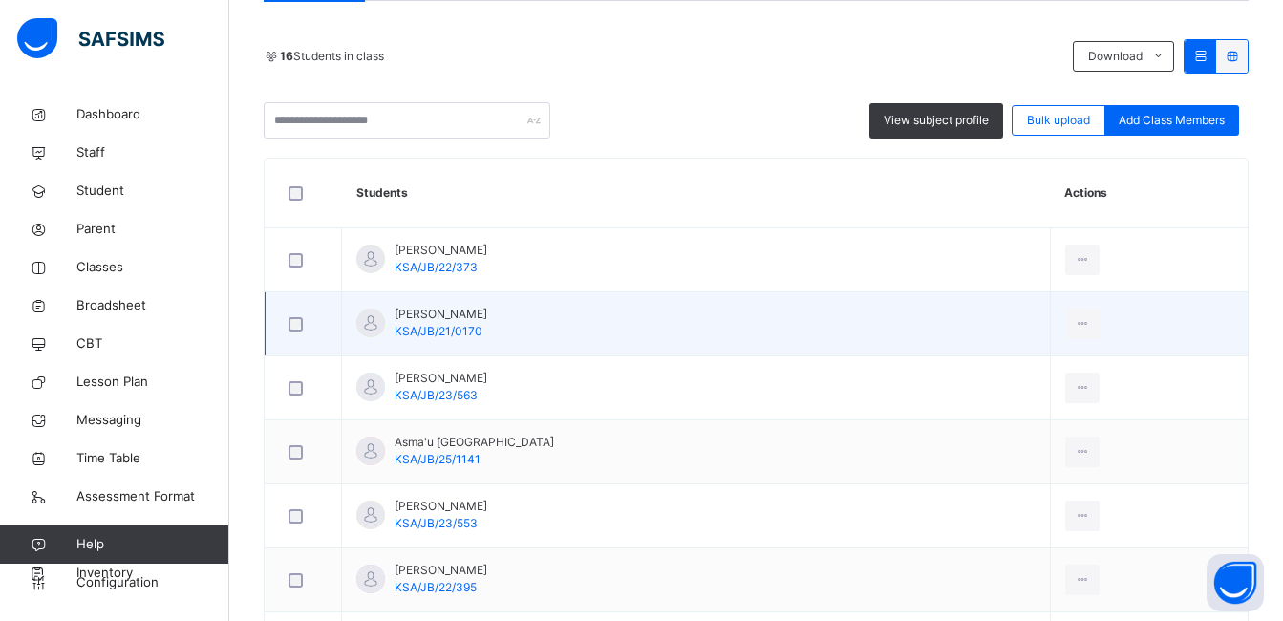
scroll to position [287, 0]
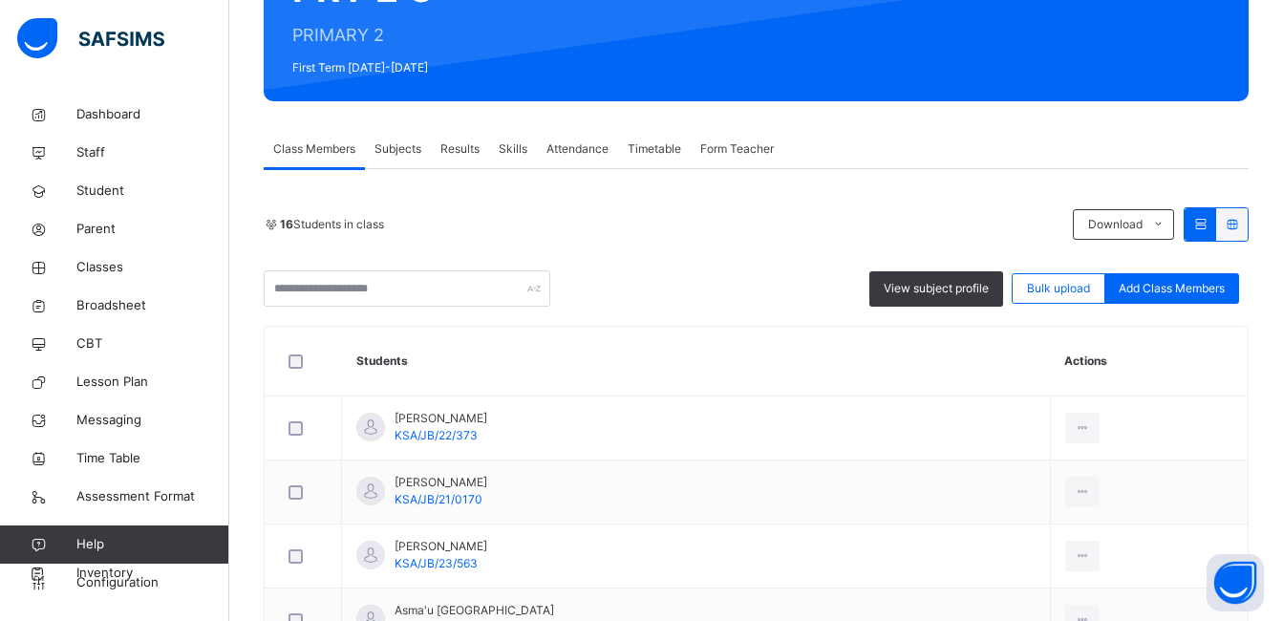
click at [391, 157] on span "Subjects" at bounding box center [398, 148] width 47 height 17
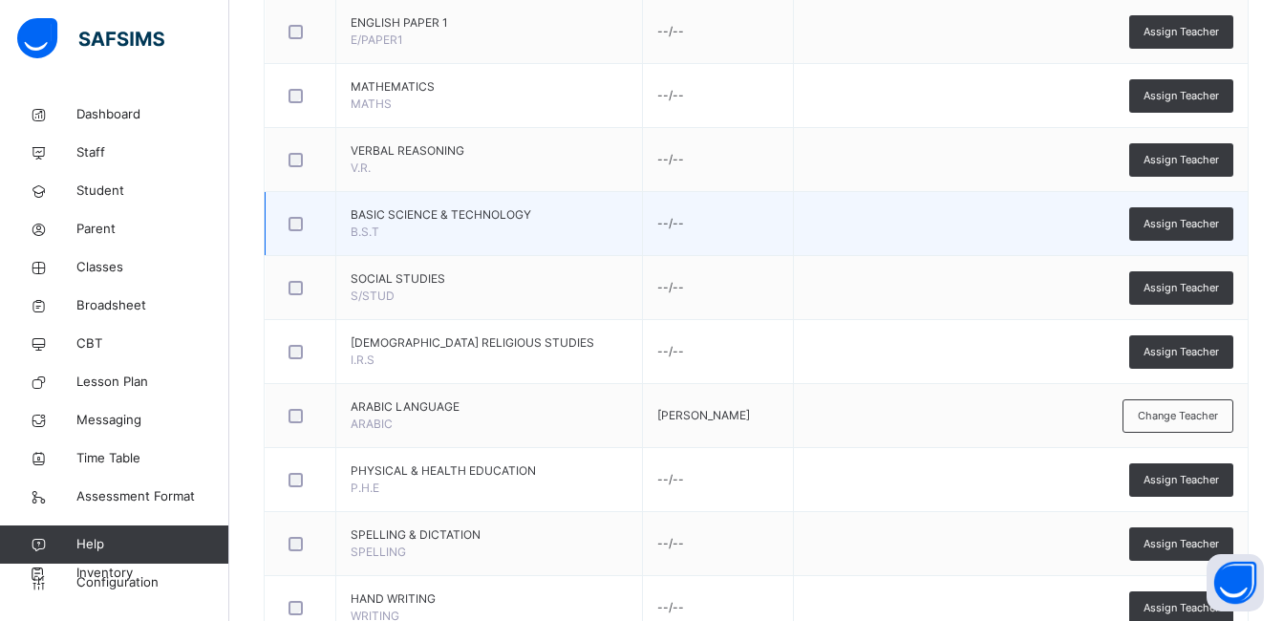
scroll to position [992, 0]
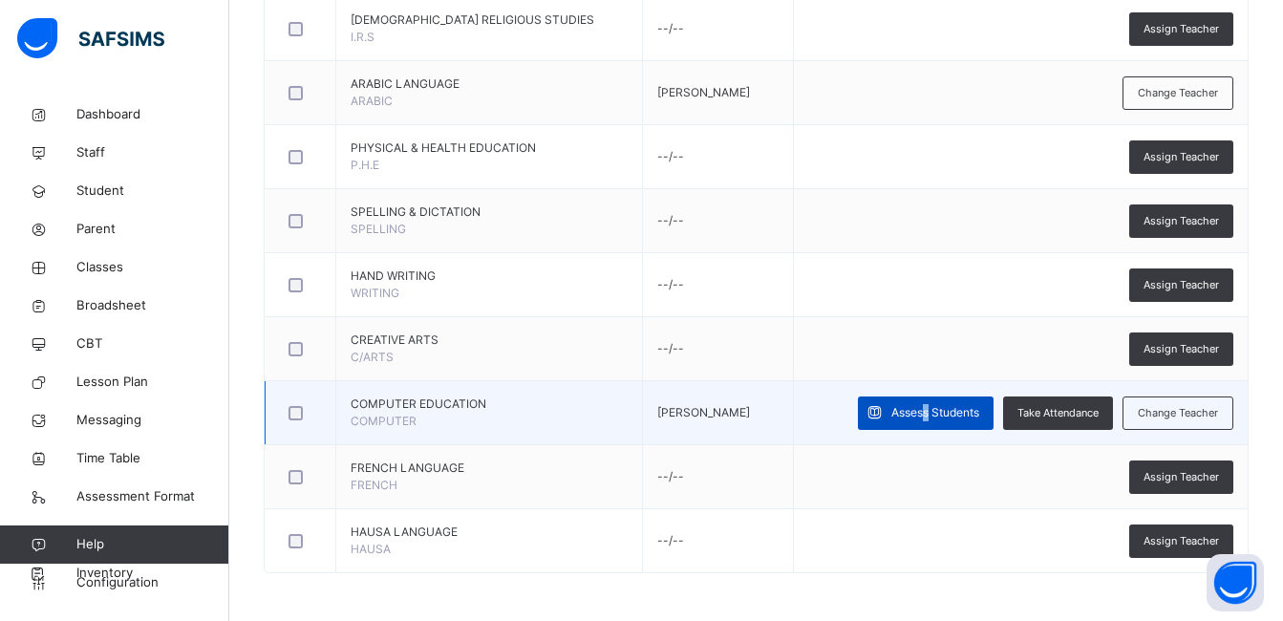
click at [935, 413] on span "Assess Students" at bounding box center [935, 412] width 88 height 17
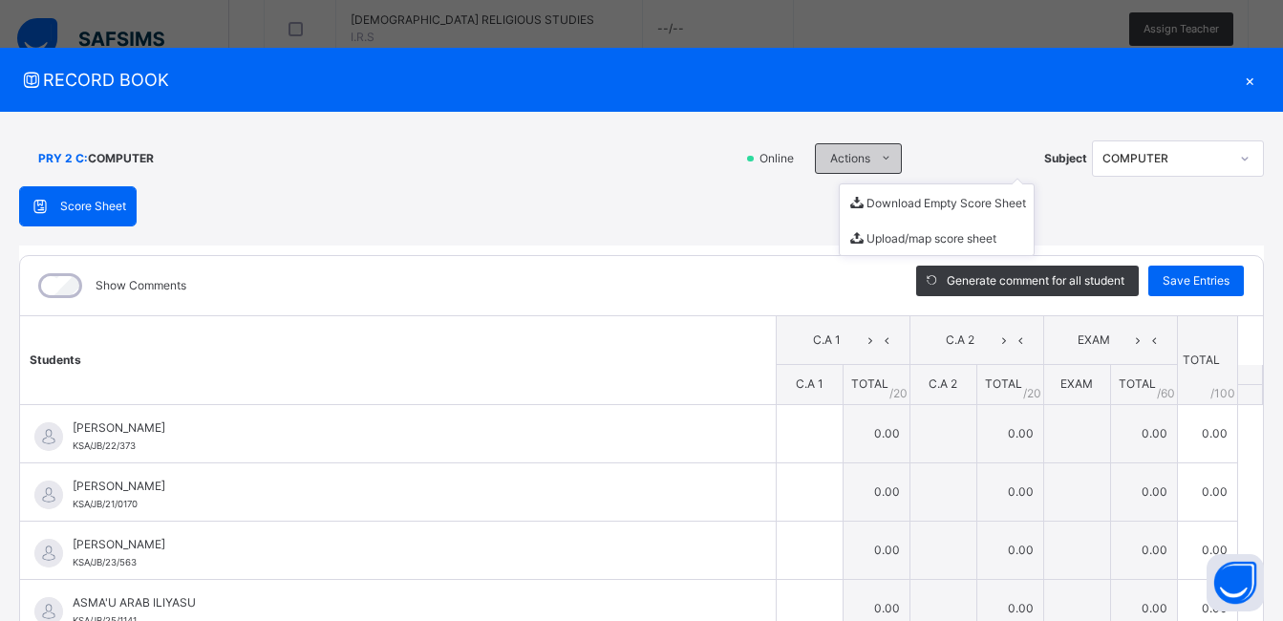
drag, startPoint x: 935, startPoint y: 413, endPoint x: 852, endPoint y: 153, distance: 272.9
click at [852, 153] on span "Actions" at bounding box center [850, 158] width 40 height 17
click at [874, 202] on li "Download Empty Score Sheet" at bounding box center [937, 201] width 194 height 35
click at [536, 73] on span "RECORD BOOK" at bounding box center [627, 80] width 1216 height 26
click at [1236, 80] on div "×" at bounding box center [1249, 80] width 29 height 26
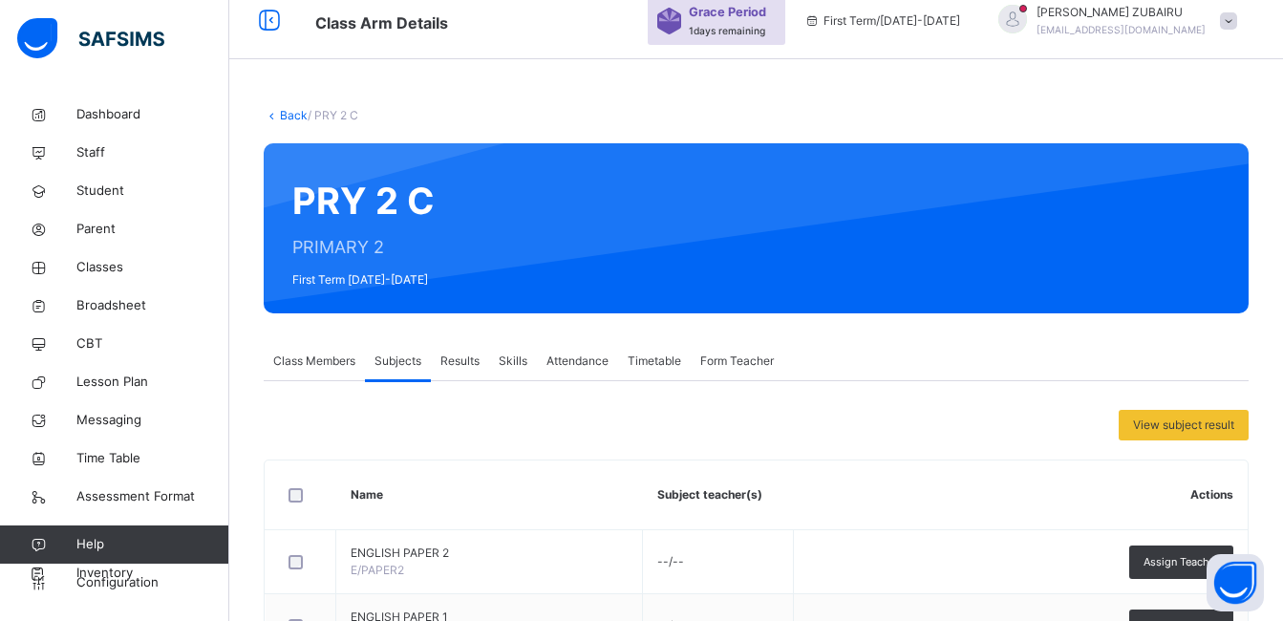
scroll to position [36, 0]
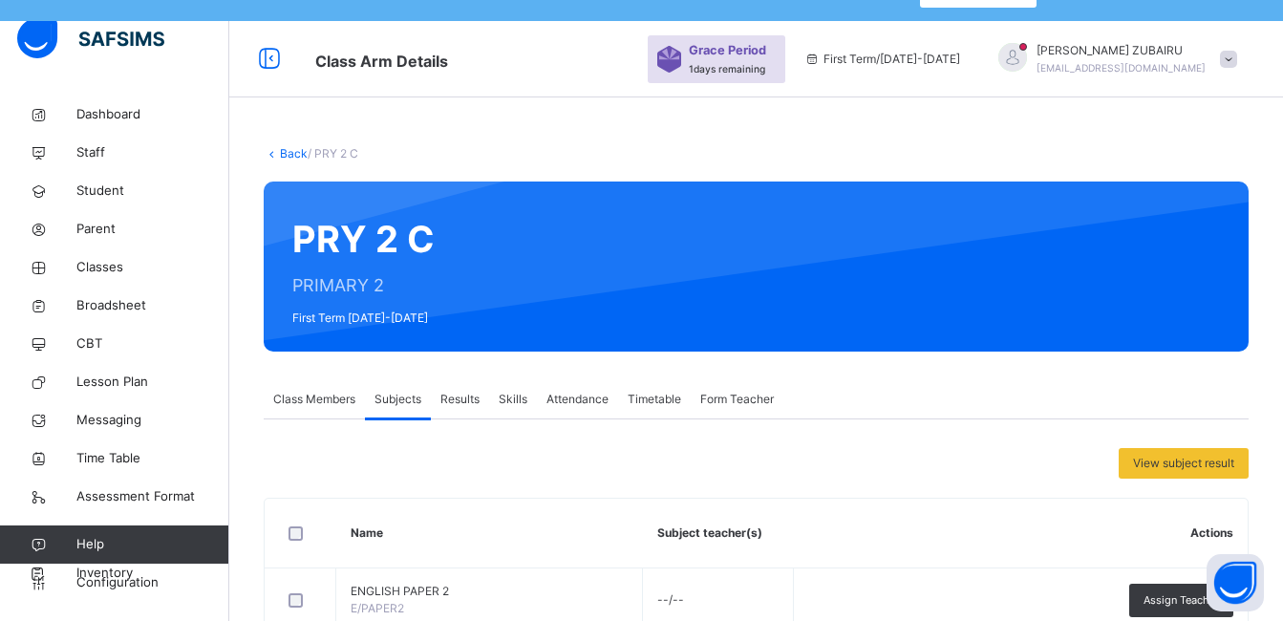
click at [286, 153] on link "Back" at bounding box center [294, 153] width 28 height 14
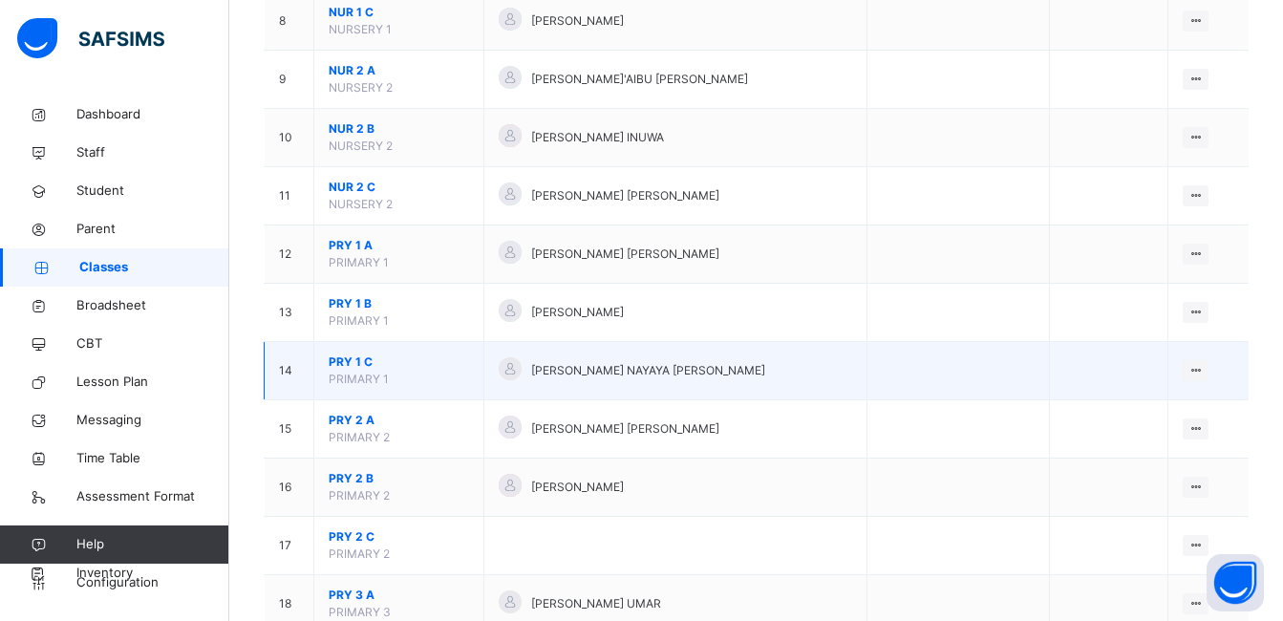
scroll to position [896, 0]
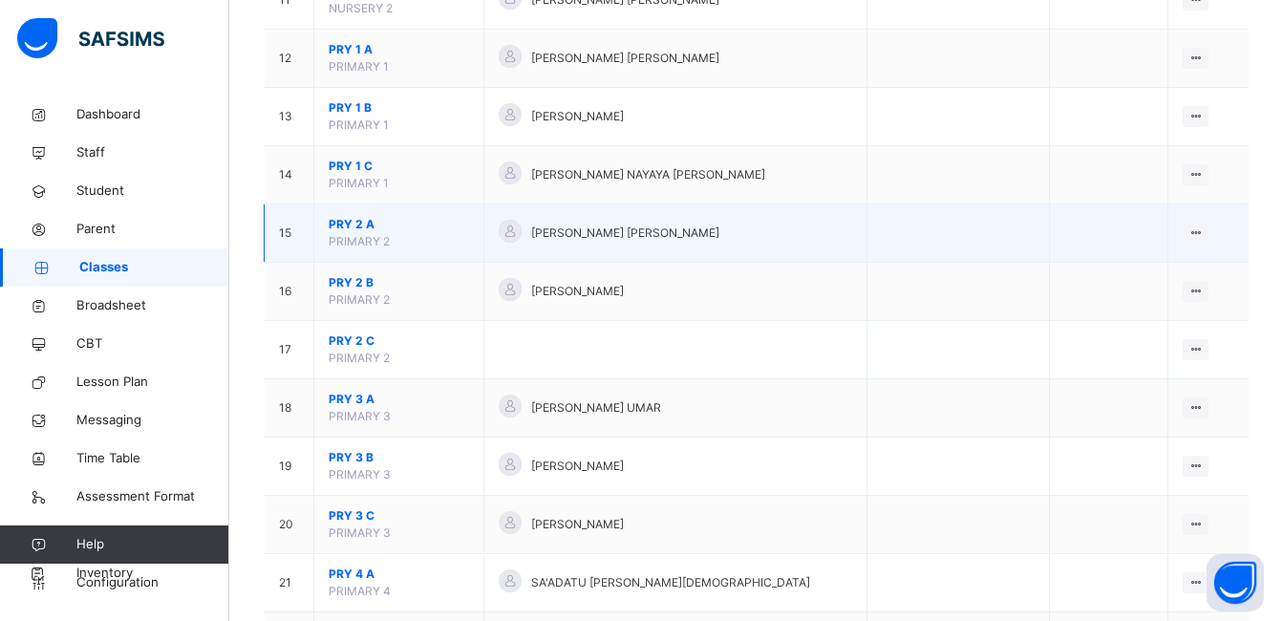
click at [358, 225] on span "PRY 2 A" at bounding box center [399, 224] width 140 height 17
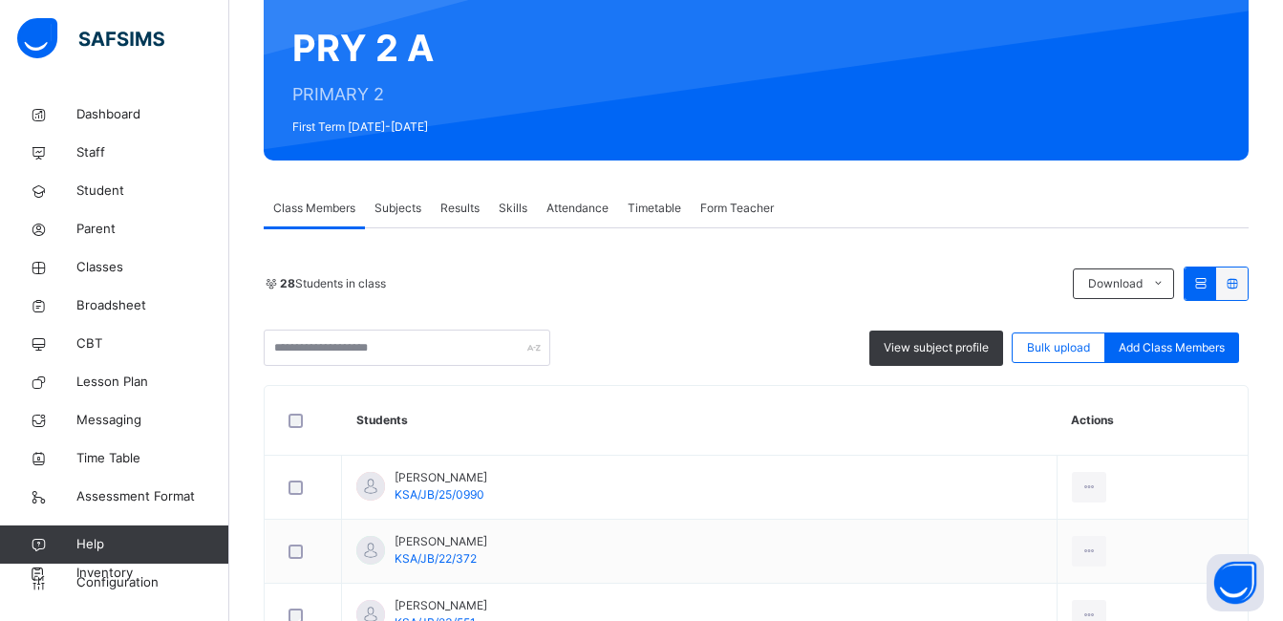
scroll to position [323, 0]
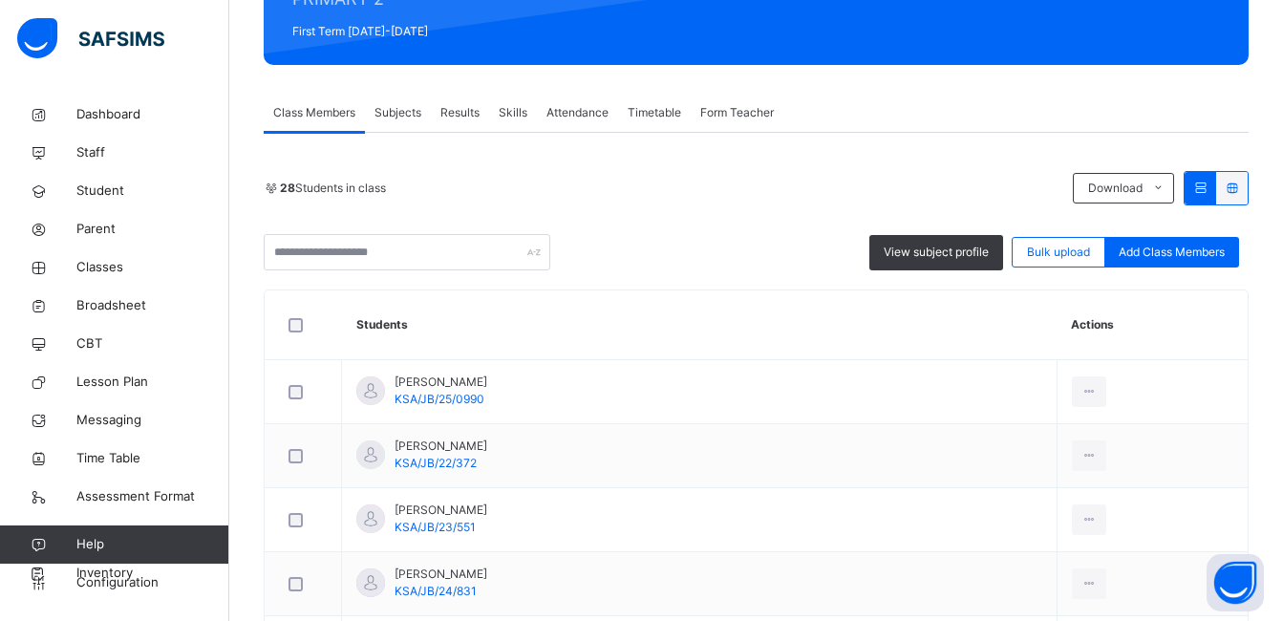
click at [391, 112] on span "Subjects" at bounding box center [398, 112] width 47 height 17
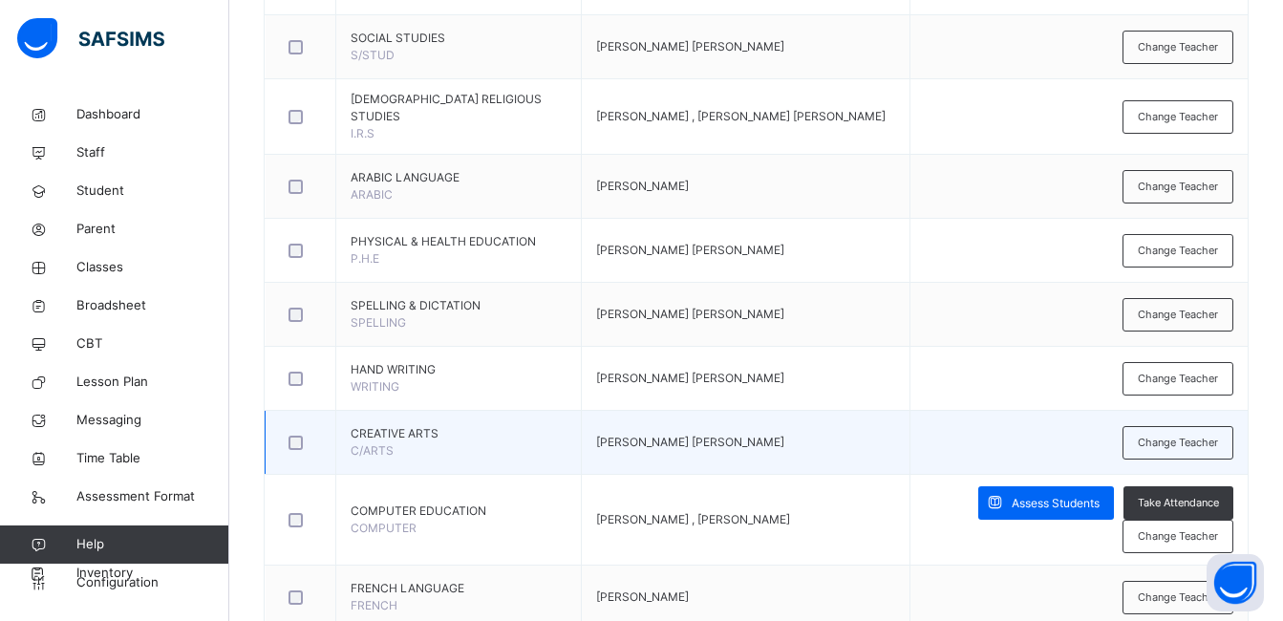
scroll to position [1041, 0]
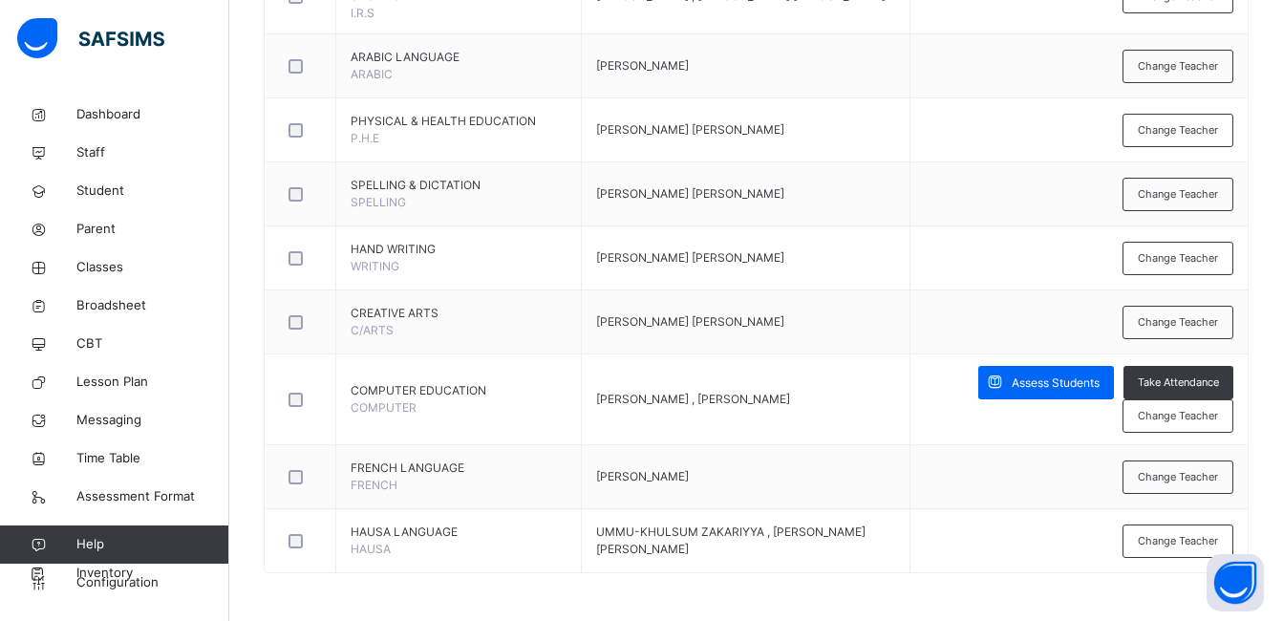
click at [1041, 376] on span "Assess Students" at bounding box center [1056, 383] width 88 height 17
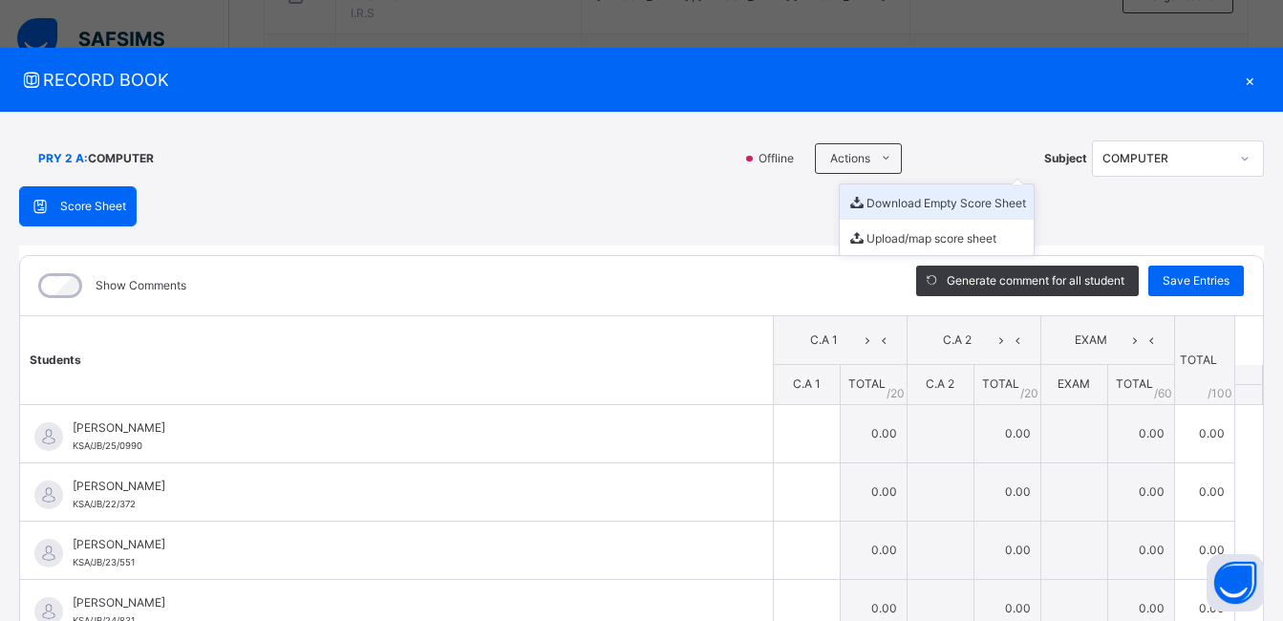
click at [881, 201] on li "Download Empty Score Sheet" at bounding box center [937, 201] width 194 height 35
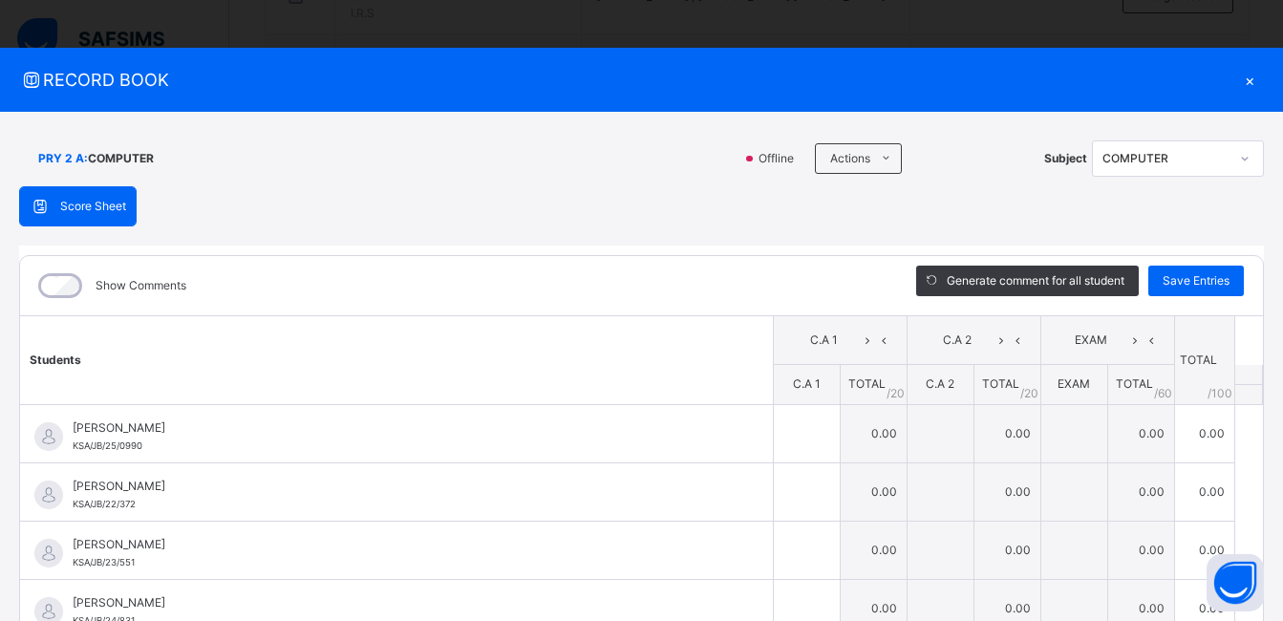
drag, startPoint x: 648, startPoint y: 75, endPoint x: 1073, endPoint y: 109, distance: 426.5
click at [648, 75] on span "RECORD BOOK" at bounding box center [627, 80] width 1216 height 26
click at [1243, 78] on div "×" at bounding box center [1249, 80] width 29 height 26
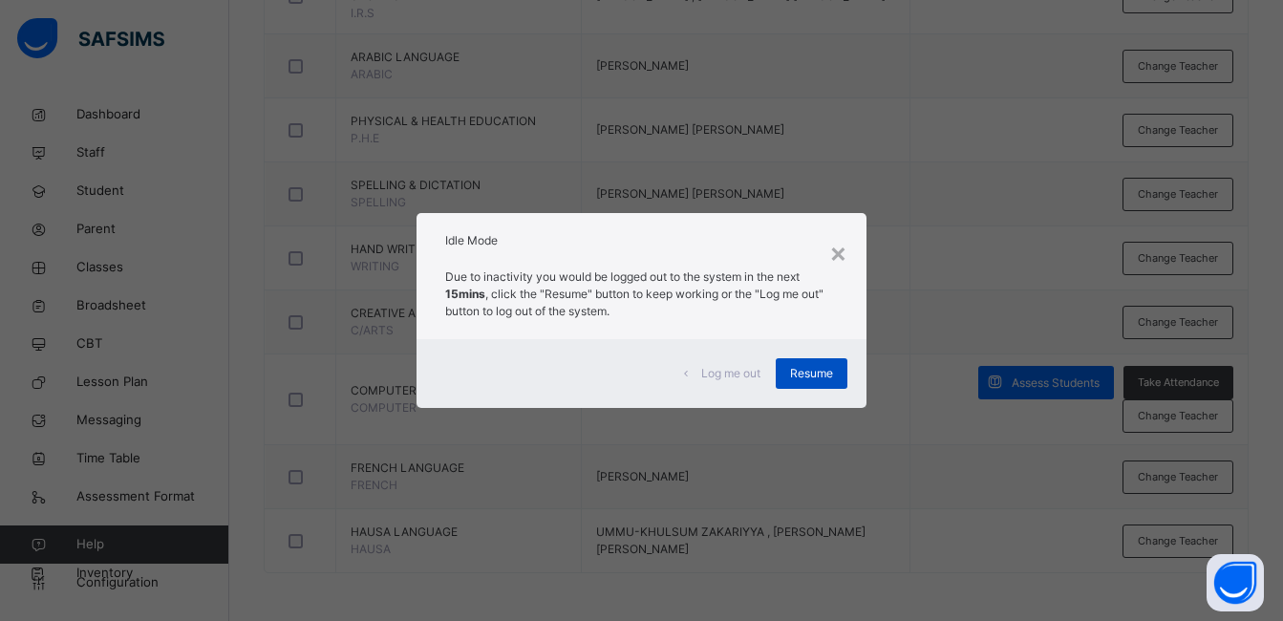
click at [808, 372] on span "Resume" at bounding box center [811, 373] width 43 height 17
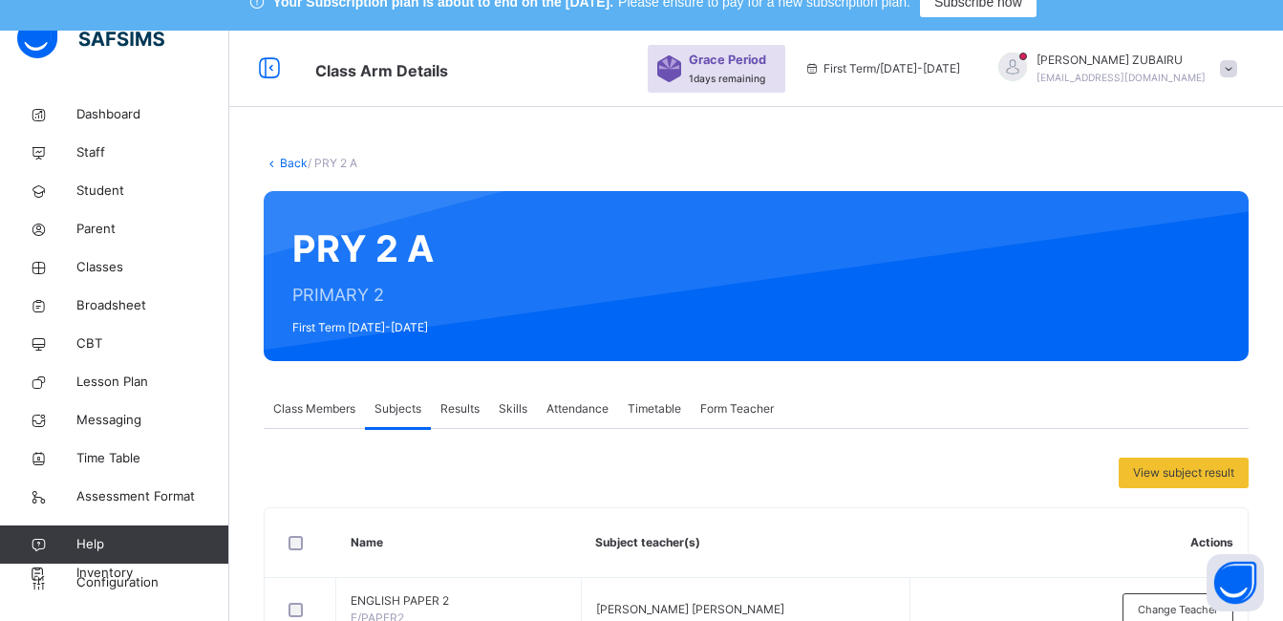
scroll to position [0, 0]
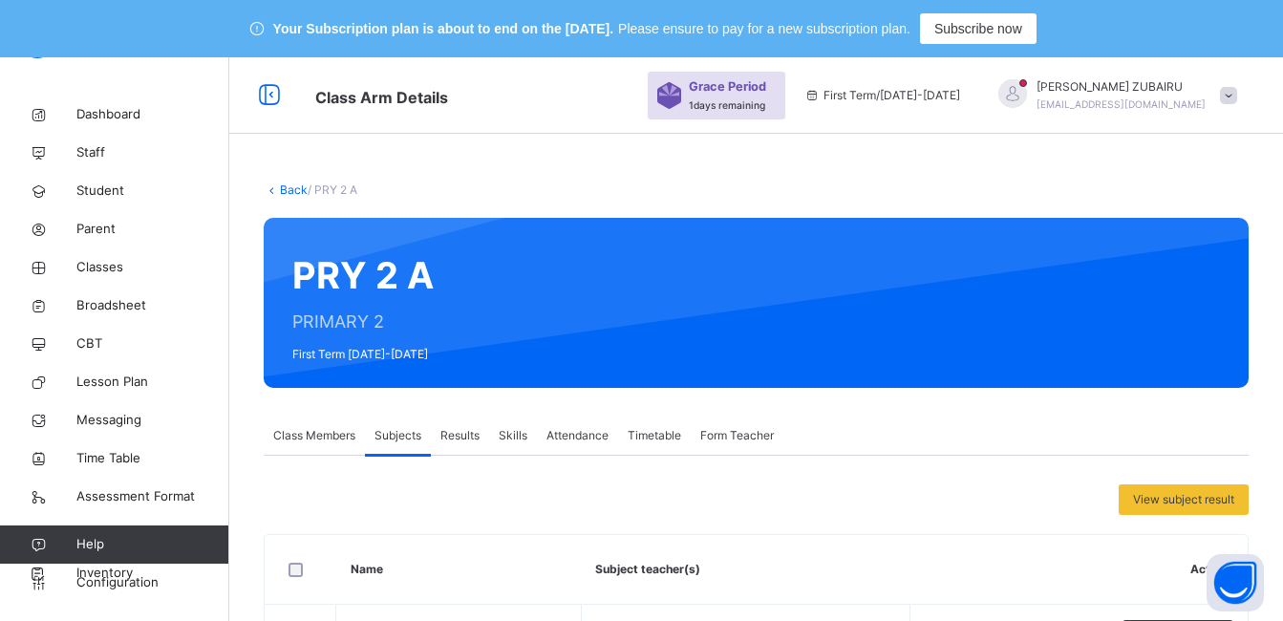
click at [291, 190] on link "Back" at bounding box center [294, 189] width 28 height 14
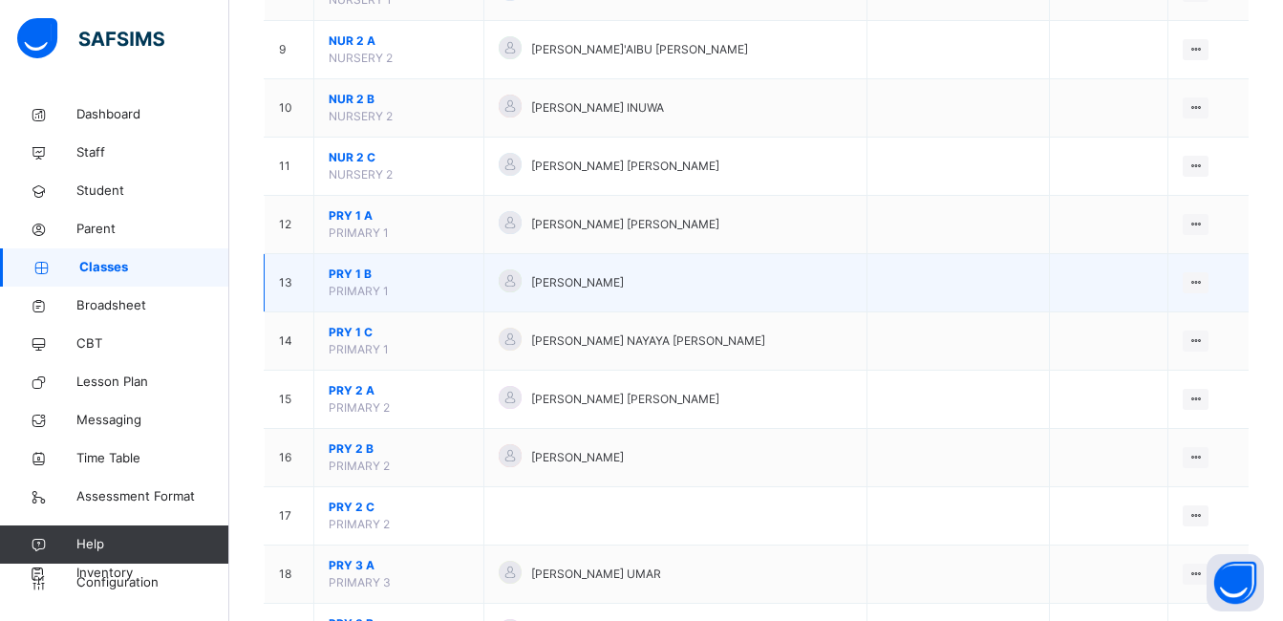
scroll to position [955, 0]
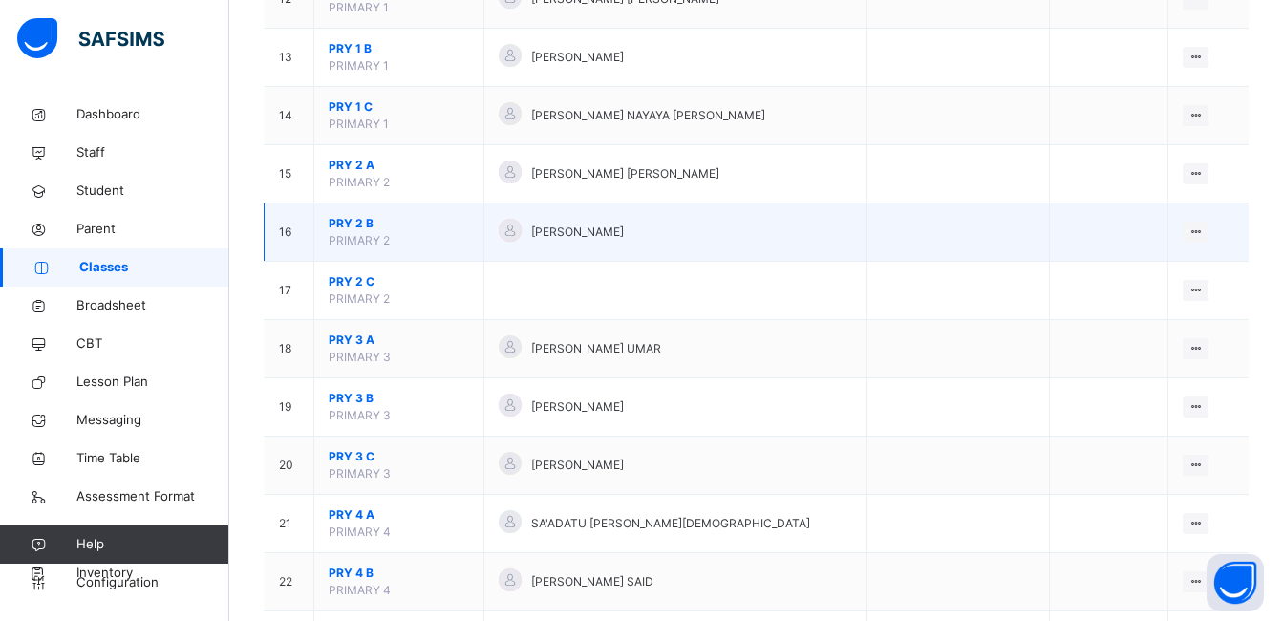
click at [357, 222] on span "PRY 2 B" at bounding box center [399, 223] width 140 height 17
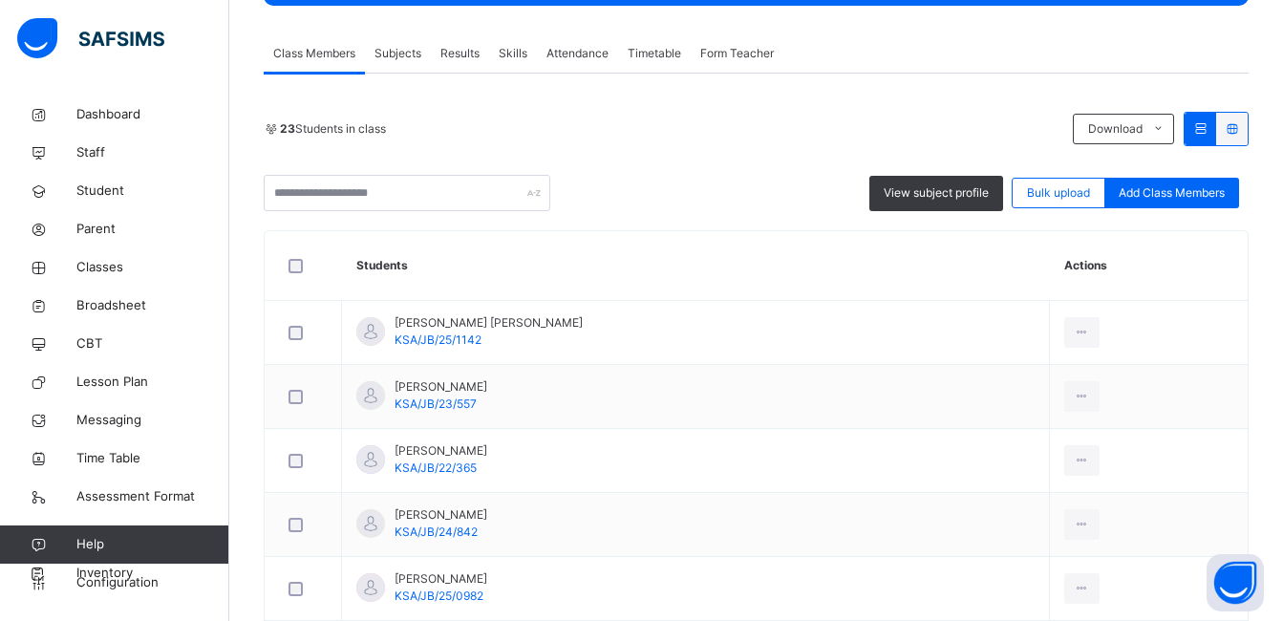
scroll to position [370, 0]
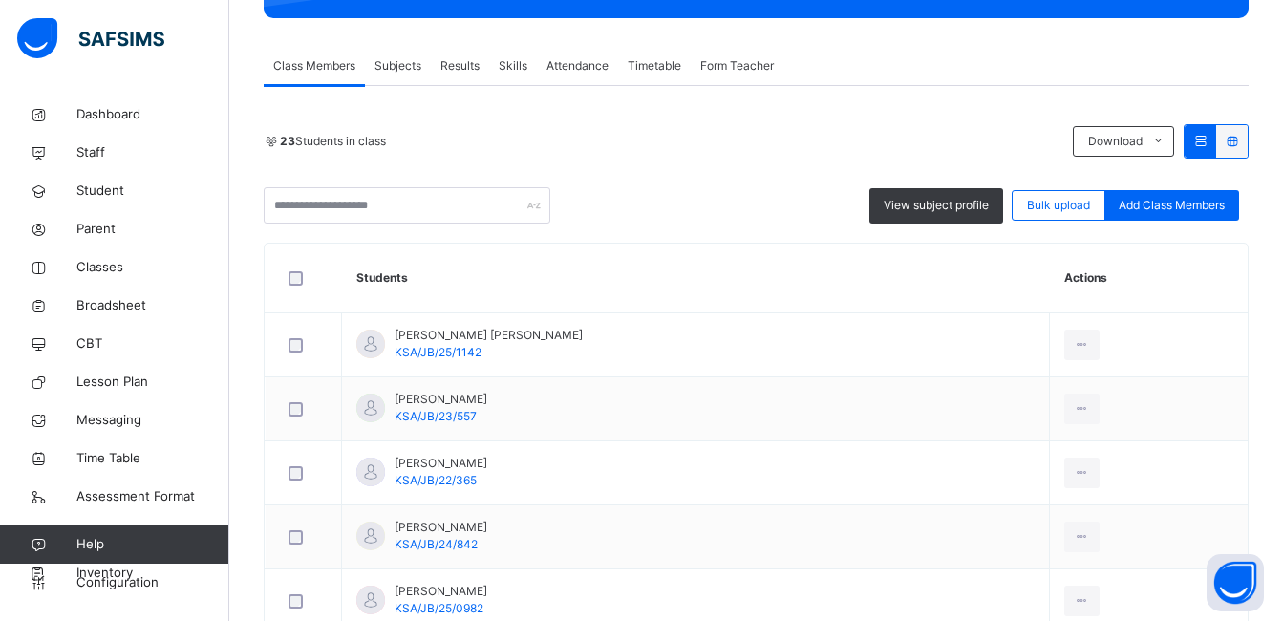
click at [390, 75] on span "Subjects" at bounding box center [398, 65] width 47 height 17
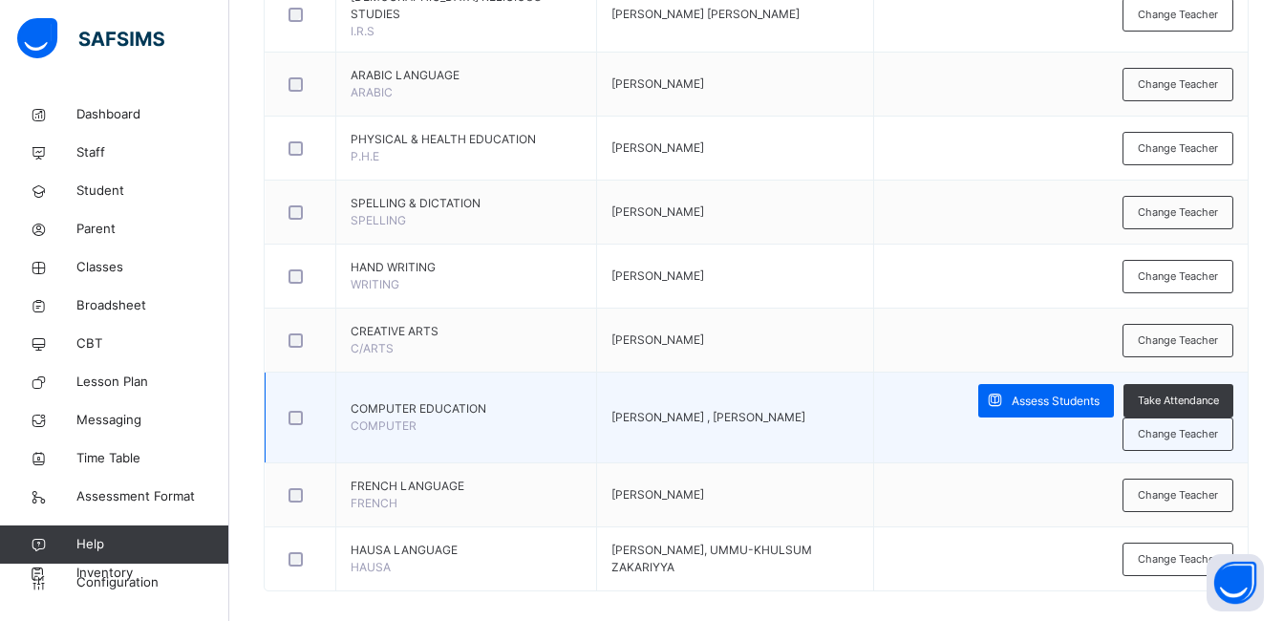
scroll to position [1041, 0]
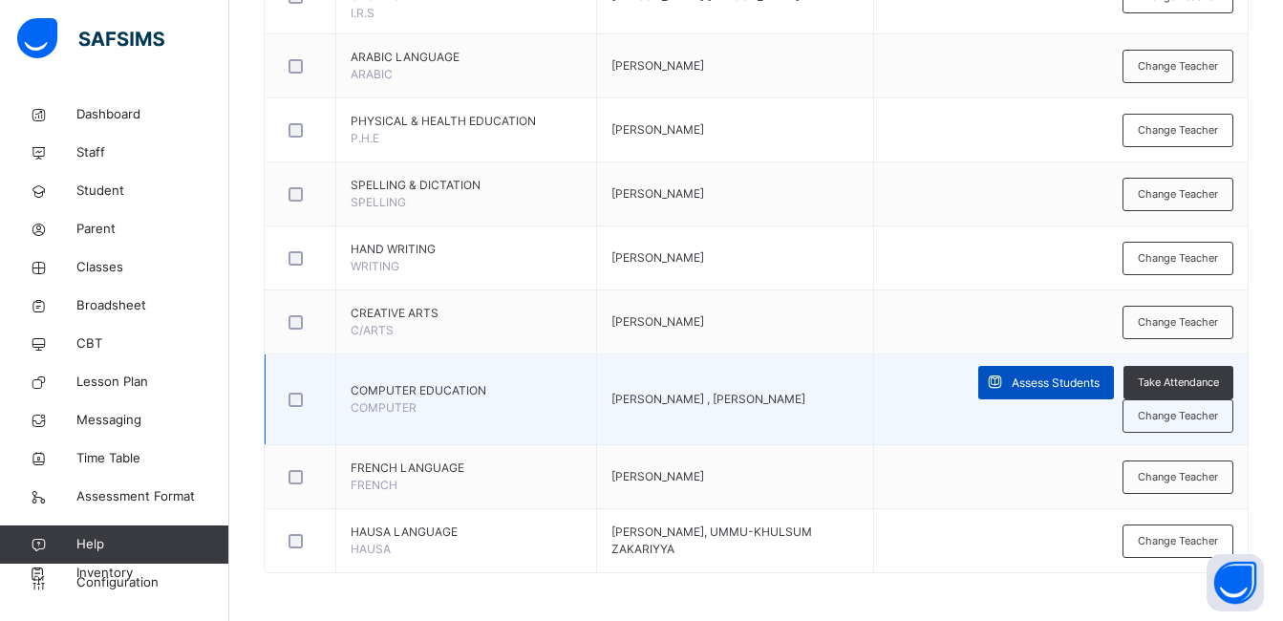
click at [1049, 384] on span "Assess Students" at bounding box center [1056, 383] width 88 height 17
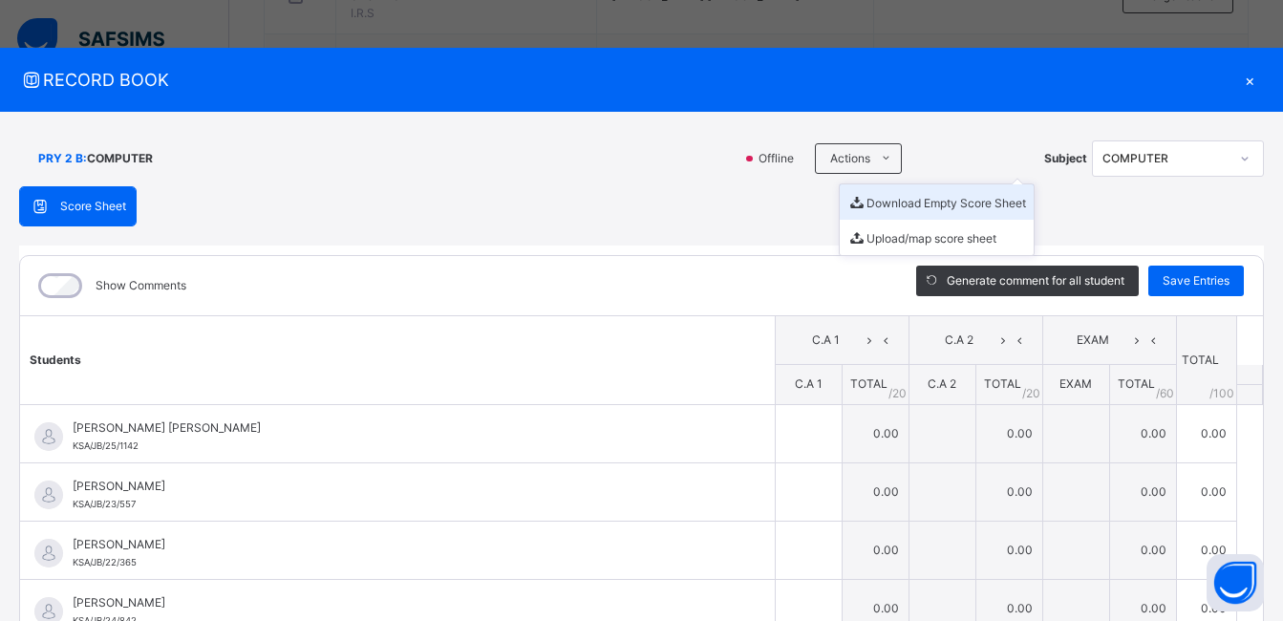
click at [880, 198] on li "Download Empty Score Sheet" at bounding box center [937, 201] width 194 height 35
click at [770, 77] on span "RECORD BOOK" at bounding box center [627, 80] width 1216 height 26
click at [1237, 78] on div "×" at bounding box center [1249, 80] width 29 height 26
